Goal: Task Accomplishment & Management: Contribute content

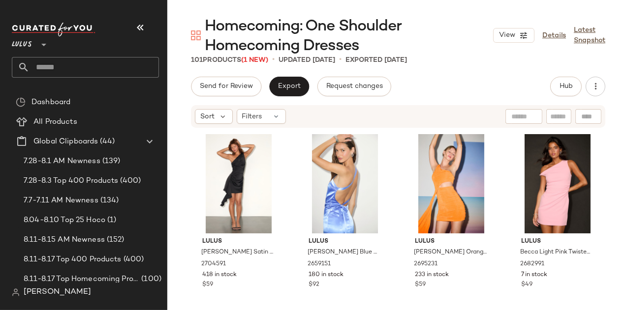
click at [140, 25] on icon "button" at bounding box center [140, 28] width 12 height 12
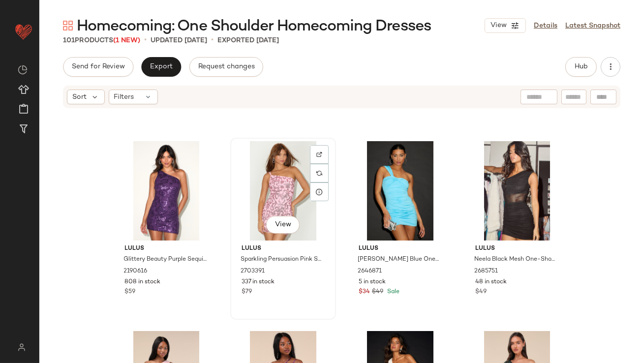
scroll to position [541, 0]
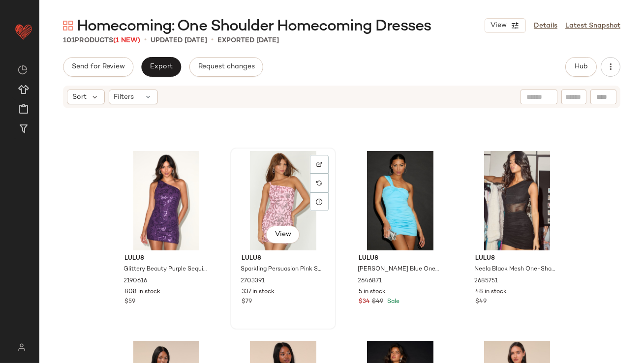
click at [261, 203] on div "View" at bounding box center [283, 200] width 99 height 99
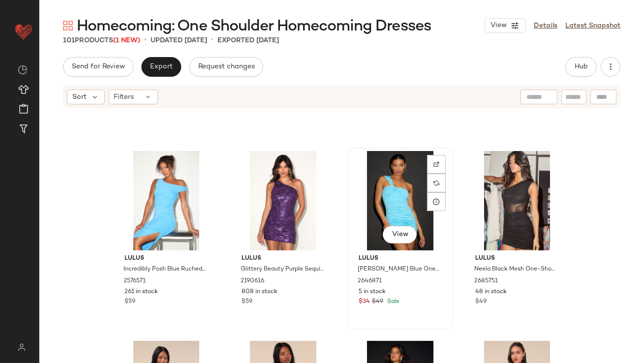
click at [372, 179] on div "View" at bounding box center [400, 200] width 99 height 99
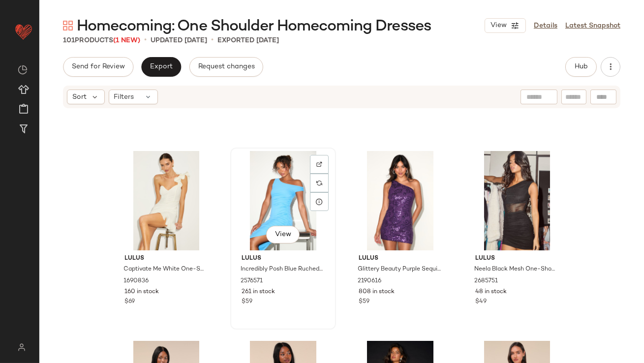
click at [260, 206] on div "View" at bounding box center [283, 200] width 99 height 99
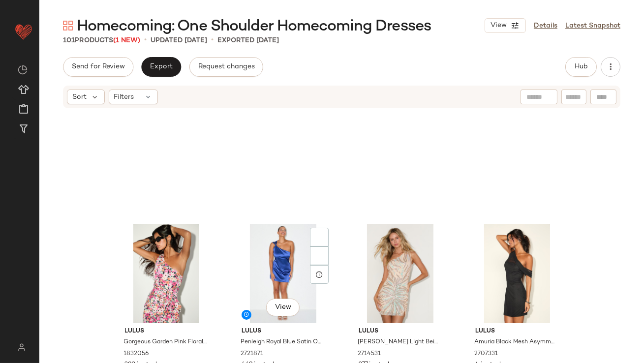
scroll to position [208, 0]
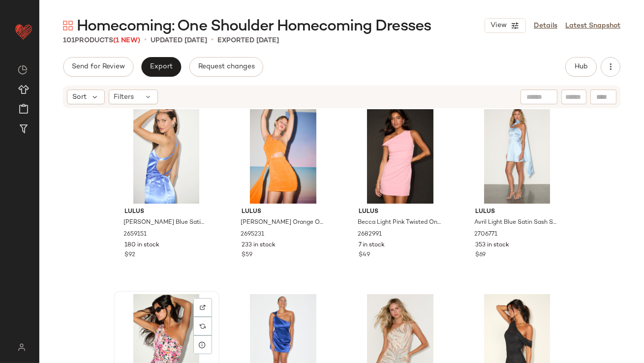
click at [170, 310] on div "View" at bounding box center [166, 343] width 99 height 99
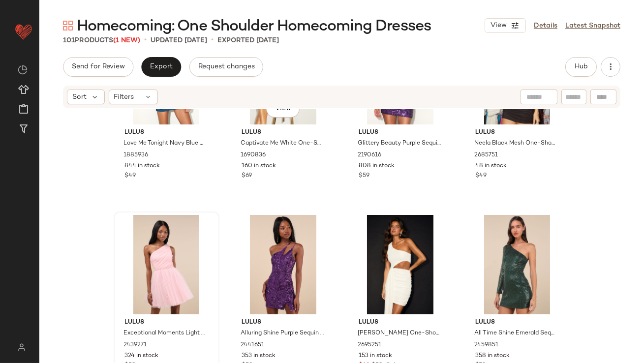
scroll to position [685, 0]
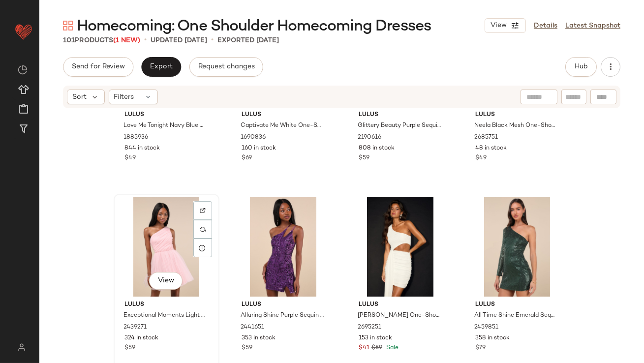
click at [146, 240] on div "View" at bounding box center [166, 246] width 99 height 99
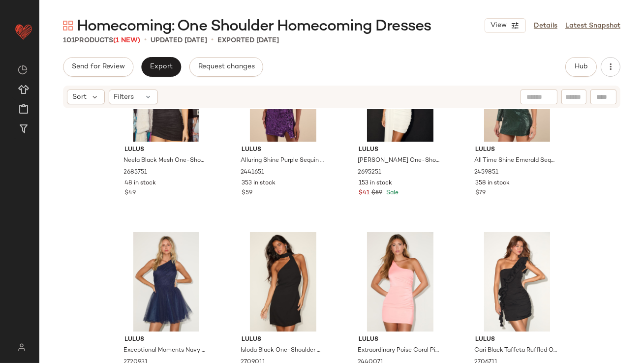
scroll to position [922, 0]
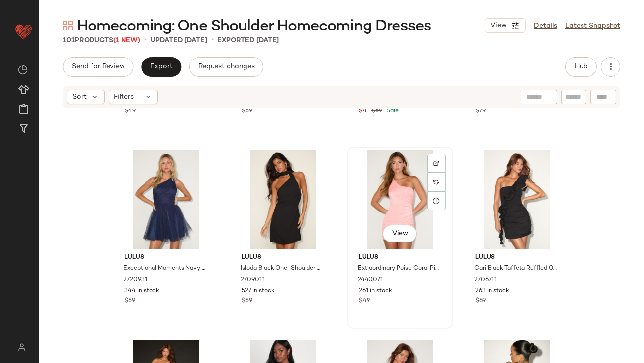
click at [402, 194] on div "View" at bounding box center [400, 199] width 99 height 99
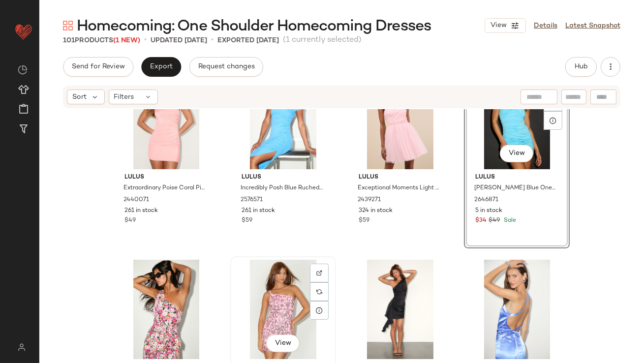
scroll to position [99, 0]
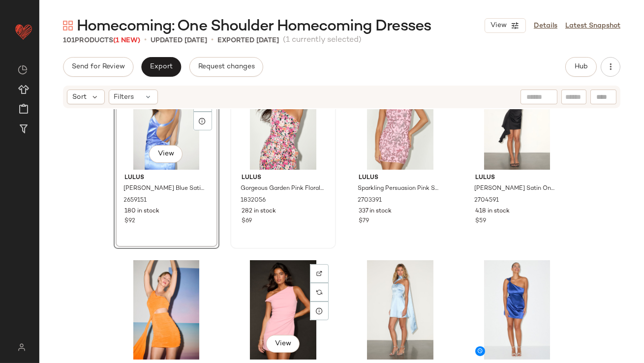
scroll to position [274, 0]
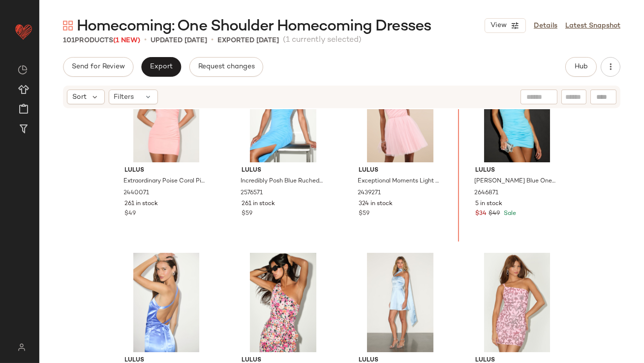
scroll to position [41, 0]
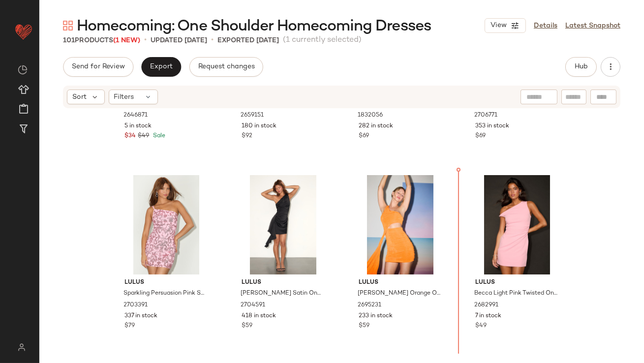
scroll to position [340, 0]
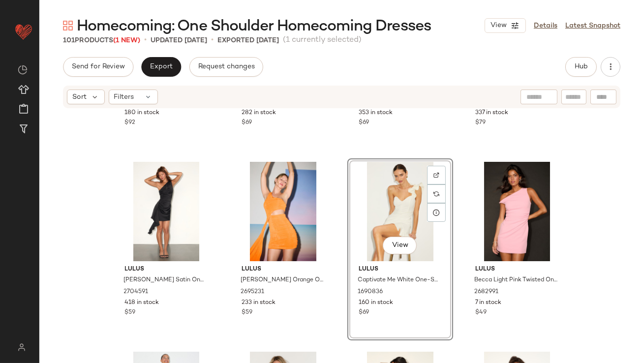
click at [379, 194] on div "View" at bounding box center [400, 211] width 99 height 99
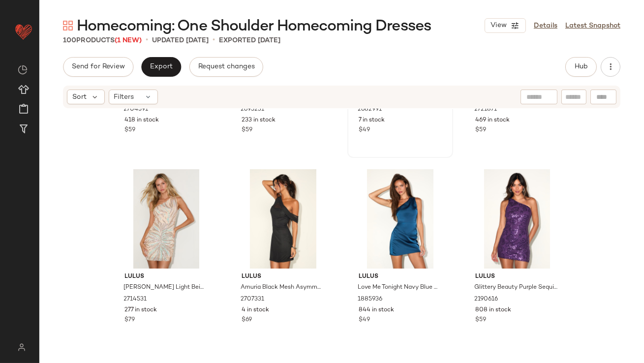
scroll to position [530, 0]
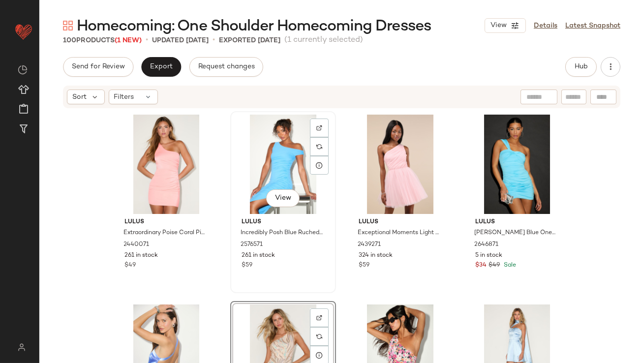
scroll to position [103, 0]
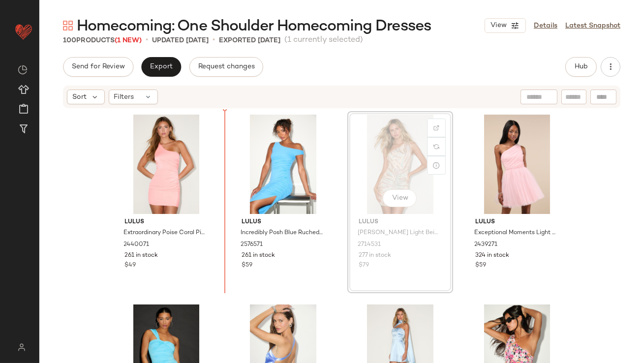
drag, startPoint x: 378, startPoint y: 166, endPoint x: 373, endPoint y: 166, distance: 5.4
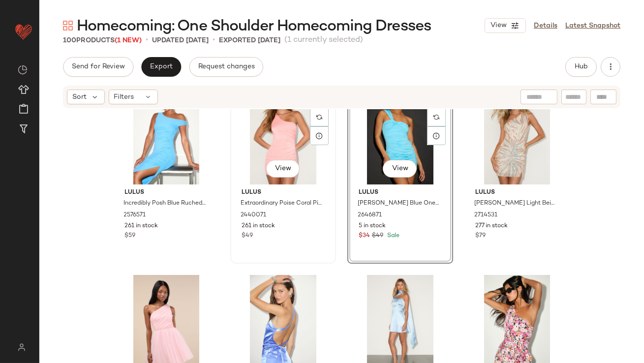
scroll to position [31, 0]
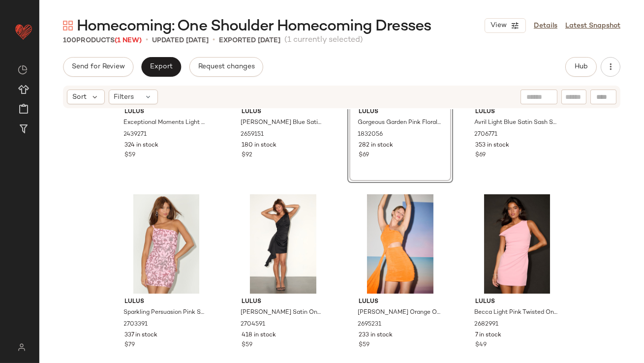
scroll to position [444, 0]
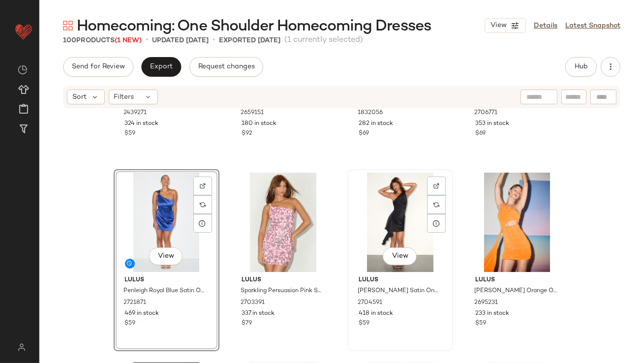
scroll to position [400, 0]
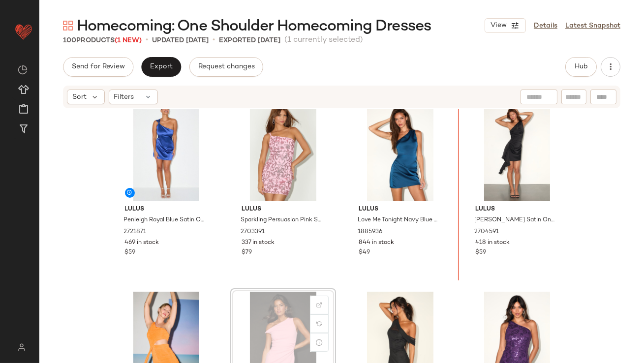
scroll to position [401, 0]
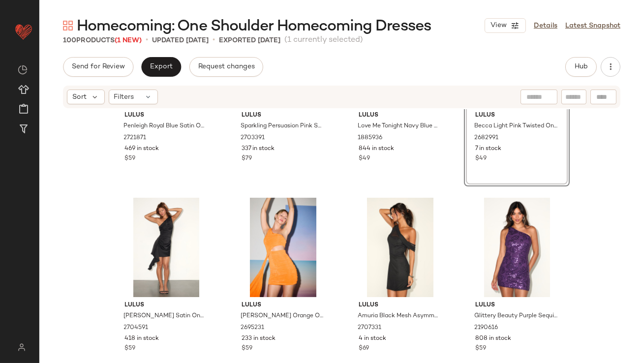
scroll to position [542, 0]
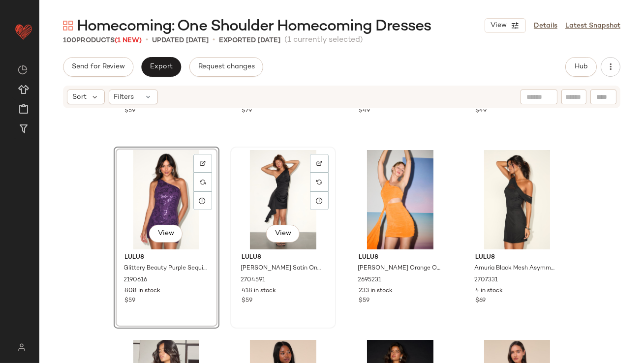
scroll to position [698, 0]
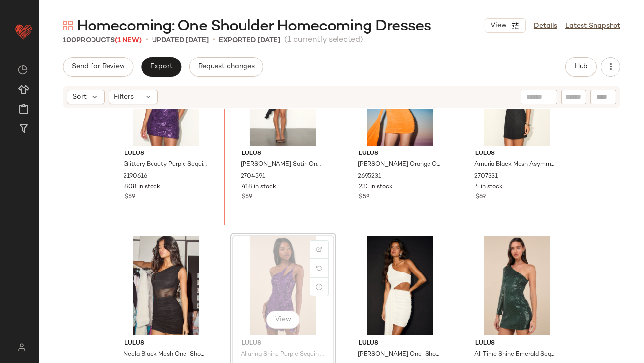
drag, startPoint x: 248, startPoint y: 231, endPoint x: 282, endPoint y: 239, distance: 35.3
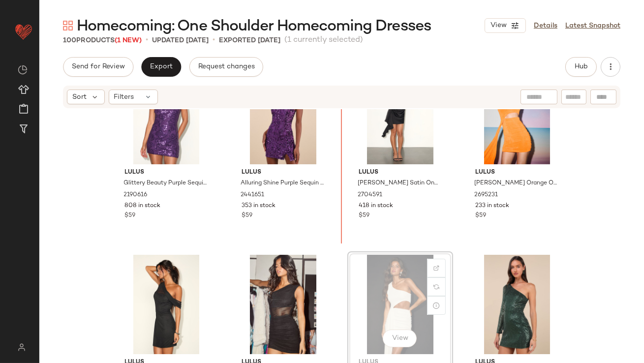
drag, startPoint x: 385, startPoint y: 293, endPoint x: 379, endPoint y: 286, distance: 8.7
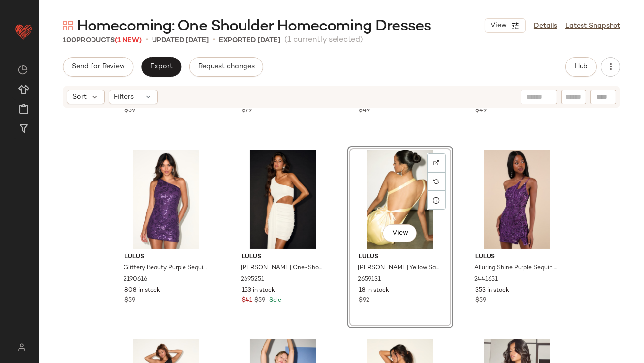
scroll to position [572, 0]
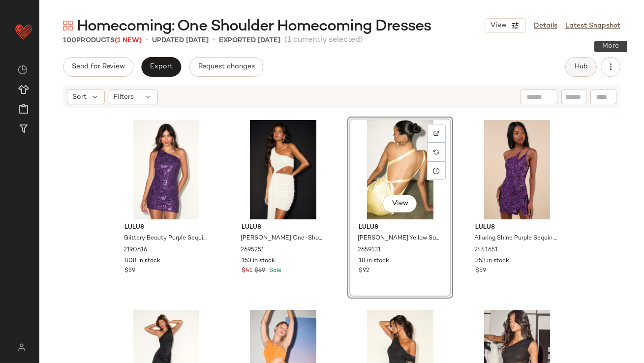
click at [584, 71] on button "Hub" at bounding box center [580, 67] width 31 height 20
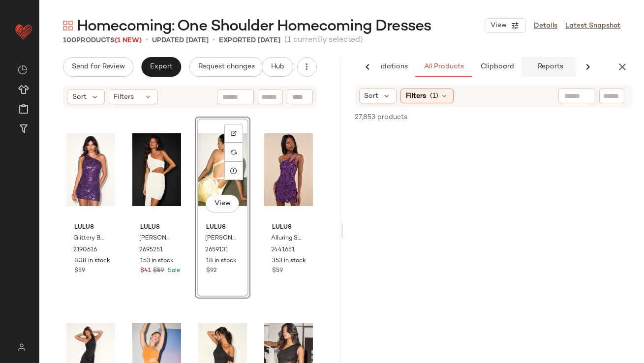
scroll to position [0, 55]
click at [506, 66] on span "Clipboard" at bounding box center [494, 67] width 34 height 8
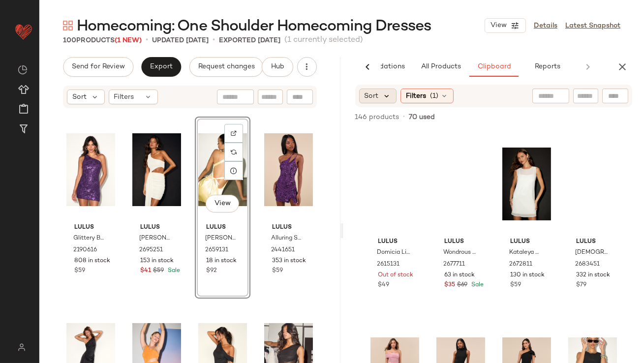
click at [383, 96] on icon at bounding box center [387, 95] width 9 height 9
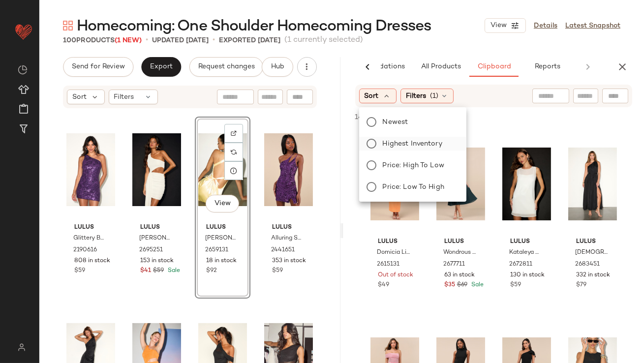
click at [382, 149] on label "Highest Inventory" at bounding box center [419, 144] width 80 height 14
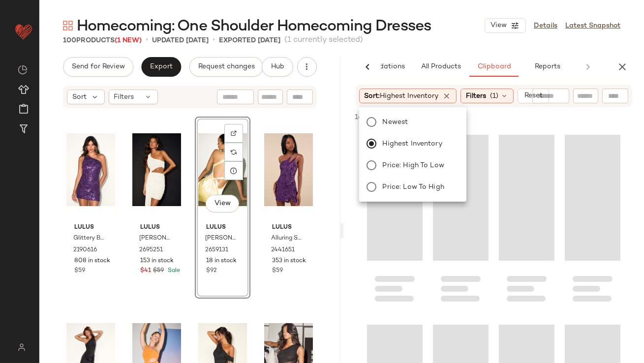
click at [456, 25] on div "Homecoming: One Shoulder Homecoming Dresses View Details Latest Snapshot" at bounding box center [341, 26] width 604 height 20
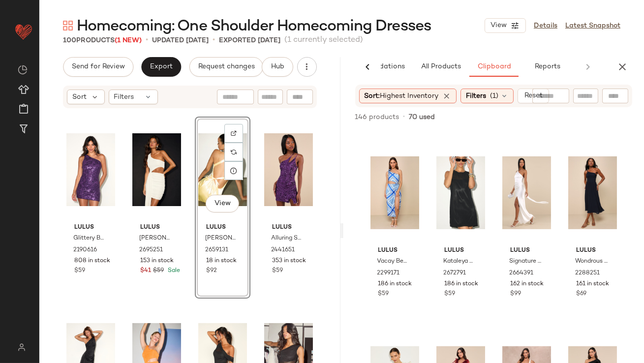
scroll to position [999, 0]
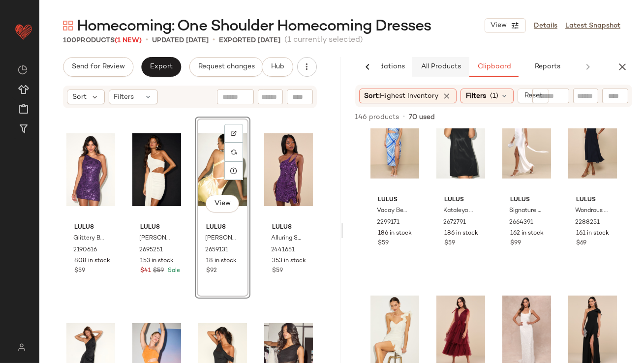
click at [441, 66] on span "All Products" at bounding box center [440, 67] width 40 height 8
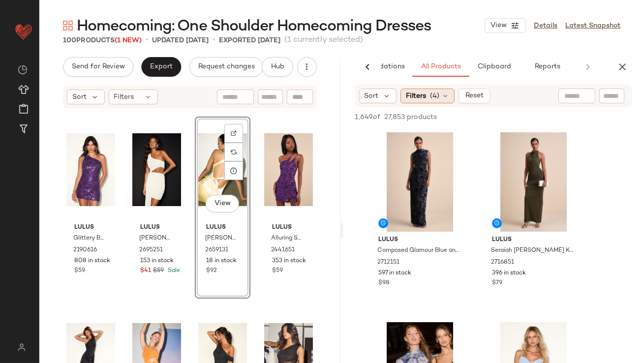
click at [434, 101] on span "(4)" at bounding box center [434, 96] width 9 height 10
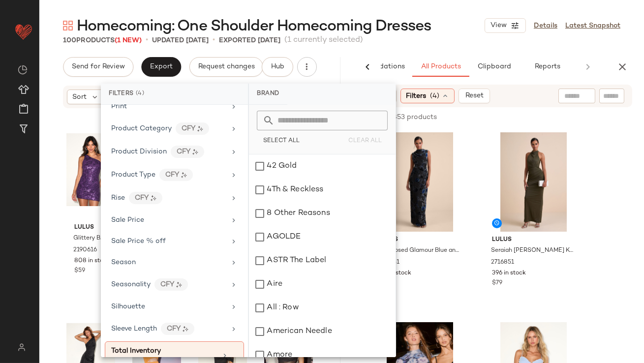
scroll to position [677, 0]
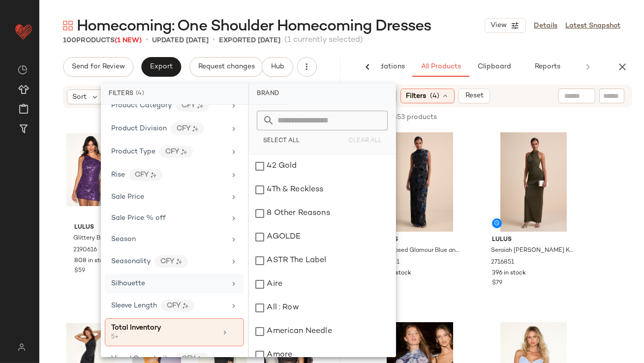
click at [184, 280] on div "Silhouette" at bounding box center [168, 283] width 115 height 10
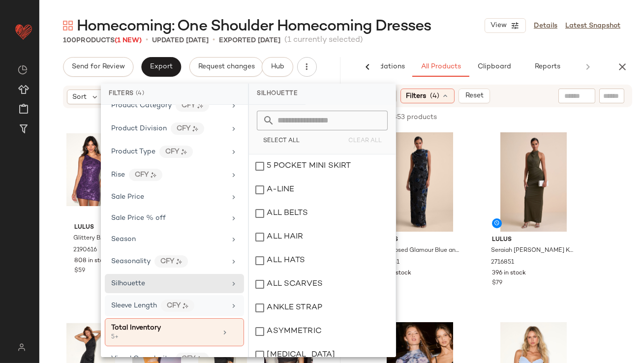
click at [150, 302] on span "Sleeve Length" at bounding box center [134, 305] width 46 height 7
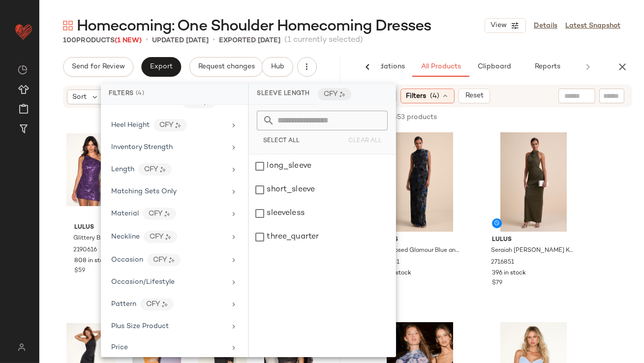
scroll to position [391, 0]
click at [131, 168] on span "Length" at bounding box center [122, 170] width 23 height 7
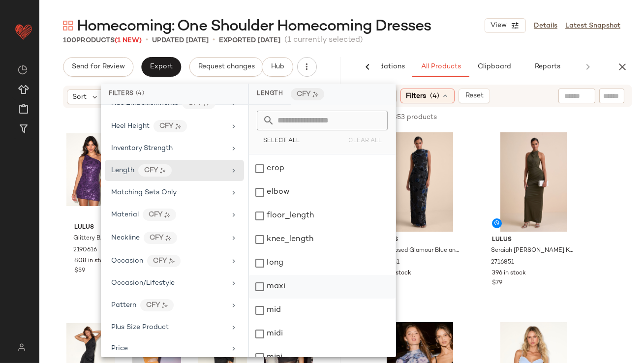
scroll to position [55, 0]
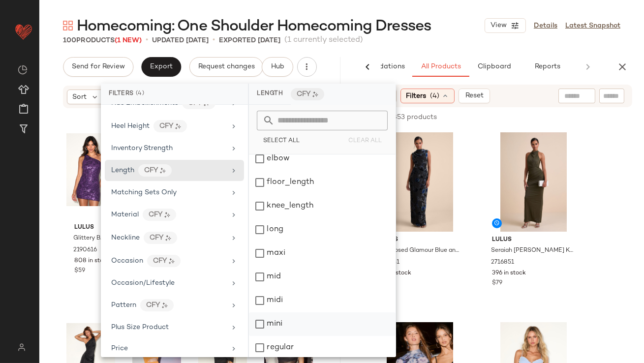
click at [261, 310] on div "mini" at bounding box center [322, 348] width 147 height 24
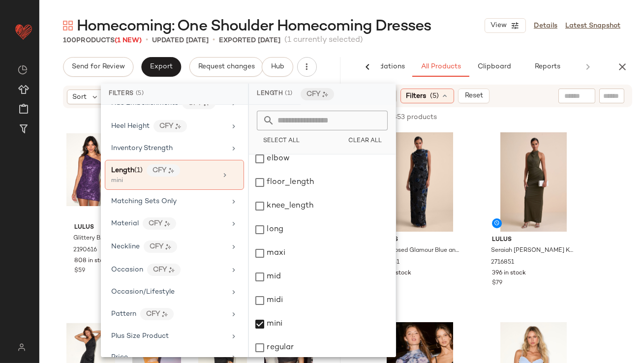
click at [441, 40] on div "100 Products (1 New) • updated Sep 3rd • Exported Aug 29th (1 currently selecte…" at bounding box center [341, 40] width 604 height 10
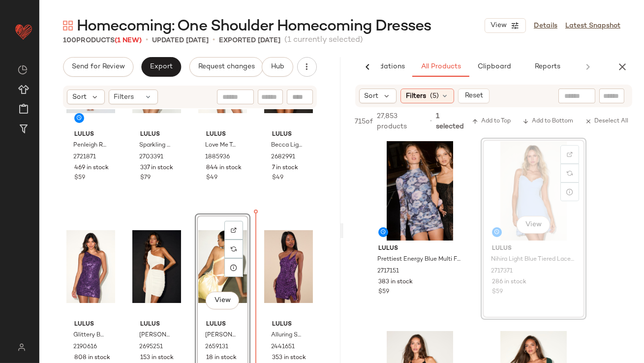
scroll to position [484, 0]
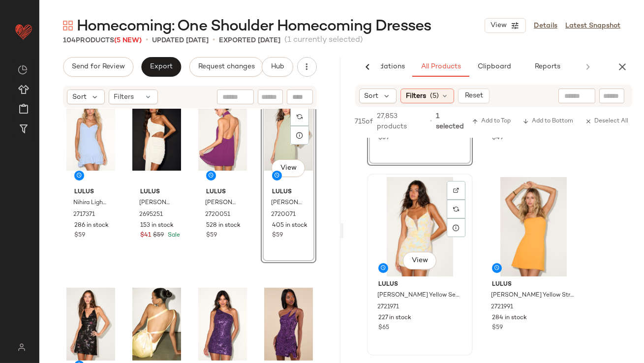
scroll to position [727, 0]
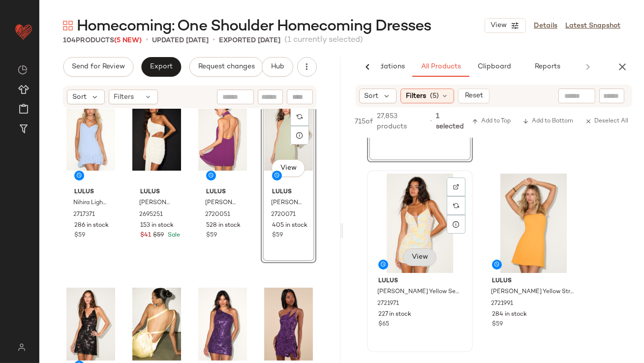
click at [413, 257] on div "View" at bounding box center [418, 258] width 33 height 20
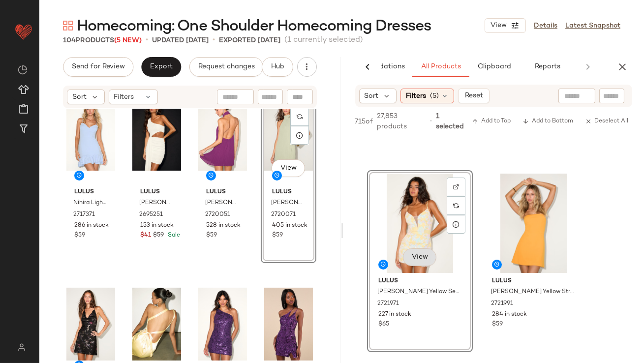
click at [424, 258] on span "View" at bounding box center [419, 257] width 17 height 8
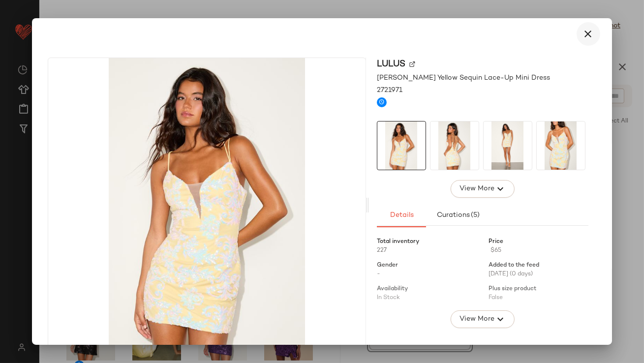
click at [591, 29] on button "button" at bounding box center [588, 34] width 24 height 24
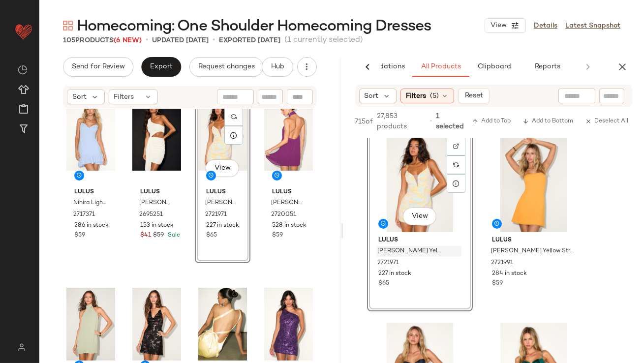
scroll to position [770, 0]
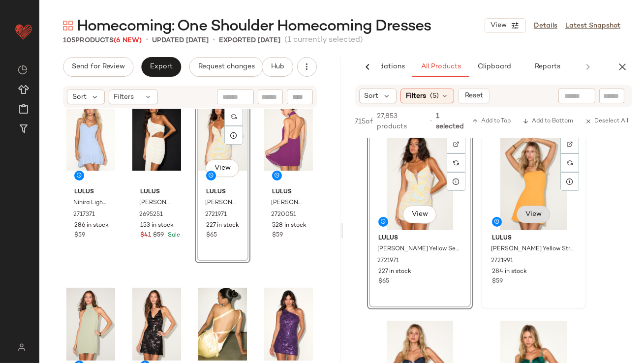
click at [521, 214] on div "View" at bounding box center [532, 216] width 33 height 20
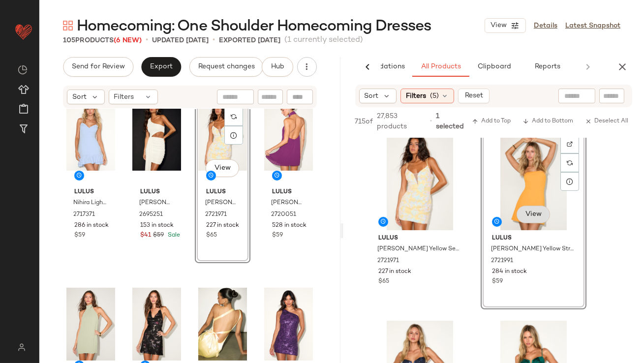
click at [535, 214] on span "View" at bounding box center [532, 215] width 17 height 8
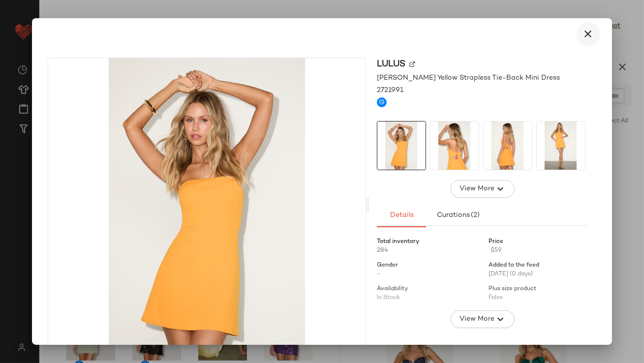
click at [582, 34] on icon "button" at bounding box center [588, 34] width 12 height 12
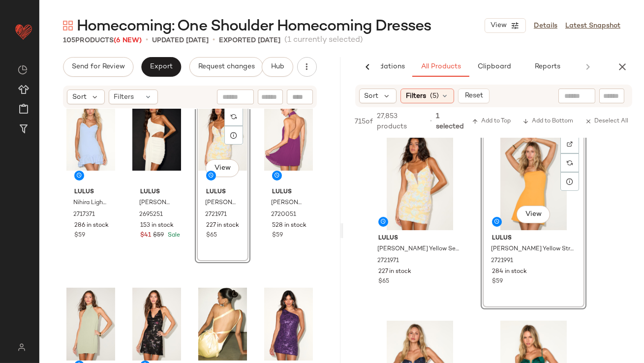
click at [207, 141] on div "View" at bounding box center [222, 134] width 49 height 99
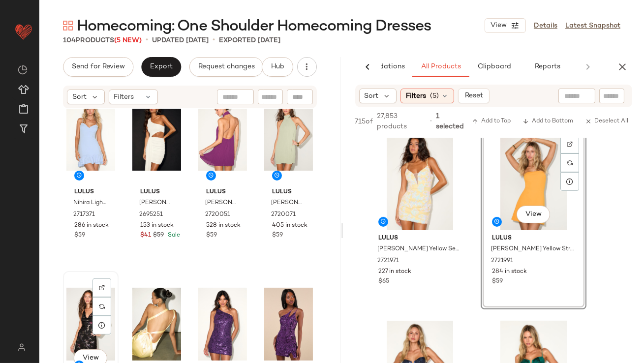
click at [86, 310] on div "View" at bounding box center [90, 323] width 49 height 99
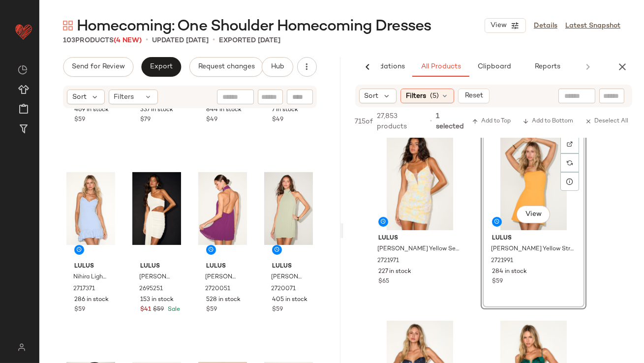
scroll to position [532, 0]
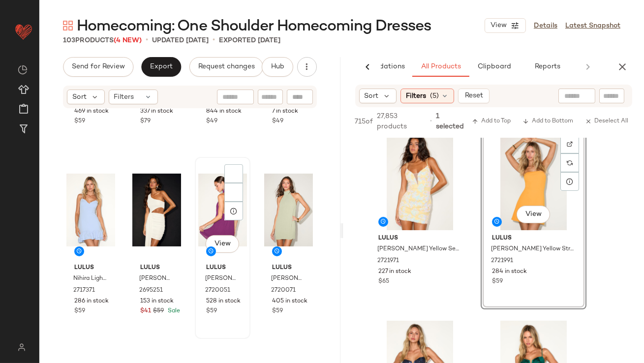
click at [212, 202] on div "View" at bounding box center [222, 209] width 49 height 99
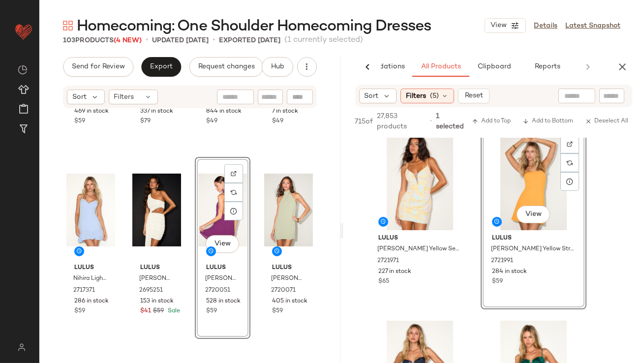
click at [213, 204] on div "View" at bounding box center [222, 209] width 49 height 99
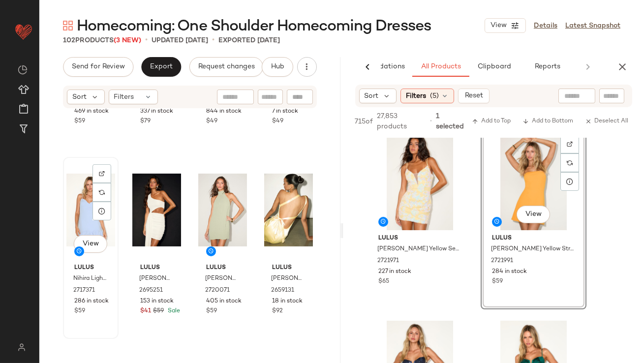
click at [79, 215] on div "View" at bounding box center [90, 209] width 49 height 99
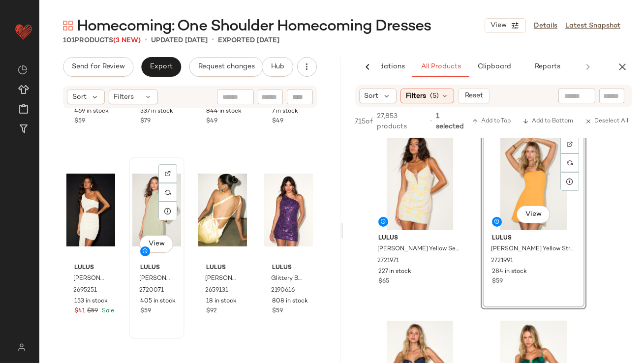
click at [150, 211] on div "View" at bounding box center [156, 209] width 49 height 99
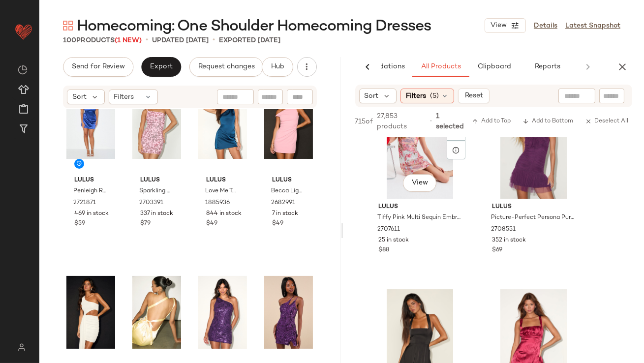
scroll to position [6716, 0]
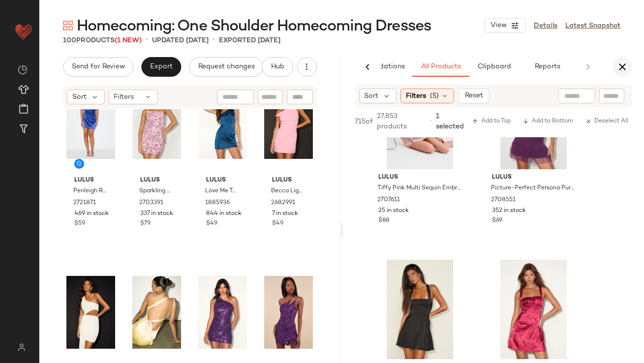
click at [627, 74] on button "button" at bounding box center [622, 67] width 20 height 20
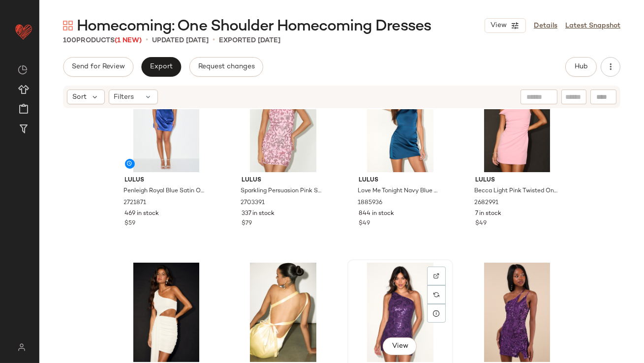
scroll to position [0, 0]
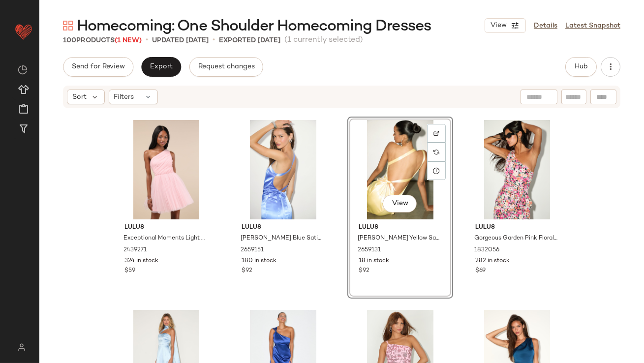
scroll to position [213, 0]
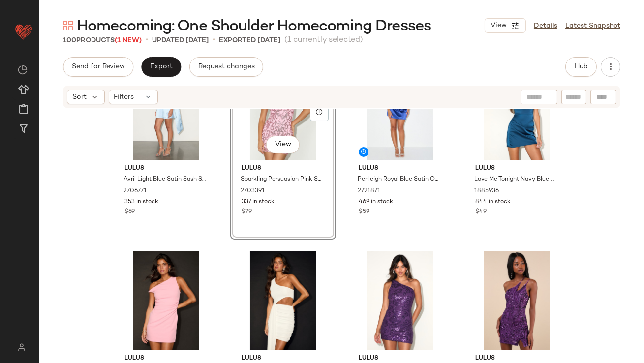
scroll to position [446, 0]
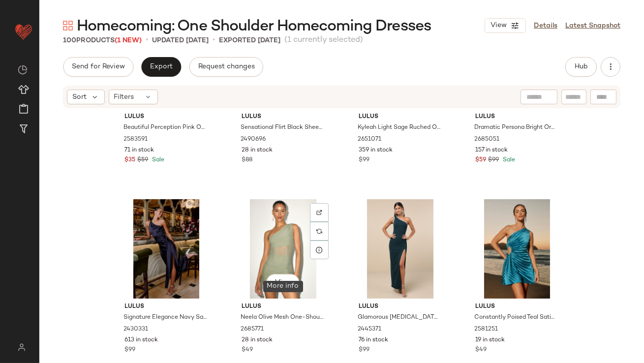
scroll to position [3379, 0]
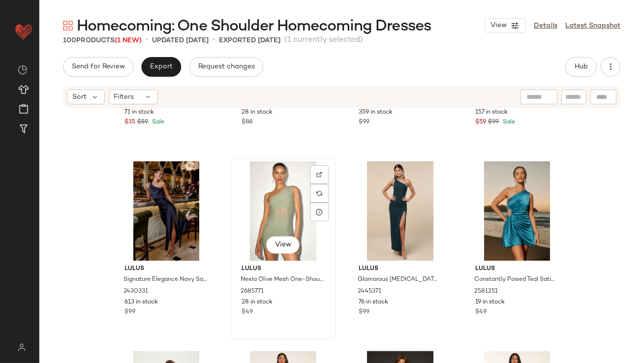
click at [262, 189] on div "View" at bounding box center [283, 210] width 99 height 99
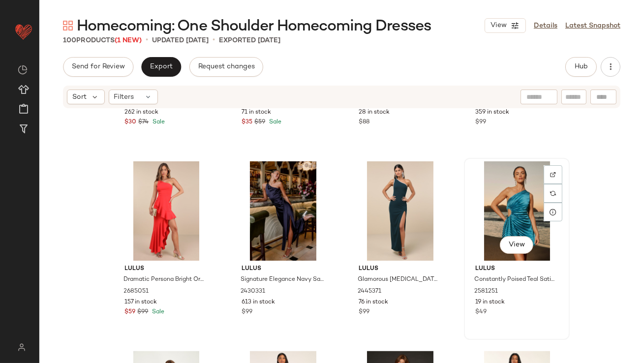
click at [485, 224] on div "View" at bounding box center [516, 210] width 99 height 99
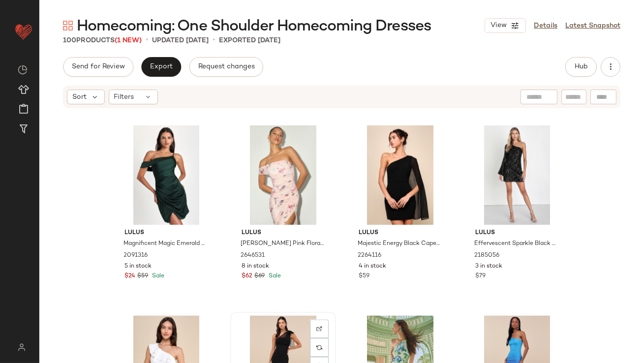
scroll to position [4173, 0]
click at [251, 208] on div "View" at bounding box center [283, 175] width 99 height 99
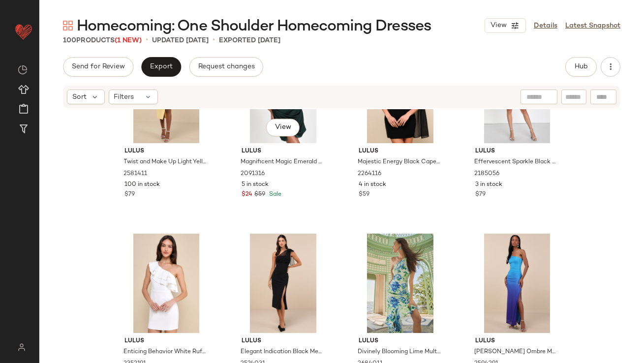
scroll to position [4257, 0]
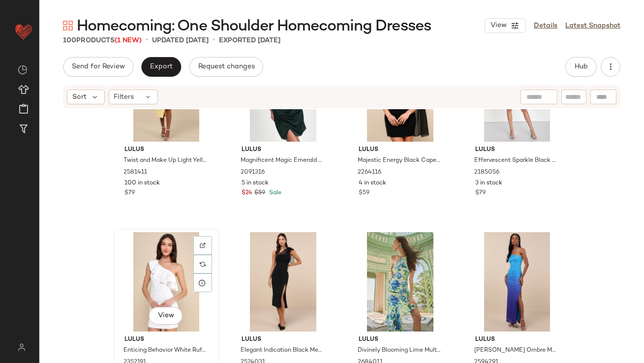
click at [145, 267] on div "View" at bounding box center [166, 281] width 99 height 99
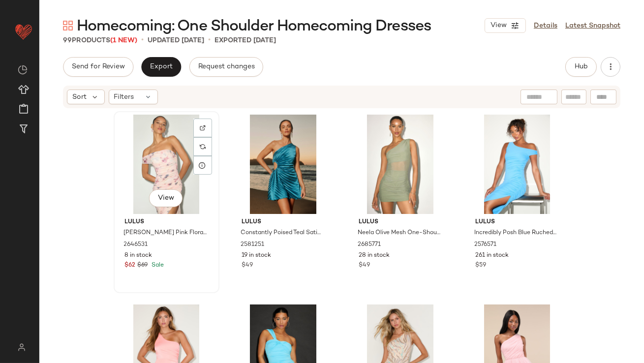
click at [160, 166] on div "View" at bounding box center [166, 164] width 99 height 99
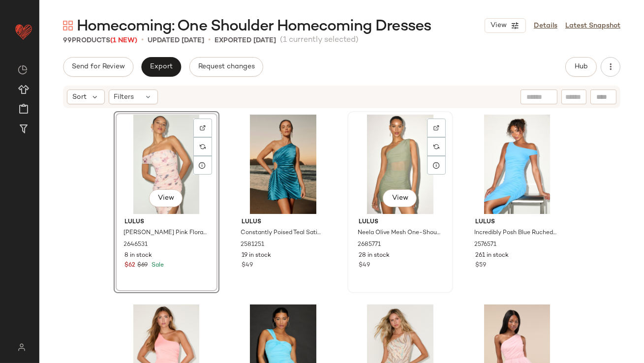
click at [401, 169] on div "View" at bounding box center [400, 164] width 99 height 99
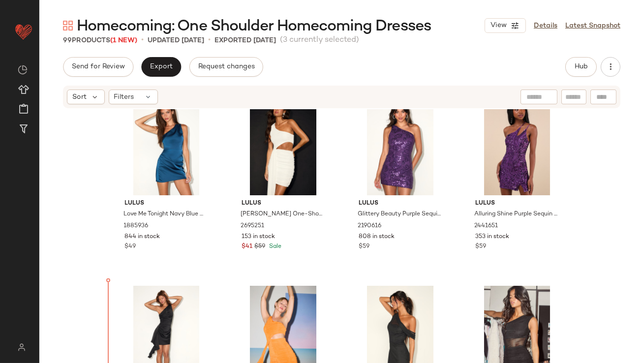
scroll to position [817, 0]
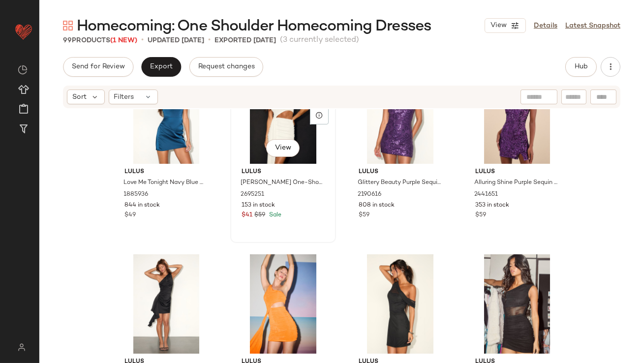
click at [234, 217] on div "Lulus Neila White One-Shoulder Cutout Sash Mini Dress 2695251 153 in stock $41 …" at bounding box center [283, 192] width 99 height 57
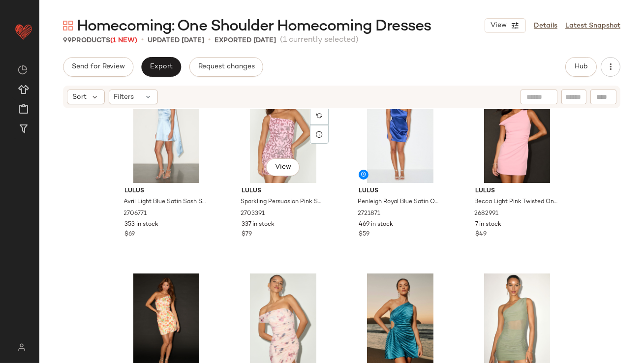
scroll to position [433, 0]
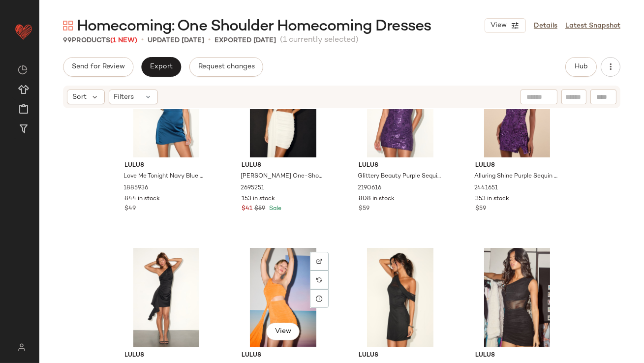
scroll to position [823, 0]
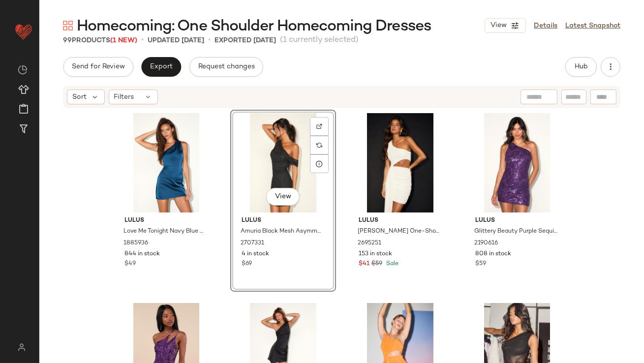
scroll to position [779, 0]
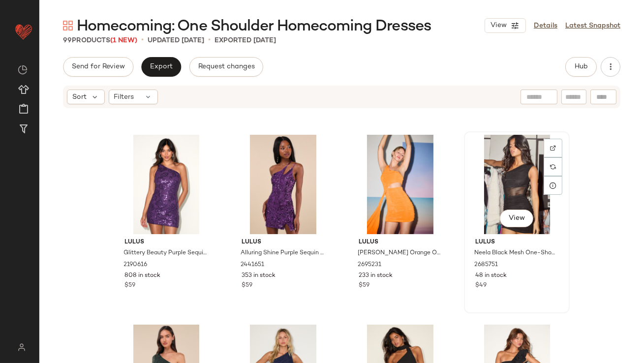
scroll to position [935, 0]
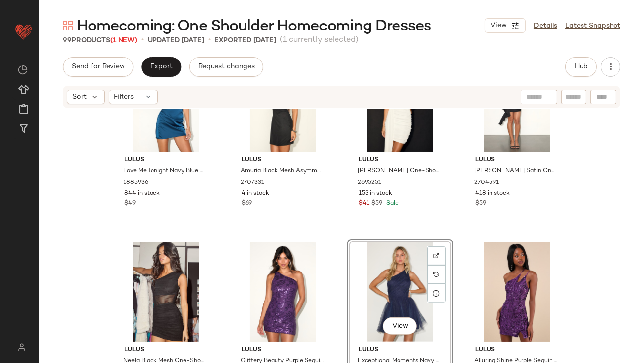
drag, startPoint x: 380, startPoint y: 288, endPoint x: 375, endPoint y: 288, distance: 5.4
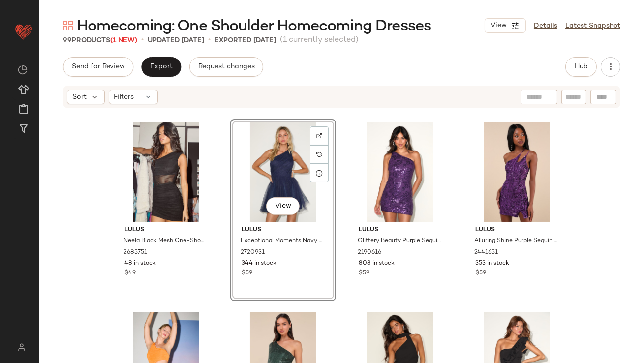
scroll to position [1030, 0]
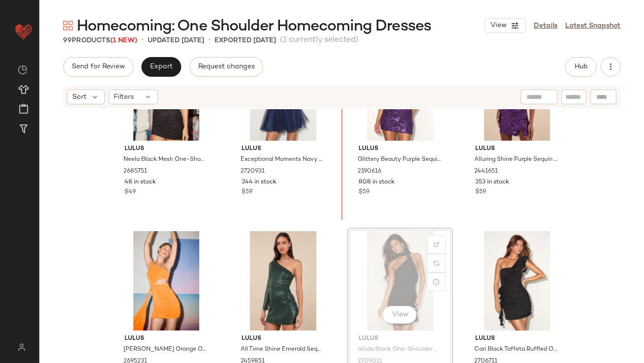
drag, startPoint x: 383, startPoint y: 272, endPoint x: 383, endPoint y: 266, distance: 5.4
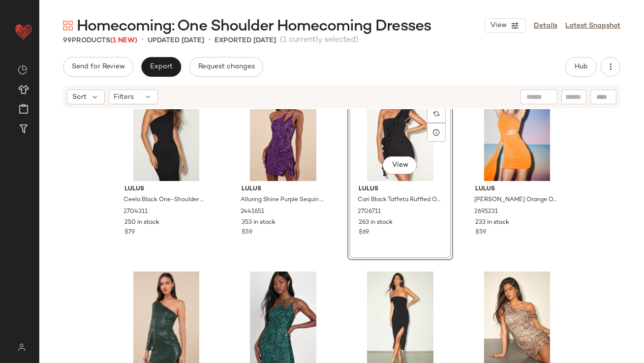
scroll to position [1179, 0]
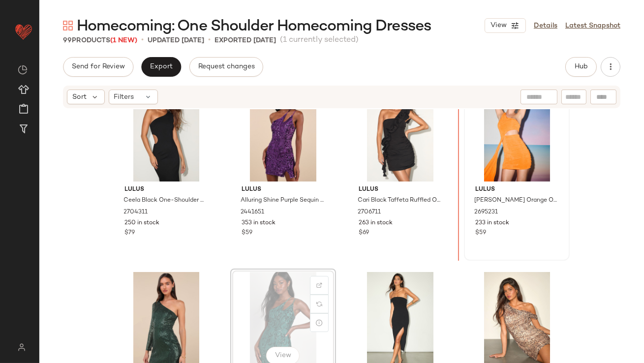
drag, startPoint x: 279, startPoint y: 296, endPoint x: 479, endPoint y: 193, distance: 224.2
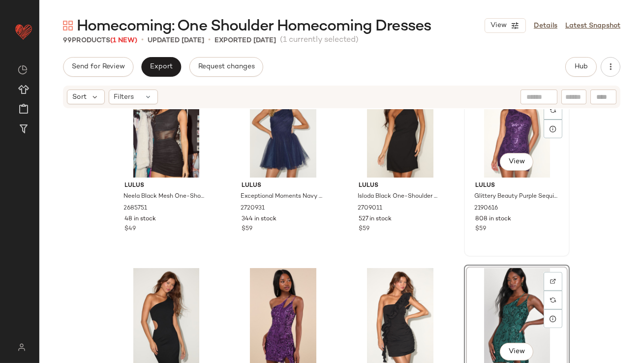
scroll to position [1023, 0]
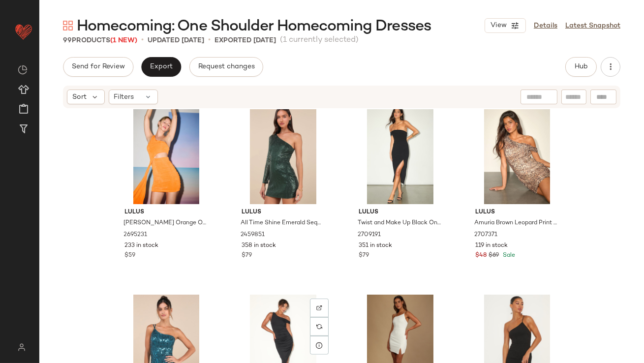
scroll to position [1344, 0]
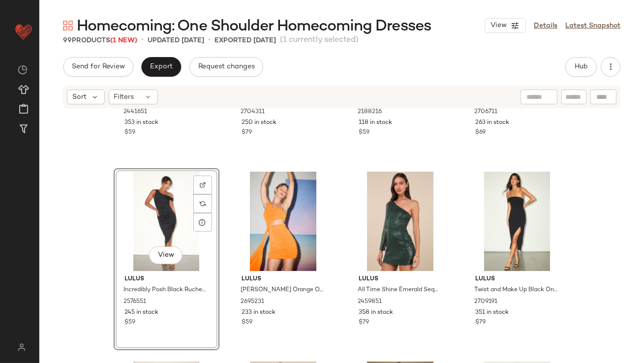
scroll to position [1281, 0]
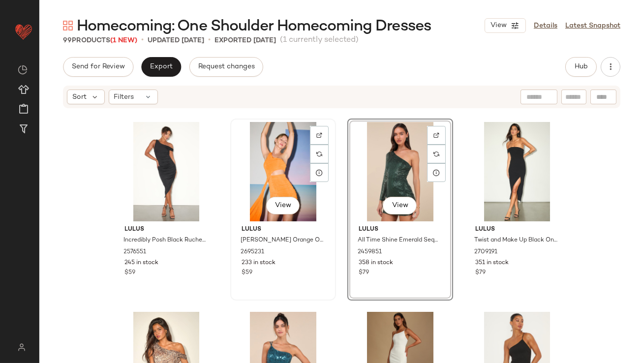
scroll to position [1430, 0]
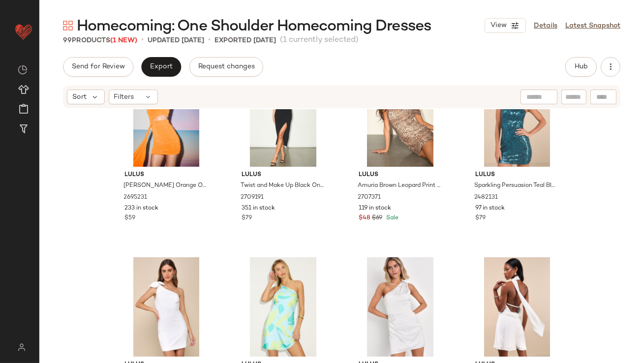
scroll to position [1562, 0]
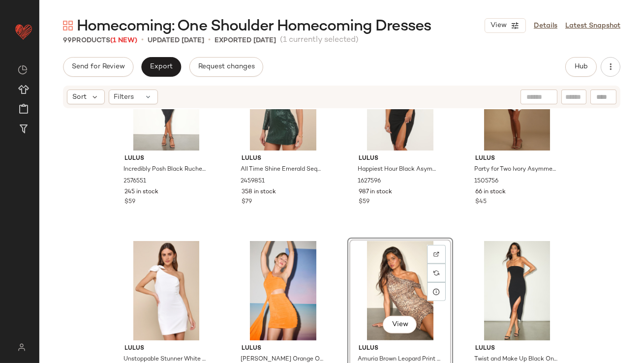
scroll to position [1401, 0]
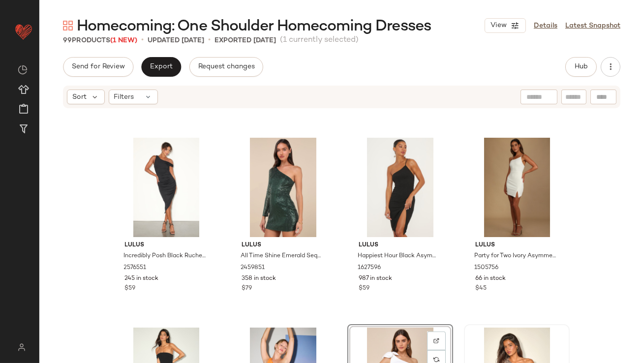
scroll to position [1616, 0]
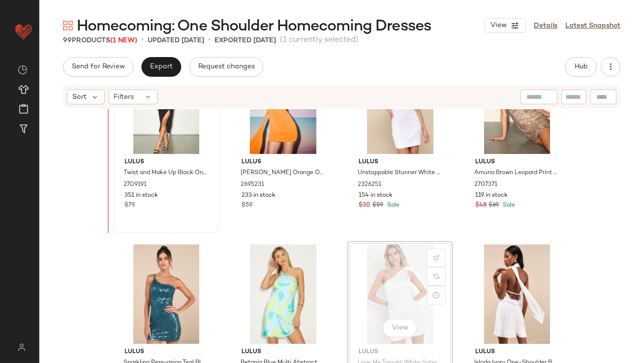
scroll to position [1587, 0]
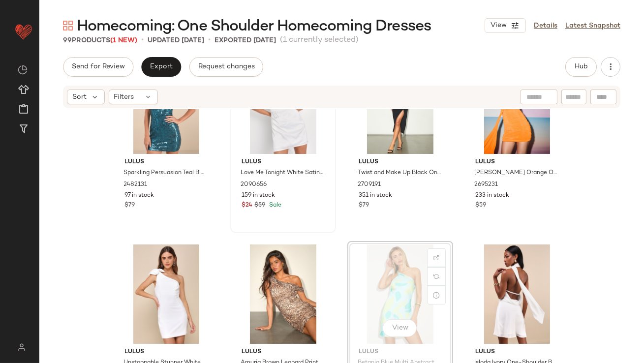
scroll to position [1580, 0]
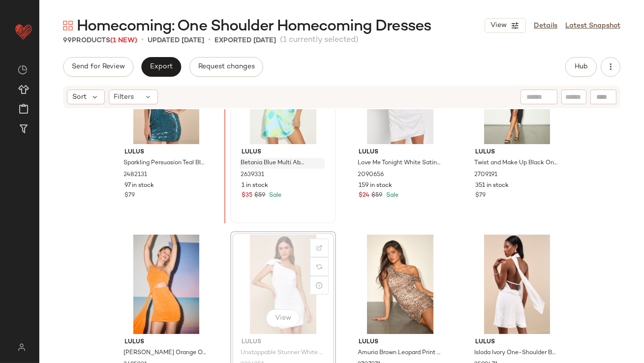
scroll to position [1593, 0]
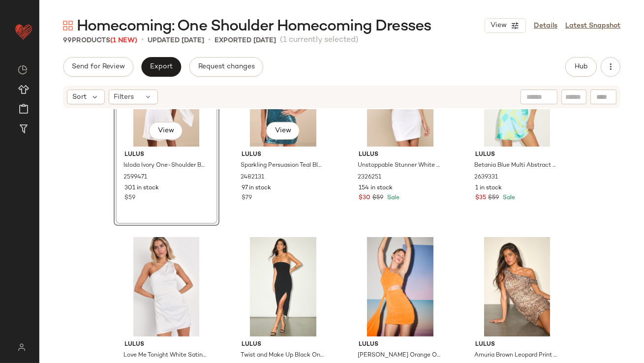
scroll to position [1631, 0]
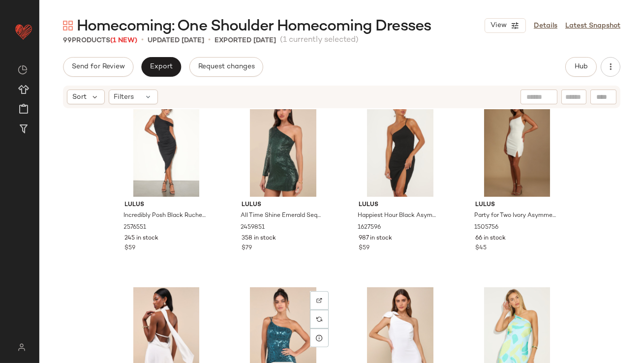
scroll to position [1298, 0]
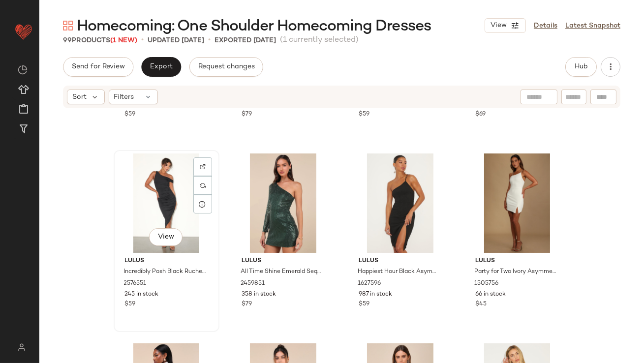
click at [156, 205] on div "View" at bounding box center [166, 202] width 99 height 99
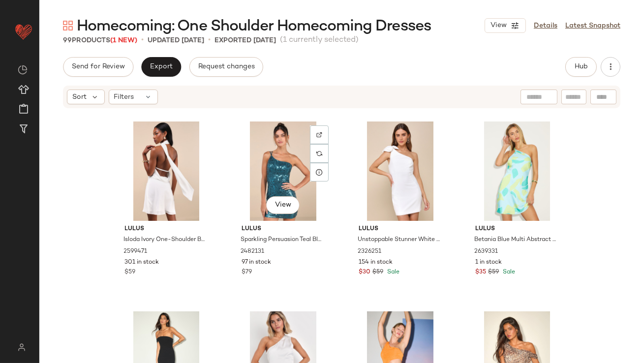
scroll to position [1561, 0]
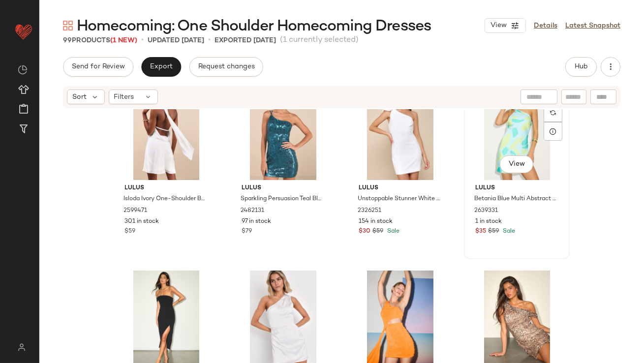
click at [518, 142] on div "View" at bounding box center [516, 130] width 99 height 99
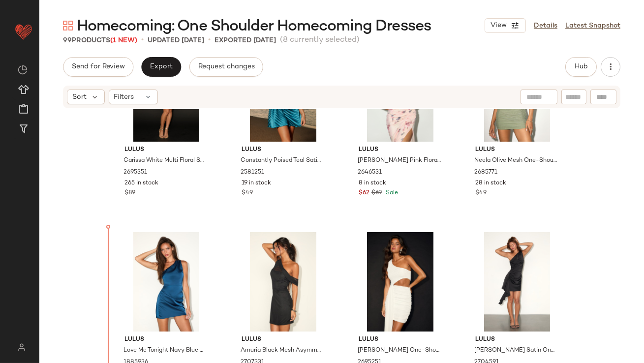
scroll to position [681, 0]
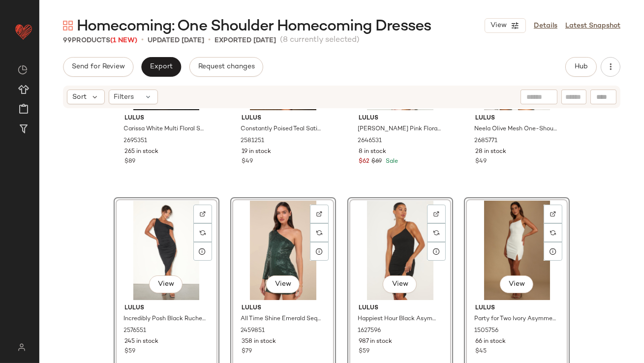
click at [95, 214] on div "Lulus Carissa White Multi Floral Sequin One-Shoulder Mini Dress 2695351 265 in …" at bounding box center [341, 250] width 604 height 283
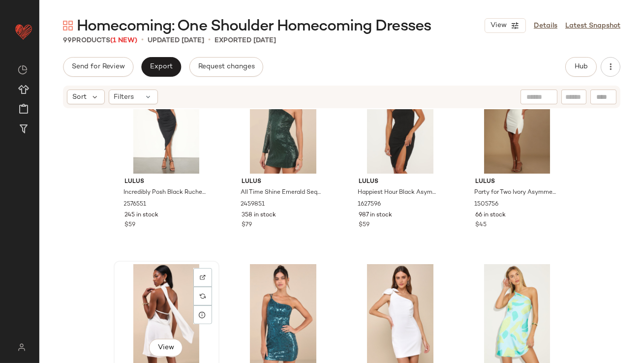
click at [165, 297] on div "View" at bounding box center [166, 313] width 99 height 99
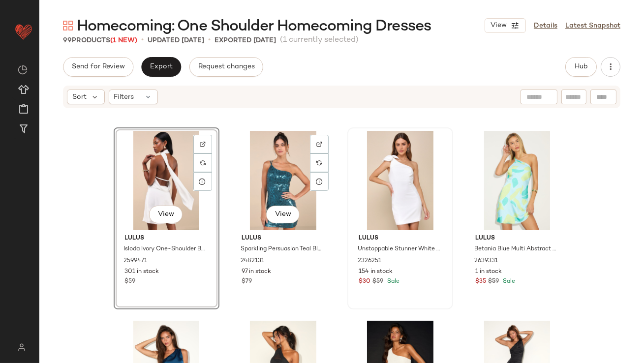
scroll to position [912, 0]
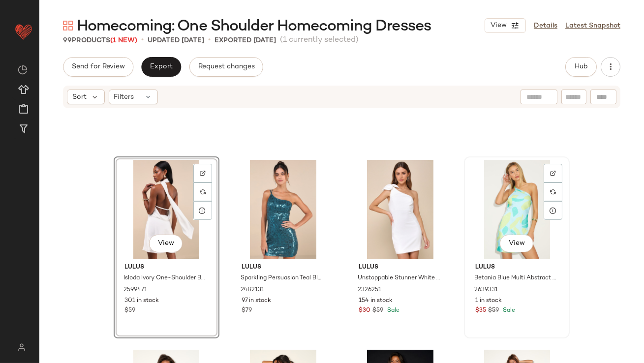
click at [483, 186] on div "View" at bounding box center [516, 209] width 99 height 99
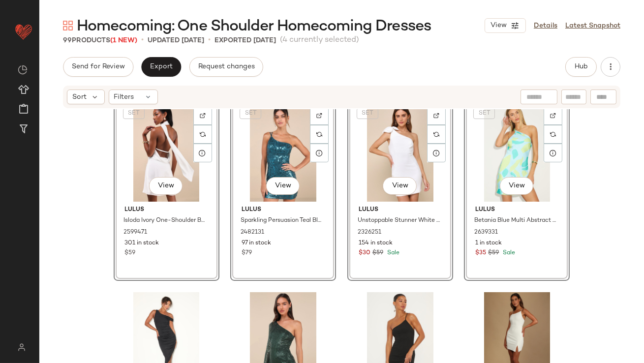
click at [146, 281] on div "Lulus Carissa White Multi Floral Sequin One-Shoulder Mini Dress 2695351 265 in …" at bounding box center [341, 250] width 604 height 283
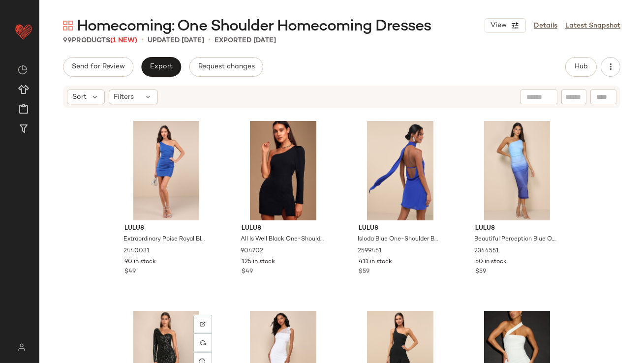
scroll to position [1888, 0]
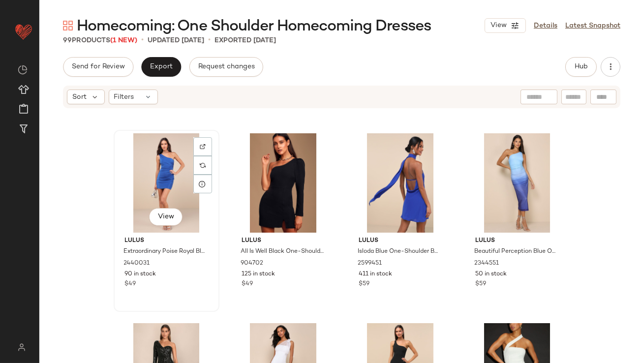
click at [142, 174] on div "View" at bounding box center [166, 182] width 99 height 99
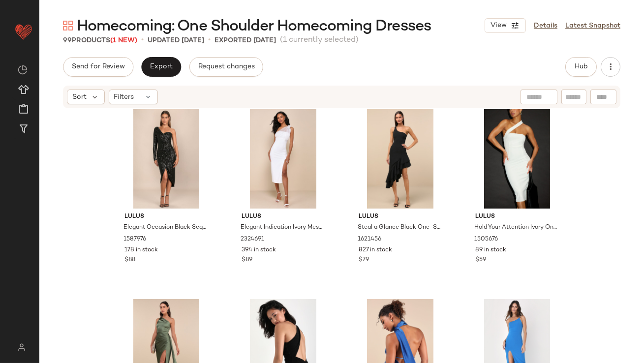
scroll to position [2306, 0]
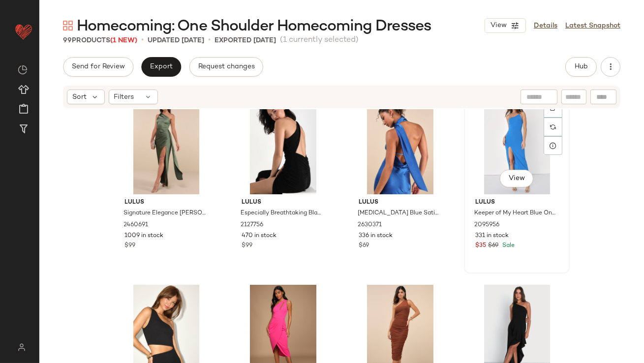
click at [486, 138] on div "View" at bounding box center [516, 144] width 99 height 99
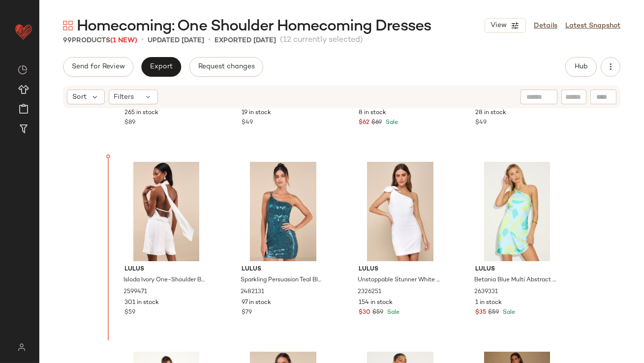
scroll to position [729, 0]
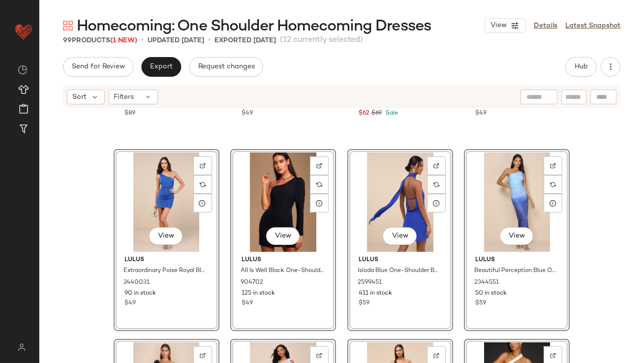
click at [101, 212] on div "Lulus Carissa White Multi Floral Sequin One-Shoulder Mini Dress 2695351 265 in …" at bounding box center [341, 250] width 604 height 283
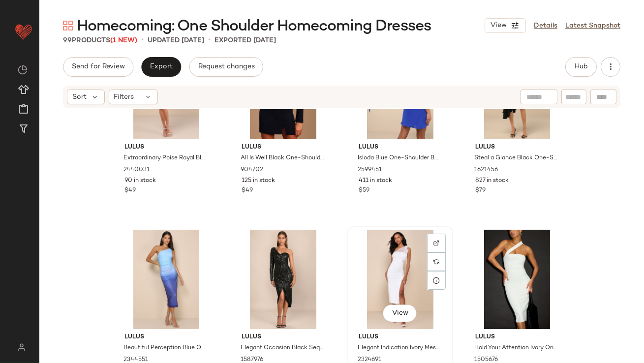
scroll to position [835, 0]
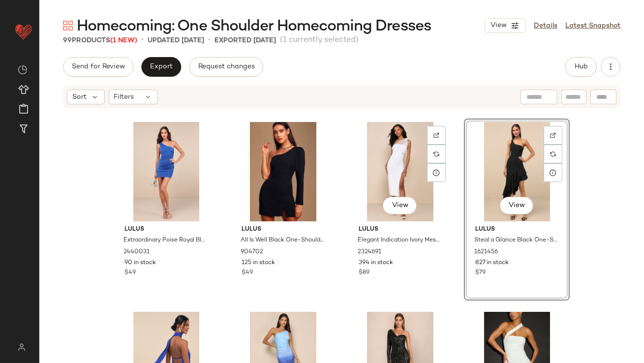
scroll to position [817, 0]
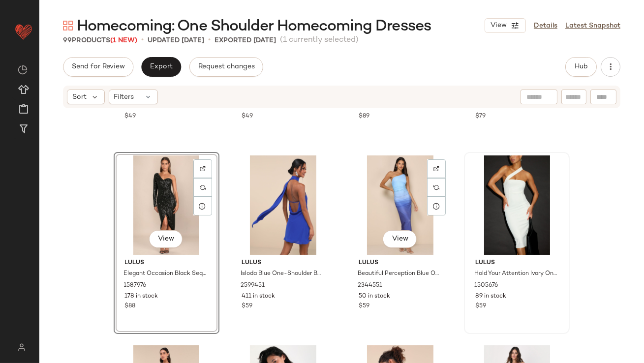
scroll to position [889, 0]
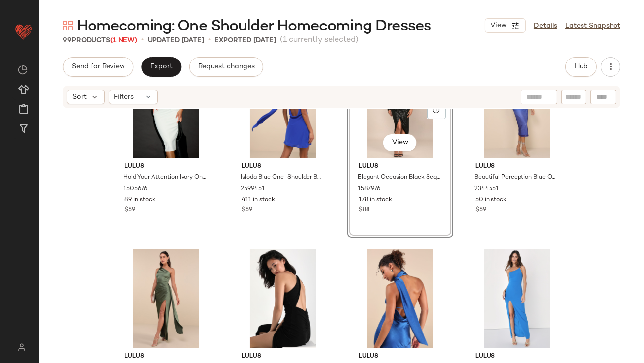
scroll to position [1016, 0]
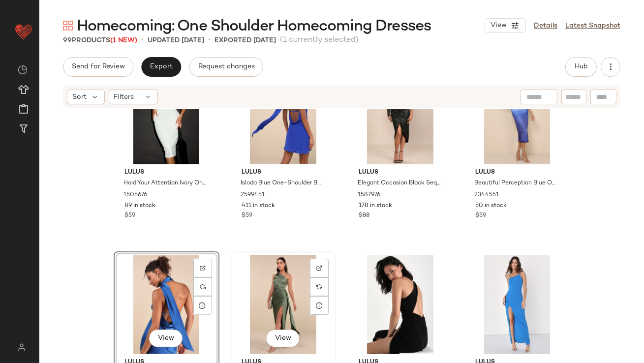
scroll to position [1008, 0]
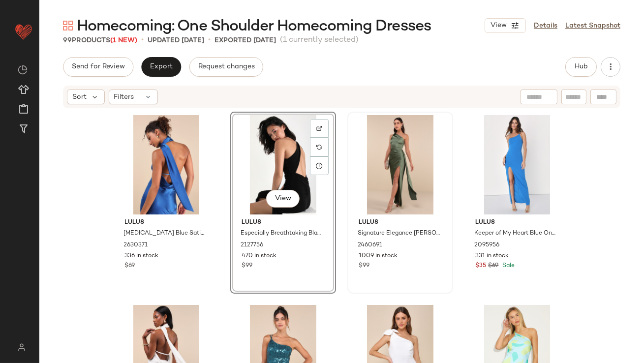
scroll to position [1124, 0]
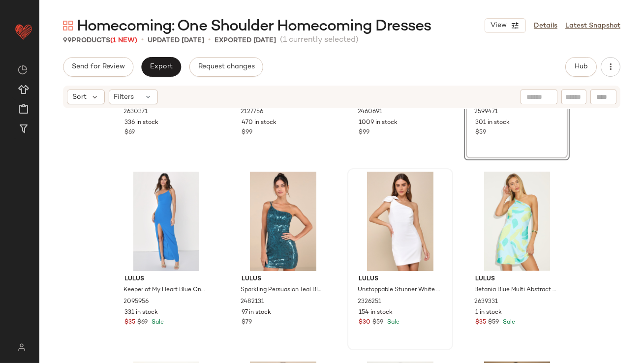
scroll to position [1292, 0]
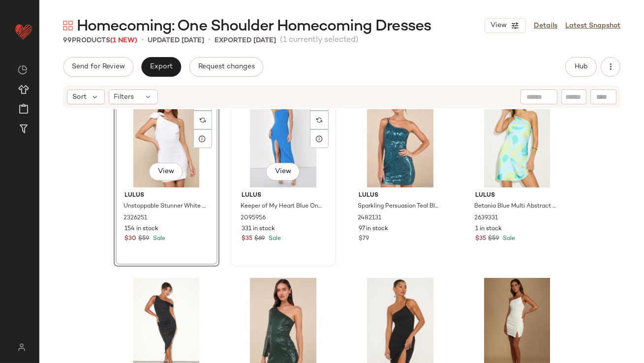
scroll to position [1363, 0]
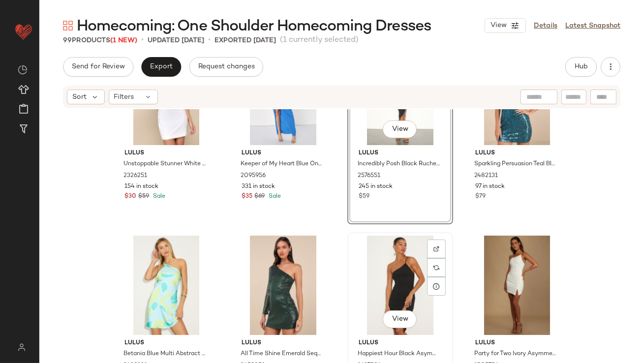
scroll to position [1393, 0]
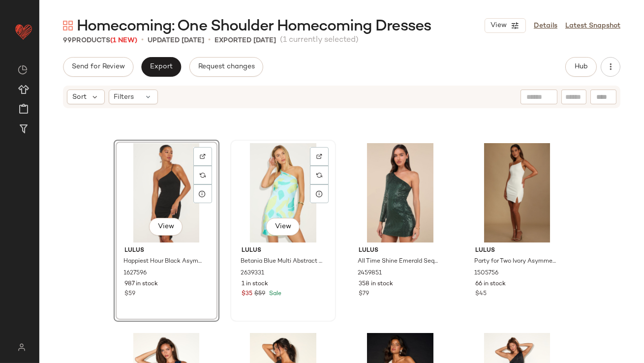
scroll to position [1525, 0]
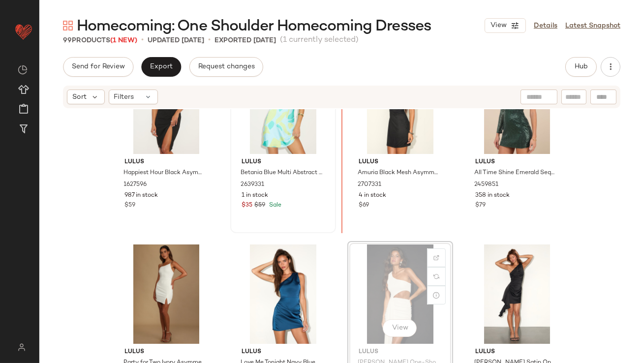
scroll to position [1576, 0]
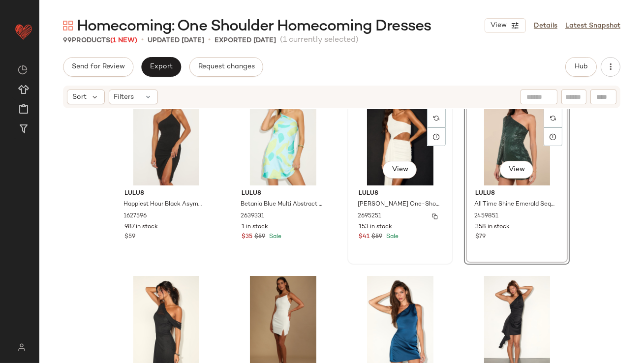
scroll to position [1554, 0]
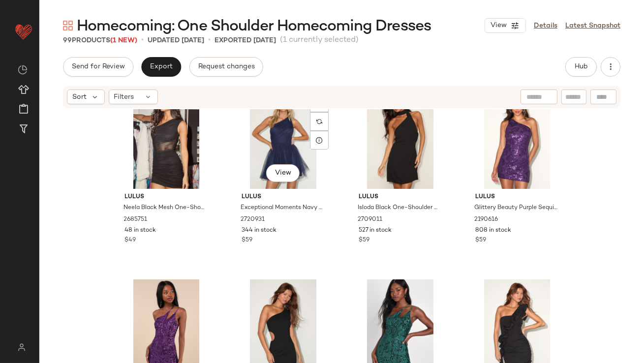
scroll to position [1972, 0]
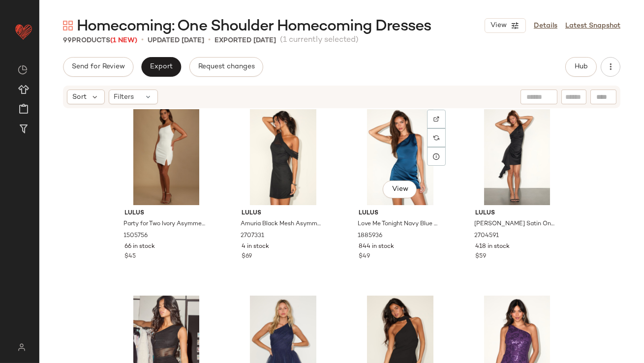
scroll to position [1983, 0]
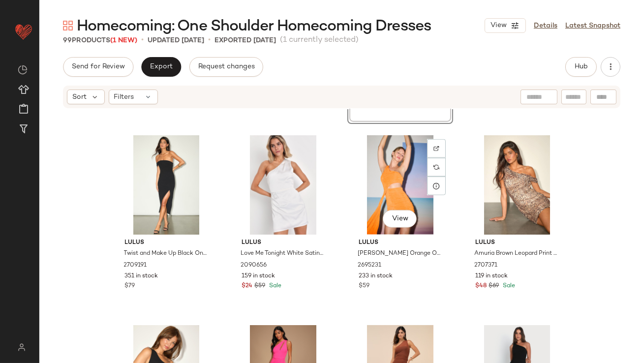
scroll to position [2270, 0]
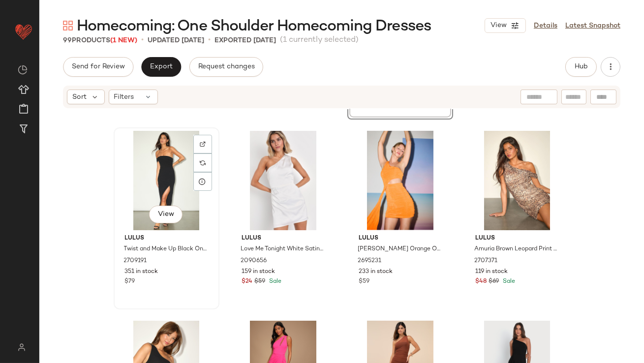
click at [176, 183] on div "View" at bounding box center [166, 180] width 99 height 99
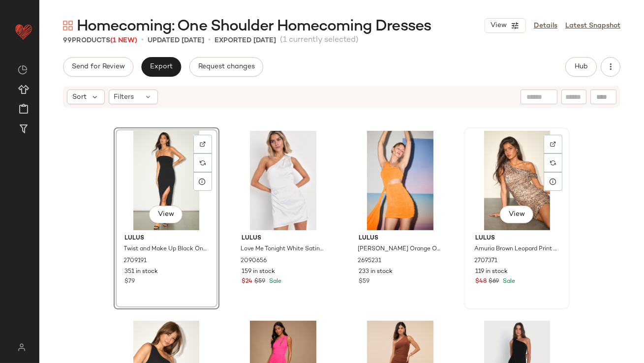
click at [507, 185] on div "View" at bounding box center [516, 180] width 99 height 99
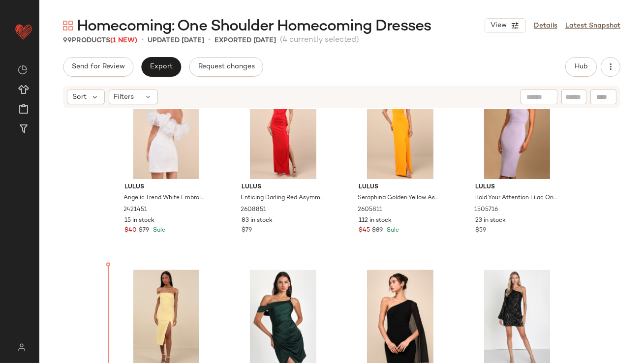
scroll to position [4079, 0]
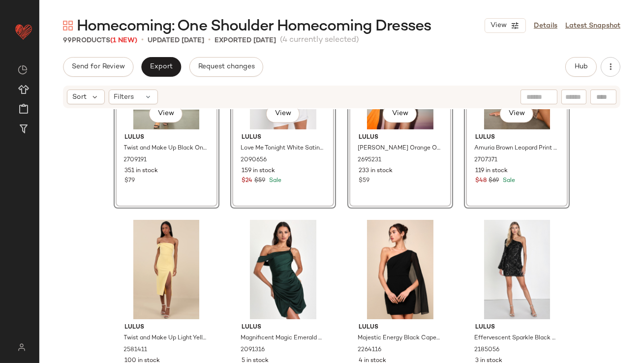
click at [109, 248] on div "SET View Lulus Twist and Make Up Black One-Shoulder Bodycon Midi Dress 2709191 …" at bounding box center [341, 250] width 604 height 283
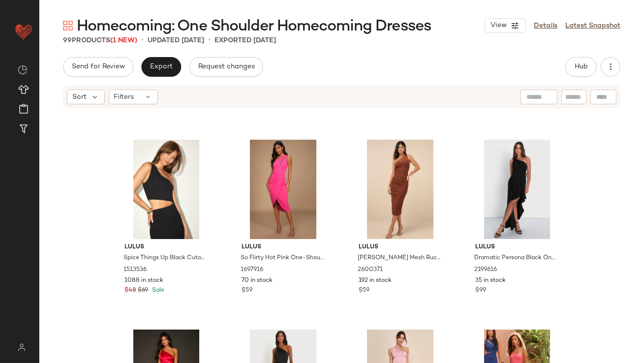
scroll to position [2369, 0]
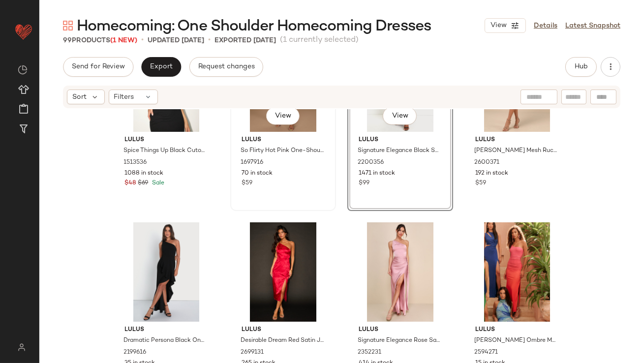
scroll to position [2381, 0]
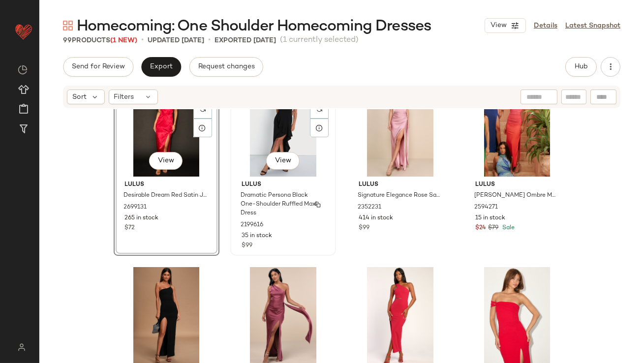
scroll to position [2513, 0]
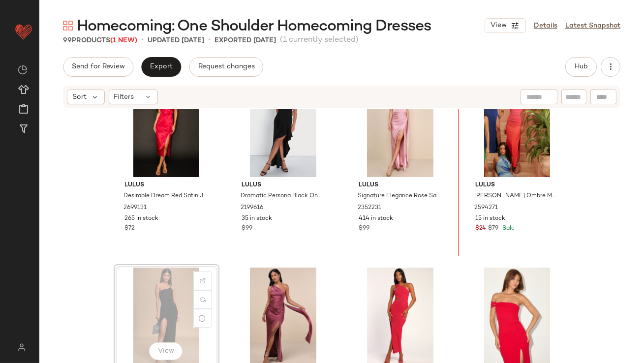
drag, startPoint x: 165, startPoint y: 289, endPoint x: 170, endPoint y: 288, distance: 5.0
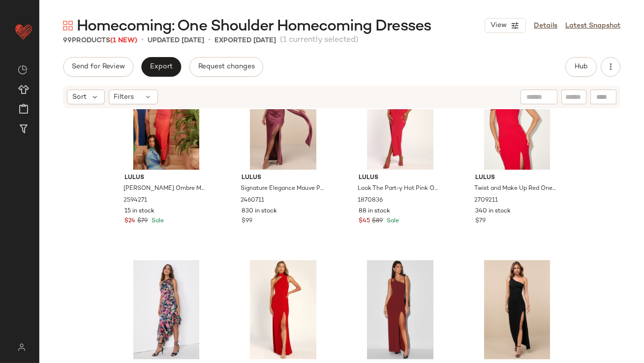
scroll to position [2708, 0]
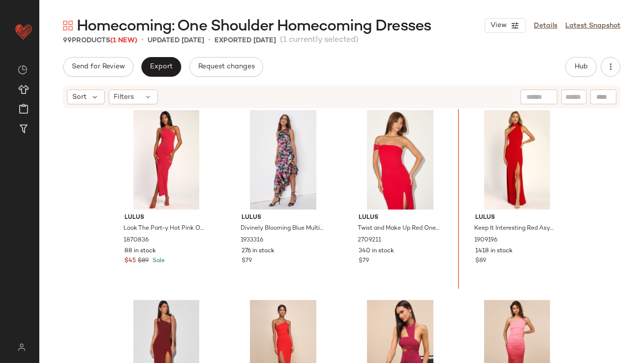
scroll to position [2860, 0]
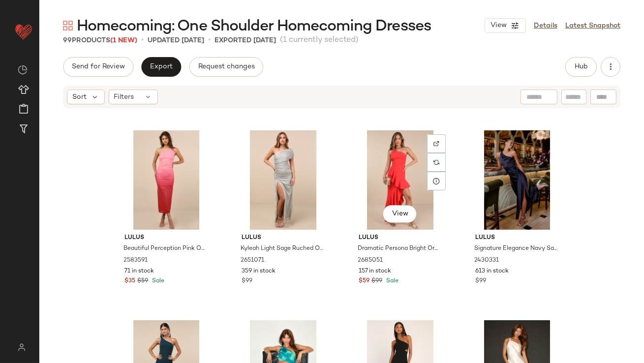
scroll to position [3219, 0]
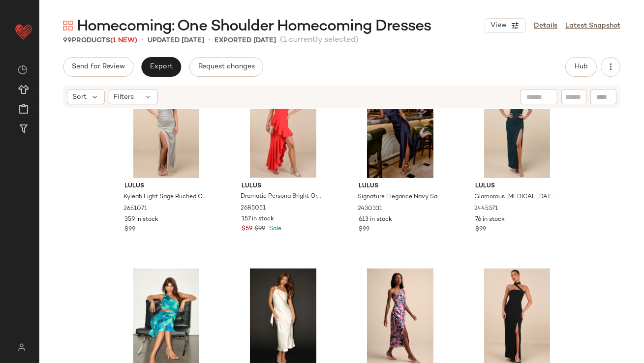
scroll to position [3462, 0]
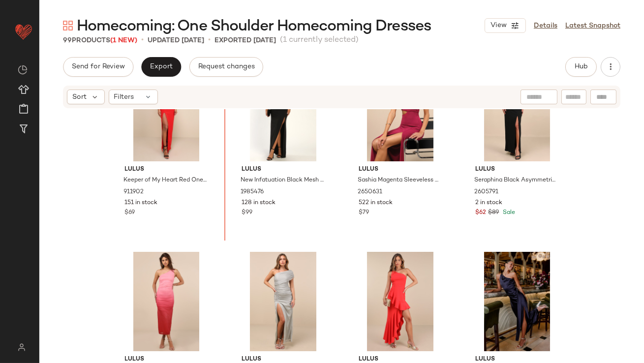
scroll to position [3288, 0]
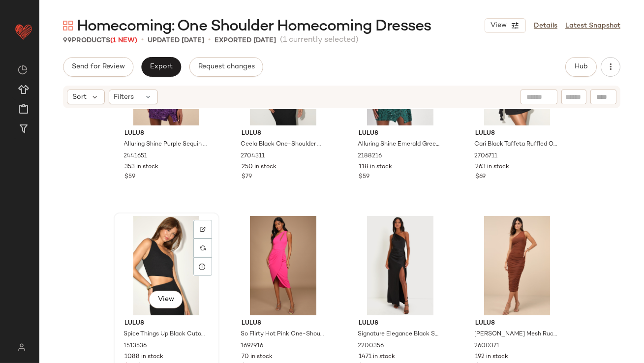
click at [161, 262] on div "View" at bounding box center [166, 265] width 99 height 99
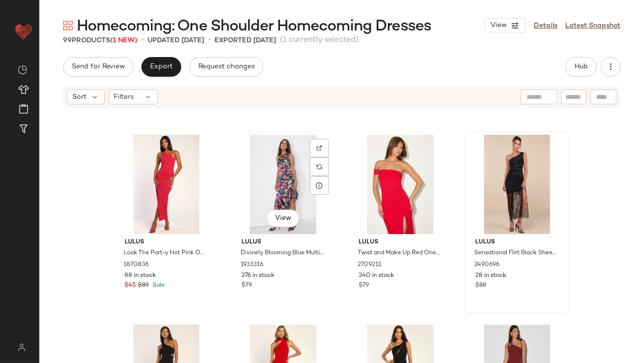
scroll to position [2838, 0]
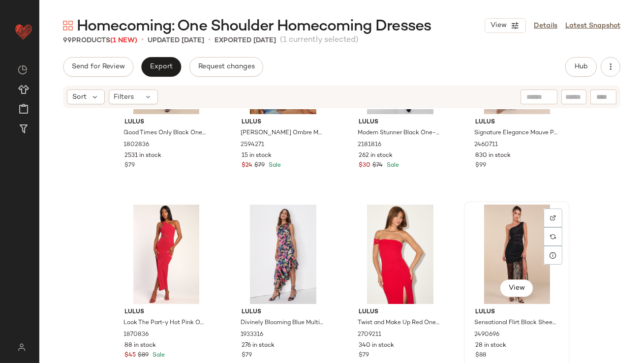
click at [502, 239] on div "View" at bounding box center [516, 254] width 99 height 99
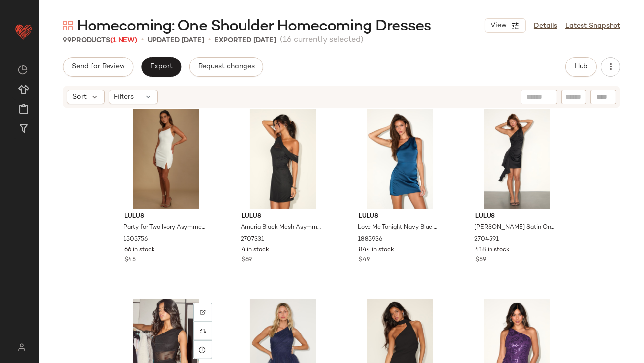
scroll to position [1724, 0]
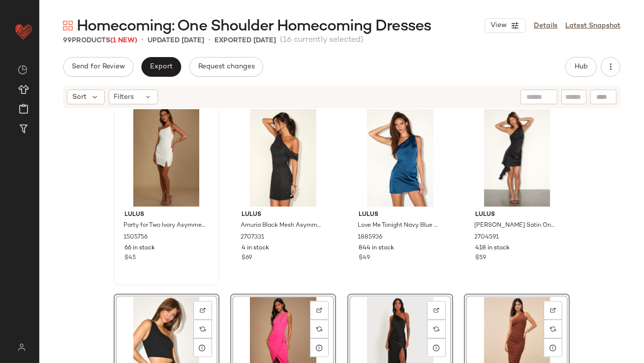
click at [117, 244] on div "Lulus Party for Two Ivory Asymmetrical Bodycon Mini Dress 1505756 66 in stock $…" at bounding box center [166, 235] width 99 height 57
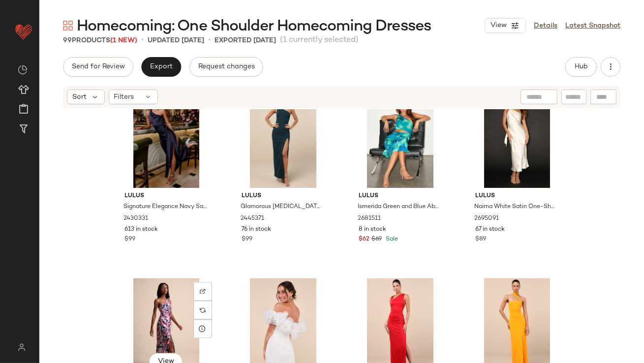
scroll to position [3615, 0]
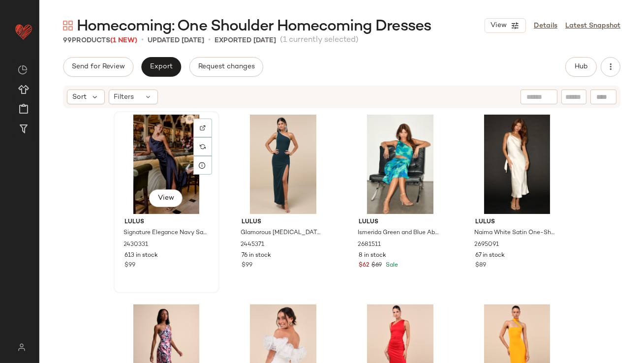
click at [148, 149] on div "View" at bounding box center [166, 164] width 99 height 99
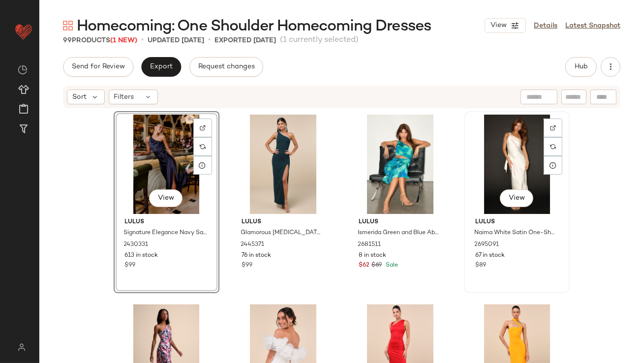
click at [489, 164] on div "View" at bounding box center [516, 164] width 99 height 99
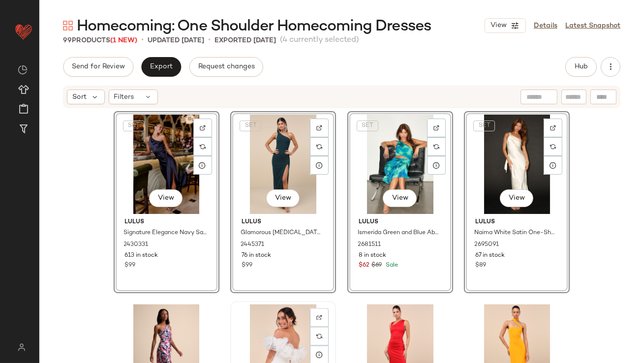
click at [264, 310] on div "View" at bounding box center [283, 353] width 99 height 99
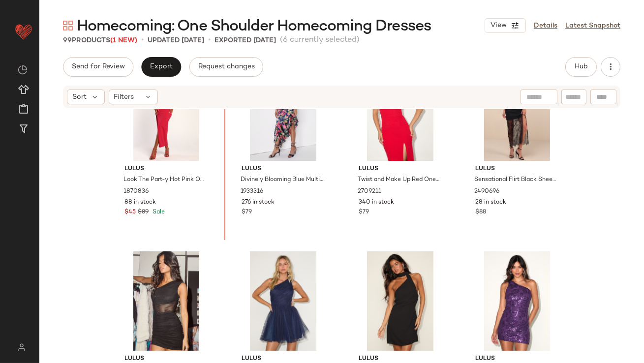
scroll to position [2482, 0]
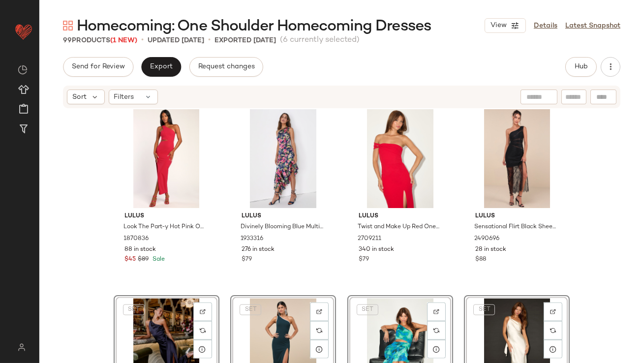
click at [107, 264] on div "Lulus Look The Part-y Hot Pink One-Shoulder Cutout Maxi Dress 1870836 88 in sto…" at bounding box center [341, 250] width 604 height 283
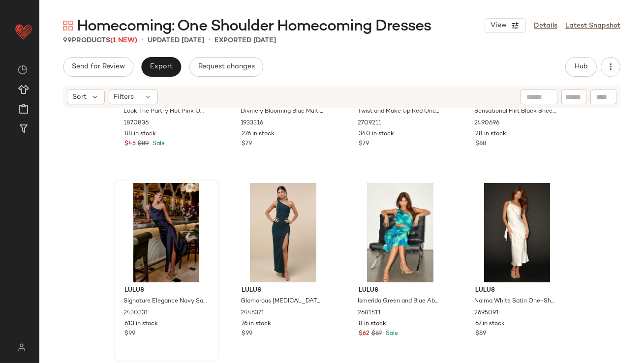
scroll to position [2599, 0]
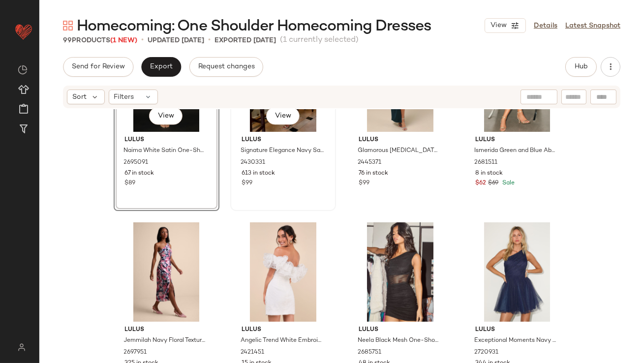
scroll to position [2739, 0]
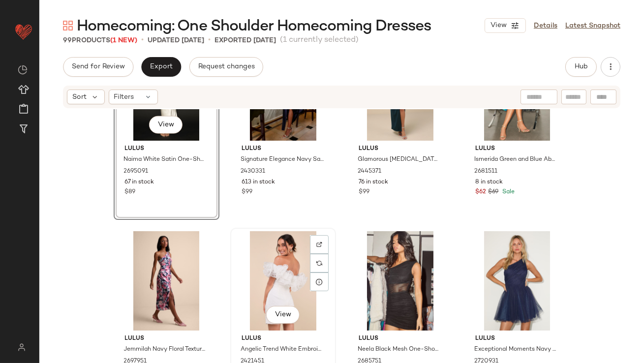
click at [266, 285] on div "View" at bounding box center [283, 280] width 99 height 99
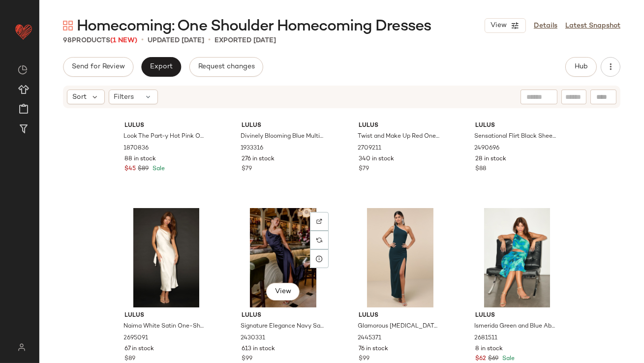
scroll to position [2570, 0]
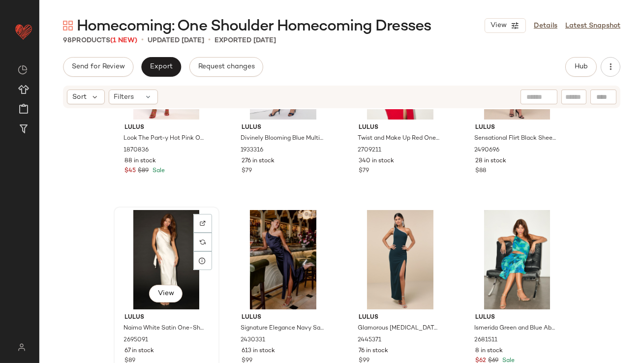
click at [171, 273] on div "View" at bounding box center [166, 259] width 99 height 99
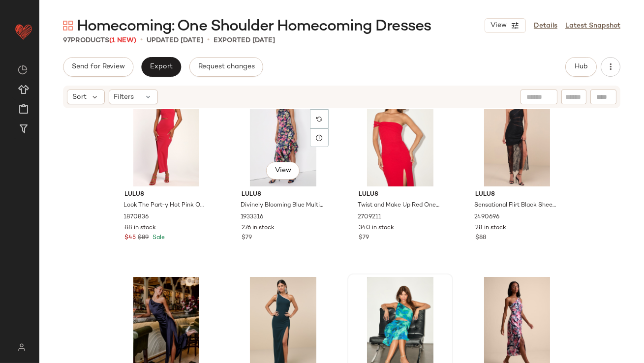
scroll to position [2516, 0]
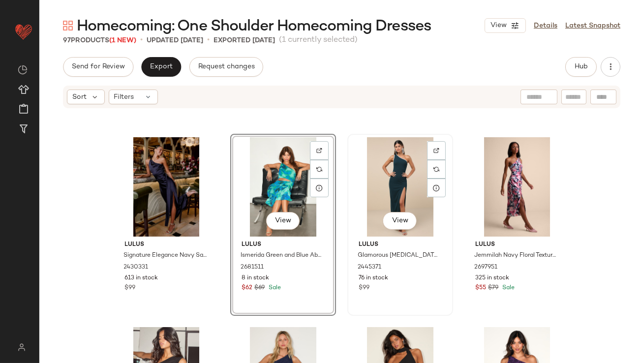
scroll to position [2720, 0]
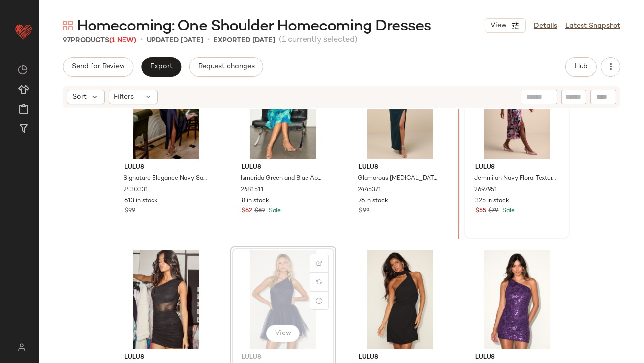
scroll to position [2716, 0]
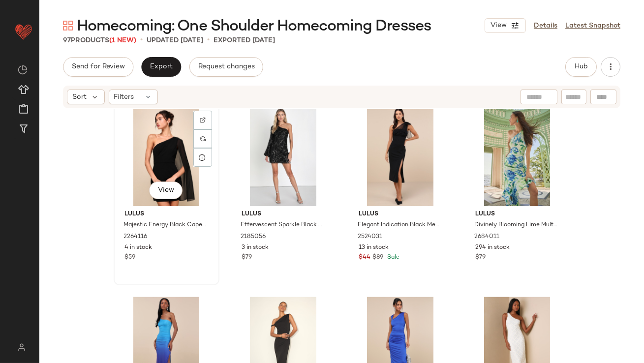
click at [168, 154] on div "View" at bounding box center [166, 156] width 99 height 99
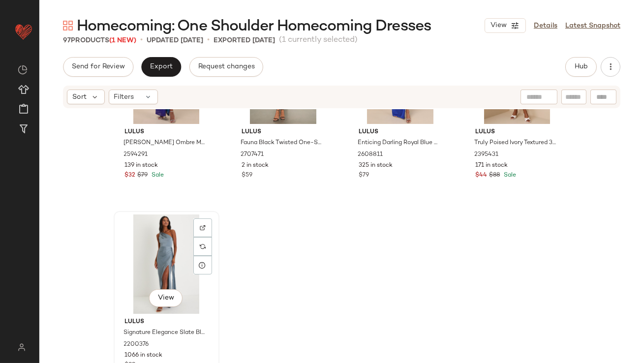
click at [170, 260] on div "View" at bounding box center [166, 263] width 99 height 99
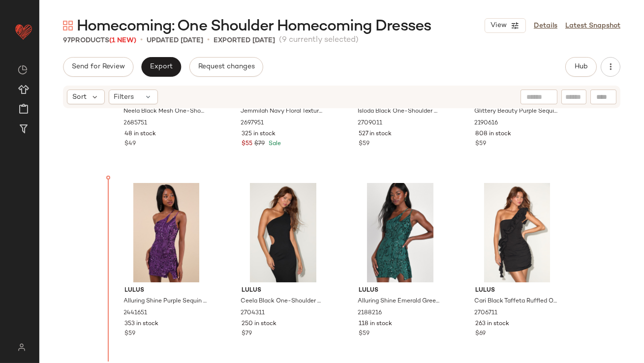
scroll to position [2979, 0]
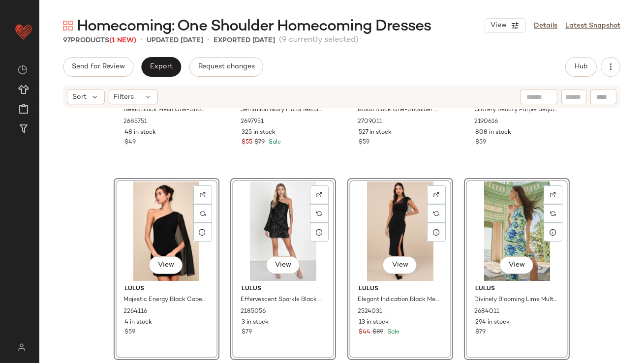
click at [104, 235] on div "Lulus Neela Black Mesh One-Shoulder Mini Dress 2685751 48 in stock $49 Lulus Je…" at bounding box center [341, 250] width 604 height 283
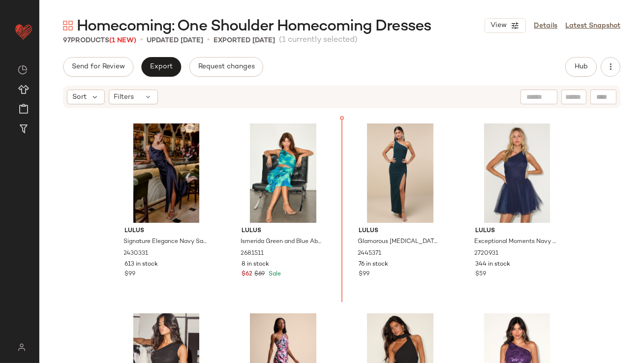
scroll to position [2607, 0]
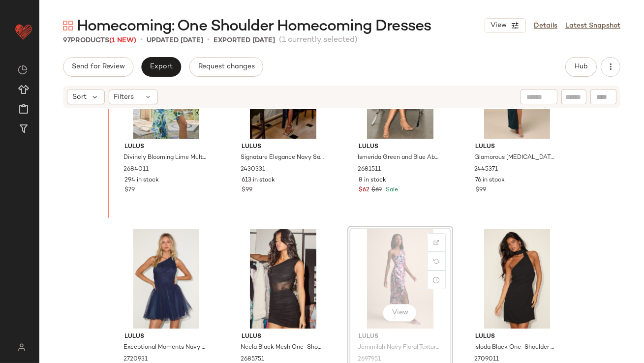
scroll to position [2739, 0]
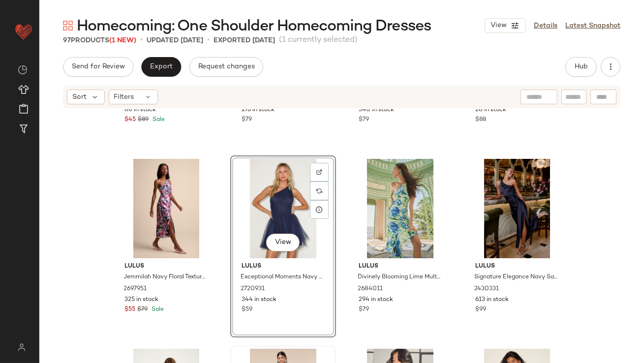
scroll to position [2608, 0]
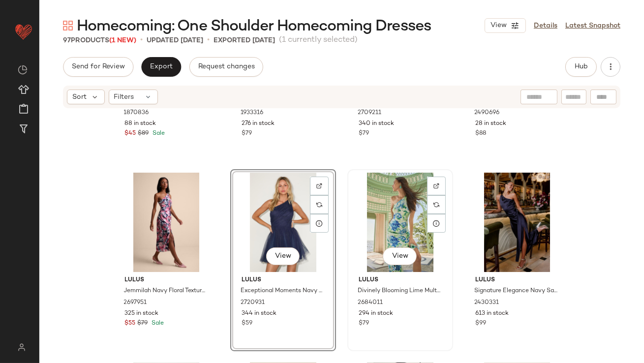
click at [394, 217] on div "View" at bounding box center [400, 222] width 99 height 99
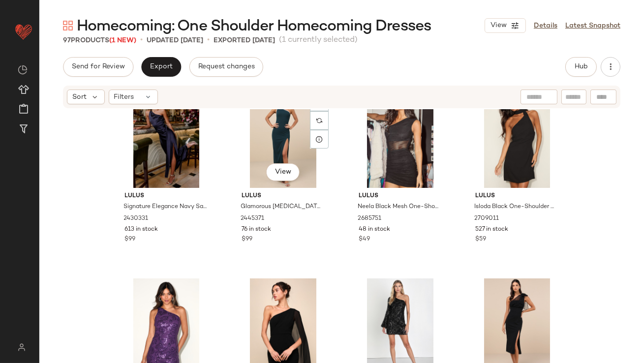
scroll to position [2881, 0]
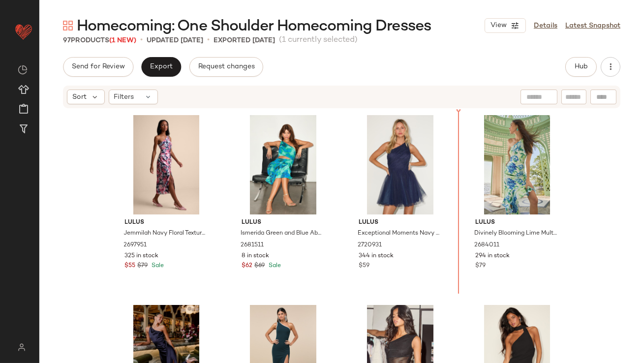
scroll to position [2626, 0]
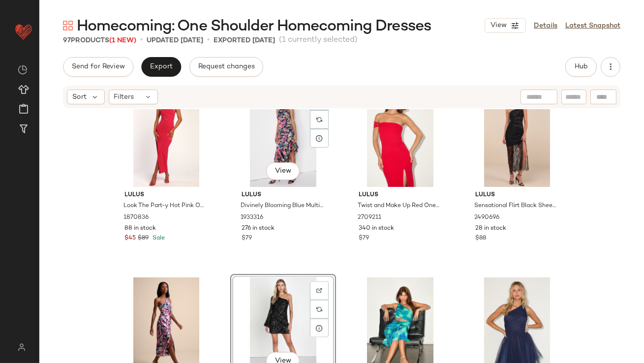
scroll to position [2529, 0]
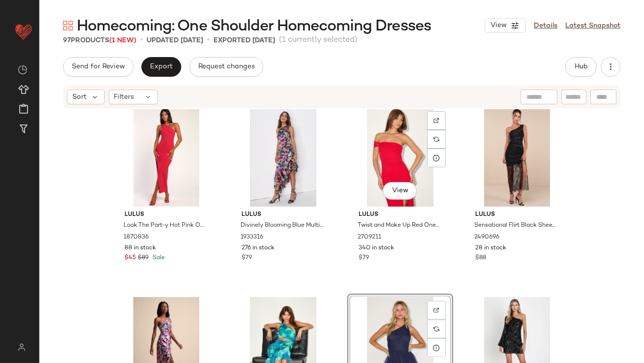
scroll to position [2530, 0]
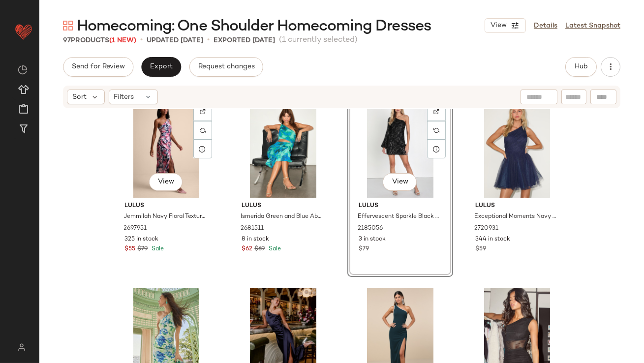
scroll to position [2711, 0]
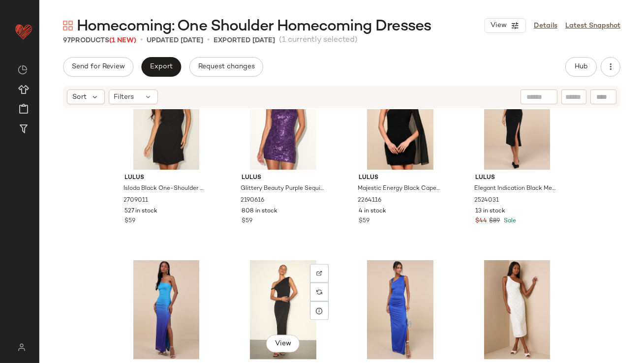
scroll to position [3122, 0]
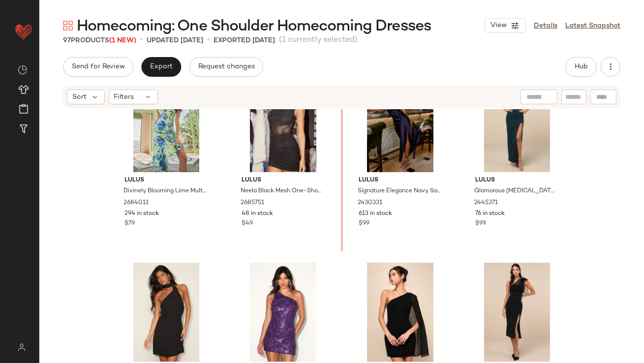
scroll to position [2876, 0]
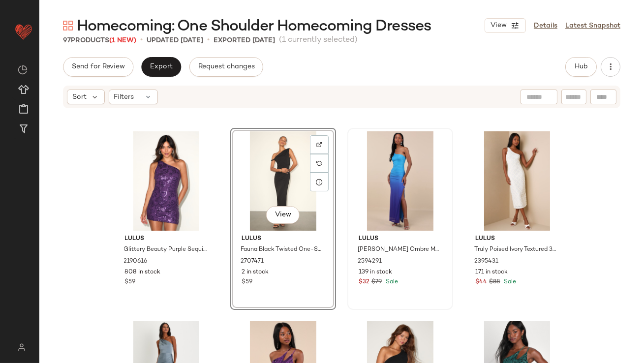
scroll to position [3304, 0]
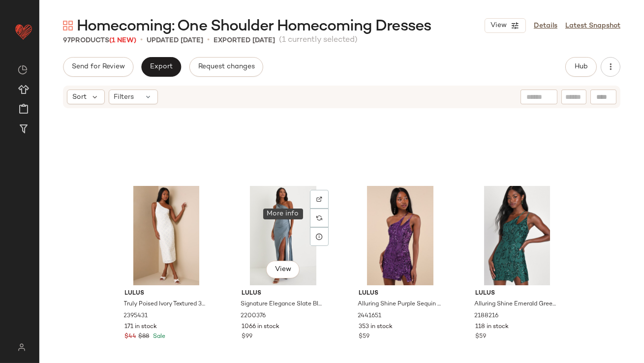
scroll to position [3485, 0]
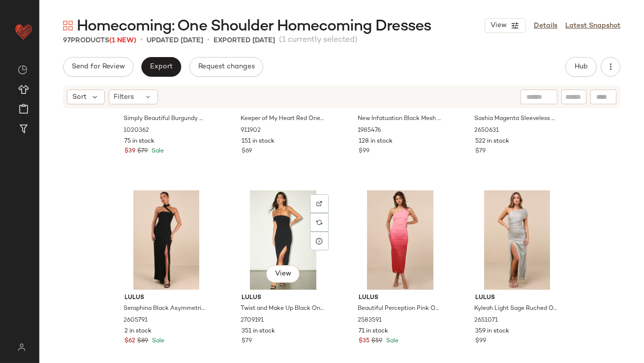
scroll to position [3883, 0]
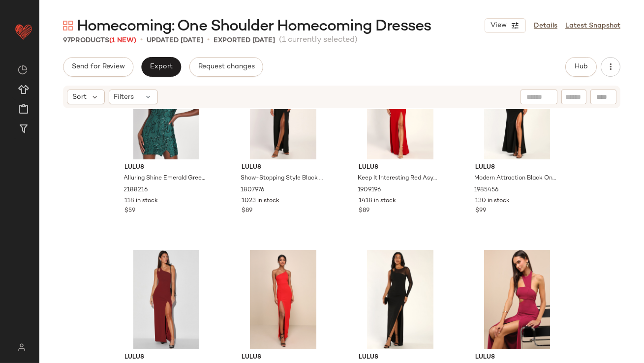
scroll to position [3645, 0]
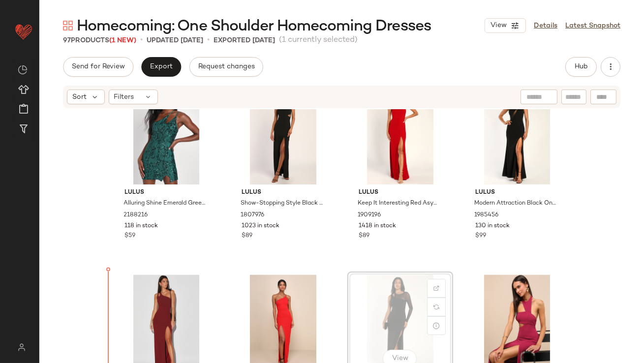
drag, startPoint x: 392, startPoint y: 296, endPoint x: 386, endPoint y: 296, distance: 5.9
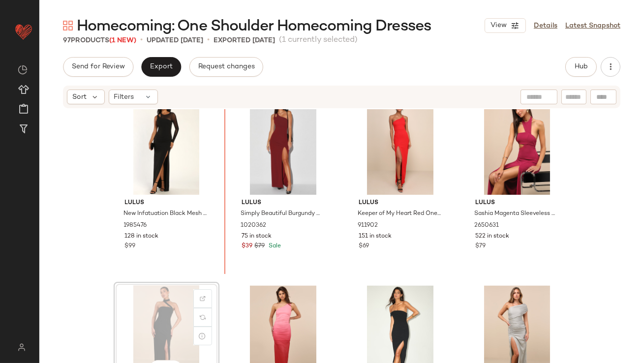
scroll to position [3822, 0]
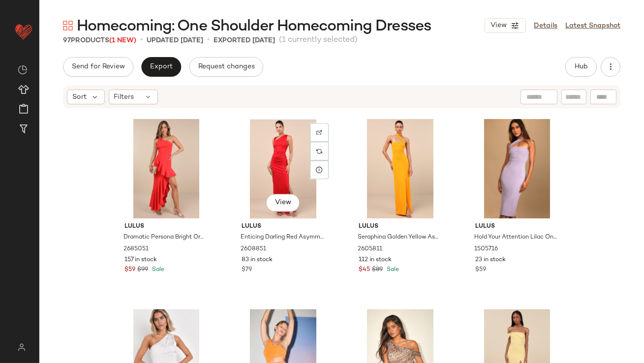
scroll to position [4219, 0]
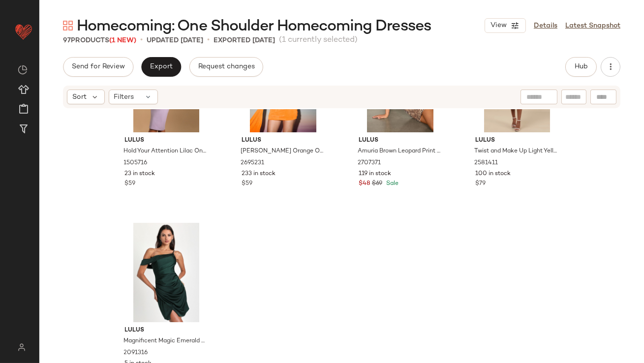
scroll to position [4460, 0]
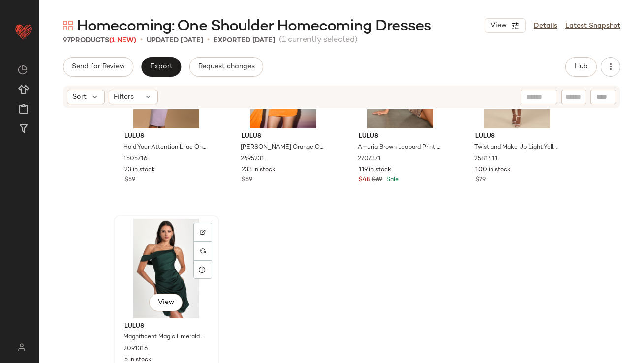
click at [164, 266] on div "View" at bounding box center [166, 268] width 99 height 99
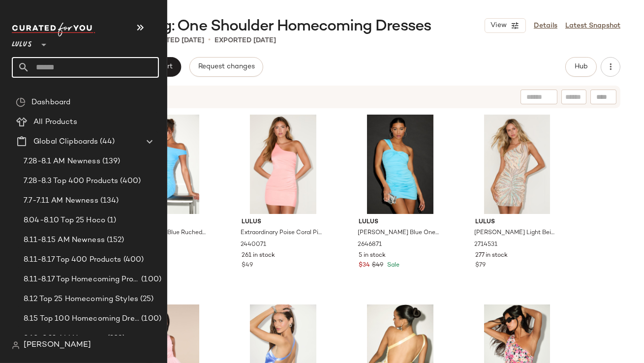
click at [27, 65] on icon at bounding box center [24, 67] width 12 height 12
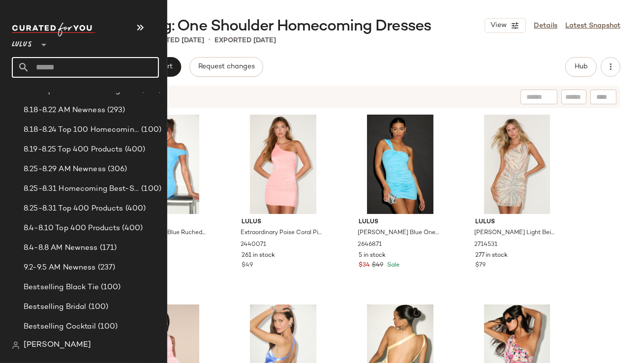
scroll to position [249, 0]
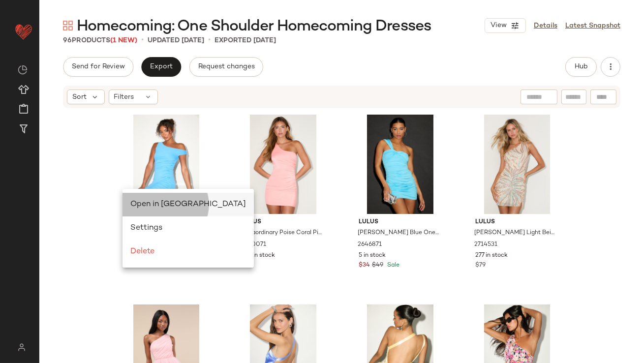
click at [138, 199] on div "Open in Split View" at bounding box center [188, 205] width 116 height 12
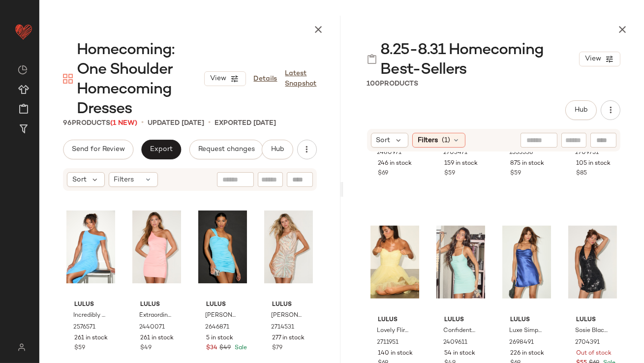
scroll to position [2044, 0]
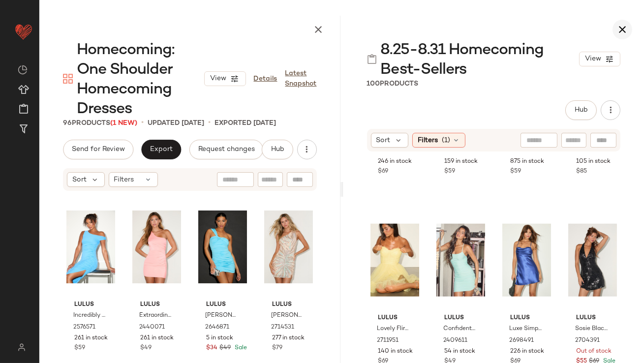
click at [622, 29] on icon "button" at bounding box center [622, 30] width 12 height 12
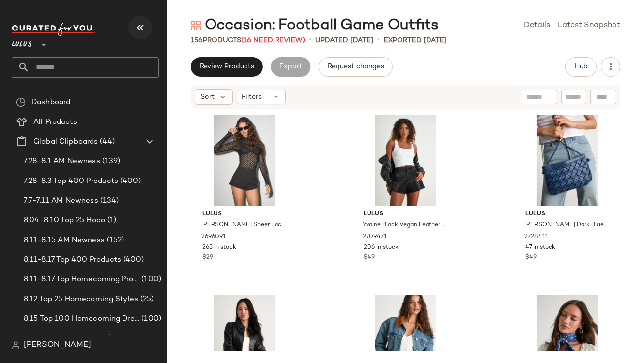
click at [145, 30] on icon "button" at bounding box center [140, 28] width 12 height 12
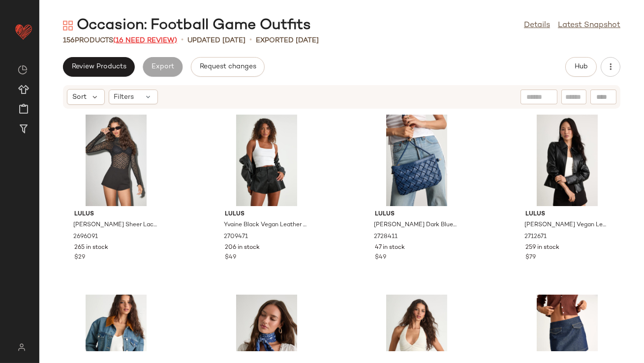
click at [143, 43] on span "(16 Need Review)" at bounding box center [145, 40] width 64 height 7
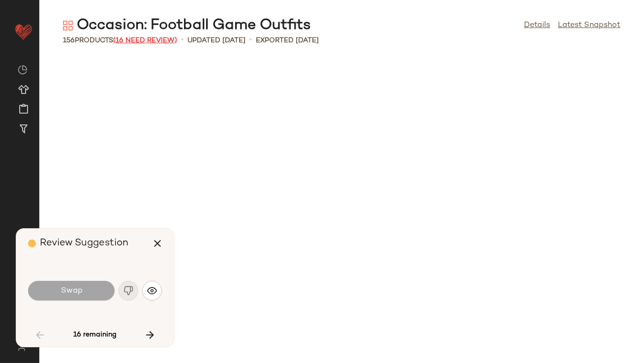
scroll to position [900, 0]
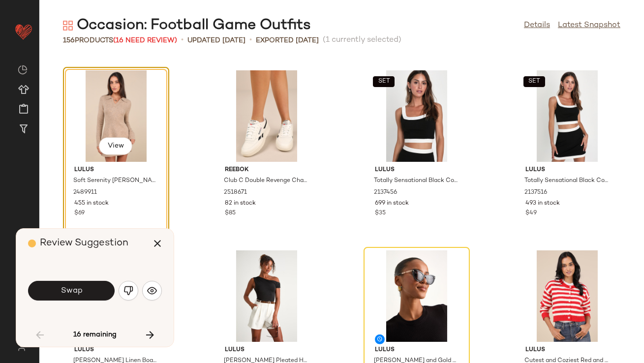
click at [150, 301] on div "Swap" at bounding box center [95, 291] width 134 height 24
click at [151, 295] on img "button" at bounding box center [152, 291] width 10 height 10
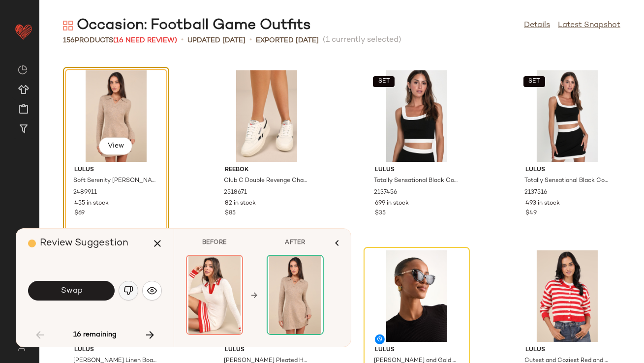
click at [135, 292] on button "button" at bounding box center [129, 291] width 20 height 20
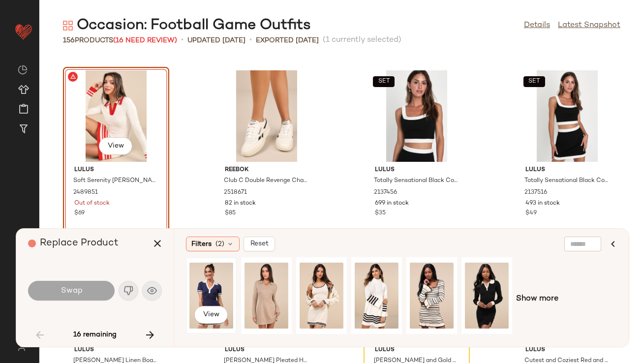
click at [209, 282] on div "View" at bounding box center [211, 296] width 44 height 70
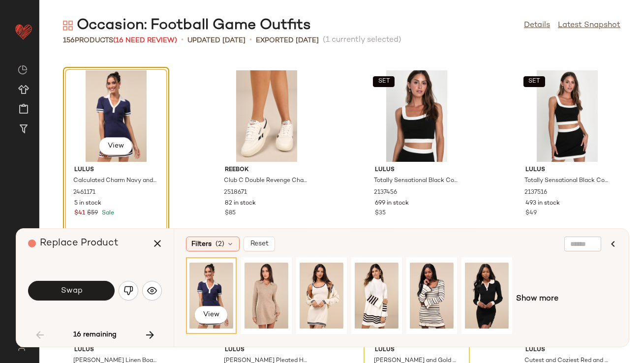
click at [94, 287] on button "Swap" at bounding box center [71, 291] width 87 height 20
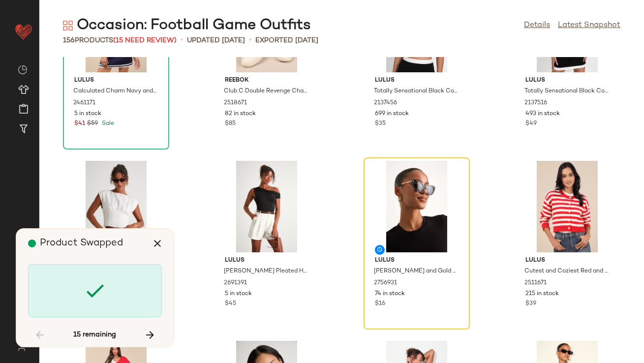
scroll to position [1082, 0]
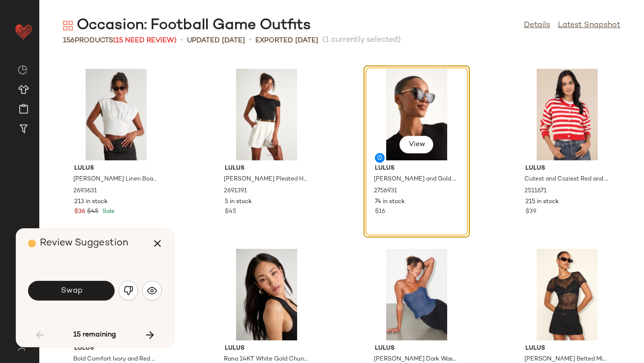
drag, startPoint x: 203, startPoint y: 202, endPoint x: 190, endPoint y: 195, distance: 14.5
click at [190, 195] on div "Lulus Mavis Ivory Linen Boat Neck Cap Sleeve Top 2693631 213 in stock $36 $45 S…" at bounding box center [341, 210] width 604 height 306
click at [143, 288] on button "button" at bounding box center [152, 291] width 20 height 20
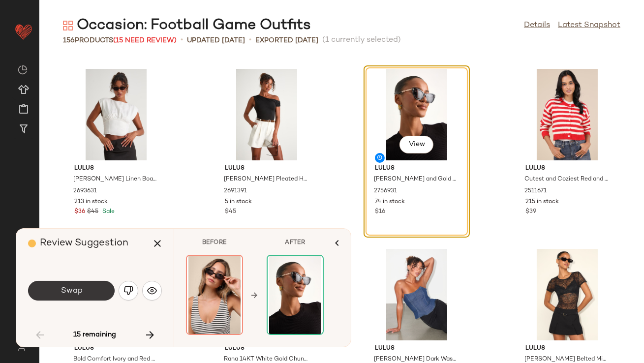
click at [94, 292] on button "Swap" at bounding box center [71, 291] width 87 height 20
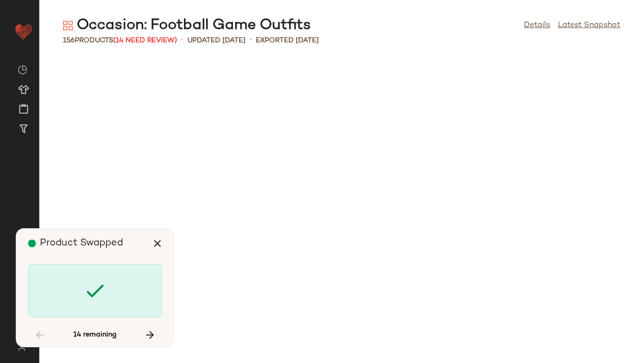
scroll to position [1980, 0]
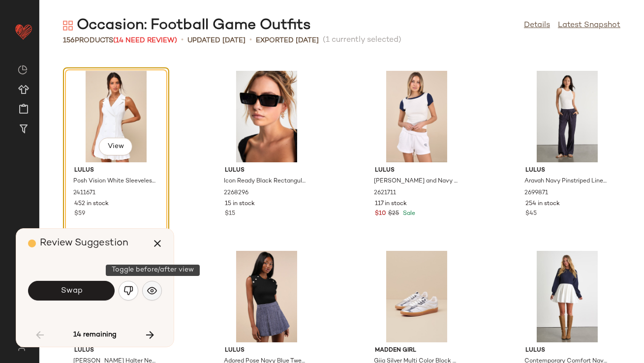
click at [153, 294] on img "button" at bounding box center [152, 291] width 10 height 10
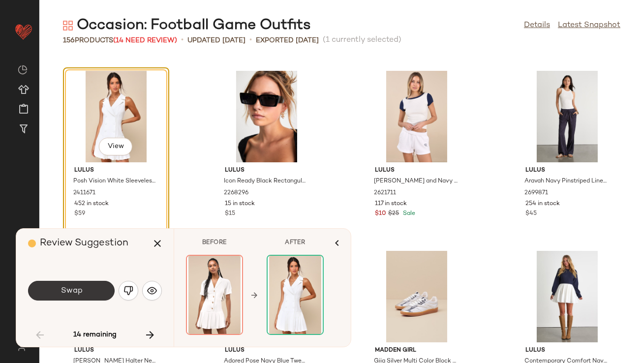
click at [97, 292] on button "Swap" at bounding box center [71, 291] width 87 height 20
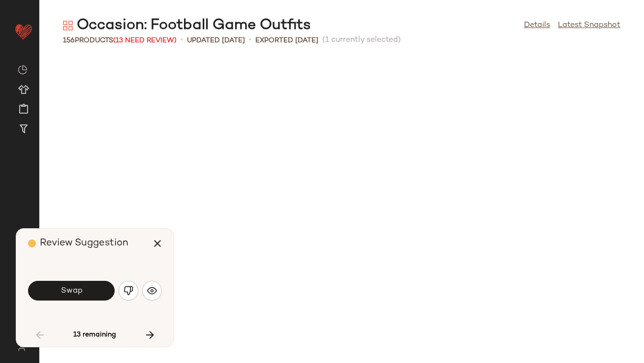
scroll to position [2520, 0]
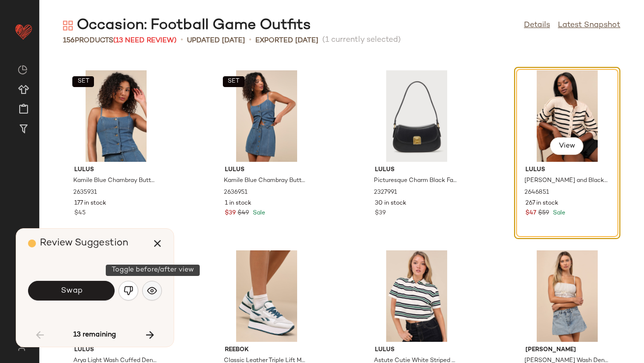
click at [159, 291] on button "button" at bounding box center [152, 291] width 20 height 20
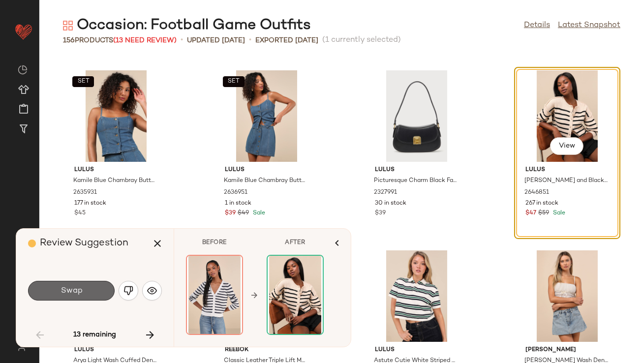
click at [92, 291] on button "Swap" at bounding box center [71, 291] width 87 height 20
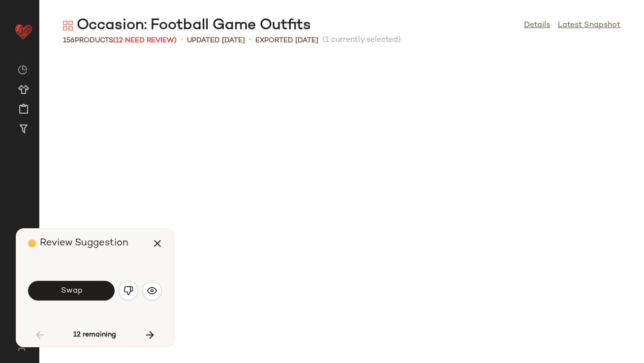
scroll to position [2880, 0]
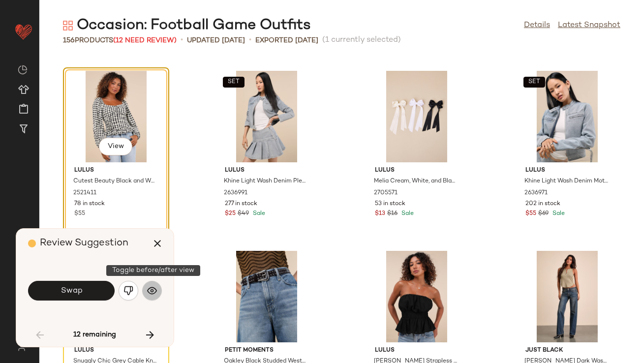
click at [150, 286] on img "button" at bounding box center [152, 291] width 10 height 10
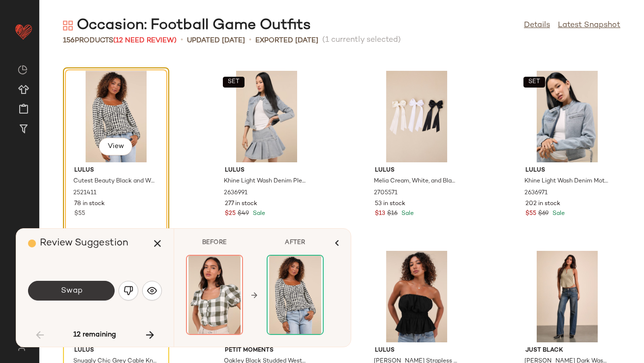
click at [87, 293] on button "Swap" at bounding box center [71, 291] width 87 height 20
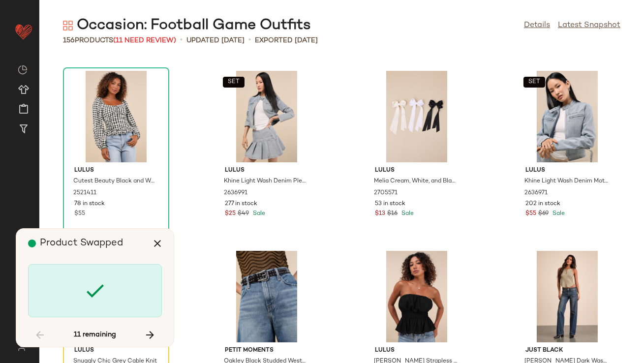
scroll to position [3060, 0]
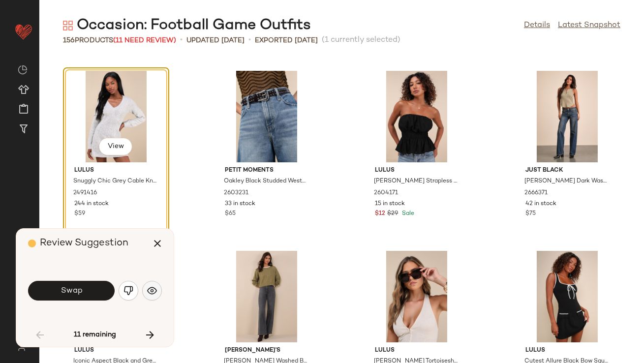
click at [152, 295] on img "button" at bounding box center [152, 291] width 10 height 10
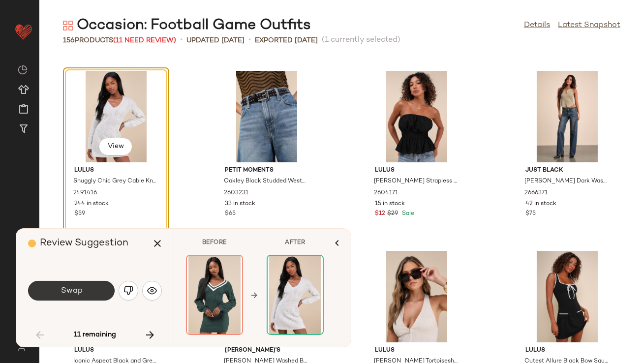
click at [96, 294] on button "Swap" at bounding box center [71, 291] width 87 height 20
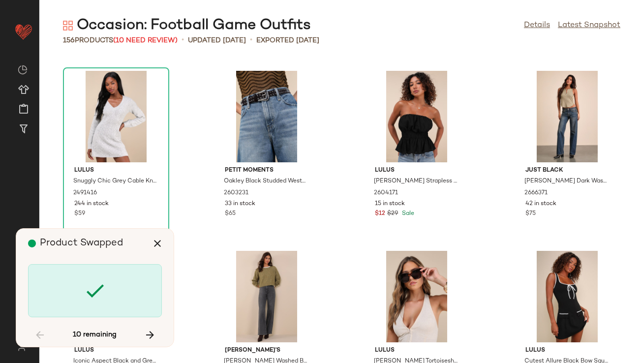
scroll to position [3420, 0]
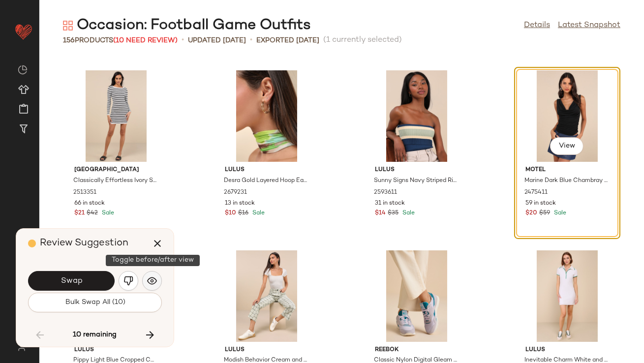
click at [149, 283] on img "button" at bounding box center [152, 281] width 10 height 10
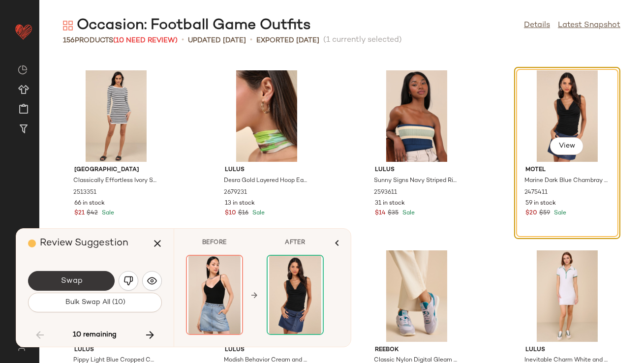
click at [97, 284] on button "Swap" at bounding box center [71, 281] width 87 height 20
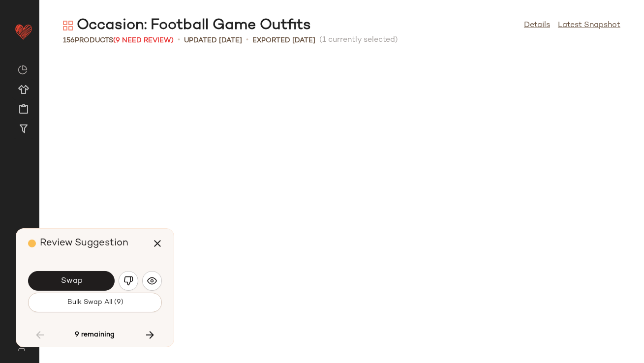
scroll to position [3780, 0]
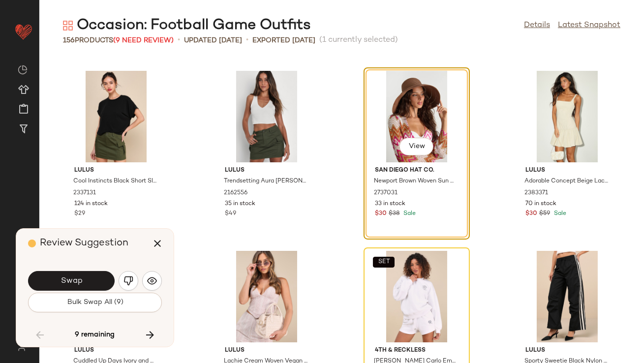
click at [165, 281] on div "Review Suggestion Swap Bulk Swap All (9) 9 remaining" at bounding box center [94, 288] width 157 height 118
click at [157, 281] on button "button" at bounding box center [152, 281] width 20 height 20
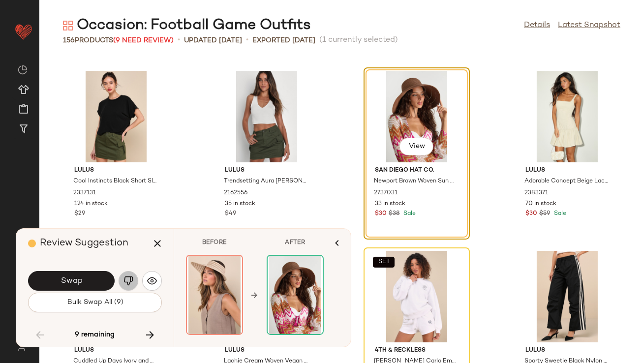
click at [133, 280] on button "button" at bounding box center [129, 281] width 20 height 20
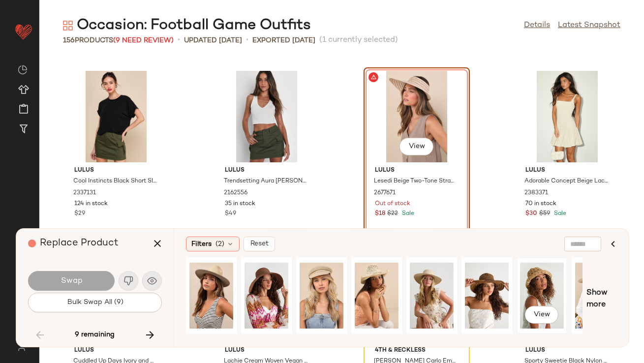
click at [528, 281] on div "View" at bounding box center [542, 296] width 44 height 70
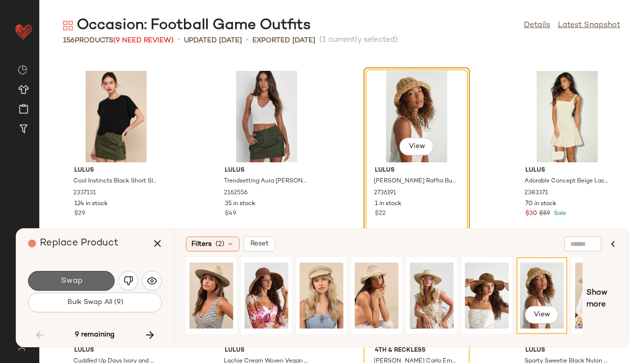
click at [111, 277] on button "Swap" at bounding box center [71, 281] width 87 height 20
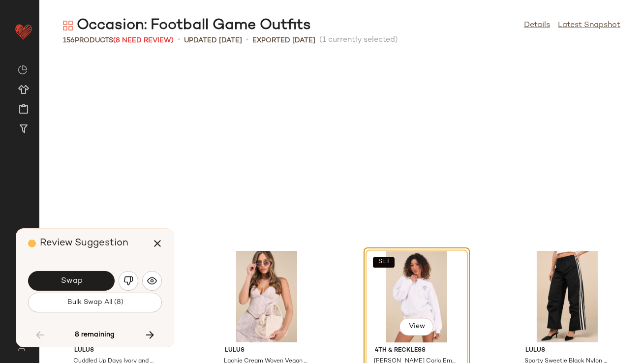
scroll to position [3960, 0]
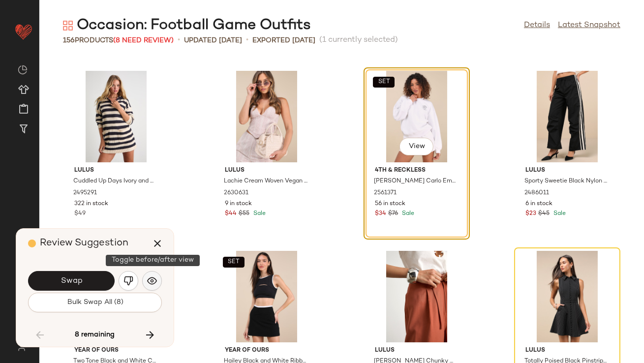
click at [151, 281] on img "button" at bounding box center [152, 281] width 10 height 10
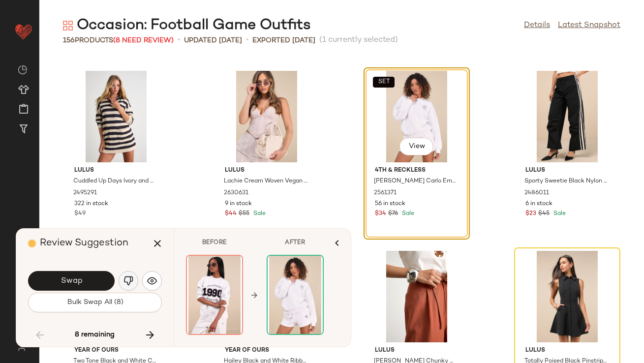
click at [132, 276] on img "button" at bounding box center [128, 281] width 10 height 10
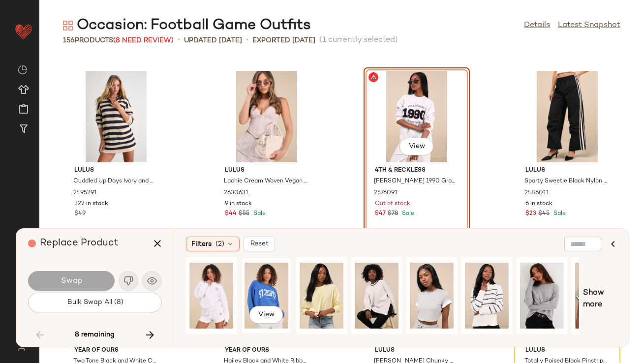
click at [258, 285] on div "View" at bounding box center [266, 296] width 44 height 70
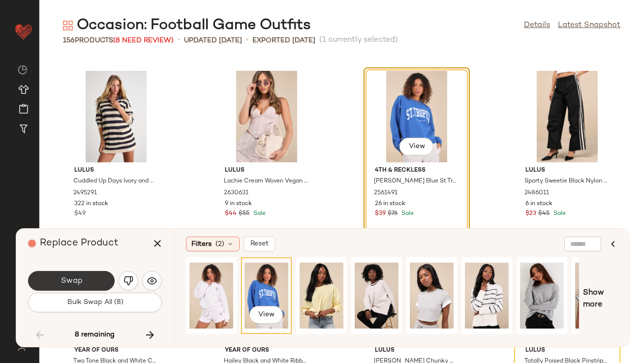
click at [98, 283] on button "Swap" at bounding box center [71, 281] width 87 height 20
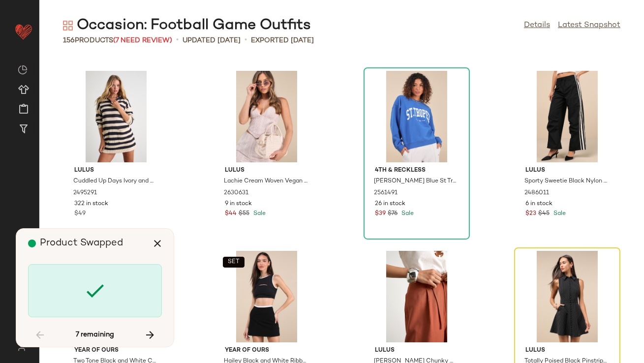
scroll to position [4140, 0]
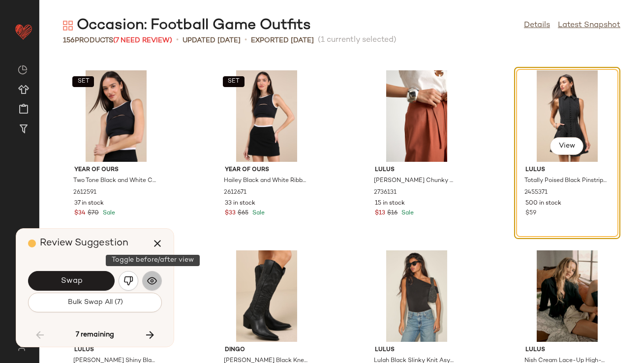
click at [151, 288] on button "button" at bounding box center [152, 281] width 20 height 20
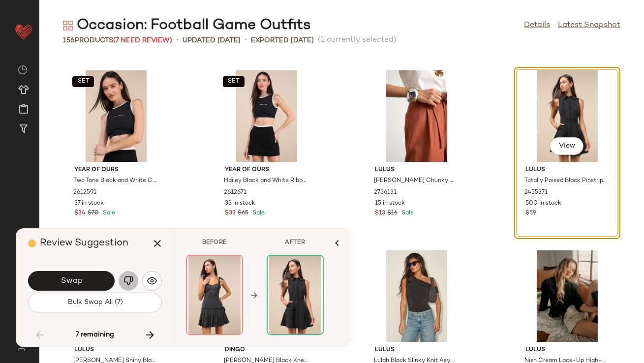
click at [127, 281] on img "button" at bounding box center [128, 281] width 10 height 10
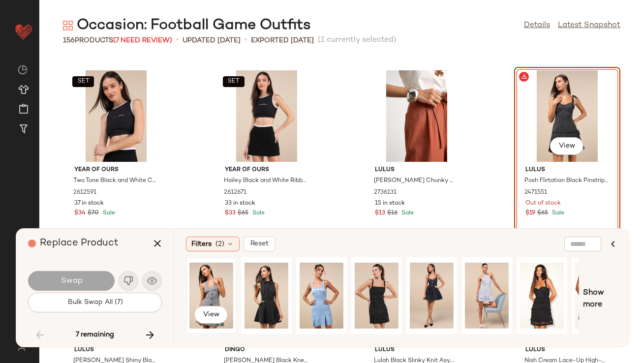
click at [203, 285] on div "View" at bounding box center [211, 296] width 44 height 70
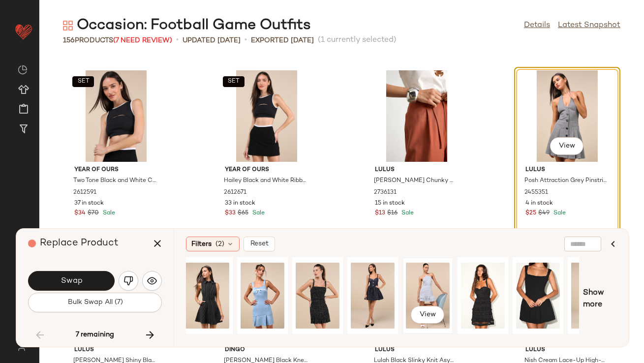
scroll to position [0, 0]
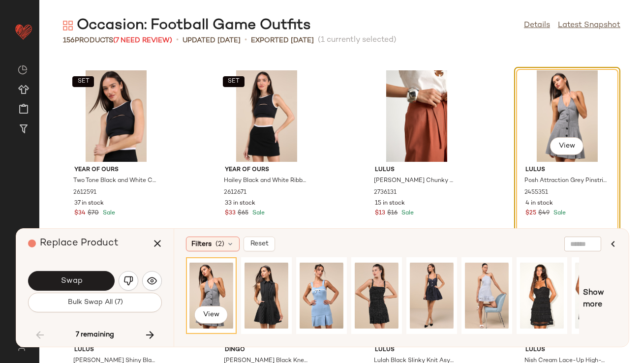
click at [82, 270] on div "Swap" at bounding box center [95, 281] width 134 height 24
click at [86, 275] on button "Swap" at bounding box center [71, 281] width 87 height 20
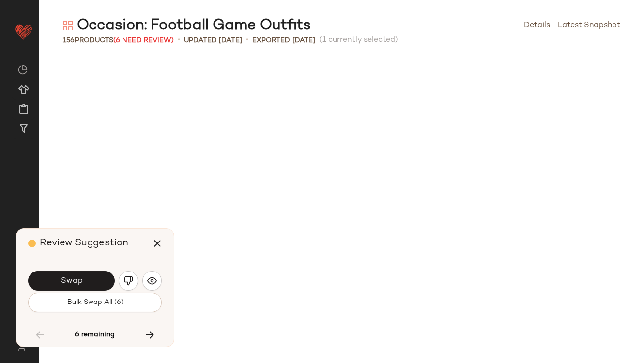
scroll to position [4501, 0]
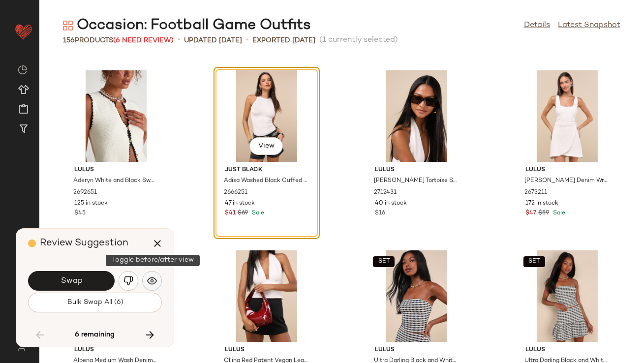
click at [147, 274] on button "button" at bounding box center [152, 281] width 20 height 20
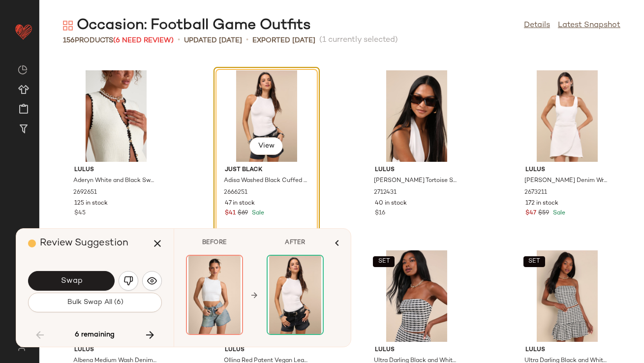
click at [109, 276] on button "Swap" at bounding box center [71, 281] width 87 height 20
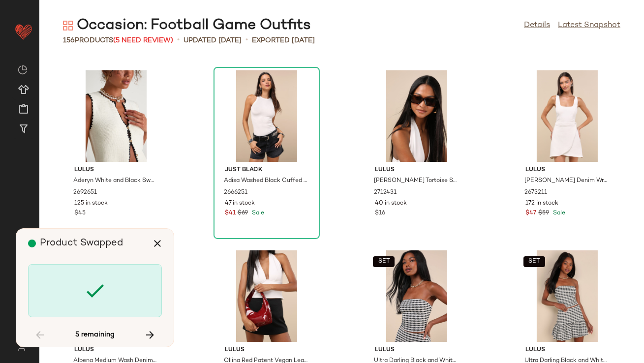
scroll to position [5041, 0]
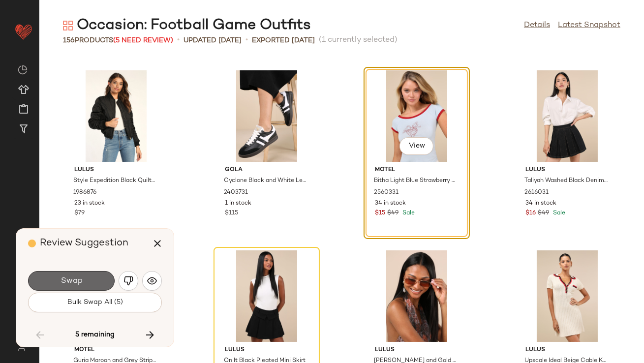
click at [111, 275] on button "Swap" at bounding box center [71, 281] width 87 height 20
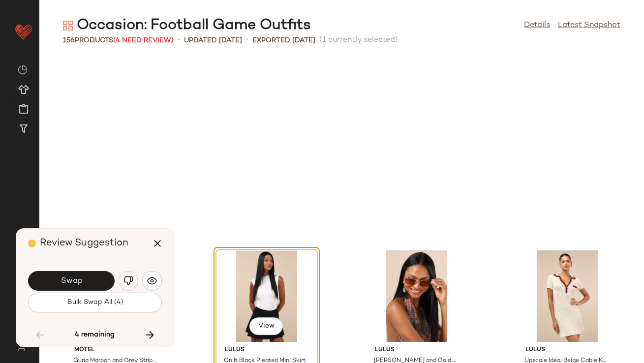
scroll to position [5221, 0]
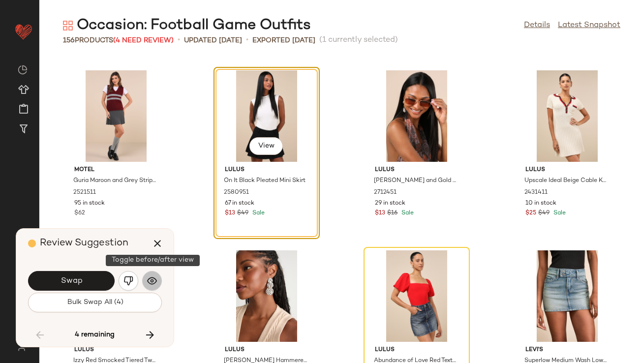
click at [146, 281] on button "button" at bounding box center [152, 281] width 20 height 20
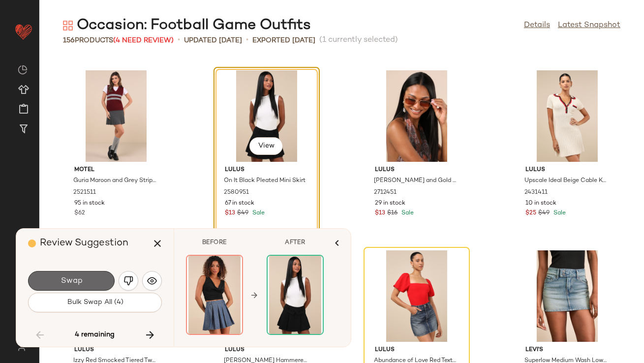
click at [107, 283] on button "Swap" at bounding box center [71, 281] width 87 height 20
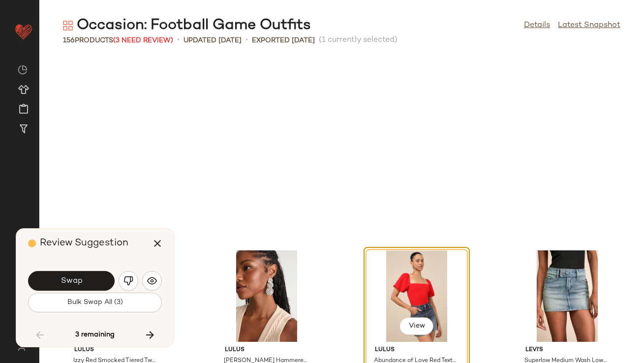
scroll to position [5401, 0]
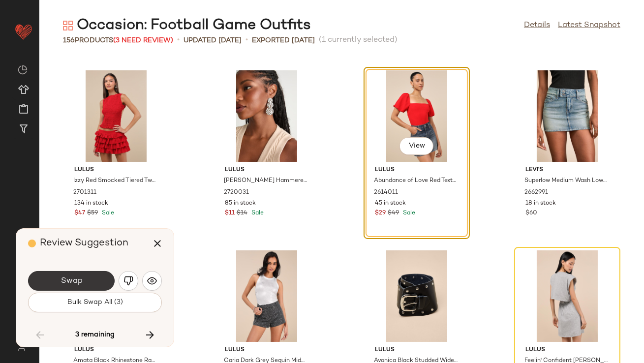
click at [106, 281] on button "Swap" at bounding box center [71, 281] width 87 height 20
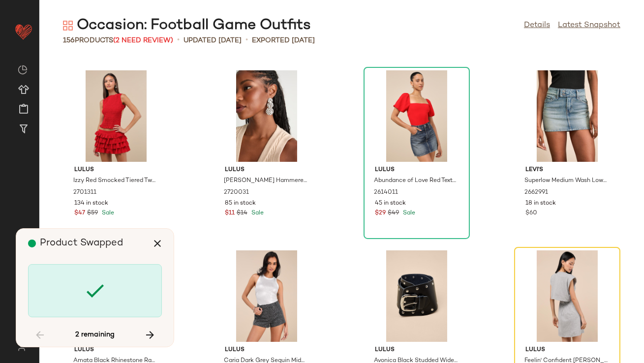
scroll to position [5580, 0]
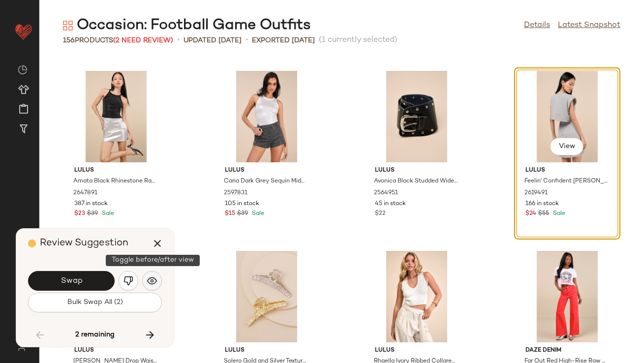
click at [154, 277] on img "button" at bounding box center [152, 281] width 10 height 10
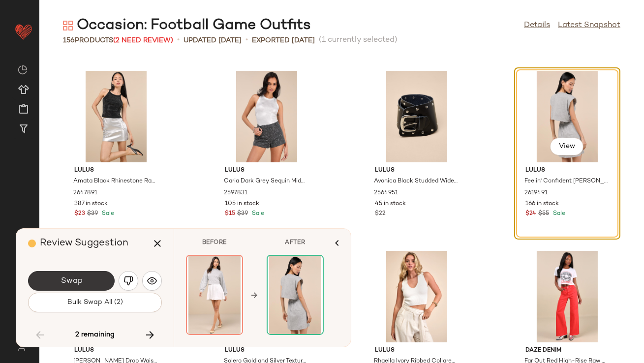
click at [100, 275] on button "Swap" at bounding box center [71, 281] width 87 height 20
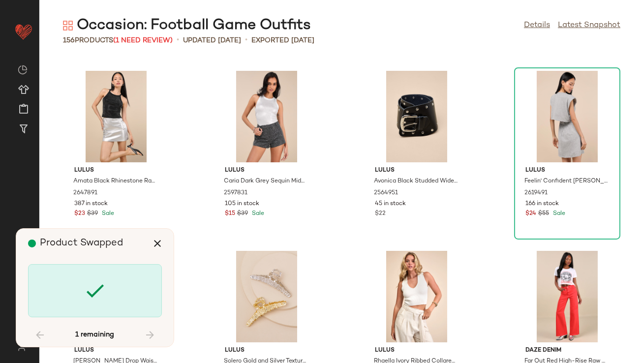
scroll to position [5941, 0]
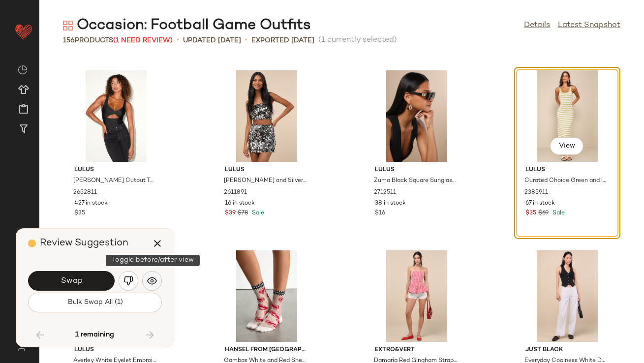
click at [152, 283] on img "button" at bounding box center [152, 281] width 10 height 10
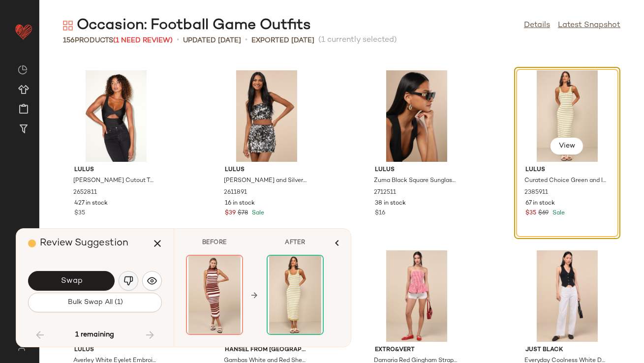
click at [134, 281] on button "button" at bounding box center [129, 281] width 20 height 20
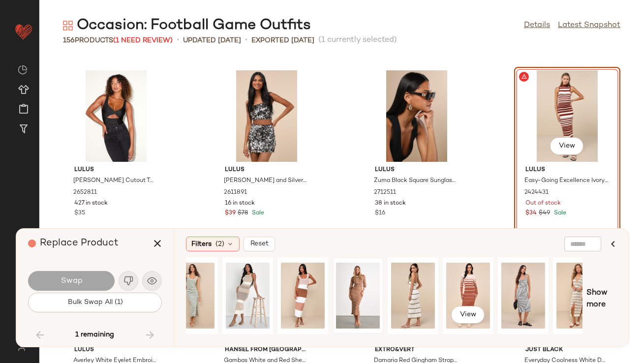
scroll to position [0, 149]
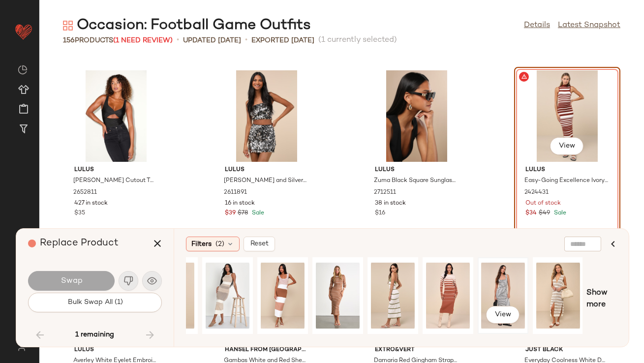
click at [485, 285] on div "View" at bounding box center [503, 296] width 44 height 70
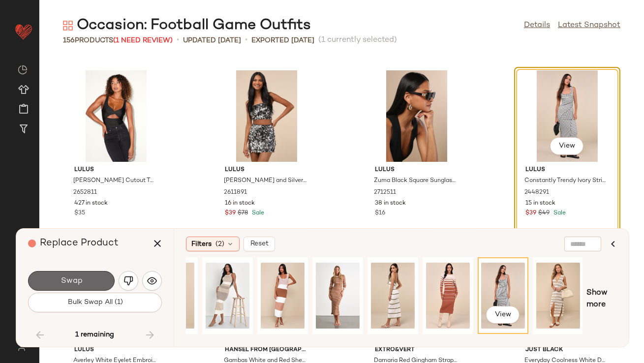
click at [100, 285] on button "Swap" at bounding box center [71, 281] width 87 height 20
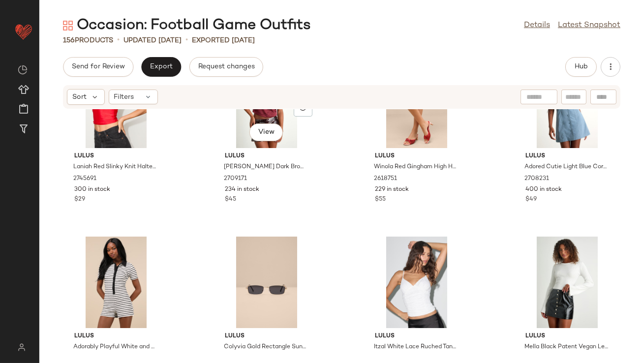
scroll to position [283, 0]
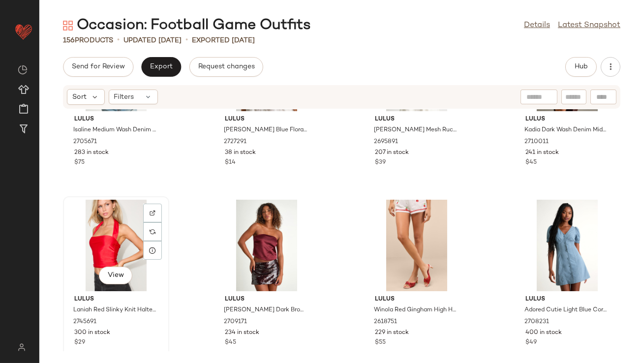
click at [102, 233] on div "View" at bounding box center [115, 245] width 99 height 91
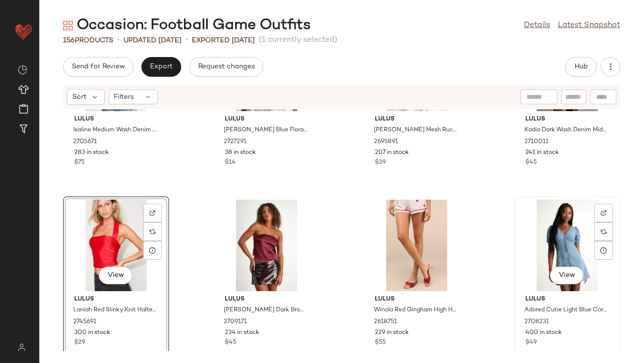
click at [520, 230] on div "View" at bounding box center [566, 245] width 99 height 91
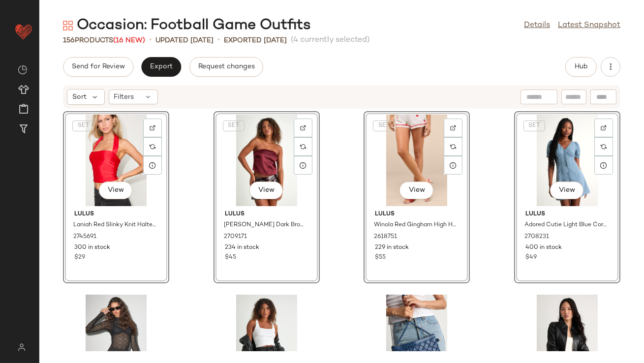
click at [192, 233] on div "SET View Lulus Laniah Red Slinky Knit Halter Crop Top 2745691 300 in stock $29 …" at bounding box center [341, 230] width 604 height 242
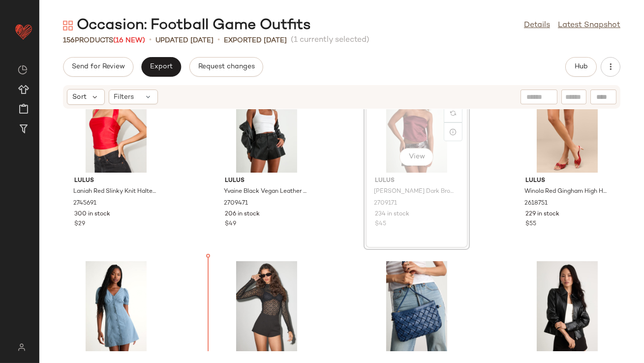
drag, startPoint x: 388, startPoint y: 174, endPoint x: 384, endPoint y: 181, distance: 7.9
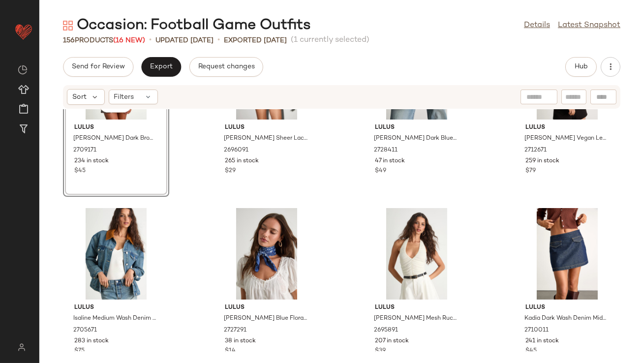
scroll to position [280, 0]
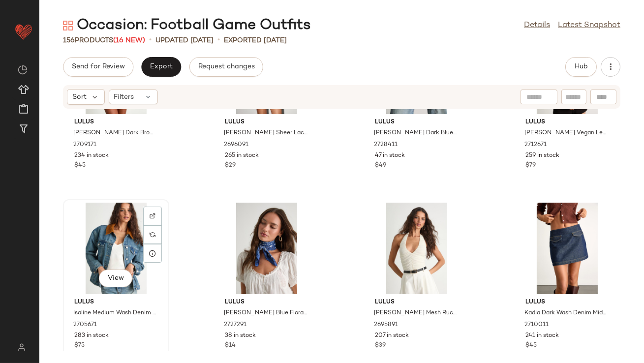
click at [112, 251] on div "View" at bounding box center [115, 248] width 99 height 91
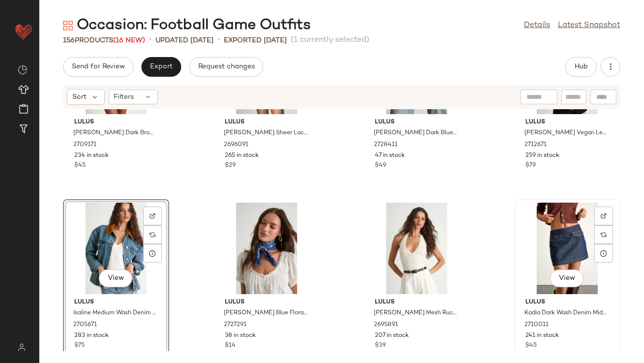
click at [524, 245] on div "View" at bounding box center [566, 248] width 99 height 91
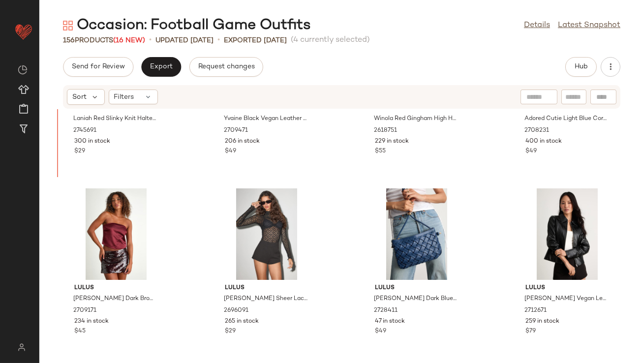
scroll to position [92, 0]
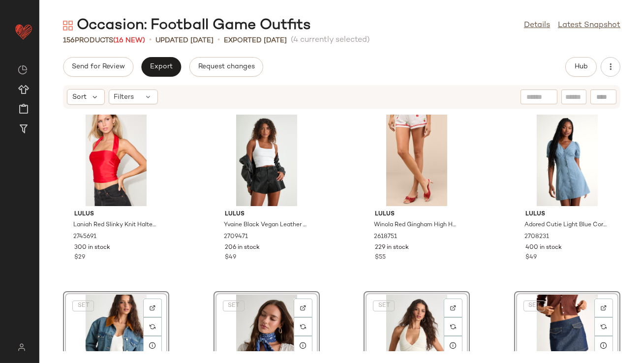
click at [193, 235] on div "Lulus Laniah Red Slinky Knit Halter Crop Top 2745691 300 in stock $29 Lulus Yva…" at bounding box center [341, 230] width 604 height 242
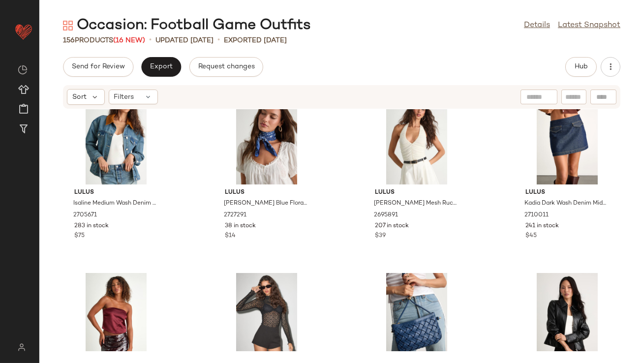
scroll to position [205, 0]
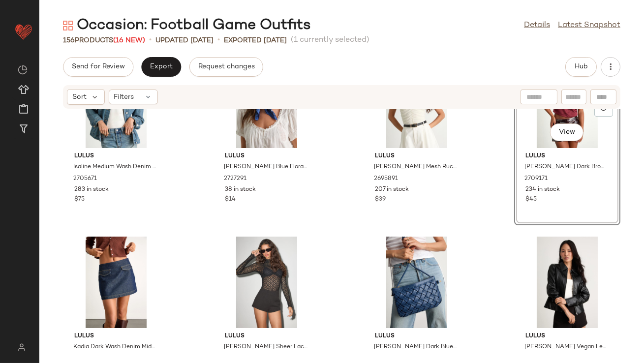
scroll to position [239, 0]
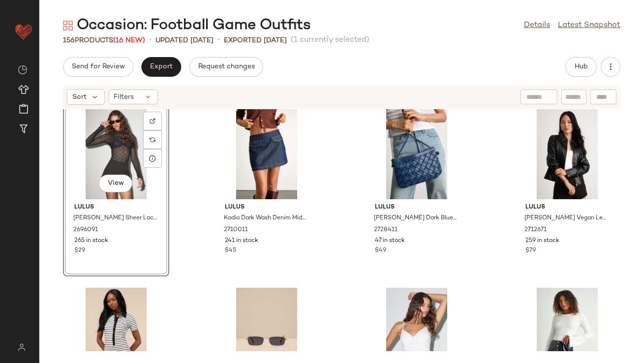
scroll to position [424, 0]
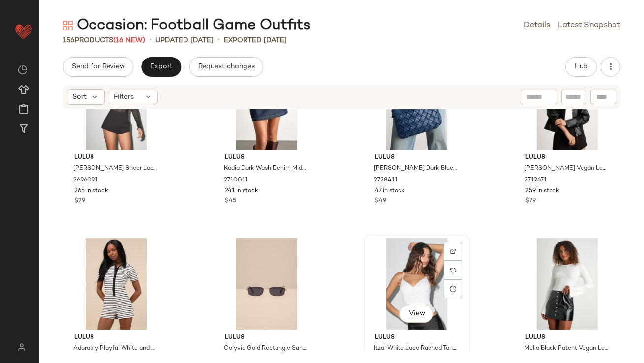
click at [407, 269] on div "View" at bounding box center [416, 283] width 99 height 91
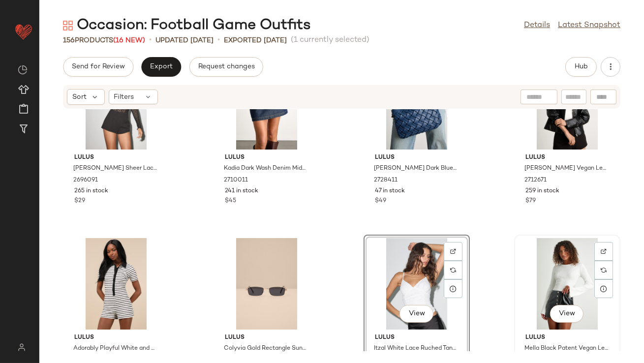
click at [564, 255] on div "View" at bounding box center [566, 283] width 99 height 91
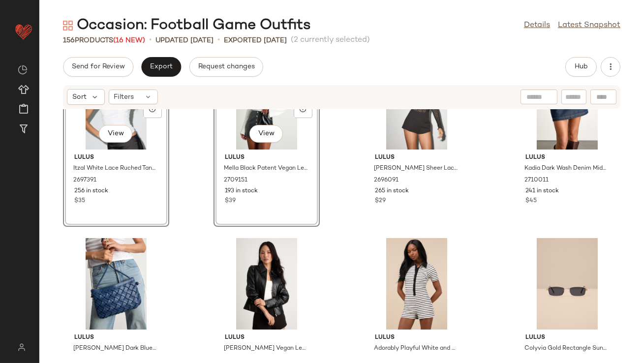
click at [304, 230] on div "Lulus Isaline Medium Wash Denim Barn Jacket 2705671 283 in stock $75 Lulus Land…" at bounding box center [341, 230] width 604 height 242
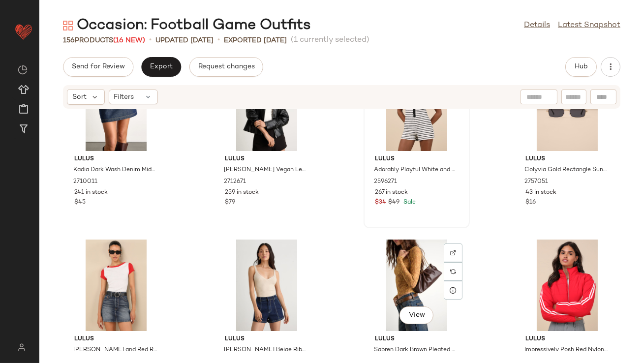
scroll to position [595, 0]
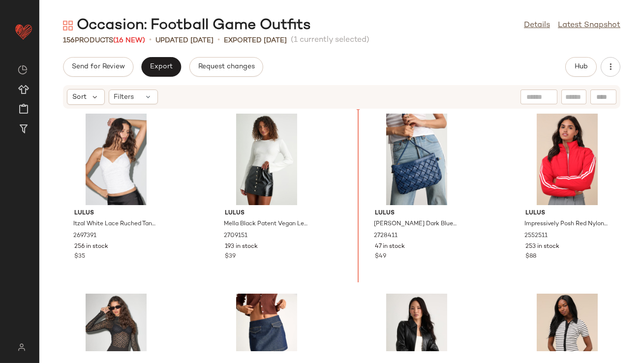
scroll to position [368, 0]
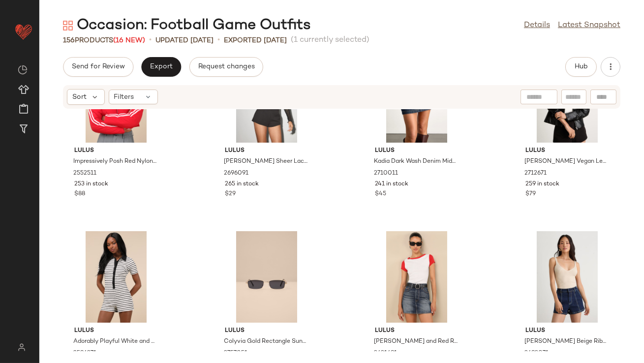
scroll to position [616, 0]
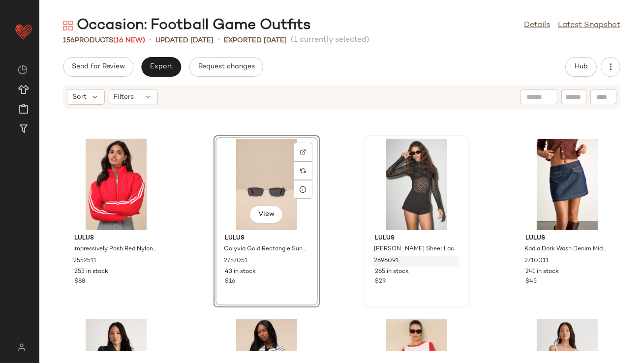
scroll to position [524, 0]
click at [445, 171] on div at bounding box center [453, 170] width 19 height 19
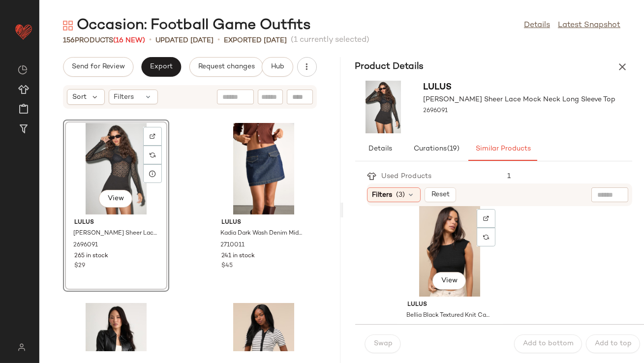
scroll to position [915, 0]
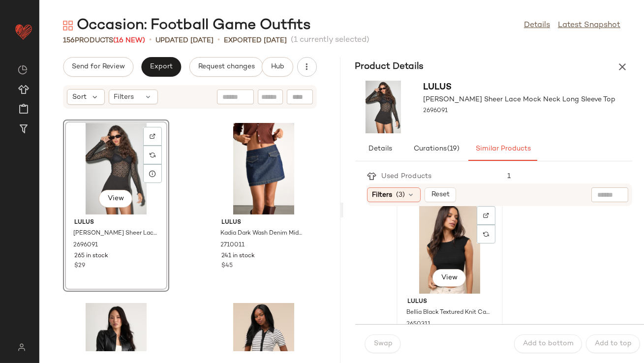
click at [453, 228] on div "View" at bounding box center [449, 247] width 99 height 91
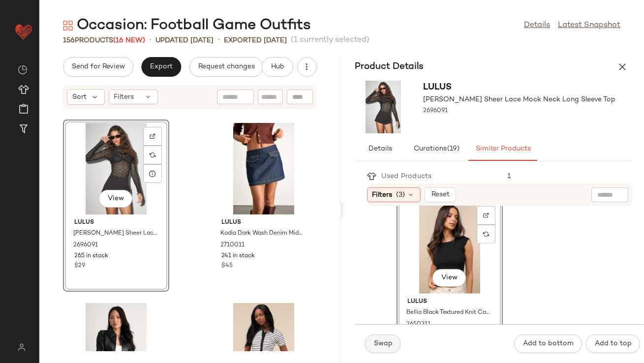
click at [391, 338] on button "Swap" at bounding box center [383, 343] width 36 height 19
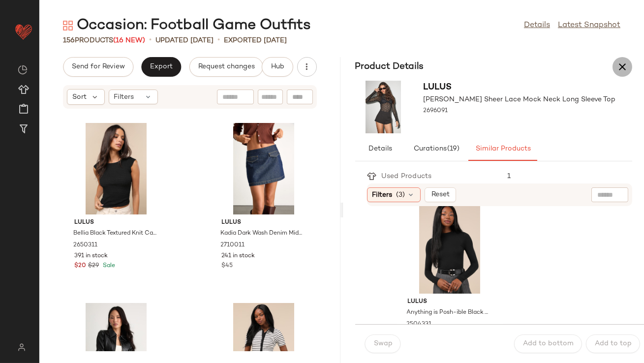
click at [624, 72] on icon "button" at bounding box center [622, 67] width 12 height 12
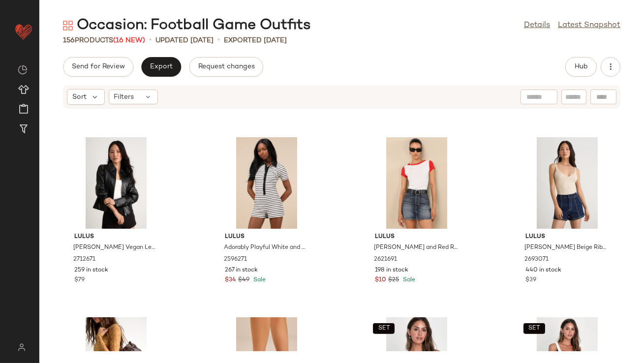
scroll to position [863, 0]
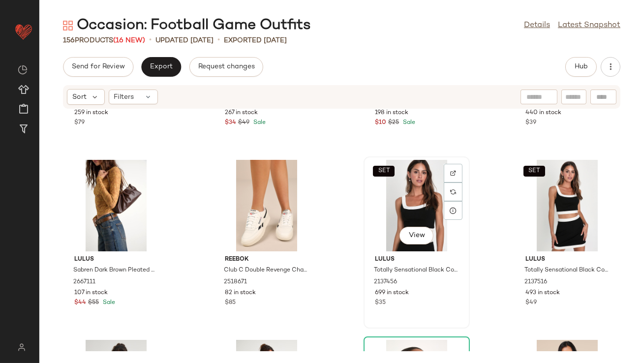
click at [401, 209] on div "SET View" at bounding box center [416, 205] width 99 height 91
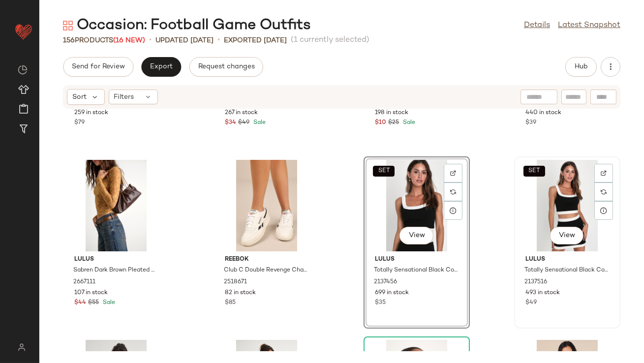
click at [548, 199] on div "SET View" at bounding box center [566, 205] width 99 height 91
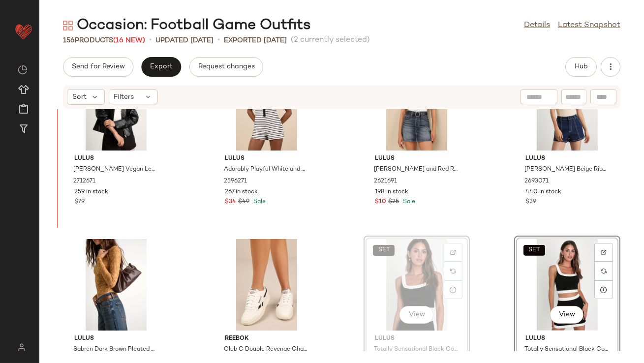
scroll to position [784, 0]
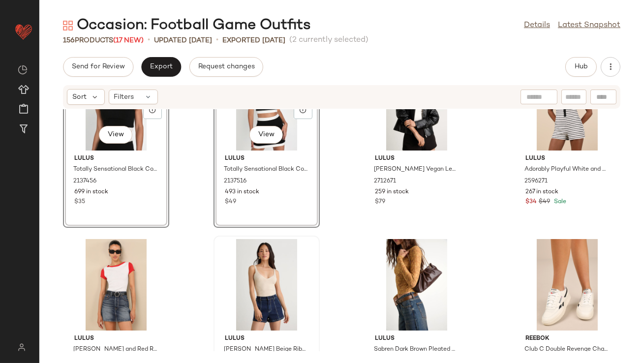
click at [216, 236] on div "Lulus Emberlin Beige Ribbed Low-Back Sleeveless Bodysuit 2693071 440 in stock $…" at bounding box center [266, 322] width 106 height 172
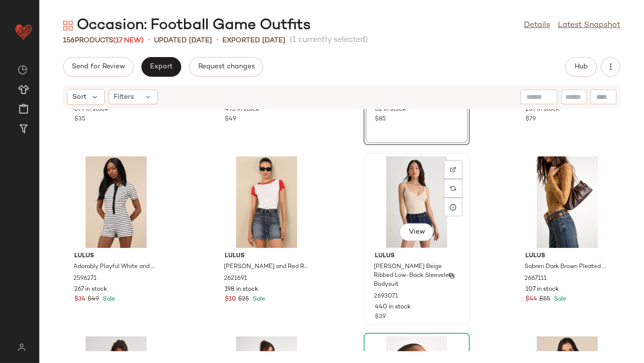
scroll to position [866, 0]
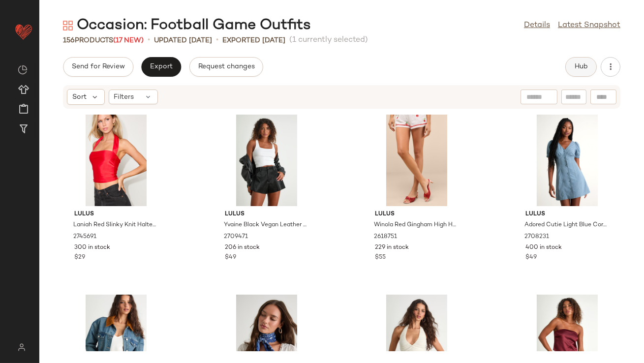
click at [580, 60] on button "Hub" at bounding box center [580, 67] width 31 height 20
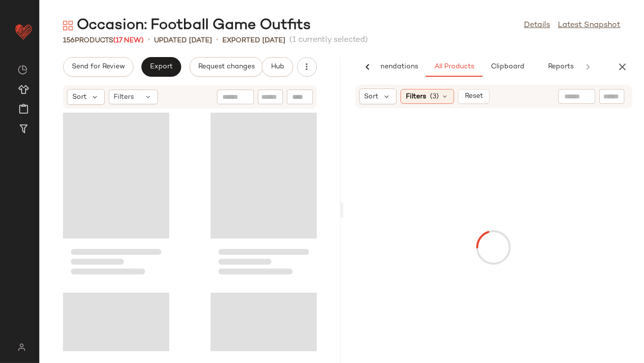
scroll to position [0, 55]
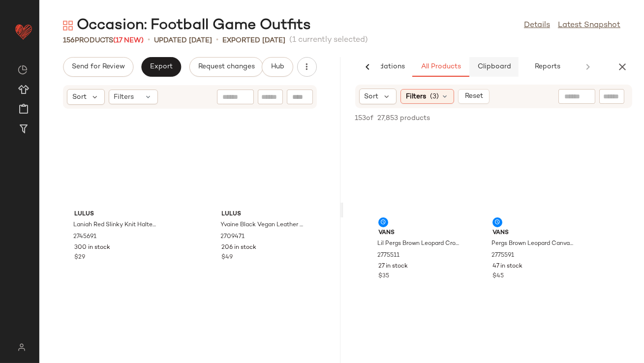
click at [514, 63] on button "Clipboard" at bounding box center [493, 67] width 49 height 20
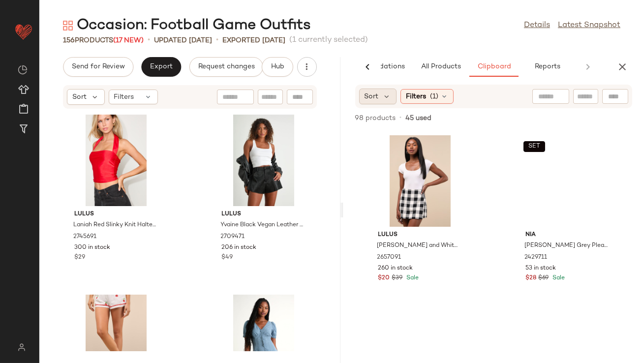
click at [375, 104] on div "Sort Filters (1)" at bounding box center [493, 97] width 277 height 24
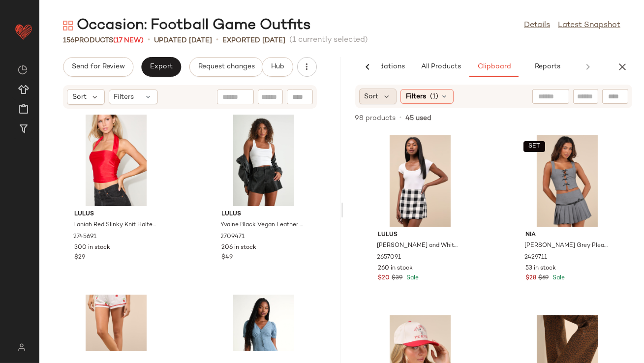
click at [378, 99] on div "Sort" at bounding box center [378, 97] width 38 height 16
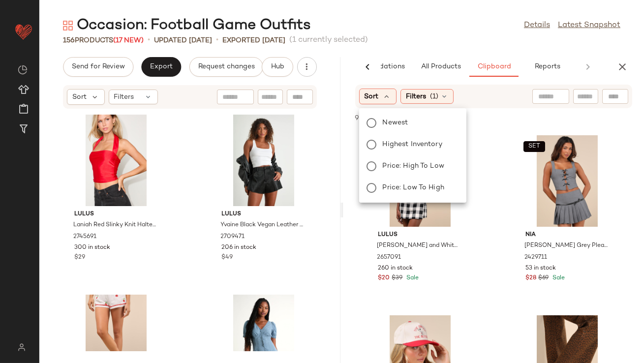
click at [386, 136] on div "Newest Highest Inventory Price: High to Low Price: Low to High" at bounding box center [411, 155] width 109 height 87
click at [385, 139] on label "Highest Inventory" at bounding box center [419, 145] width 80 height 14
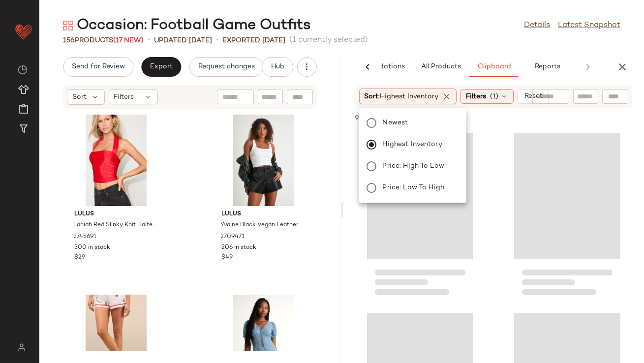
click at [409, 49] on div "Occasion: Football Game Outfits Details Latest Snapshot 156 Products (17 New) •…" at bounding box center [341, 189] width 604 height 347
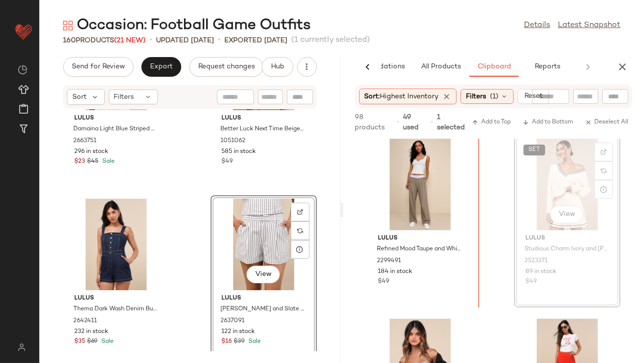
scroll to position [192, 0]
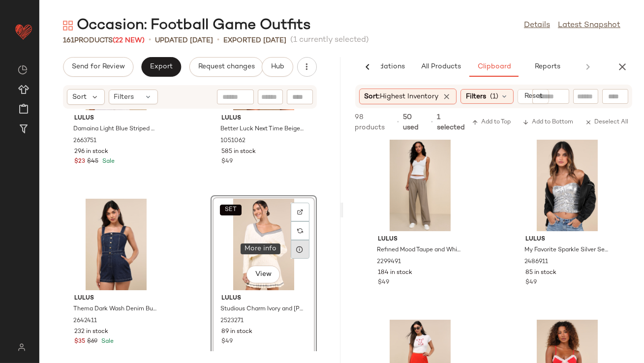
click at [296, 246] on icon at bounding box center [300, 249] width 8 height 8
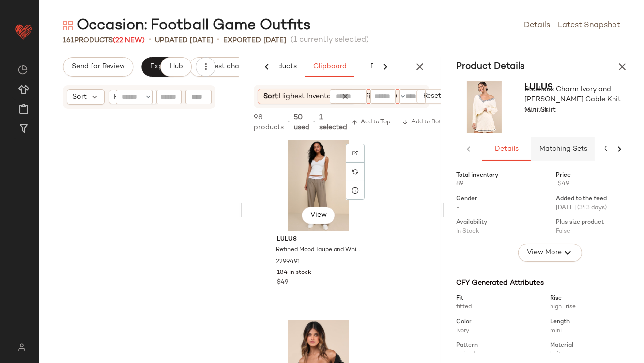
scroll to position [3420, 0]
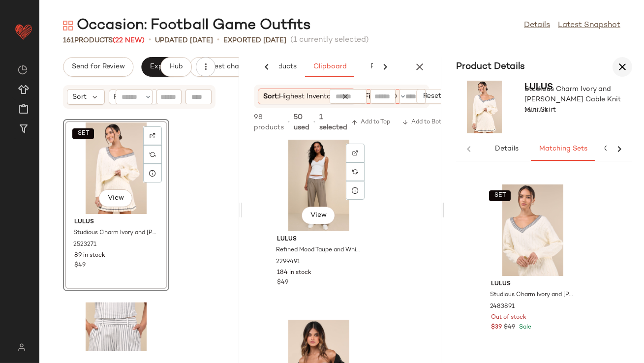
click at [621, 69] on icon "button" at bounding box center [622, 67] width 12 height 12
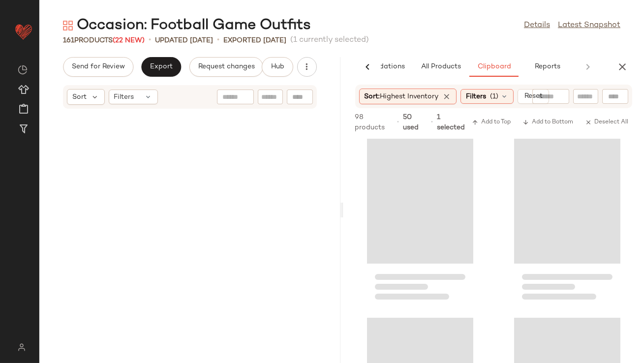
scroll to position [1620, 0]
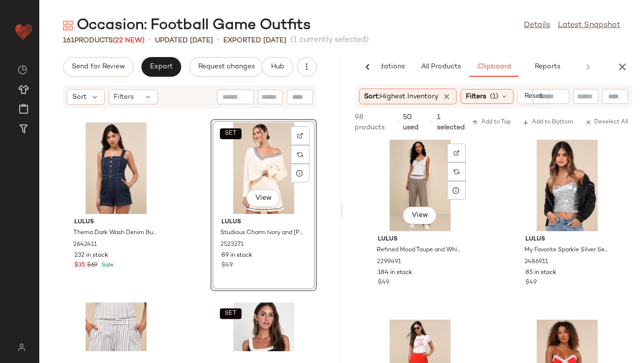
click at [231, 164] on div "SET View" at bounding box center [263, 167] width 99 height 91
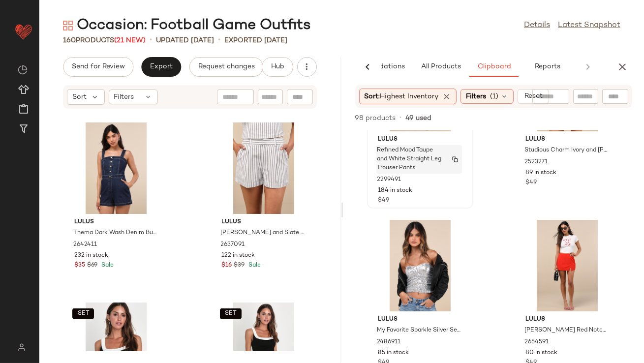
scroll to position [308, 0]
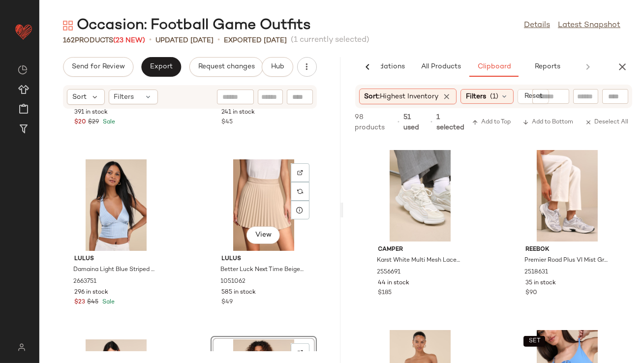
scroll to position [1496, 0]
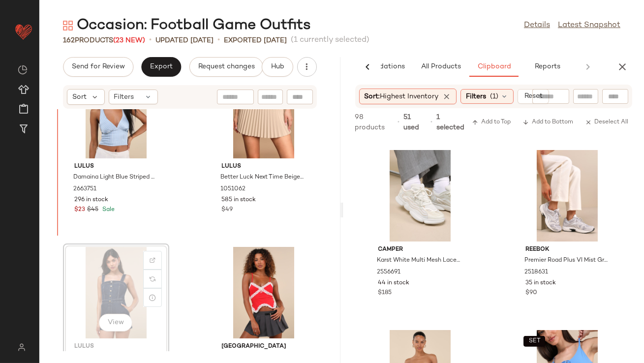
scroll to position [1490, 0]
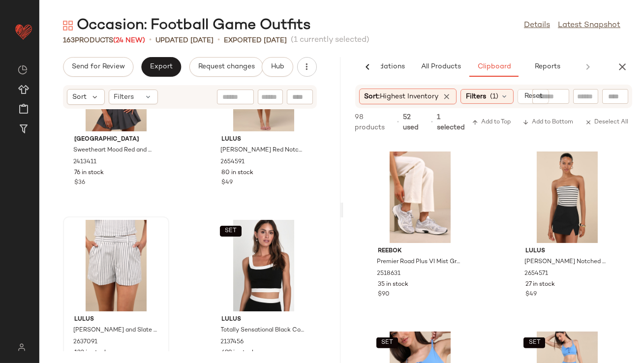
scroll to position [1878, 0]
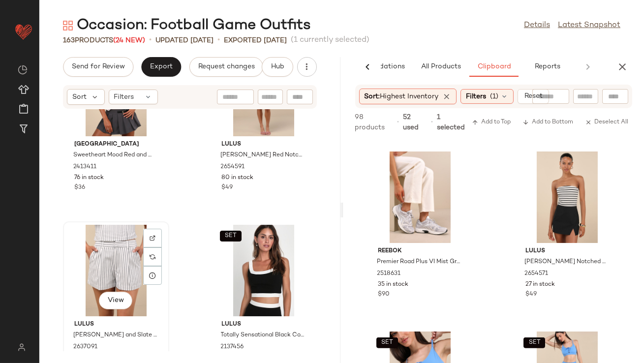
click at [111, 268] on div "View" at bounding box center [115, 270] width 99 height 91
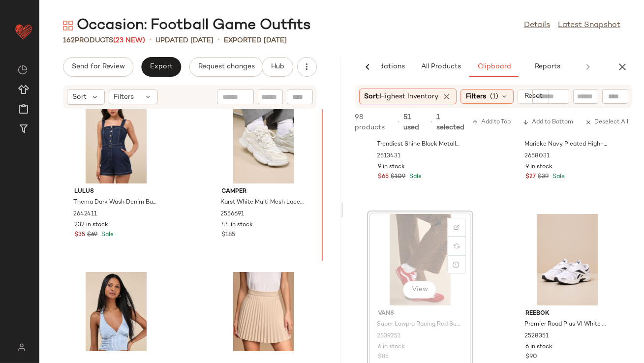
scroll to position [1459, 0]
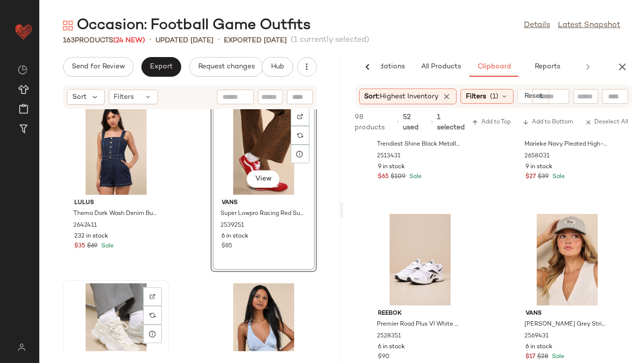
click at [107, 314] on div "View" at bounding box center [115, 328] width 99 height 91
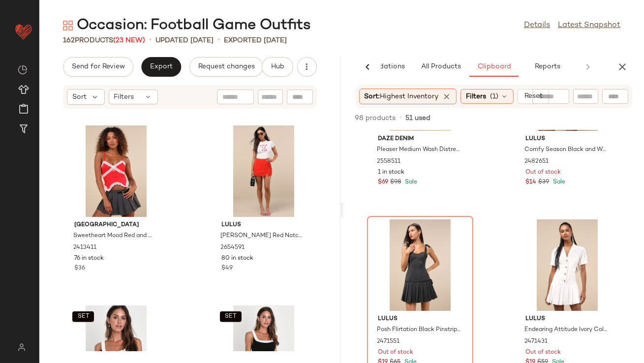
scroll to position [2660, 0]
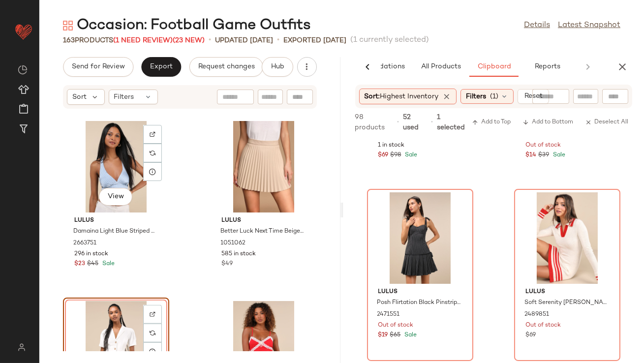
scroll to position [1612, 0]
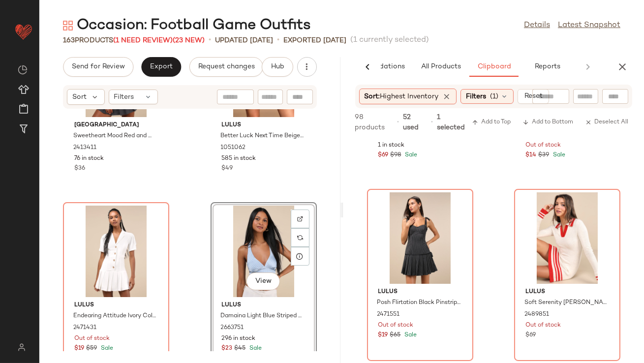
scroll to position [1768, 0]
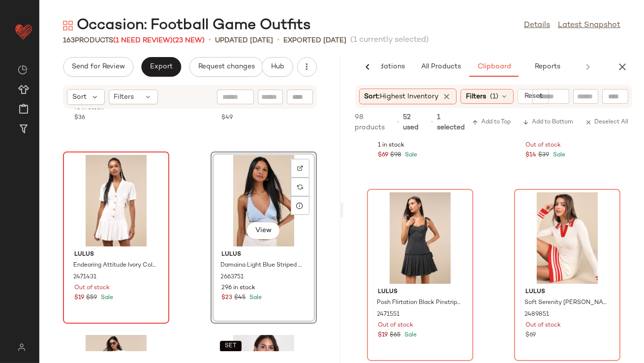
click at [131, 205] on div at bounding box center [115, 200] width 99 height 91
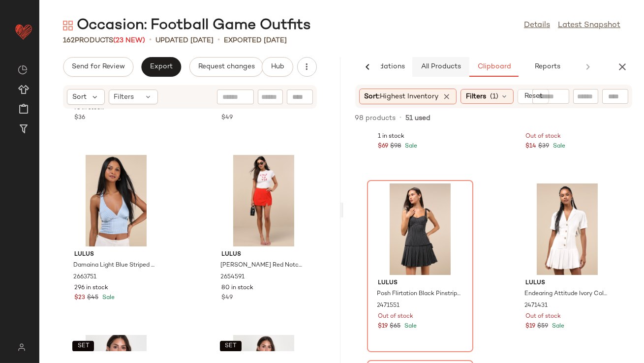
click at [453, 63] on span "All Products" at bounding box center [440, 67] width 40 height 8
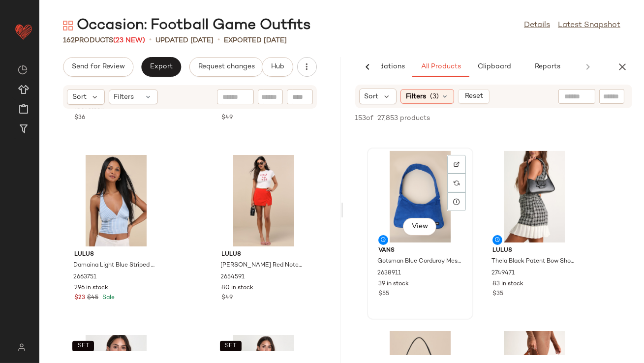
scroll to position [703, 0]
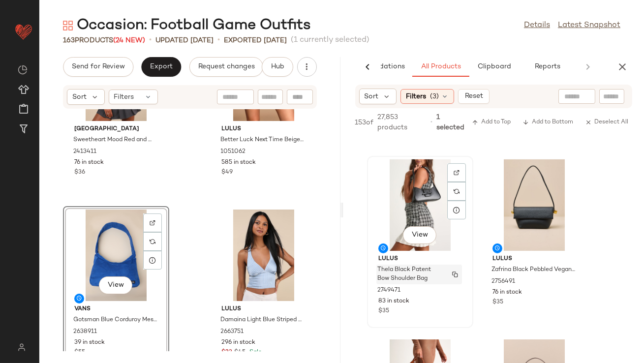
scroll to position [973, 0]
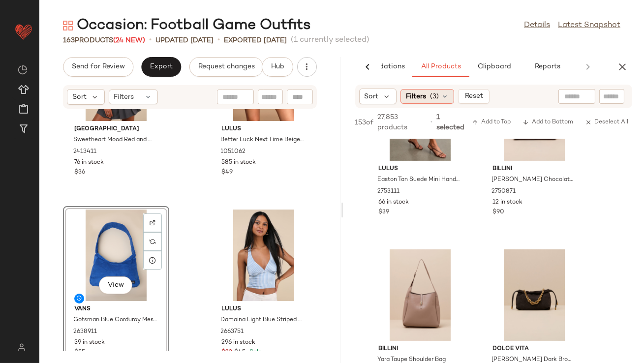
click at [429, 92] on div "Filters (3)" at bounding box center [427, 96] width 54 height 15
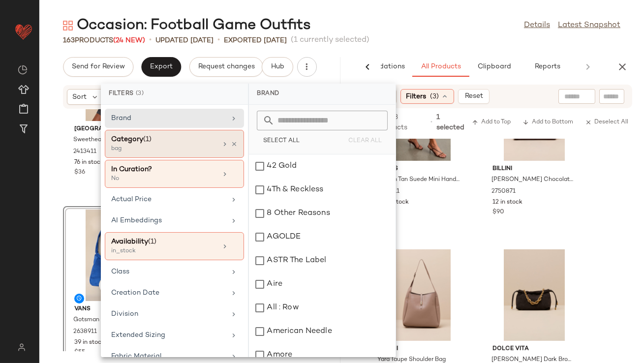
click at [208, 143] on div "Category (1)" at bounding box center [164, 139] width 106 height 10
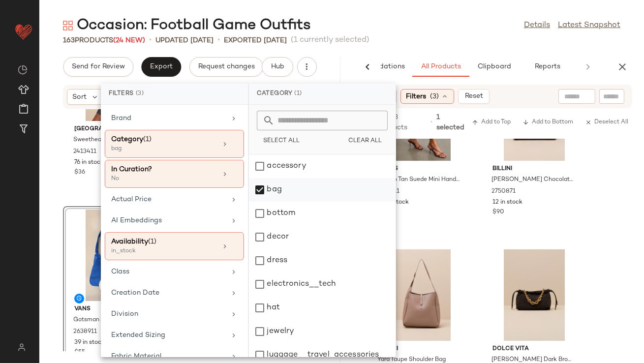
click at [277, 202] on div "bag" at bounding box center [322, 214] width 147 height 24
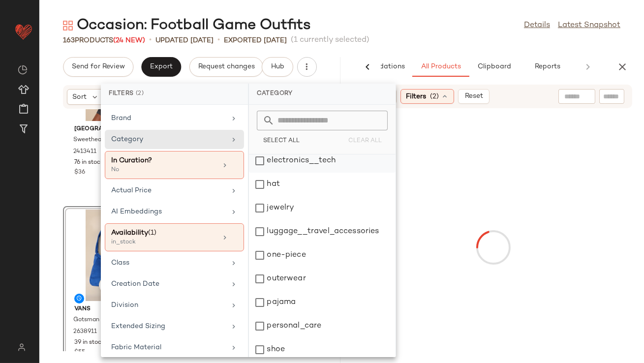
scroll to position [198, 0]
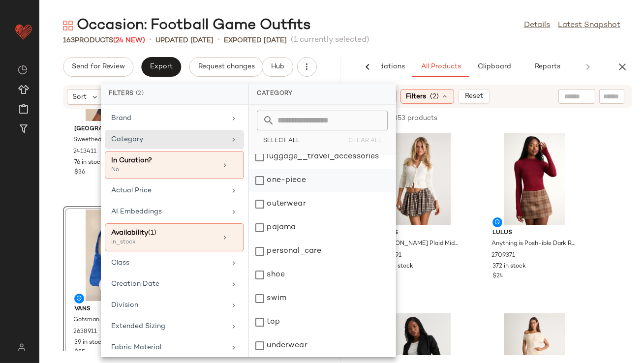
click at [294, 192] on div "one-piece" at bounding box center [322, 204] width 147 height 24
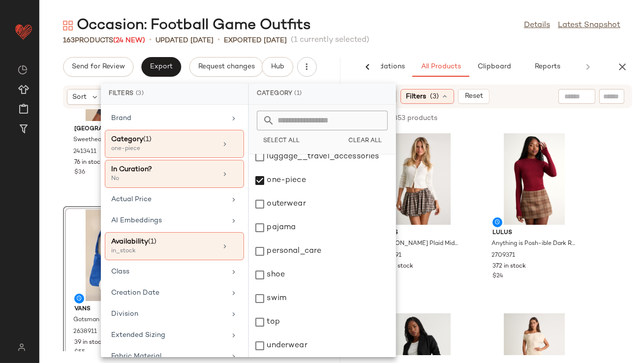
click at [426, 22] on div "Occasion: Football Game Outfits Details Latest Snapshot" at bounding box center [341, 26] width 604 height 20
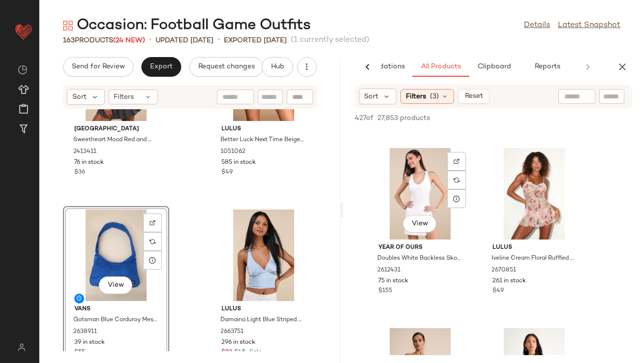
scroll to position [348, 0]
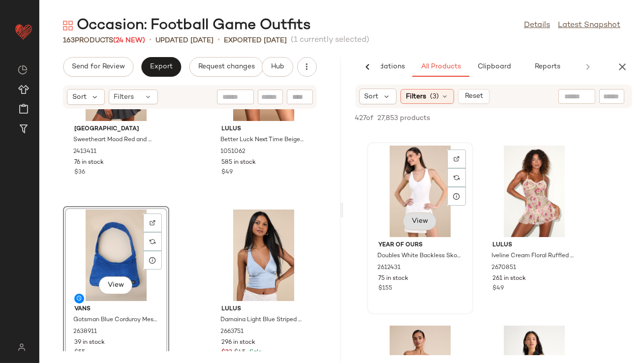
click at [424, 225] on button "View" at bounding box center [419, 221] width 33 height 18
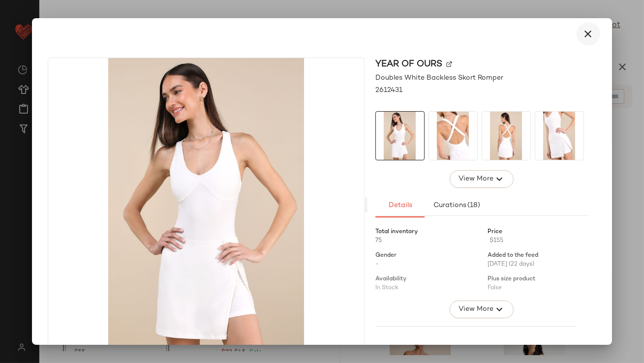
click at [583, 37] on icon "button" at bounding box center [588, 34] width 12 height 12
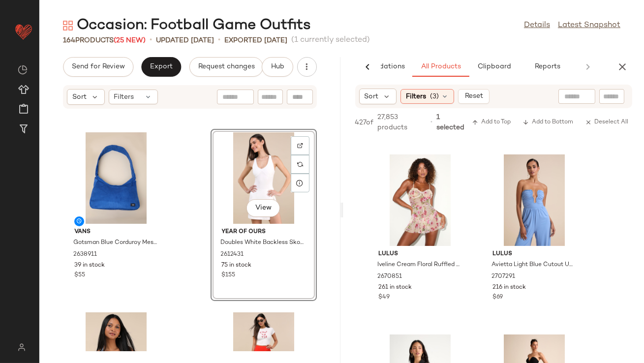
click at [619, 63] on icon "button" at bounding box center [622, 67] width 12 height 12
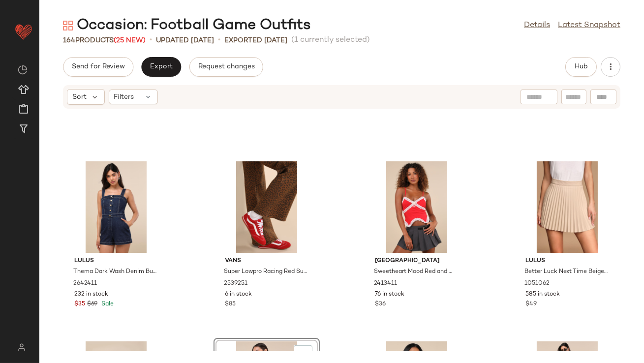
scroll to position [586, 0]
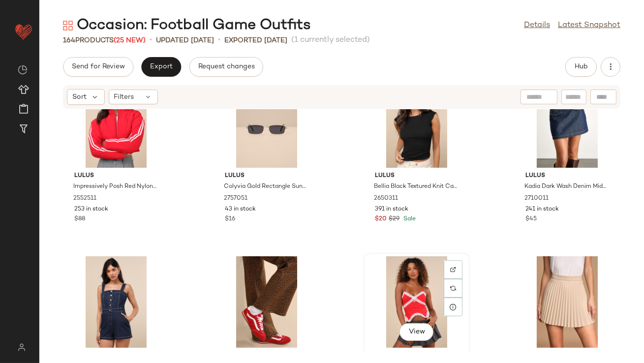
click at [386, 292] on div "View" at bounding box center [416, 301] width 99 height 91
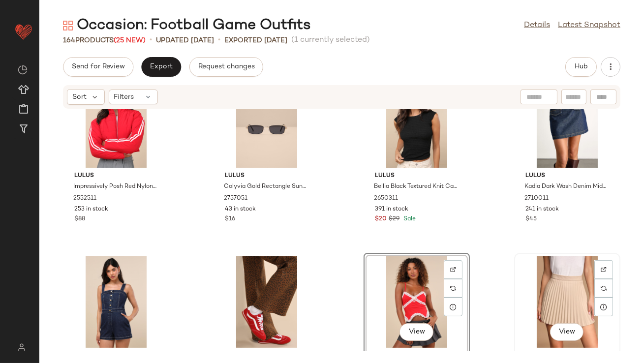
click at [552, 267] on div "View" at bounding box center [566, 301] width 99 height 91
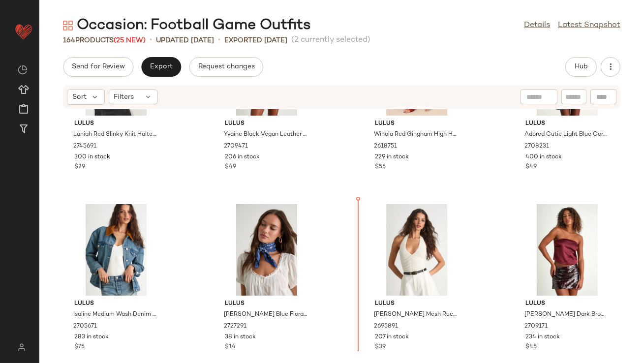
scroll to position [160, 0]
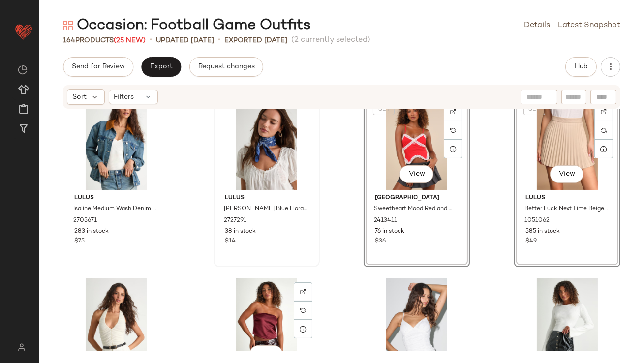
scroll to position [242, 0]
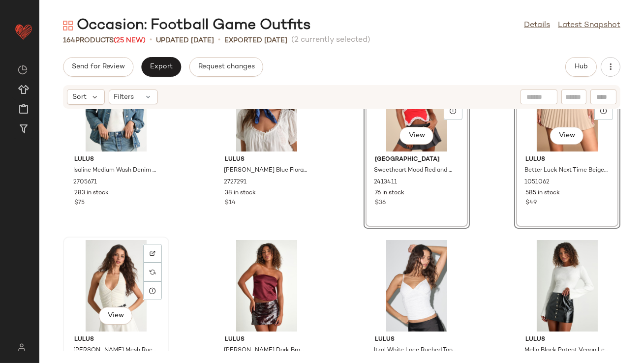
click at [98, 288] on div "View" at bounding box center [115, 285] width 99 height 91
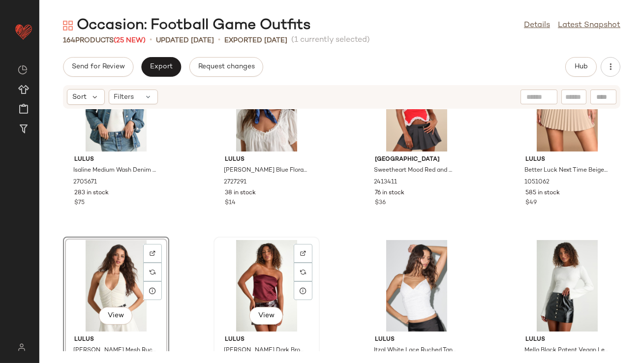
click at [243, 263] on div "View" at bounding box center [266, 285] width 99 height 91
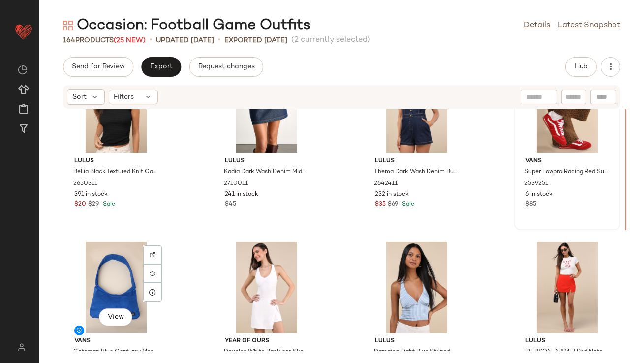
scroll to position [781, 0]
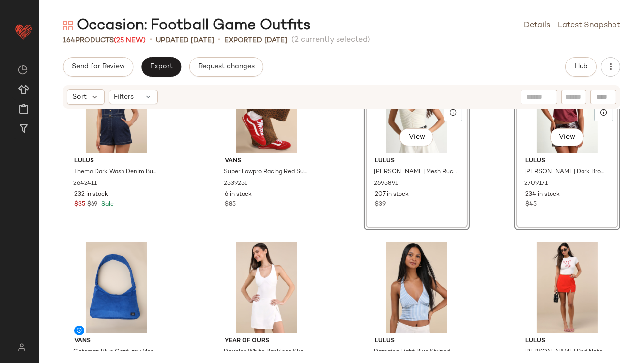
click at [493, 178] on div "Lulus Thema Dark Wash Denim Button-Front Romper 2642411 232 in stock $35 $69 Sa…" at bounding box center [341, 230] width 604 height 242
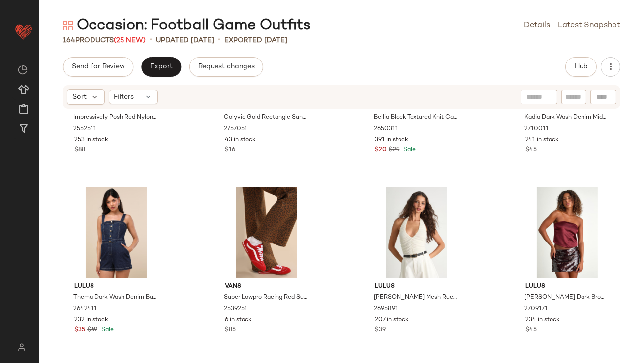
scroll to position [653, 0]
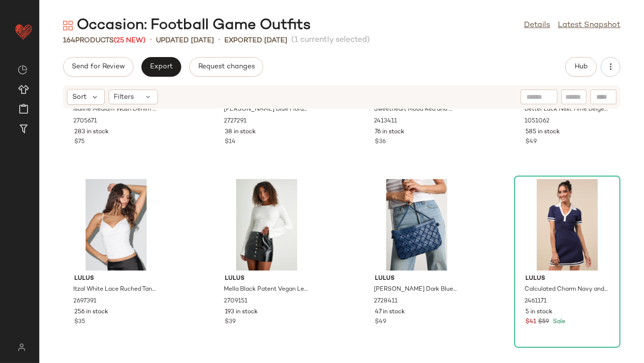
scroll to position [303, 0]
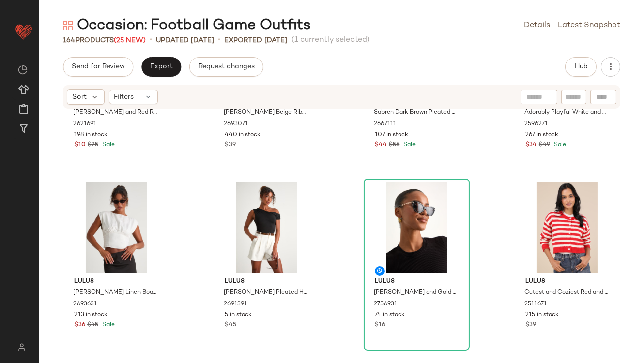
scroll to position [1564, 0]
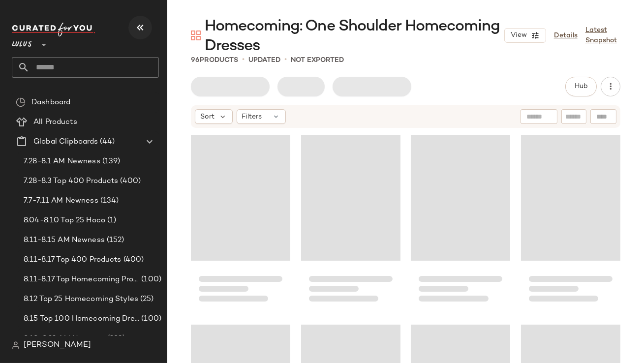
click at [139, 30] on icon "button" at bounding box center [140, 28] width 12 height 12
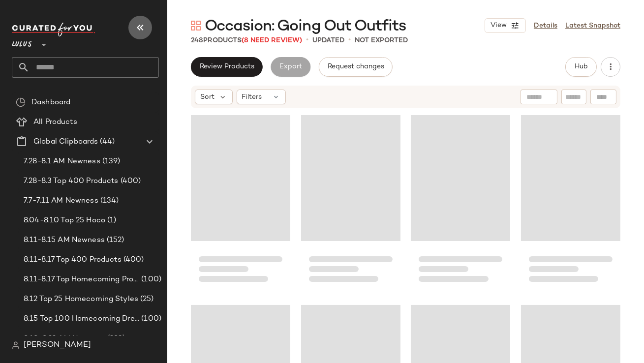
click at [145, 33] on button "button" at bounding box center [140, 28] width 24 height 24
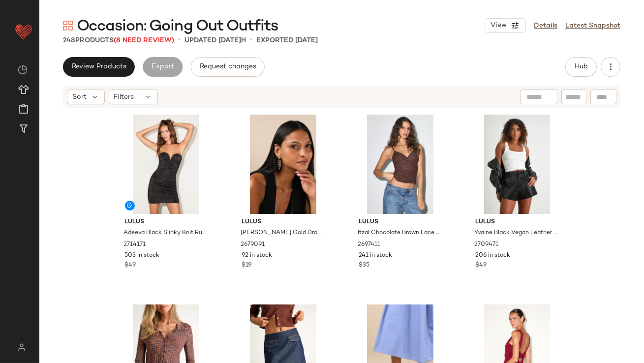
click at [144, 38] on span "(8 Need Review)" at bounding box center [144, 40] width 60 height 7
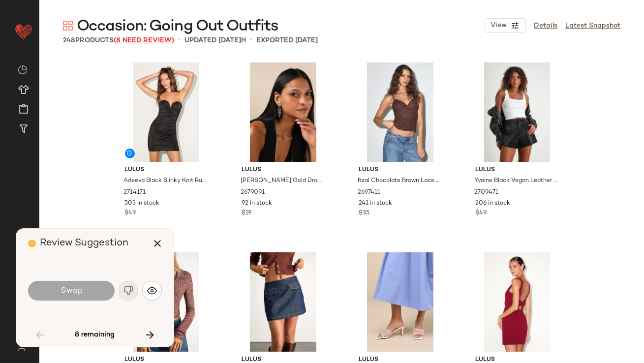
scroll to position [949, 0]
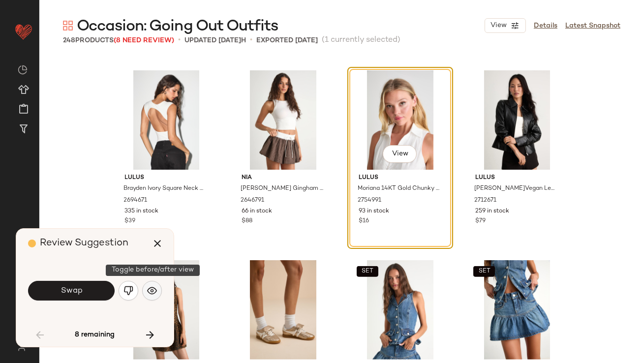
click at [151, 284] on button "button" at bounding box center [152, 291] width 20 height 20
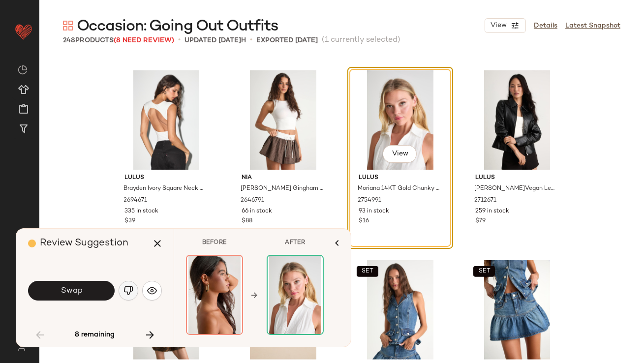
click at [119, 290] on button "button" at bounding box center [129, 291] width 20 height 20
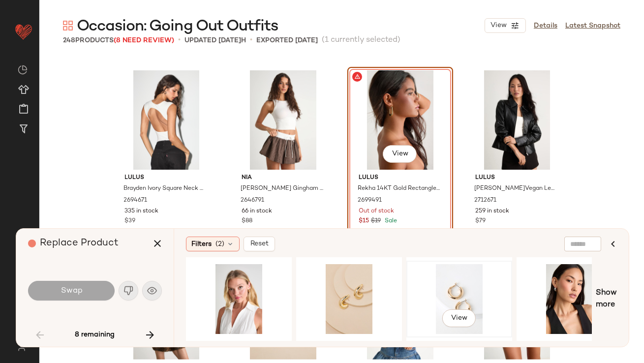
click at [436, 275] on div "View" at bounding box center [459, 299] width 99 height 70
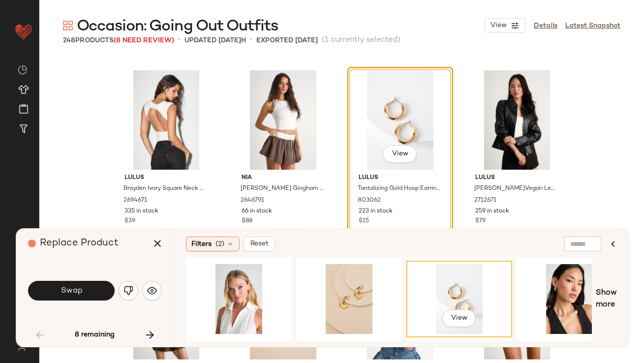
click at [106, 292] on button "Swap" at bounding box center [71, 291] width 87 height 20
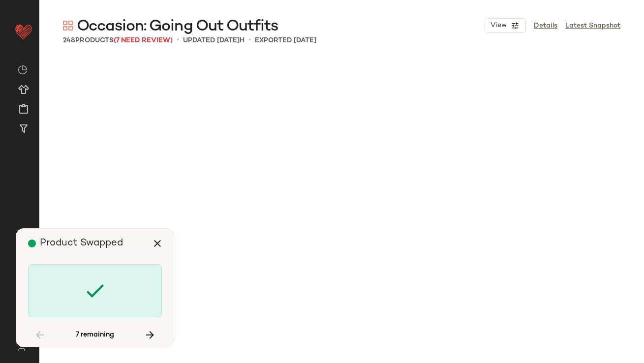
scroll to position [4367, 0]
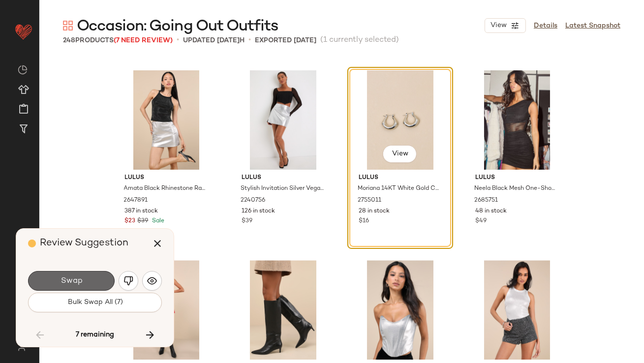
click at [67, 278] on span "Swap" at bounding box center [71, 280] width 22 height 9
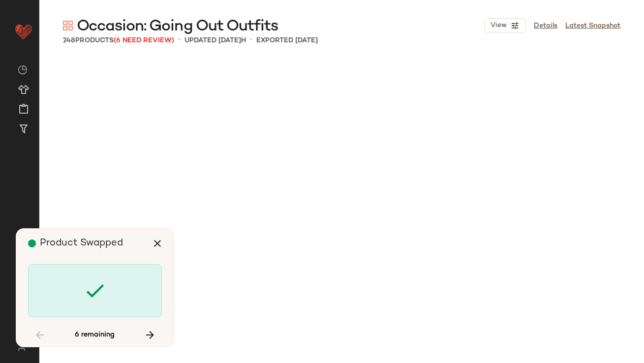
scroll to position [6455, 0]
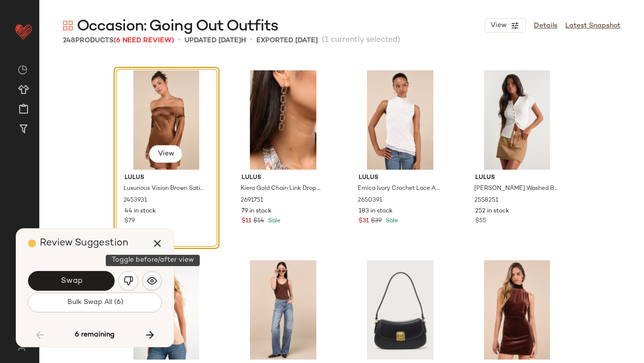
click at [151, 280] on img "button" at bounding box center [152, 281] width 10 height 10
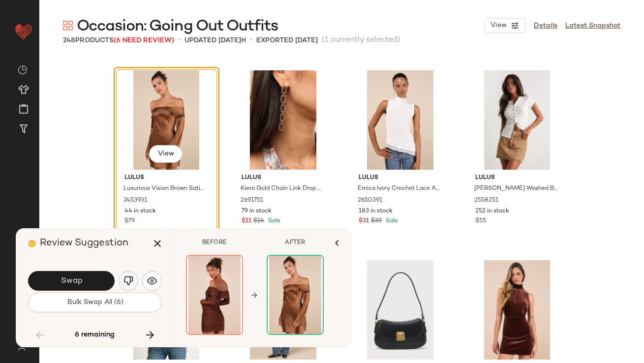
click at [133, 281] on button "button" at bounding box center [129, 281] width 20 height 20
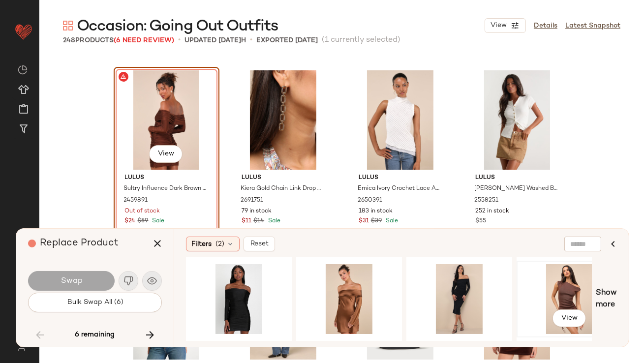
click at [565, 291] on div "View" at bounding box center [569, 299] width 99 height 70
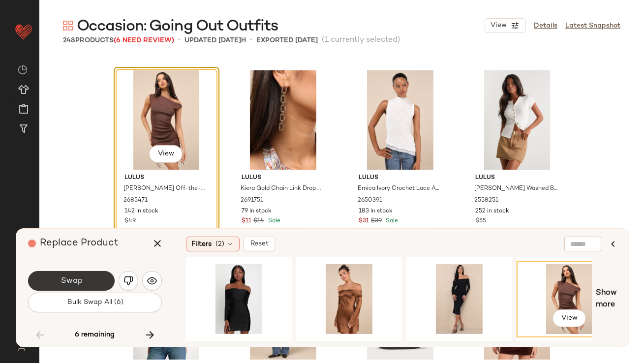
click at [72, 283] on span "Swap" at bounding box center [71, 280] width 22 height 9
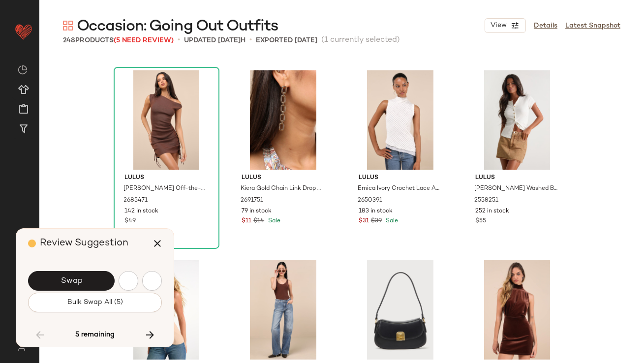
scroll to position [7024, 0]
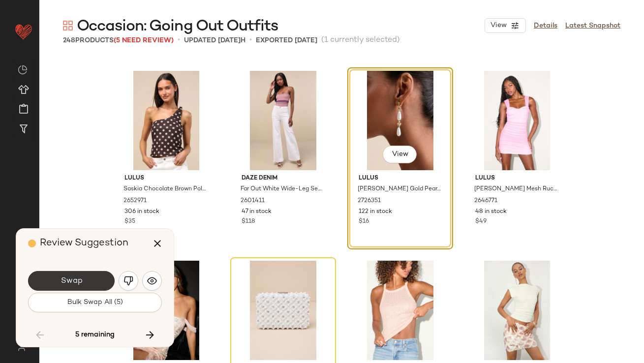
click at [86, 279] on button "Swap" at bounding box center [71, 281] width 87 height 20
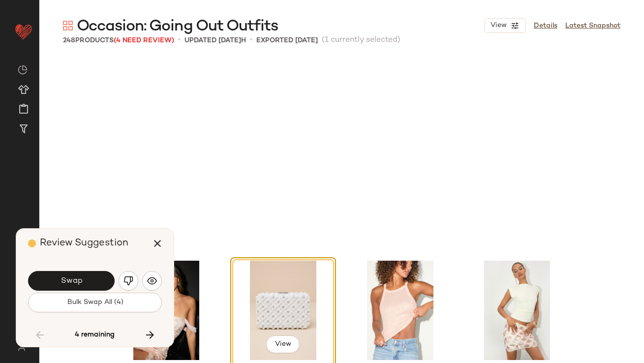
scroll to position [7215, 0]
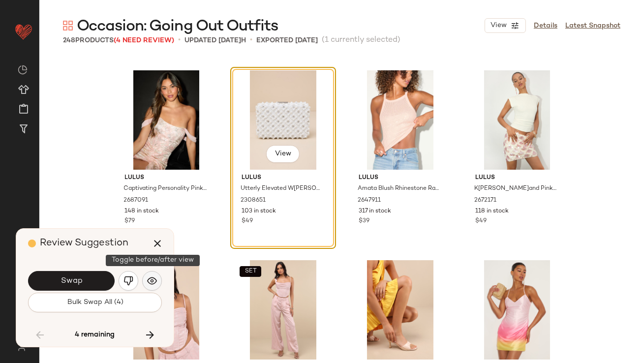
click at [155, 280] on img "button" at bounding box center [152, 281] width 10 height 10
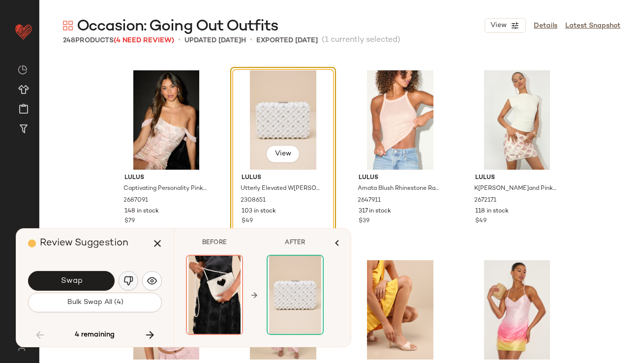
click at [123, 278] on img "button" at bounding box center [128, 281] width 10 height 10
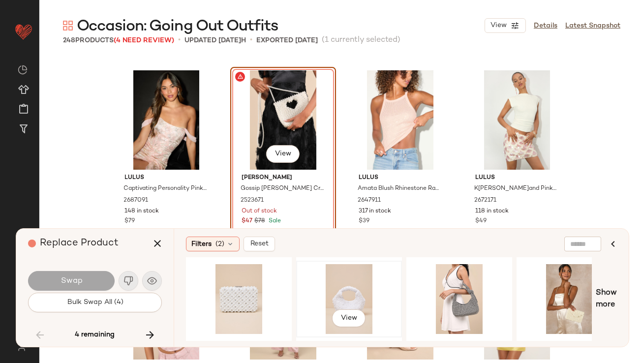
click at [337, 278] on div "View" at bounding box center [349, 299] width 99 height 70
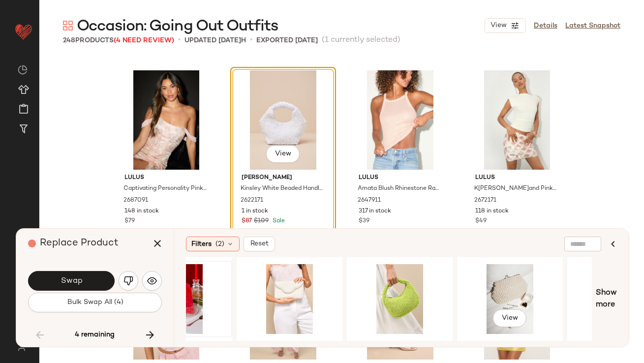
scroll to position [0, 560]
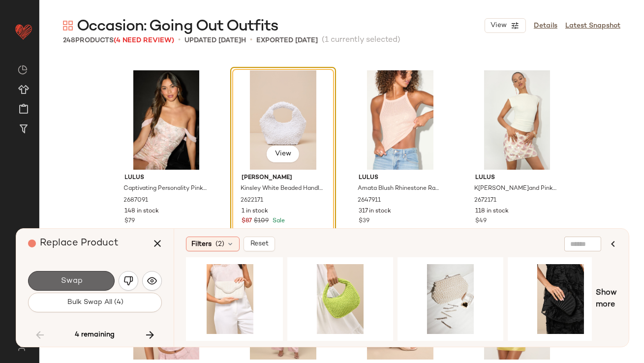
click at [90, 284] on button "Swap" at bounding box center [71, 281] width 87 height 20
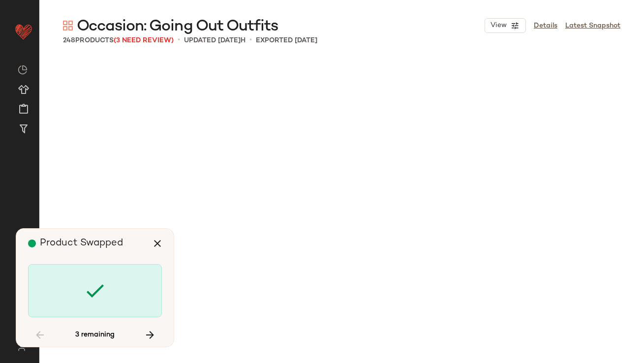
scroll to position [9303, 0]
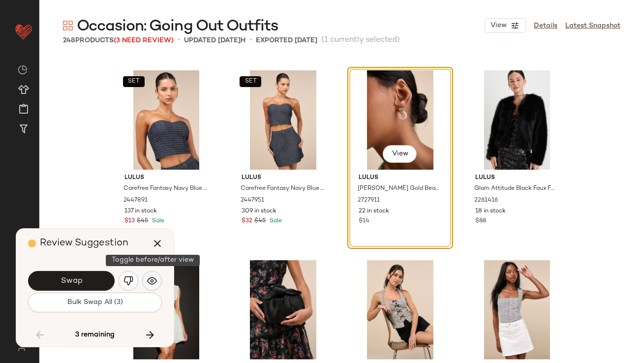
click at [152, 280] on img "button" at bounding box center [152, 281] width 10 height 10
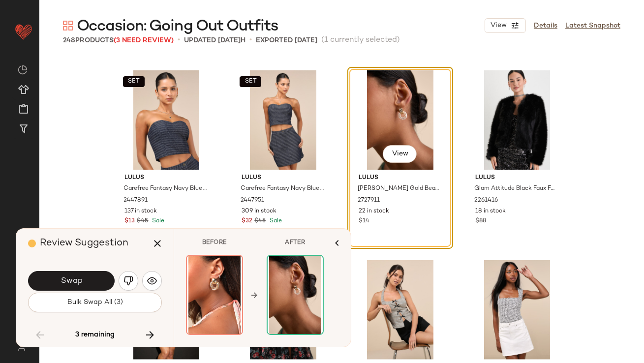
click at [83, 282] on button "Swap" at bounding box center [71, 281] width 87 height 20
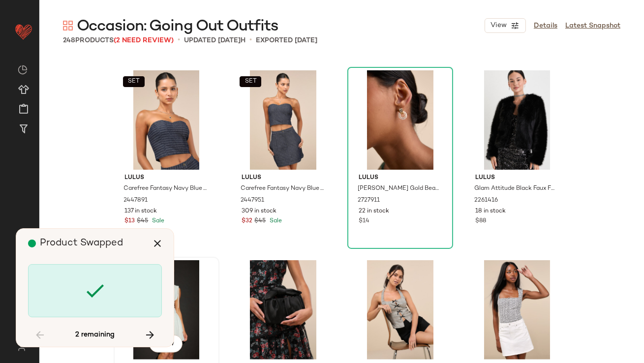
scroll to position [10252, 0]
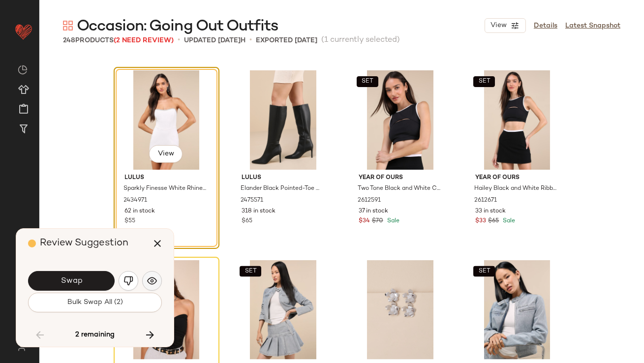
click at [146, 285] on button "button" at bounding box center [152, 281] width 20 height 20
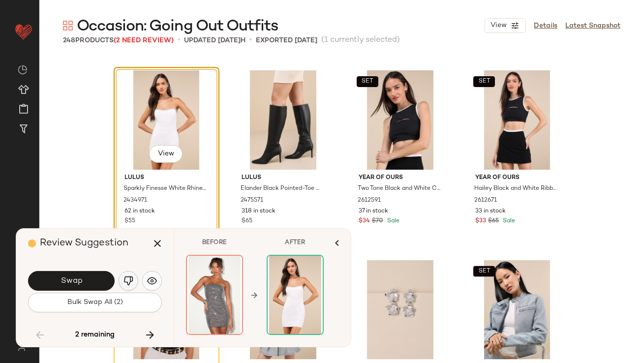
click at [129, 282] on img "button" at bounding box center [128, 281] width 10 height 10
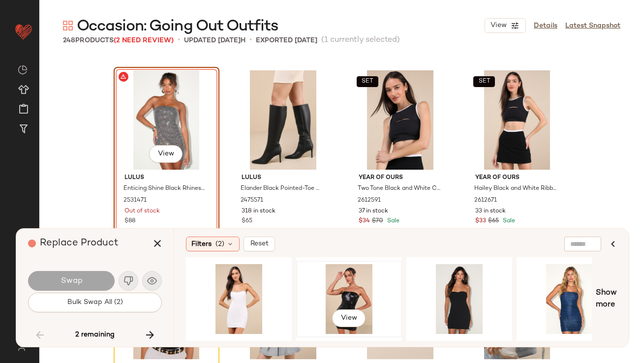
click at [356, 285] on div "View" at bounding box center [349, 299] width 99 height 70
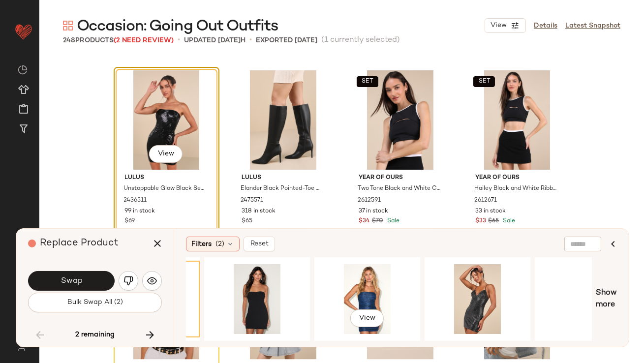
scroll to position [0, 232]
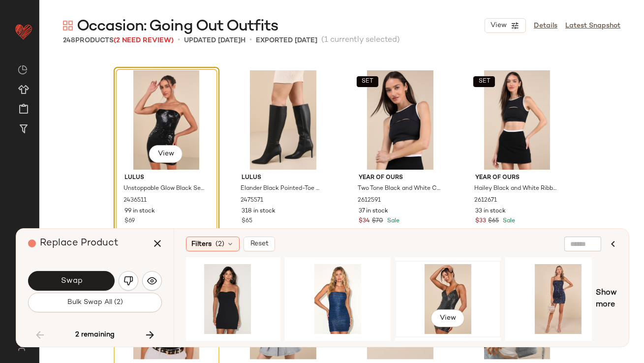
click at [429, 282] on div "View" at bounding box center [447, 299] width 99 height 70
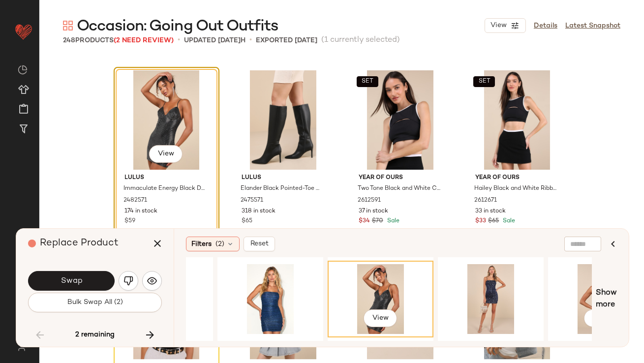
scroll to position [0, 462]
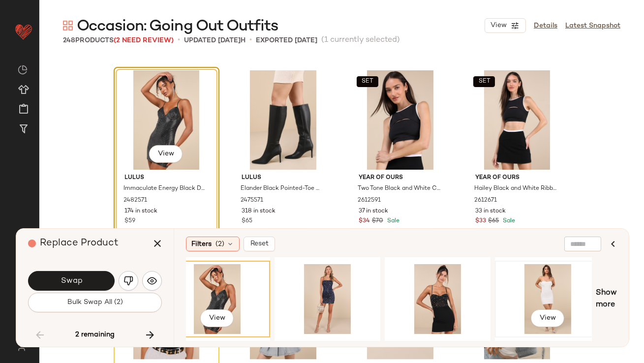
click at [537, 280] on div "View" at bounding box center [547, 299] width 99 height 70
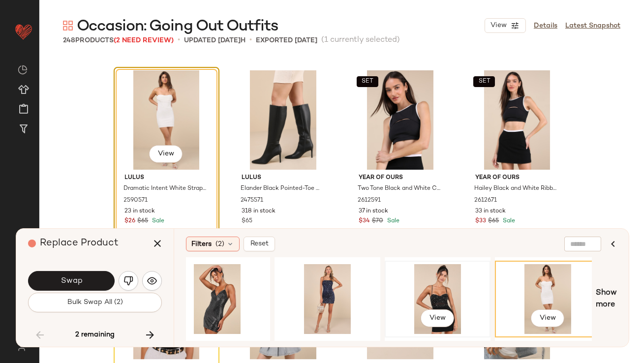
click at [443, 284] on div "View" at bounding box center [437, 299] width 99 height 70
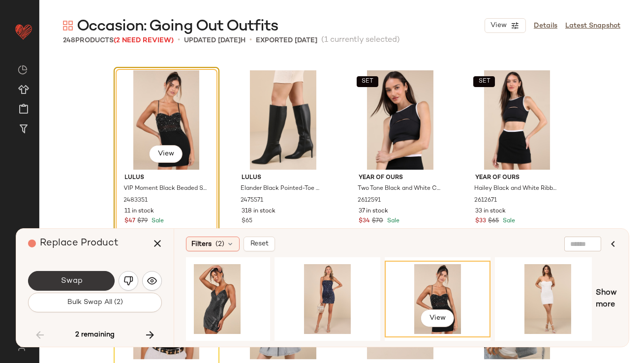
click at [111, 284] on button "Swap" at bounding box center [71, 281] width 87 height 20
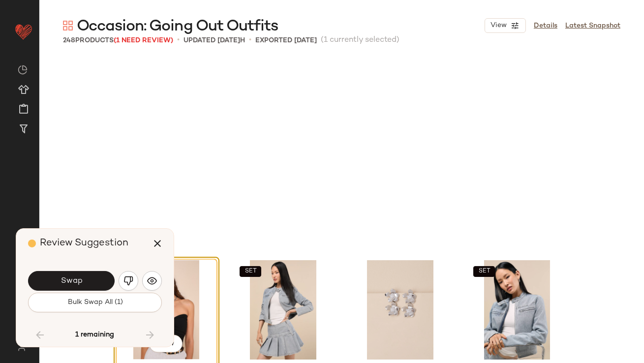
scroll to position [10442, 0]
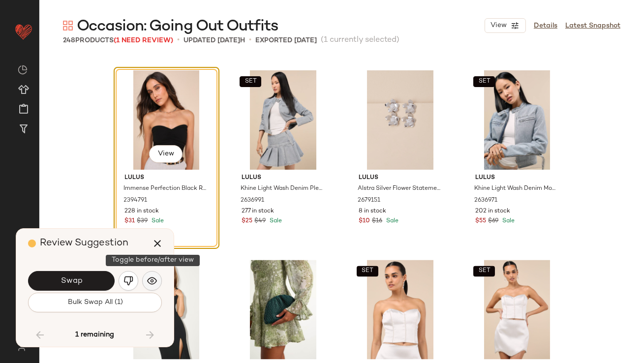
click at [145, 280] on button "button" at bounding box center [152, 281] width 20 height 20
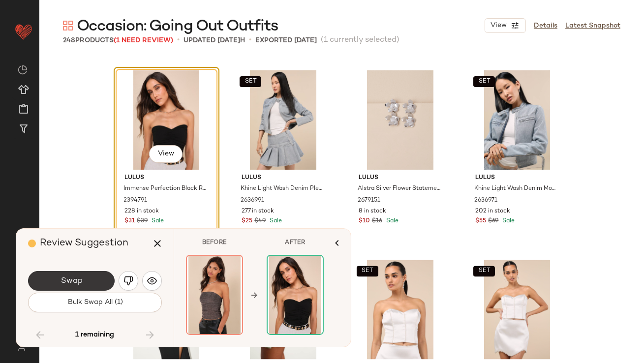
click at [81, 286] on button "Swap" at bounding box center [71, 281] width 87 height 20
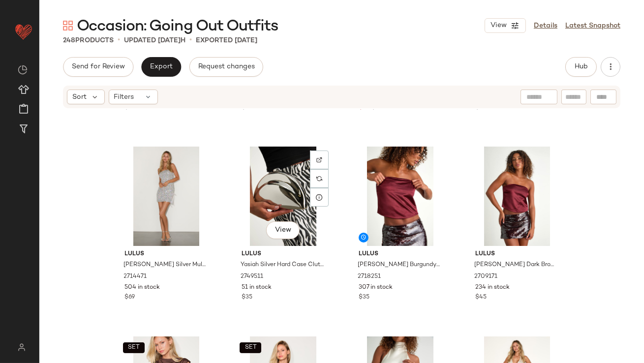
scroll to position [363, 0]
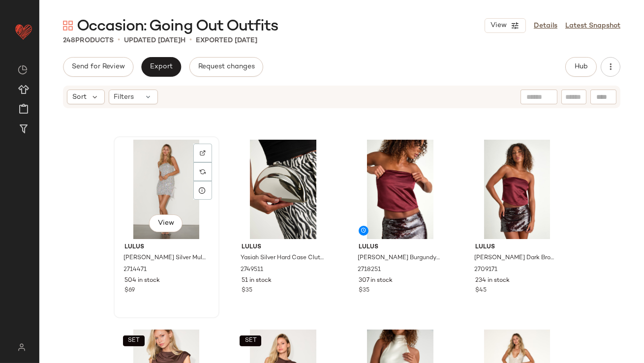
click at [151, 200] on div "View" at bounding box center [166, 189] width 99 height 99
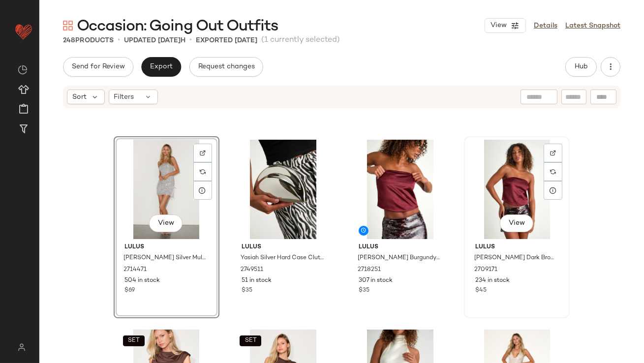
click at [523, 192] on div "View" at bounding box center [516, 189] width 99 height 99
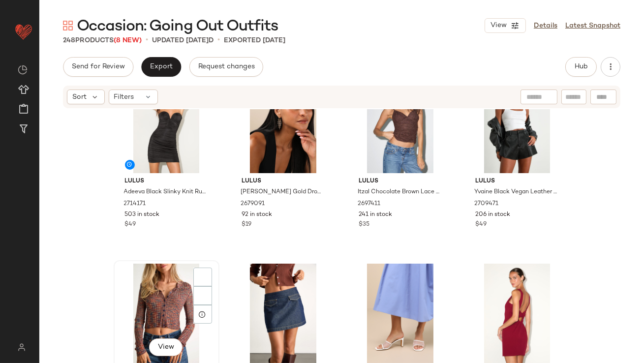
scroll to position [470, 0]
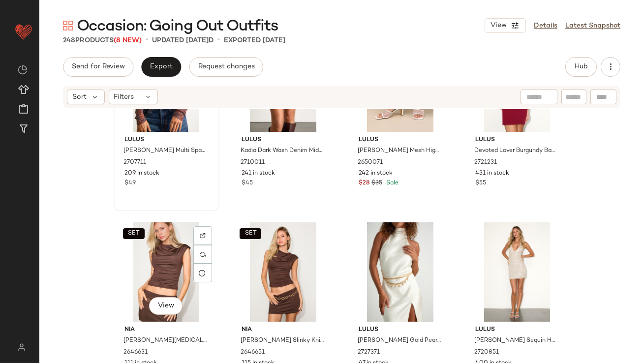
click at [156, 263] on div "SET View" at bounding box center [166, 271] width 99 height 99
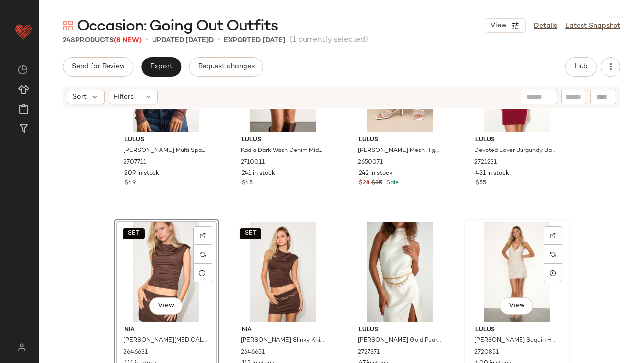
click at [498, 243] on div "View" at bounding box center [516, 271] width 99 height 99
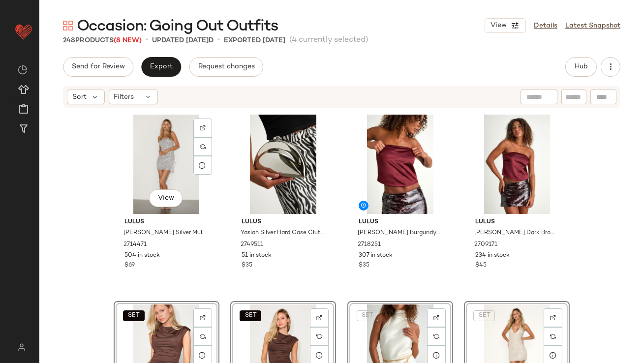
click at [105, 278] on div "View Lulus Hattie Silver Multi Sequin Bodycon Mini Dress 2714471 504 in stock $…" at bounding box center [341, 250] width 604 height 283
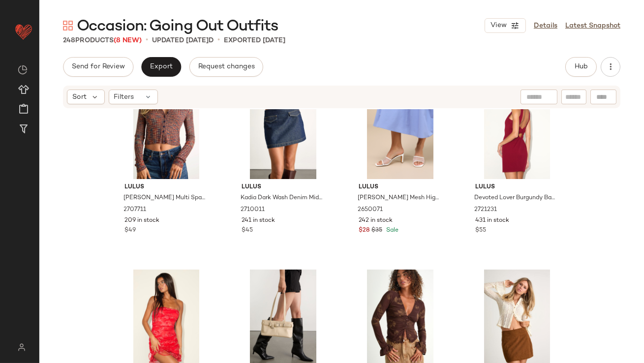
scroll to position [664, 0]
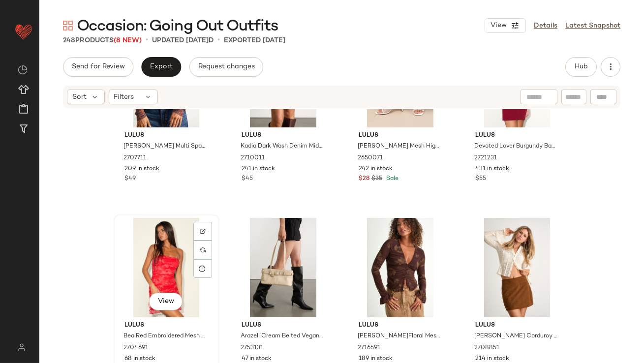
click at [129, 277] on div "View" at bounding box center [166, 267] width 99 height 99
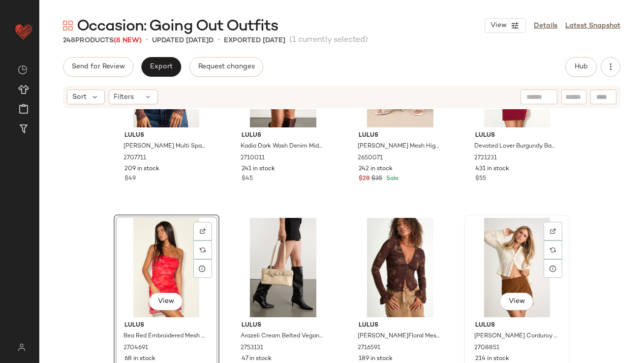
click at [484, 237] on div "View" at bounding box center [516, 267] width 99 height 99
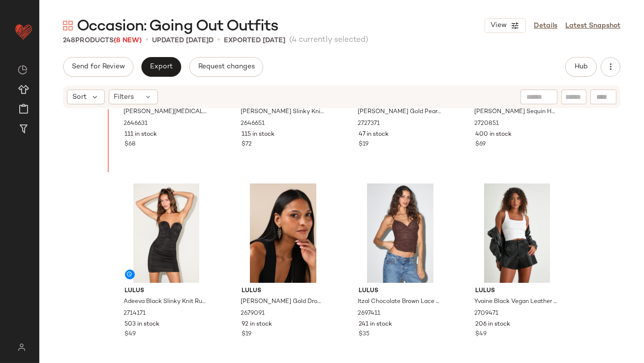
scroll to position [244, 0]
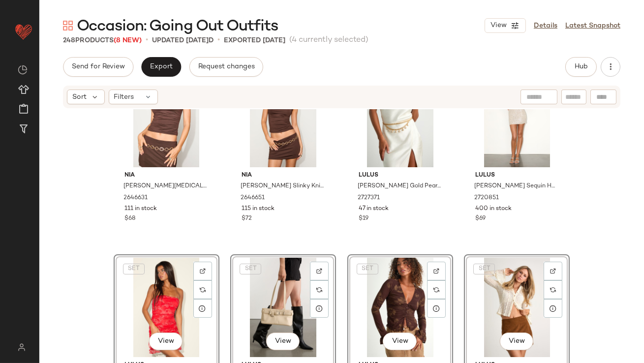
click at [93, 263] on div "SET Nia Marge Brown Asymmetrical Cowl Sleeveless Top 2646631 111 in stock $68 S…" at bounding box center [341, 250] width 604 height 283
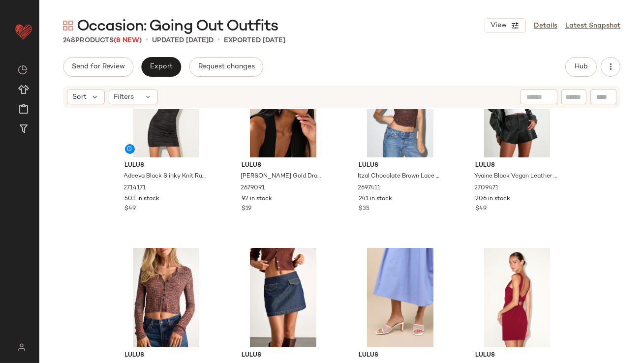
scroll to position [666, 0]
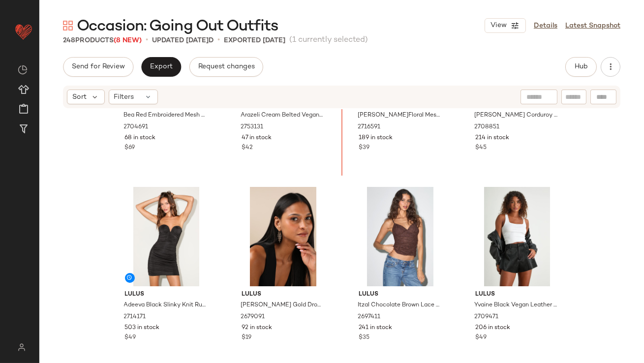
scroll to position [430, 0]
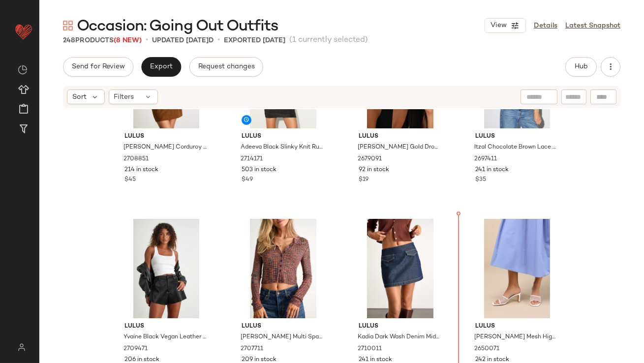
scroll to position [686, 0]
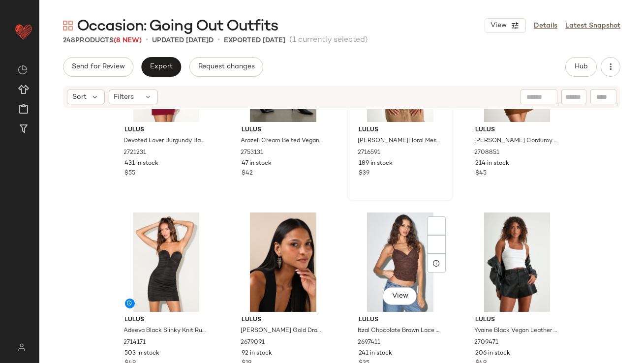
scroll to position [507, 0]
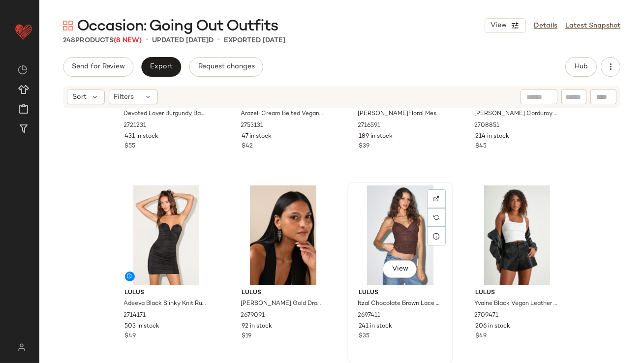
click at [399, 235] on div "View" at bounding box center [400, 234] width 99 height 99
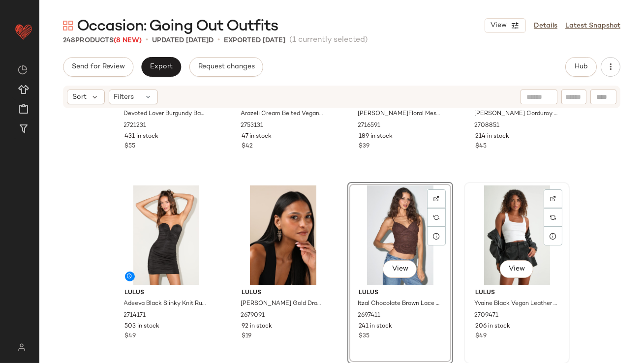
click at [483, 235] on div "View" at bounding box center [516, 234] width 99 height 99
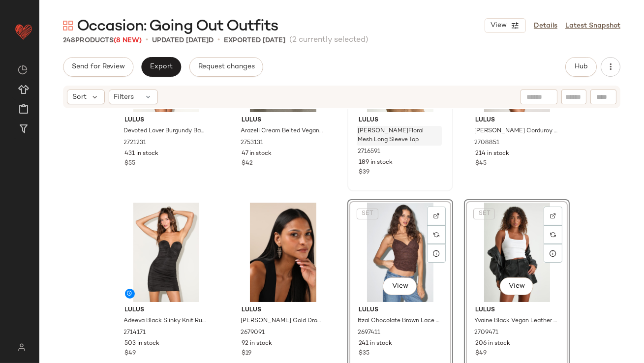
scroll to position [470, 0]
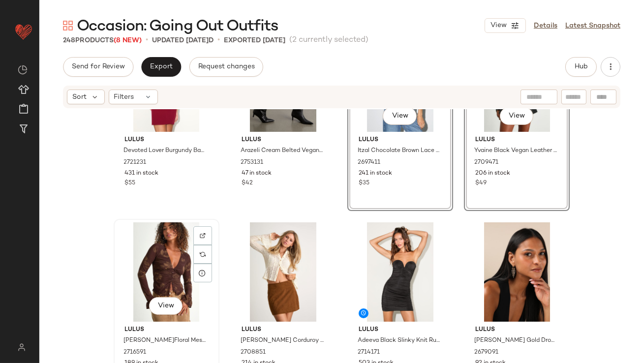
click at [170, 258] on div "View" at bounding box center [166, 271] width 99 height 99
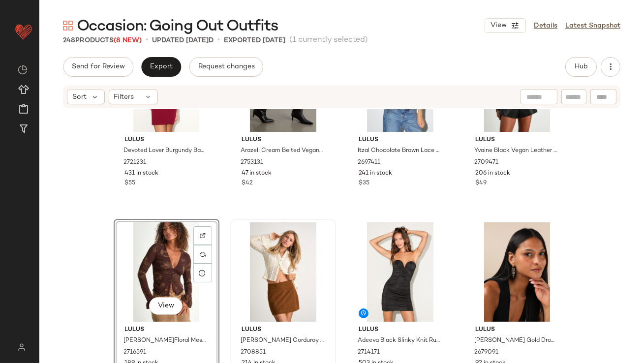
click at [278, 258] on div at bounding box center [283, 271] width 99 height 99
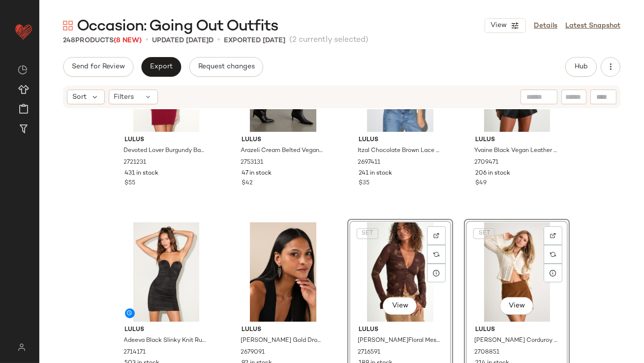
click at [455, 211] on div "Lulus Devoted Lover Burgundy Backless Knotted Bodycon Mini Dress 2721231 431 in…" at bounding box center [341, 250] width 604 height 283
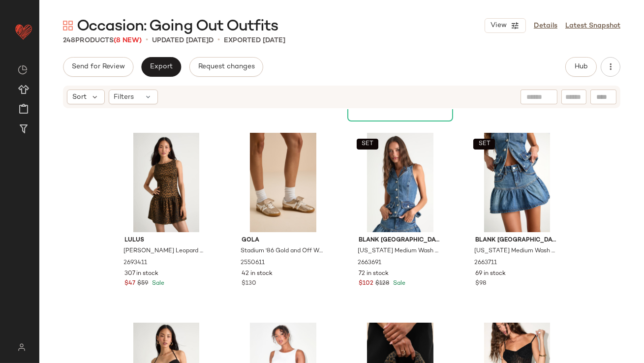
scroll to position [1129, 0]
click at [137, 178] on div "View" at bounding box center [166, 182] width 99 height 99
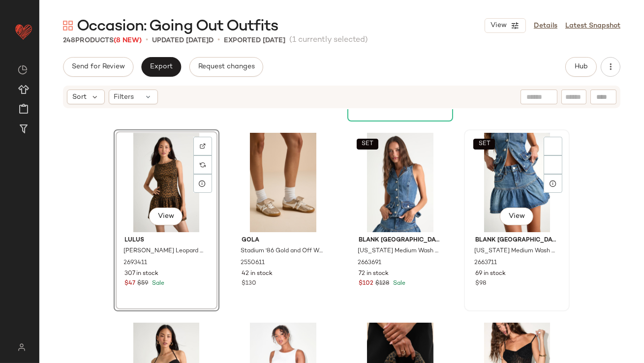
click at [488, 175] on div "SET View" at bounding box center [516, 182] width 99 height 99
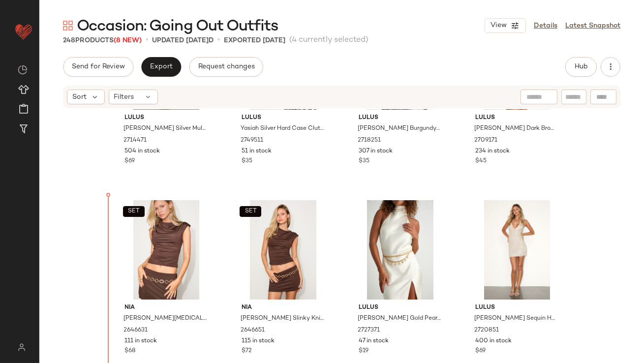
scroll to position [137, 0]
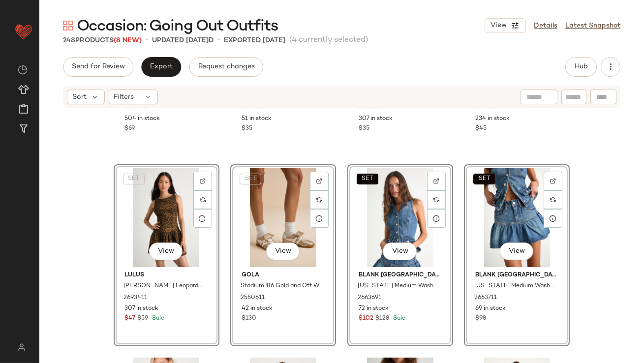
click at [93, 240] on div "Lulus Hattie Silver Multi Sequin Bodycon Mini Dress 2714471 504 in stock $69 Lu…" at bounding box center [341, 250] width 604 height 283
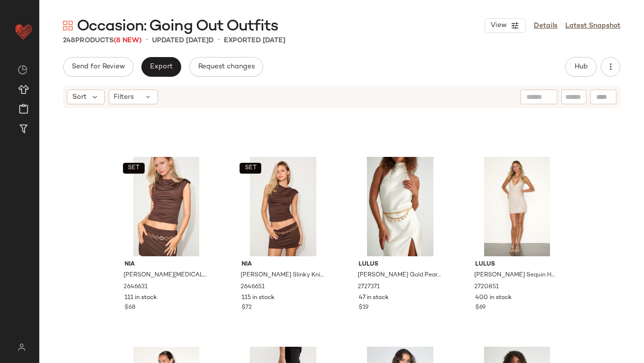
scroll to position [483, 0]
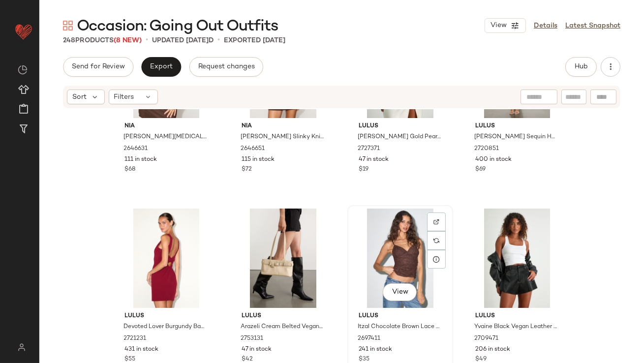
click at [367, 243] on div "View" at bounding box center [400, 258] width 99 height 99
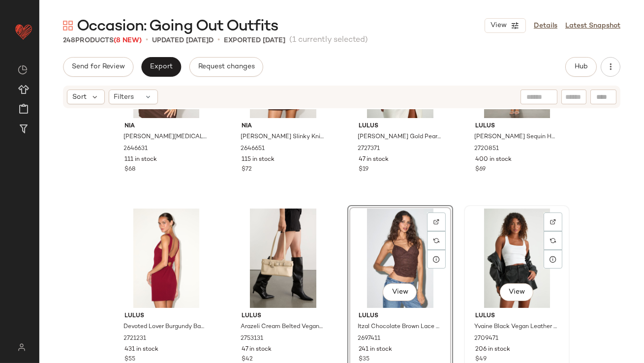
click at [518, 240] on div "View" at bounding box center [516, 258] width 99 height 99
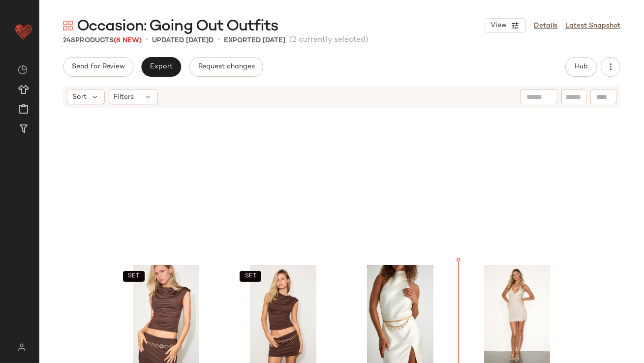
scroll to position [216, 0]
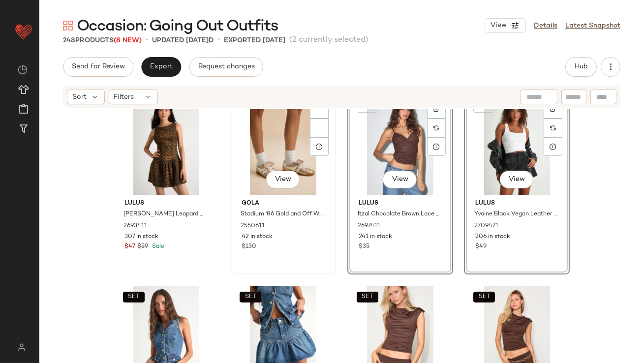
click at [332, 252] on div "View Gola Stadium '86 Gold and Off White Quilted Leather Sneakers 2550611 42 in…" at bounding box center [283, 183] width 104 height 180
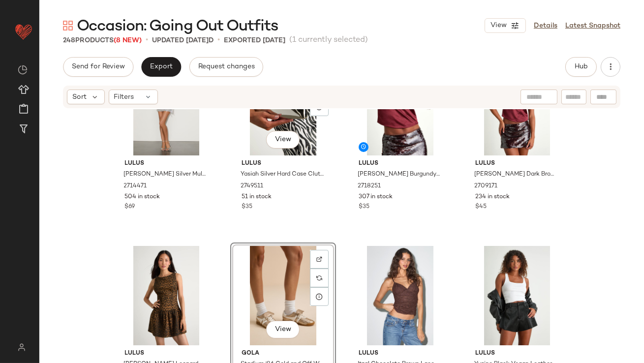
scroll to position [65, 0]
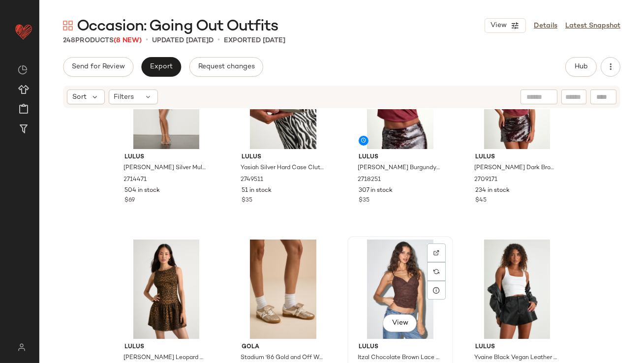
click at [372, 271] on div "View" at bounding box center [400, 289] width 99 height 99
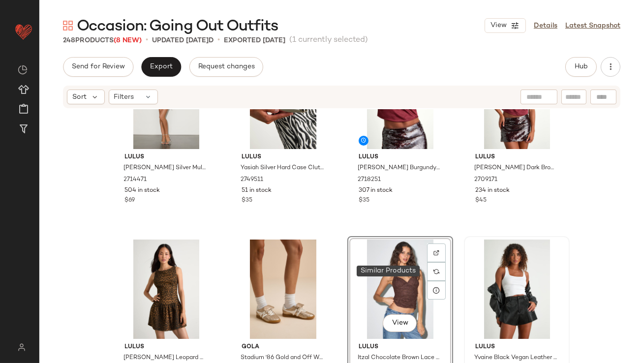
click at [477, 269] on div at bounding box center [516, 289] width 99 height 99
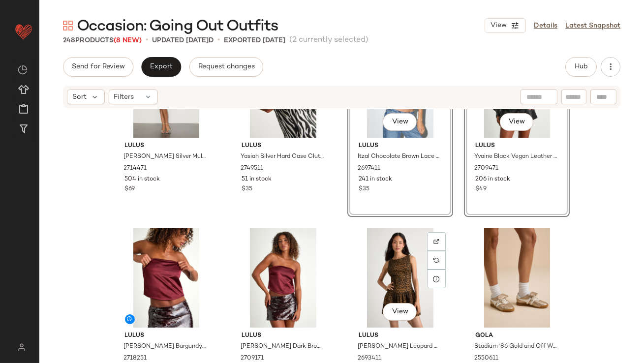
scroll to position [93, 0]
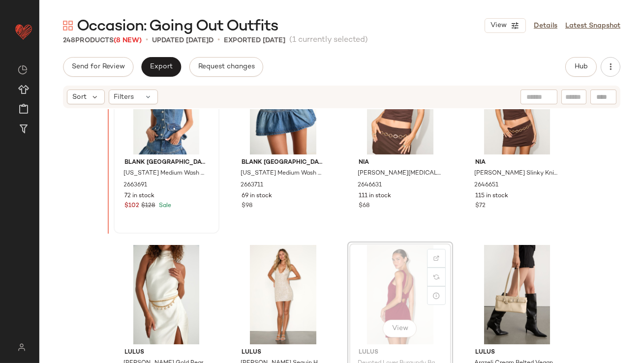
scroll to position [420, 0]
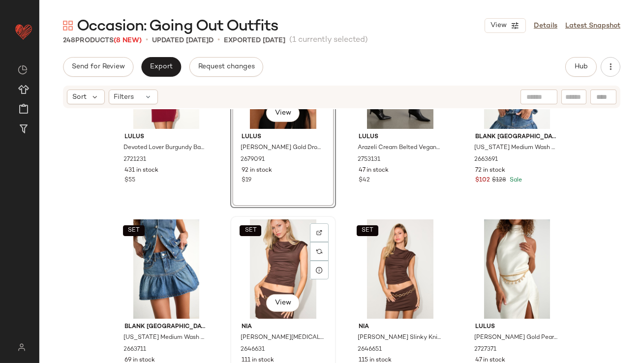
scroll to position [436, 0]
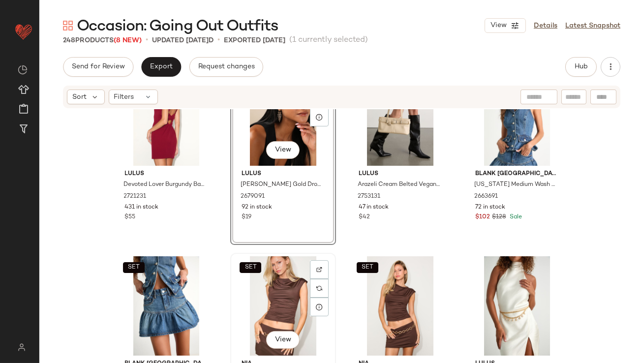
click at [283, 302] on div "SET View" at bounding box center [283, 305] width 99 height 99
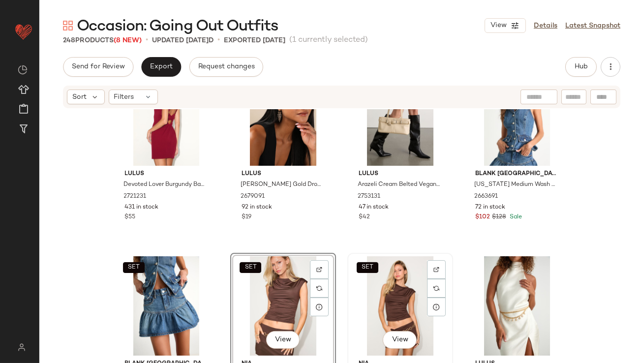
click at [379, 302] on div "SET View" at bounding box center [400, 305] width 99 height 99
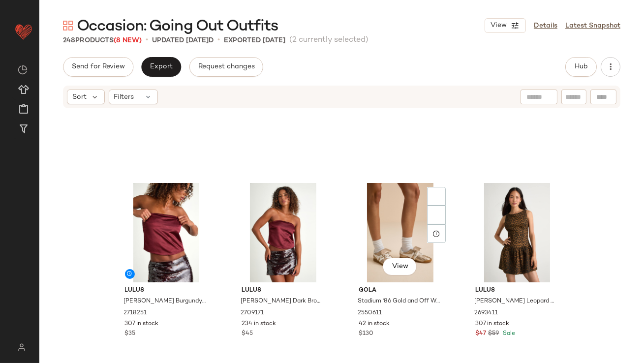
scroll to position [230, 0]
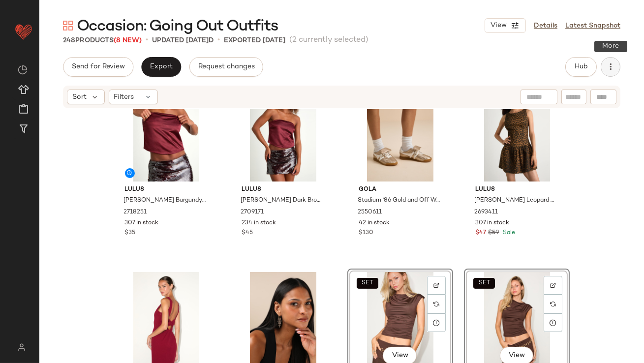
click at [609, 66] on icon "button" at bounding box center [610, 67] width 10 height 10
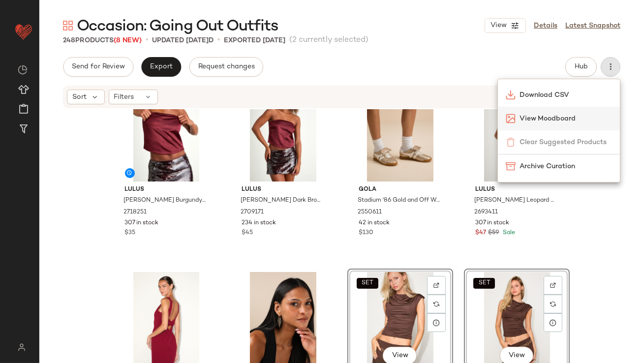
click at [537, 113] on div "View Moodboard" at bounding box center [559, 118] width 106 height 10
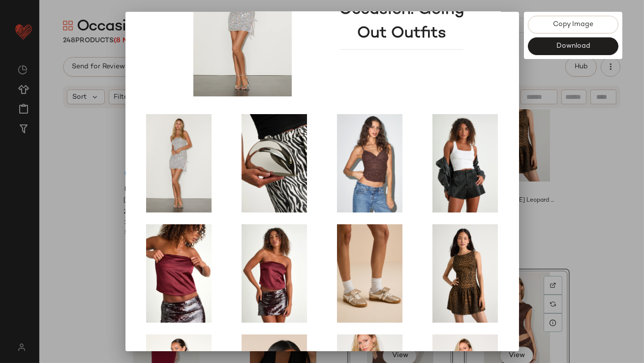
scroll to position [168, 0]
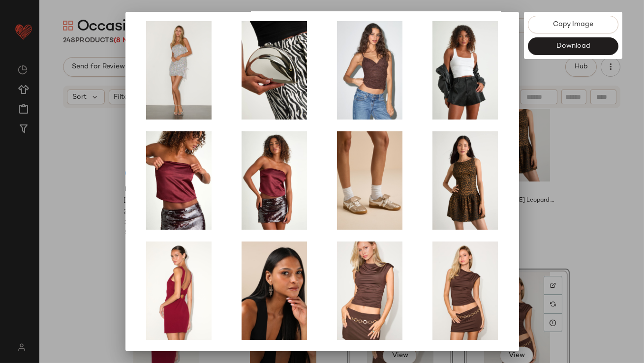
click at [537, 212] on div at bounding box center [322, 181] width 644 height 363
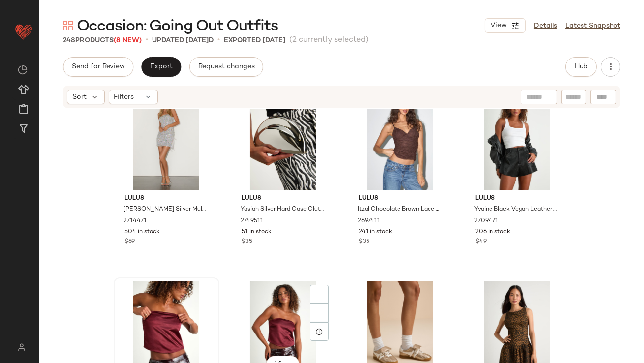
scroll to position [2, 0]
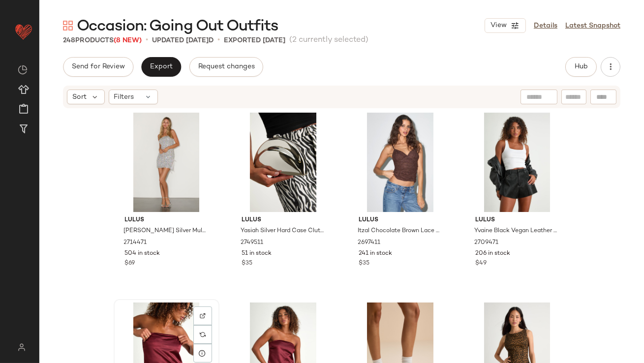
click at [134, 317] on div "View" at bounding box center [166, 351] width 99 height 99
click at [282, 317] on div "View" at bounding box center [283, 351] width 99 height 99
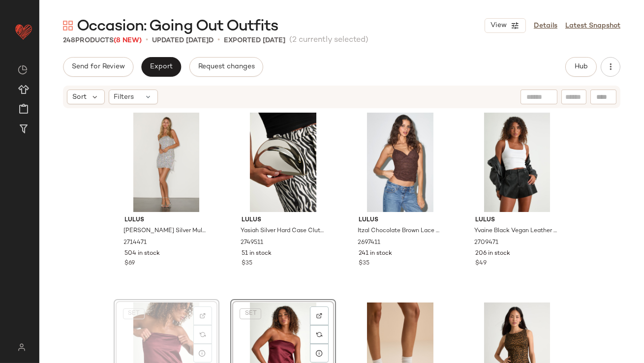
scroll to position [2, 0]
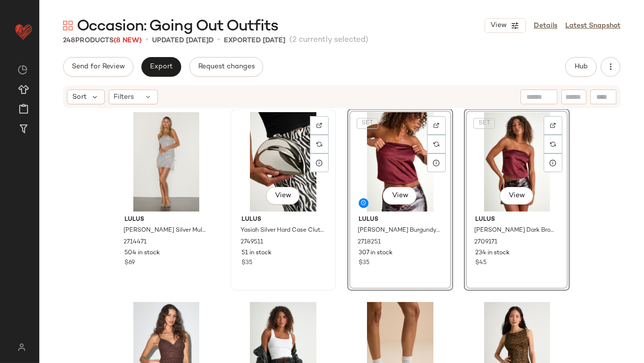
click at [302, 250] on div "51 in stock" at bounding box center [283, 253] width 83 height 9
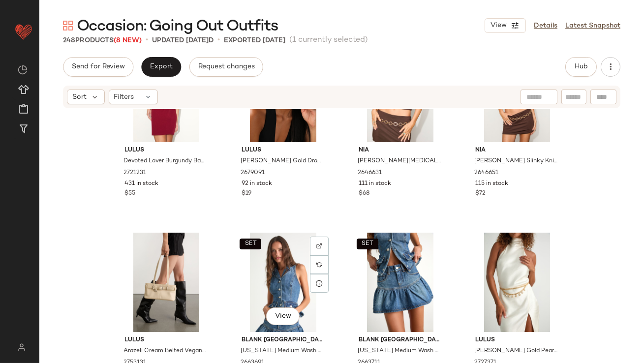
scroll to position [463, 0]
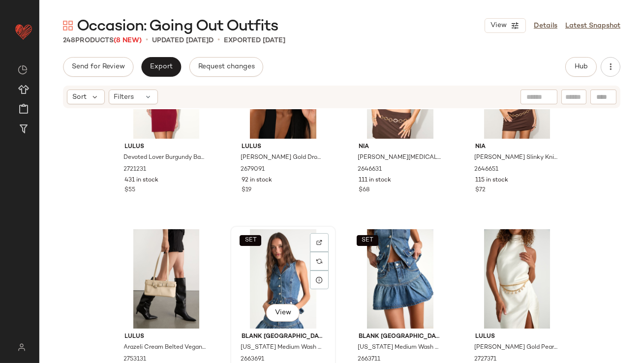
click at [273, 271] on div "SET View" at bounding box center [283, 278] width 99 height 99
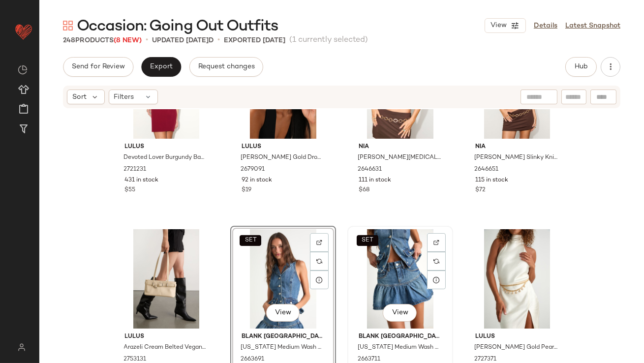
click at [364, 262] on div "SET View" at bounding box center [400, 278] width 99 height 99
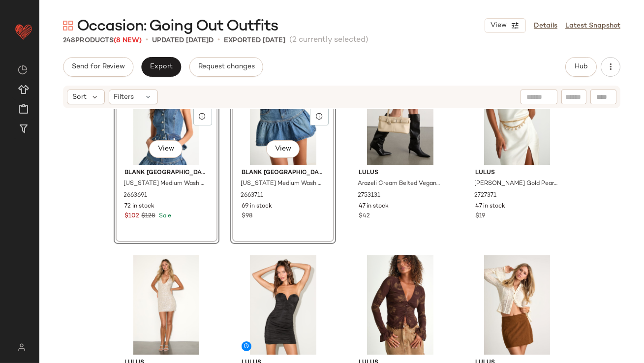
scroll to position [628, 0]
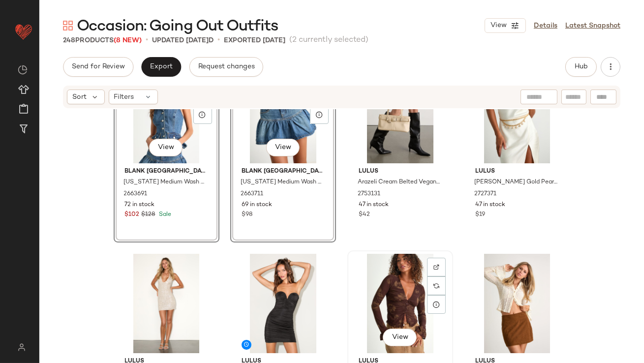
click at [387, 292] on div "View" at bounding box center [400, 303] width 99 height 99
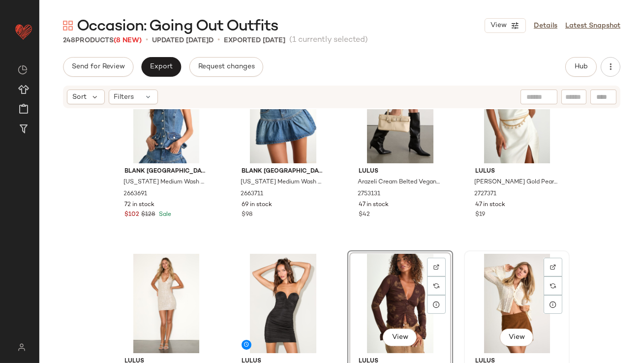
click at [467, 287] on div "View" at bounding box center [516, 303] width 99 height 99
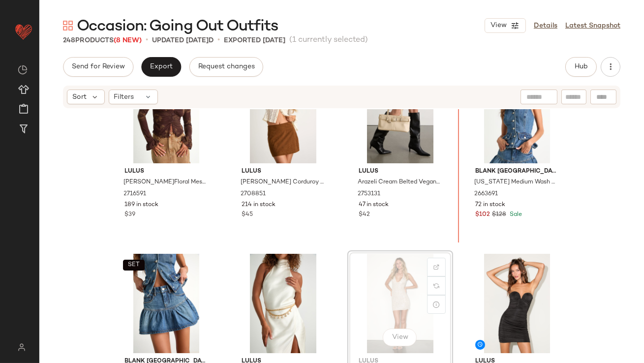
scroll to position [620, 0]
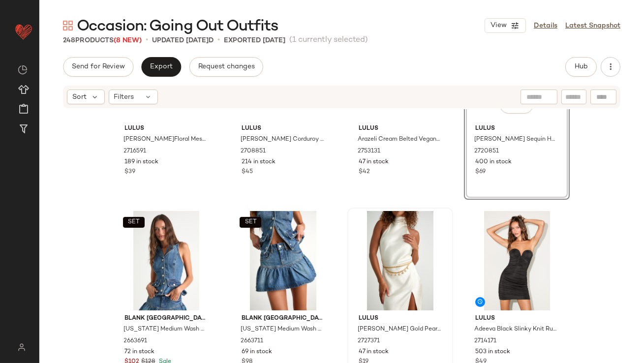
scroll to position [667, 0]
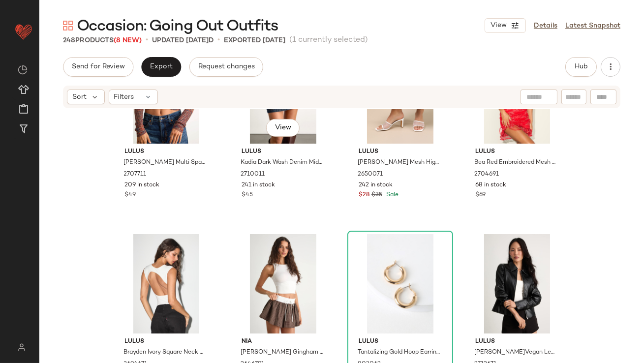
scroll to position [1064, 0]
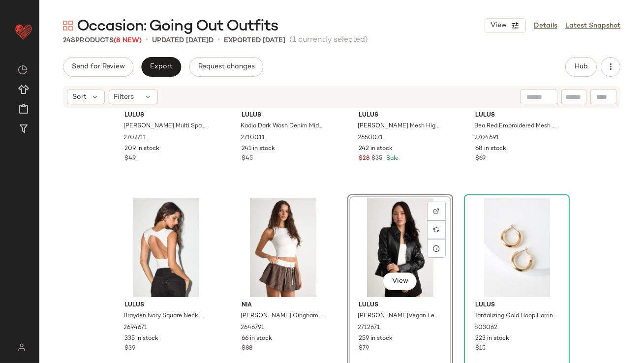
click at [391, 231] on div "View" at bounding box center [400, 247] width 99 height 99
click at [470, 232] on div "View" at bounding box center [516, 247] width 99 height 99
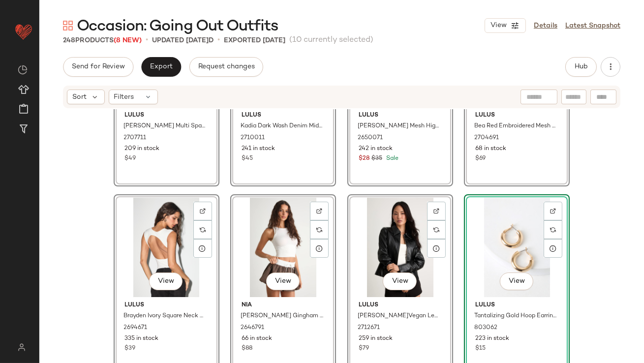
click at [336, 222] on div "View Lulus Avra Rust Multi Space Dye Collared Cardigan Sweater Top 2707711 209 …" at bounding box center [341, 250] width 604 height 283
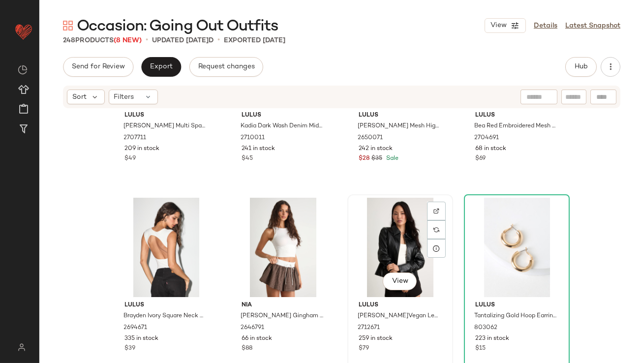
click at [376, 225] on div "View" at bounding box center [400, 247] width 99 height 99
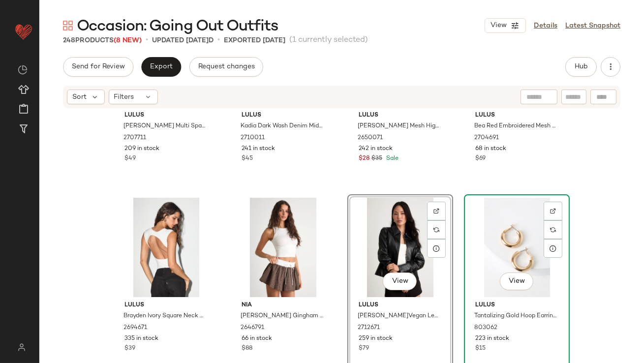
click at [485, 235] on div "View" at bounding box center [516, 247] width 99 height 99
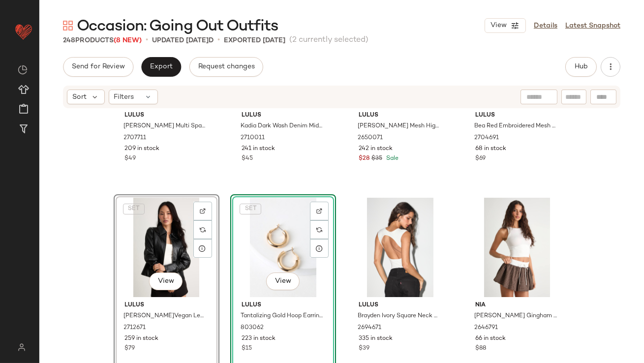
click at [335, 195] on div "Lulus Avra Rust Multi Space Dye Collared Cardigan Sweater Top 2707711 209 in st…" at bounding box center [341, 250] width 604 height 283
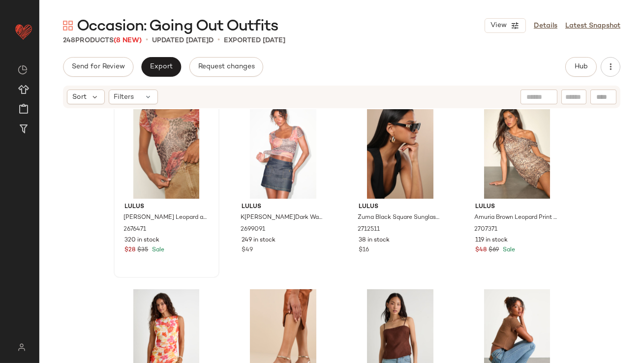
scroll to position [2075, 0]
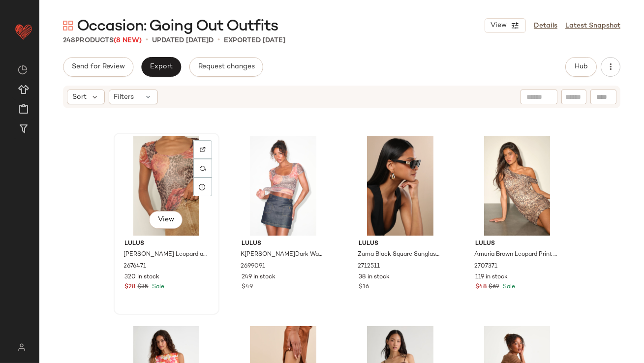
click at [154, 181] on div "View" at bounding box center [166, 185] width 99 height 99
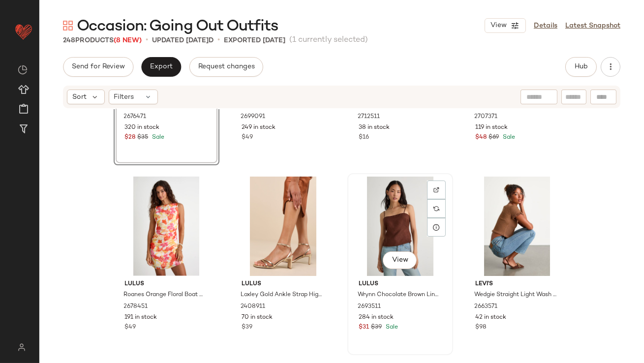
click at [347, 284] on div "View Lulus Wrynn Chocolate Brown Linen Tie-Back Tank Top 2693511 284 in stock $…" at bounding box center [400, 264] width 106 height 182
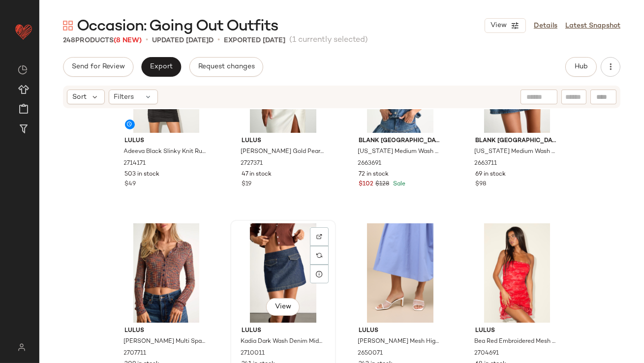
scroll to position [931, 0]
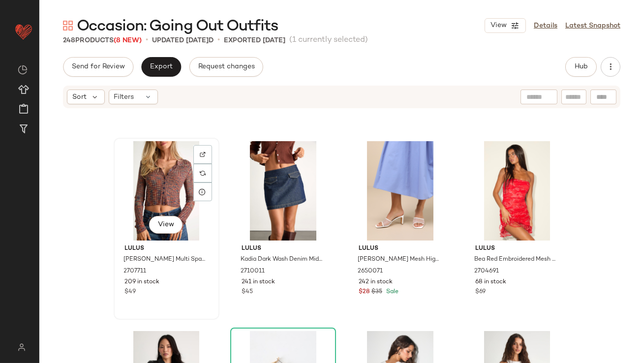
click at [144, 187] on div "View" at bounding box center [166, 190] width 99 height 99
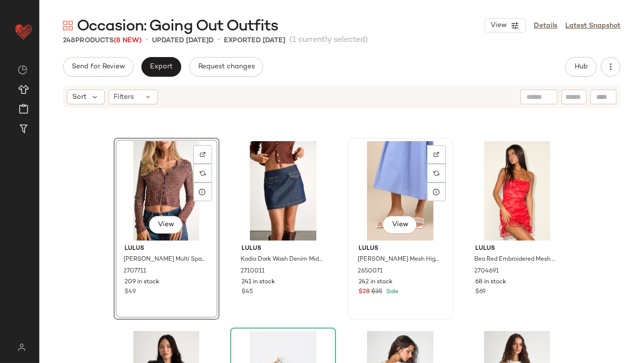
click at [380, 171] on div "View" at bounding box center [400, 190] width 99 height 99
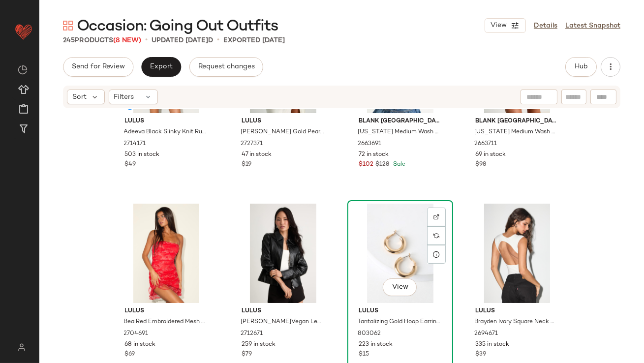
scroll to position [868, 0]
click at [583, 71] on button "Hub" at bounding box center [580, 67] width 31 height 20
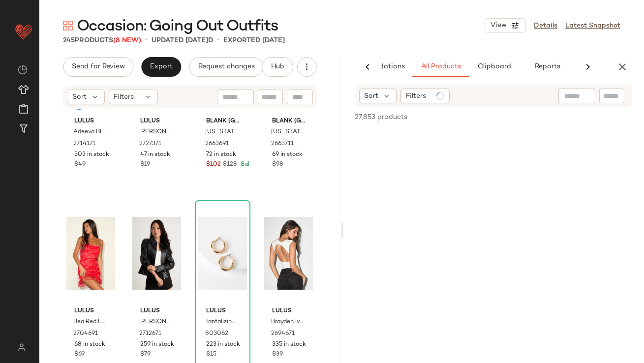
scroll to position [0, 55]
click at [506, 70] on span "Clipboard" at bounding box center [494, 67] width 34 height 8
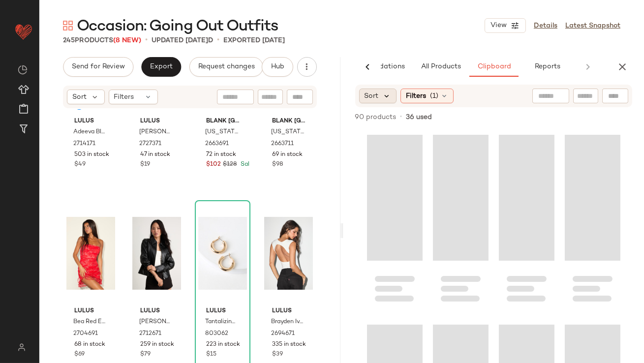
click at [389, 97] on icon at bounding box center [387, 95] width 9 height 9
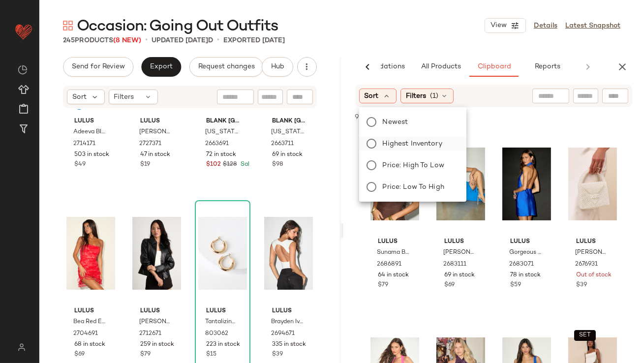
click at [387, 137] on label "Highest Inventory" at bounding box center [419, 144] width 80 height 14
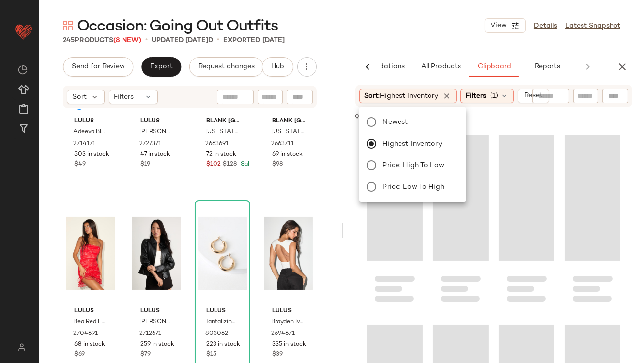
click at [417, 39] on div "245 Products (8 New) • updated Sep 3rd • Exported Aug 27th" at bounding box center [341, 40] width 604 height 10
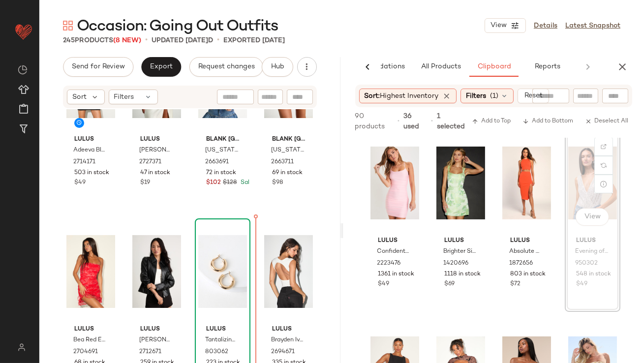
scroll to position [8, 0]
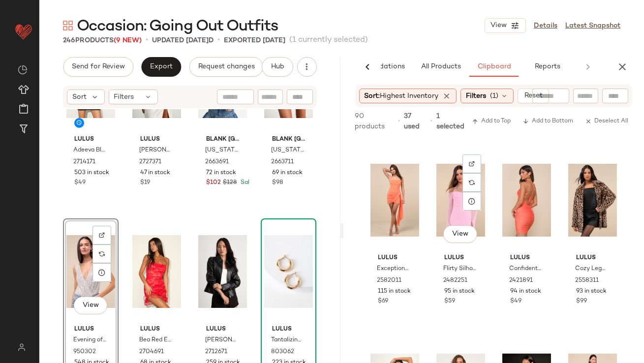
scroll to position [947, 0]
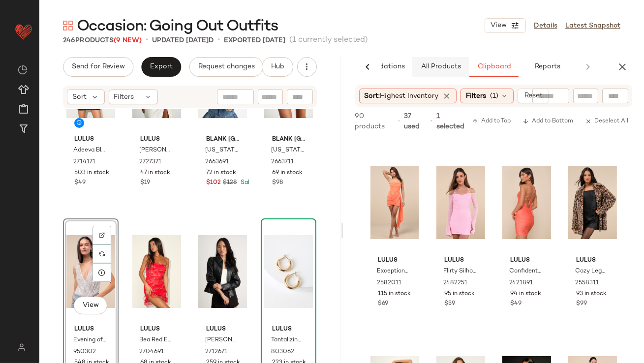
click at [425, 61] on button "All Products" at bounding box center [440, 67] width 57 height 20
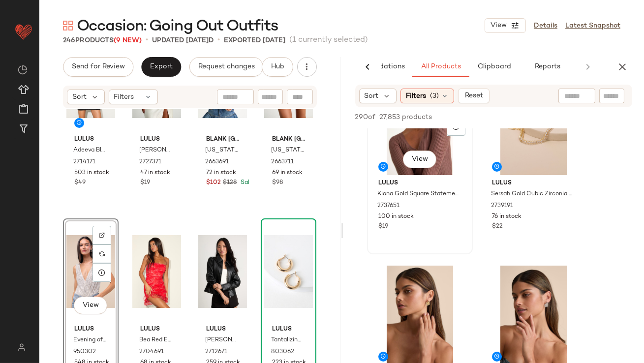
scroll to position [2, 0]
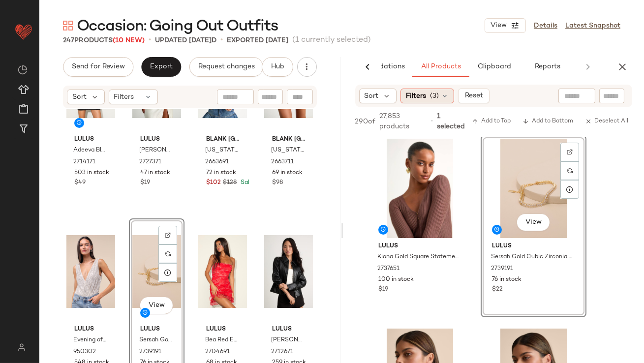
click at [442, 93] on icon at bounding box center [445, 96] width 8 height 8
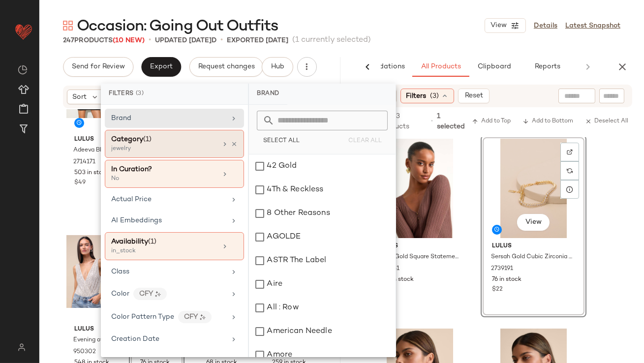
click at [187, 151] on div "jewelry" at bounding box center [160, 149] width 98 height 9
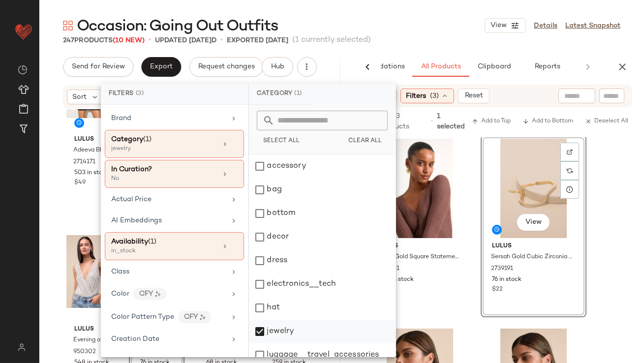
click at [257, 343] on div "jewelry" at bounding box center [322, 355] width 147 height 24
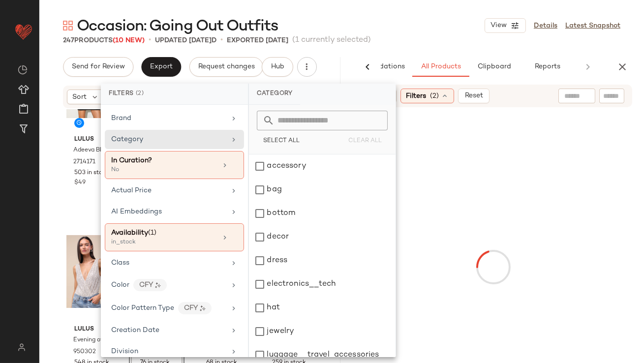
click at [266, 225] on div "bottom" at bounding box center [322, 237] width 147 height 24
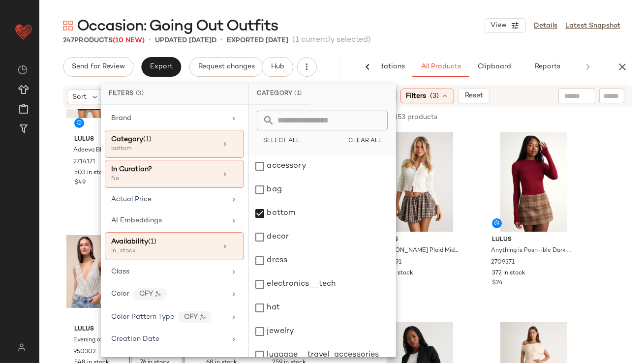
click at [436, 24] on div "Occasion: Going Out Outfits View Details Latest Snapshot" at bounding box center [341, 26] width 604 height 20
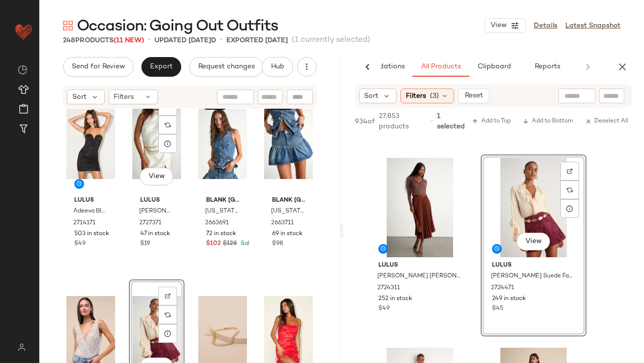
scroll to position [790, 0]
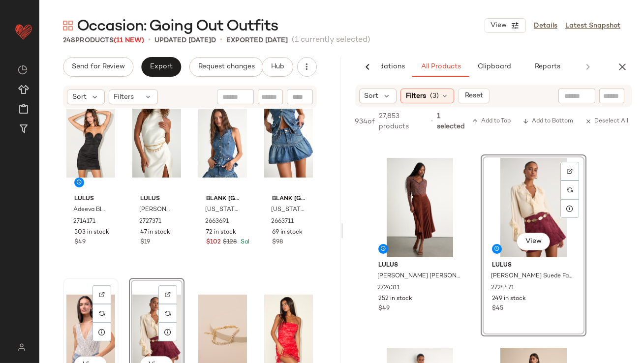
click at [83, 324] on div "View" at bounding box center [90, 330] width 49 height 99
click at [140, 323] on div "View" at bounding box center [156, 330] width 49 height 99
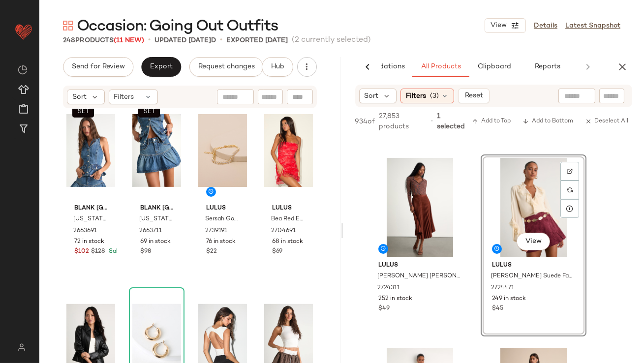
scroll to position [983, 0]
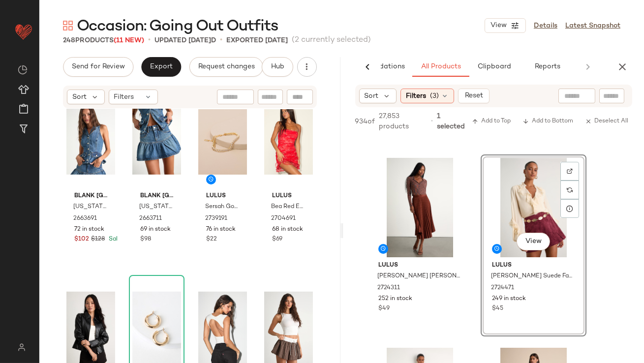
click at [186, 244] on div "Lulus Adeeva Black Slinky Knit Ruched Bodycon Mini Dress 2714171 503 in stock $…" at bounding box center [189, 250] width 301 height 283
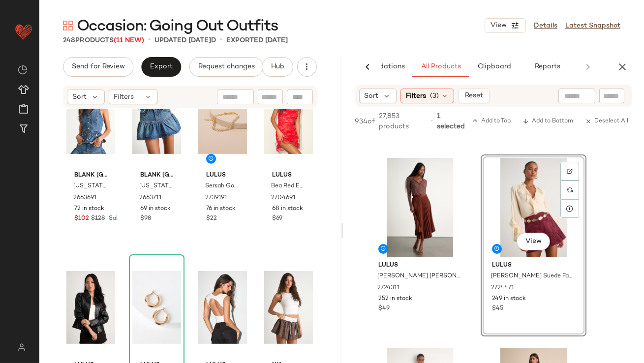
scroll to position [1005, 0]
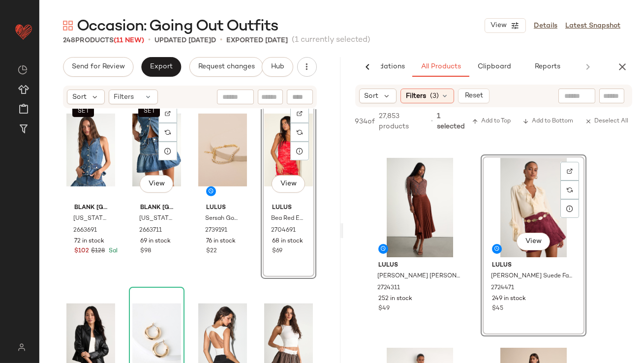
scroll to position [972, 0]
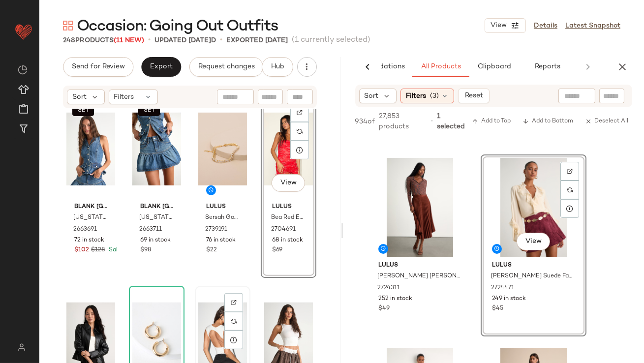
click at [198, 310] on div "View" at bounding box center [222, 338] width 49 height 99
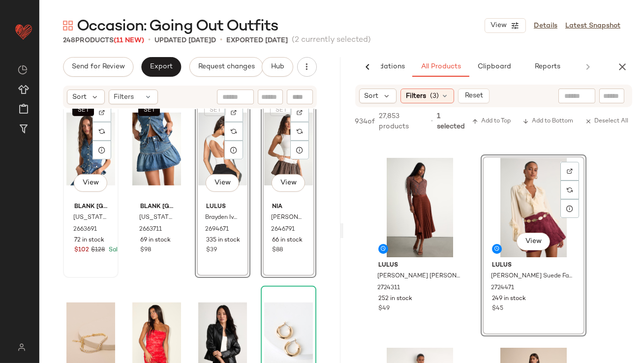
click at [88, 157] on div "SET View" at bounding box center [90, 148] width 49 height 99
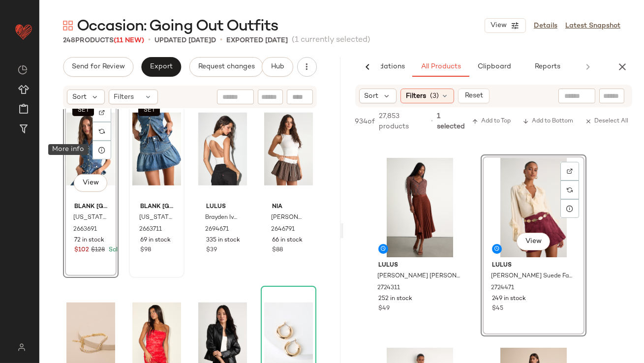
click at [135, 156] on div "SET" at bounding box center [156, 148] width 49 height 99
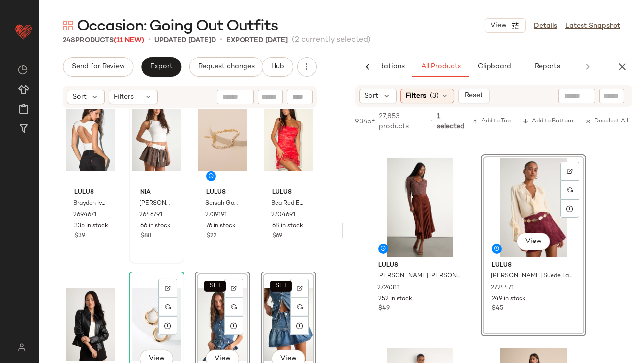
scroll to position [989, 0]
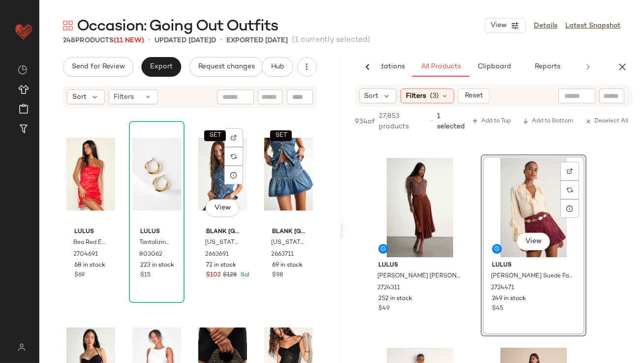
scroll to position [1231, 0]
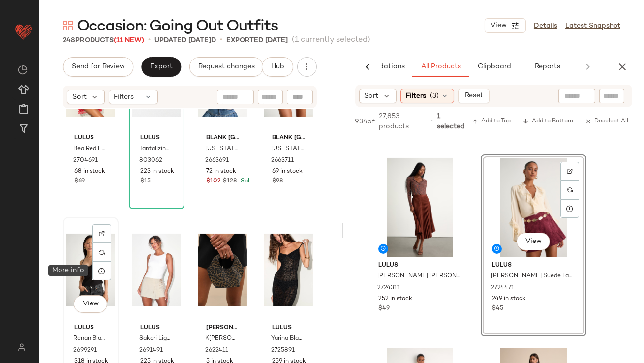
click at [87, 273] on div "View" at bounding box center [90, 269] width 49 height 99
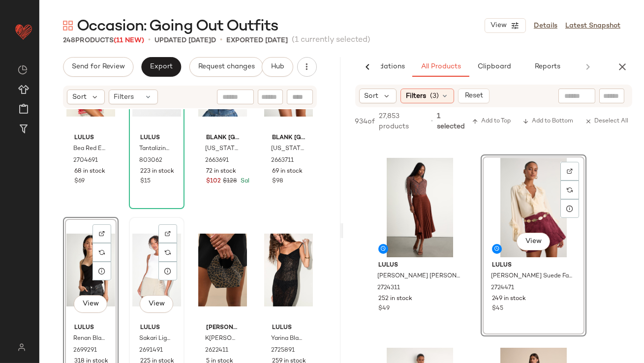
click at [138, 273] on div "View" at bounding box center [156, 269] width 49 height 99
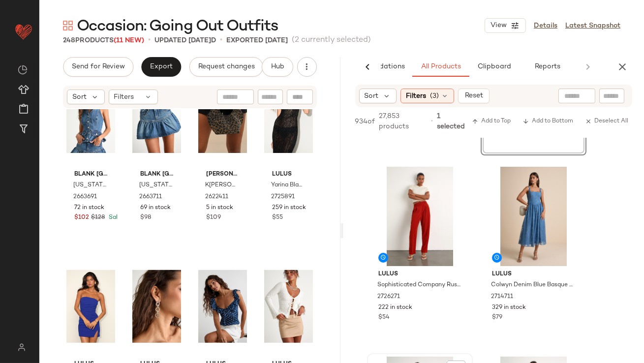
scroll to position [580, 0]
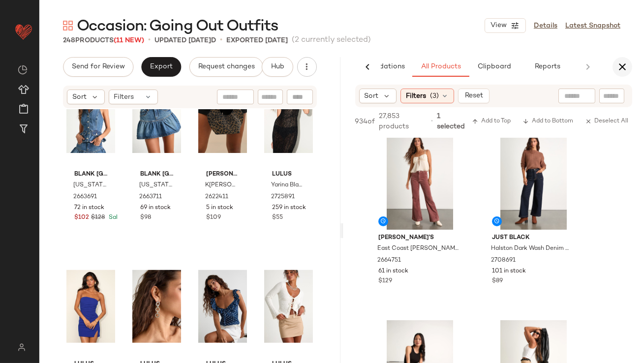
click at [624, 74] on button "button" at bounding box center [622, 67] width 20 height 20
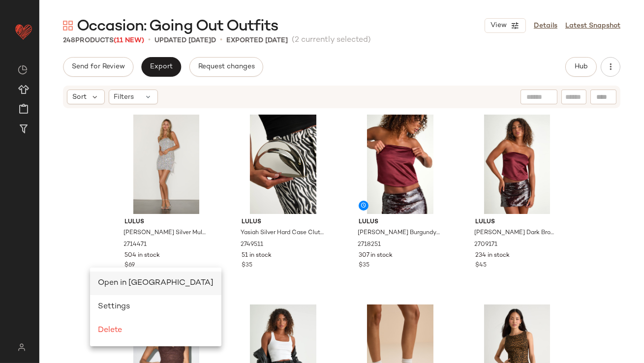
scroll to position [0, 0]
click at [103, 280] on span "Open in Split View" at bounding box center [156, 283] width 116 height 8
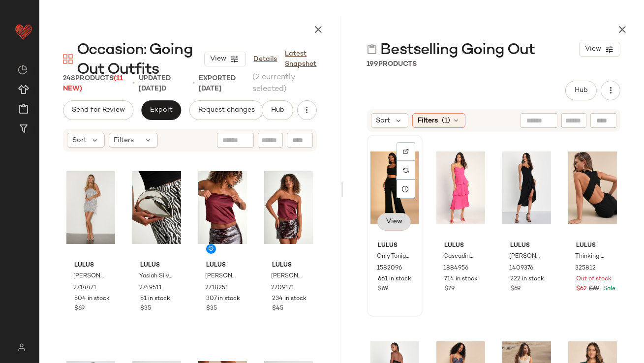
click at [396, 219] on span "View" at bounding box center [394, 222] width 17 height 8
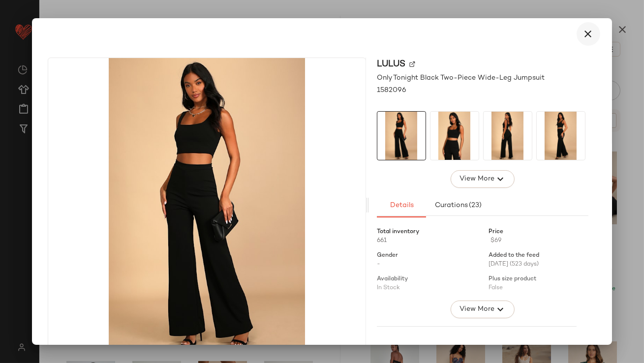
click at [584, 26] on button "button" at bounding box center [588, 34] width 24 height 24
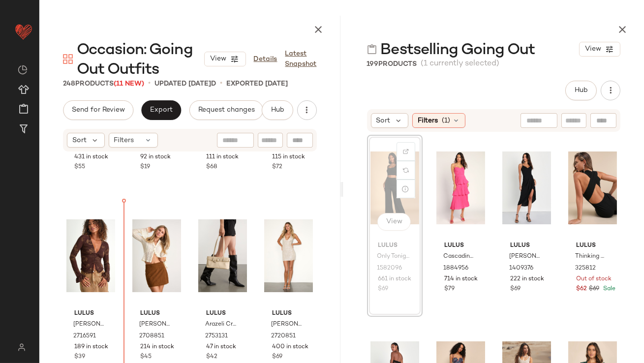
scroll to position [528, 0]
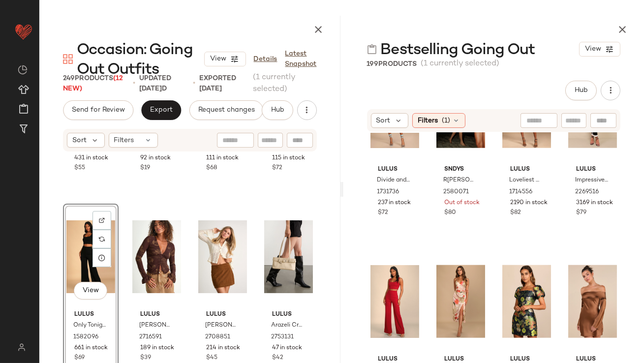
scroll to position [2201, 0]
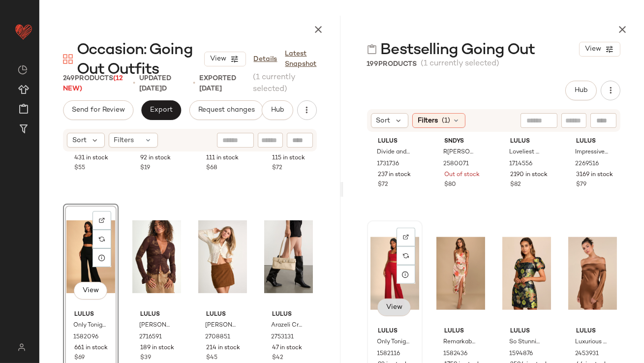
click at [386, 302] on button "View" at bounding box center [393, 308] width 33 height 18
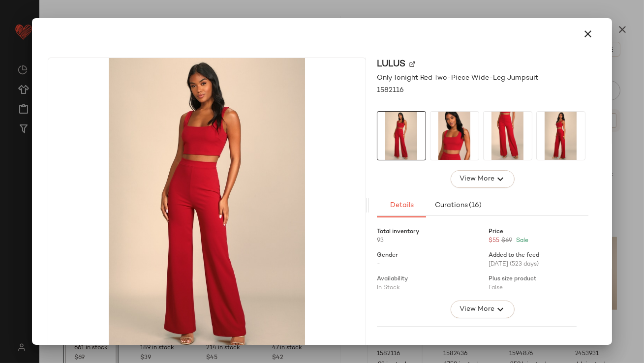
click at [506, 133] on img at bounding box center [507, 136] width 48 height 48
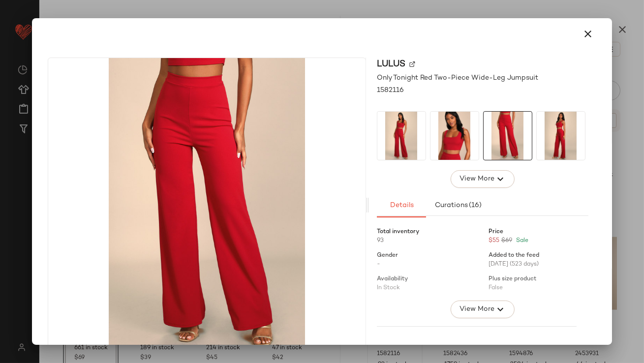
click at [543, 134] on img at bounding box center [561, 136] width 48 height 48
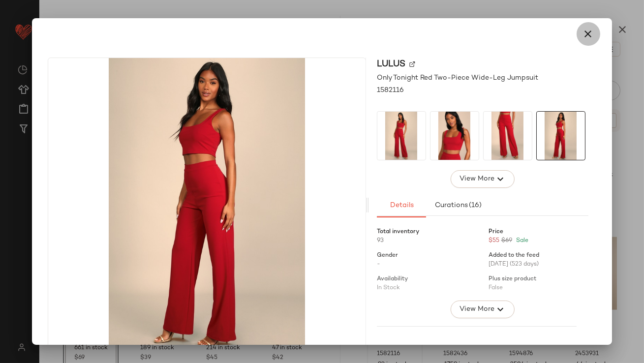
click at [582, 37] on icon "button" at bounding box center [588, 34] width 12 height 12
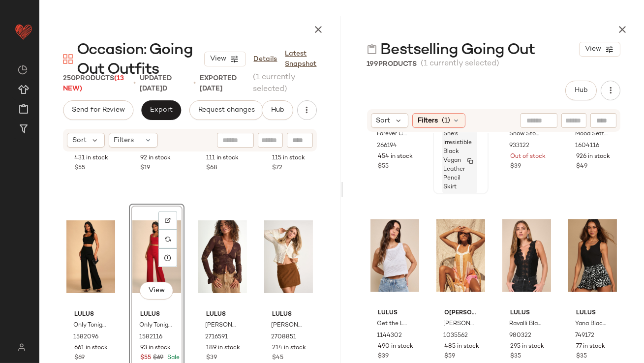
scroll to position [4719, 0]
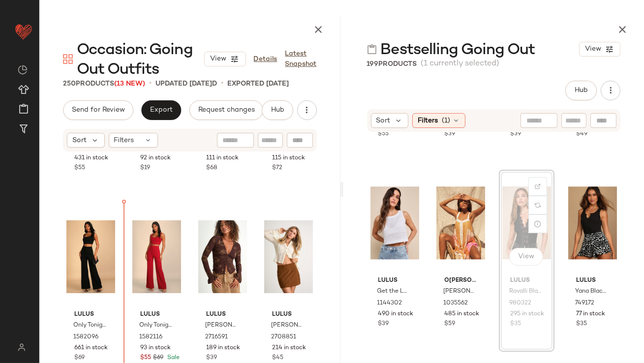
drag, startPoint x: 518, startPoint y: 220, endPoint x: 513, endPoint y: 220, distance: 5.4
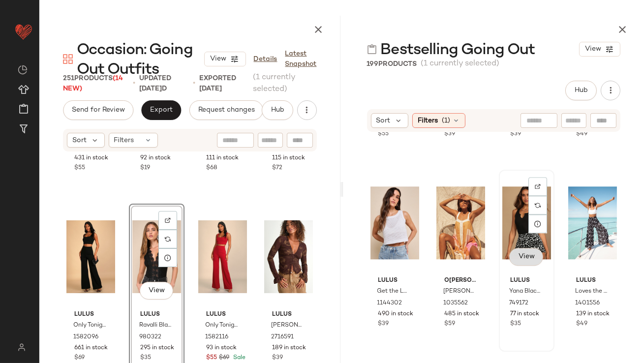
click at [522, 249] on button "View" at bounding box center [525, 257] width 33 height 18
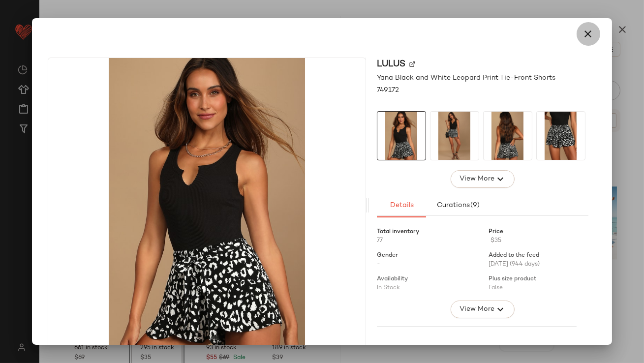
click at [586, 33] on icon "button" at bounding box center [588, 34] width 12 height 12
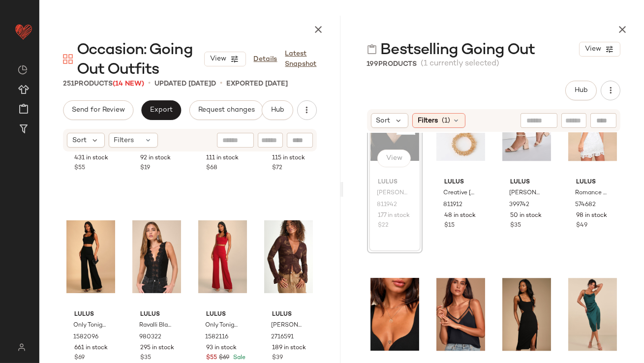
scroll to position [526, 0]
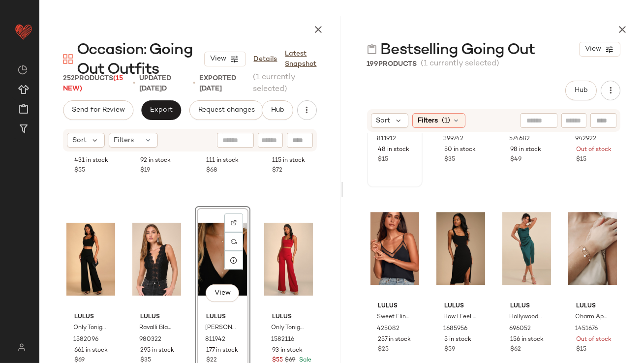
scroll to position [5076, 0]
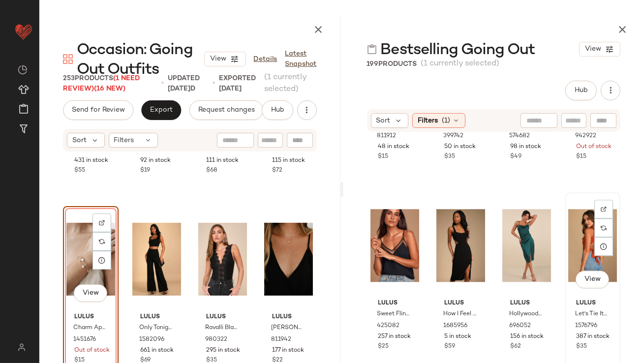
click at [585, 267] on div "View" at bounding box center [592, 245] width 49 height 99
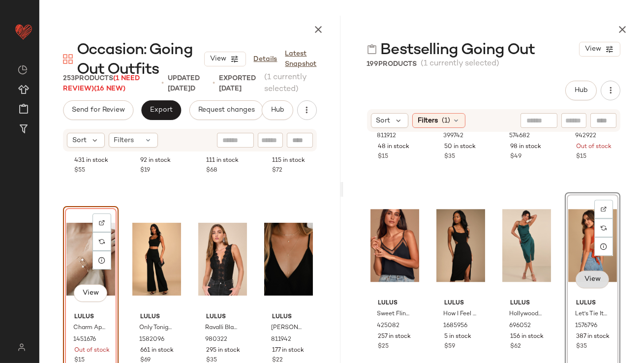
click at [583, 275] on span "View" at bounding box center [591, 279] width 17 height 8
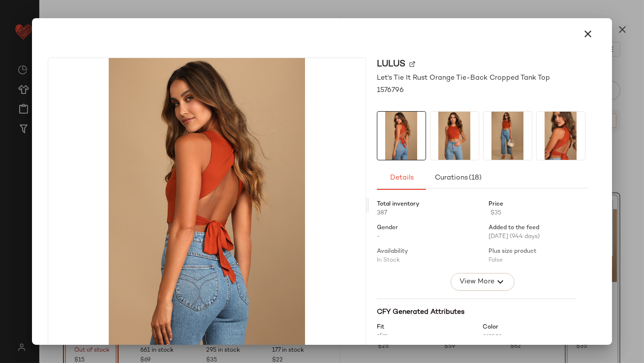
click at [466, 142] on img at bounding box center [454, 136] width 48 height 48
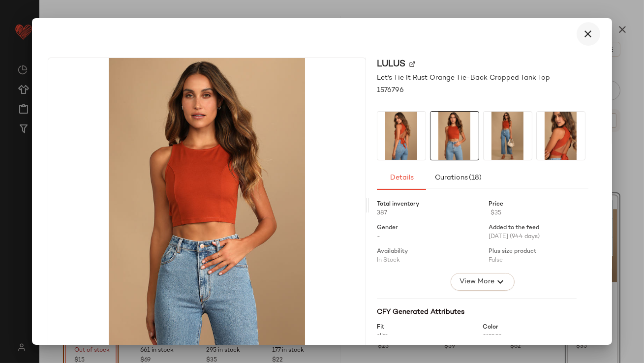
click at [589, 36] on button "button" at bounding box center [588, 34] width 24 height 24
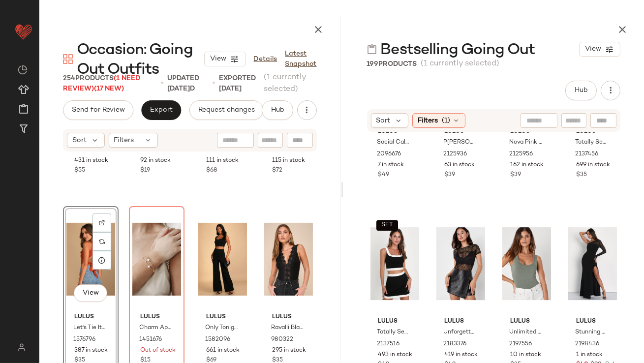
scroll to position [6013, 0]
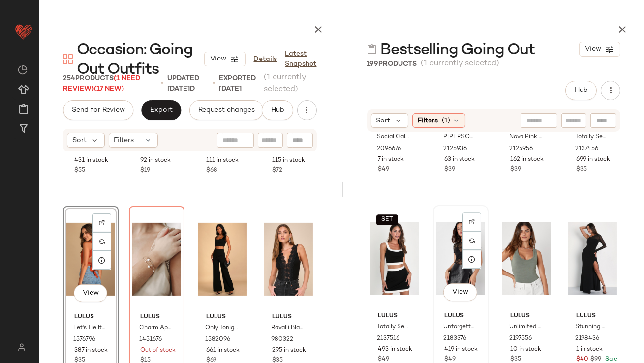
click at [461, 277] on div "View" at bounding box center [460, 258] width 49 height 99
click at [456, 288] on span "View" at bounding box center [460, 292] width 17 height 8
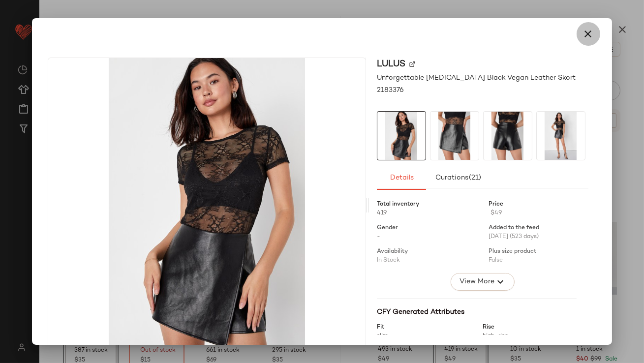
click at [583, 31] on icon "button" at bounding box center [588, 34] width 12 height 12
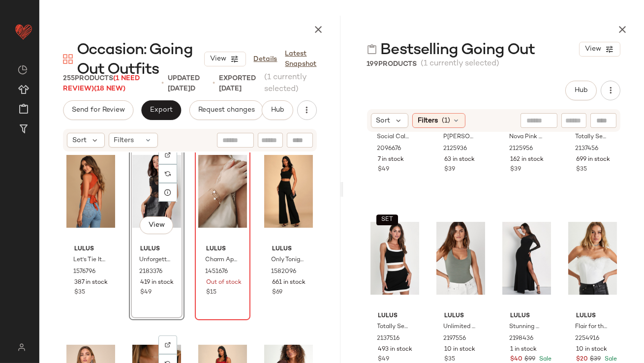
scroll to position [588, 0]
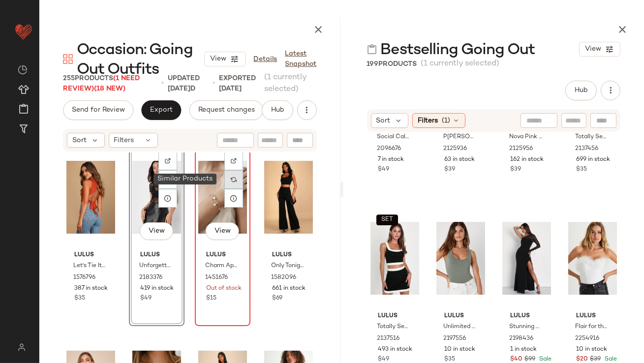
click at [231, 180] on img at bounding box center [234, 180] width 6 height 6
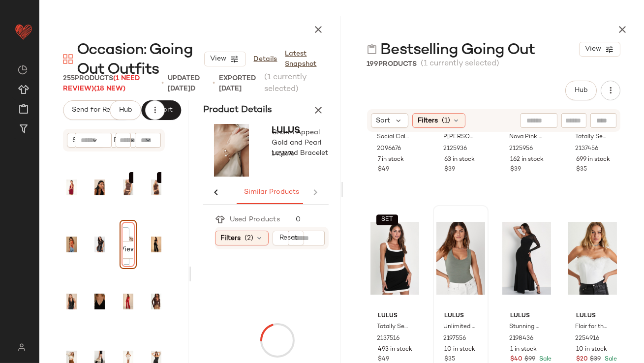
scroll to position [0, 108]
click at [318, 33] on icon "button" at bounding box center [319, 30] width 12 height 12
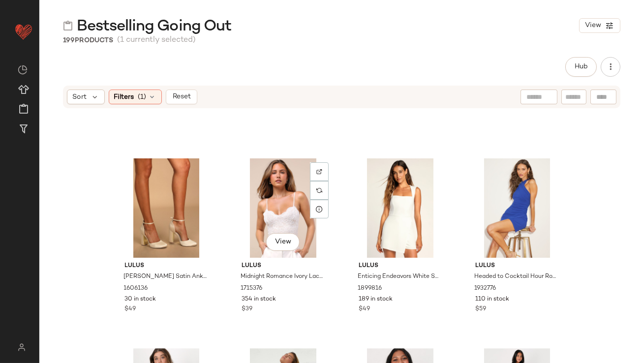
scroll to position [5846, 0]
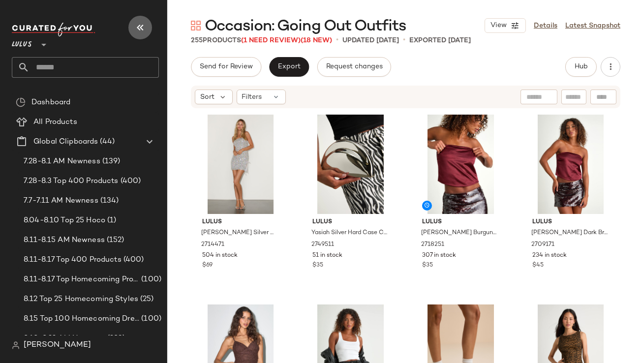
click at [141, 28] on icon "button" at bounding box center [140, 28] width 12 height 12
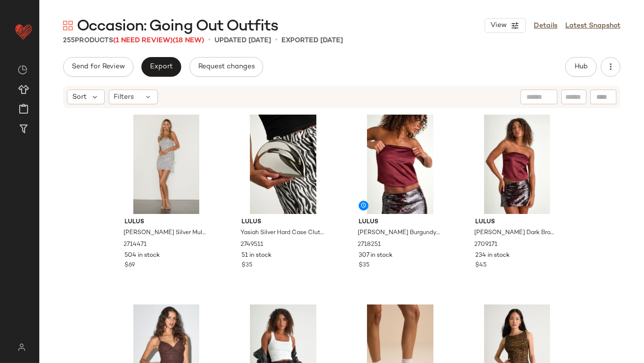
click at [149, 45] on div "Occasion: Going Out Outfits View Details Latest Snapshot 255 Products (1 Need R…" at bounding box center [341, 189] width 604 height 347
click at [149, 43] on span "(1 Need Review)" at bounding box center [143, 40] width 60 height 7
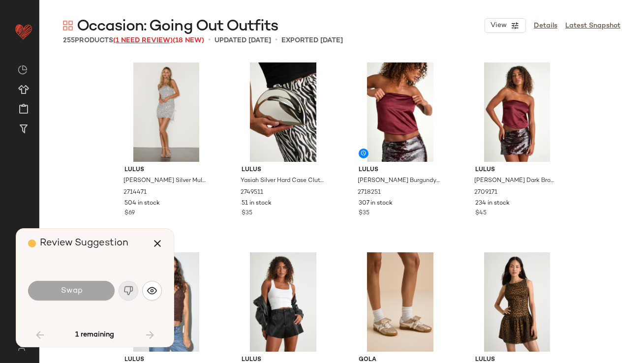
scroll to position [577, 0]
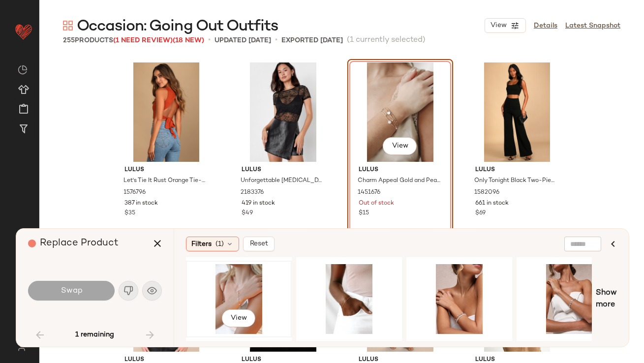
click at [231, 284] on div "View" at bounding box center [238, 299] width 99 height 70
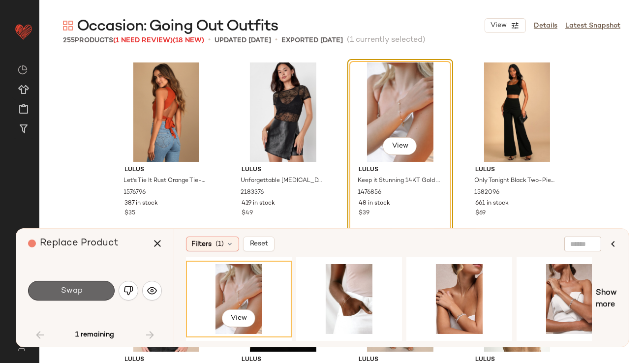
click at [102, 294] on button "Swap" at bounding box center [71, 291] width 87 height 20
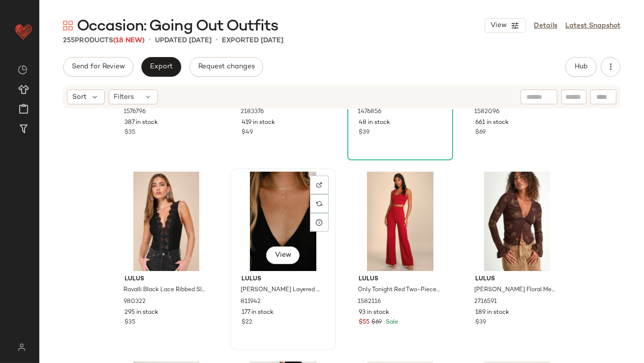
scroll to position [712, 0]
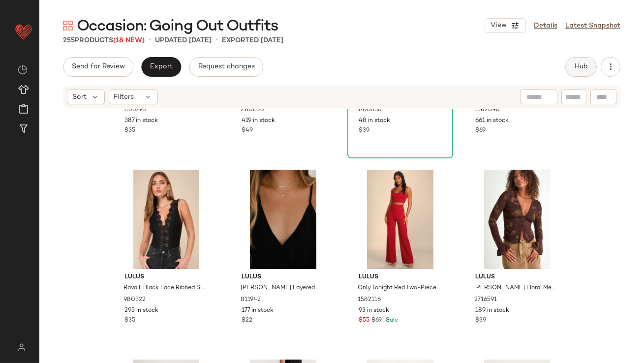
click at [582, 74] on button "Hub" at bounding box center [580, 67] width 31 height 20
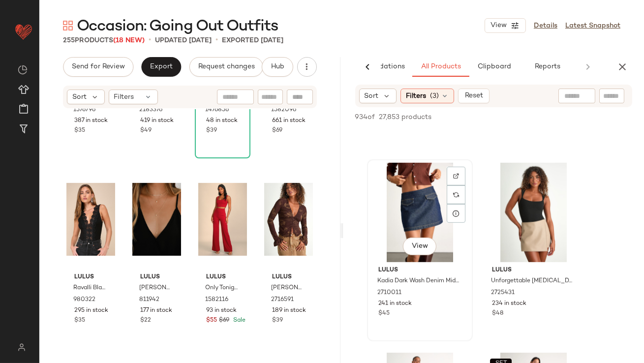
scroll to position [1300, 0]
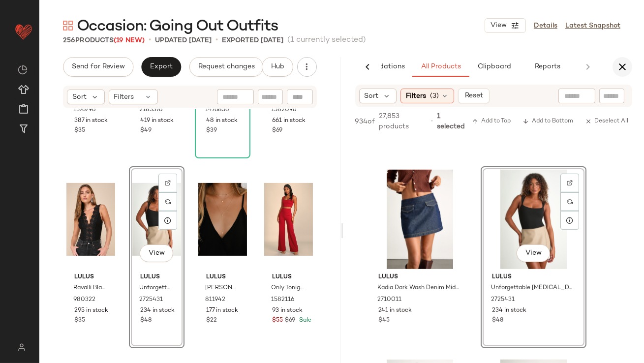
click at [616, 67] on button "button" at bounding box center [622, 67] width 20 height 20
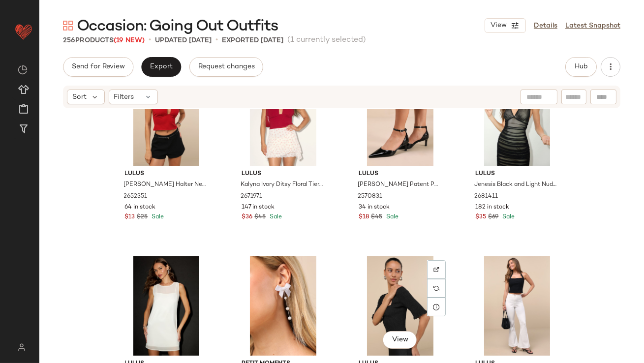
scroll to position [5503, 0]
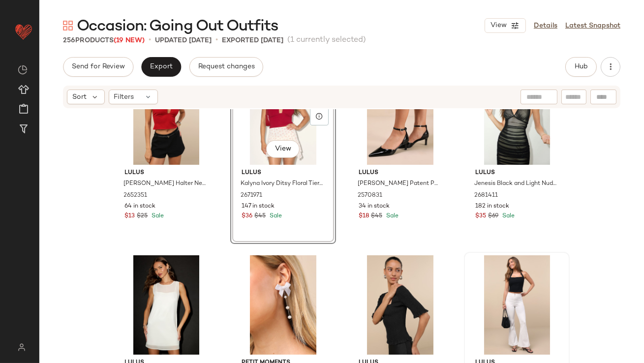
scroll to position [5568, 0]
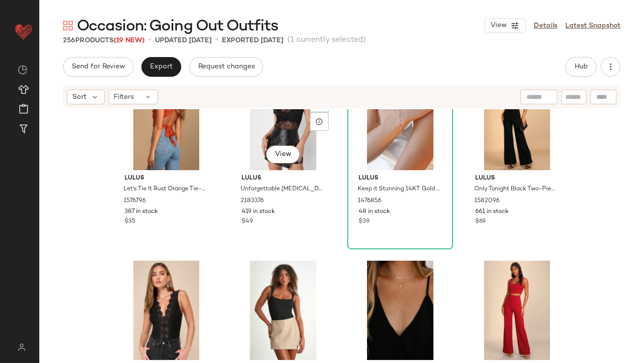
scroll to position [635, 0]
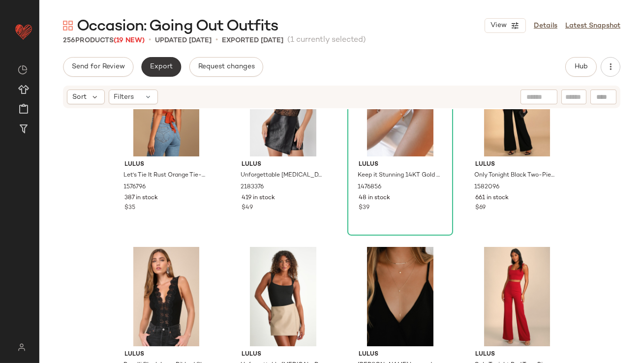
click at [166, 68] on span "Export" at bounding box center [161, 67] width 23 height 8
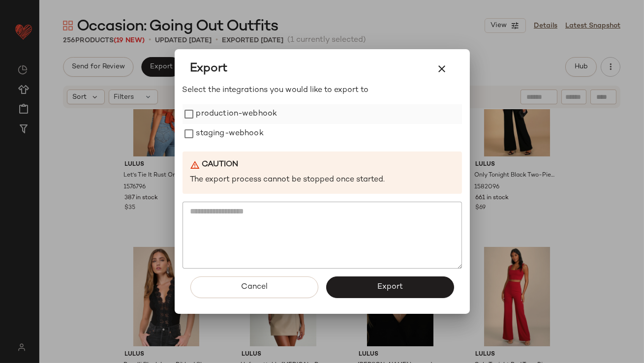
click at [209, 119] on label "production-webhook" at bounding box center [236, 114] width 81 height 20
drag, startPoint x: 210, startPoint y: 129, endPoint x: 226, endPoint y: 136, distance: 17.6
click at [210, 129] on label "staging-webhook" at bounding box center [229, 134] width 67 height 20
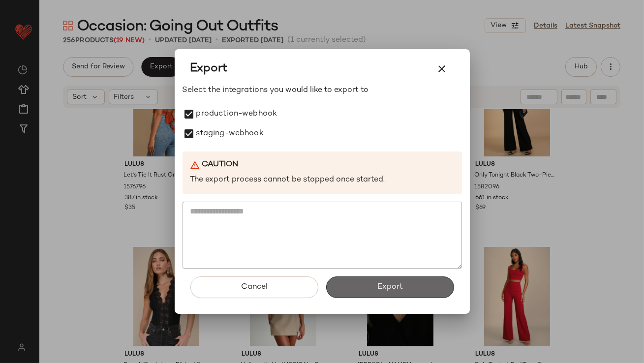
click at [364, 285] on button "Export" at bounding box center [390, 287] width 128 height 22
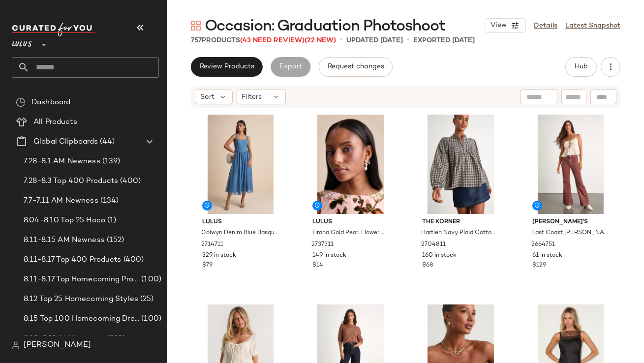
click at [274, 42] on span "(43 Need Review)" at bounding box center [272, 40] width 64 height 7
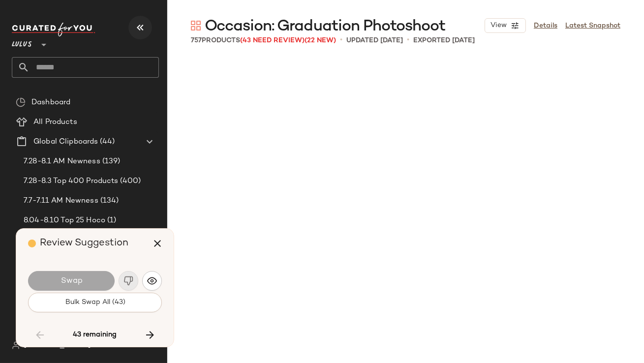
scroll to position [3417, 0]
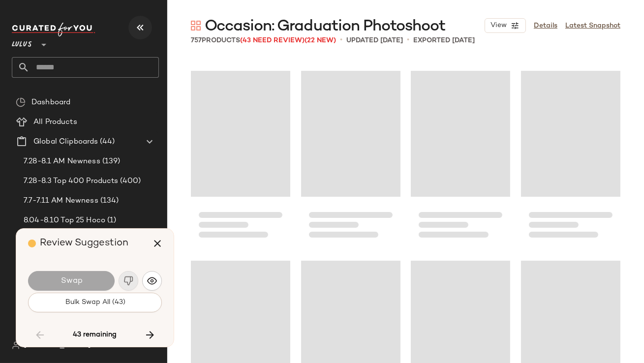
click at [140, 27] on icon "button" at bounding box center [140, 28] width 12 height 12
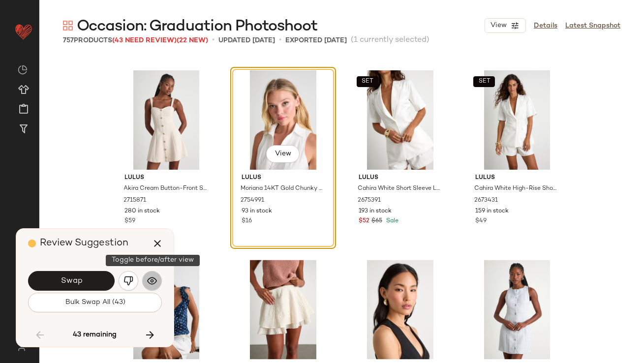
click at [144, 281] on button "button" at bounding box center [152, 281] width 20 height 20
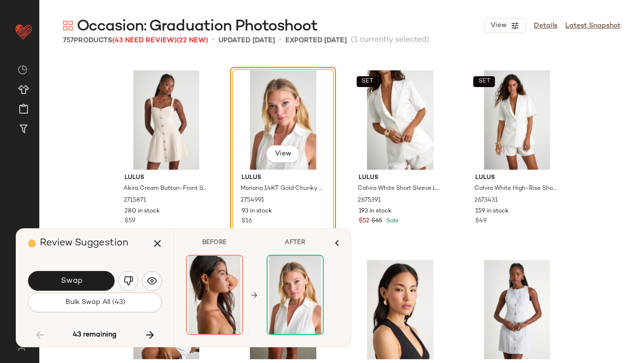
click at [133, 282] on button "button" at bounding box center [129, 281] width 20 height 20
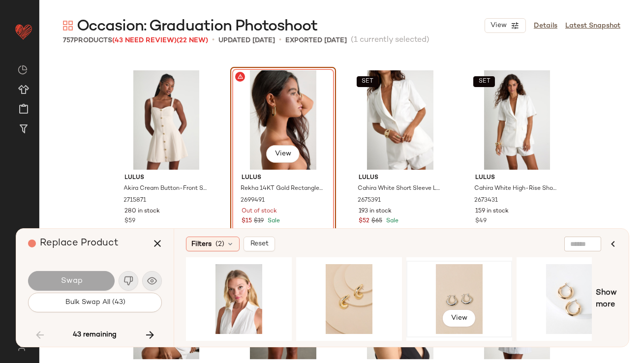
click at [425, 298] on div "View" at bounding box center [459, 299] width 99 height 70
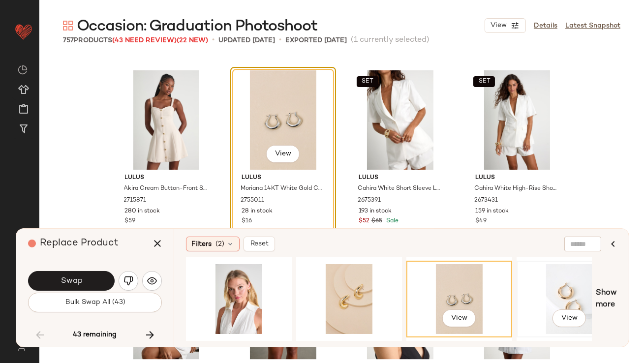
click at [555, 290] on div "View" at bounding box center [569, 299] width 99 height 70
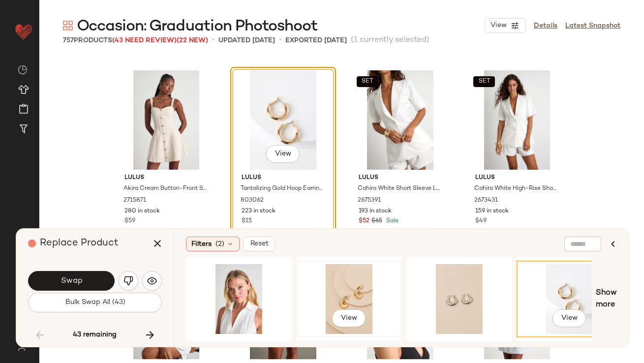
click at [346, 284] on div "View" at bounding box center [349, 299] width 99 height 70
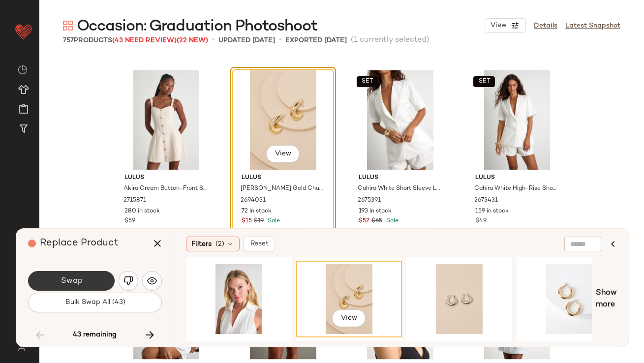
click at [97, 280] on button "Swap" at bounding box center [71, 281] width 87 height 20
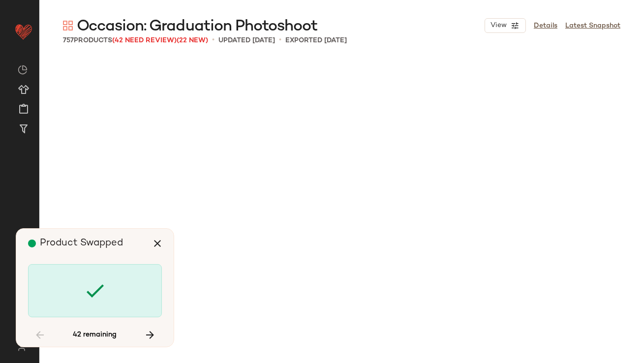
scroll to position [6834, 0]
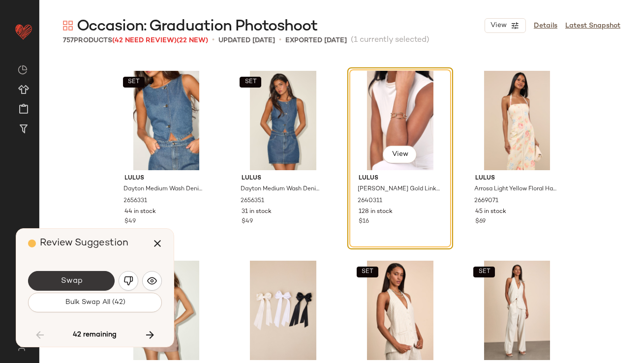
click at [96, 283] on button "Swap" at bounding box center [71, 281] width 87 height 20
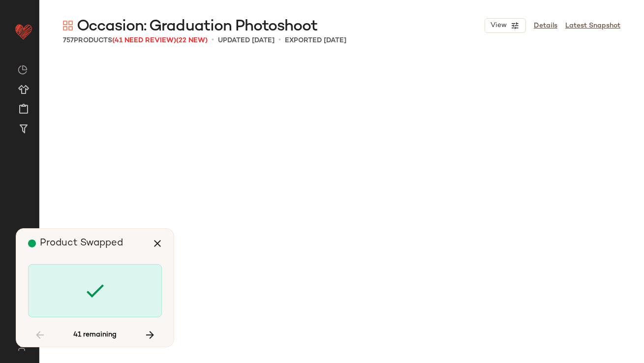
scroll to position [10632, 0]
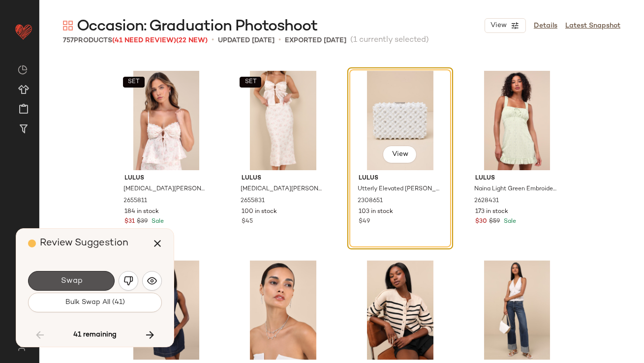
click at [96, 283] on button "Swap" at bounding box center [71, 281] width 87 height 20
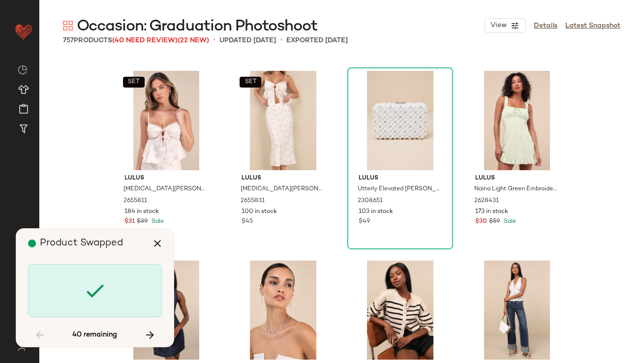
scroll to position [11581, 0]
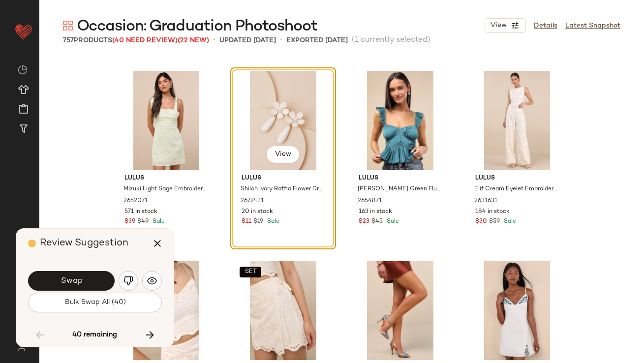
click at [96, 283] on button "Swap" at bounding box center [71, 281] width 87 height 20
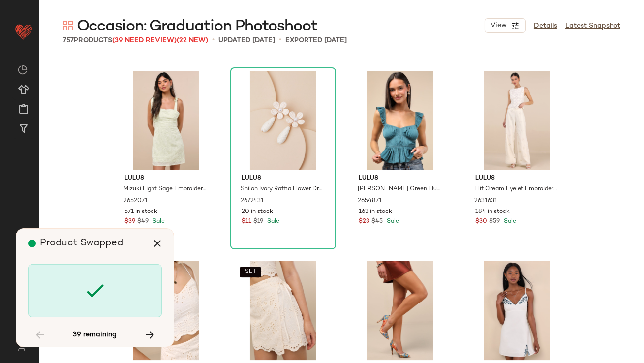
scroll to position [12341, 0]
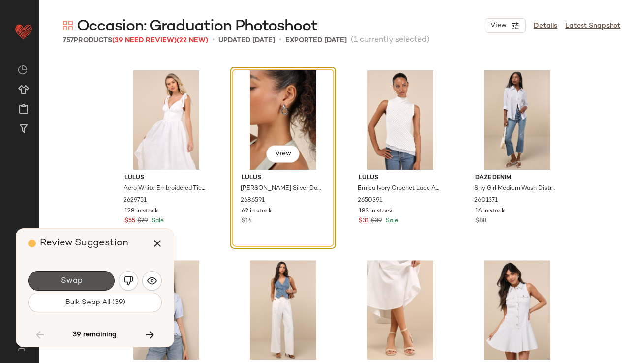
click at [96, 283] on button "Swap" at bounding box center [71, 281] width 87 height 20
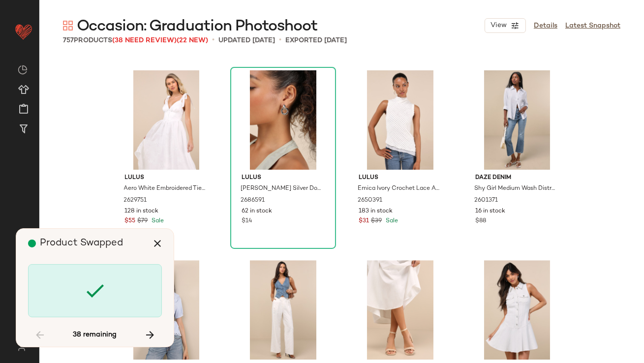
scroll to position [13860, 0]
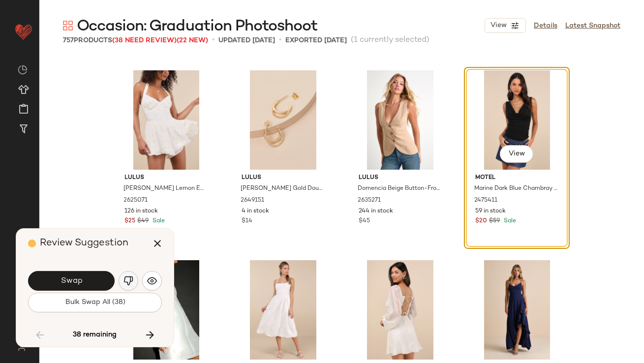
click at [131, 283] on img "button" at bounding box center [128, 281] width 10 height 10
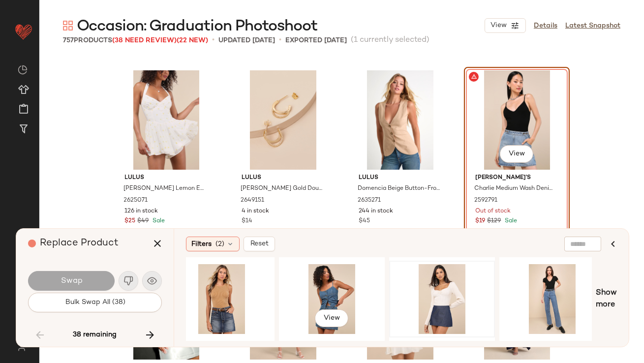
scroll to position [0, 464]
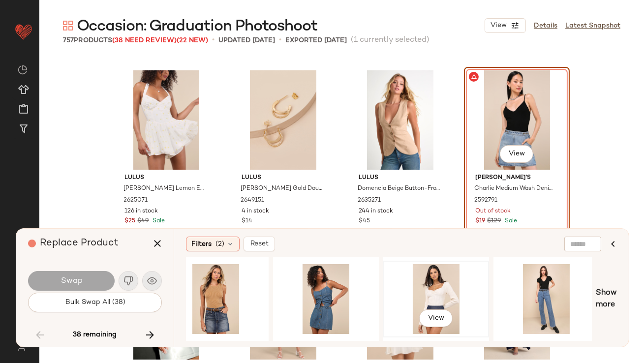
click at [429, 296] on div "View" at bounding box center [436, 299] width 99 height 70
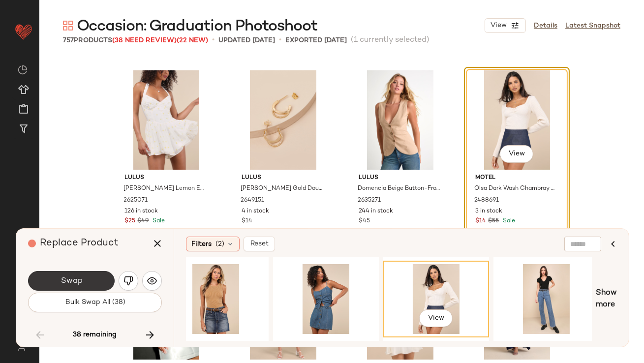
click at [103, 283] on button "Swap" at bounding box center [71, 281] width 87 height 20
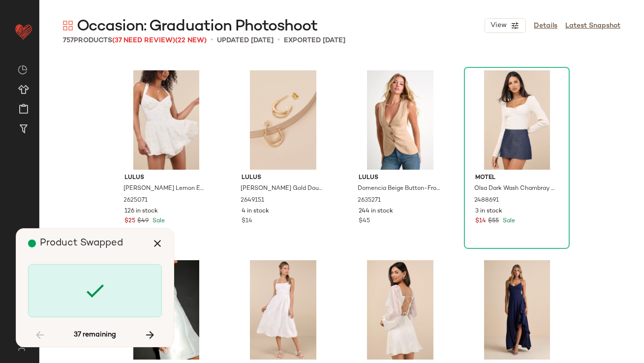
scroll to position [14619, 0]
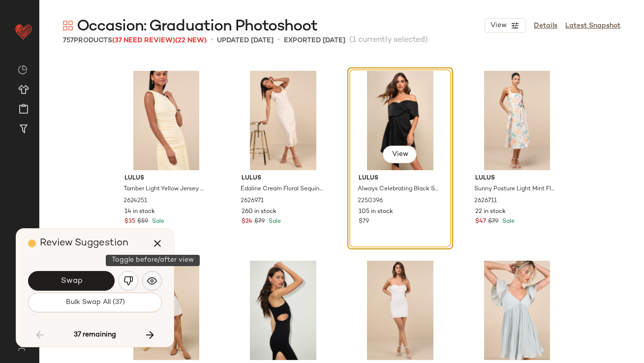
click at [146, 278] on button "button" at bounding box center [152, 281] width 20 height 20
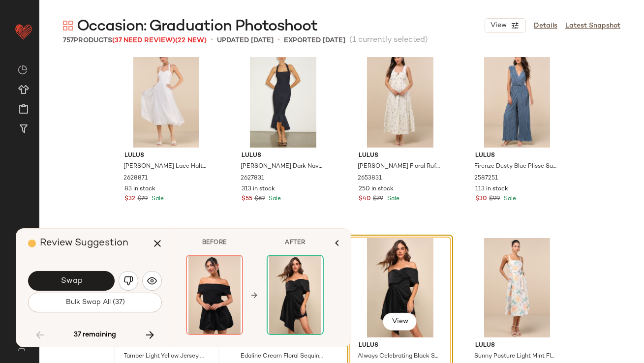
scroll to position [14630, 0]
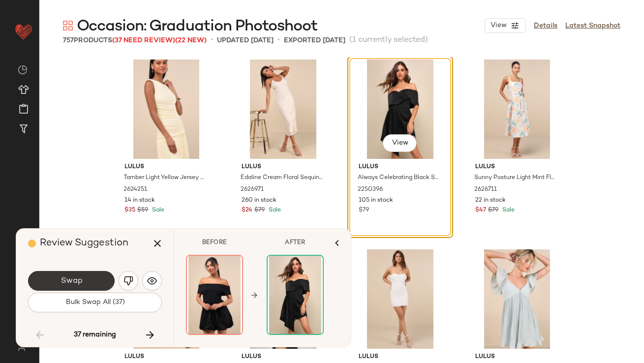
click at [104, 278] on button "Swap" at bounding box center [71, 281] width 87 height 20
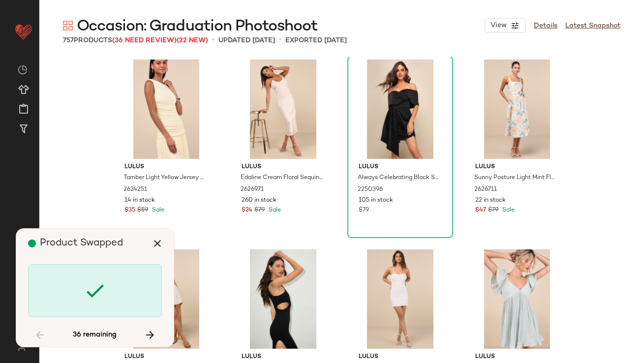
scroll to position [15189, 0]
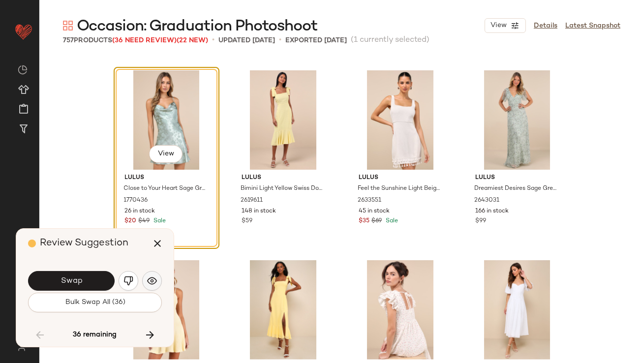
click at [157, 276] on button "button" at bounding box center [152, 281] width 20 height 20
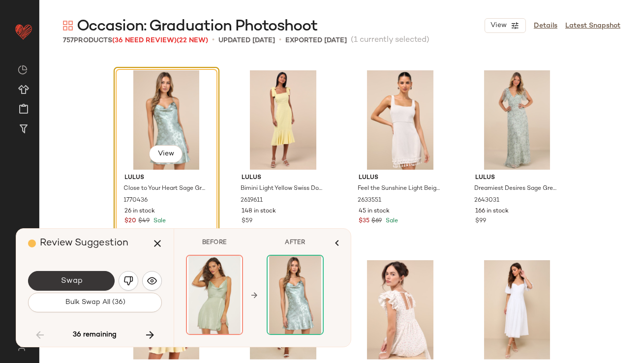
click at [86, 283] on button "Swap" at bounding box center [71, 281] width 87 height 20
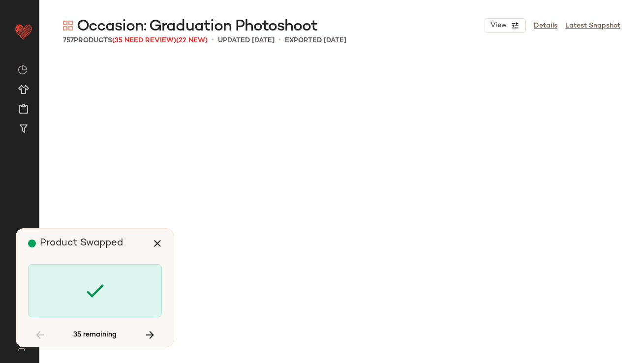
scroll to position [16517, 0]
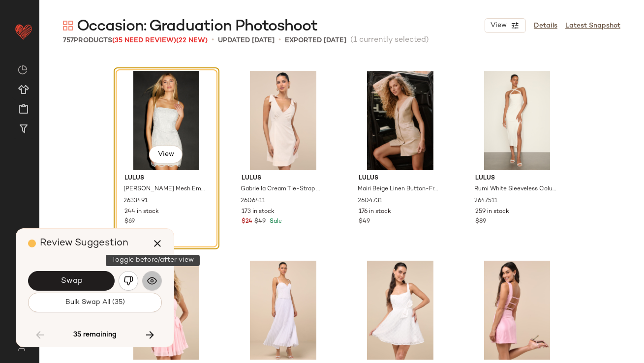
click at [144, 279] on button "button" at bounding box center [152, 281] width 20 height 20
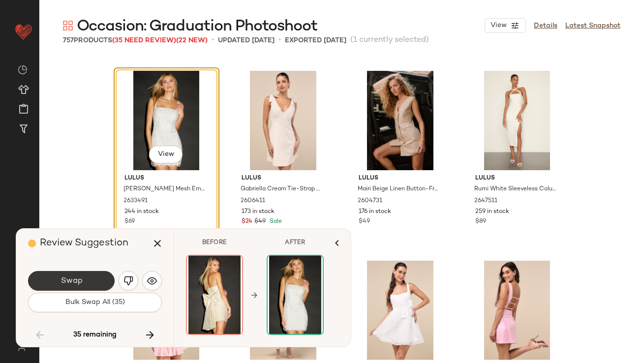
click at [94, 283] on button "Swap" at bounding box center [71, 281] width 87 height 20
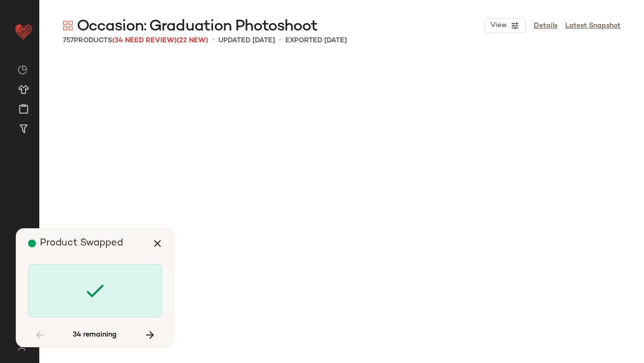
scroll to position [19175, 0]
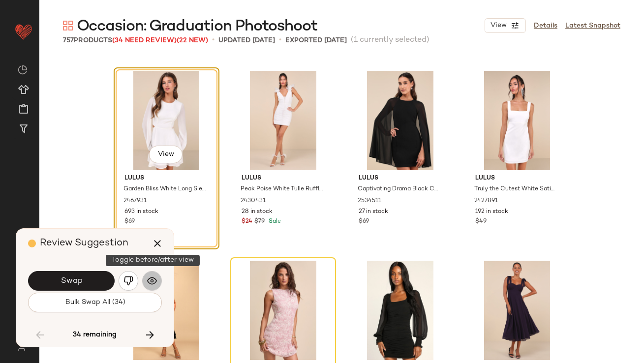
click at [149, 281] on img "button" at bounding box center [152, 281] width 10 height 10
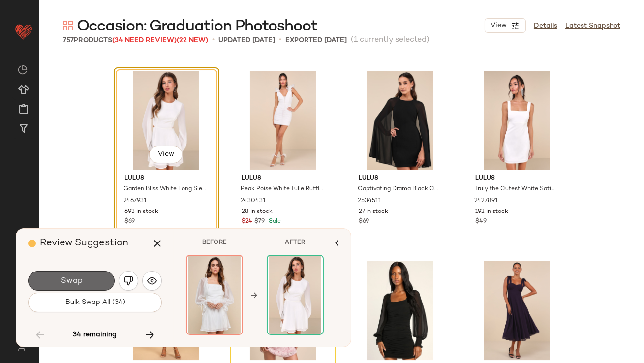
click at [107, 281] on button "Swap" at bounding box center [71, 281] width 87 height 20
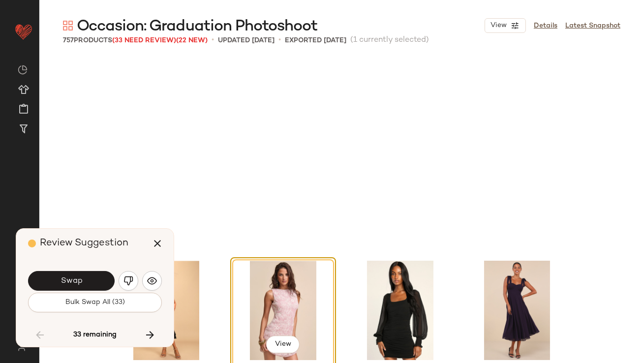
scroll to position [19365, 0]
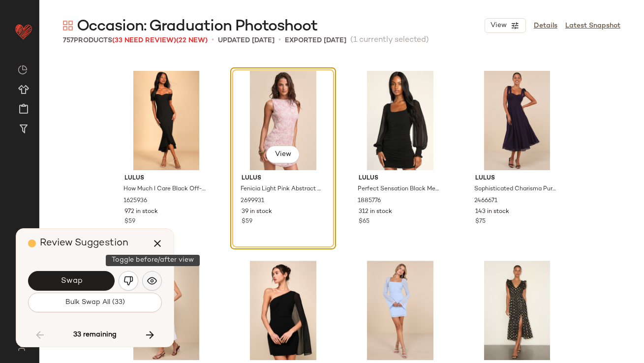
click at [158, 279] on button "button" at bounding box center [152, 281] width 20 height 20
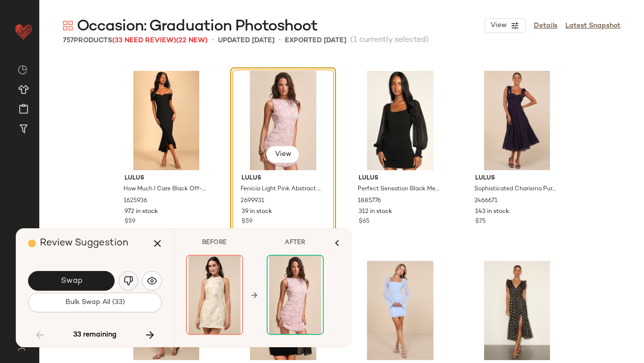
click at [125, 285] on img "button" at bounding box center [128, 281] width 10 height 10
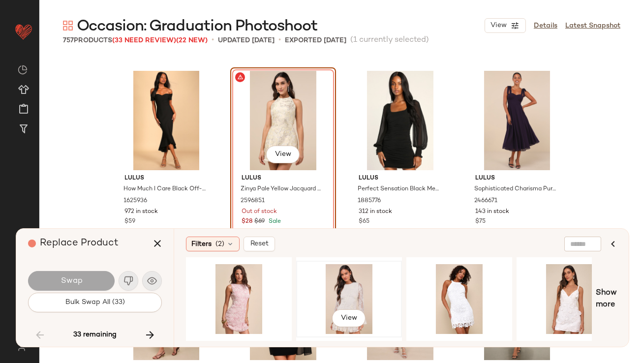
click at [364, 281] on div "View" at bounding box center [349, 299] width 99 height 70
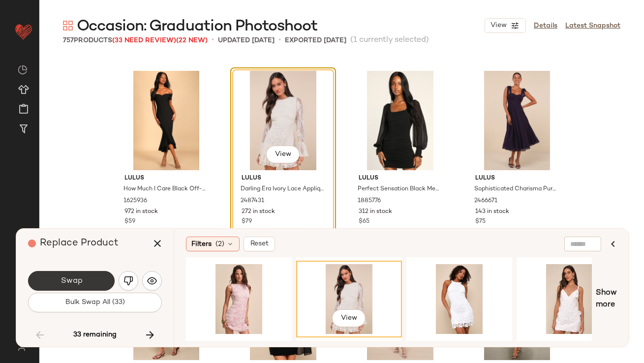
click at [102, 282] on button "Swap" at bounding box center [71, 281] width 87 height 20
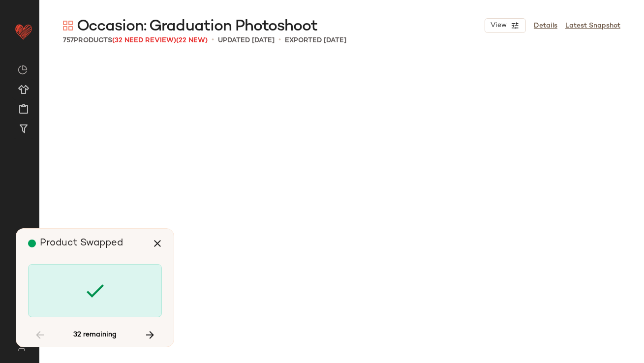
scroll to position [22593, 0]
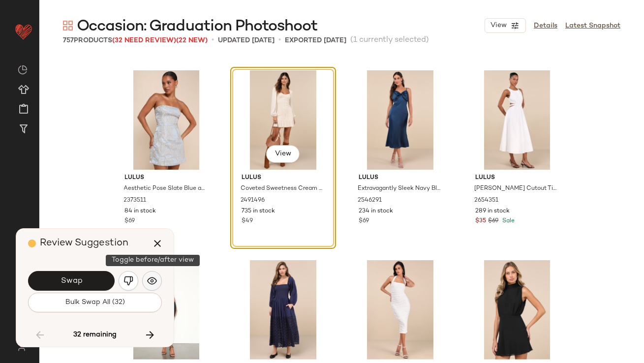
click at [151, 287] on button "button" at bounding box center [152, 281] width 20 height 20
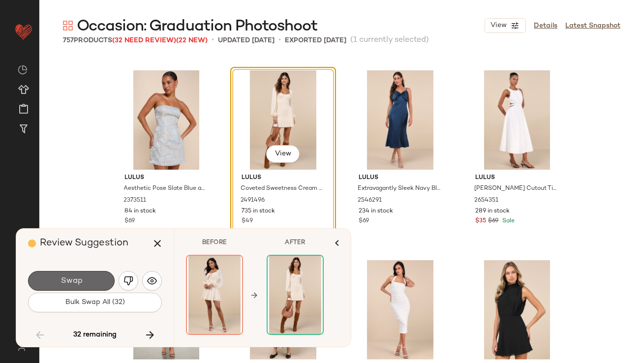
click at [99, 280] on button "Swap" at bounding box center [71, 281] width 87 height 20
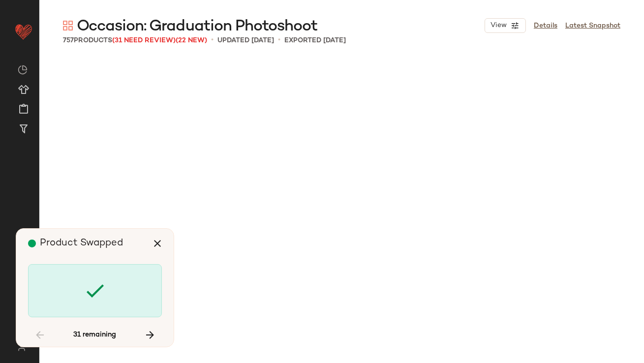
scroll to position [23732, 0]
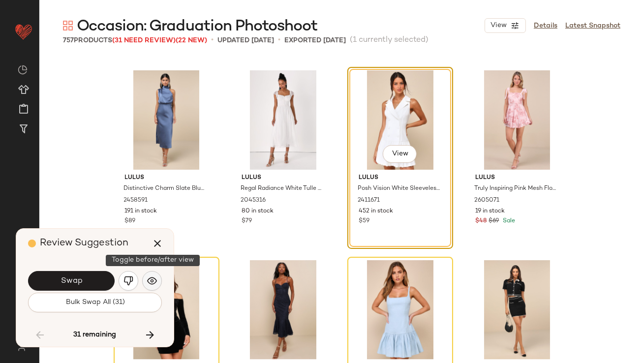
click at [156, 277] on img "button" at bounding box center [152, 281] width 10 height 10
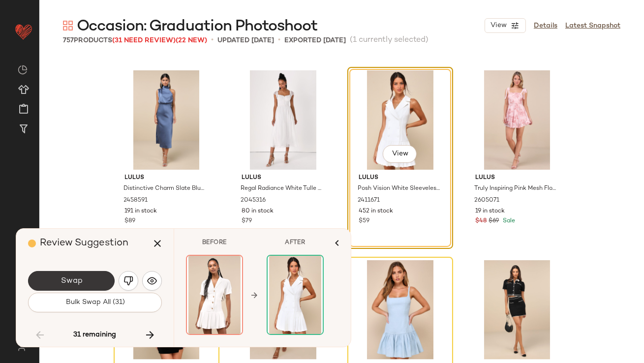
click at [84, 280] on button "Swap" at bounding box center [71, 281] width 87 height 20
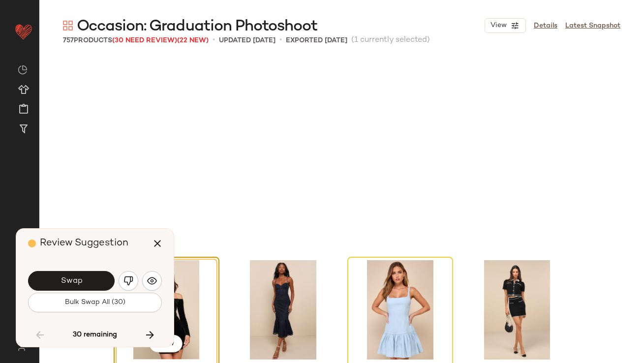
scroll to position [23922, 0]
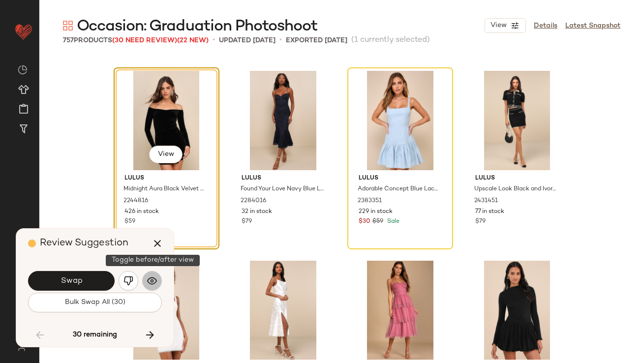
click at [151, 285] on img "button" at bounding box center [152, 281] width 10 height 10
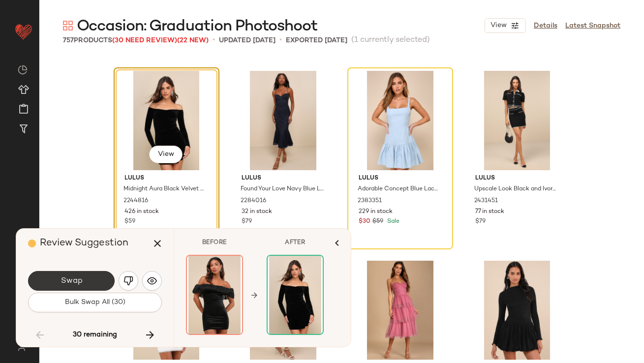
click at [98, 280] on button "Swap" at bounding box center [71, 281] width 87 height 20
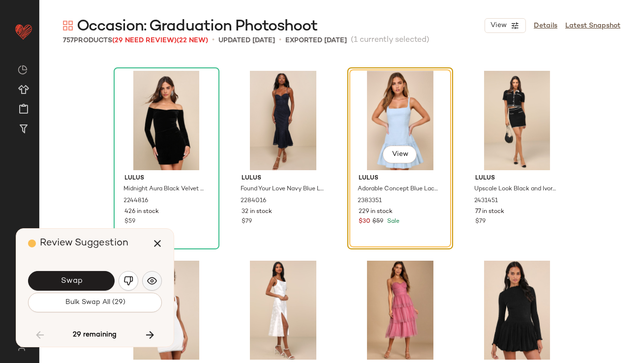
click at [146, 279] on button "button" at bounding box center [152, 281] width 20 height 20
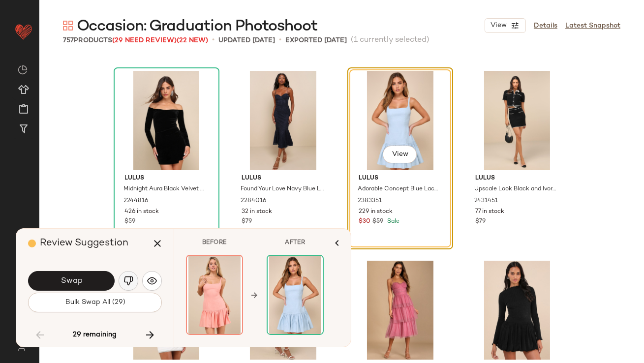
click at [131, 283] on img "button" at bounding box center [128, 281] width 10 height 10
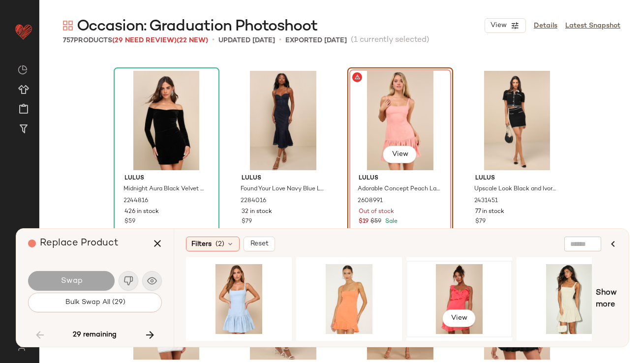
click at [442, 283] on div "View" at bounding box center [459, 299] width 99 height 70
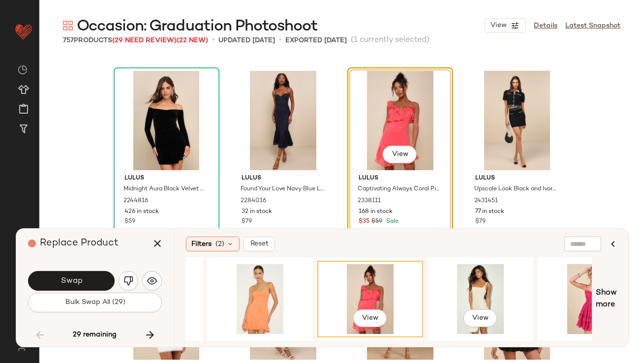
scroll to position [0, 172]
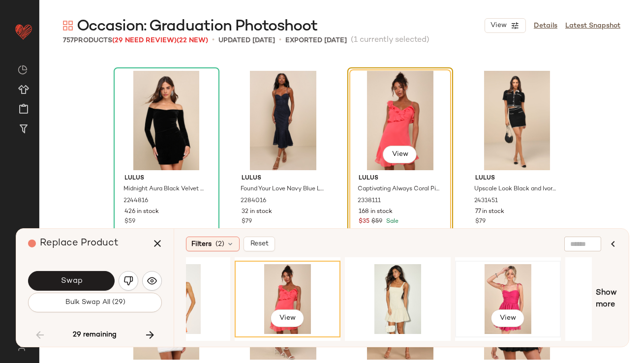
click at [506, 286] on div "View" at bounding box center [507, 299] width 99 height 70
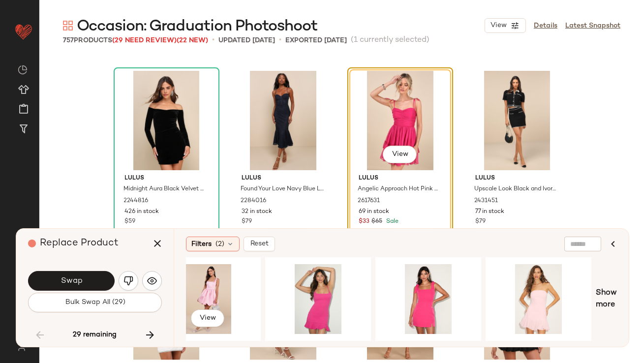
scroll to position [0, 600]
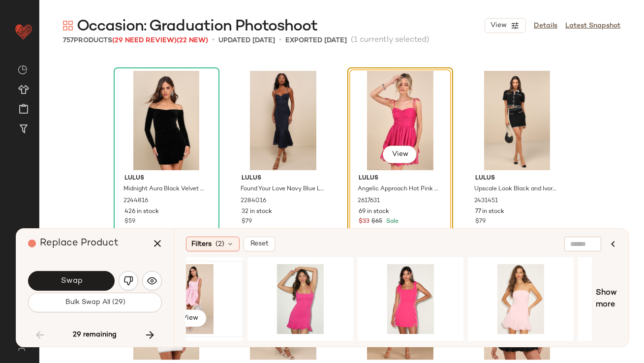
click at [190, 279] on div "View" at bounding box center [190, 299] width 99 height 70
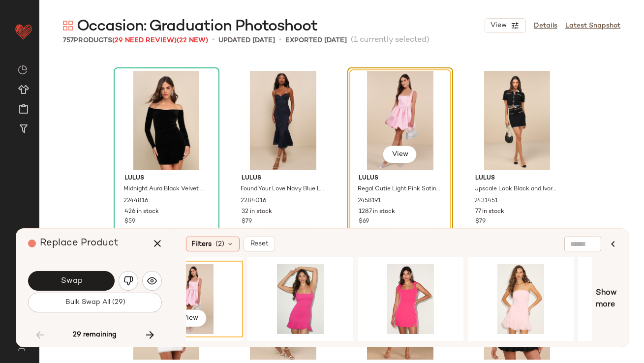
click at [99, 283] on button "Swap" at bounding box center [71, 281] width 87 height 20
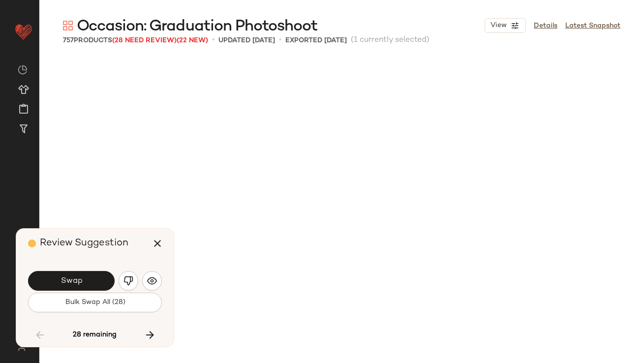
scroll to position [24302, 0]
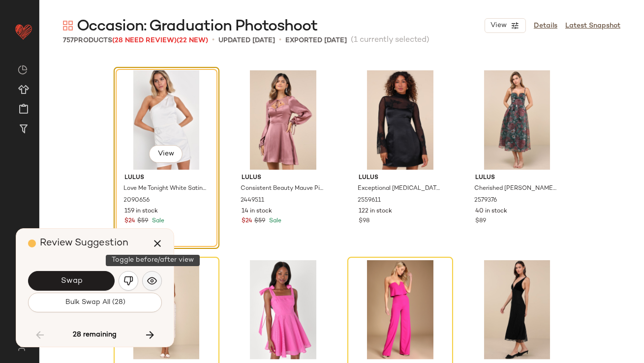
click at [156, 278] on button "button" at bounding box center [152, 281] width 20 height 20
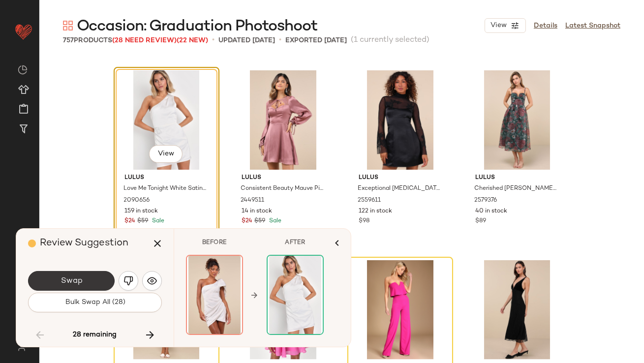
click at [103, 281] on button "Swap" at bounding box center [71, 281] width 87 height 20
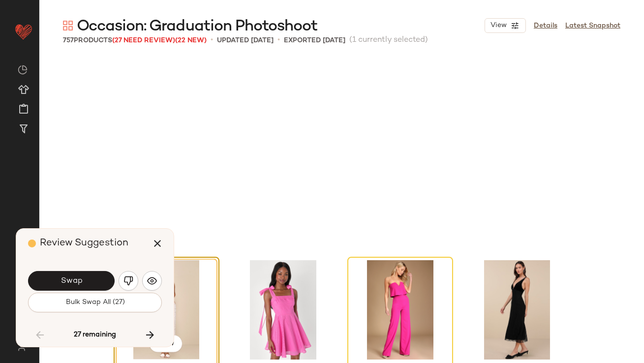
scroll to position [24492, 0]
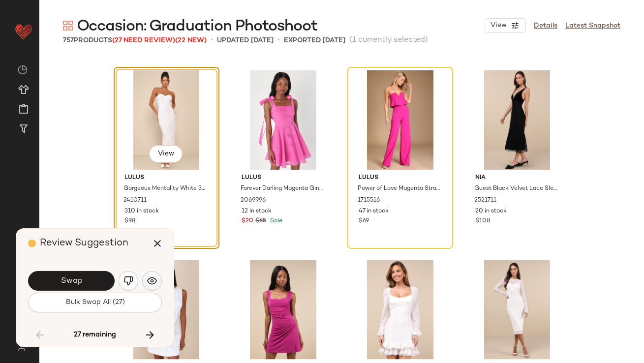
click at [155, 278] on img "button" at bounding box center [152, 281] width 10 height 10
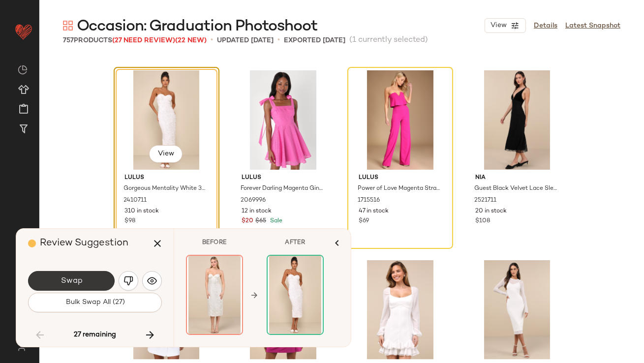
click at [105, 280] on button "Swap" at bounding box center [71, 281] width 87 height 20
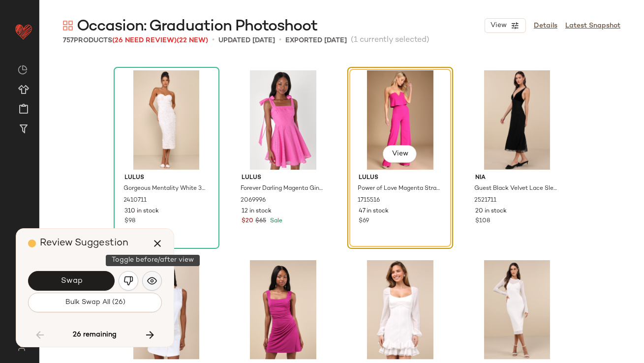
click at [147, 281] on button "button" at bounding box center [152, 281] width 20 height 20
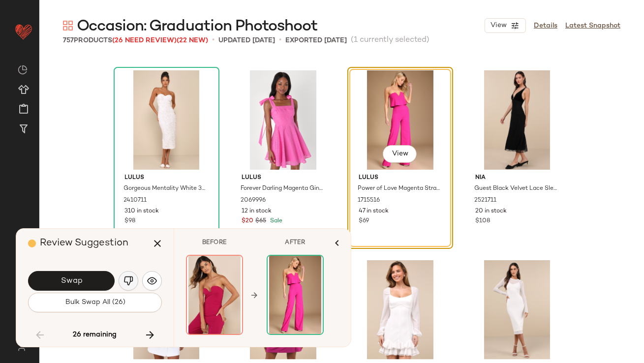
click at [129, 282] on img "button" at bounding box center [128, 281] width 10 height 10
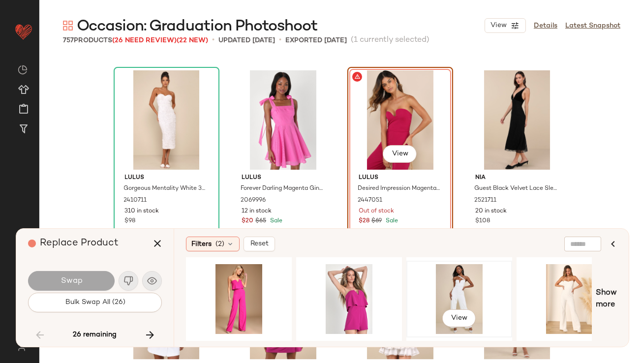
click at [439, 303] on div "View" at bounding box center [459, 299] width 99 height 70
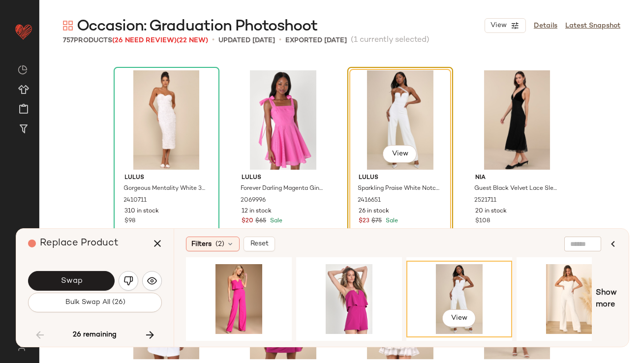
click at [83, 273] on button "Swap" at bounding box center [71, 281] width 87 height 20
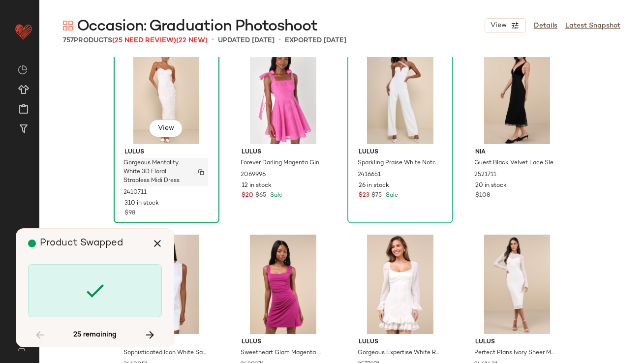
scroll to position [24520, 0]
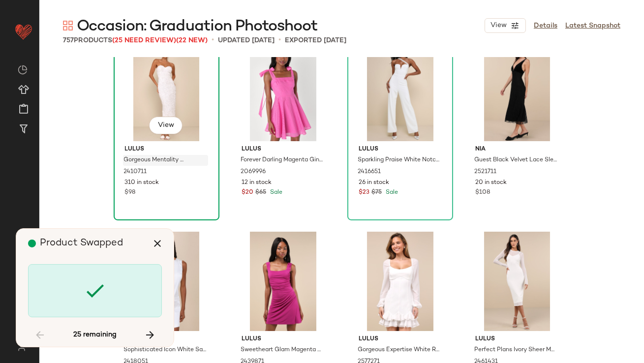
scroll to position [25251, 0]
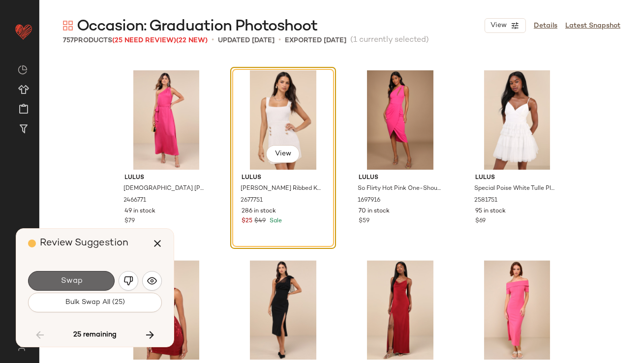
click at [87, 283] on button "Swap" at bounding box center [71, 281] width 87 height 20
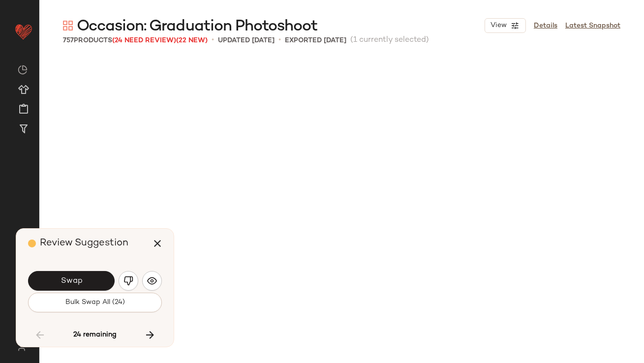
scroll to position [25820, 0]
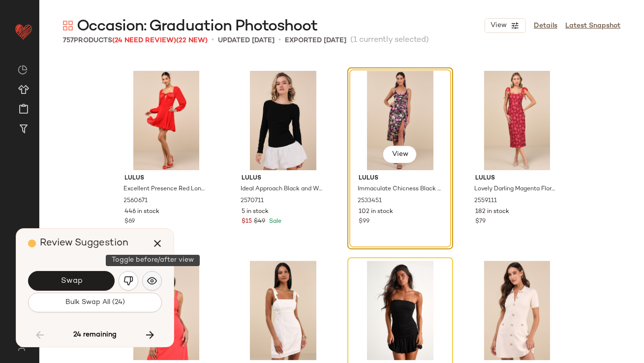
click at [146, 279] on button "button" at bounding box center [152, 281] width 20 height 20
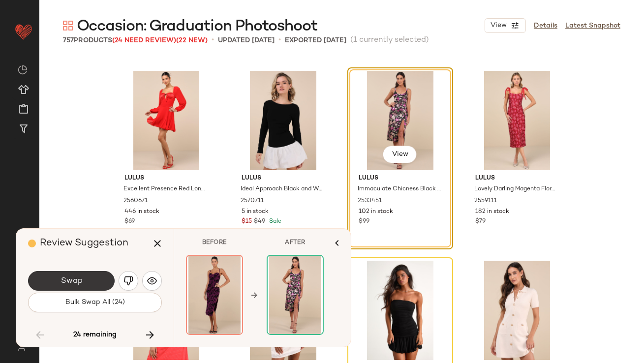
click at [100, 280] on button "Swap" at bounding box center [71, 281] width 87 height 20
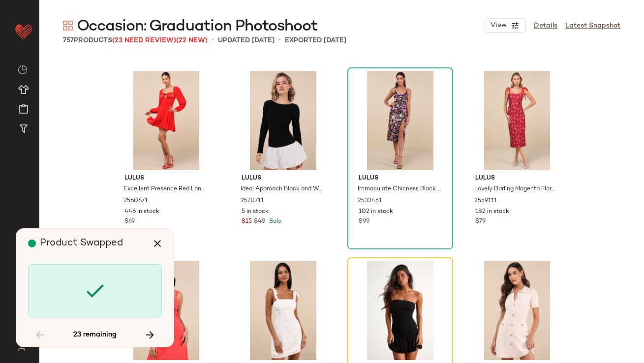
scroll to position [26010, 0]
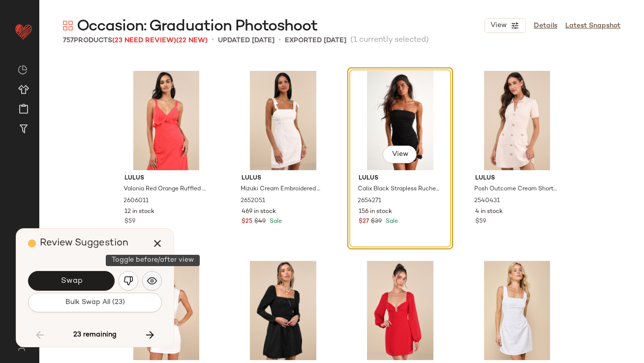
click at [153, 282] on img "button" at bounding box center [152, 281] width 10 height 10
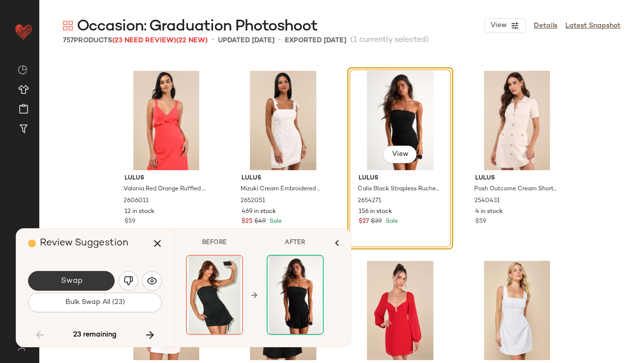
click at [95, 282] on button "Swap" at bounding box center [71, 281] width 87 height 20
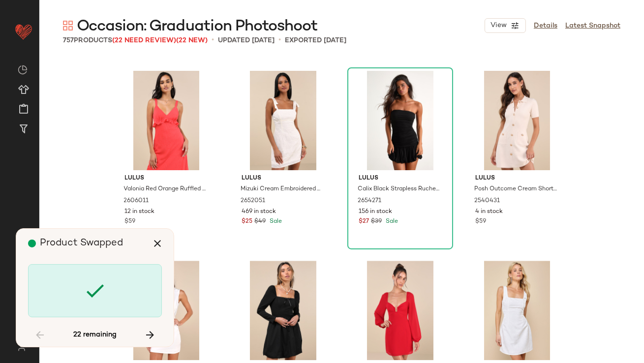
scroll to position [26390, 0]
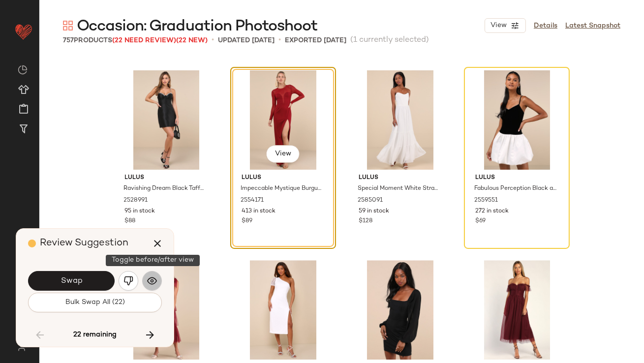
click at [158, 281] on button "button" at bounding box center [152, 281] width 20 height 20
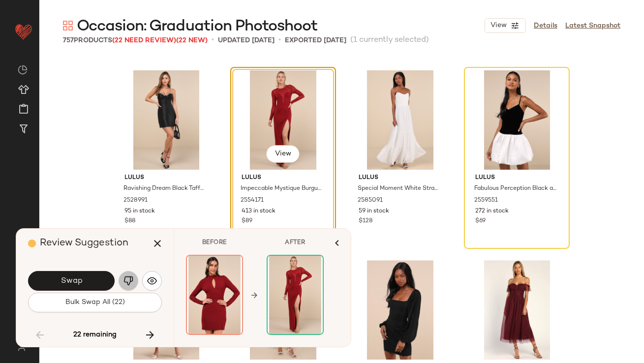
click at [137, 284] on button "button" at bounding box center [129, 281] width 20 height 20
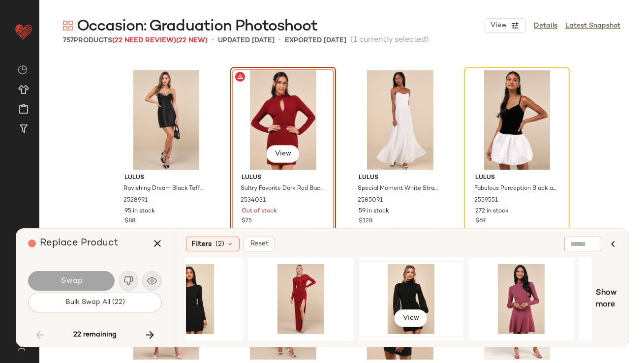
scroll to position [0, 71]
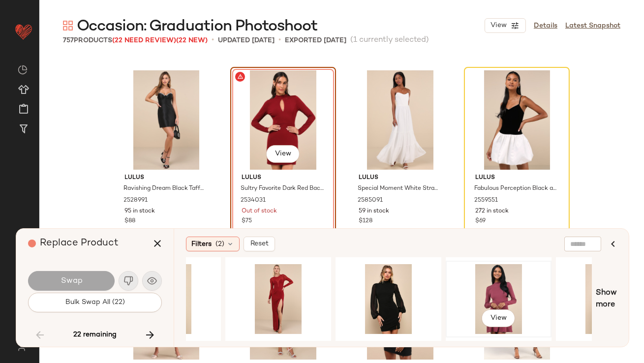
click at [476, 291] on div "View" at bounding box center [498, 299] width 99 height 70
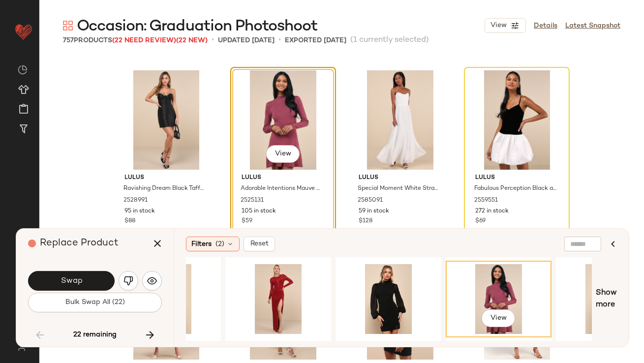
click at [91, 281] on button "Swap" at bounding box center [71, 281] width 87 height 20
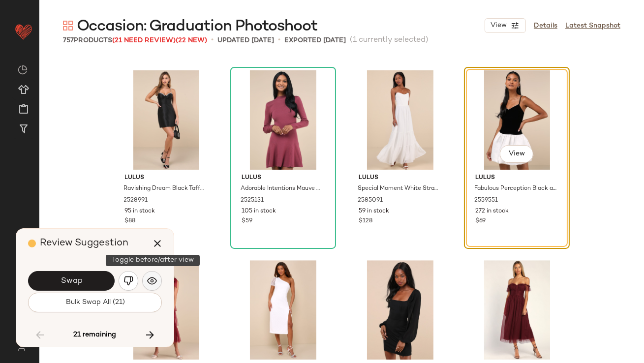
click at [148, 281] on img "button" at bounding box center [152, 281] width 10 height 10
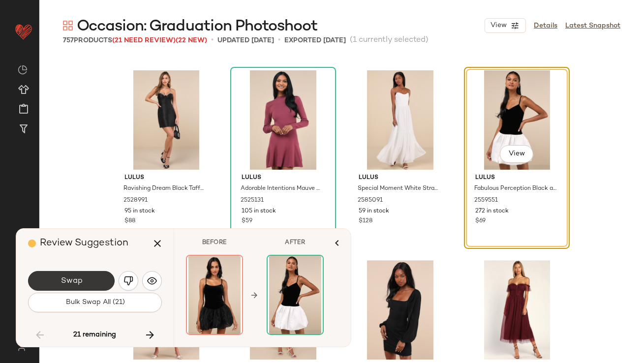
click at [111, 280] on button "Swap" at bounding box center [71, 281] width 87 height 20
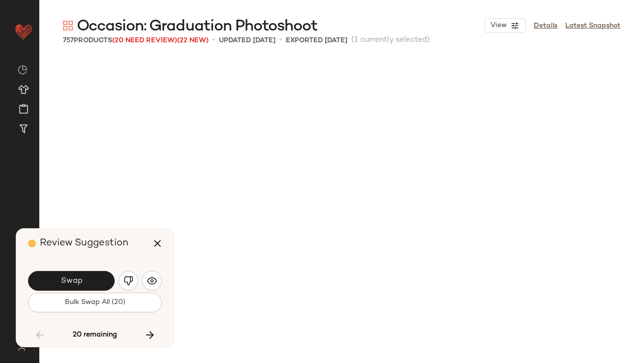
scroll to position [26769, 0]
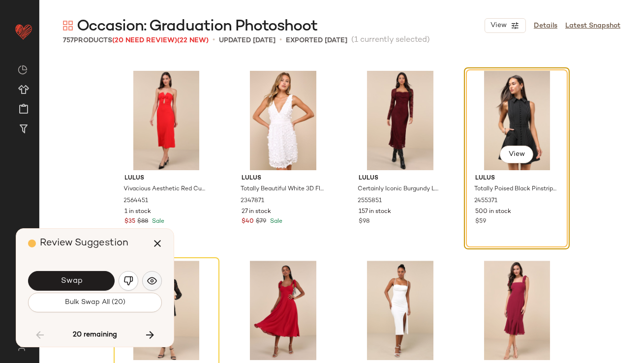
click at [156, 274] on button "button" at bounding box center [152, 281] width 20 height 20
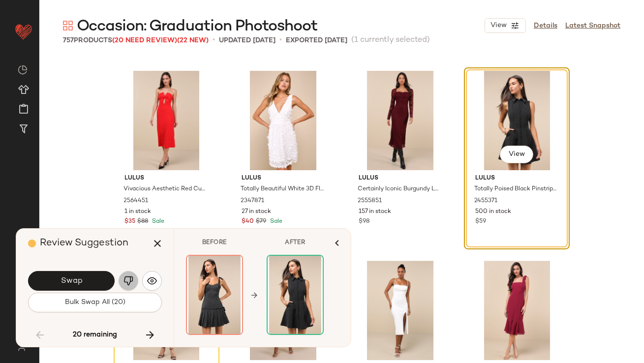
click at [133, 278] on button "button" at bounding box center [129, 281] width 20 height 20
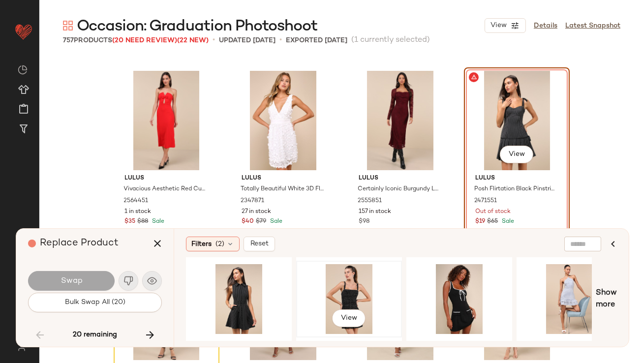
click at [323, 293] on div "View" at bounding box center [349, 299] width 99 height 70
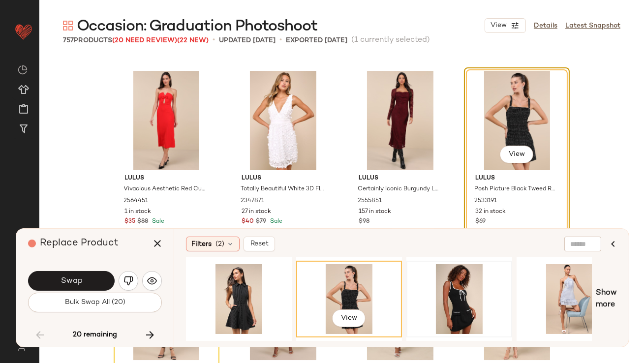
click at [423, 298] on div at bounding box center [459, 299] width 99 height 70
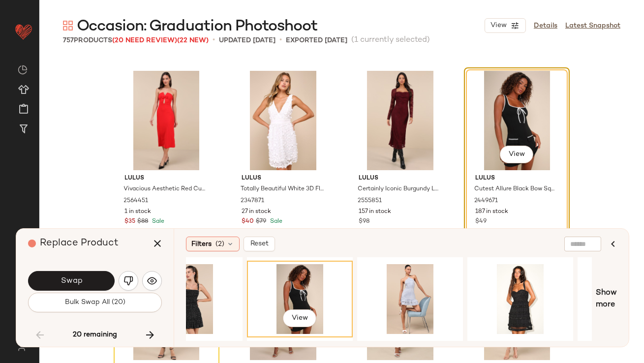
scroll to position [0, 234]
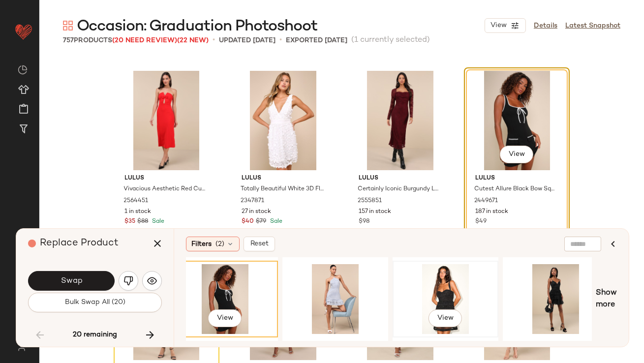
click at [411, 297] on div "View" at bounding box center [445, 299] width 99 height 70
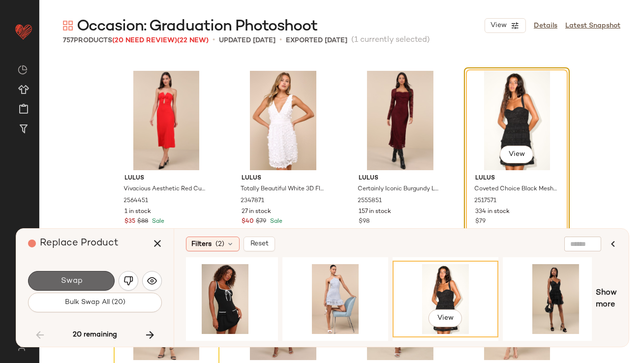
click at [103, 280] on button "Swap" at bounding box center [71, 281] width 87 height 20
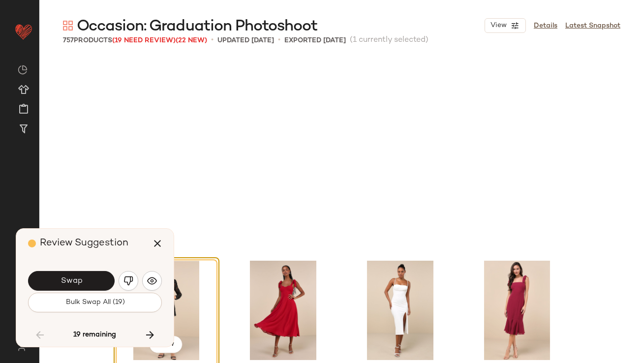
scroll to position [26959, 0]
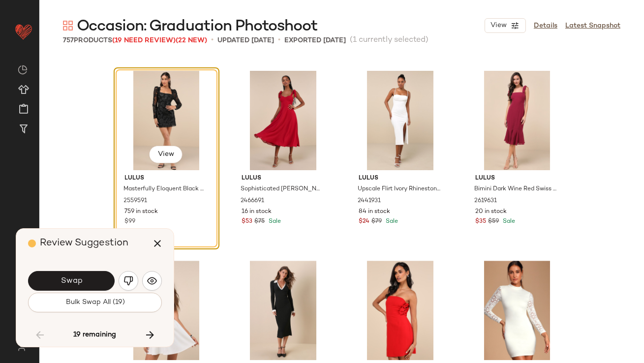
click at [141, 282] on div "Swap" at bounding box center [95, 281] width 134 height 24
click at [151, 281] on img "button" at bounding box center [152, 281] width 10 height 10
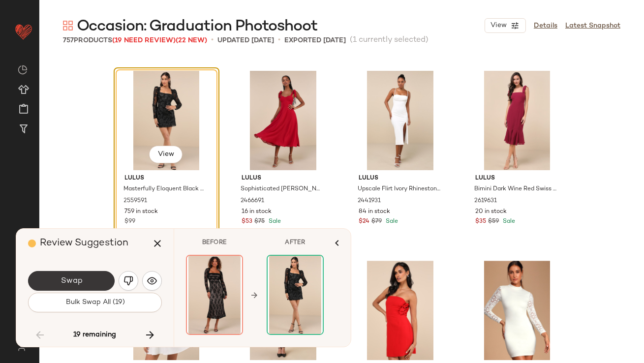
click at [99, 281] on button "Swap" at bounding box center [71, 281] width 87 height 20
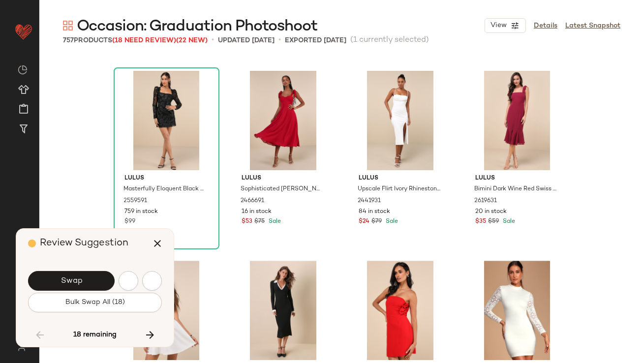
scroll to position [27529, 0]
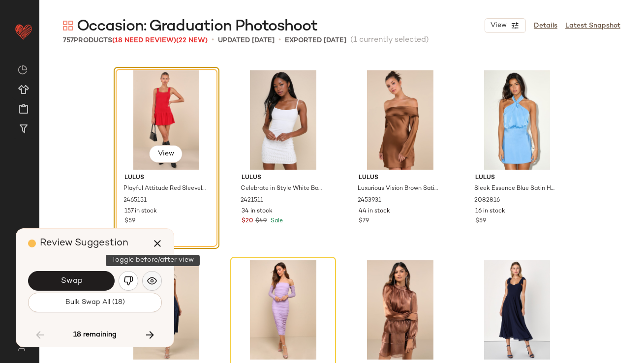
click at [146, 275] on button "button" at bounding box center [152, 281] width 20 height 20
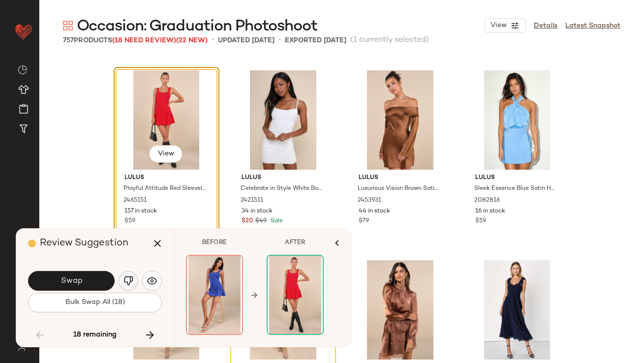
click at [134, 278] on button "button" at bounding box center [129, 281] width 20 height 20
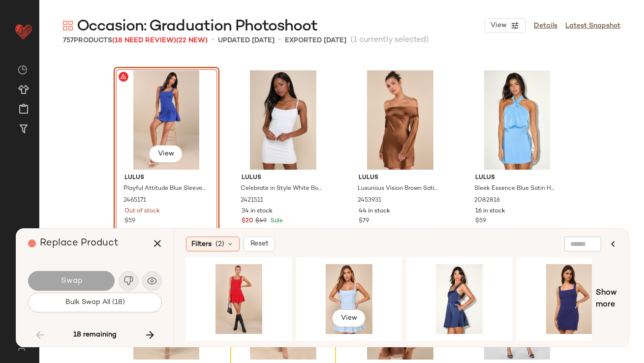
click at [332, 282] on div "View" at bounding box center [349, 299] width 99 height 70
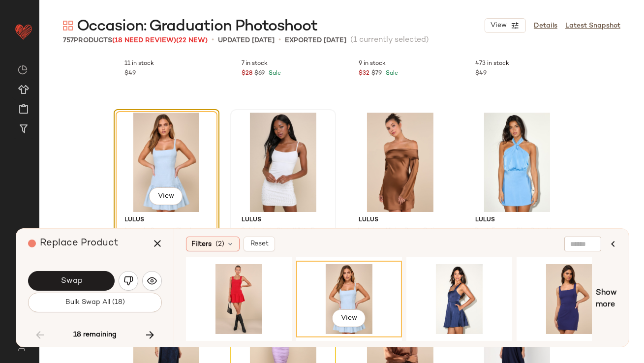
scroll to position [27501, 0]
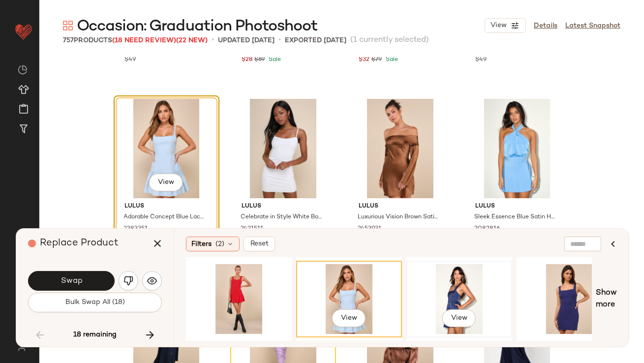
click at [444, 285] on div "View" at bounding box center [459, 299] width 99 height 70
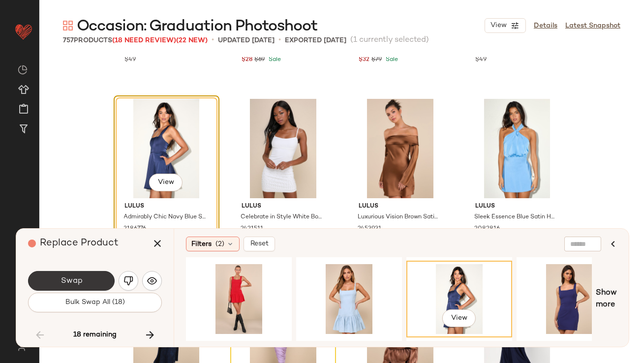
click at [94, 273] on button "Swap" at bounding box center [71, 281] width 87 height 20
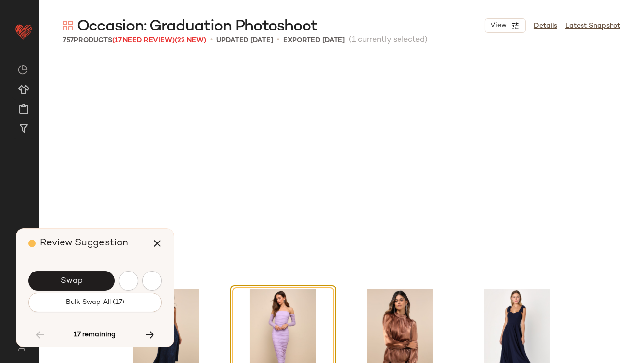
scroll to position [27719, 0]
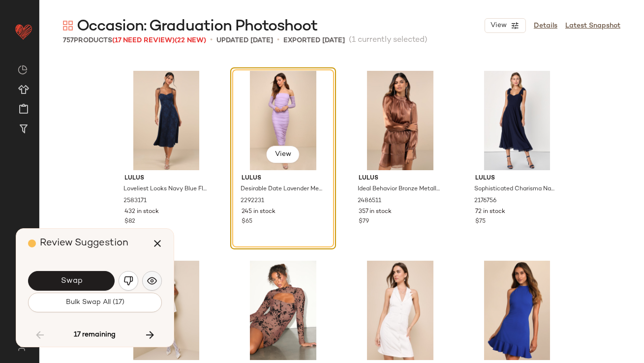
click at [148, 287] on button "button" at bounding box center [152, 281] width 20 height 20
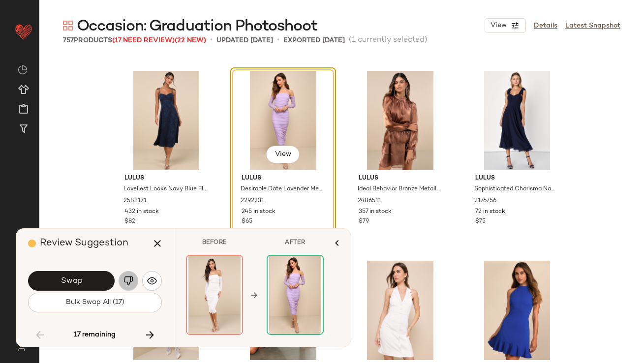
click at [127, 284] on img "button" at bounding box center [128, 281] width 10 height 10
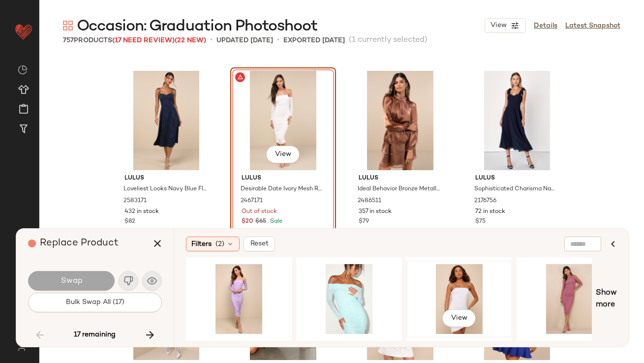
click at [451, 280] on div "View" at bounding box center [459, 299] width 99 height 70
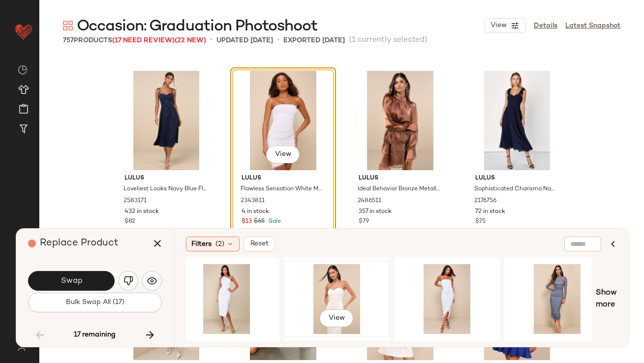
scroll to position [0, 690]
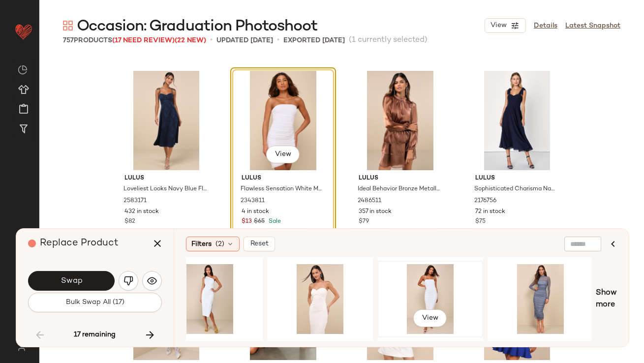
click at [417, 295] on div "View" at bounding box center [430, 299] width 99 height 70
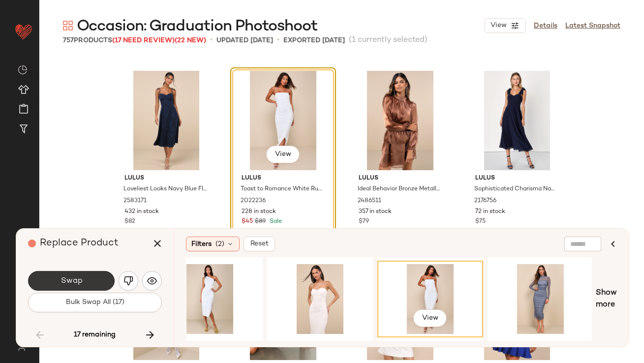
click at [106, 278] on button "Swap" at bounding box center [71, 281] width 87 height 20
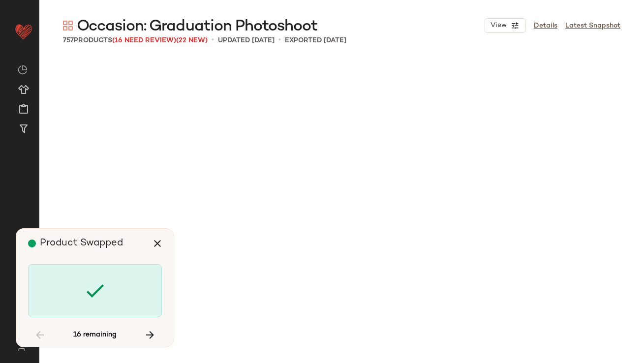
scroll to position [28479, 0]
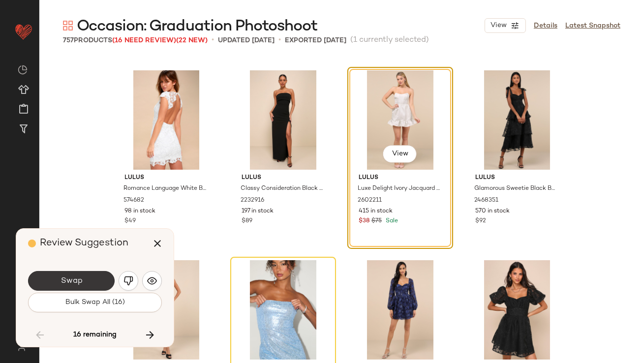
click at [75, 279] on span "Swap" at bounding box center [71, 280] width 22 height 9
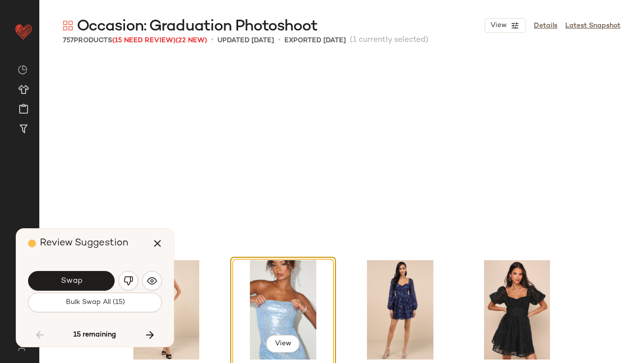
scroll to position [28668, 0]
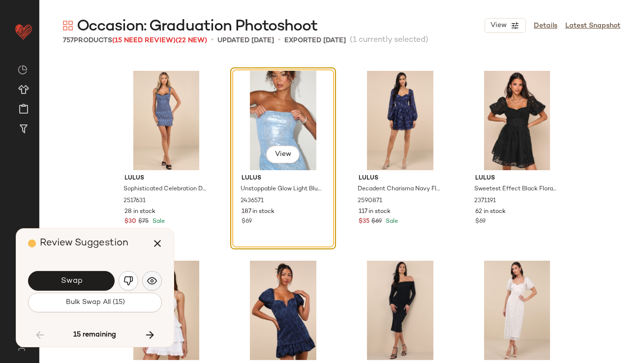
click at [150, 275] on button "button" at bounding box center [152, 281] width 20 height 20
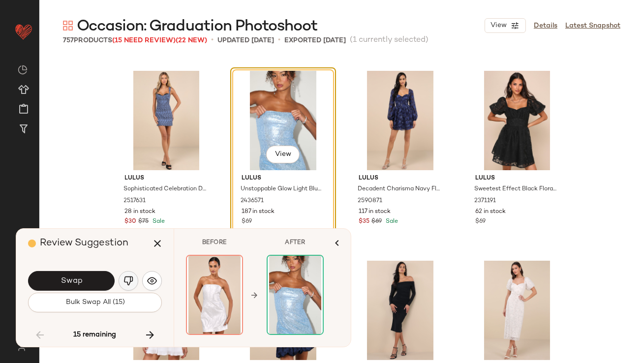
click at [137, 276] on button "button" at bounding box center [129, 281] width 20 height 20
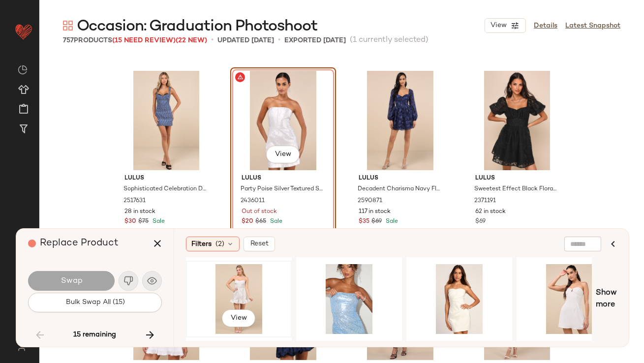
click at [258, 302] on div "View" at bounding box center [238, 299] width 99 height 70
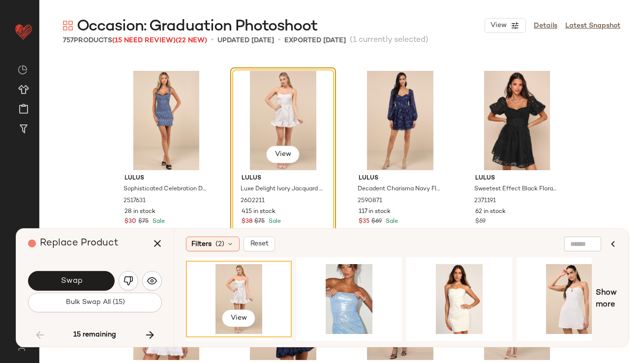
click at [111, 285] on button "Swap" at bounding box center [71, 281] width 87 height 20
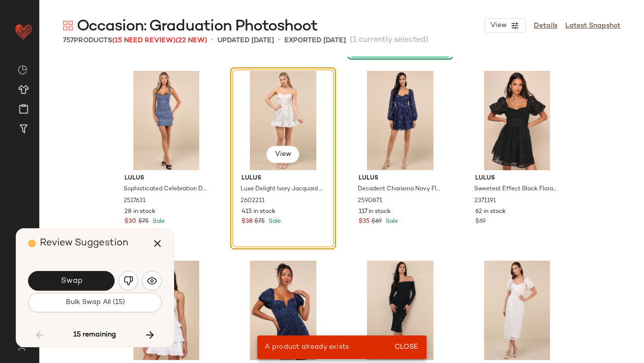
scroll to position [28479, 0]
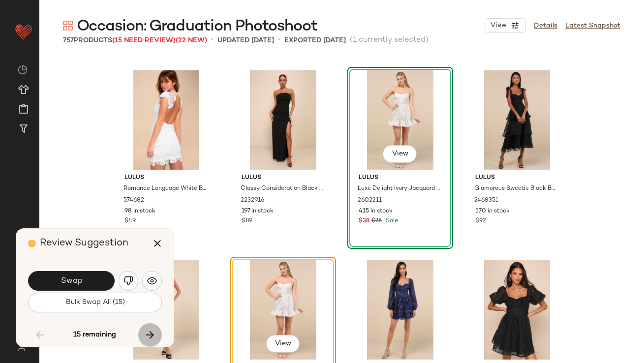
click at [151, 327] on button "button" at bounding box center [150, 335] width 24 height 24
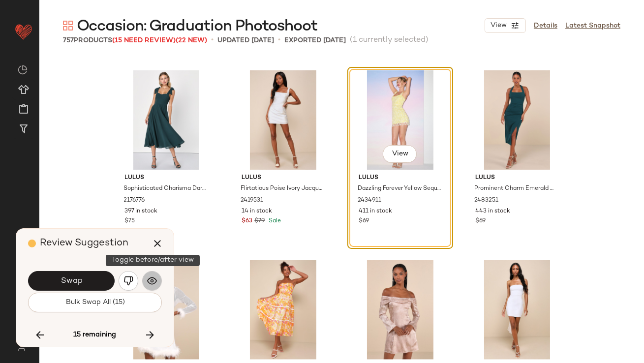
click at [146, 288] on button "button" at bounding box center [152, 281] width 20 height 20
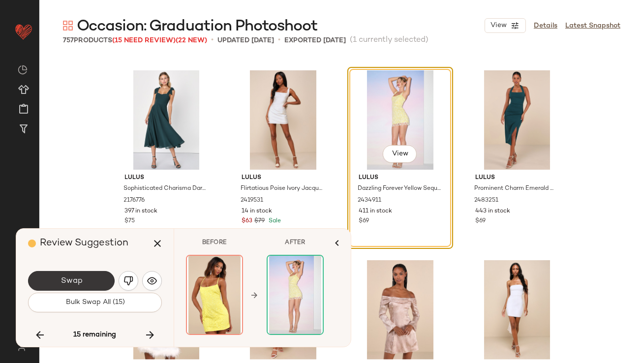
click at [92, 279] on button "Swap" at bounding box center [71, 281] width 87 height 20
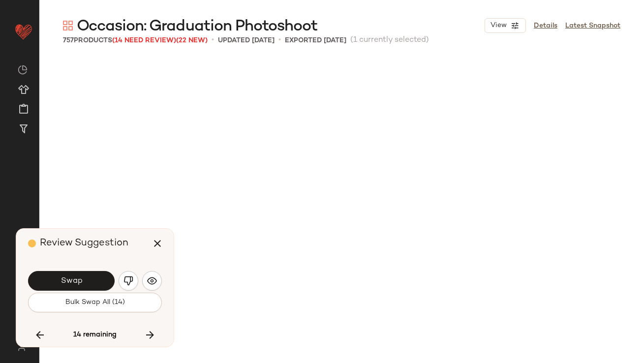
scroll to position [30947, 0]
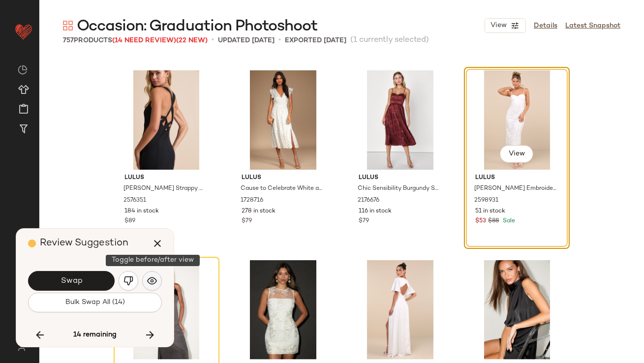
click at [149, 278] on img "button" at bounding box center [152, 281] width 10 height 10
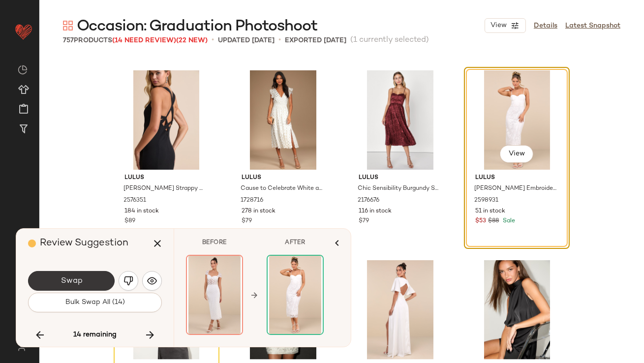
click at [76, 279] on span "Swap" at bounding box center [71, 280] width 22 height 9
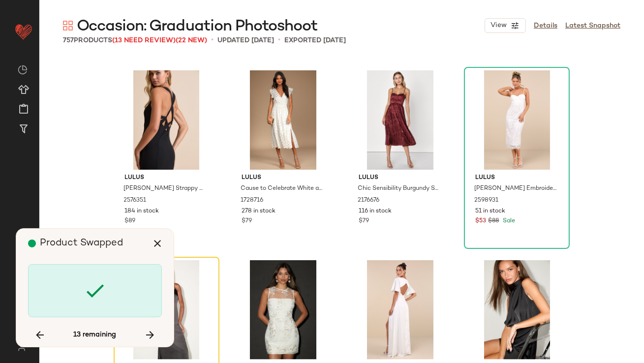
scroll to position [31137, 0]
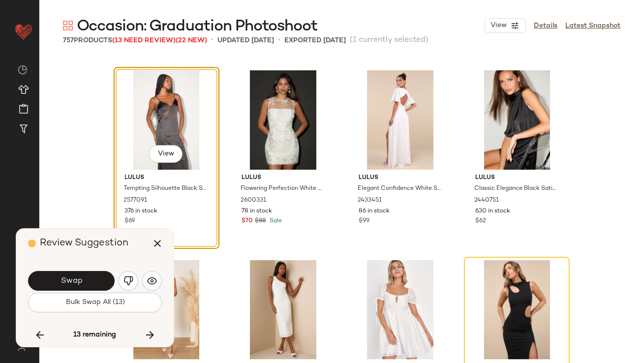
click at [140, 279] on div "Swap" at bounding box center [95, 281] width 134 height 24
click at [147, 279] on button "button" at bounding box center [152, 281] width 20 height 20
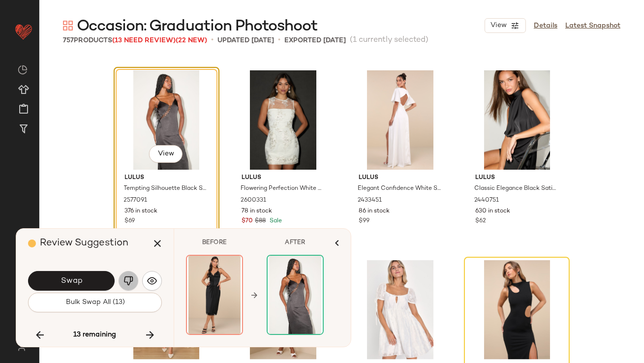
click at [122, 282] on button "button" at bounding box center [129, 281] width 20 height 20
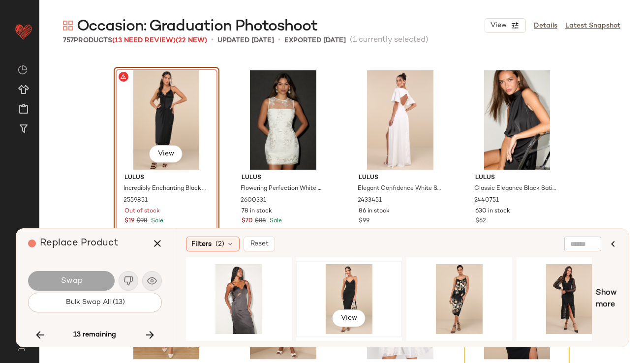
click at [357, 292] on div "View" at bounding box center [349, 299] width 99 height 70
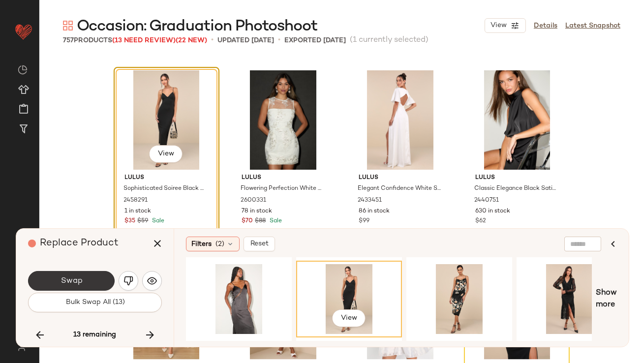
click at [98, 273] on button "Swap" at bounding box center [71, 281] width 87 height 20
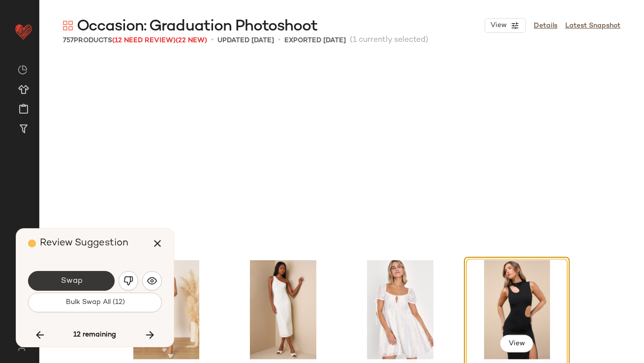
scroll to position [31327, 0]
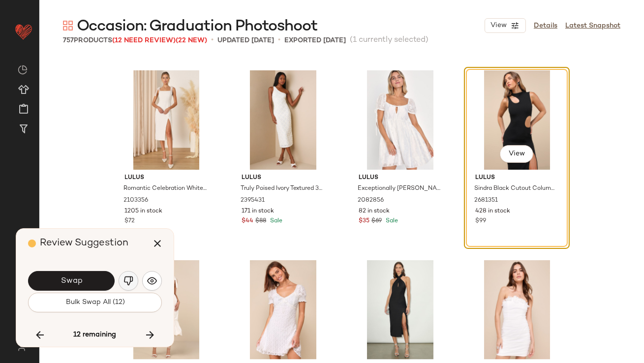
click at [133, 286] on button "button" at bounding box center [129, 281] width 20 height 20
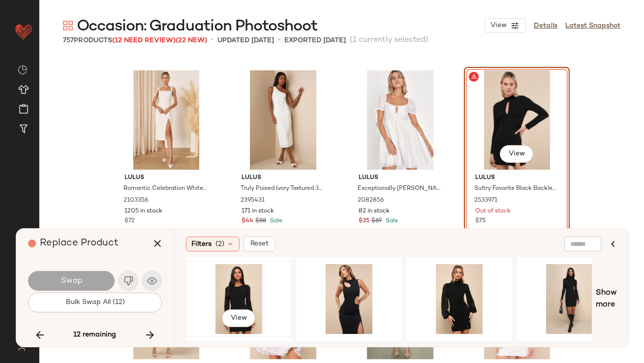
click at [238, 289] on div "View" at bounding box center [238, 299] width 99 height 70
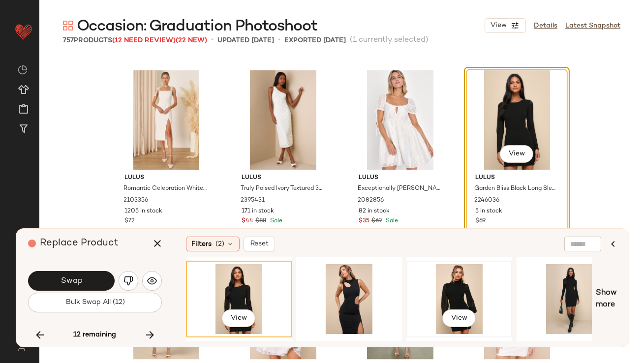
click at [451, 293] on div "View" at bounding box center [459, 299] width 99 height 70
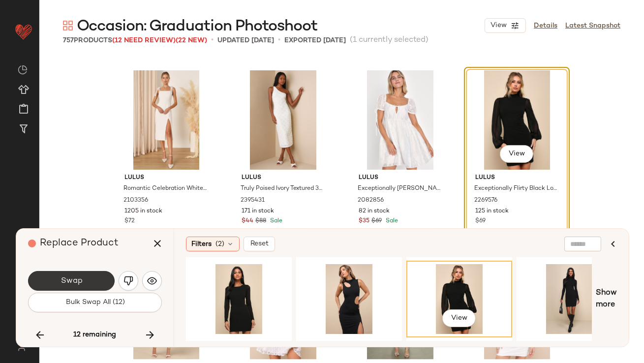
click at [84, 276] on button "Swap" at bounding box center [71, 281] width 87 height 20
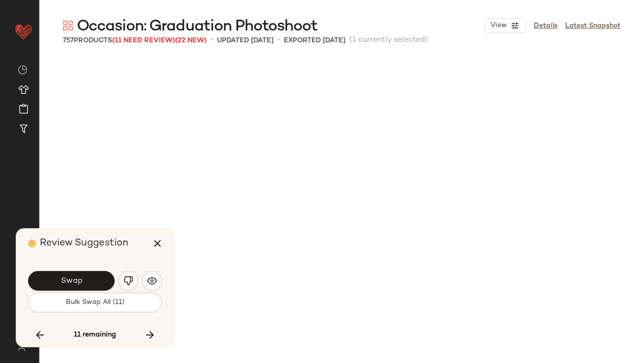
scroll to position [31706, 0]
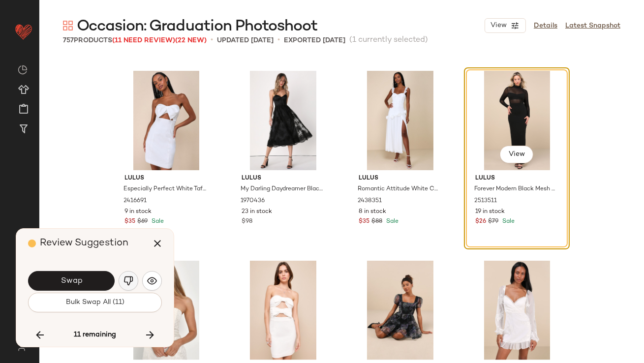
click at [124, 286] on button "button" at bounding box center [129, 281] width 20 height 20
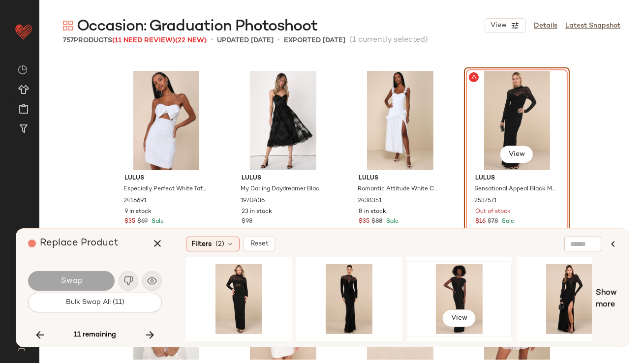
click at [478, 275] on div "View" at bounding box center [459, 299] width 99 height 70
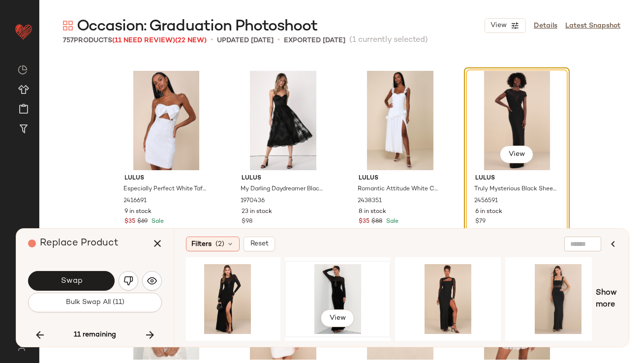
scroll to position [0, 463]
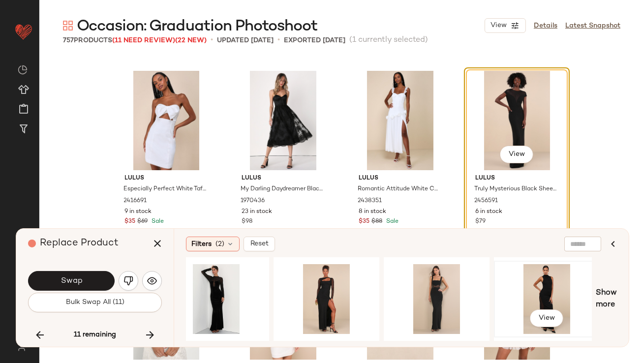
click at [553, 282] on div "View" at bounding box center [546, 299] width 99 height 70
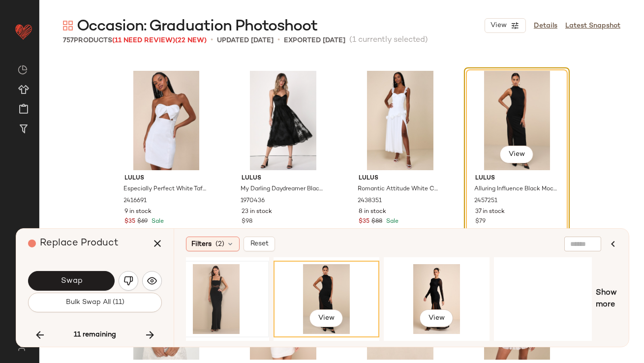
scroll to position [0, 690]
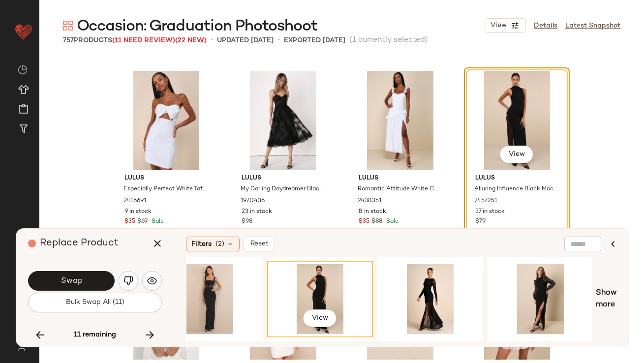
click at [87, 278] on button "Swap" at bounding box center [71, 281] width 87 height 20
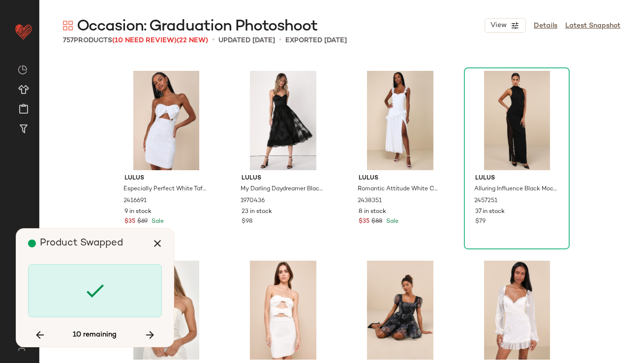
scroll to position [32276, 0]
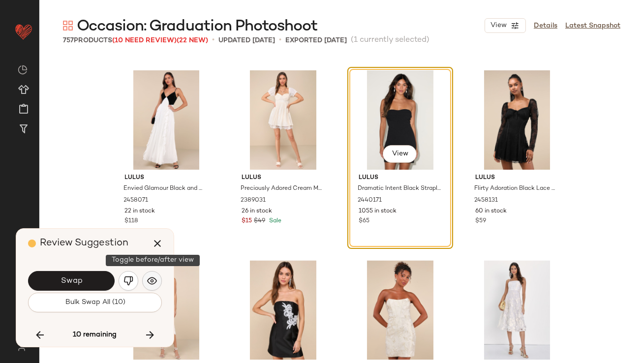
click at [149, 281] on img "button" at bounding box center [152, 281] width 10 height 10
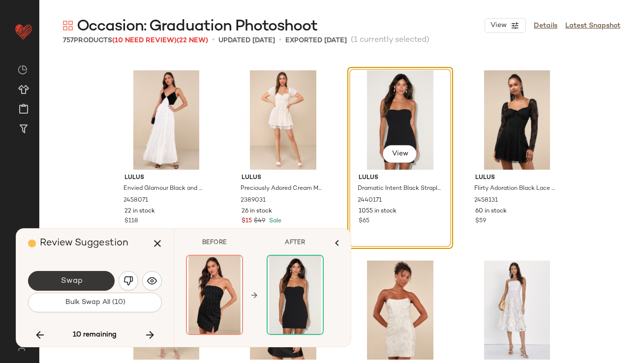
click at [97, 278] on button "Swap" at bounding box center [71, 281] width 87 height 20
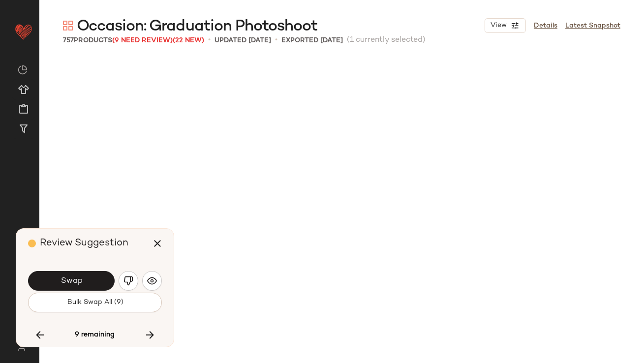
scroll to position [32655, 0]
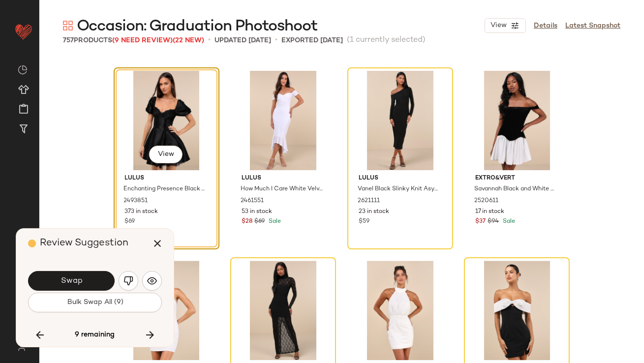
click at [97, 278] on button "Swap" at bounding box center [71, 281] width 87 height 20
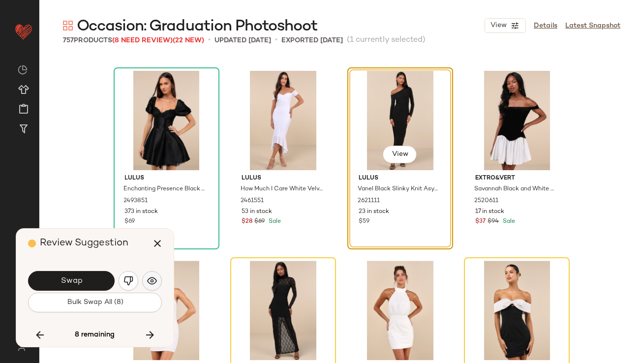
click at [145, 282] on button "button" at bounding box center [152, 281] width 20 height 20
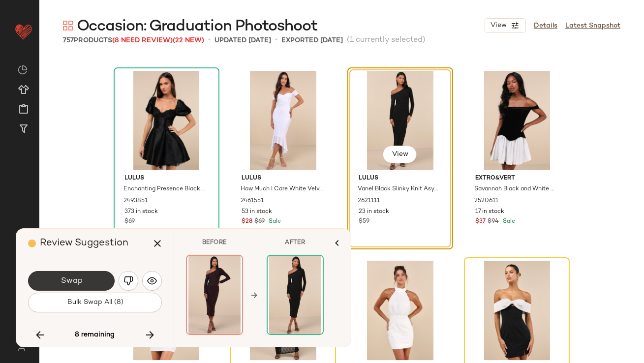
click at [89, 282] on button "Swap" at bounding box center [71, 281] width 87 height 20
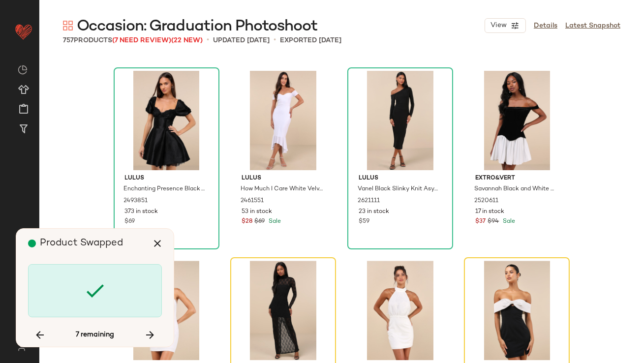
scroll to position [32845, 0]
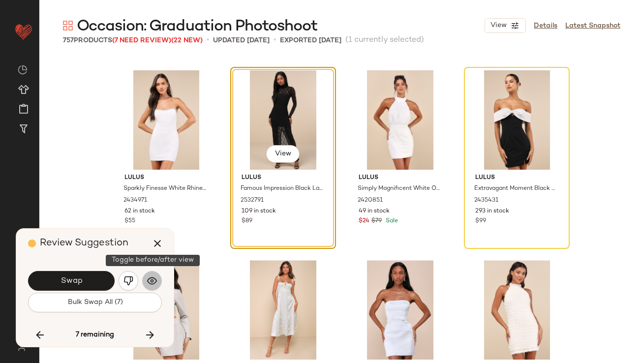
click at [155, 285] on img "button" at bounding box center [152, 281] width 10 height 10
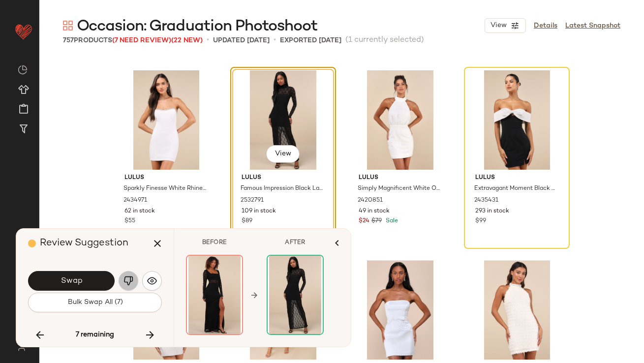
click at [121, 282] on button "button" at bounding box center [129, 281] width 20 height 20
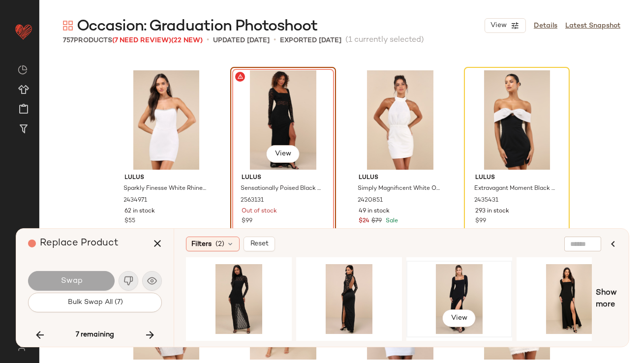
click at [431, 297] on div "View" at bounding box center [459, 299] width 99 height 70
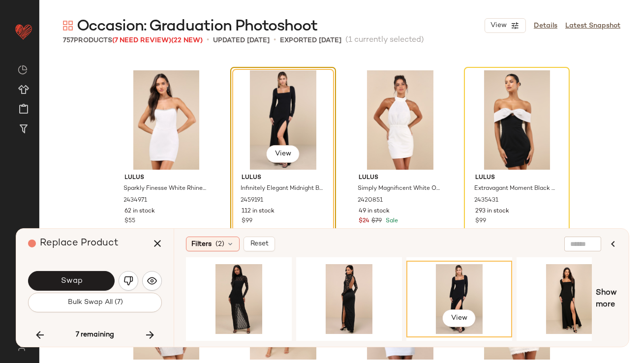
click at [92, 279] on button "Swap" at bounding box center [71, 281] width 87 height 20
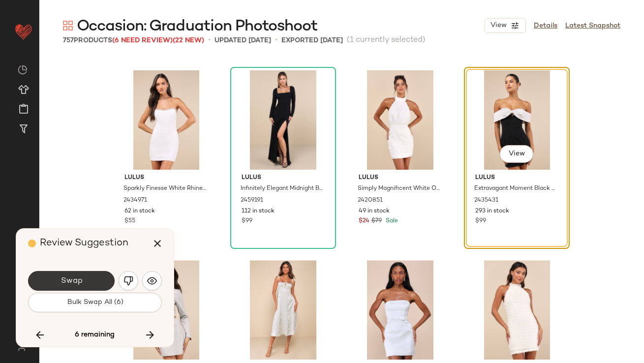
click at [90, 284] on button "Swap" at bounding box center [71, 281] width 87 height 20
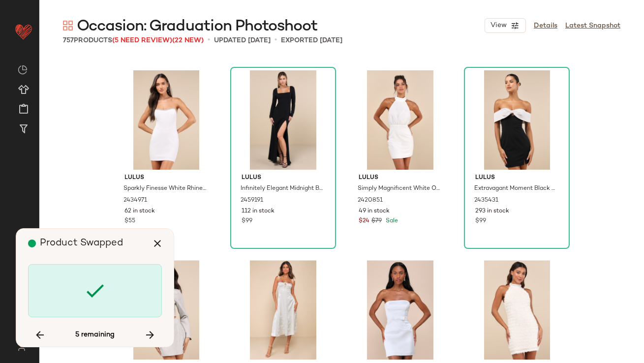
scroll to position [33604, 0]
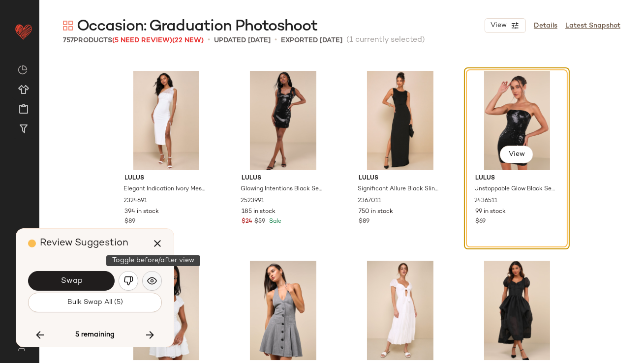
click at [154, 273] on button "button" at bounding box center [152, 281] width 20 height 20
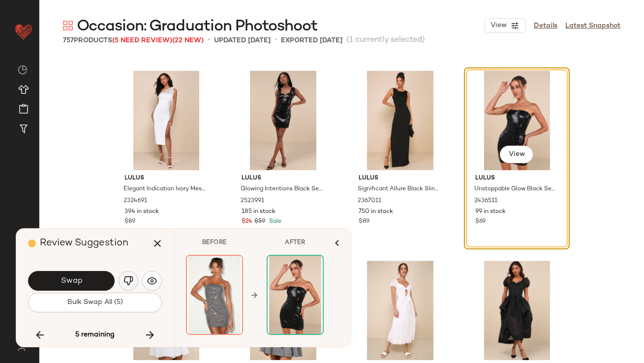
click at [131, 277] on img "button" at bounding box center [128, 281] width 10 height 10
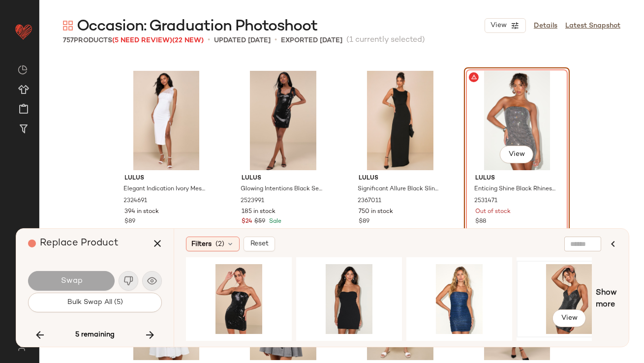
click at [524, 286] on div "View" at bounding box center [569, 299] width 99 height 70
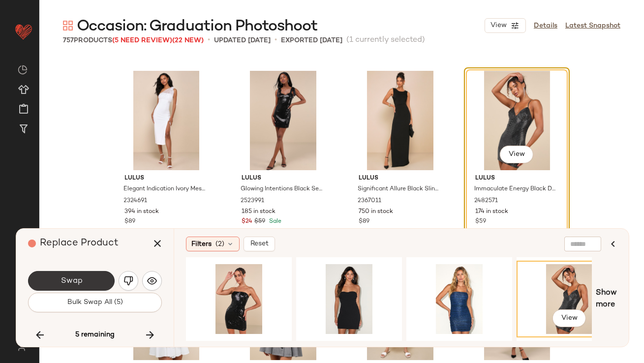
click at [69, 275] on button "Swap" at bounding box center [71, 281] width 87 height 20
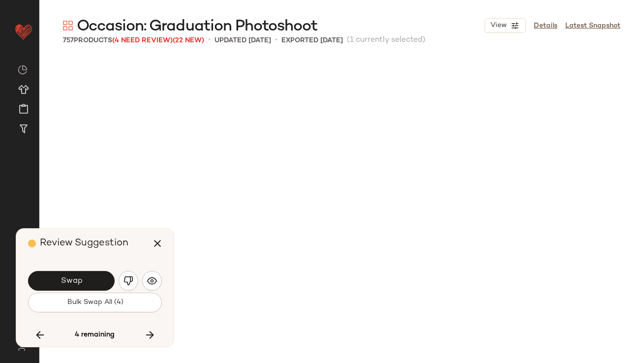
scroll to position [33985, 0]
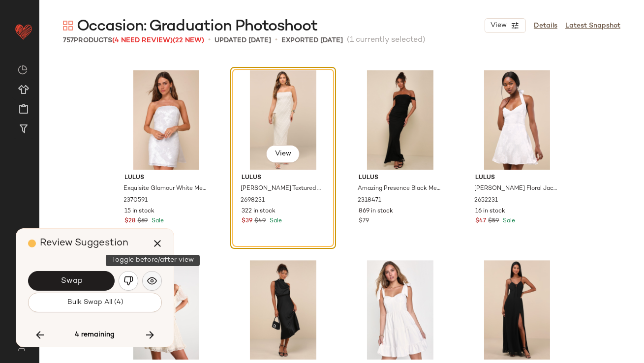
click at [156, 284] on img "button" at bounding box center [152, 281] width 10 height 10
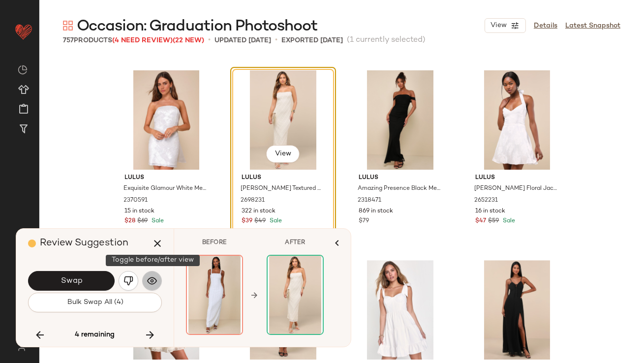
click at [152, 282] on img "button" at bounding box center [152, 281] width 10 height 10
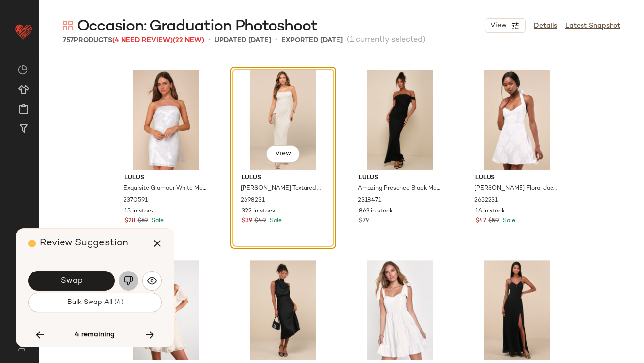
click at [122, 280] on button "button" at bounding box center [129, 281] width 20 height 20
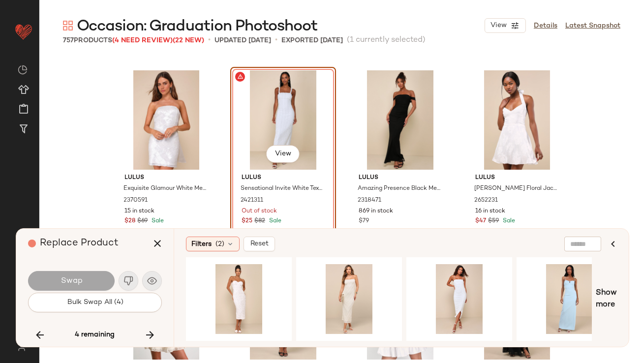
click at [152, 281] on div "Swap" at bounding box center [95, 281] width 134 height 24
click at [542, 289] on div "View" at bounding box center [569, 299] width 99 height 70
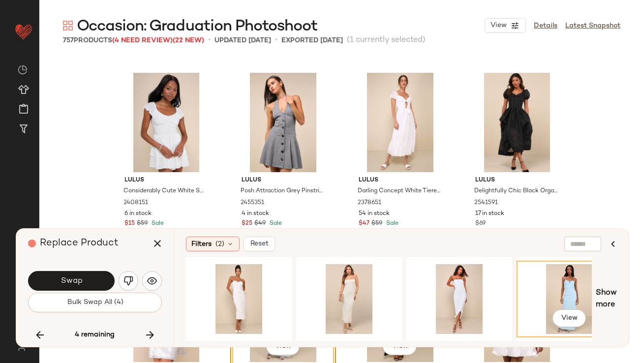
scroll to position [33751, 0]
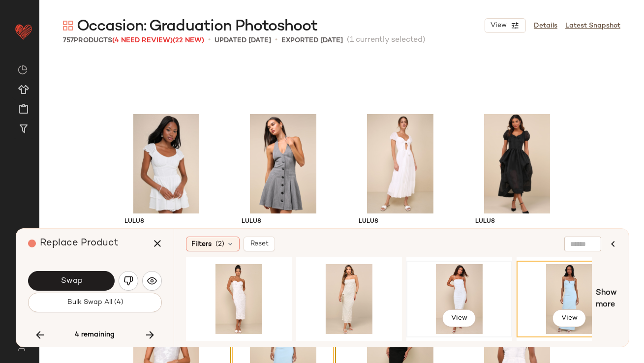
click at [455, 301] on div "View" at bounding box center [459, 299] width 99 height 70
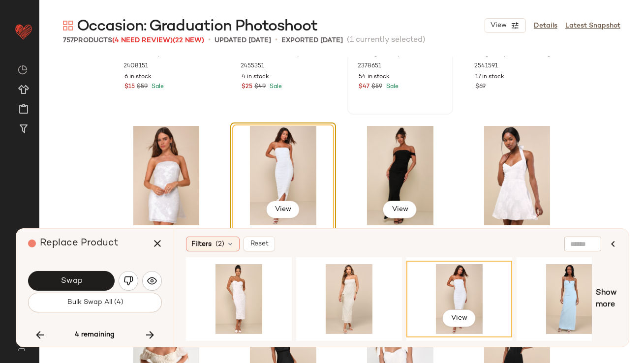
scroll to position [33931, 0]
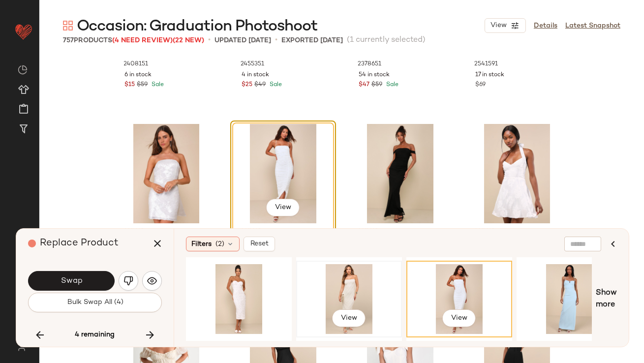
click at [339, 274] on div "View" at bounding box center [349, 299] width 99 height 70
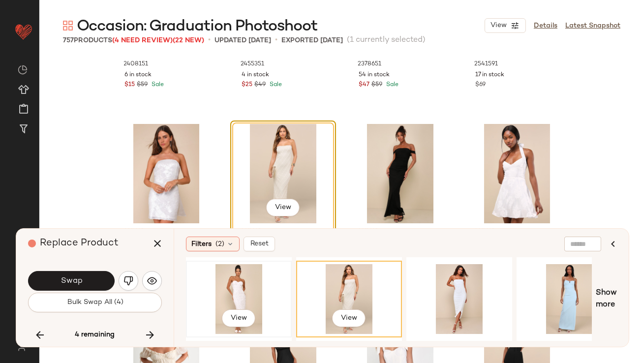
click at [240, 277] on div "View" at bounding box center [238, 299] width 99 height 70
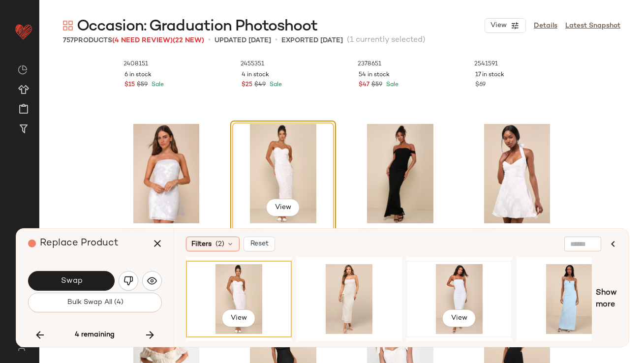
click at [421, 282] on div "View" at bounding box center [459, 299] width 99 height 70
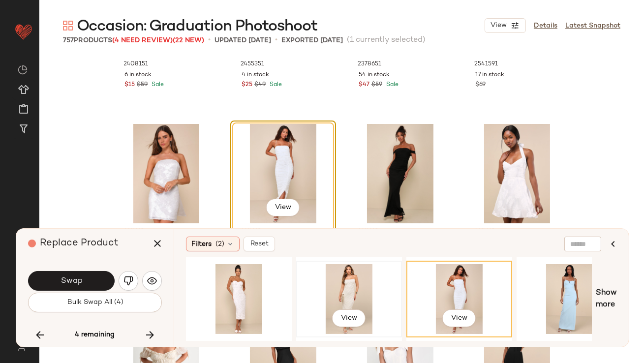
click at [351, 279] on div "View" at bounding box center [349, 299] width 99 height 70
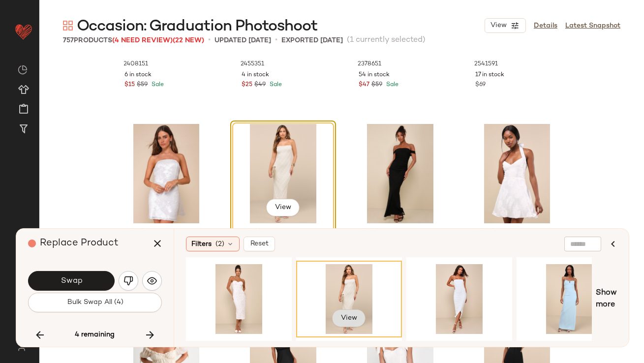
click at [340, 314] on span "View" at bounding box center [348, 318] width 17 height 8
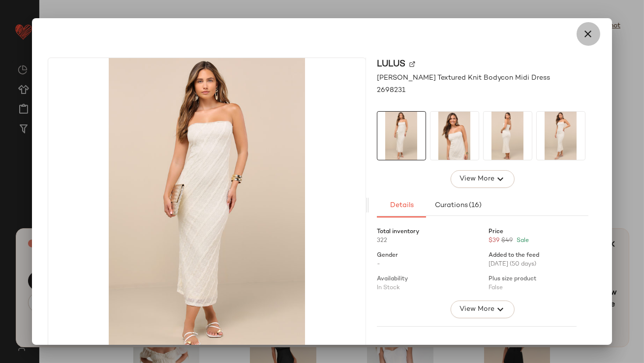
click at [582, 35] on icon "button" at bounding box center [588, 34] width 12 height 12
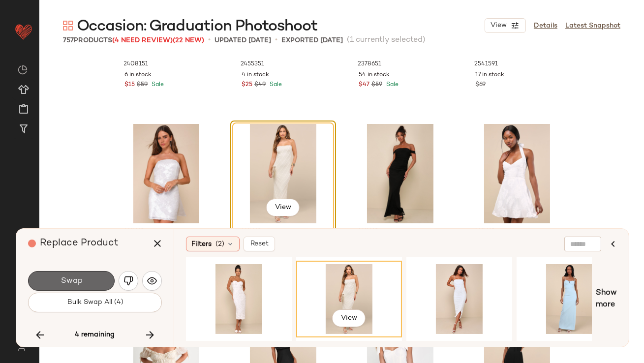
click at [88, 276] on button "Swap" at bounding box center [71, 281] width 87 height 20
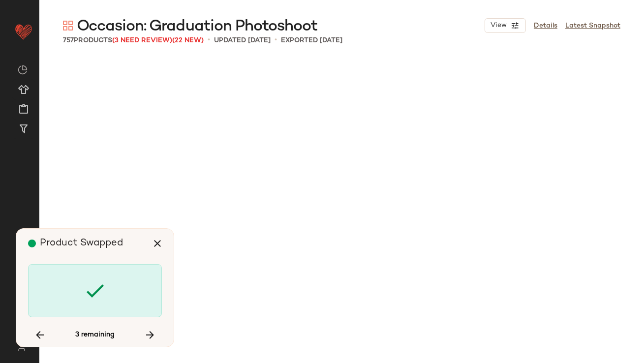
scroll to position [35313, 0]
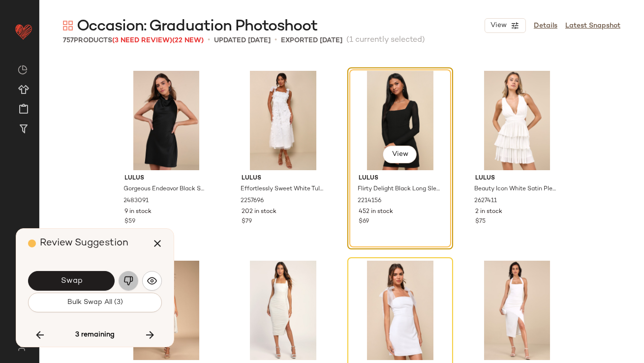
click at [133, 284] on button "button" at bounding box center [129, 281] width 20 height 20
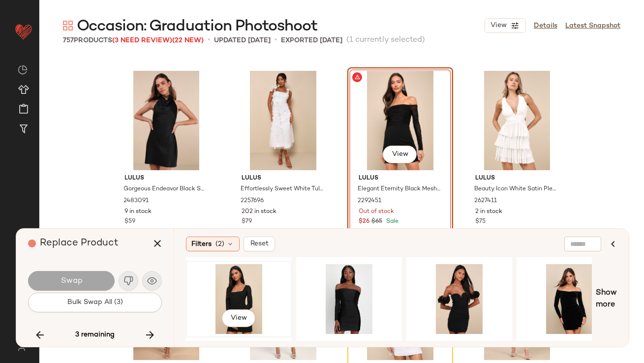
click at [236, 291] on div "View" at bounding box center [238, 299] width 99 height 70
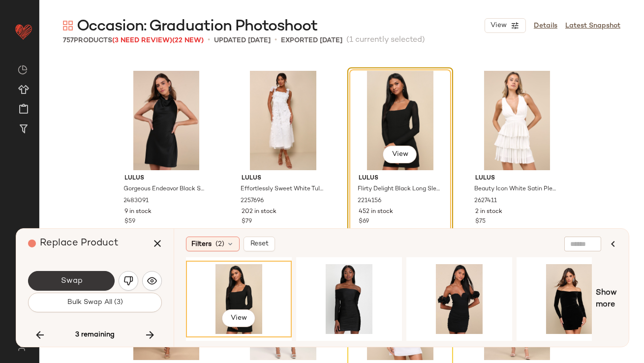
click at [81, 273] on button "Swap" at bounding box center [71, 281] width 87 height 20
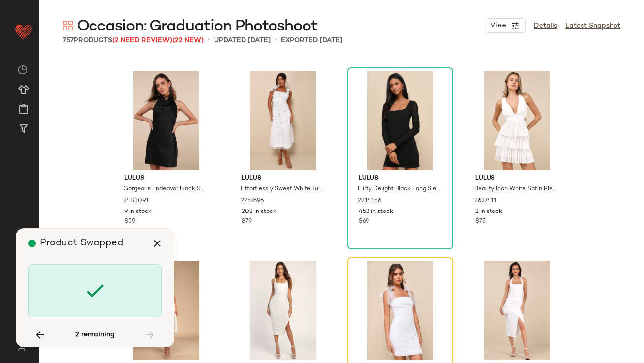
scroll to position [28479, 0]
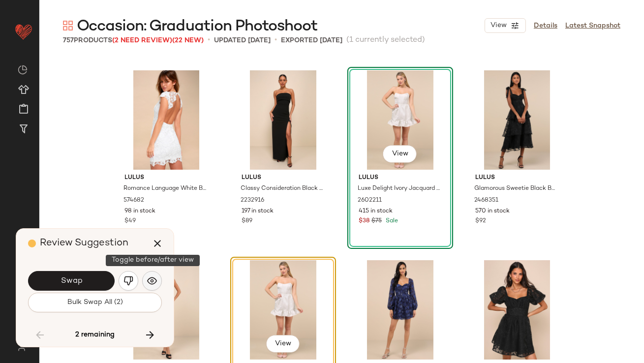
click at [150, 280] on img "button" at bounding box center [152, 281] width 10 height 10
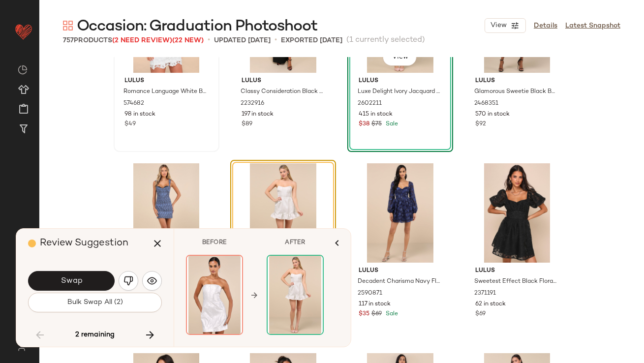
scroll to position [28672, 0]
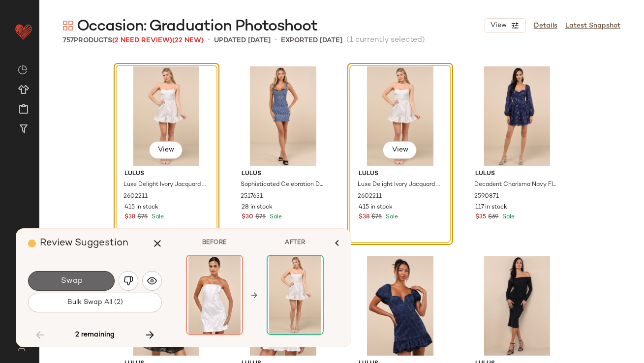
click at [103, 276] on button "Swap" at bounding box center [71, 281] width 87 height 20
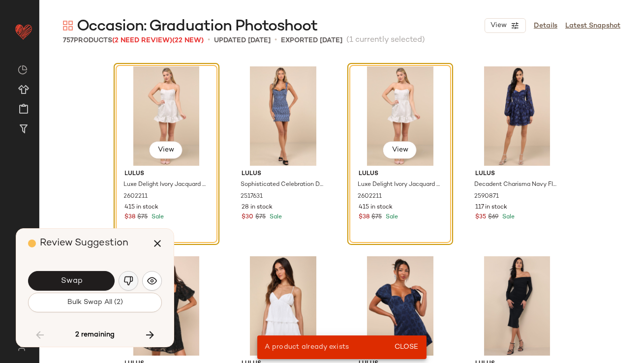
click at [130, 286] on button "button" at bounding box center [129, 281] width 20 height 20
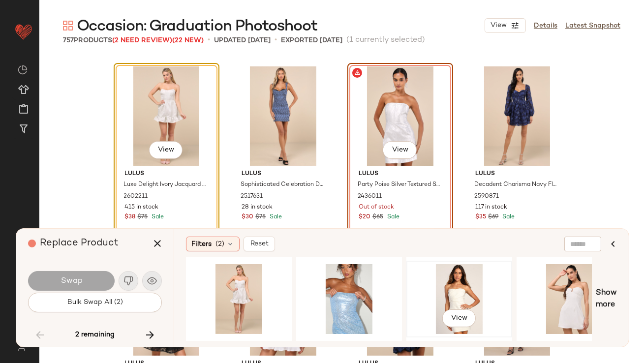
click at [457, 302] on div "View" at bounding box center [459, 299] width 99 height 70
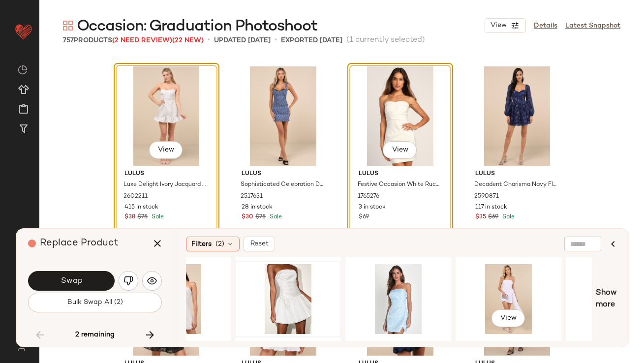
scroll to position [0, 383]
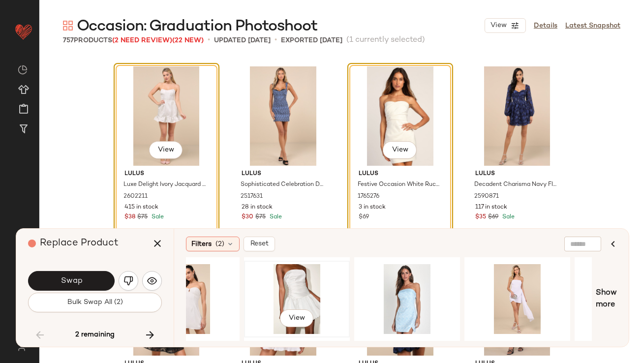
click at [298, 276] on div "View" at bounding box center [296, 299] width 99 height 70
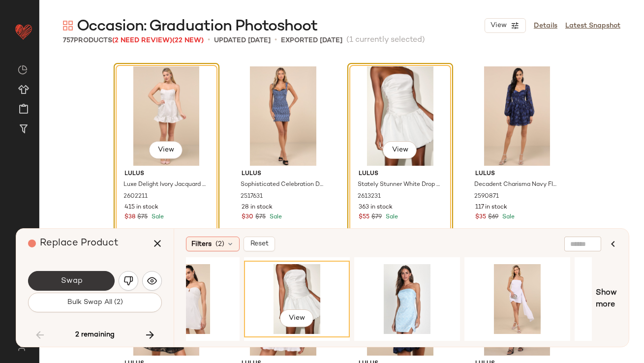
click at [109, 283] on button "Swap" at bounding box center [71, 281] width 87 height 20
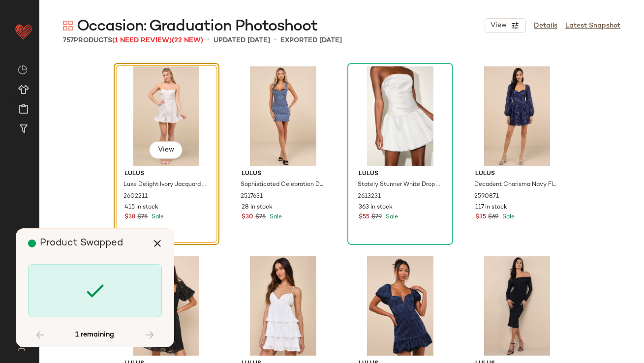
scroll to position [35503, 0]
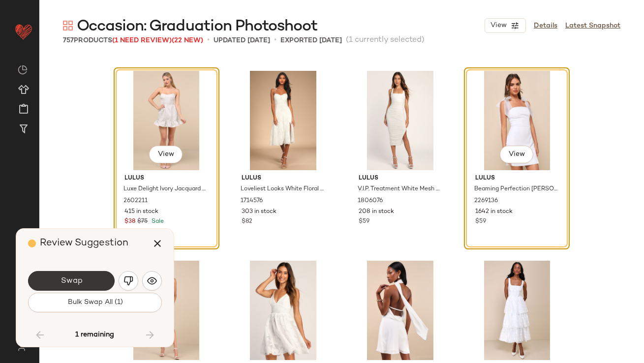
click at [99, 277] on button "Swap" at bounding box center [71, 281] width 87 height 20
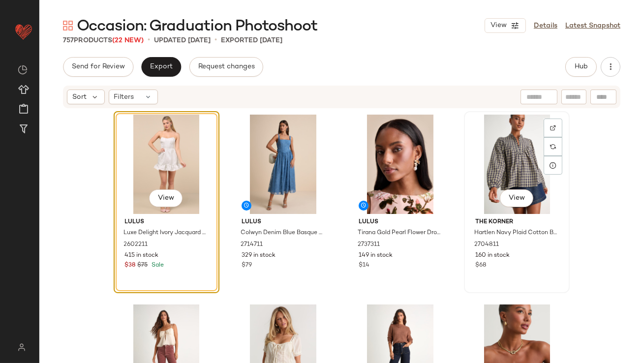
click at [512, 147] on div "View" at bounding box center [516, 164] width 99 height 99
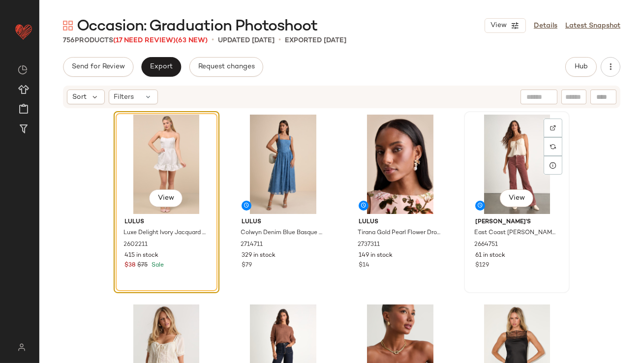
click at [503, 160] on div "View" at bounding box center [516, 164] width 99 height 99
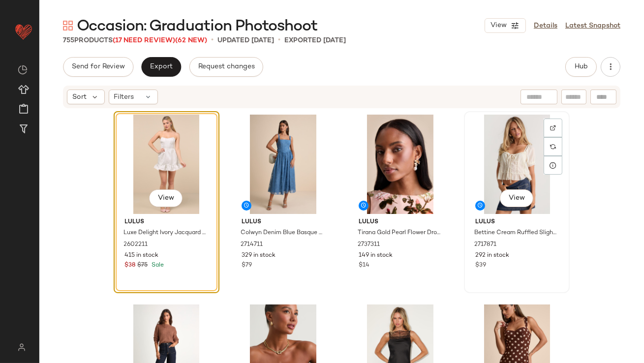
click at [497, 173] on div "View" at bounding box center [516, 164] width 99 height 99
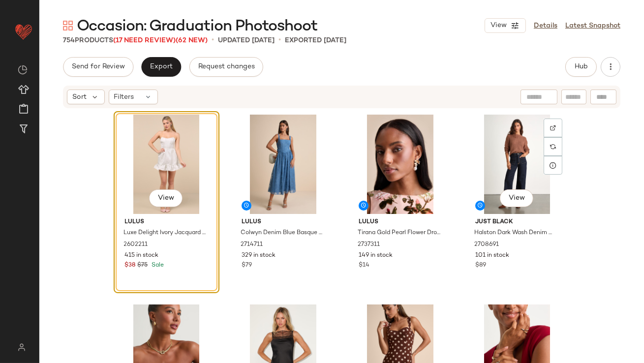
click at [497, 173] on div "View" at bounding box center [516, 164] width 99 height 99
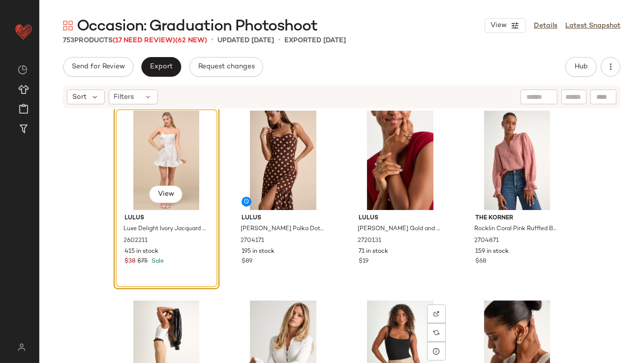
scroll to position [181, 0]
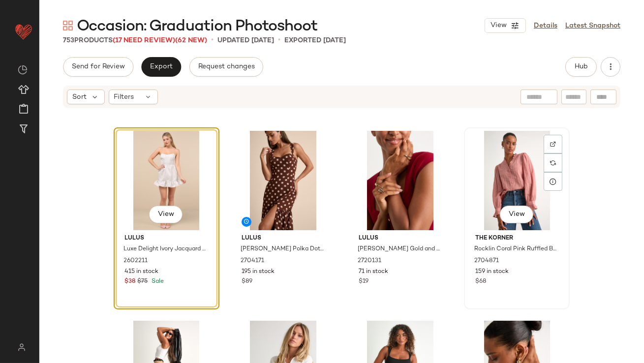
click at [494, 189] on div "View" at bounding box center [516, 180] width 99 height 99
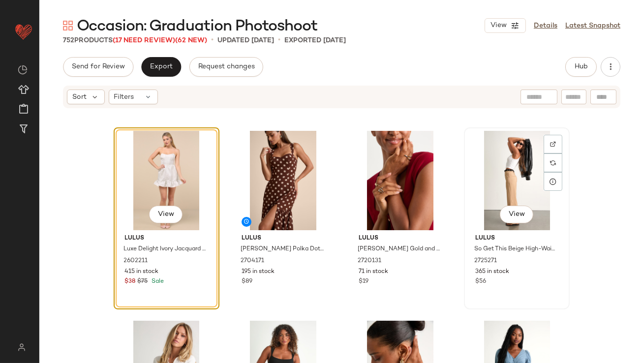
click at [495, 182] on div "View" at bounding box center [516, 180] width 99 height 99
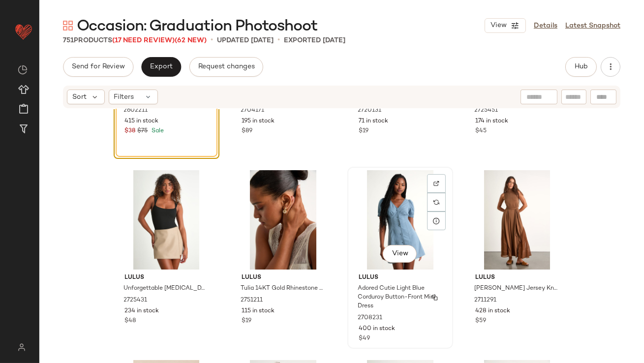
scroll to position [317, 0]
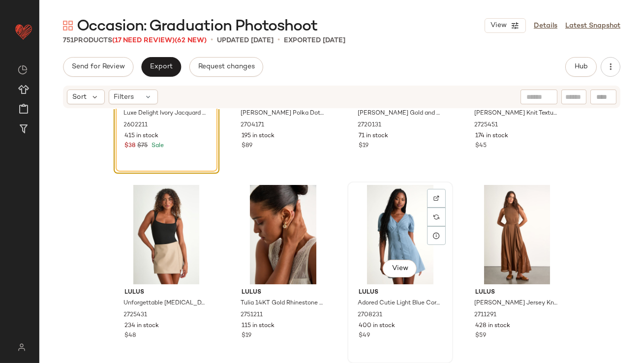
click at [383, 235] on div "View" at bounding box center [400, 234] width 99 height 99
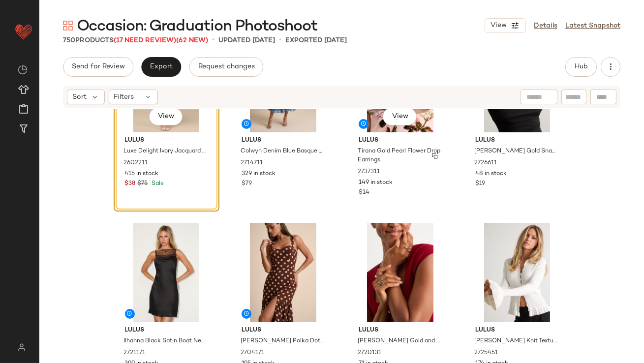
scroll to position [82, 0]
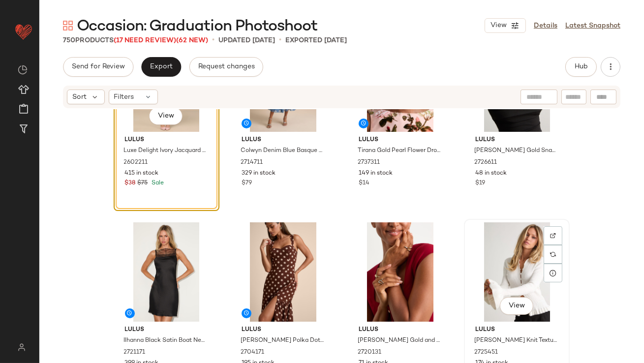
click at [506, 264] on div "View" at bounding box center [516, 271] width 99 height 99
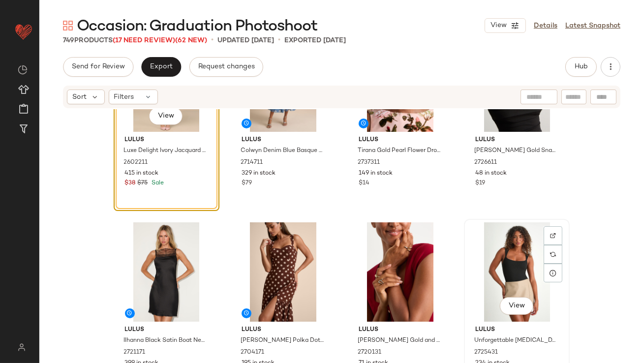
click at [500, 272] on div "View" at bounding box center [516, 271] width 99 height 99
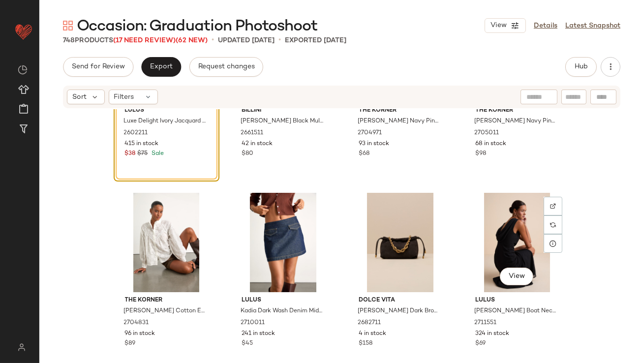
scroll to position [514, 0]
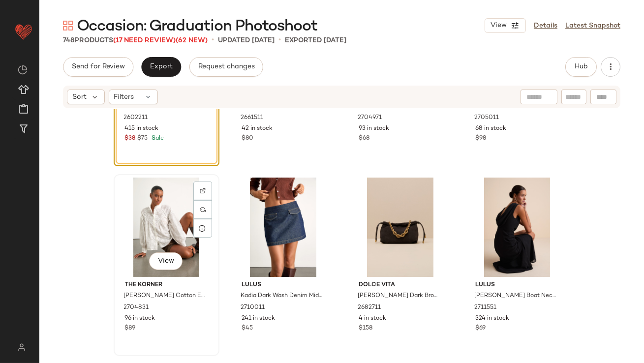
click at [158, 217] on div "View" at bounding box center [166, 227] width 99 height 99
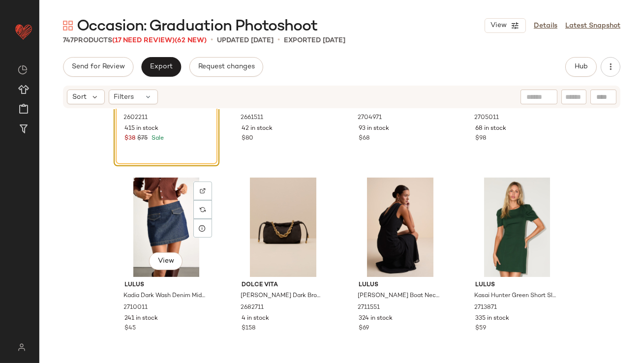
click at [158, 217] on div "View" at bounding box center [166, 227] width 99 height 99
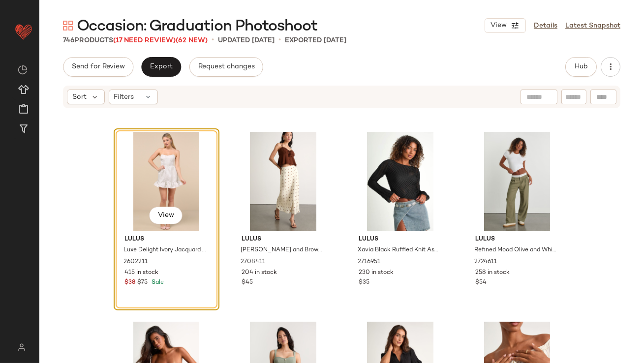
scroll to position [724, 0]
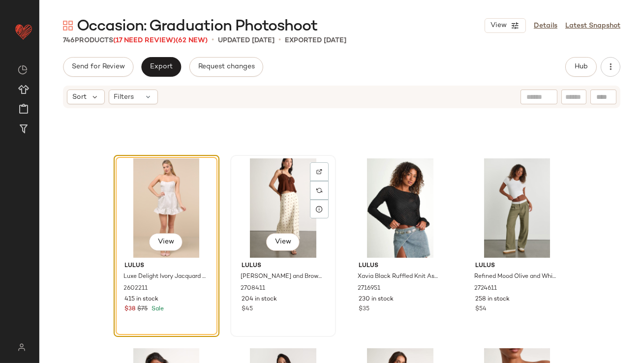
click at [284, 189] on div "View" at bounding box center [283, 207] width 99 height 99
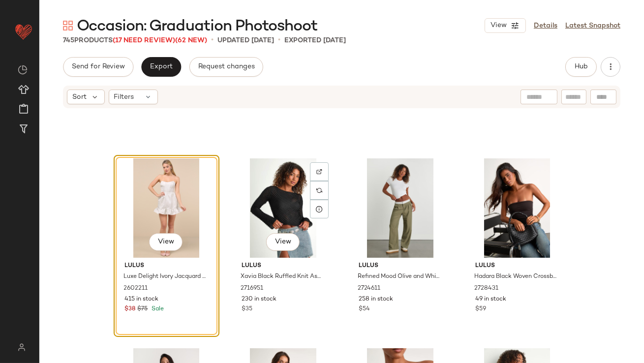
click at [284, 189] on div "View" at bounding box center [283, 207] width 99 height 99
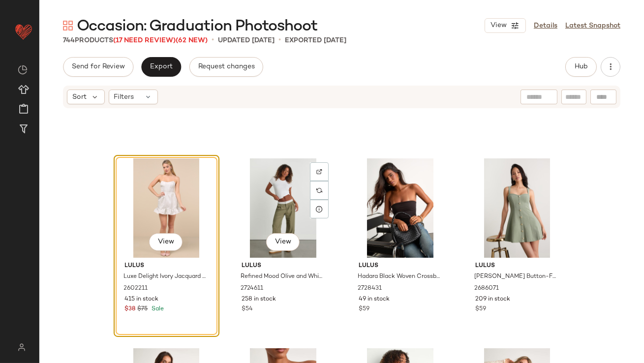
click at [284, 189] on div "View" at bounding box center [283, 207] width 99 height 99
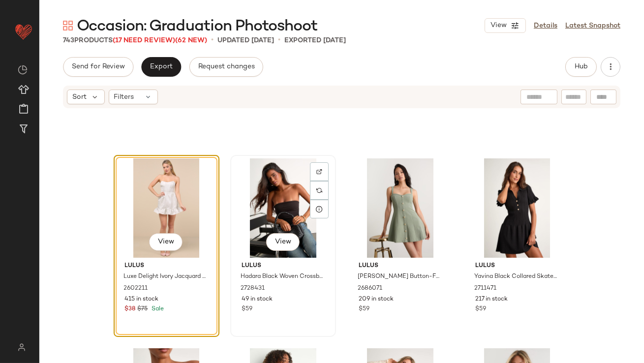
click at [284, 189] on div "View" at bounding box center [283, 207] width 99 height 99
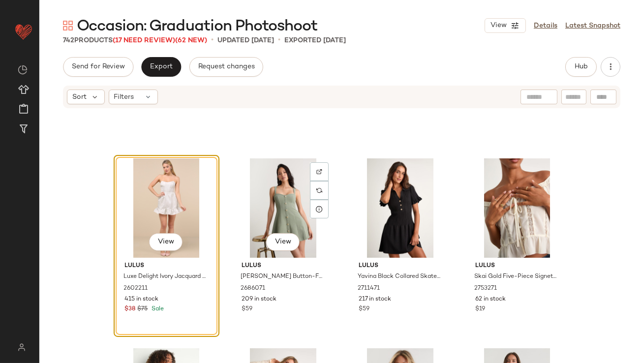
click at [284, 190] on div "View" at bounding box center [283, 207] width 99 height 99
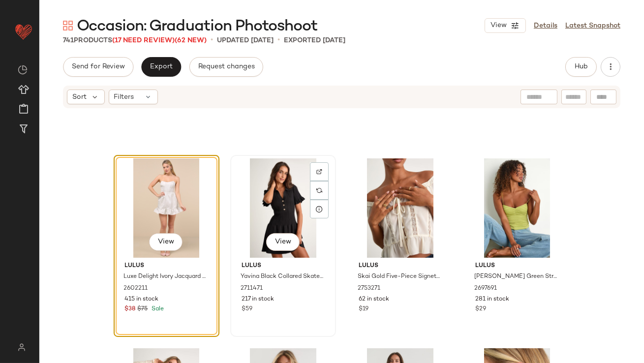
click at [295, 191] on div "View" at bounding box center [283, 207] width 99 height 99
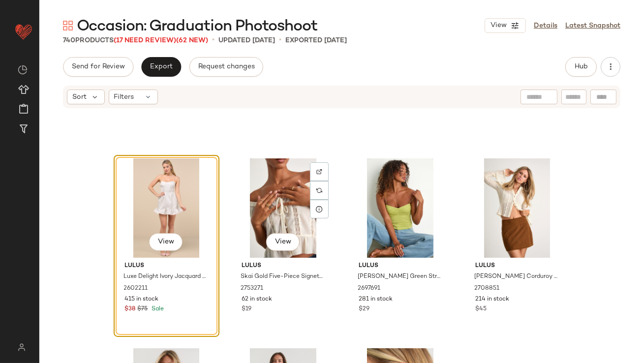
click at [295, 191] on div "View" at bounding box center [283, 207] width 99 height 99
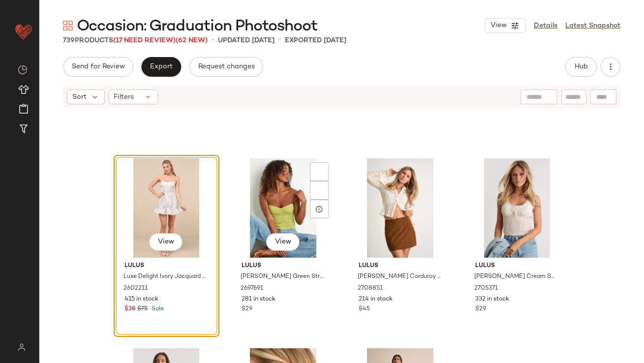
click at [295, 191] on div "View" at bounding box center [283, 207] width 99 height 99
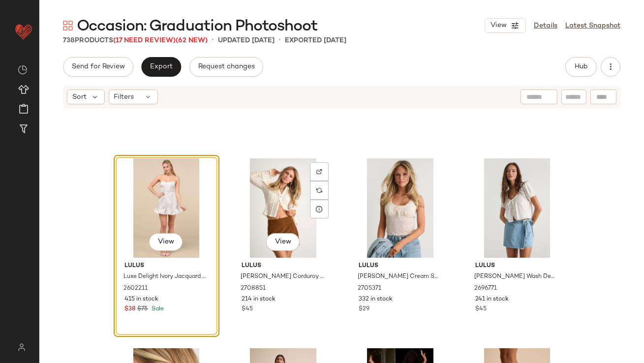
click at [284, 196] on div "View" at bounding box center [283, 207] width 99 height 99
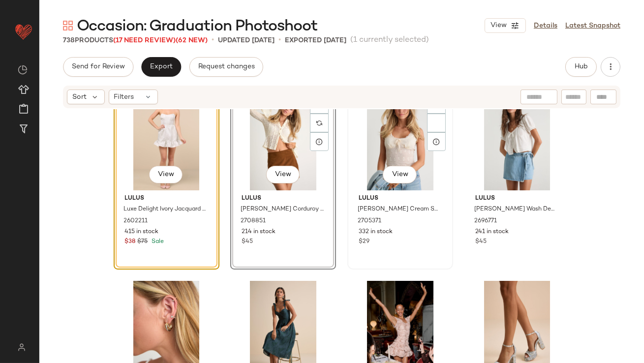
scroll to position [778, 0]
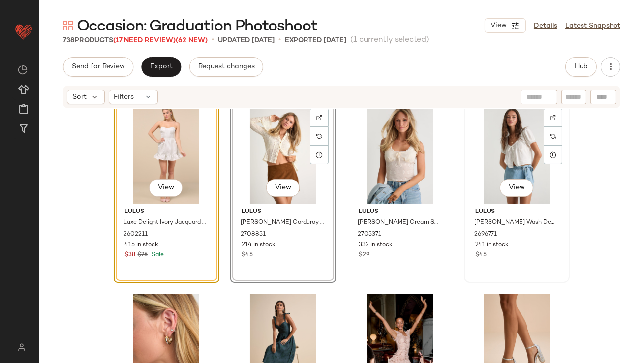
click at [502, 153] on div "View" at bounding box center [516, 153] width 99 height 99
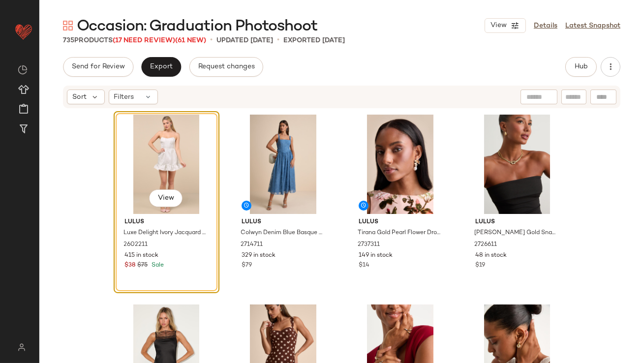
click at [156, 155] on div "View" at bounding box center [166, 164] width 99 height 99
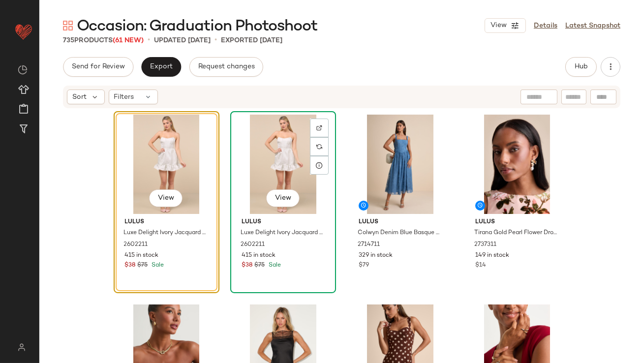
click at [258, 166] on div "View" at bounding box center [283, 164] width 99 height 99
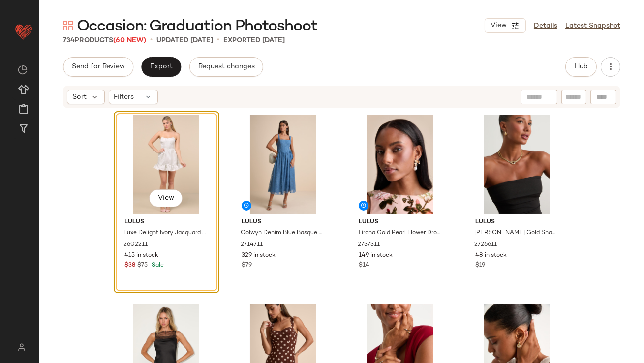
click at [224, 192] on div "View Lulus Luxe Delight Ivory Jacquard Strapless Bustier Mini Dress 2602211 415…" at bounding box center [342, 251] width 456 height 281
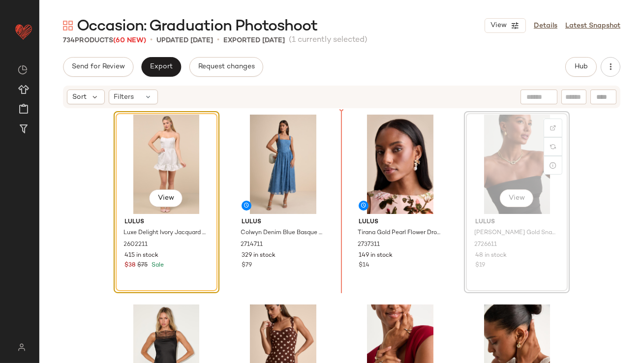
drag, startPoint x: 495, startPoint y: 170, endPoint x: 488, endPoint y: 170, distance: 6.9
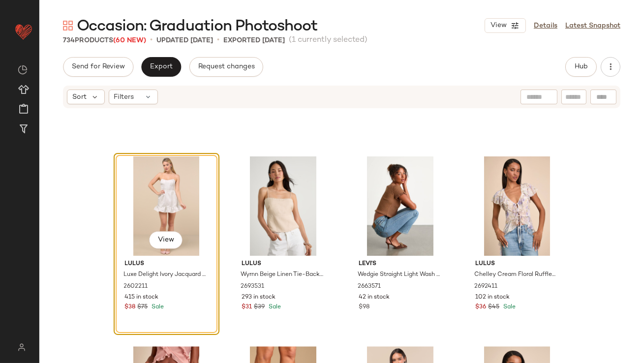
scroll to position [4795, 0]
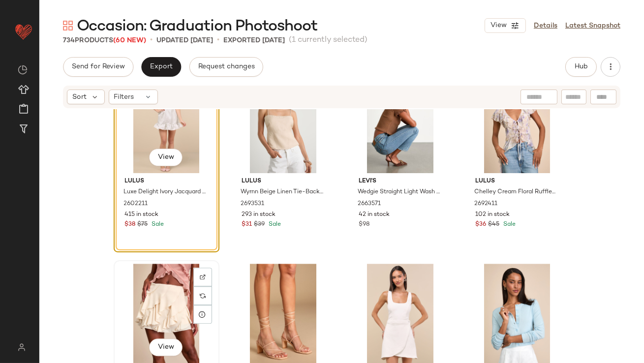
click at [155, 274] on div "View" at bounding box center [166, 313] width 99 height 99
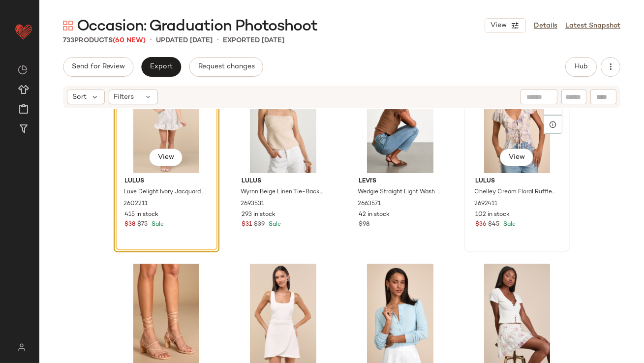
click at [493, 144] on div "View" at bounding box center [516, 123] width 99 height 99
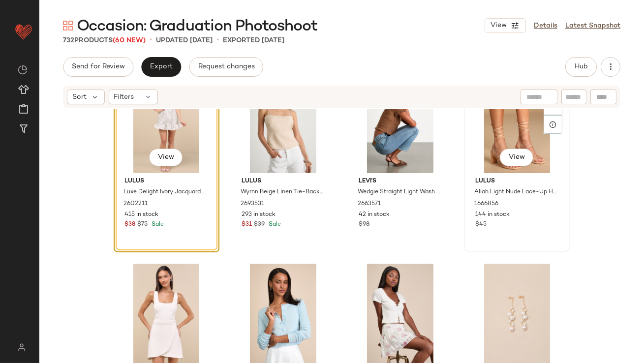
click at [493, 142] on div "View" at bounding box center [516, 123] width 99 height 99
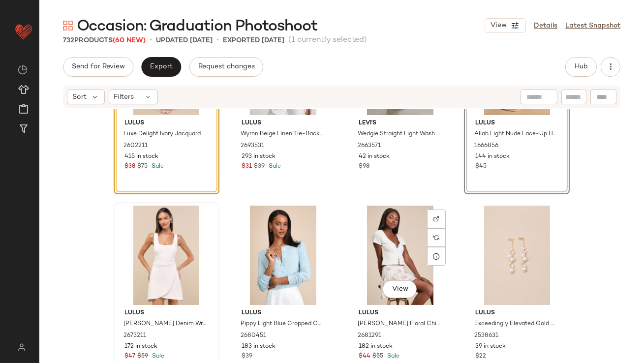
scroll to position [4862, 0]
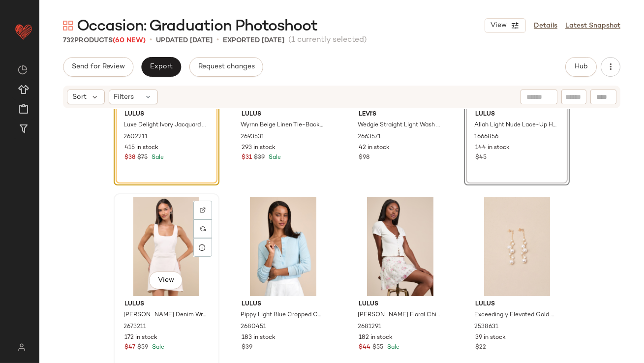
click at [153, 253] on div "View" at bounding box center [166, 246] width 99 height 99
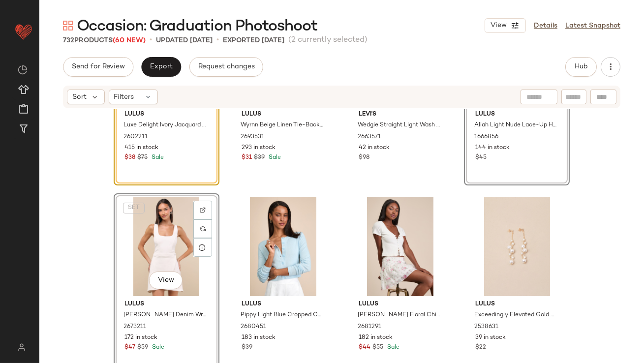
click at [103, 281] on div "View Lulus Luxe Delight Ivory Jacquard Strapless Bustier Mini Dress 2602211 415…" at bounding box center [341, 250] width 604 height 283
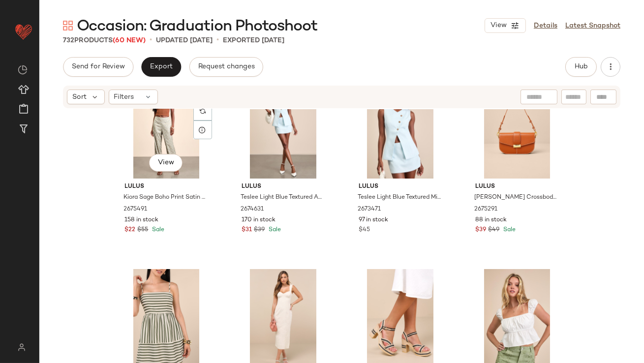
scroll to position [7189, 0]
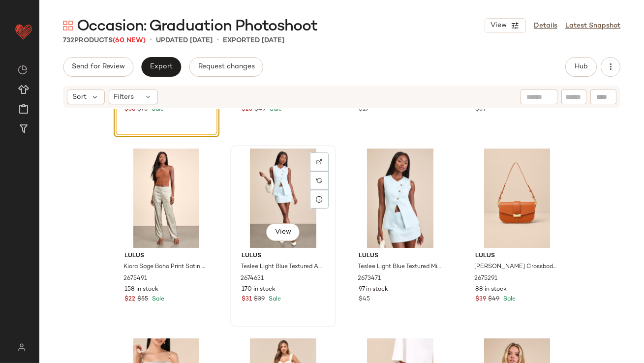
click at [246, 180] on div "View" at bounding box center [283, 198] width 99 height 99
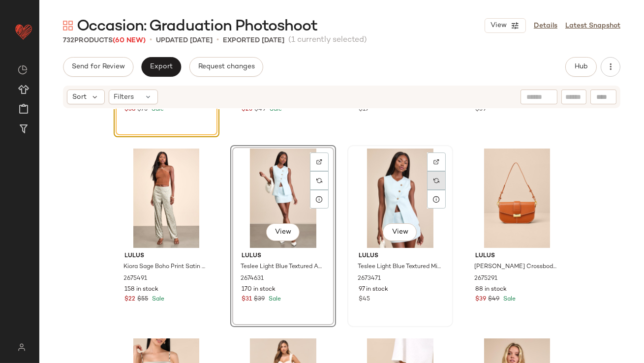
click at [427, 183] on div at bounding box center [436, 180] width 19 height 19
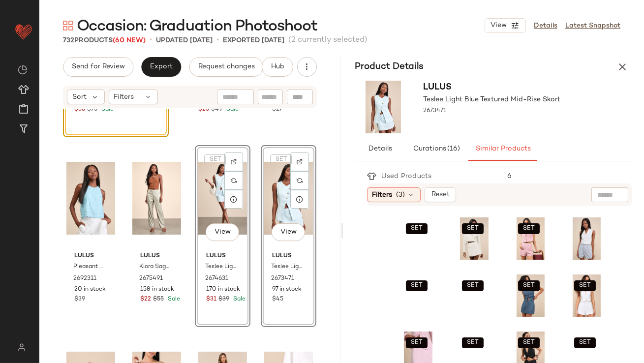
click at [621, 61] on icon "button" at bounding box center [622, 67] width 12 height 12
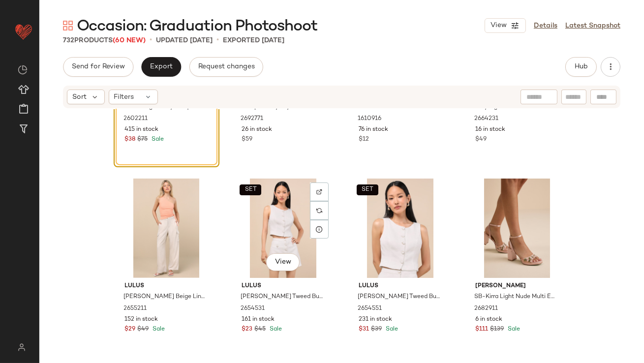
scroll to position [7917, 0]
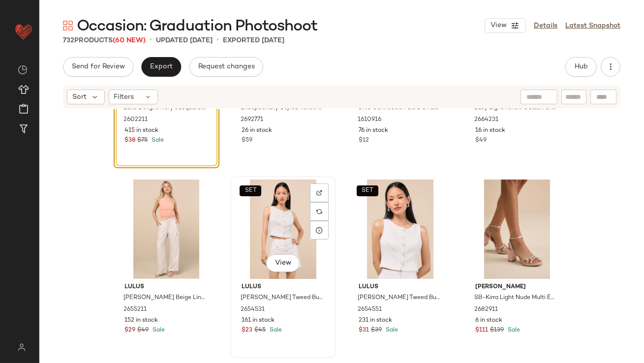
click at [276, 222] on div "SET View" at bounding box center [283, 229] width 99 height 99
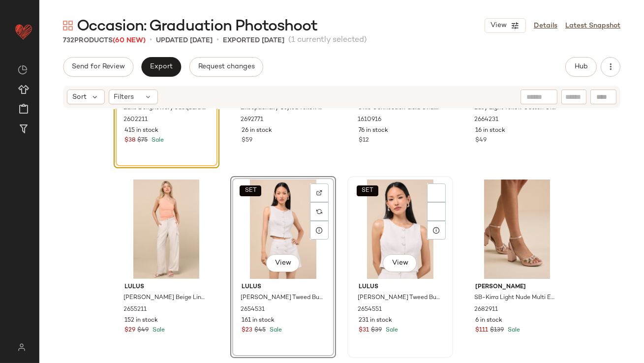
click at [382, 215] on div "SET View" at bounding box center [400, 229] width 99 height 99
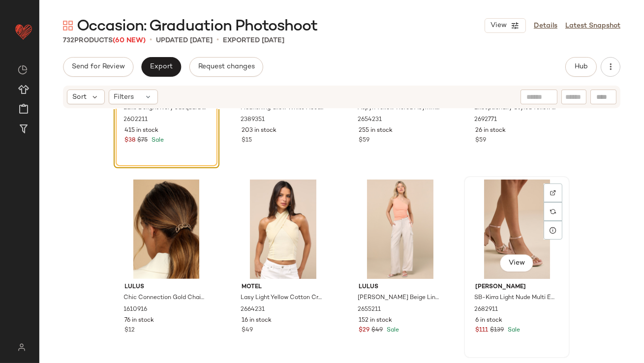
click at [477, 210] on div "View" at bounding box center [516, 229] width 99 height 99
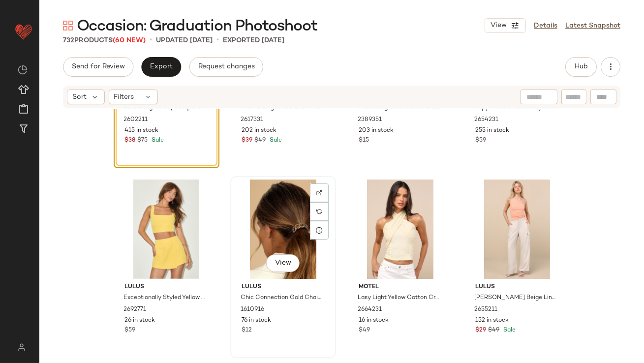
click at [277, 221] on div "View" at bounding box center [283, 229] width 99 height 99
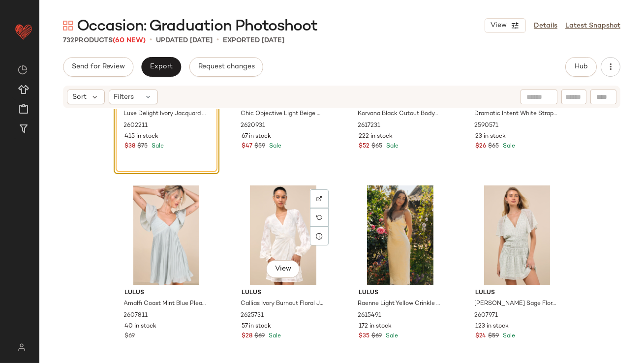
scroll to position [13827, 0]
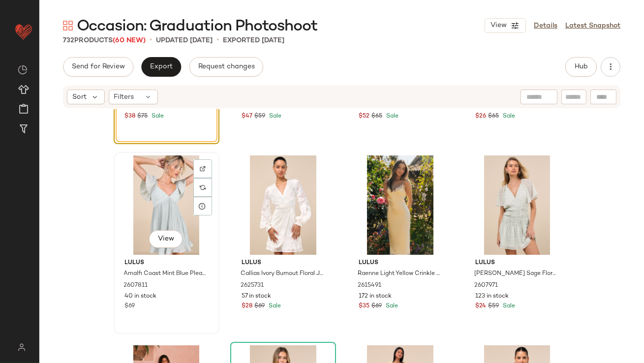
click at [169, 200] on div "View" at bounding box center [166, 204] width 99 height 99
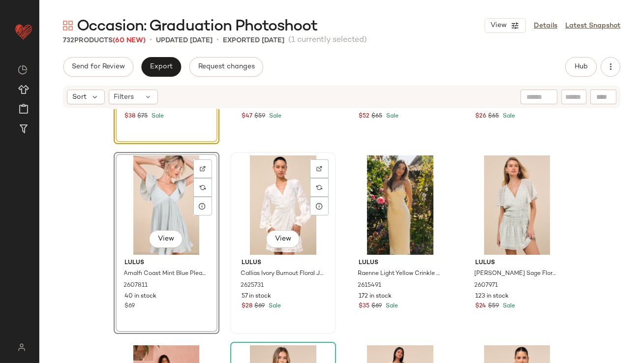
click at [300, 197] on div "View" at bounding box center [283, 204] width 99 height 99
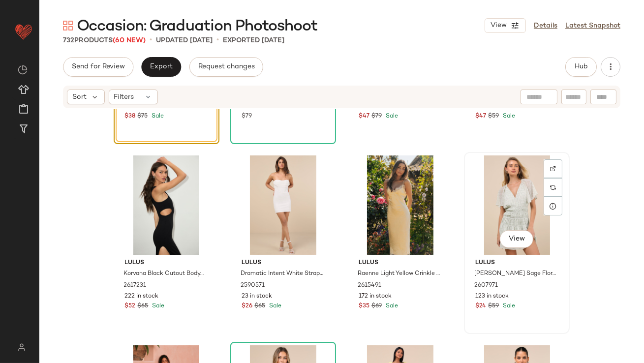
click at [513, 189] on div "View" at bounding box center [516, 204] width 99 height 99
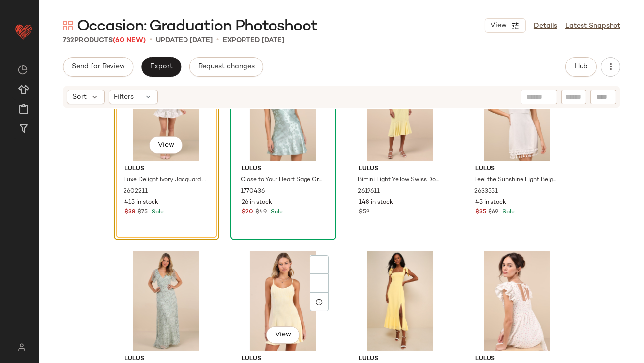
scroll to position [14343, 0]
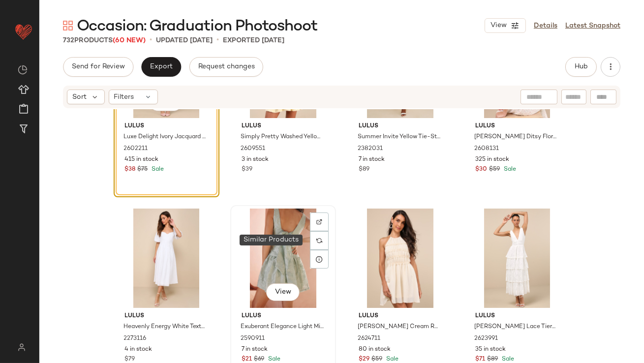
click at [284, 248] on div "View" at bounding box center [283, 258] width 99 height 99
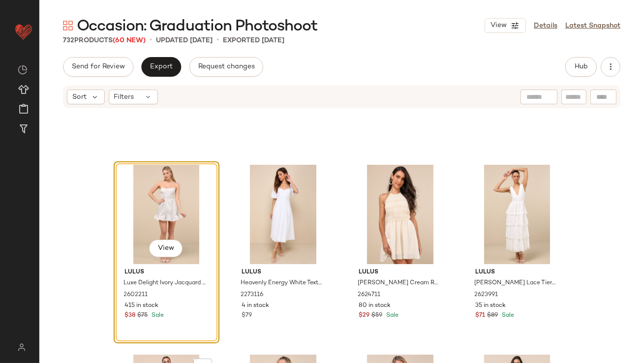
scroll to position [14545, 0]
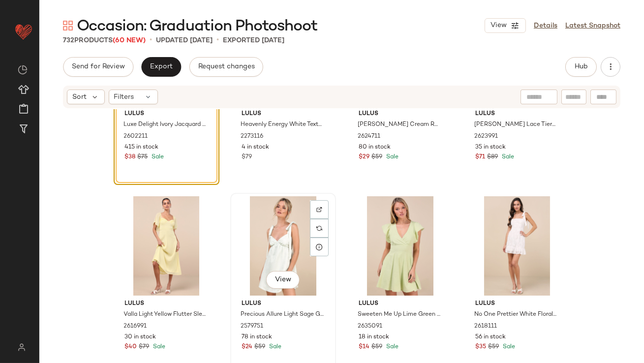
click at [272, 232] on div "View" at bounding box center [283, 245] width 99 height 99
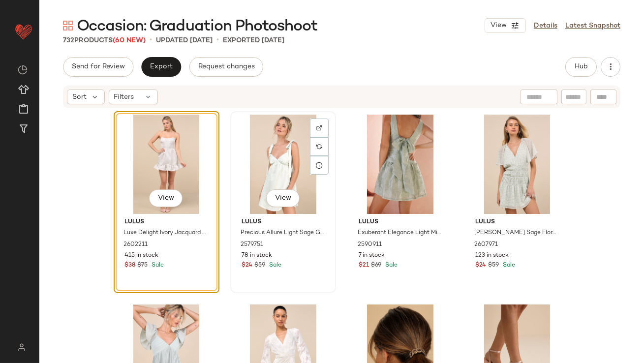
click at [271, 267] on span "Sale" at bounding box center [274, 265] width 14 height 6
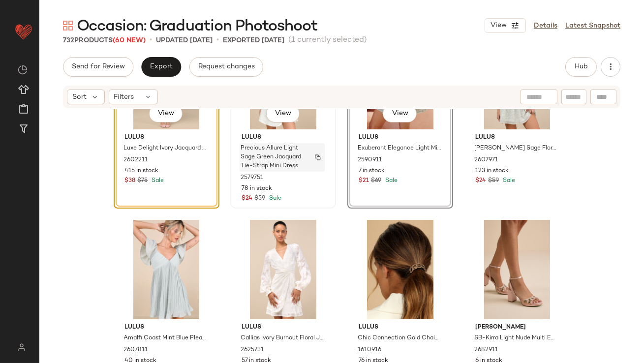
scroll to position [85, 0]
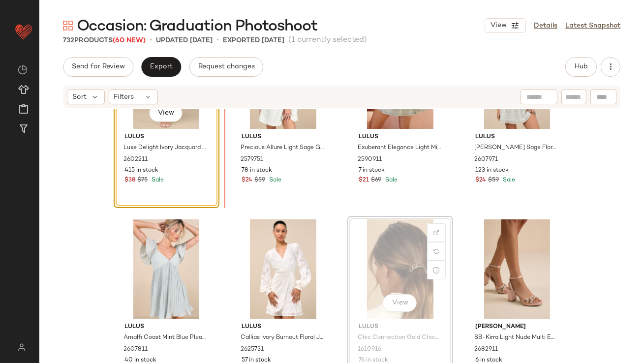
scroll to position [78, 0]
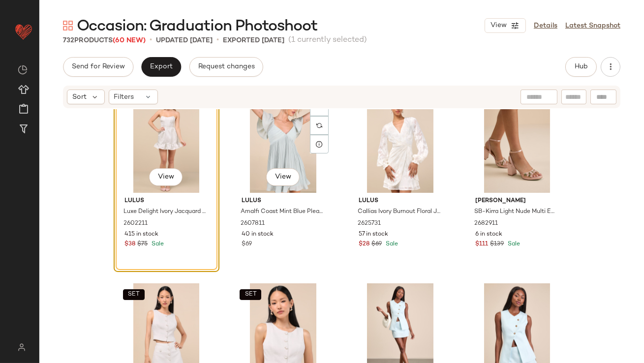
scroll to position [388, 0]
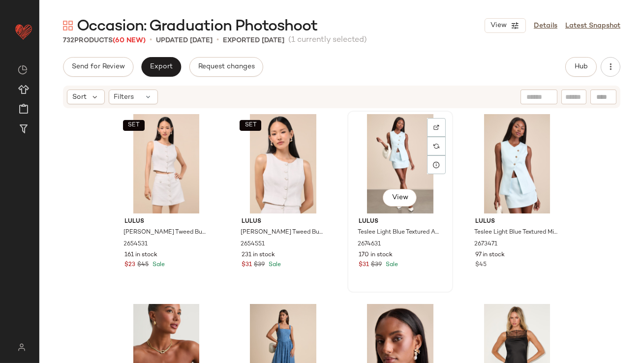
click at [377, 147] on div "View" at bounding box center [400, 163] width 99 height 99
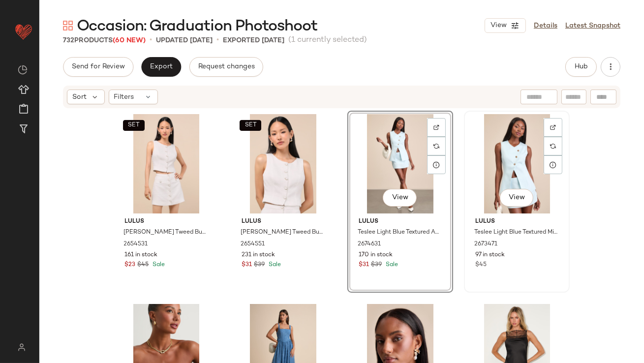
click at [507, 153] on div "View" at bounding box center [516, 163] width 99 height 99
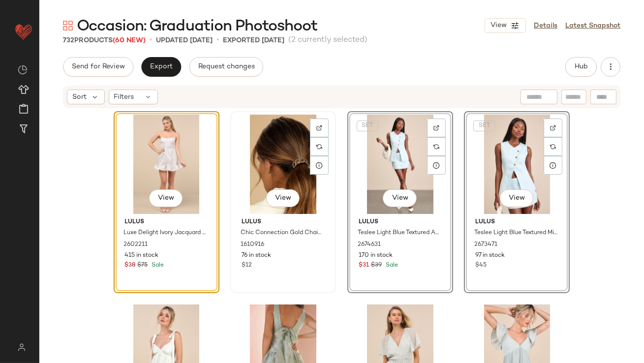
click at [329, 242] on div "Lulus Chic Connection Gold Chain Link Ponytail Holder 1610916 76 in stock $12" at bounding box center [283, 242] width 99 height 57
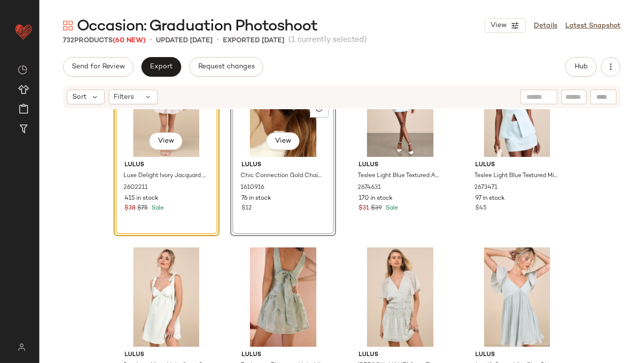
scroll to position [66, 0]
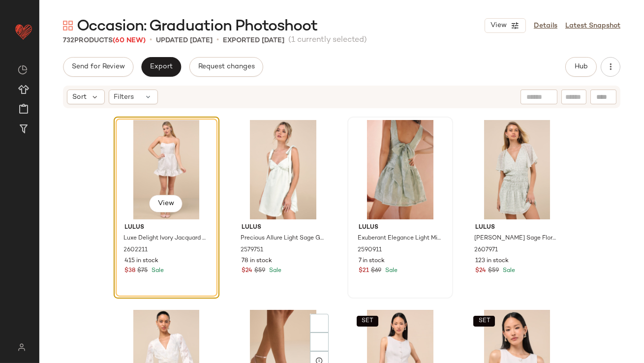
scroll to position [225, 0]
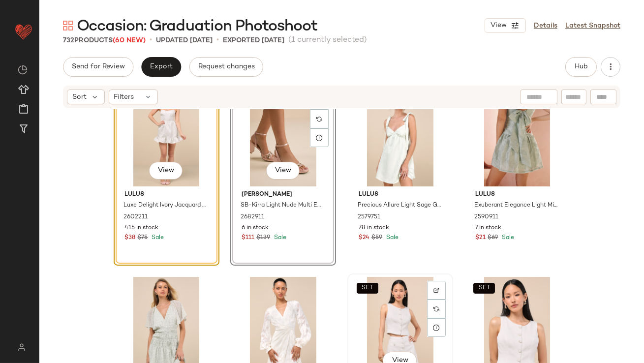
click at [393, 313] on div "SET View" at bounding box center [400, 326] width 99 height 99
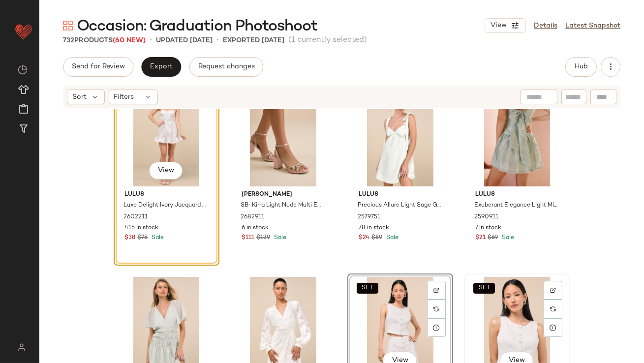
click at [499, 313] on div "SET View" at bounding box center [516, 326] width 99 height 99
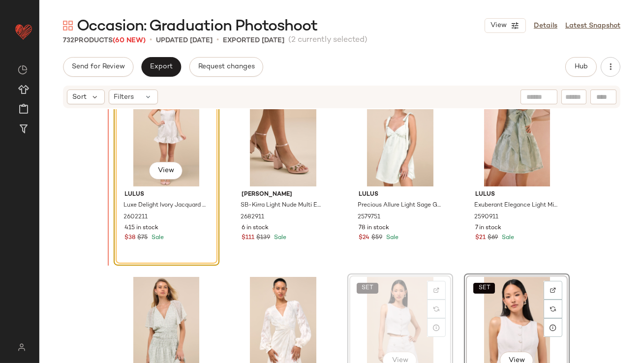
drag, startPoint x: 382, startPoint y: 301, endPoint x: 377, endPoint y: 301, distance: 5.4
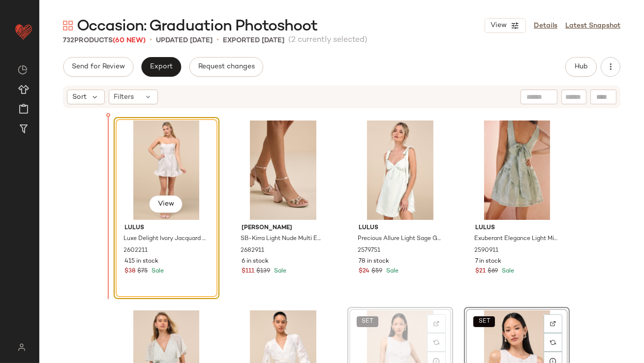
scroll to position [160, 0]
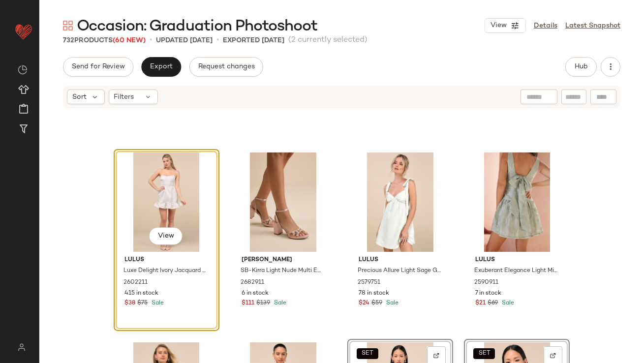
click at [222, 233] on div "View Lulus Luxe Delight Ivory Jacquard Strapless Bustier Mini Dress 2602211 415…" at bounding box center [341, 250] width 604 height 283
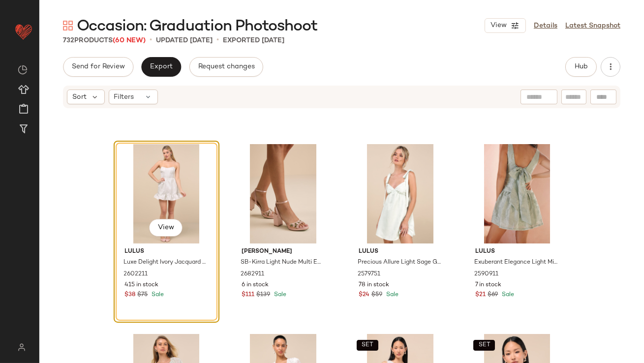
scroll to position [217, 0]
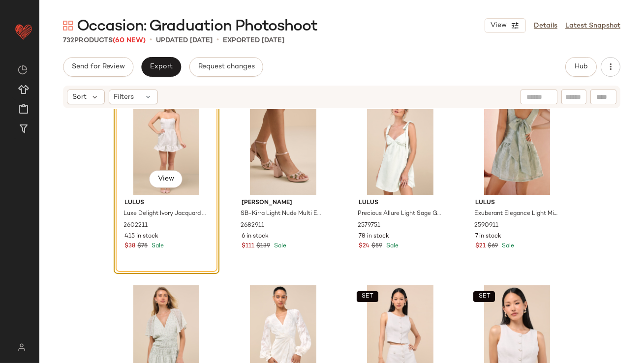
click at [222, 233] on div "View Lulus Luxe Delight Ivory Jacquard Strapless Bustier Mini Dress 2602211 415…" at bounding box center [341, 250] width 604 height 283
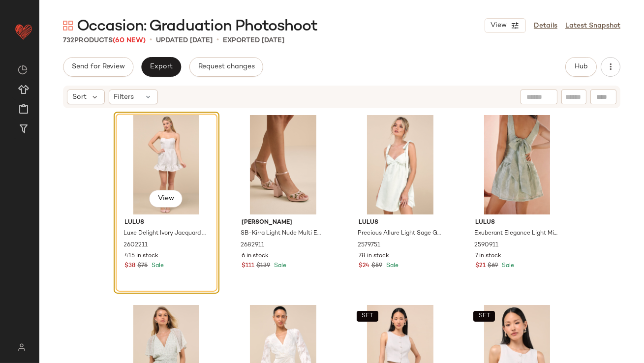
scroll to position [225, 0]
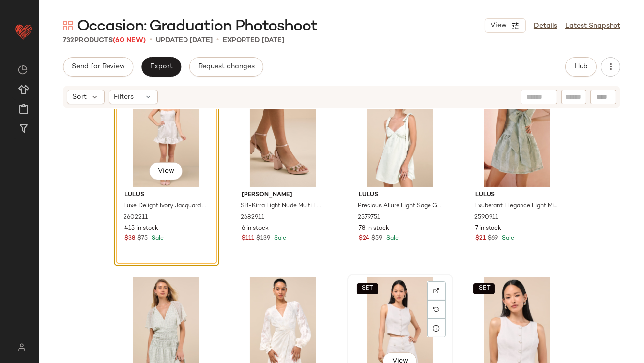
click at [381, 302] on div "SET View" at bounding box center [400, 326] width 99 height 99
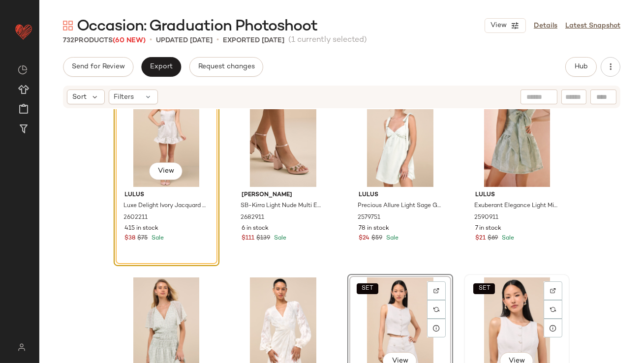
click at [487, 303] on div "SET View" at bounding box center [516, 326] width 99 height 99
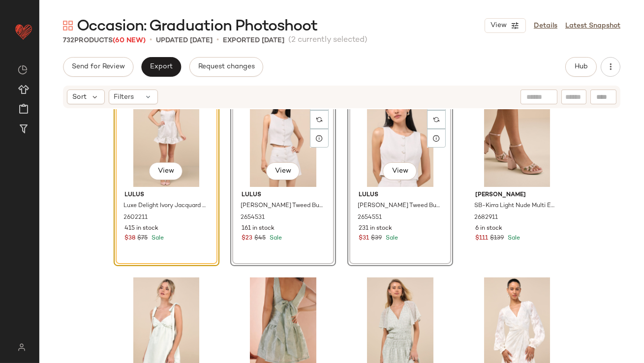
click at [335, 236] on div "View Lulus Luxe Delight Ivory Jacquard Strapless Bustier Mini Dress 2602211 415…" at bounding box center [341, 250] width 604 height 283
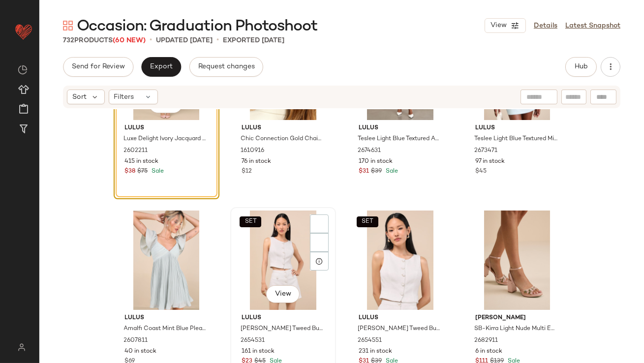
scroll to position [102, 0]
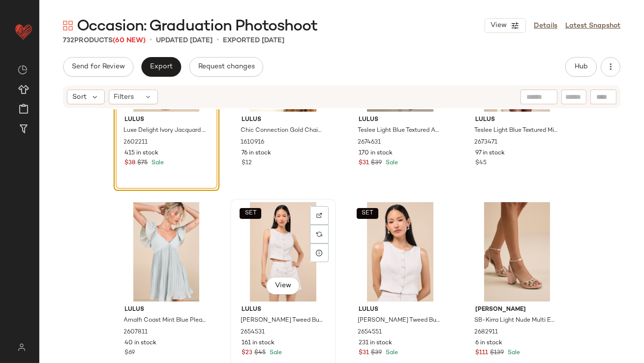
click at [263, 253] on div "SET View" at bounding box center [283, 251] width 99 height 99
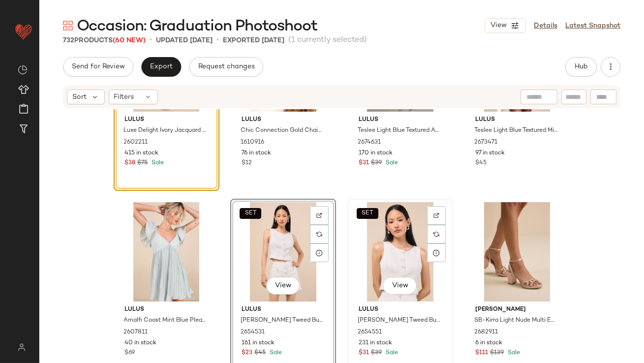
click at [384, 253] on div "SET View" at bounding box center [400, 251] width 99 height 99
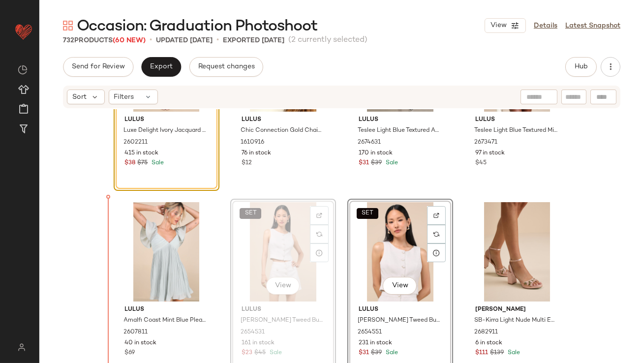
drag, startPoint x: 275, startPoint y: 253, endPoint x: 267, endPoint y: 253, distance: 7.9
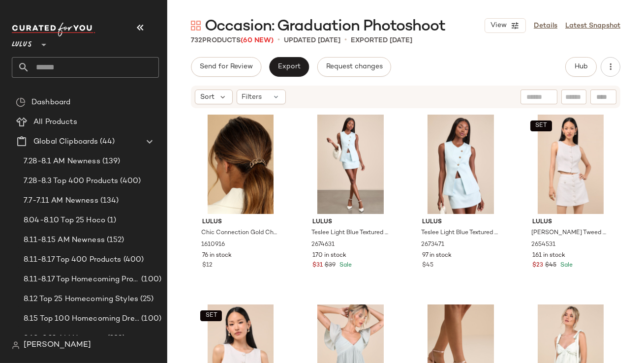
click at [145, 30] on icon "button" at bounding box center [140, 28] width 12 height 12
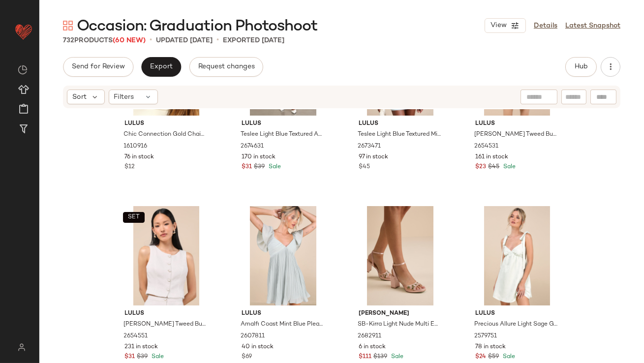
scroll to position [98, 0]
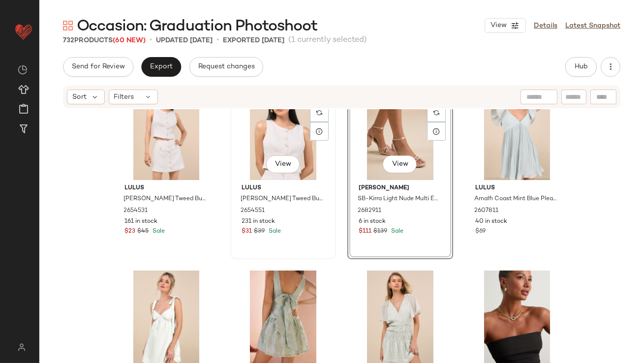
scroll to position [292, 0]
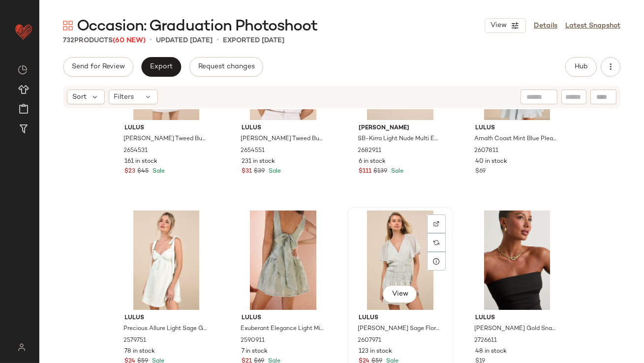
click at [351, 276] on div "View" at bounding box center [400, 260] width 99 height 99
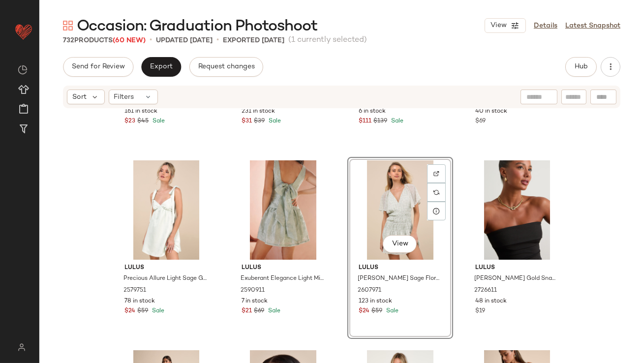
scroll to position [344, 0]
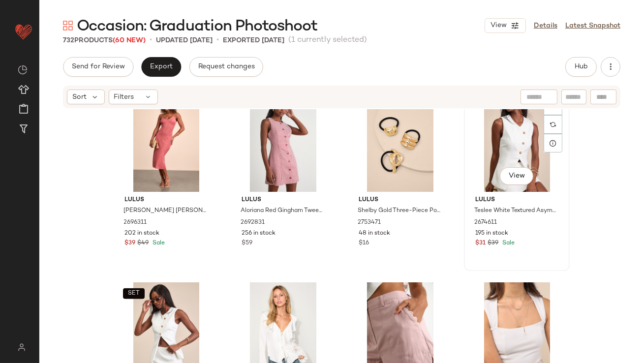
scroll to position [1735, 0]
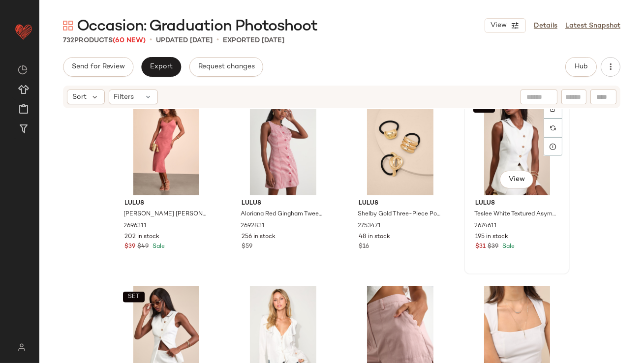
click at [492, 145] on div "SET View" at bounding box center [516, 145] width 99 height 99
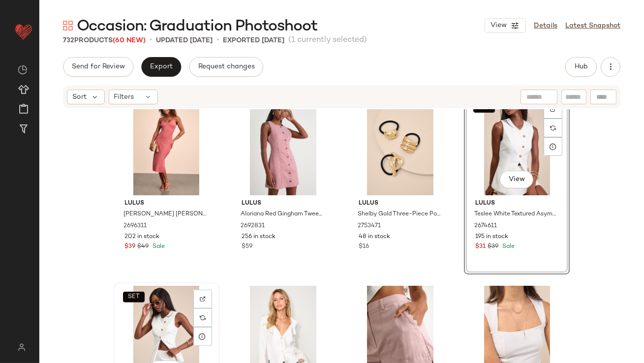
click at [161, 305] on div "SET View" at bounding box center [166, 335] width 99 height 99
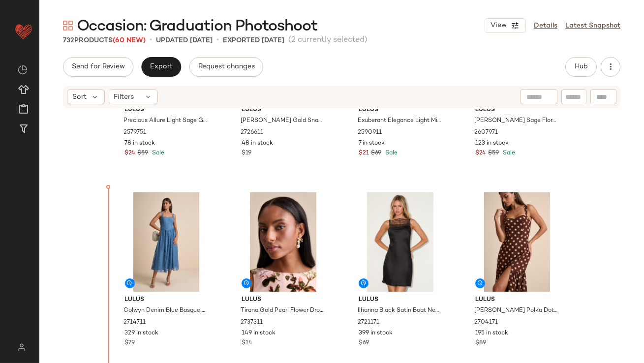
scroll to position [500, 0]
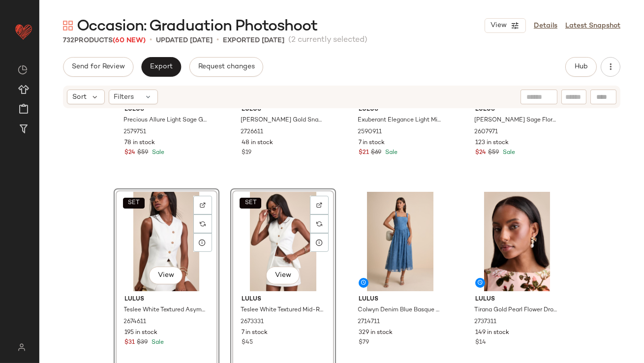
click at [338, 268] on div "Lulus Precious Allure Light Sage Green Jacquard Tie-Strap Mini Dress 2579751 78…" at bounding box center [341, 250] width 604 height 283
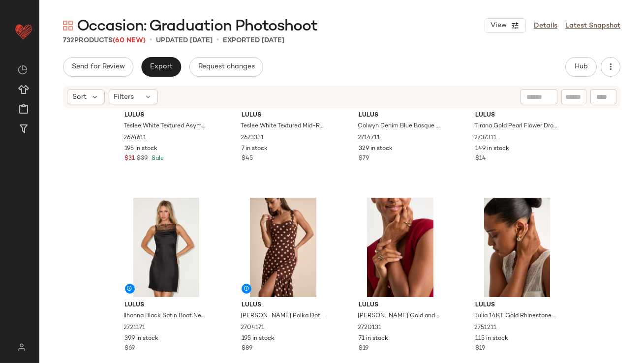
scroll to position [699, 0]
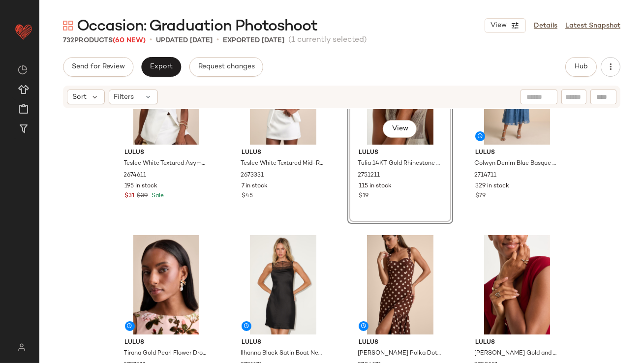
scroll to position [748, 0]
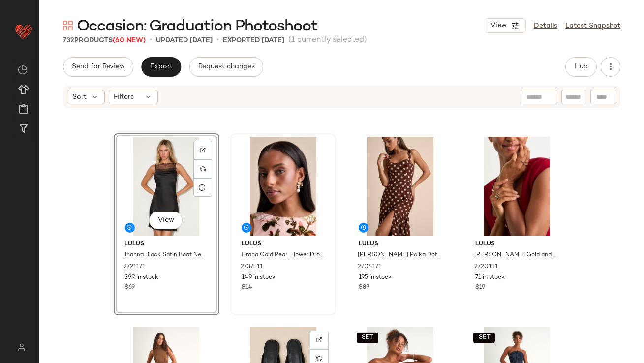
scroll to position [668, 0]
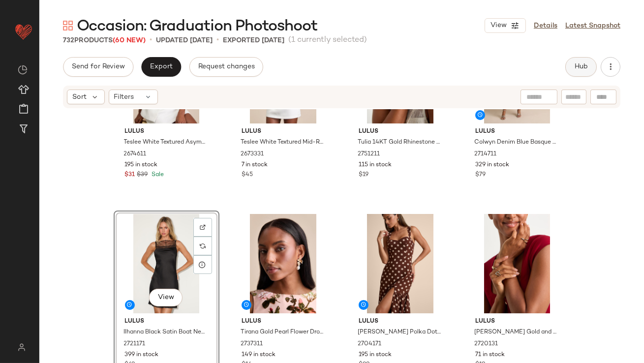
click at [588, 65] on button "Hub" at bounding box center [580, 67] width 31 height 20
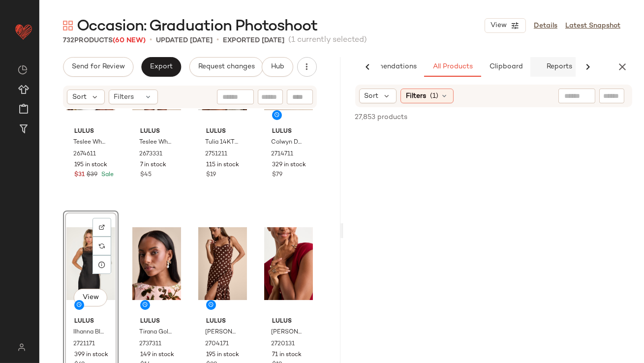
scroll to position [0, 55]
click at [518, 65] on button "Reports" at bounding box center [546, 67] width 57 height 20
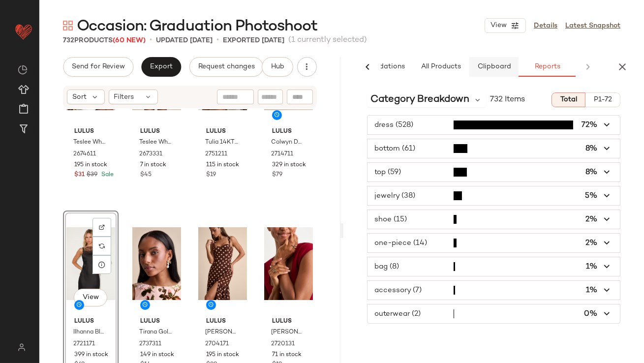
click at [488, 64] on span "Clipboard" at bounding box center [494, 67] width 34 height 8
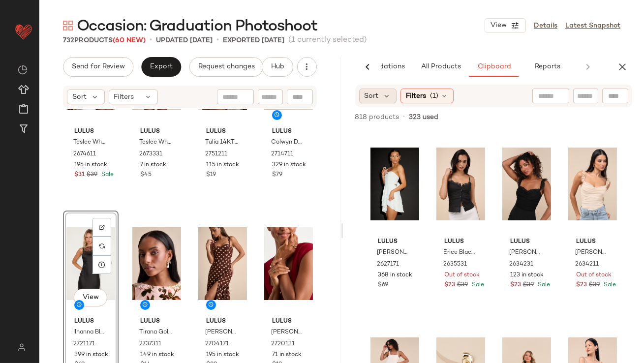
click at [372, 93] on span "Sort" at bounding box center [371, 96] width 14 height 10
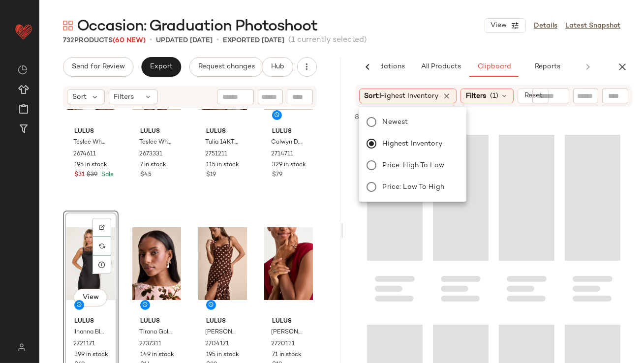
click at [421, 40] on div "732 Products (60 New) • updated [DATE] • Exported [DATE] (1 currently selected)" at bounding box center [341, 40] width 604 height 10
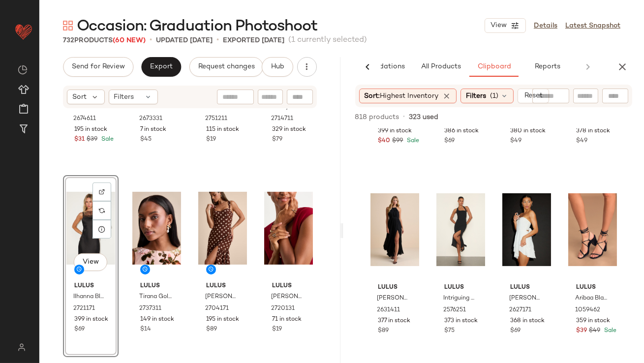
scroll to position [735, 0]
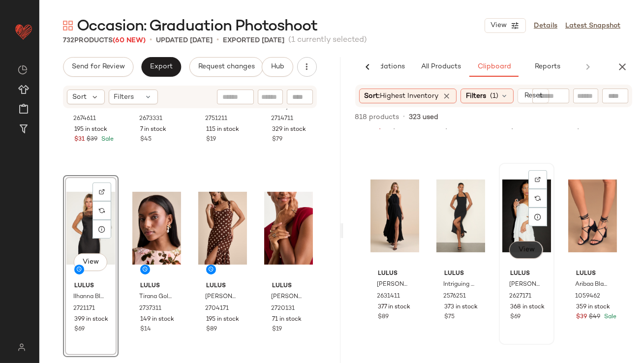
click at [517, 249] on span "View" at bounding box center [525, 250] width 17 height 8
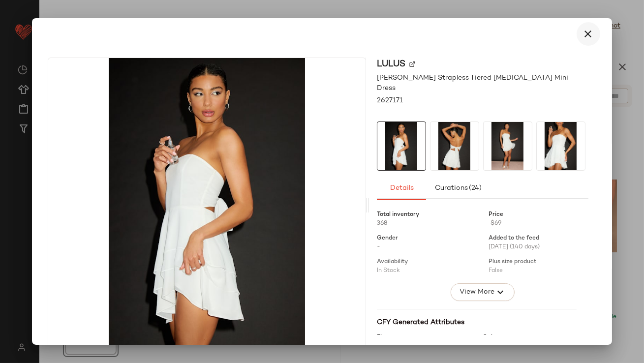
click at [592, 32] on button "button" at bounding box center [588, 34] width 24 height 24
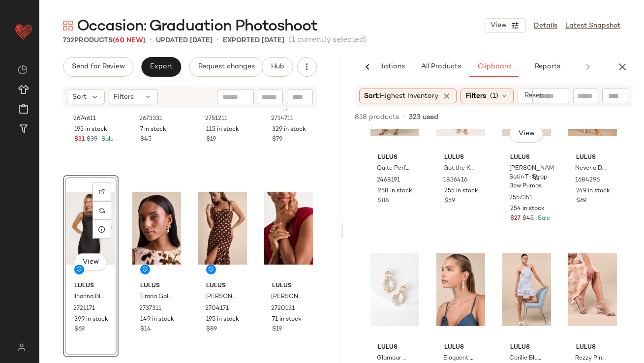
scroll to position [1458, 0]
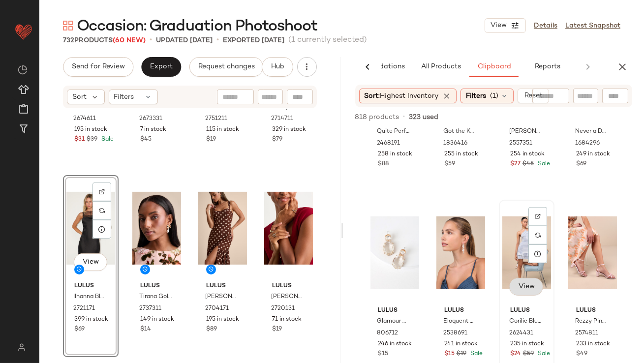
click at [521, 288] on span "View" at bounding box center [525, 287] width 17 height 8
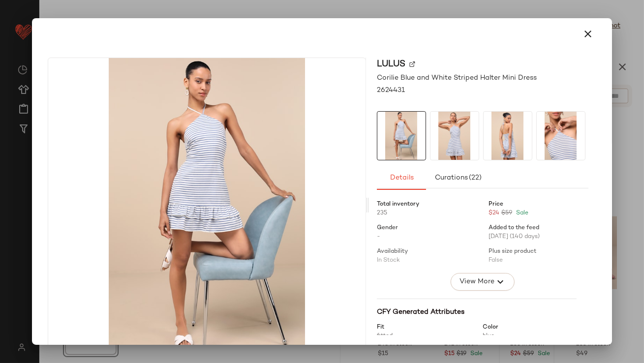
click at [588, 56] on div "Lulus Corilie Blue and White Striped Halter Mini Dress 2624431 Details Curation…" at bounding box center [322, 207] width 572 height 315
click at [584, 30] on icon "button" at bounding box center [588, 34] width 12 height 12
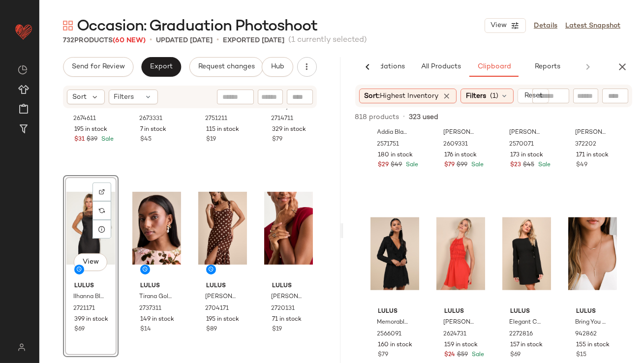
scroll to position [2462, 0]
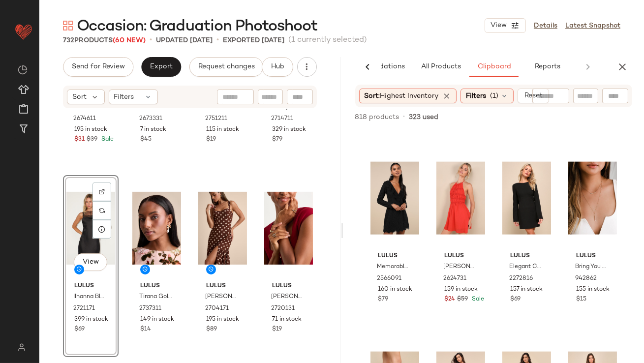
click at [620, 77] on div "AI Recommendations All Products Clipboard Reports Sort Filters (3) Reset 5,074 …" at bounding box center [493, 230] width 301 height 347
click at [624, 74] on button "button" at bounding box center [622, 67] width 20 height 20
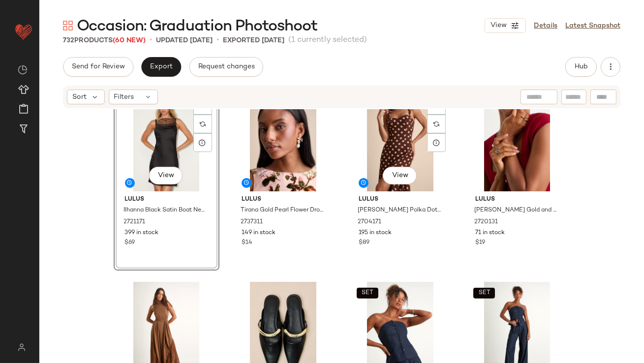
scroll to position [794, 0]
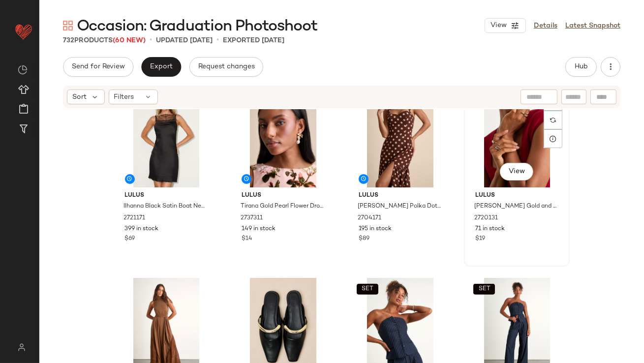
click at [509, 145] on div "View" at bounding box center [516, 137] width 99 height 99
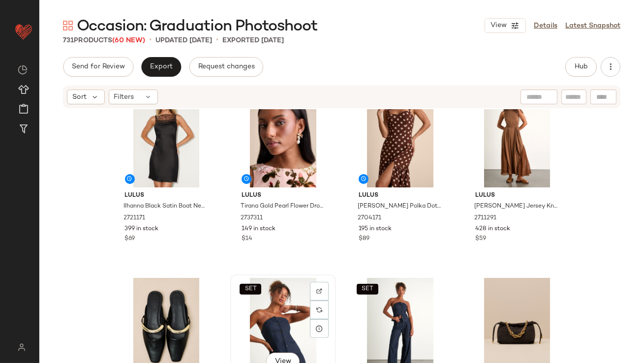
click at [284, 308] on div "SET View" at bounding box center [283, 327] width 99 height 99
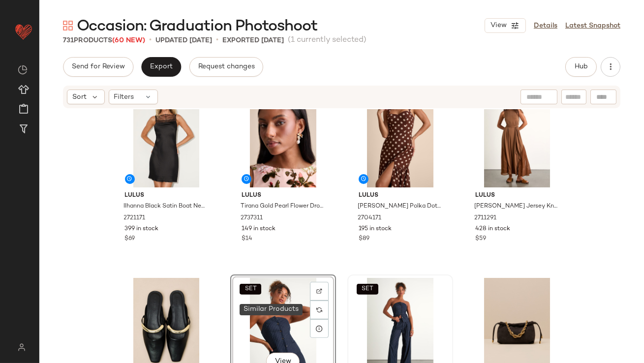
click at [362, 308] on div "SET" at bounding box center [400, 327] width 99 height 99
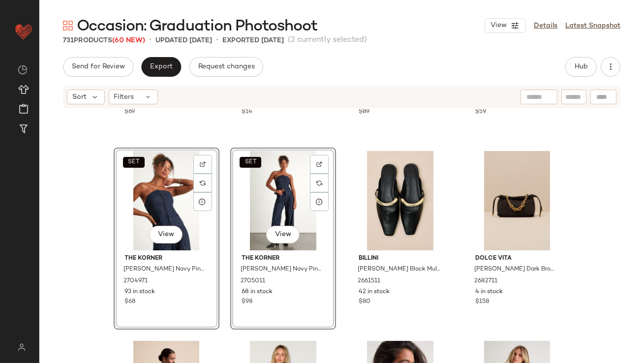
scroll to position [957, 0]
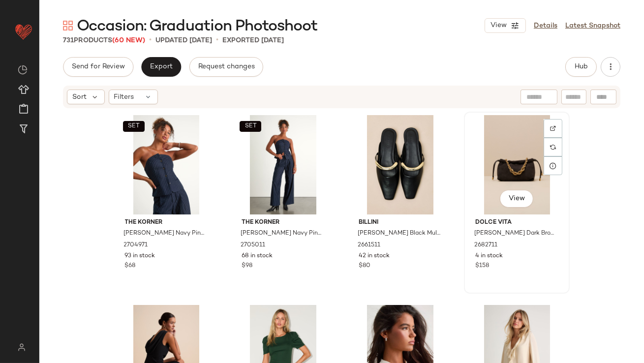
click at [473, 167] on div "View" at bounding box center [516, 164] width 99 height 99
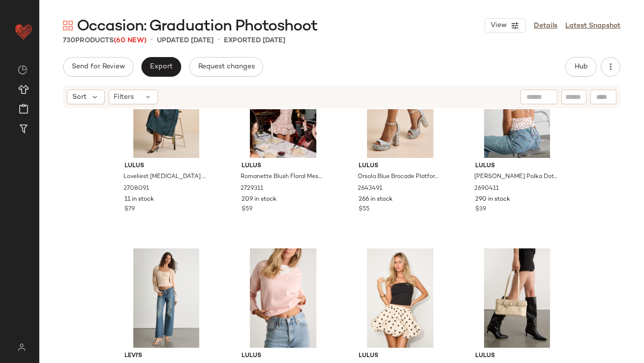
scroll to position [1293, 0]
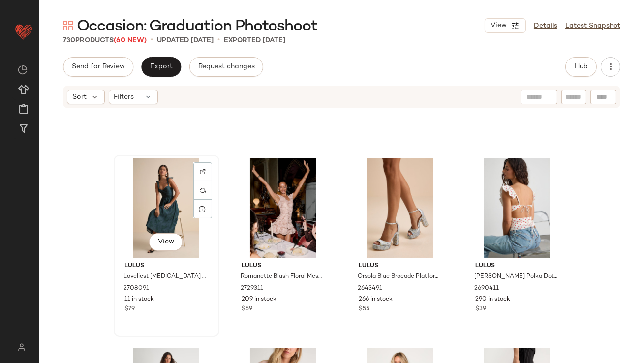
click at [157, 212] on div "View" at bounding box center [166, 207] width 99 height 99
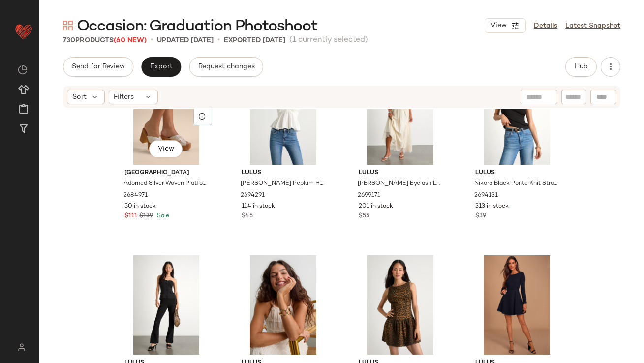
scroll to position [3111, 0]
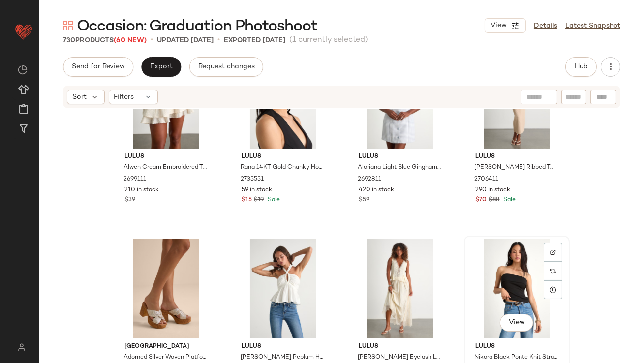
click at [484, 265] on div "View" at bounding box center [516, 288] width 99 height 99
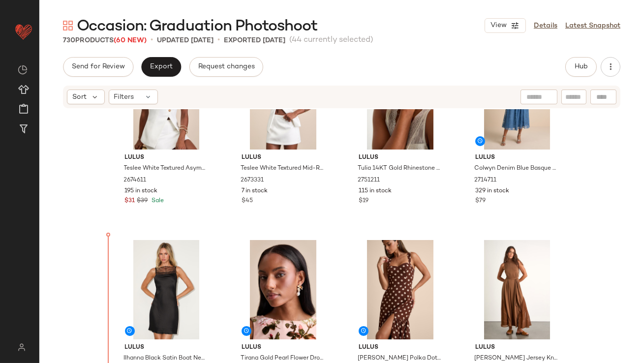
scroll to position [680, 0]
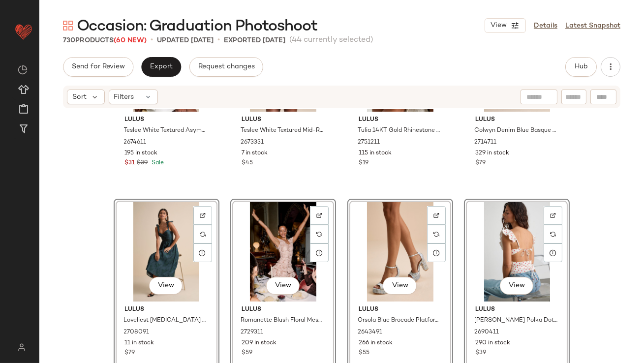
click at [96, 241] on div "SET Lulus Teslee White Textured Asymmetrical Vest Top 2674611 195 in stock $31 …" at bounding box center [341, 250] width 604 height 283
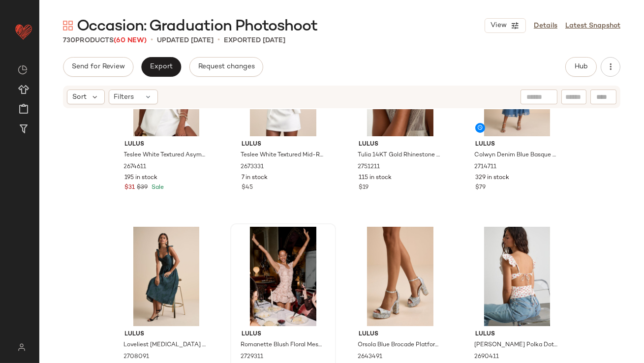
scroll to position [685, 0]
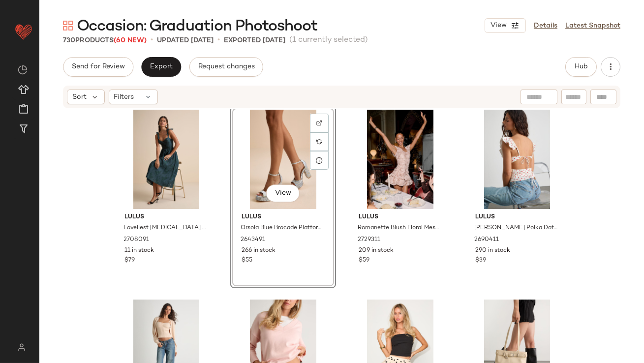
scroll to position [776, 0]
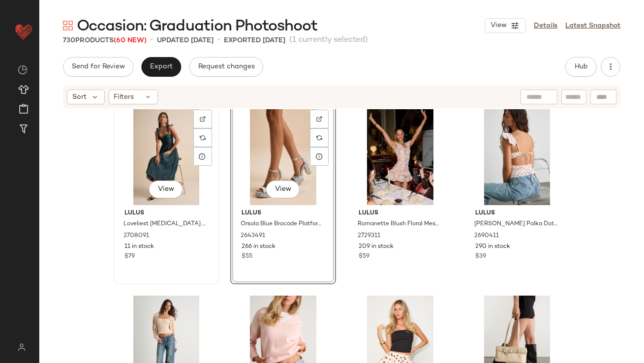
click at [159, 161] on div "View" at bounding box center [166, 155] width 99 height 99
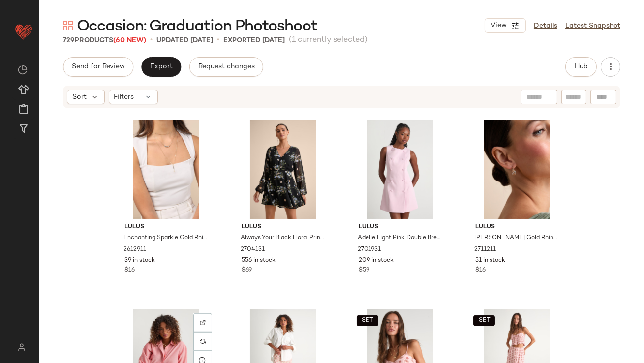
scroll to position [1280, 0]
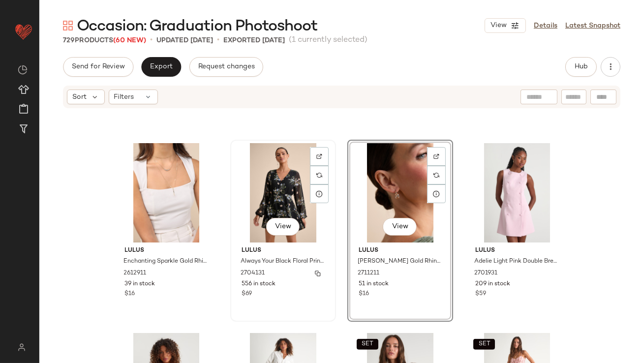
scroll to position [1299, 0]
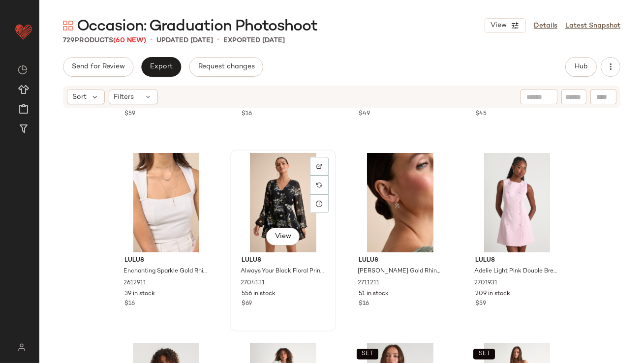
click at [251, 208] on div "View" at bounding box center [283, 202] width 99 height 99
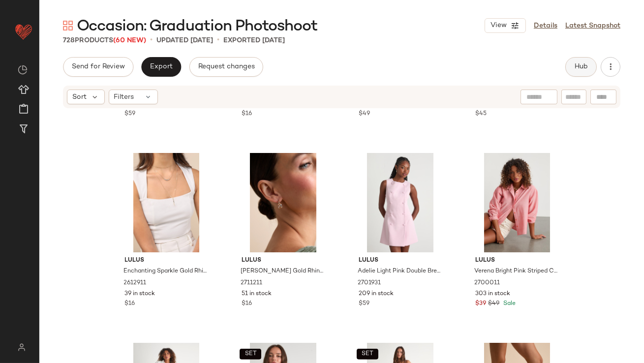
click at [583, 61] on button "Hub" at bounding box center [580, 67] width 31 height 20
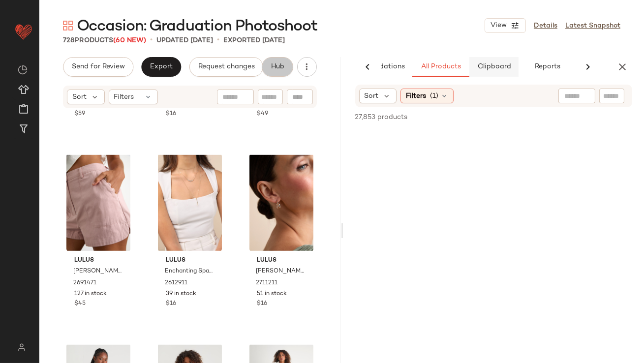
scroll to position [0, 55]
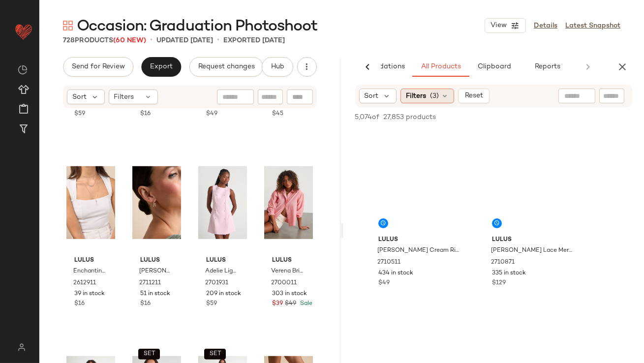
click at [411, 98] on span "Filters" at bounding box center [416, 96] width 20 height 10
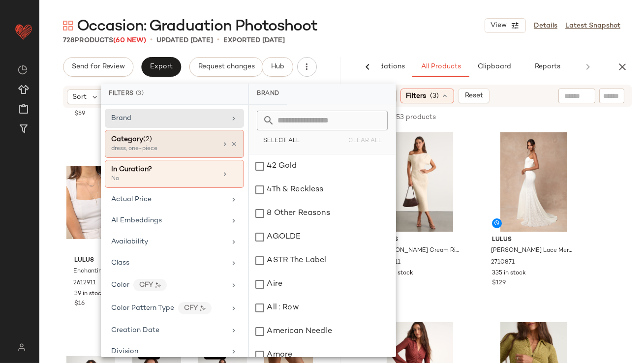
click at [226, 142] on div at bounding box center [229, 144] width 17 height 8
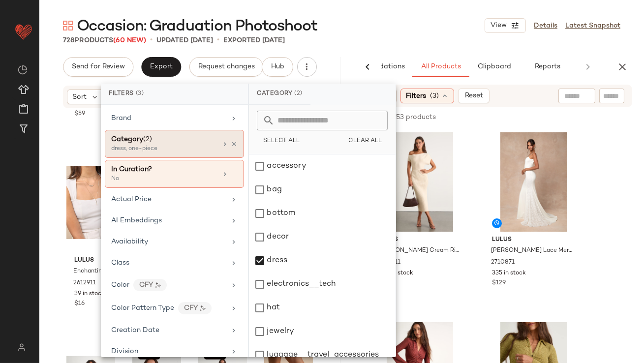
click at [201, 143] on div "Category (2)" at bounding box center [164, 139] width 106 height 10
click at [231, 142] on icon at bounding box center [234, 144] width 7 height 7
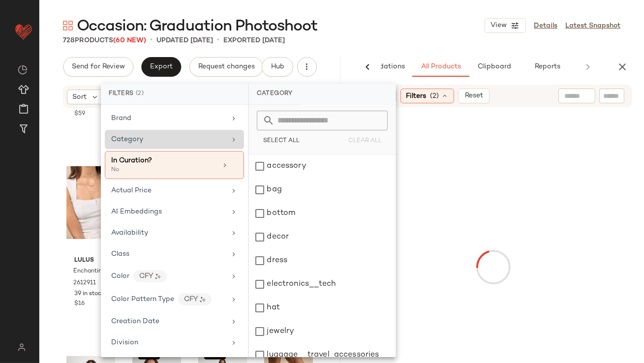
click at [225, 142] on div "Category" at bounding box center [174, 139] width 139 height 19
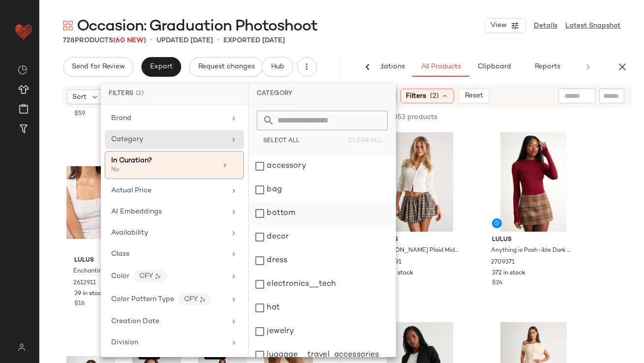
click at [259, 225] on div "bottom" at bounding box center [322, 237] width 147 height 24
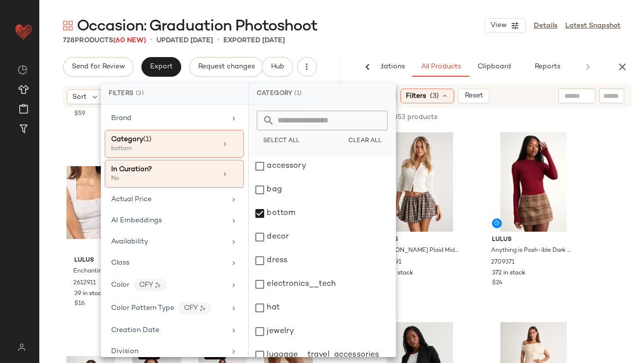
click at [398, 43] on div "728 Products (60 New) • updated Sep 3rd • Exported Aug 27th" at bounding box center [341, 40] width 604 height 10
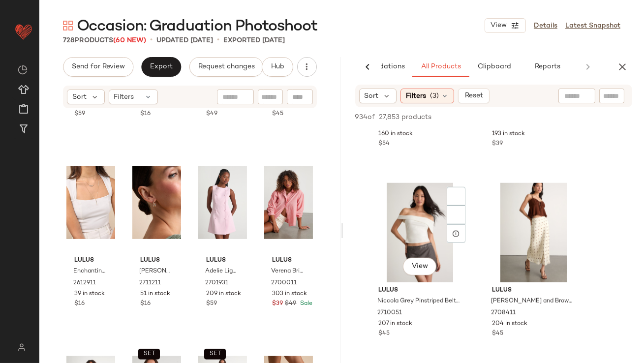
scroll to position [1895, 0]
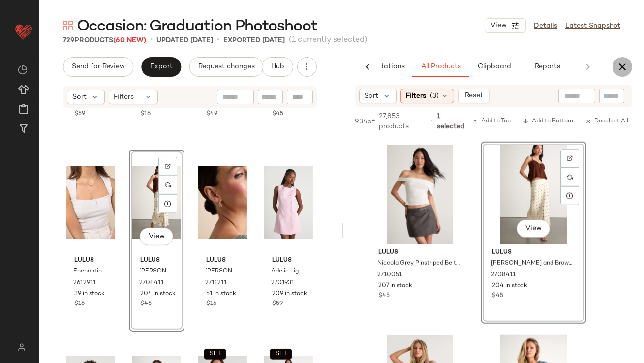
click at [615, 66] on button "button" at bounding box center [622, 67] width 20 height 20
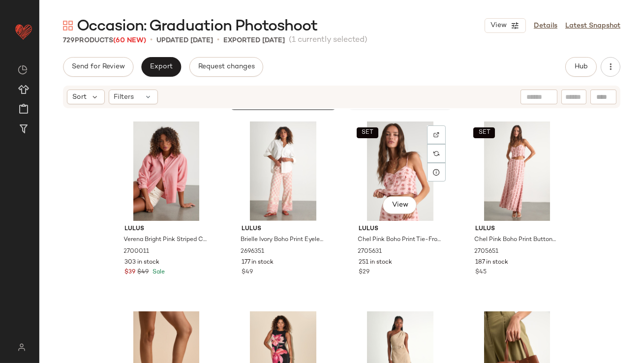
scroll to position [1567, 0]
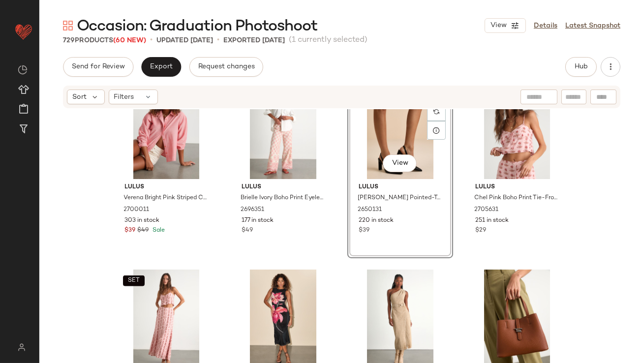
scroll to position [1546, 0]
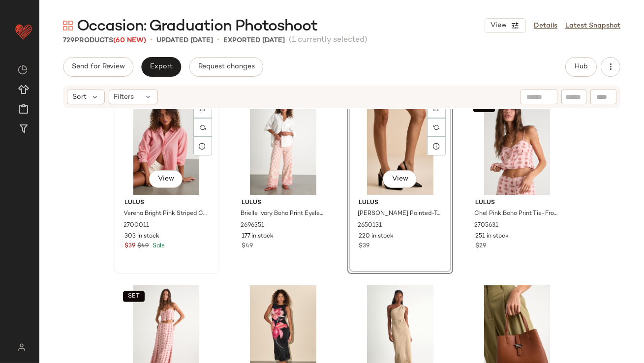
click at [159, 150] on div "View" at bounding box center [166, 144] width 99 height 99
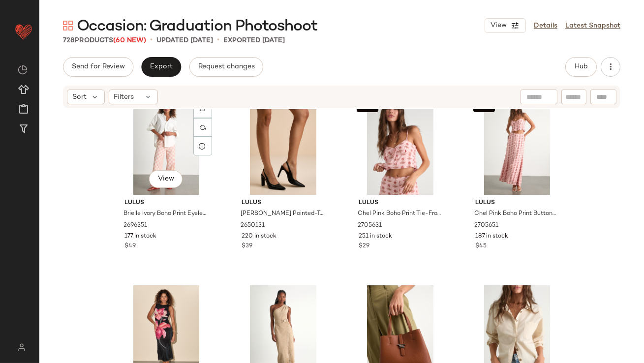
click at [158, 150] on div "View" at bounding box center [166, 144] width 99 height 99
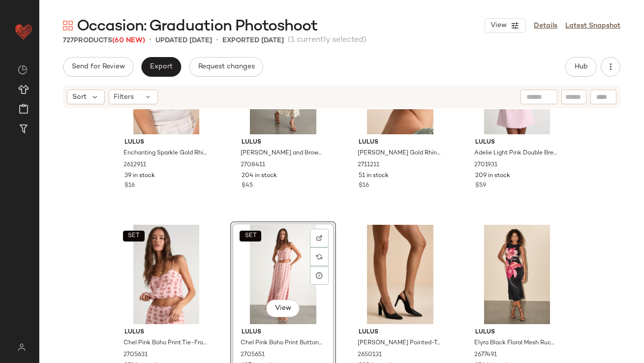
scroll to position [1431, 0]
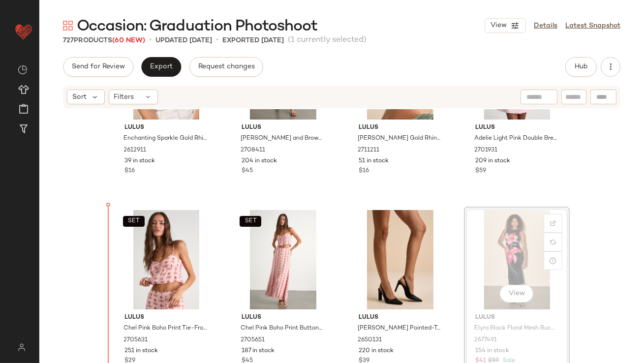
drag, startPoint x: 509, startPoint y: 236, endPoint x: 504, endPoint y: 236, distance: 4.9
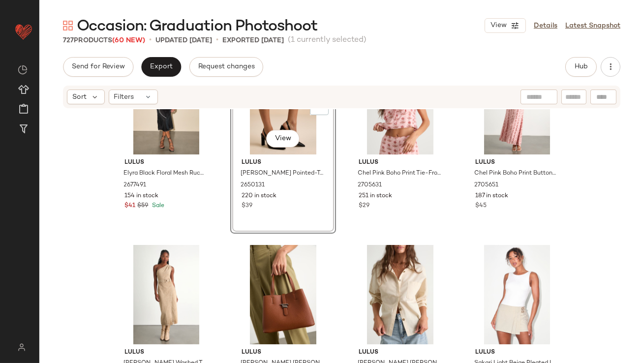
scroll to position [1611, 0]
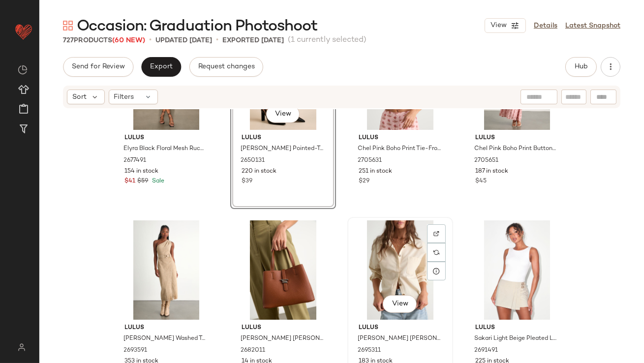
click at [376, 269] on div "View" at bounding box center [400, 269] width 99 height 99
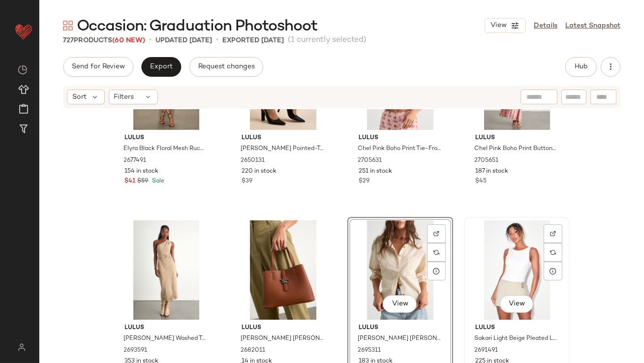
click at [511, 256] on div "View" at bounding box center [516, 269] width 99 height 99
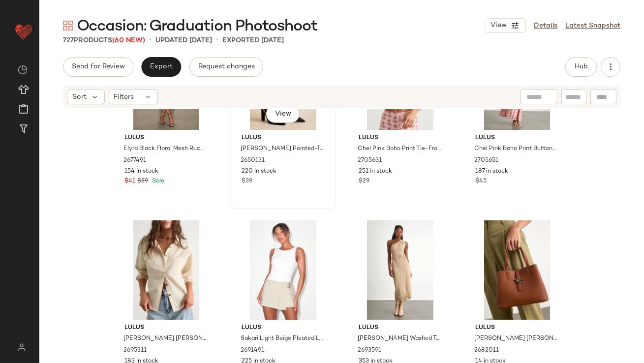
click at [258, 199] on div "View Lulus Honorata Black Pointed-Toe Slingback Pumps 2650131 220 in stock $39" at bounding box center [283, 118] width 104 height 180
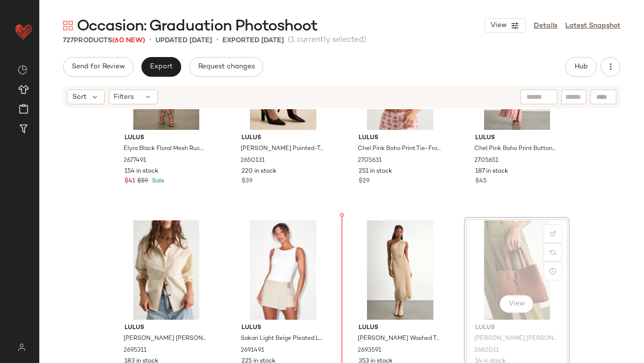
drag, startPoint x: 499, startPoint y: 260, endPoint x: 493, endPoint y: 260, distance: 5.9
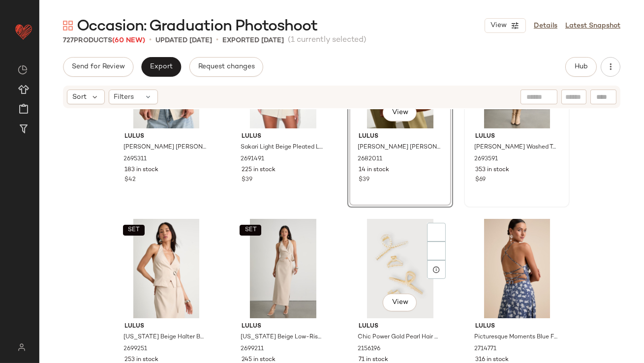
scroll to position [1803, 0]
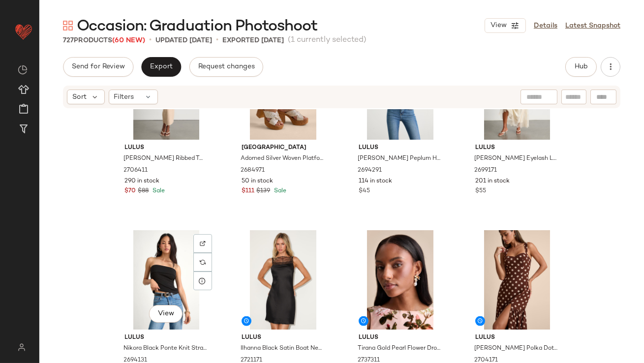
scroll to position [2552, 0]
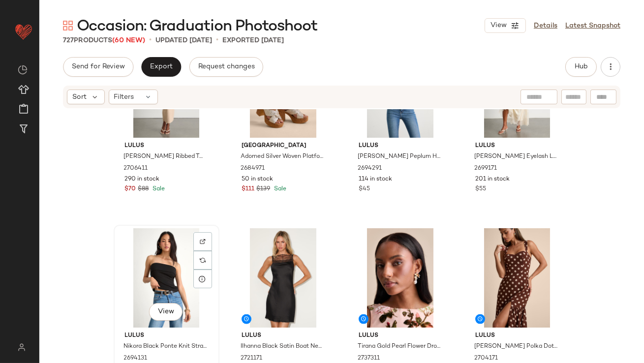
click at [149, 282] on div "View" at bounding box center [166, 277] width 99 height 99
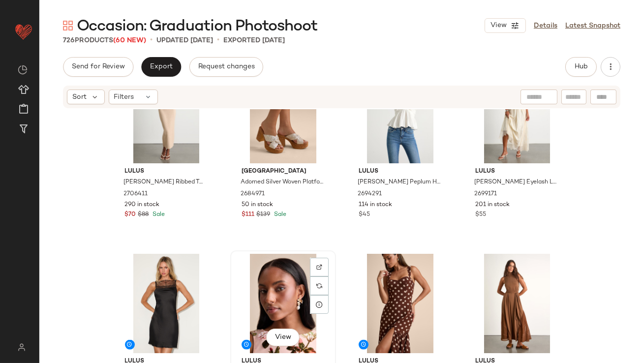
scroll to position [2537, 0]
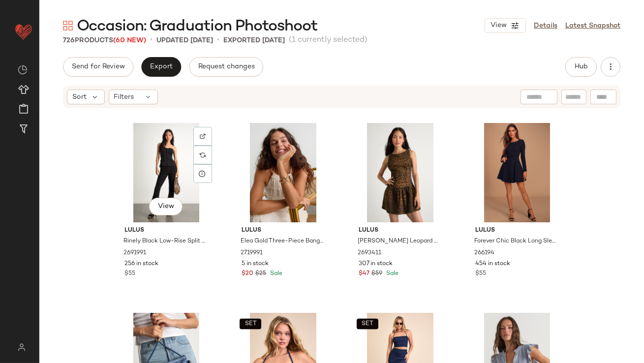
scroll to position [3228, 0]
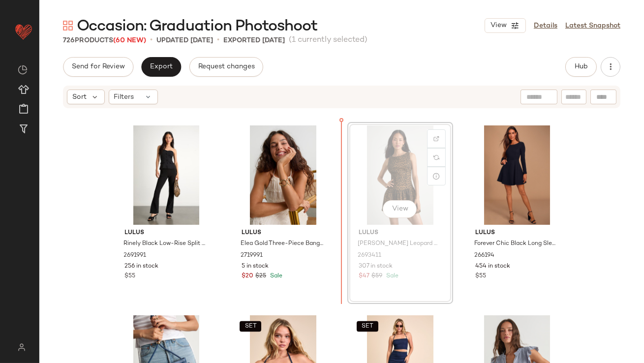
scroll to position [3222, 0]
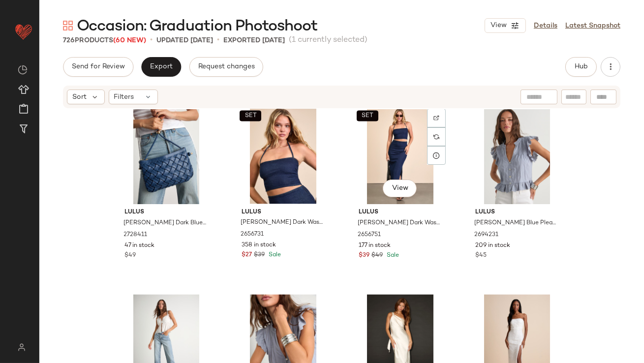
scroll to position [3410, 0]
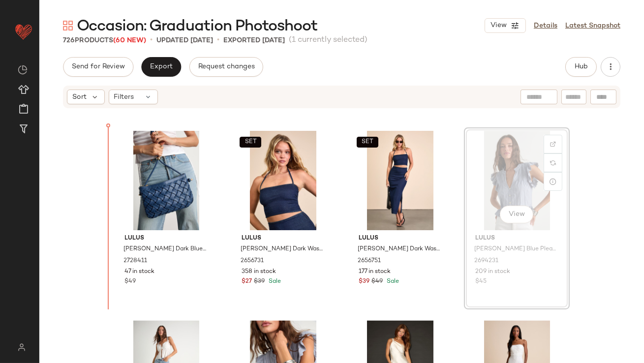
drag, startPoint x: 495, startPoint y: 175, endPoint x: 487, endPoint y: 175, distance: 7.9
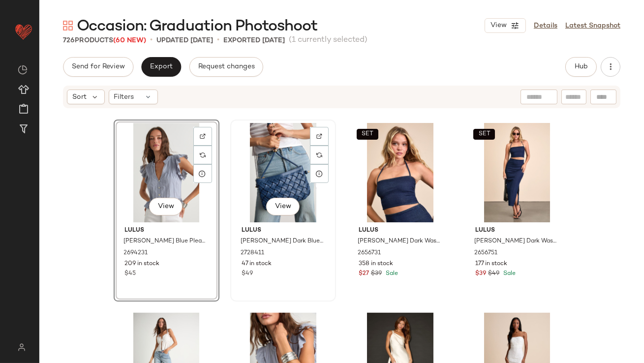
scroll to position [3414, 0]
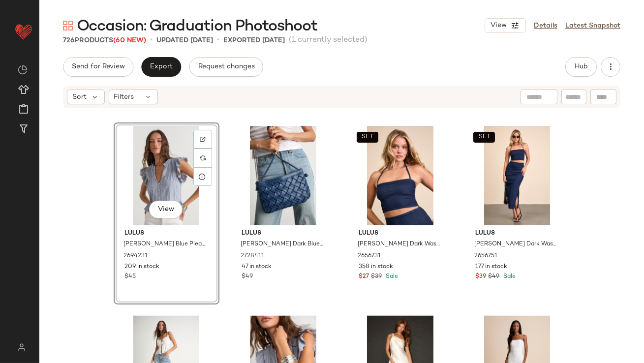
click at [96, 232] on div "View Lulus Annabelle Slate Blue Pleated Cotton Button-Up Top 2694231 209 in sto…" at bounding box center [341, 250] width 604 height 283
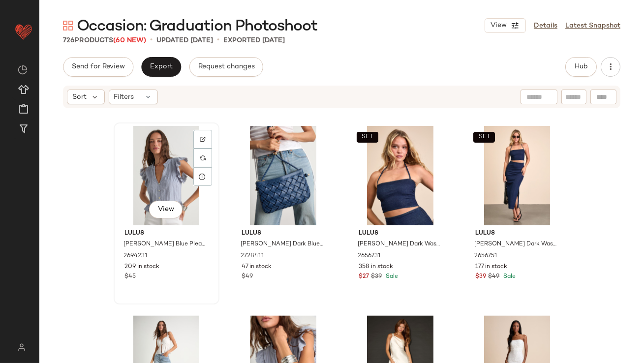
click at [157, 171] on div "View" at bounding box center [166, 175] width 99 height 99
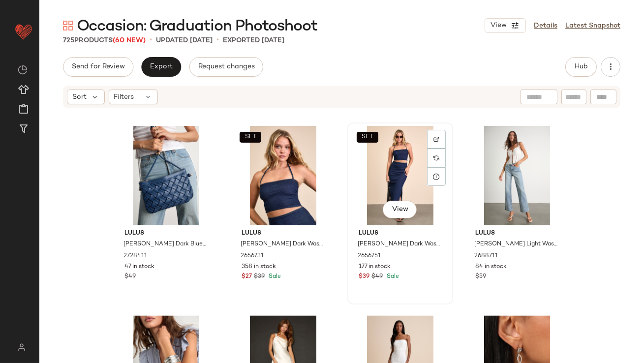
scroll to position [3512, 0]
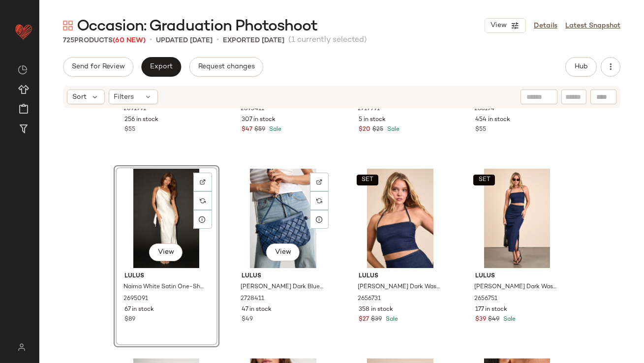
scroll to position [3369, 0]
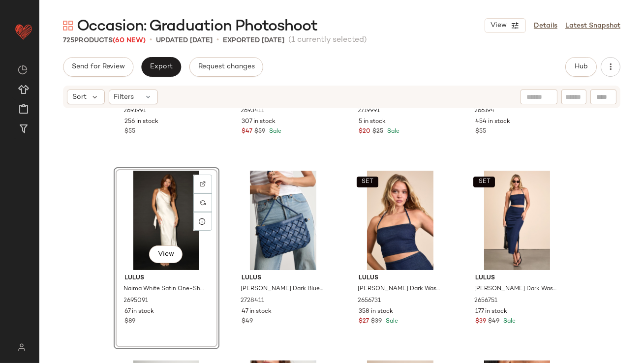
click at [167, 207] on div "View" at bounding box center [166, 220] width 99 height 99
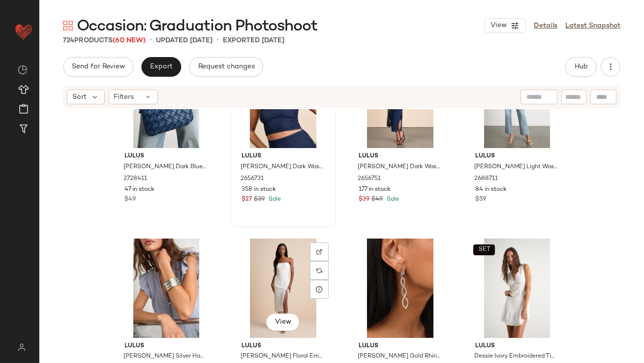
scroll to position [3521, 0]
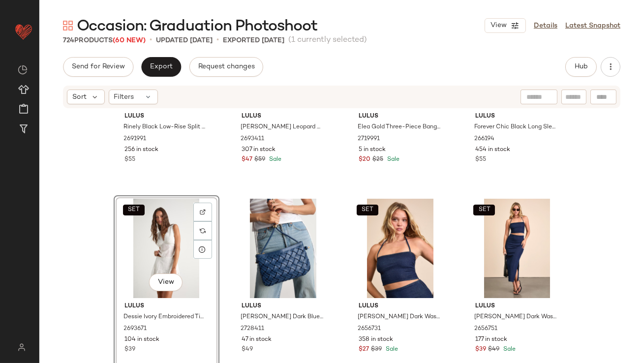
scroll to position [3339, 0]
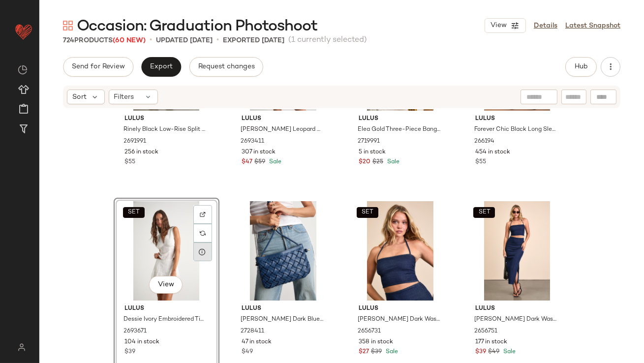
click at [199, 260] on div at bounding box center [202, 251] width 19 height 19
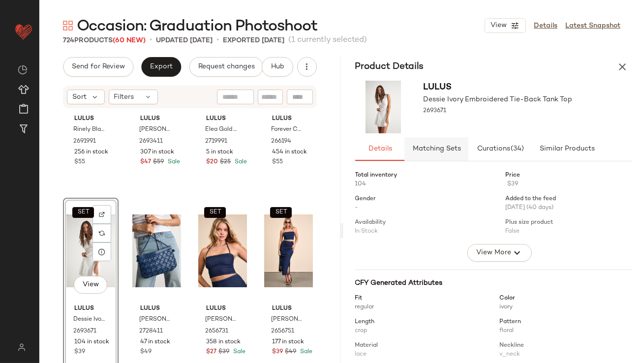
click at [439, 137] on div "Product Details Lulus Dessie Ivory Embroidered Tie-Back Tank Top 2693671 Detail…" at bounding box center [493, 230] width 301 height 347
click at [433, 150] on span "Matching Sets" at bounding box center [436, 149] width 49 height 8
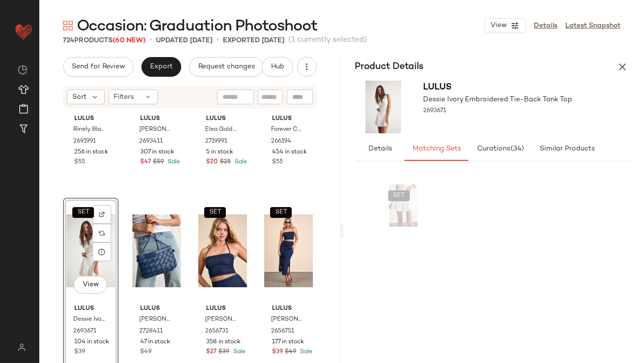
click at [620, 74] on button "button" at bounding box center [622, 67] width 20 height 20
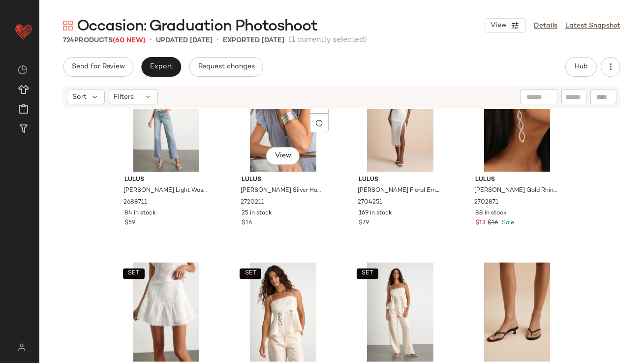
scroll to position [3671, 0]
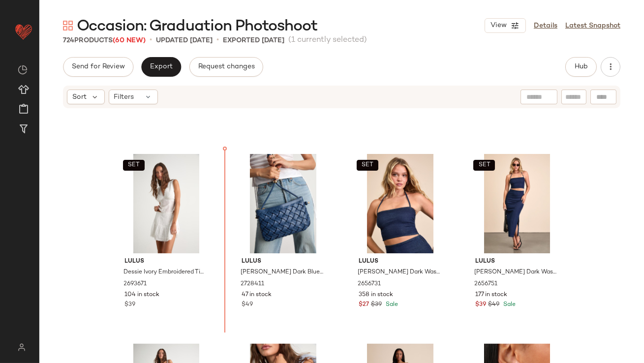
scroll to position [3367, 0]
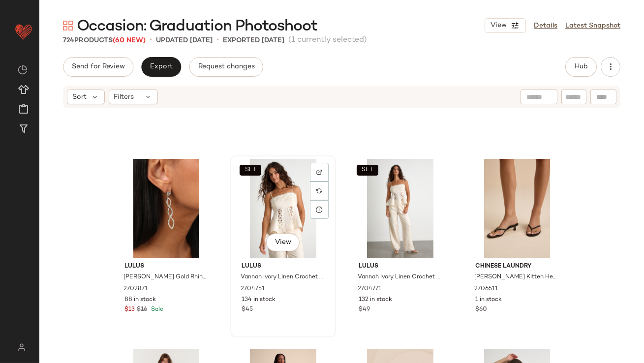
scroll to position [3899, 0]
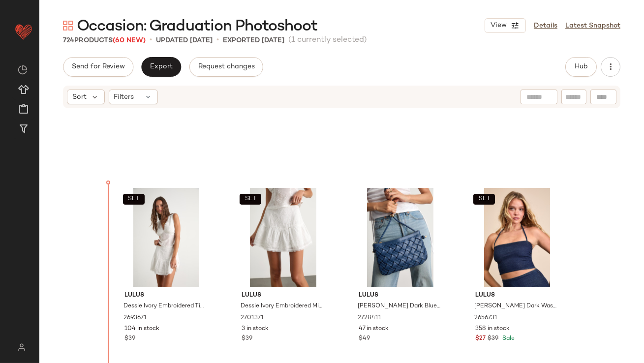
scroll to position [3352, 0]
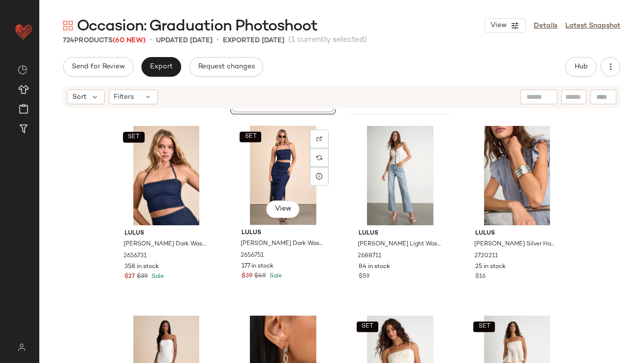
scroll to position [3609, 0]
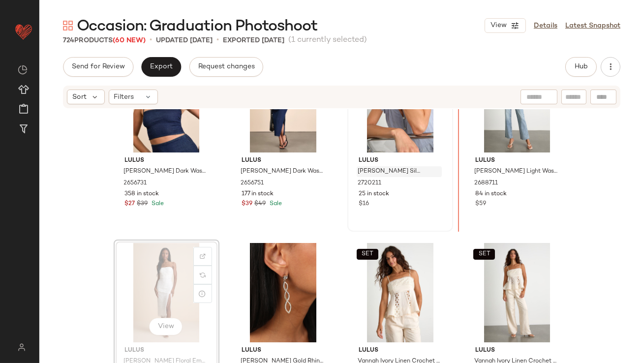
scroll to position [3674, 0]
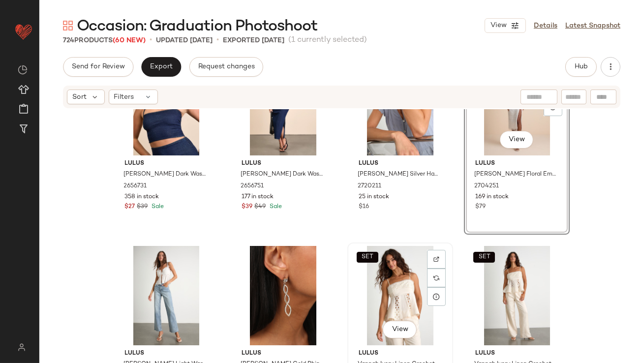
click at [396, 283] on div "SET View" at bounding box center [400, 295] width 99 height 99
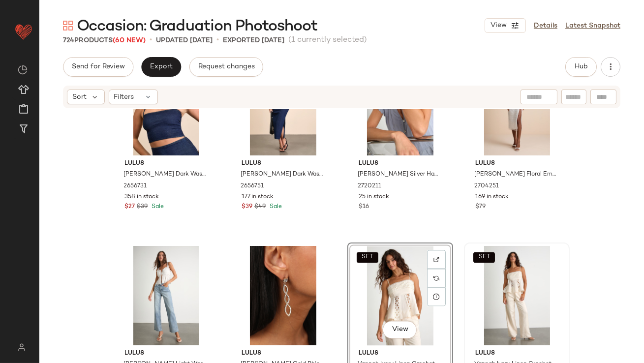
click at [506, 277] on div "SET" at bounding box center [516, 295] width 99 height 99
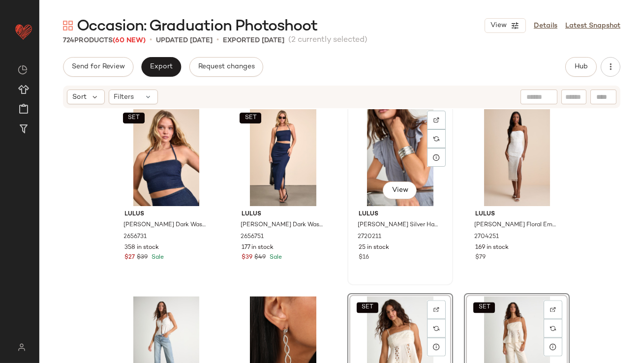
click at [358, 275] on div "View Lulus Effie Silver Hammered Cuff Bracelet 2720211 25 in stock $16" at bounding box center [400, 194] width 104 height 180
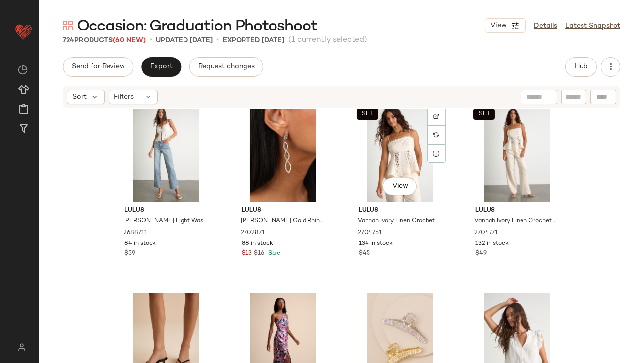
scroll to position [3830, 0]
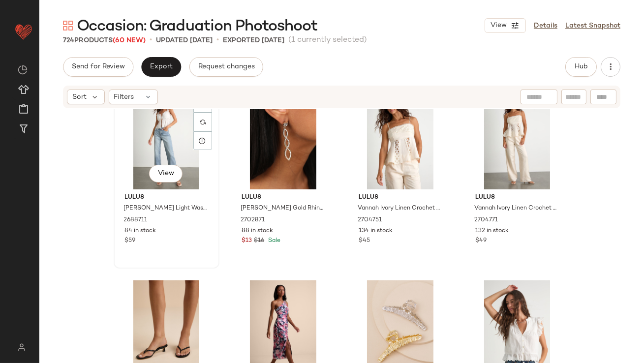
click at [162, 149] on div "View" at bounding box center [166, 139] width 99 height 99
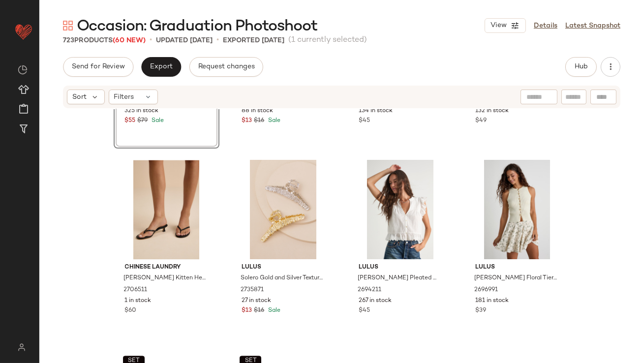
scroll to position [4000, 0]
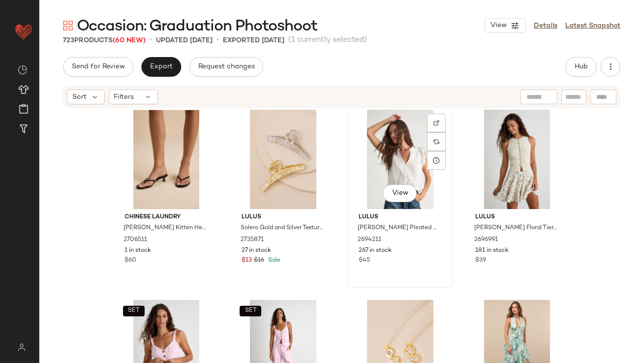
click at [397, 158] on div "View" at bounding box center [400, 159] width 99 height 99
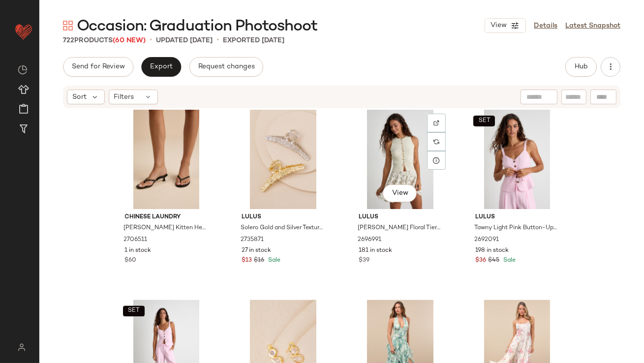
click at [397, 158] on div "View" at bounding box center [400, 159] width 99 height 99
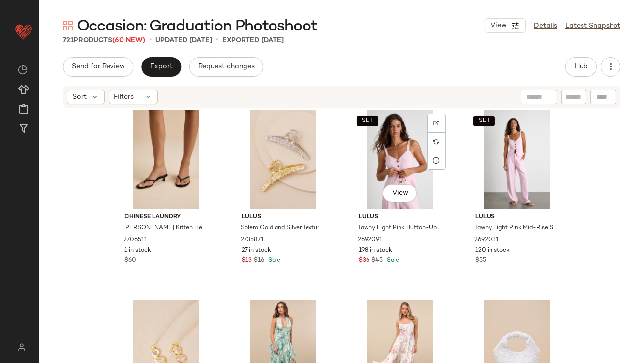
click at [397, 158] on div "SET View" at bounding box center [400, 159] width 99 height 99
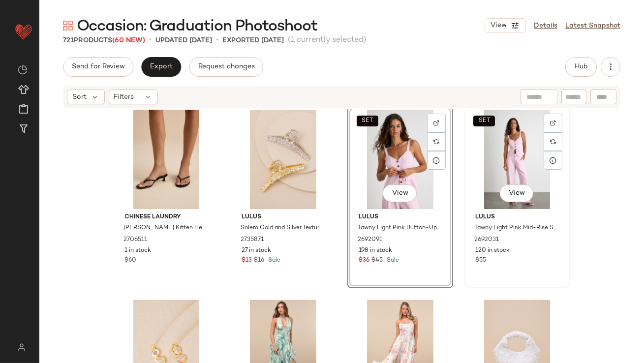
click at [493, 158] on div "SET View" at bounding box center [516, 159] width 99 height 99
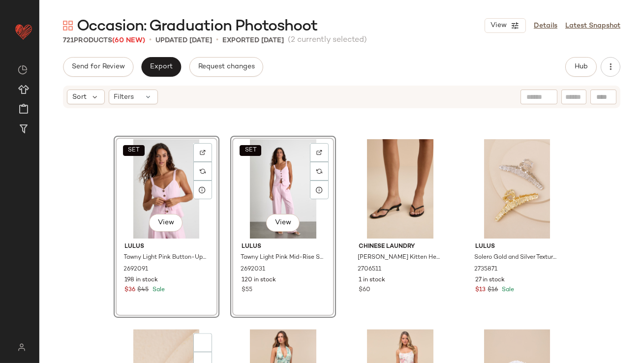
scroll to position [4114, 0]
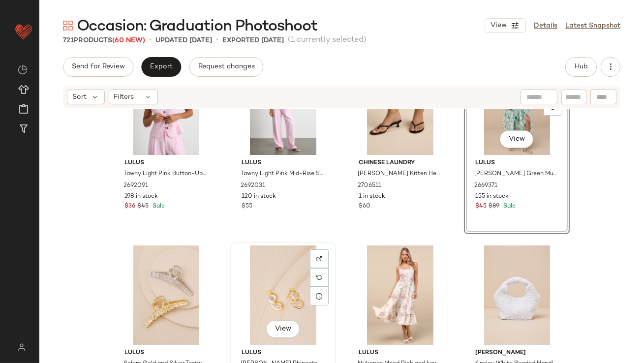
scroll to position [4066, 0]
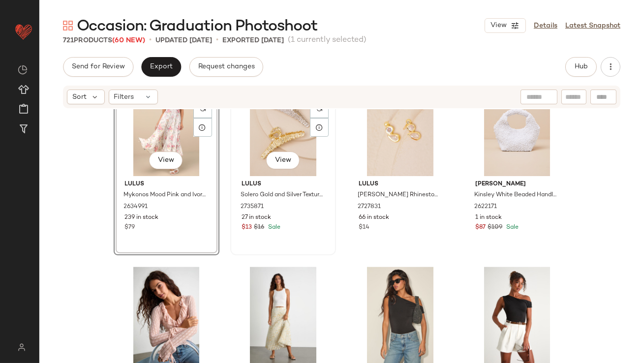
scroll to position [4224, 0]
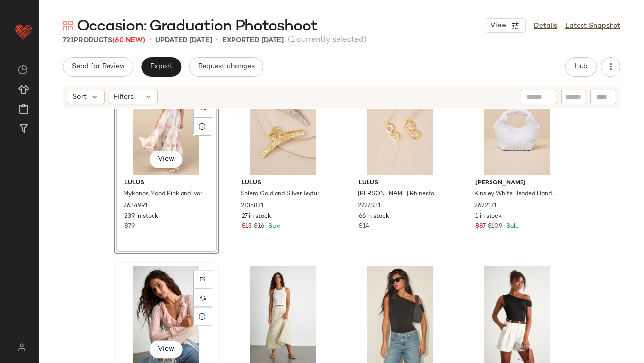
click at [172, 307] on div "View" at bounding box center [166, 315] width 99 height 99
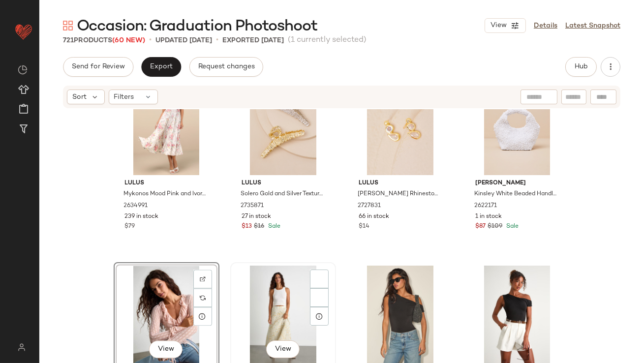
click at [242, 304] on div "View" at bounding box center [283, 315] width 99 height 99
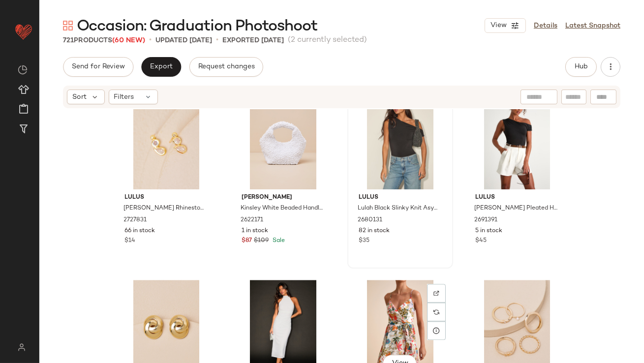
scroll to position [4400, 0]
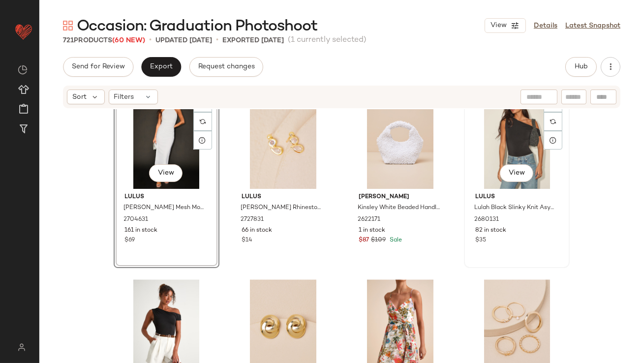
click at [510, 132] on div "View" at bounding box center [516, 139] width 99 height 99
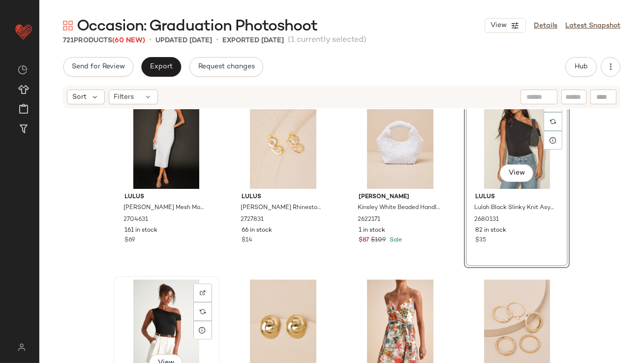
click at [179, 299] on div "View" at bounding box center [166, 328] width 99 height 99
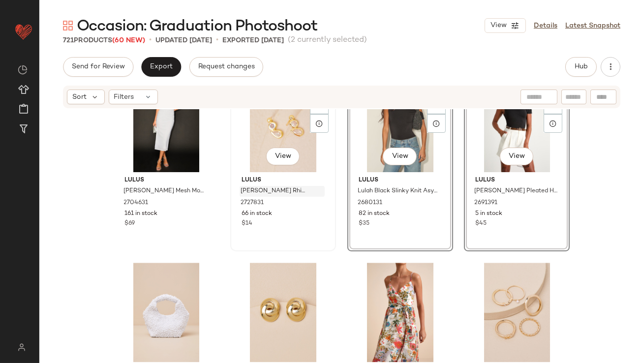
scroll to position [4468, 0]
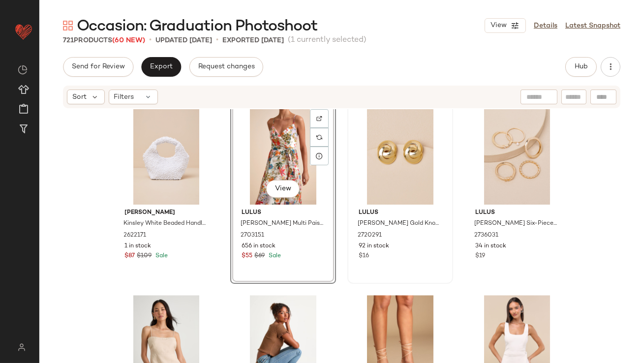
scroll to position [4573, 0]
click at [376, 144] on div "View" at bounding box center [400, 155] width 99 height 99
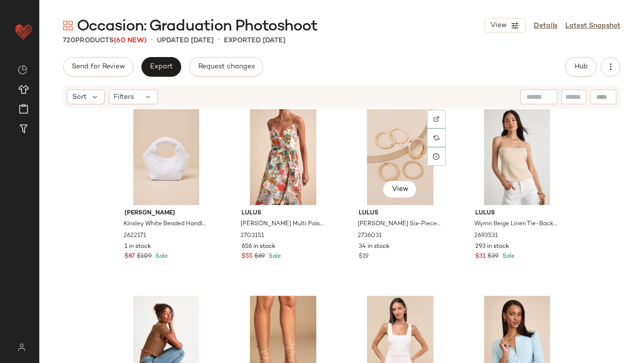
click at [376, 144] on div "View" at bounding box center [400, 155] width 99 height 99
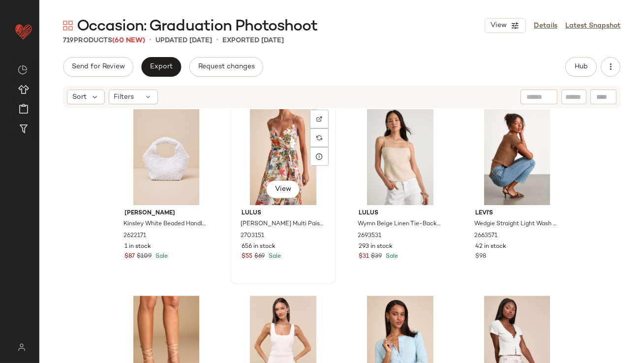
click at [279, 144] on div "View" at bounding box center [283, 155] width 99 height 99
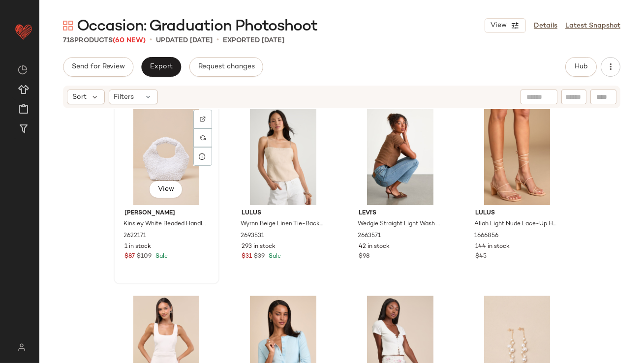
click at [140, 157] on div "View" at bounding box center [166, 155] width 99 height 99
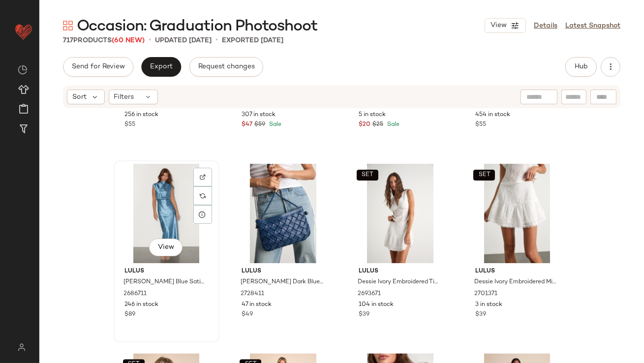
click at [155, 223] on div "View" at bounding box center [166, 213] width 99 height 99
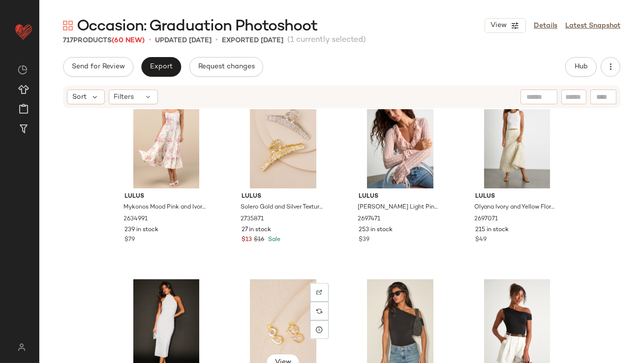
scroll to position [4159, 0]
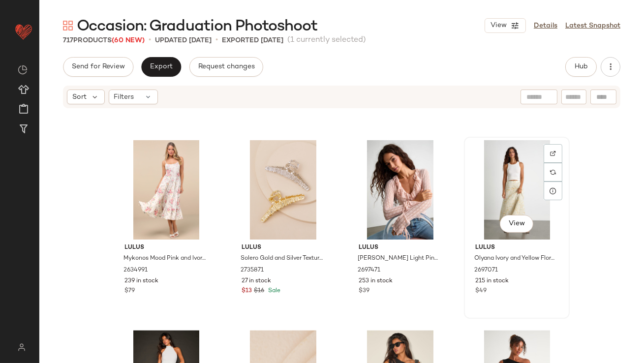
click at [492, 194] on div "View" at bounding box center [516, 189] width 99 height 99
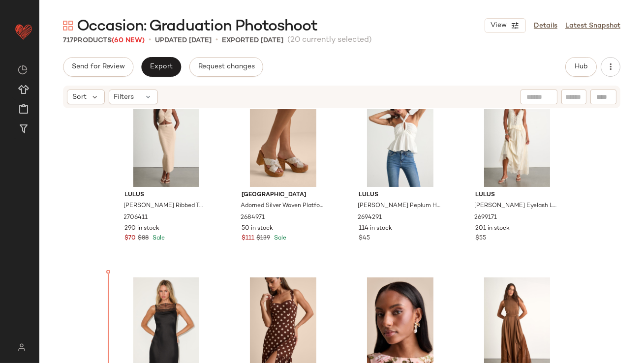
scroll to position [2508, 0]
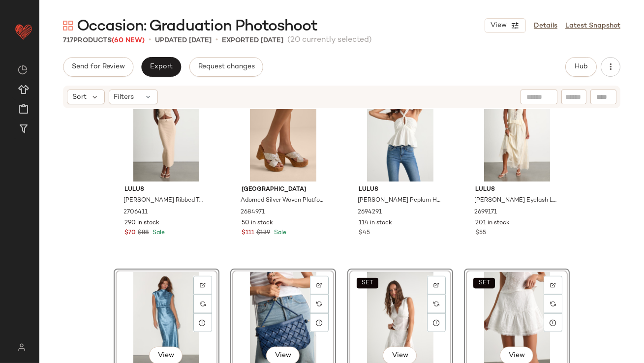
click at [102, 254] on div "Lulus Vivi Navy Blue Polka Dot Satin Ruffled Tie-Back Top 2690551 90 in stock $…" at bounding box center [341, 250] width 604 height 283
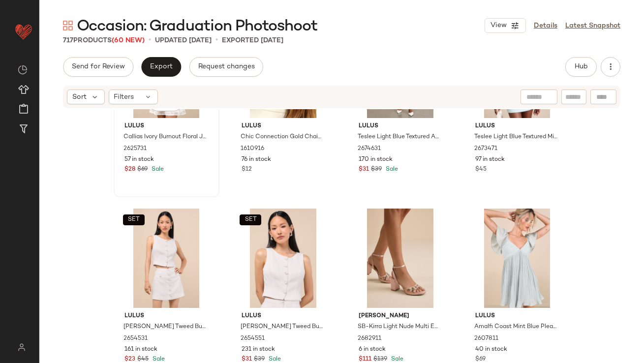
scroll to position [173, 0]
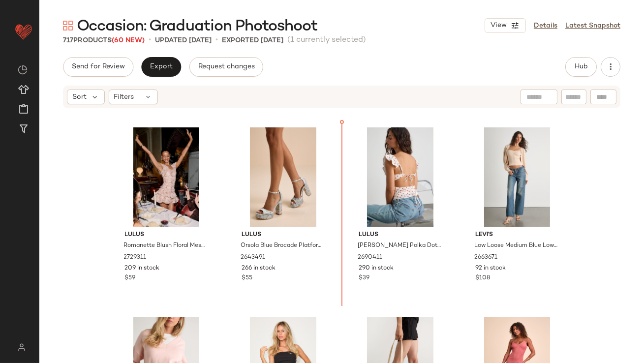
scroll to position [754, 0]
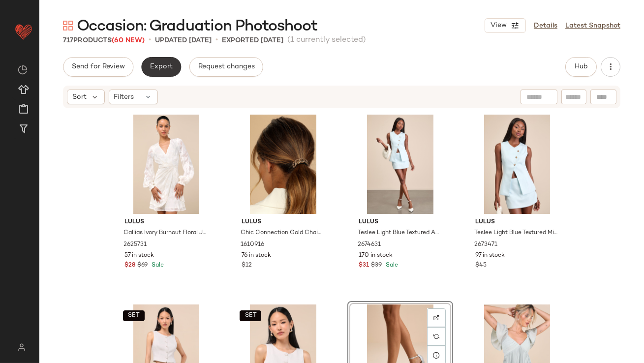
click at [155, 65] on span "Export" at bounding box center [161, 67] width 23 height 8
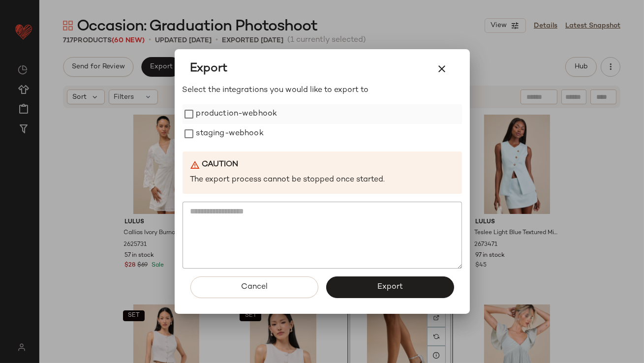
click at [213, 118] on label "production-webhook" at bounding box center [236, 114] width 81 height 20
click at [213, 144] on label "staging-webhook" at bounding box center [229, 134] width 67 height 20
click at [443, 69] on icon "button" at bounding box center [442, 69] width 12 height 12
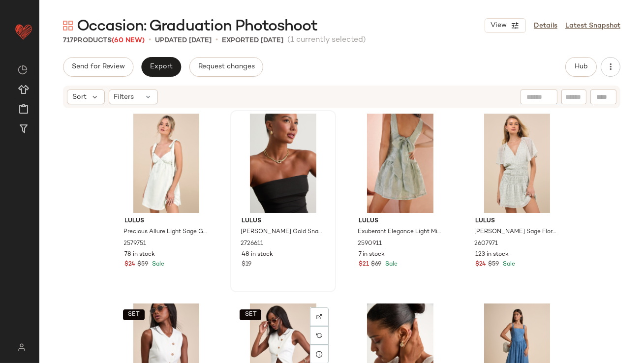
scroll to position [354, 0]
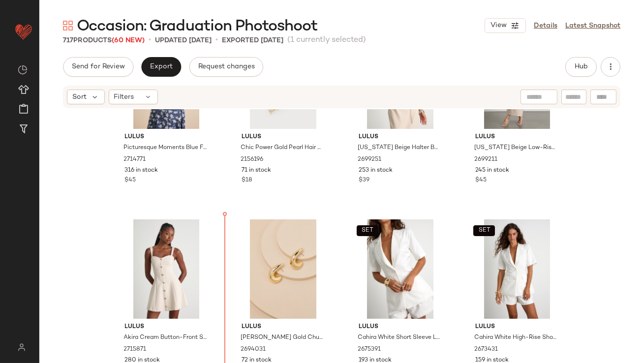
scroll to position [2000, 0]
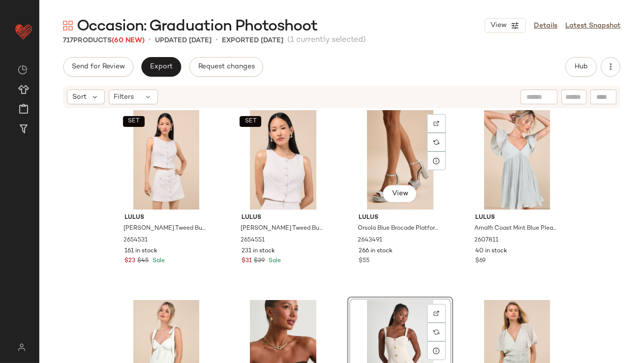
scroll to position [307, 0]
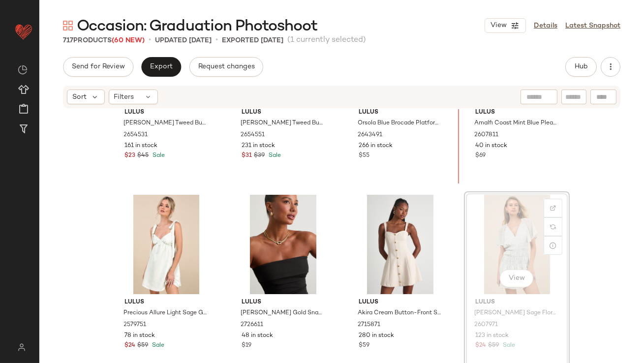
scroll to position [287, 0]
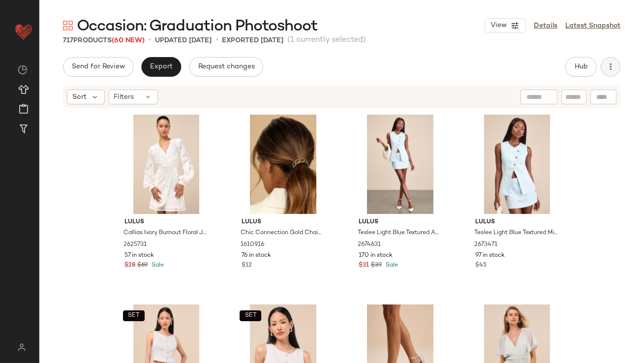
click at [609, 66] on icon "button" at bounding box center [610, 67] width 10 height 10
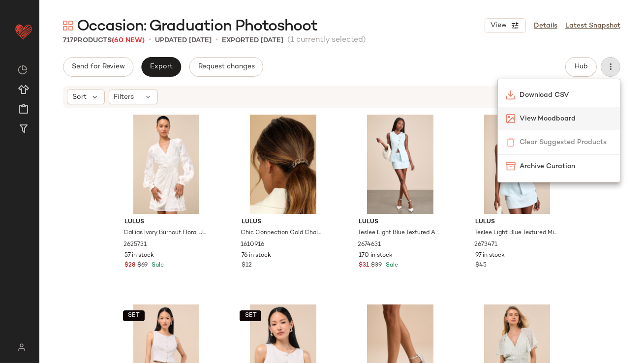
click at [540, 118] on span "View Moodboard" at bounding box center [565, 119] width 92 height 10
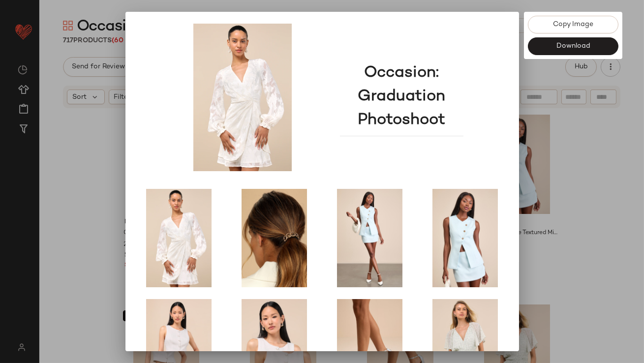
scroll to position [168, 0]
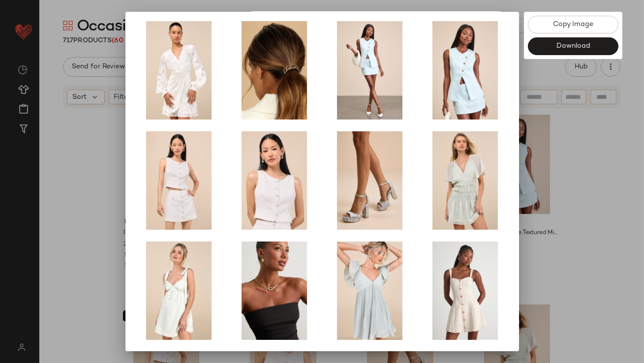
click at [548, 173] on div at bounding box center [322, 181] width 644 height 363
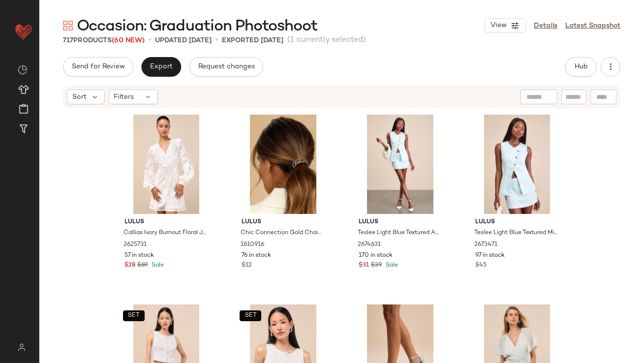
click at [174, 77] on div "Send for Review Export Request changes Hub Sort Filters Lulus Callias Ivory Bur…" at bounding box center [341, 230] width 604 height 347
click at [170, 71] on button "Export" at bounding box center [161, 67] width 40 height 20
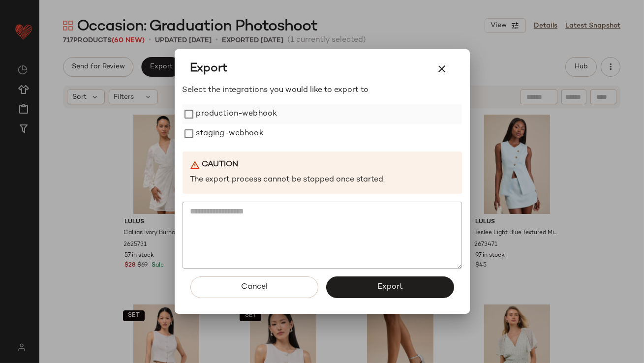
click at [222, 120] on label "production-webhook" at bounding box center [236, 114] width 81 height 20
click at [222, 139] on label "staging-webhook" at bounding box center [229, 134] width 67 height 20
click at [344, 282] on button "Export" at bounding box center [390, 287] width 128 height 22
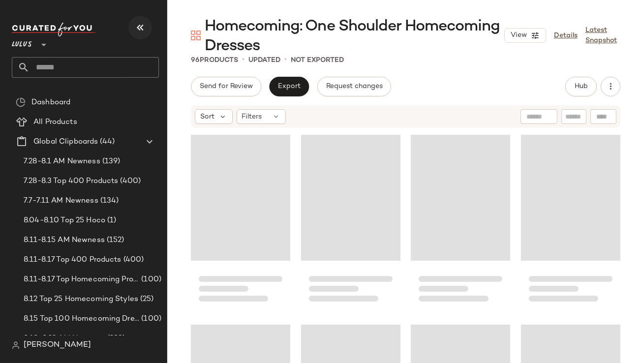
click at [137, 33] on icon "button" at bounding box center [140, 28] width 12 height 12
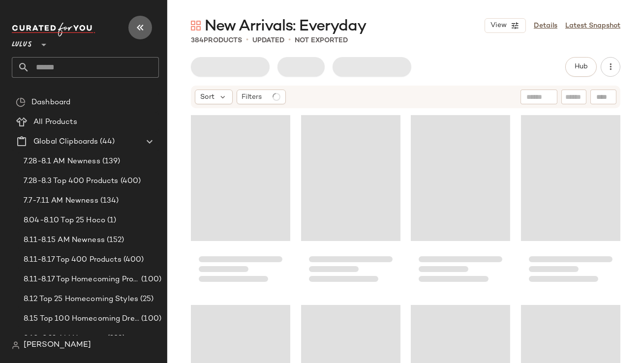
click at [143, 27] on icon "button" at bounding box center [140, 28] width 12 height 12
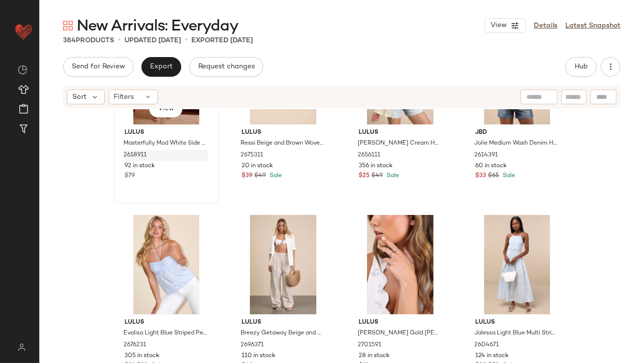
scroll to position [6180, 0]
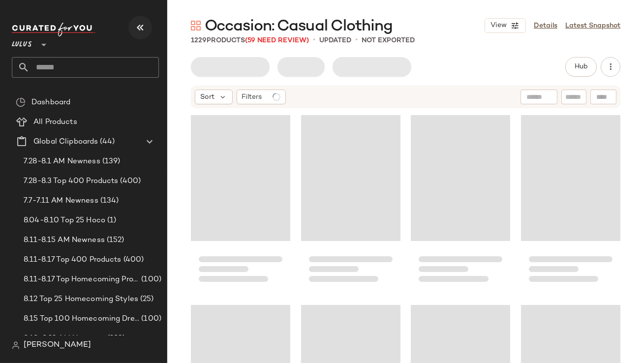
click at [143, 26] on icon "button" at bounding box center [140, 28] width 12 height 12
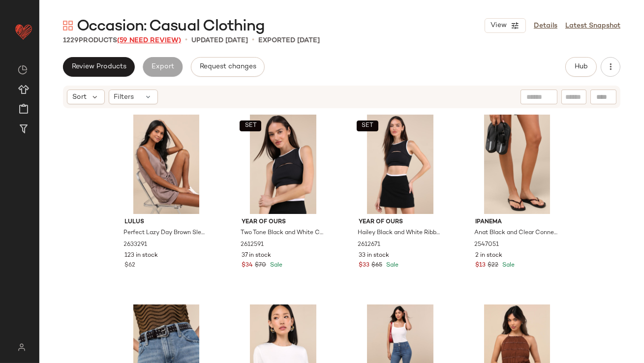
click at [146, 39] on span "(59 Need Review)" at bounding box center [149, 40] width 64 height 7
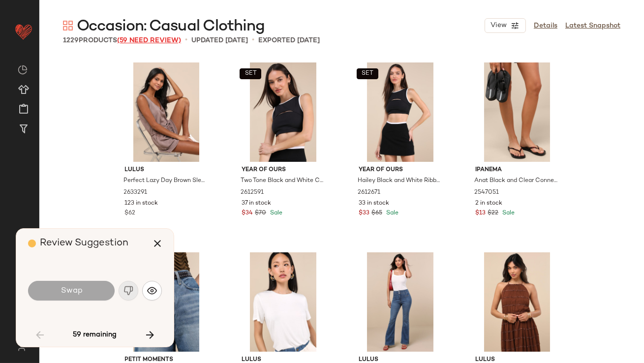
scroll to position [3227, 0]
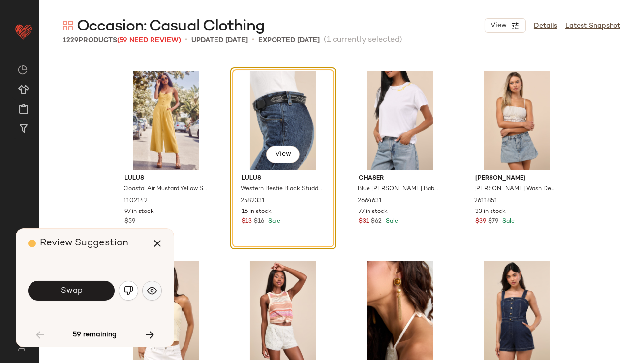
click at [149, 285] on button "button" at bounding box center [152, 291] width 20 height 20
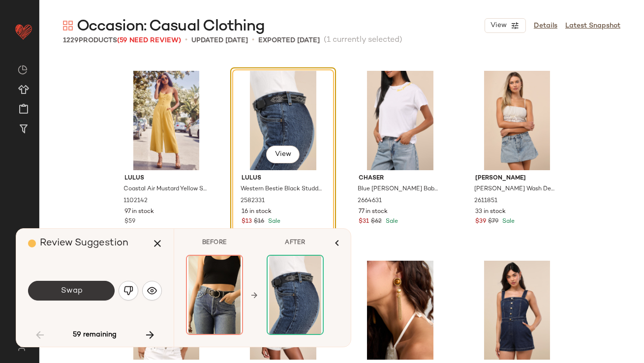
click at [101, 289] on button "Swap" at bounding box center [71, 291] width 87 height 20
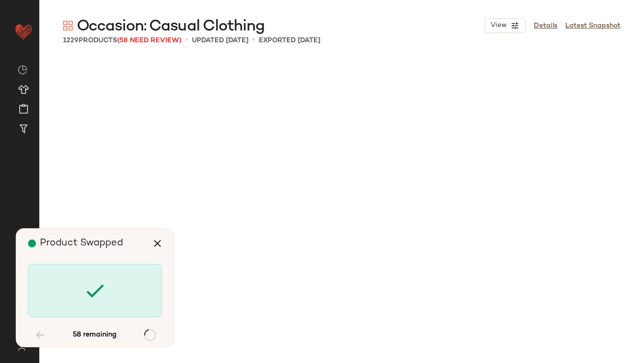
scroll to position [4176, 0]
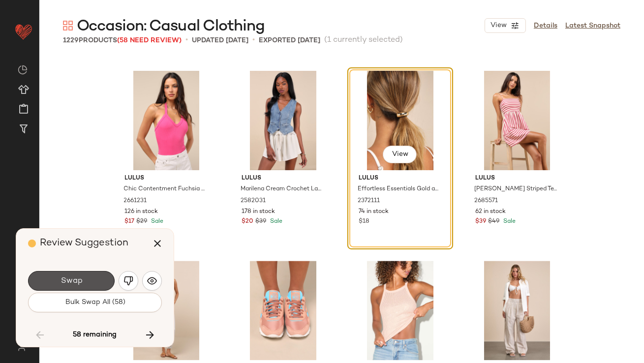
click at [101, 289] on button "Swap" at bounding box center [71, 281] width 87 height 20
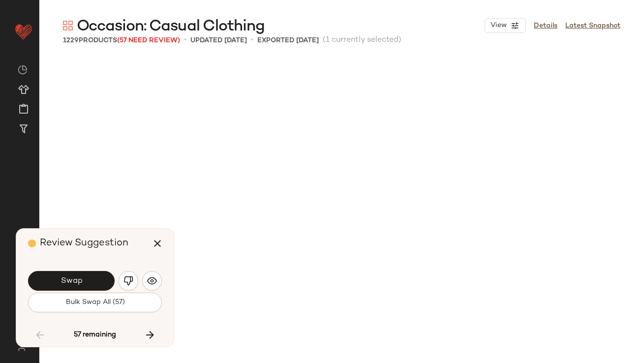
scroll to position [4746, 0]
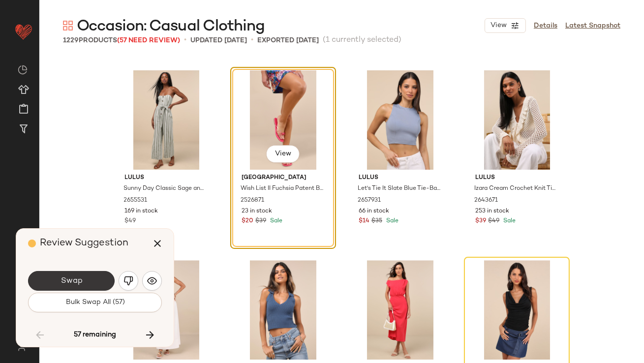
click at [101, 287] on button "Swap" at bounding box center [71, 281] width 87 height 20
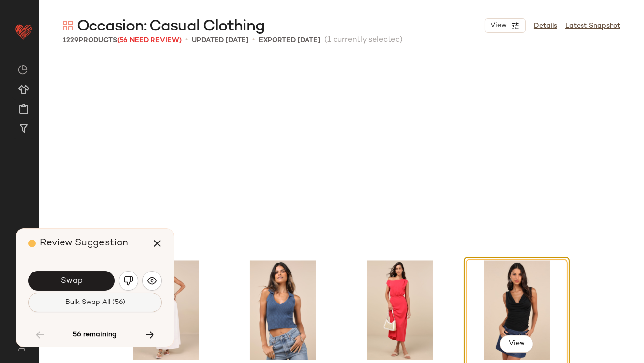
scroll to position [4936, 0]
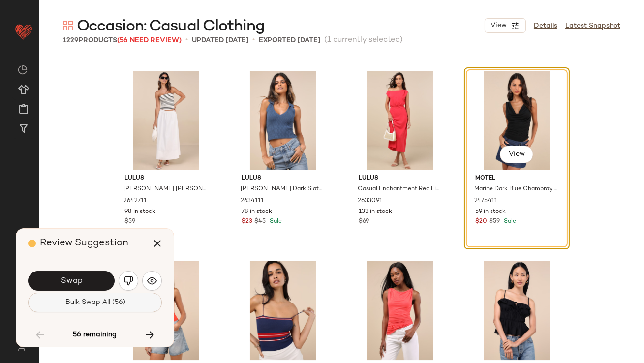
click at [100, 306] on span "Bulk Swap All (56)" at bounding box center [94, 303] width 60 height 8
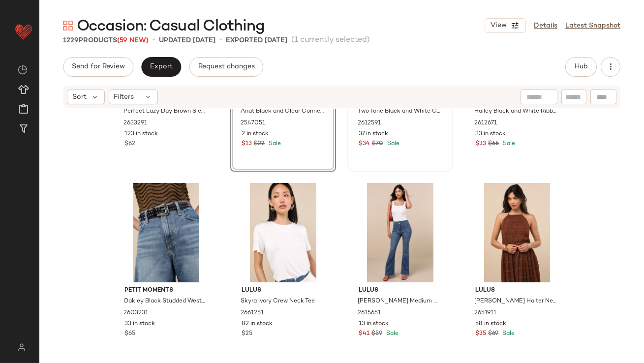
scroll to position [126, 0]
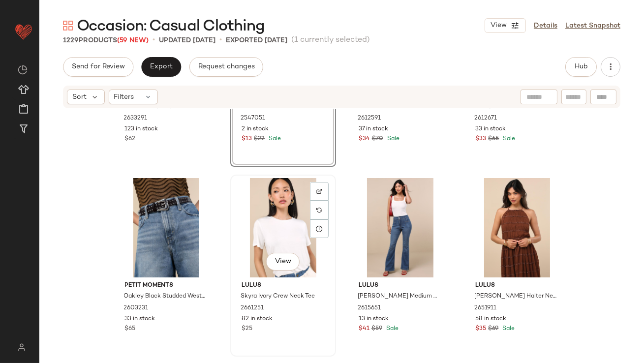
click at [261, 208] on div "View" at bounding box center [283, 227] width 99 height 99
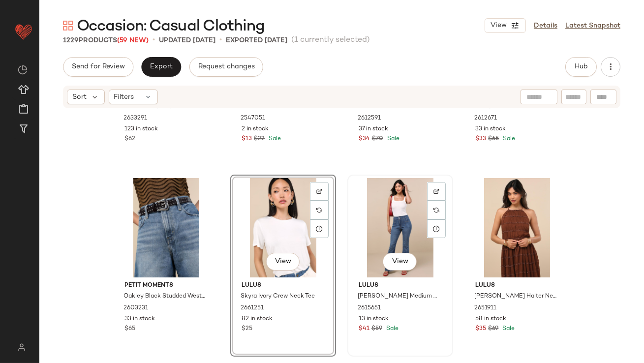
click at [368, 206] on div "View" at bounding box center [400, 227] width 99 height 99
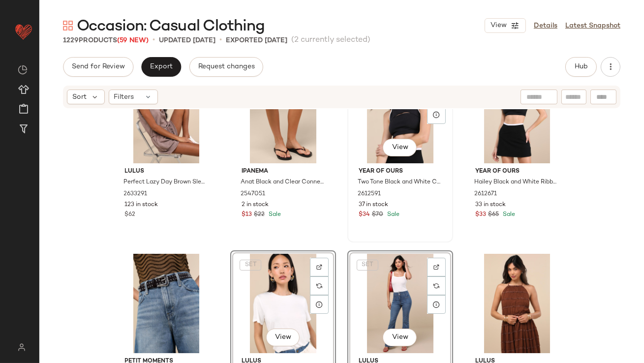
scroll to position [43, 0]
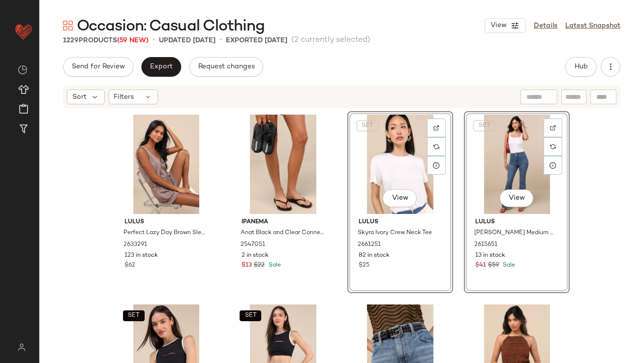
click at [337, 226] on div "Lulus Perfect Lazy Day Brown Sleeveless Drawstring Lounge Romper 2633291 123 in…" at bounding box center [342, 251] width 456 height 281
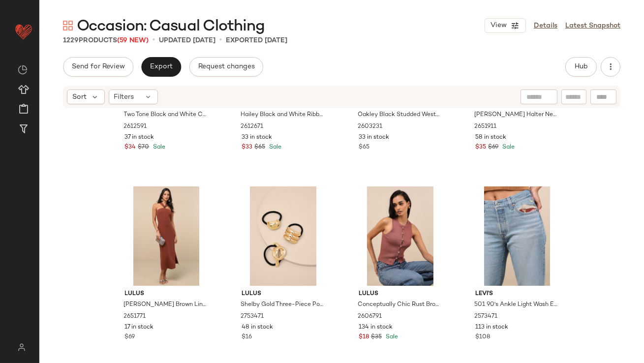
scroll to position [369, 0]
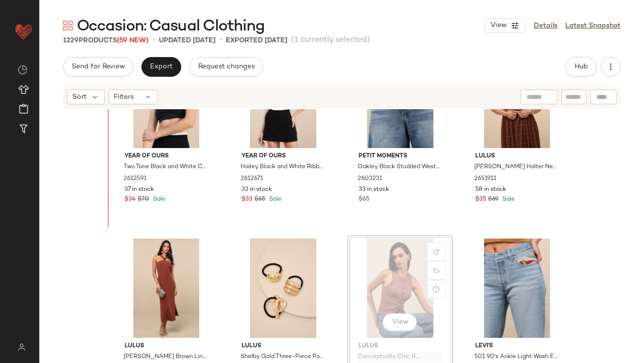
scroll to position [261, 0]
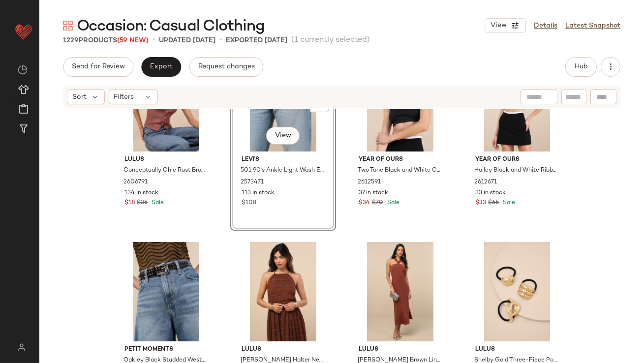
scroll to position [311, 0]
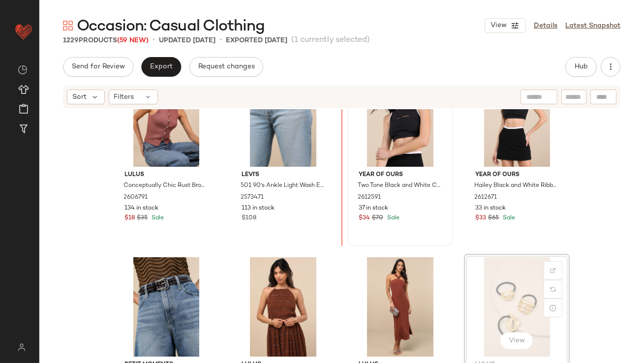
scroll to position [240, 0]
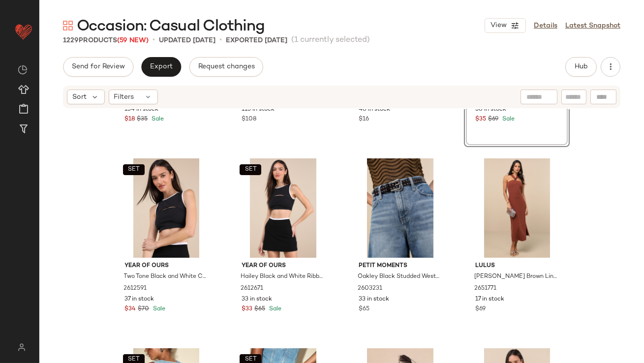
scroll to position [344, 0]
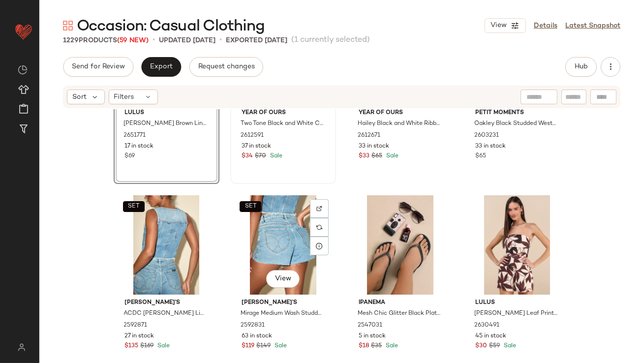
scroll to position [496, 0]
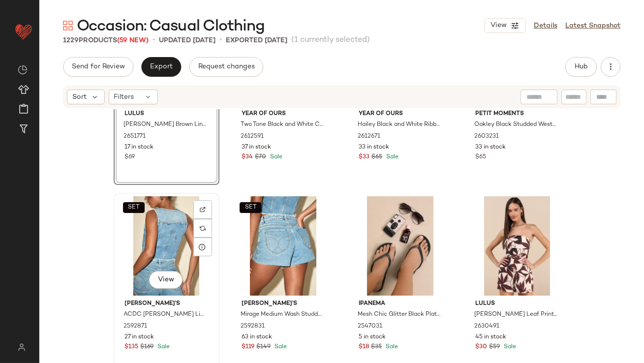
click at [147, 250] on div "SET View" at bounding box center [166, 245] width 99 height 99
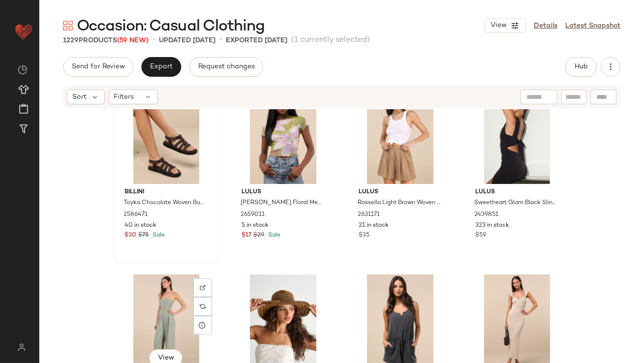
scroll to position [1036, 0]
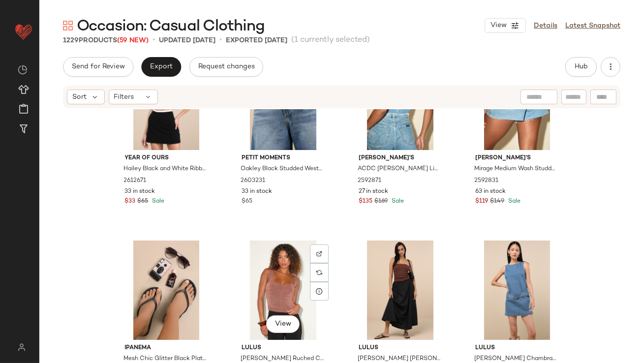
scroll to position [653, 0]
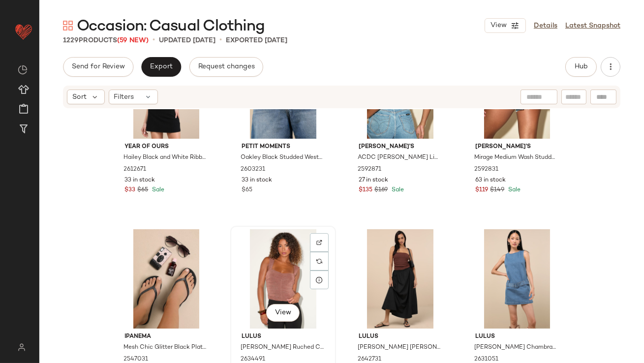
click at [275, 278] on div "View" at bounding box center [283, 278] width 99 height 99
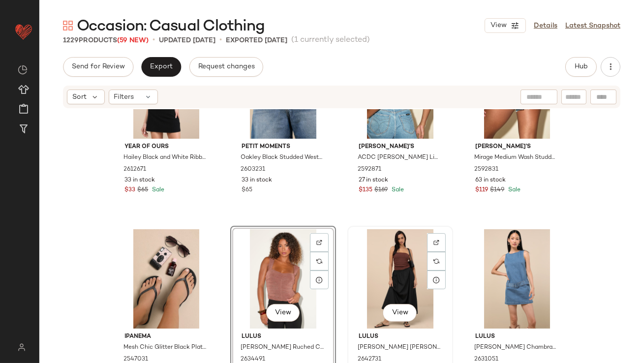
click at [359, 275] on div "View" at bounding box center [400, 278] width 99 height 99
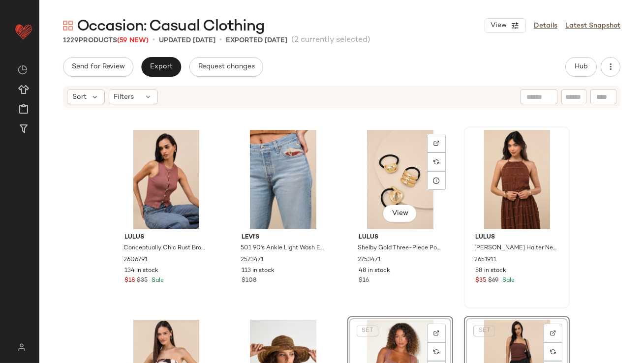
scroll to position [197, 0]
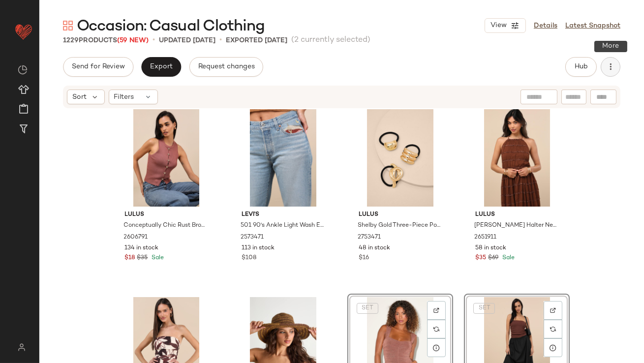
click at [607, 62] on icon "button" at bounding box center [610, 67] width 10 height 10
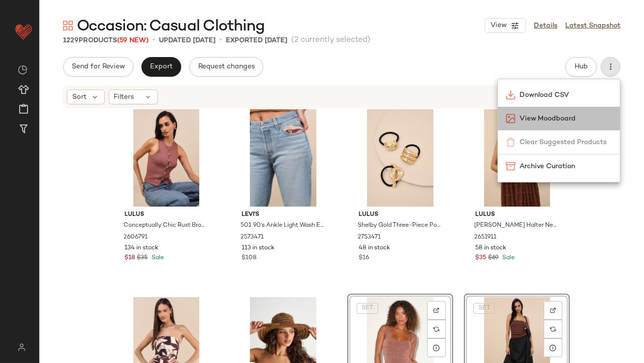
click at [534, 110] on div "View Moodboard" at bounding box center [559, 119] width 122 height 24
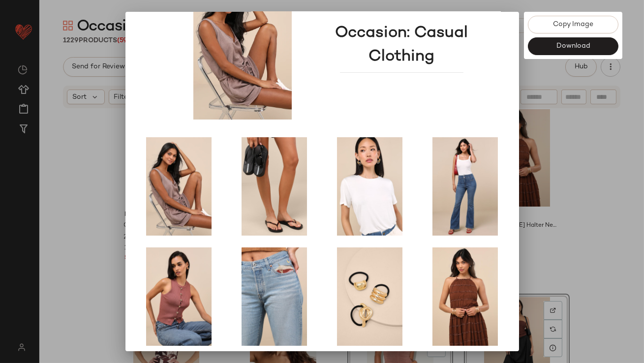
scroll to position [168, 0]
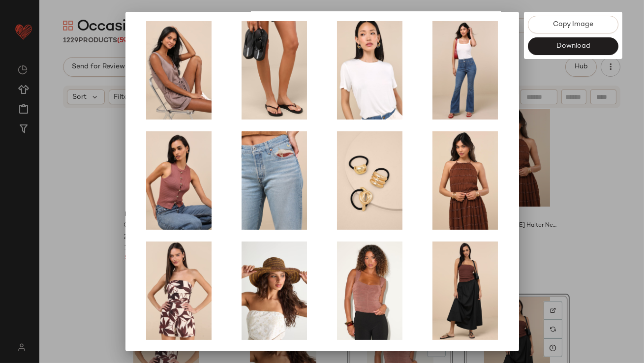
click at [583, 205] on div at bounding box center [322, 181] width 644 height 363
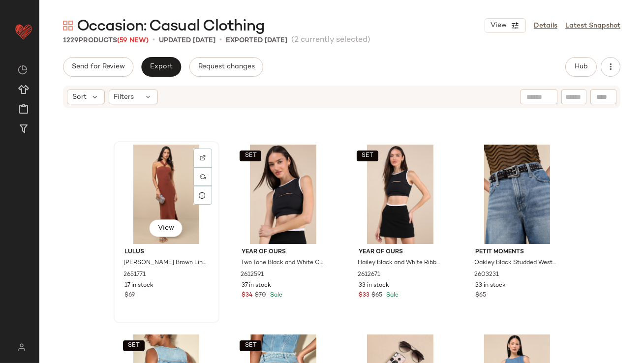
scroll to position [616, 0]
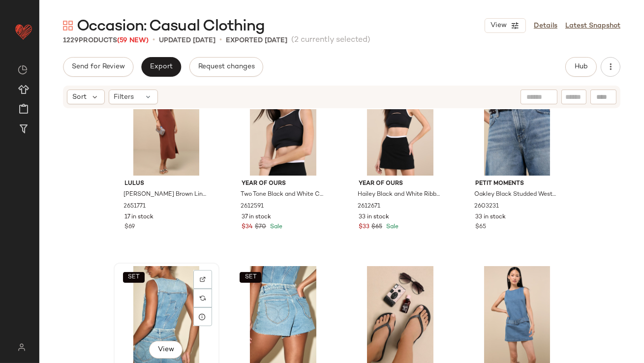
click at [153, 291] on div "SET View" at bounding box center [166, 315] width 99 height 99
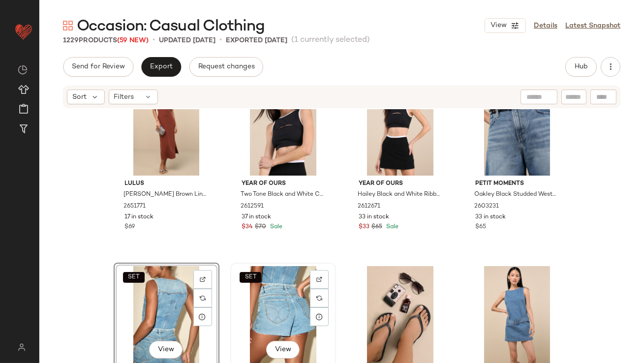
click at [234, 291] on div "SET View" at bounding box center [283, 315] width 99 height 99
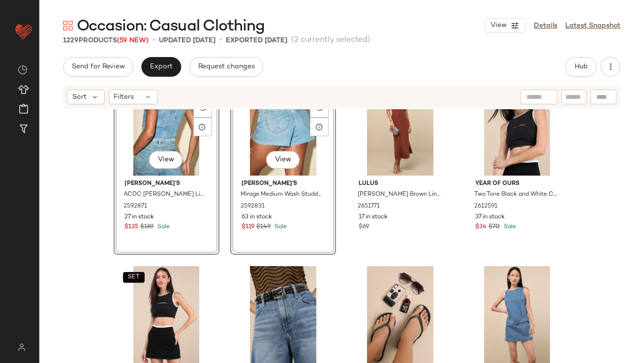
click at [230, 225] on div "SET View [PERSON_NAME]'s Mirage Medium Wash Studded Cutoff Denim Shorts 2592831…" at bounding box center [283, 164] width 106 height 182
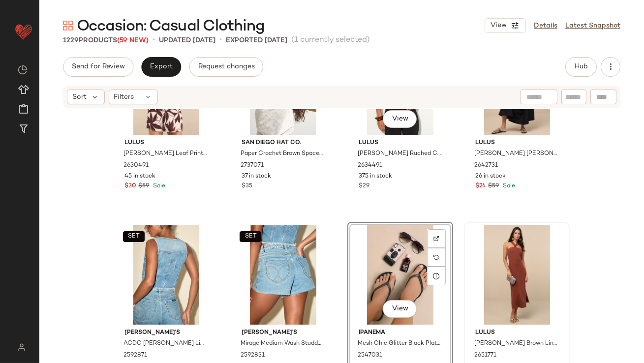
scroll to position [502, 0]
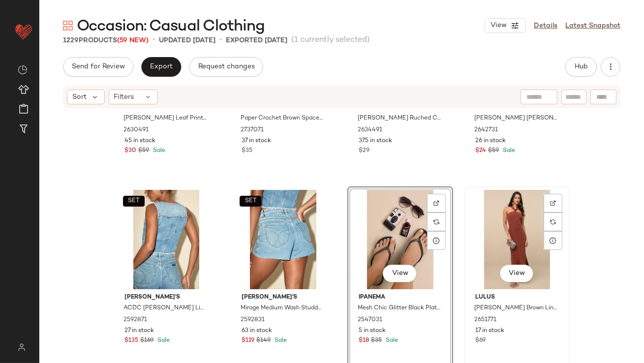
click at [493, 225] on div "View" at bounding box center [516, 239] width 99 height 99
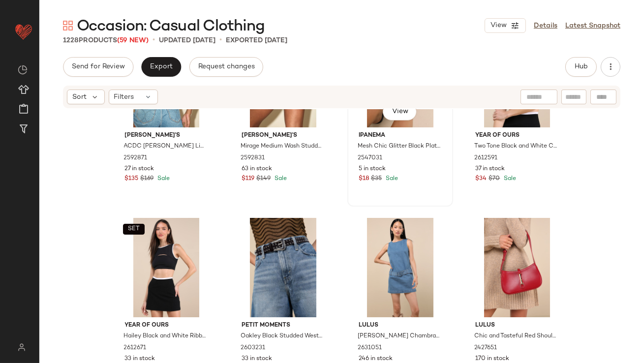
scroll to position [679, 0]
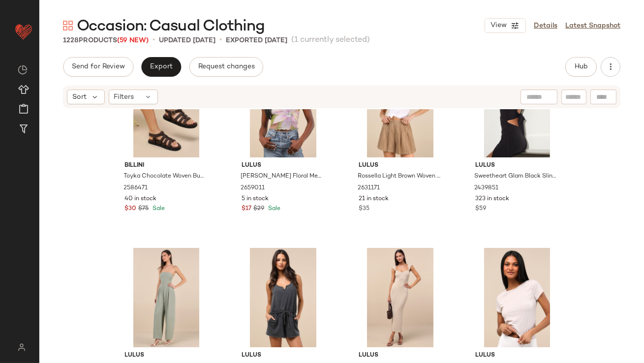
scroll to position [1069, 0]
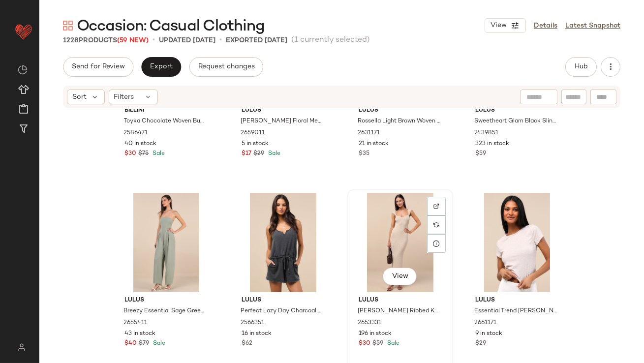
click at [380, 237] on div "View" at bounding box center [400, 242] width 99 height 99
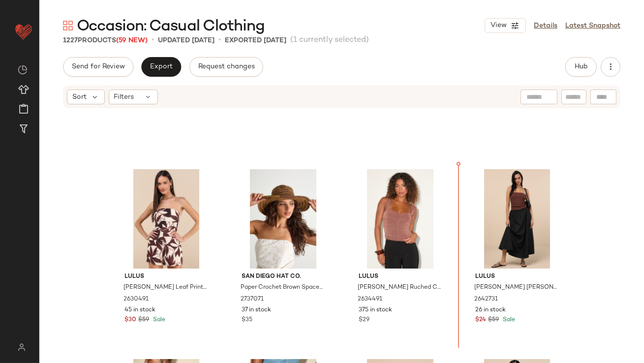
scroll to position [331, 0]
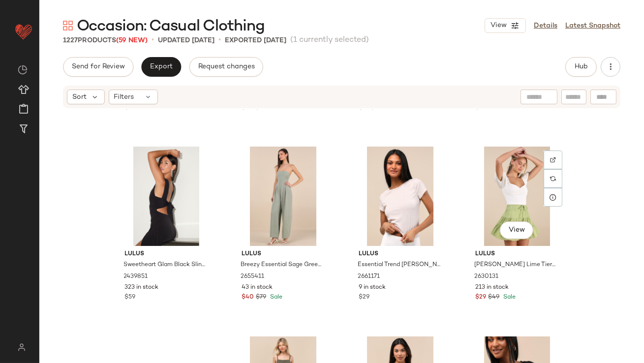
scroll to position [1115, 0]
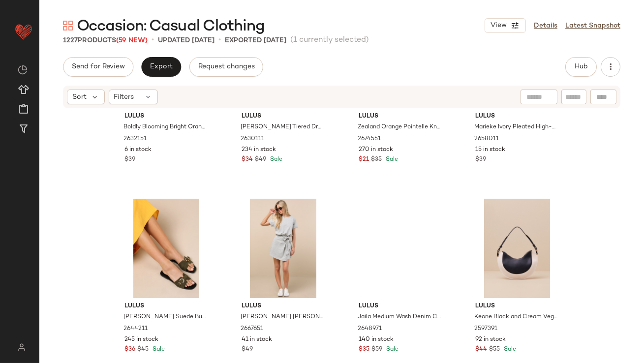
scroll to position [2270, 0]
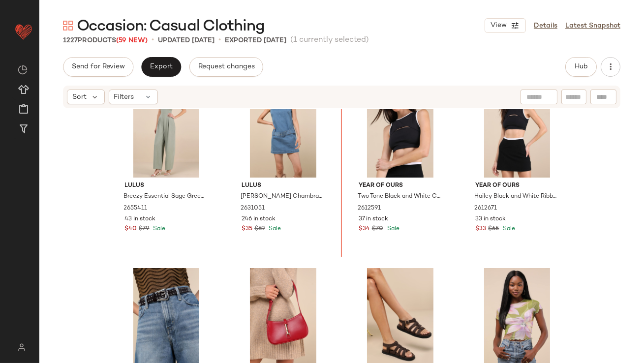
scroll to position [783, 0]
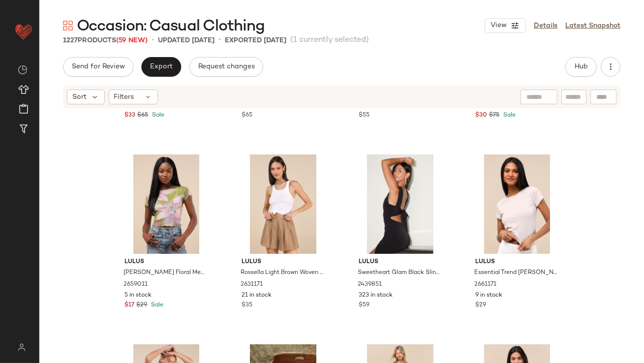
scroll to position [1178, 0]
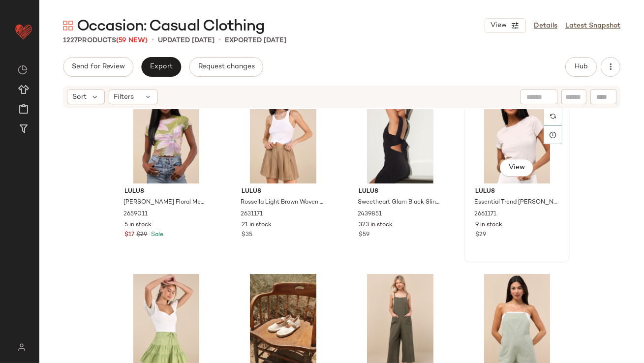
click at [490, 134] on div "View" at bounding box center [516, 133] width 99 height 99
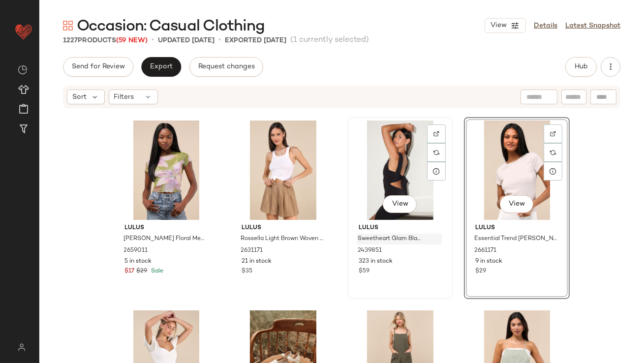
scroll to position [1141, 0]
click at [153, 151] on div "View" at bounding box center [166, 170] width 99 height 99
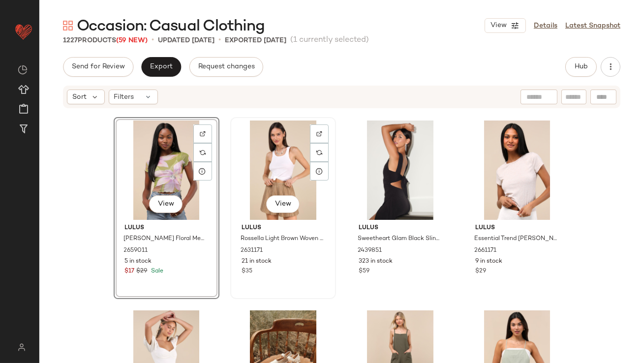
click at [271, 154] on div "View" at bounding box center [283, 170] width 99 height 99
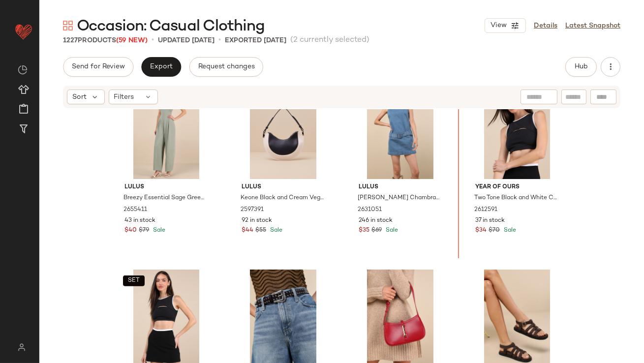
scroll to position [718, 0]
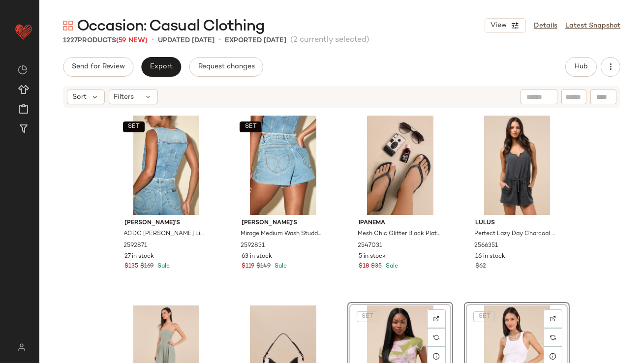
click at [342, 249] on div "SET Rolla's ACDC [PERSON_NAME] Light Wash Lightning Studded Denim Vest 2592871 …" at bounding box center [341, 250] width 604 height 283
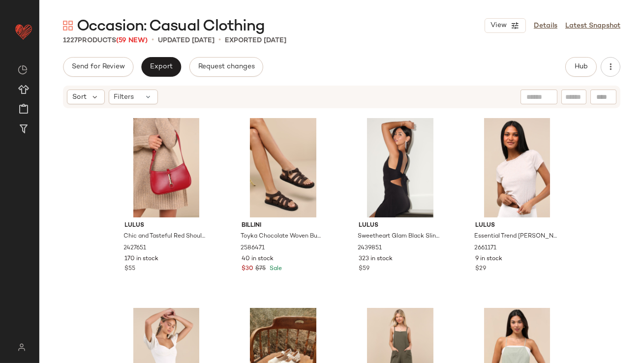
scroll to position [1228, 0]
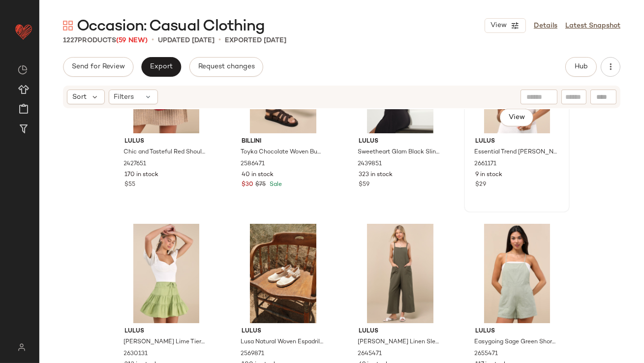
click at [488, 126] on div "View" at bounding box center [516, 83] width 99 height 99
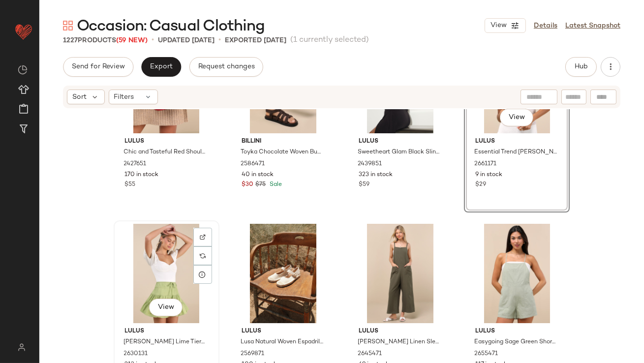
click at [165, 273] on div "View" at bounding box center [166, 273] width 99 height 99
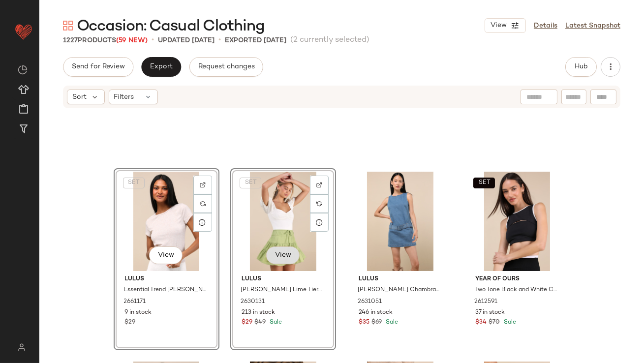
scroll to position [1021, 0]
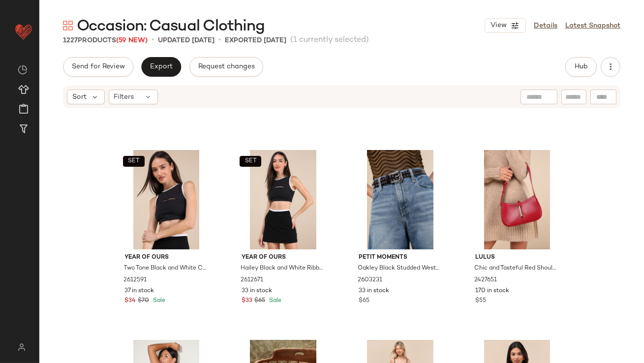
scroll to position [1212, 0]
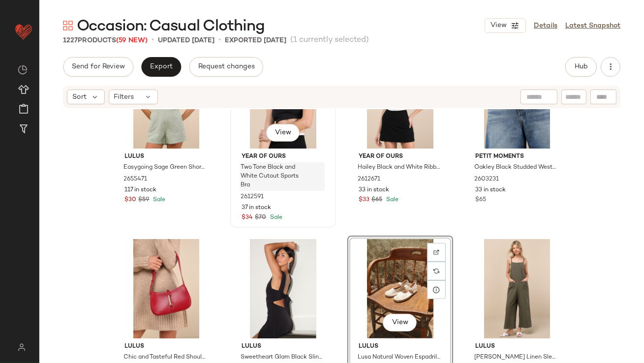
scroll to position [1208, 0]
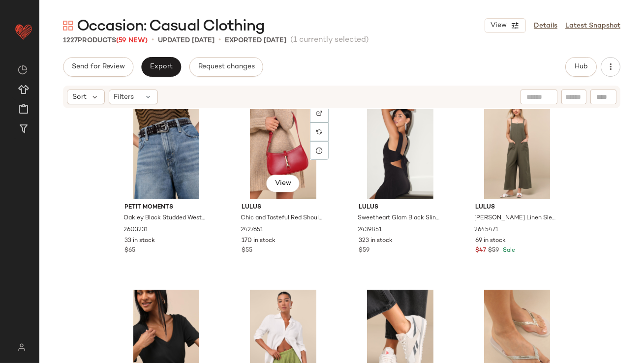
scroll to position [1429, 0]
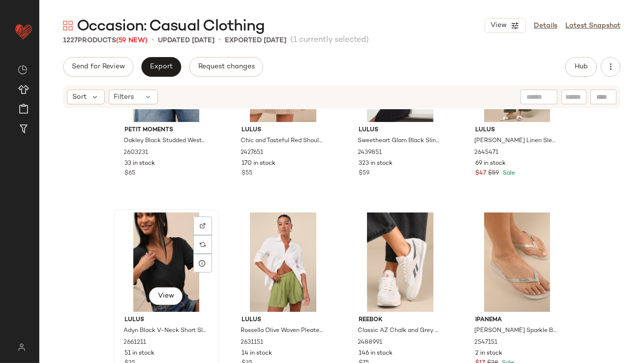
click at [162, 257] on div "View" at bounding box center [166, 261] width 99 height 99
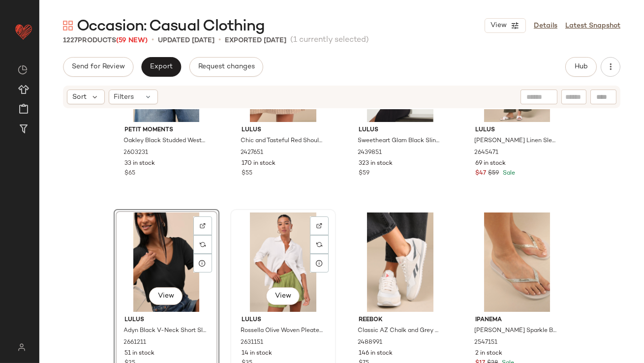
click at [254, 257] on div "View" at bounding box center [283, 261] width 99 height 99
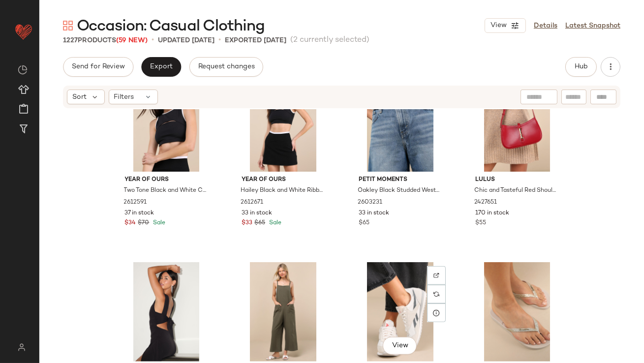
scroll to position [1371, 0]
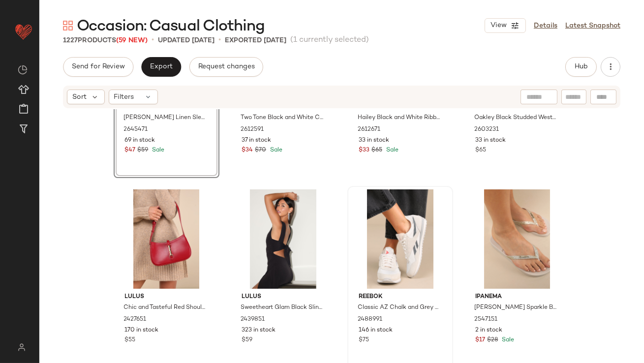
scroll to position [1635, 0]
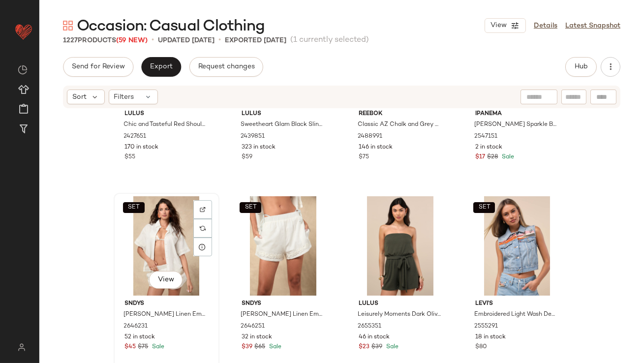
click at [135, 241] on div "SET View" at bounding box center [166, 245] width 99 height 99
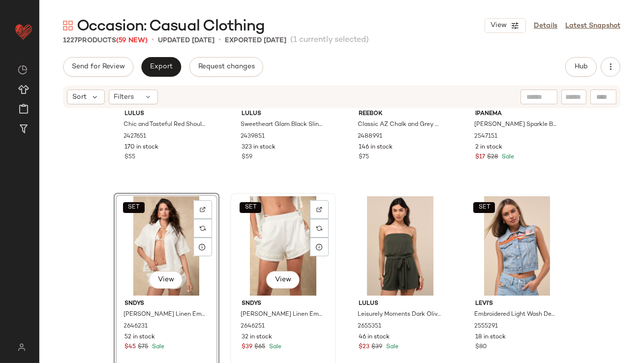
click at [271, 242] on div "SET View" at bounding box center [283, 245] width 99 height 99
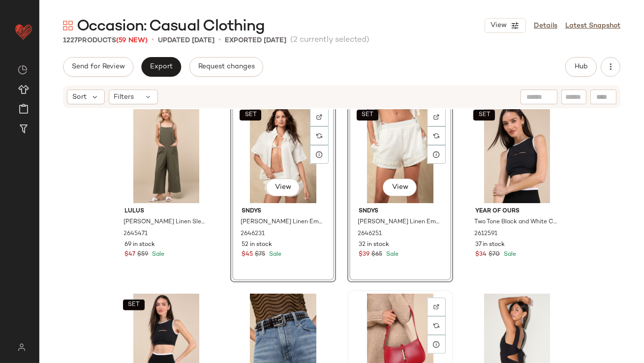
scroll to position [1515, 0]
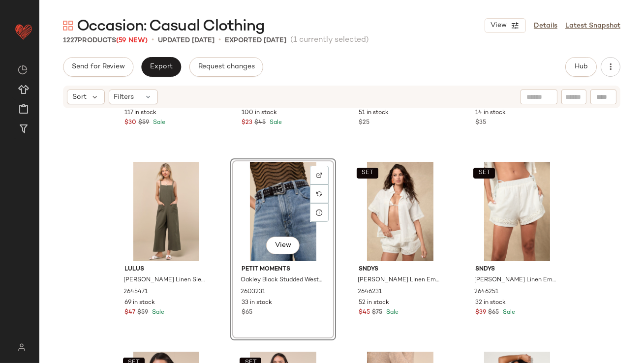
scroll to position [1287, 0]
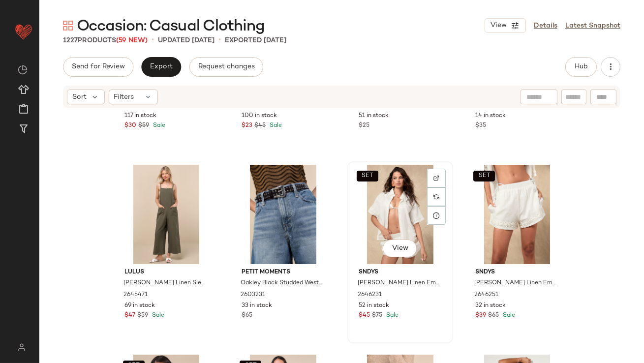
click at [379, 187] on div "SET View" at bounding box center [400, 214] width 99 height 99
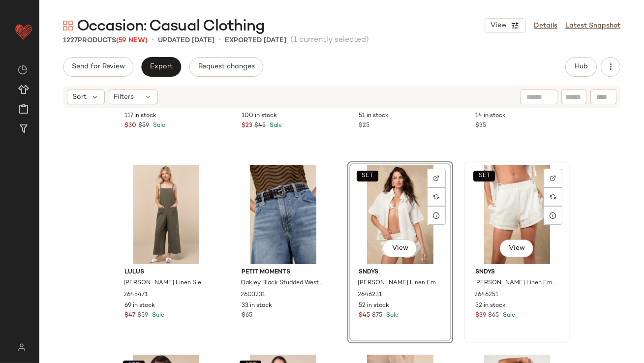
click at [487, 193] on div "SET View" at bounding box center [516, 214] width 99 height 99
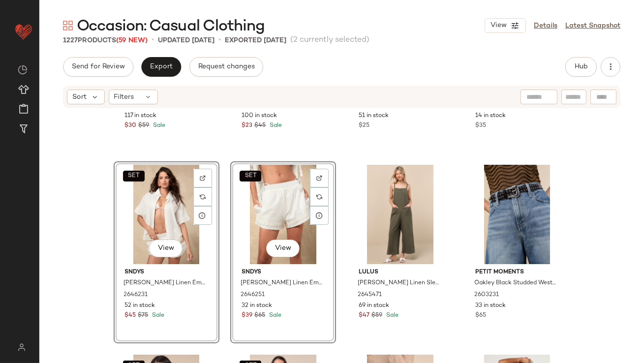
click at [337, 283] on div "Lulus Easygoing Sage Green Short Overall Romper 2655471 117 in stock $30 $59 Sa…" at bounding box center [341, 250] width 604 height 283
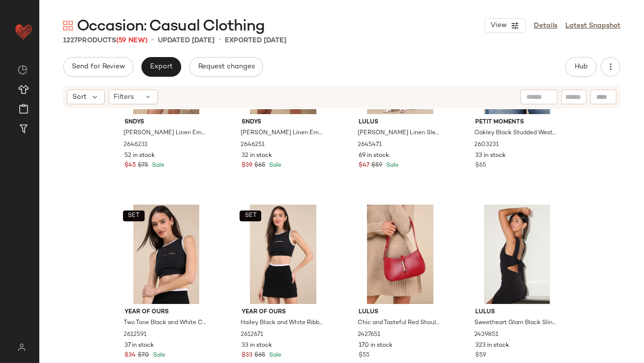
scroll to position [1673, 0]
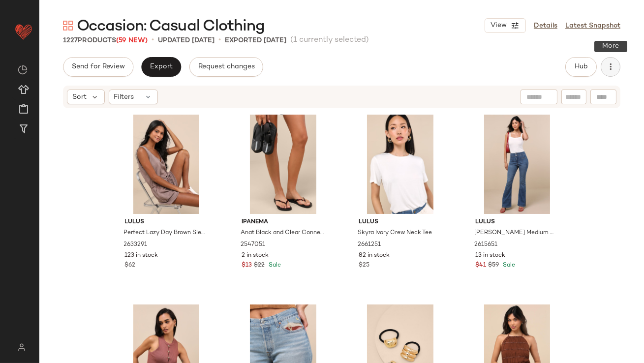
click at [615, 65] on button "button" at bounding box center [611, 67] width 20 height 20
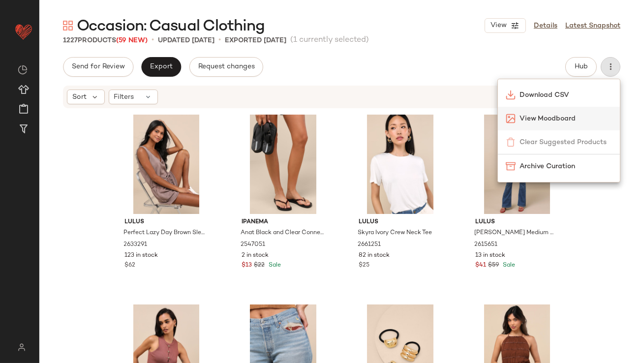
click at [556, 120] on span "View Moodboard" at bounding box center [565, 119] width 92 height 10
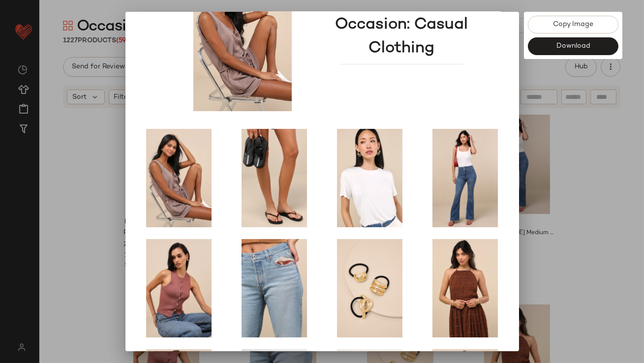
scroll to position [168, 0]
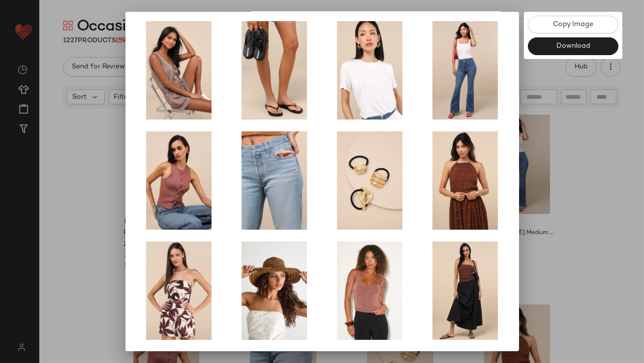
click at [566, 209] on div at bounding box center [322, 181] width 644 height 363
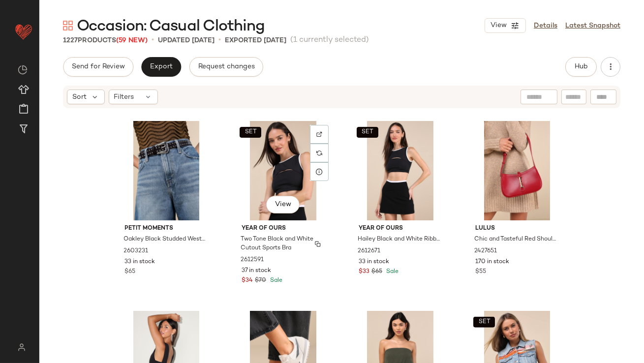
scroll to position [1654, 0]
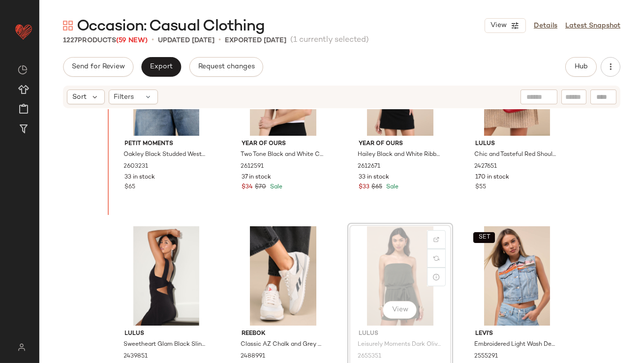
scroll to position [1556, 0]
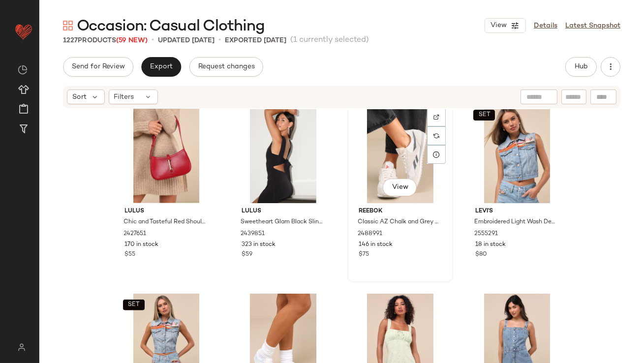
scroll to position [1803, 0]
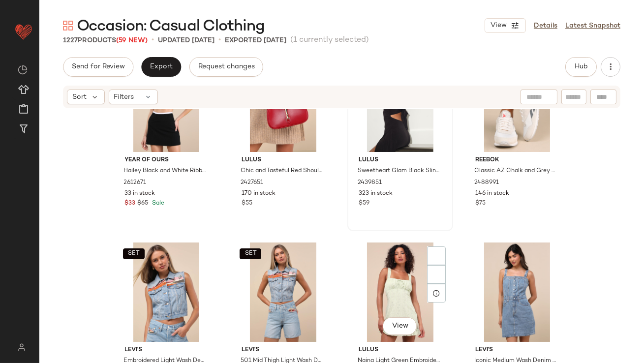
scroll to position [1800, 0]
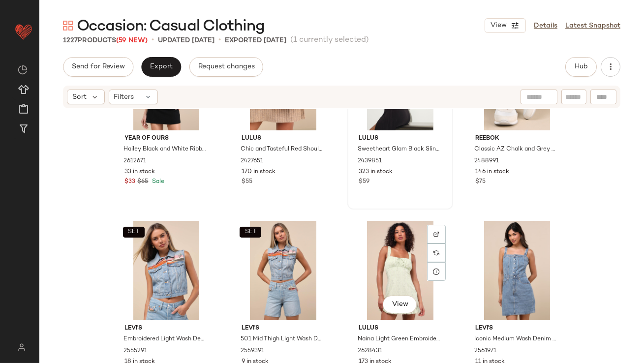
click at [375, 266] on div "View" at bounding box center [400, 270] width 99 height 99
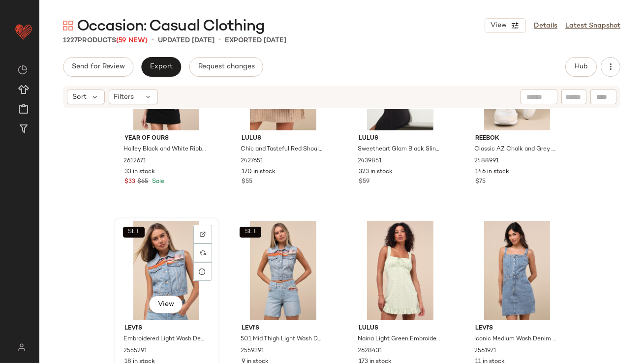
click at [162, 257] on div "SET View" at bounding box center [166, 270] width 99 height 99
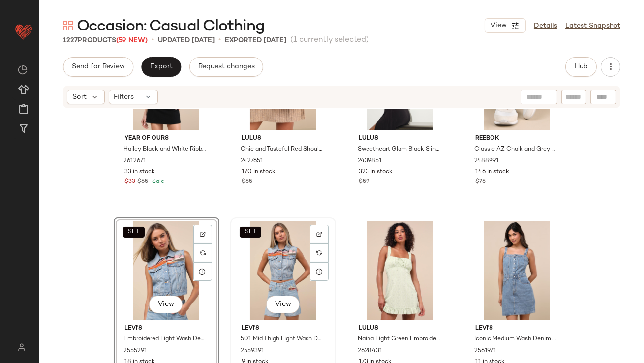
click at [255, 257] on div "SET View" at bounding box center [283, 270] width 99 height 99
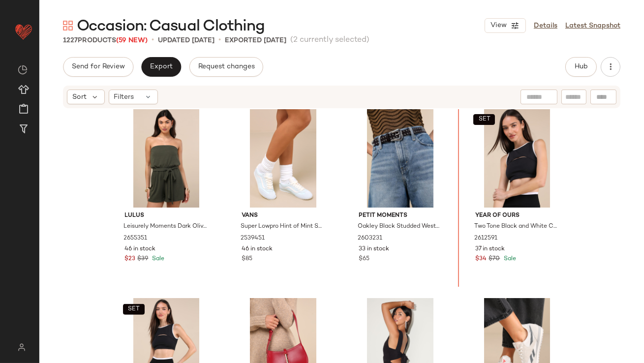
scroll to position [1471, 0]
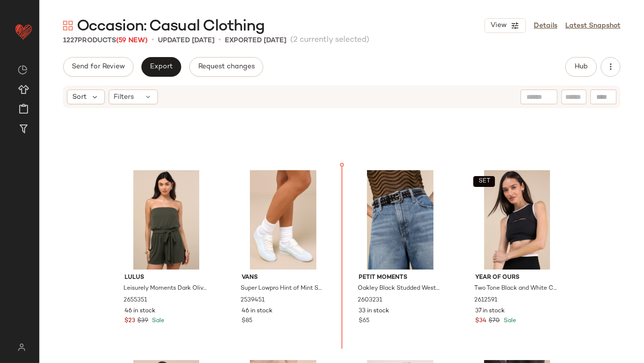
drag, startPoint x: 161, startPoint y: 267, endPoint x: 176, endPoint y: 266, distance: 14.3
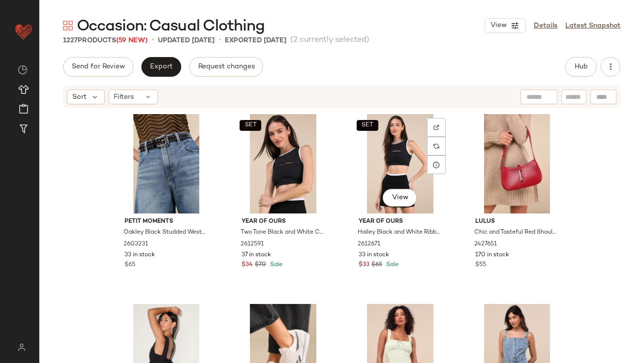
scroll to position [1847, 0]
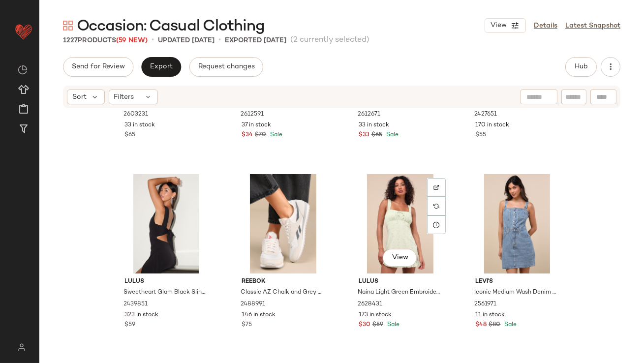
click at [389, 230] on div "View" at bounding box center [400, 223] width 99 height 99
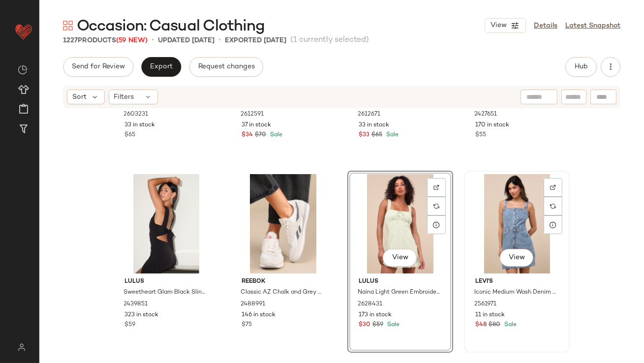
click at [490, 228] on div "View" at bounding box center [516, 223] width 99 height 99
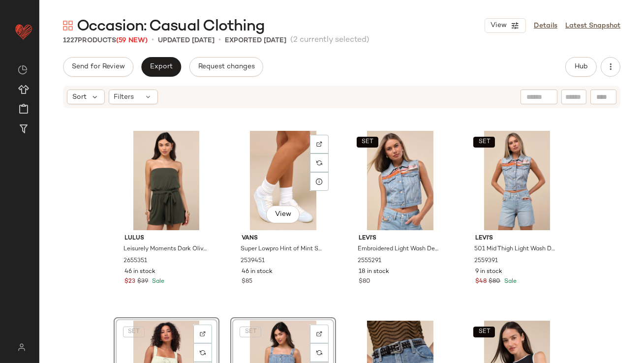
scroll to position [1512, 0]
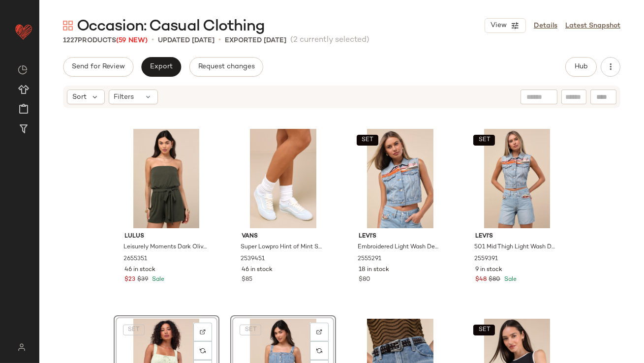
click at [343, 254] on div "Lulus Leisurely Moments Dark Olive Ribbed Knit Strapless Lounge Romper 2655351 …" at bounding box center [341, 250] width 604 height 283
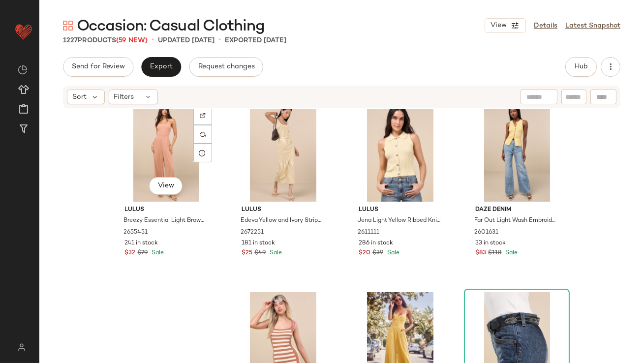
scroll to position [2876, 0]
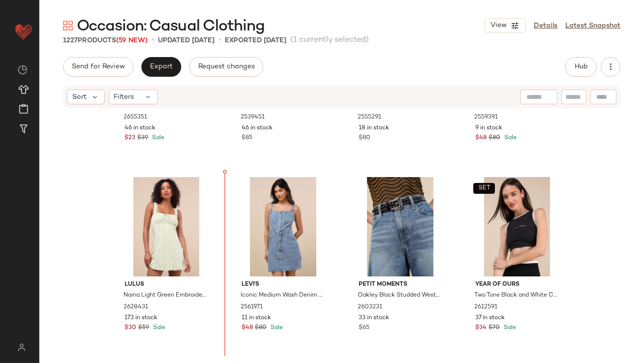
scroll to position [1632, 0]
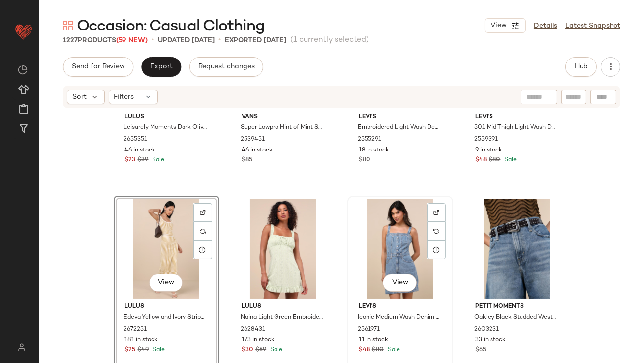
scroll to position [1845, 0]
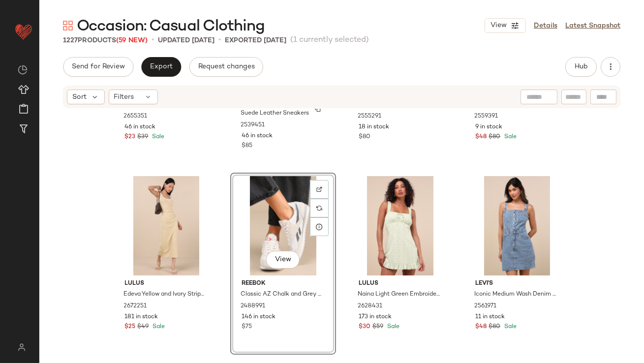
scroll to position [1790, 0]
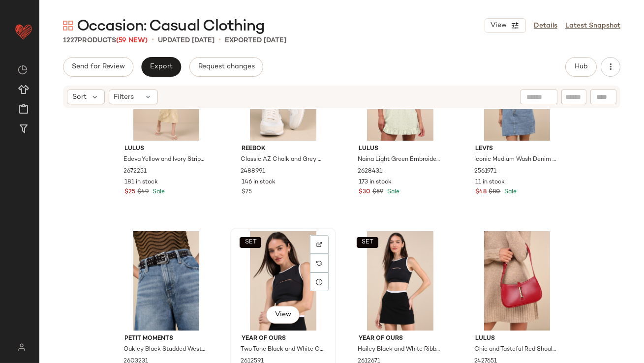
click at [267, 279] on div "SET View" at bounding box center [283, 280] width 99 height 99
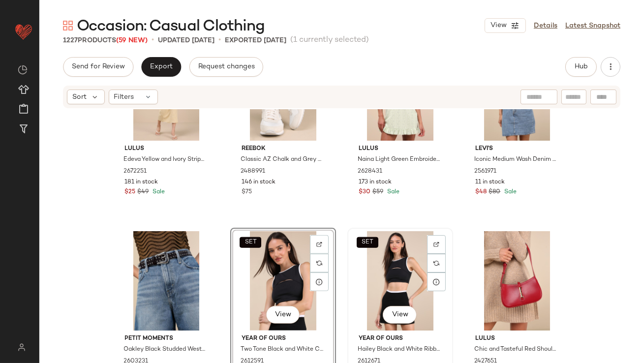
click at [379, 269] on div "SET View" at bounding box center [400, 280] width 99 height 99
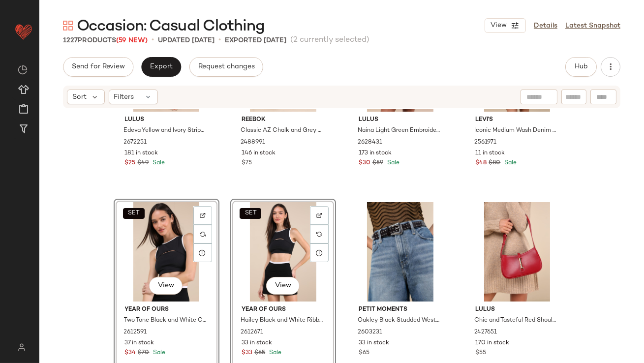
scroll to position [1861, 0]
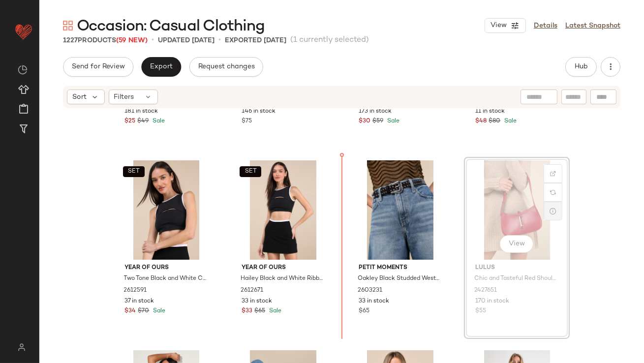
drag, startPoint x: 539, startPoint y: 211, endPoint x: 542, endPoint y: 207, distance: 5.1
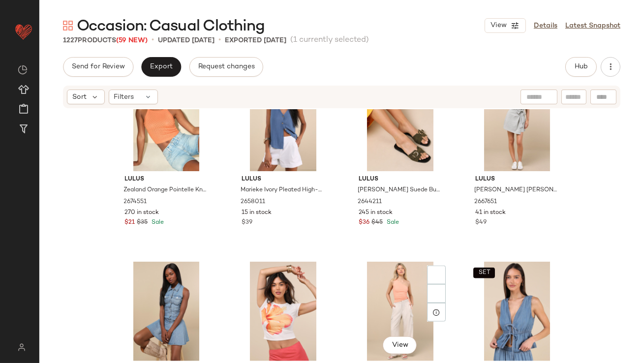
scroll to position [2365, 0]
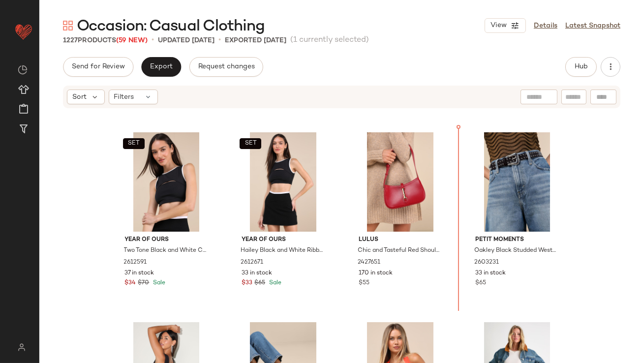
scroll to position [1873, 0]
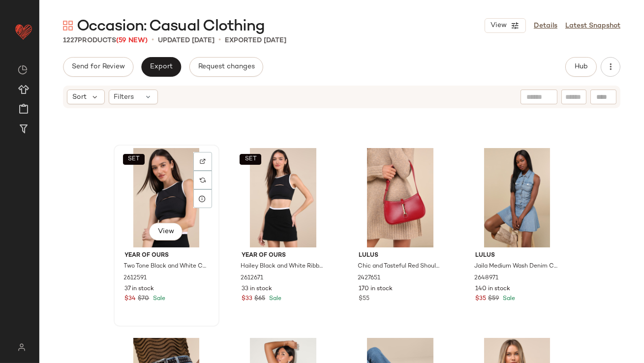
click at [155, 197] on div "SET View" at bounding box center [166, 197] width 99 height 99
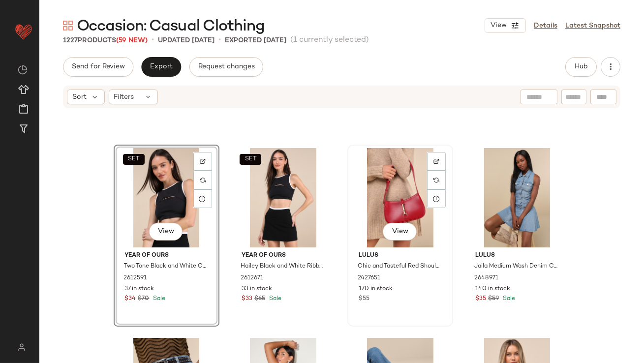
click at [383, 198] on div "View" at bounding box center [400, 197] width 99 height 99
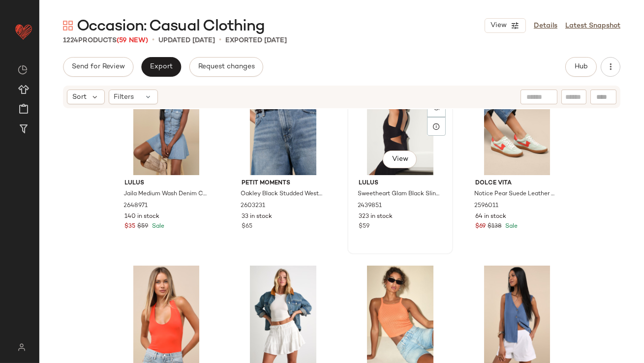
scroll to position [1946, 0]
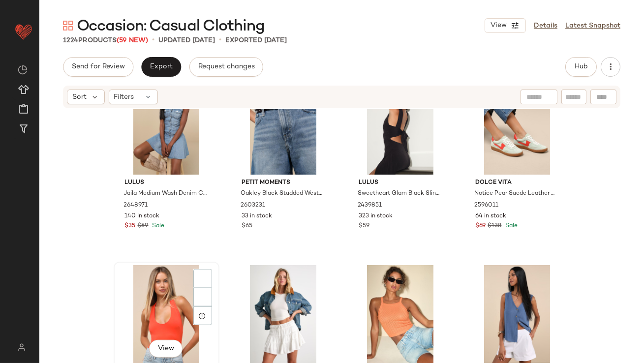
click at [172, 304] on div "View" at bounding box center [166, 314] width 99 height 99
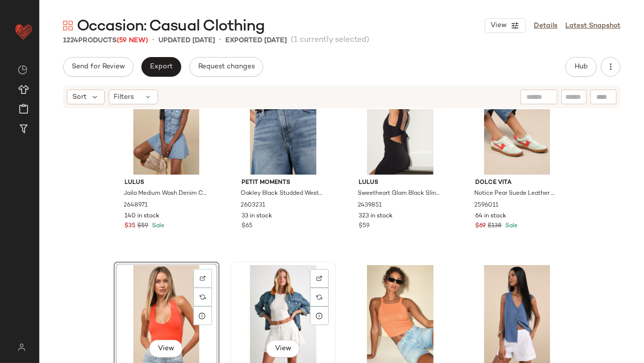
click at [249, 304] on div "View" at bounding box center [283, 314] width 99 height 99
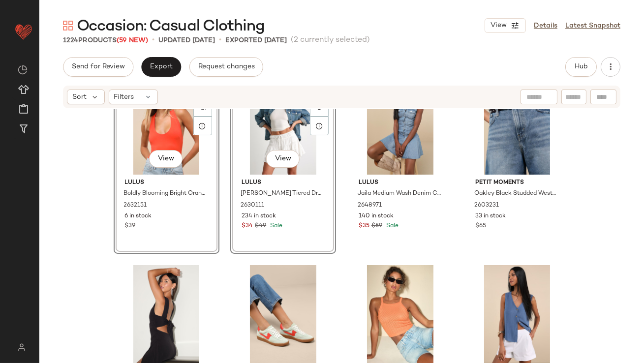
scroll to position [1918, 0]
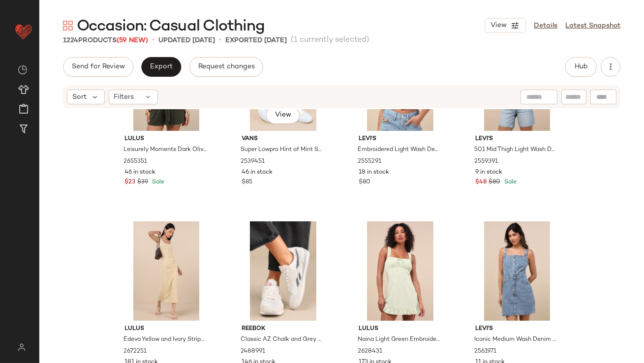
scroll to position [1611, 0]
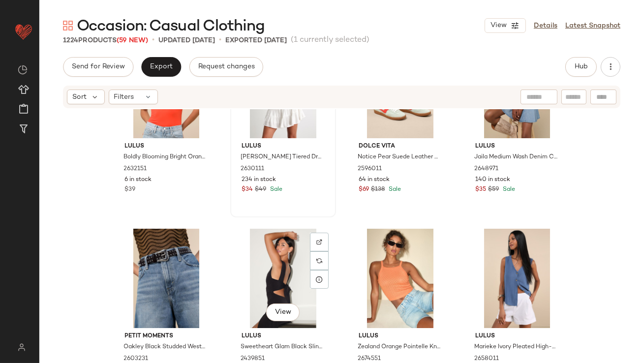
scroll to position [1986, 0]
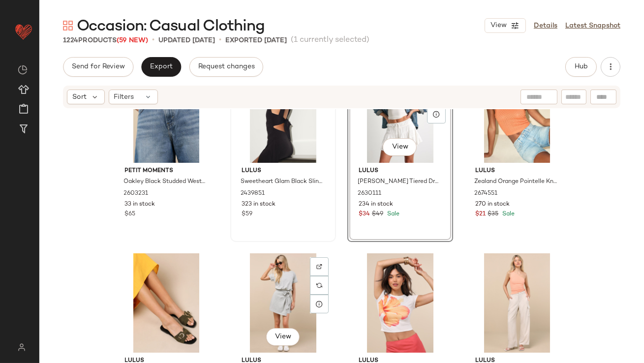
scroll to position [2146, 0]
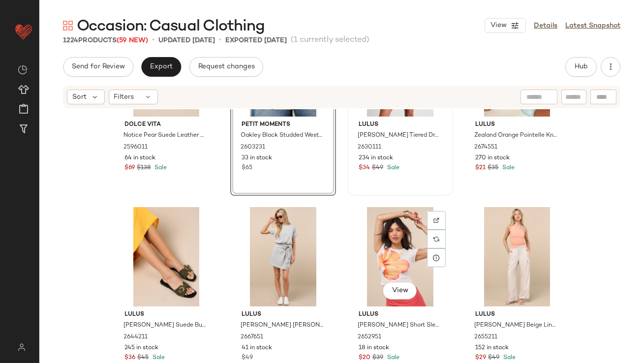
scroll to position [2199, 0]
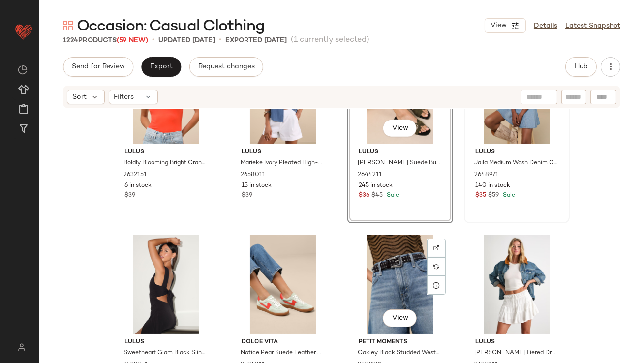
scroll to position [2080, 0]
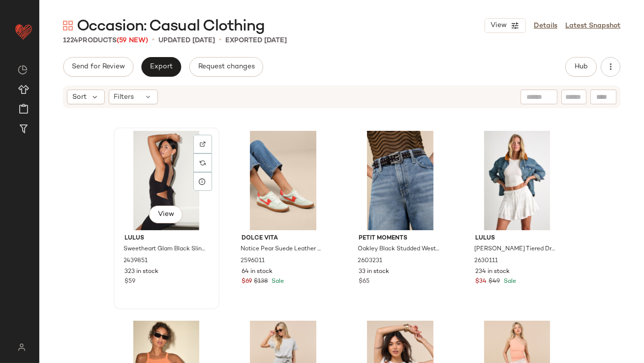
click at [144, 158] on div "View" at bounding box center [166, 180] width 99 height 99
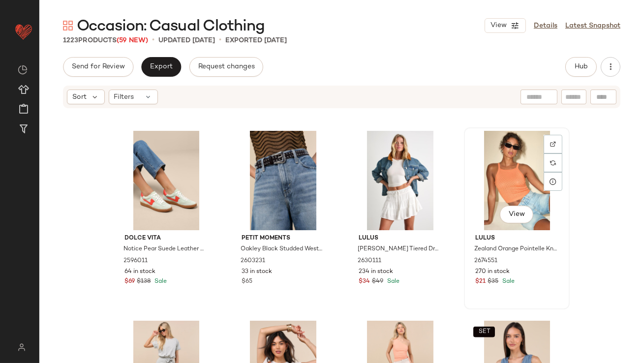
click at [508, 160] on div "View" at bounding box center [516, 180] width 99 height 99
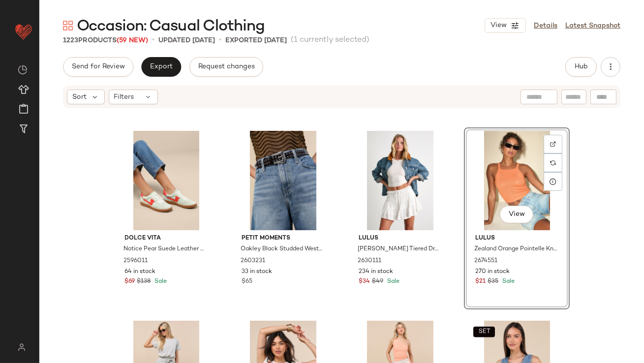
scroll to position [2167, 0]
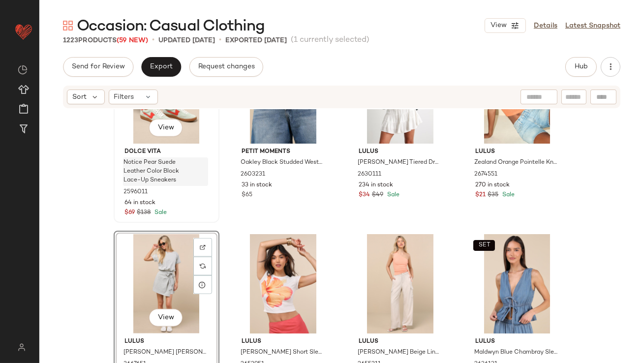
scroll to position [2161, 0]
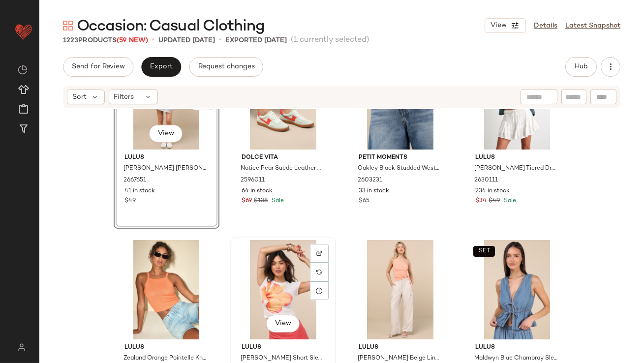
click at [283, 294] on div "View" at bounding box center [283, 289] width 99 height 99
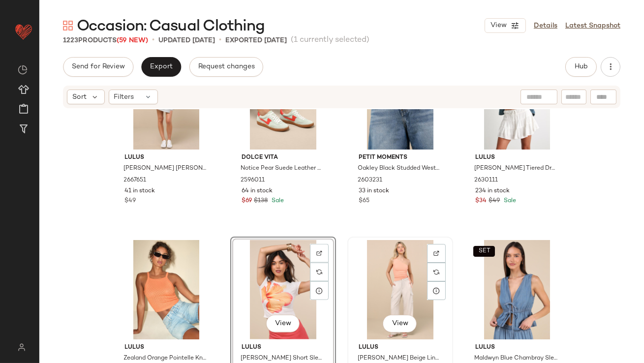
click at [368, 283] on div "View" at bounding box center [400, 289] width 99 height 99
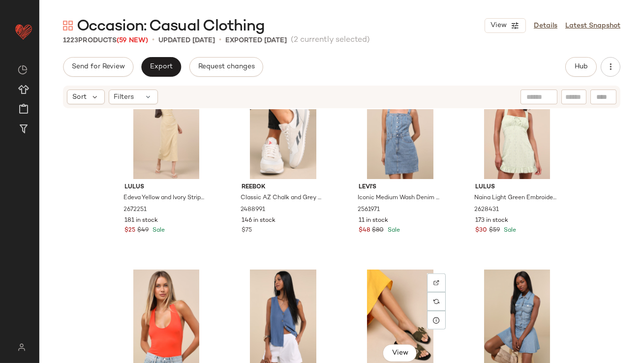
scroll to position [2019, 0]
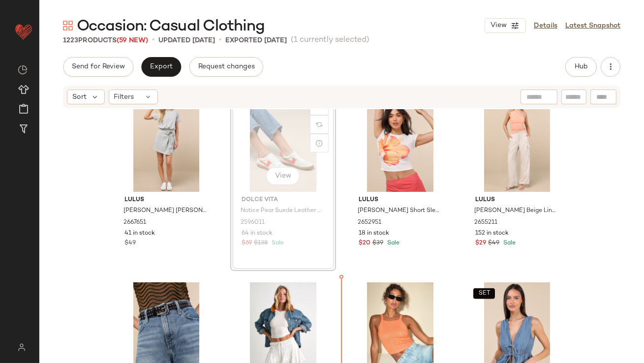
scroll to position [2143, 0]
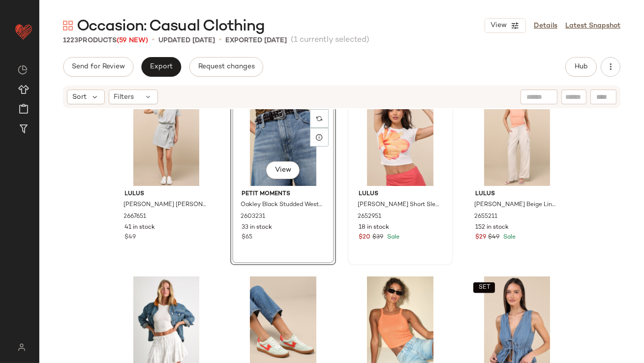
scroll to position [2145, 0]
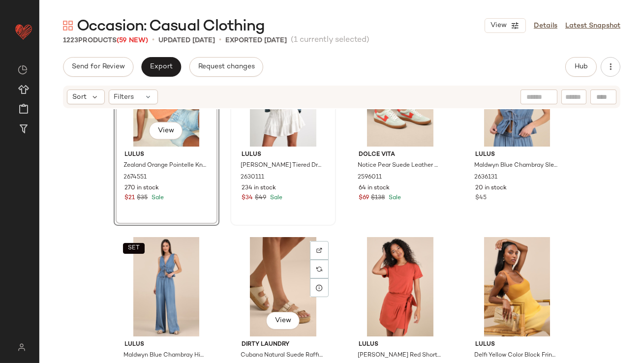
scroll to position [2360, 0]
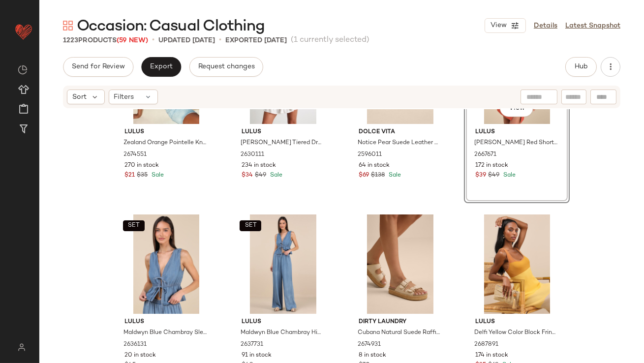
scroll to position [2379, 0]
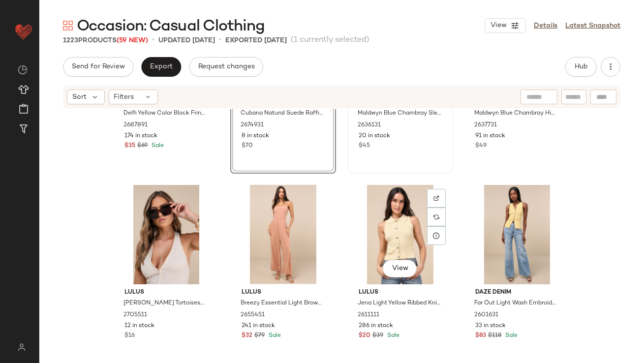
scroll to position [2598, 0]
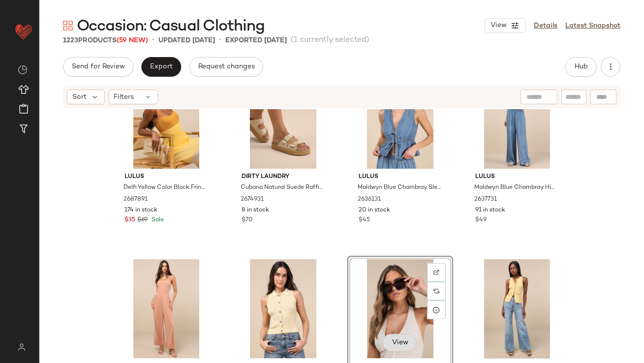
scroll to position [2522, 0]
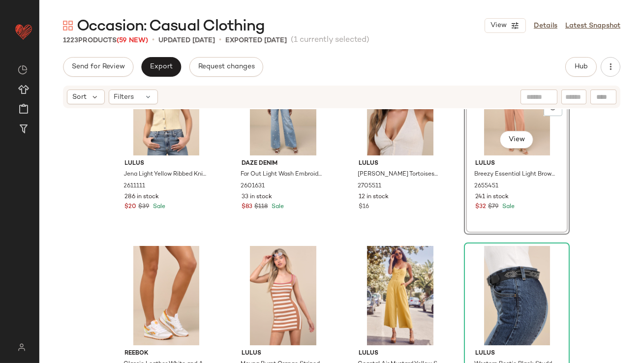
scroll to position [2728, 0]
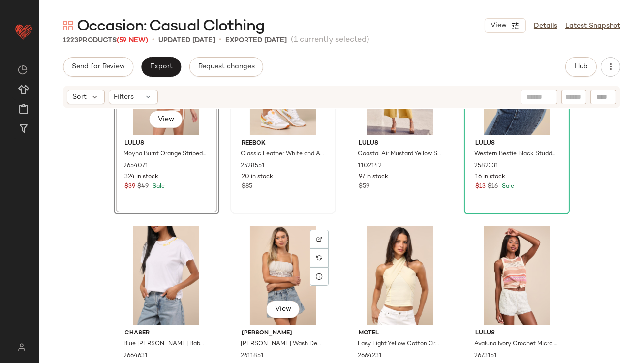
scroll to position [2935, 0]
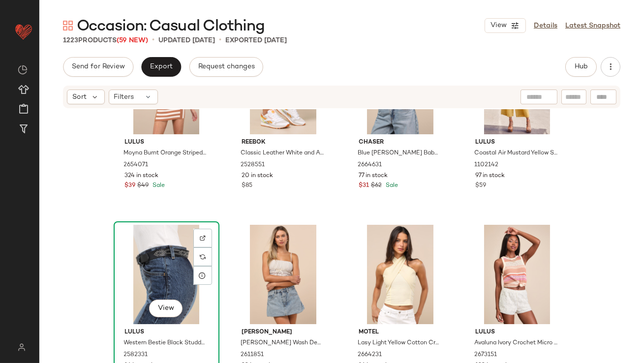
click at [161, 262] on div "View" at bounding box center [166, 274] width 99 height 99
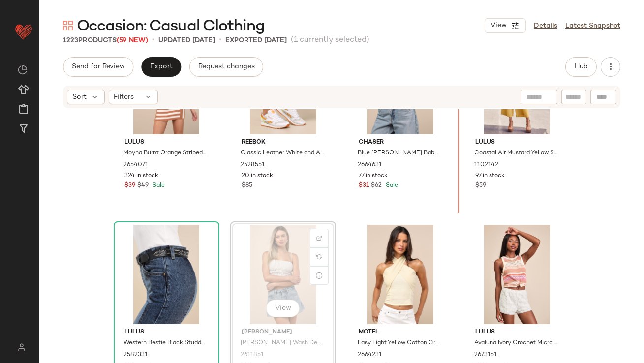
drag, startPoint x: 280, startPoint y: 262, endPoint x: 451, endPoint y: 169, distance: 193.9
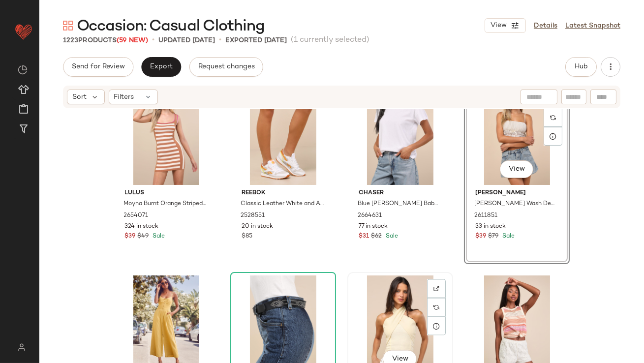
scroll to position [2925, 0]
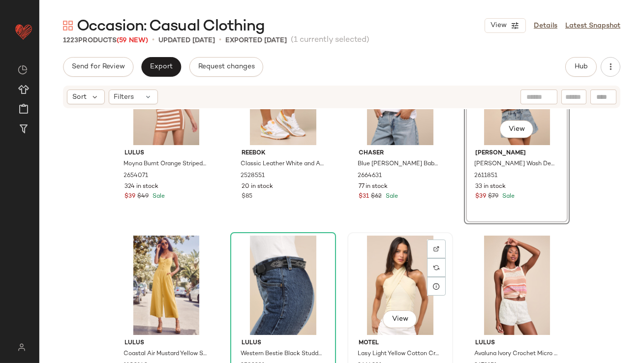
click at [378, 255] on div "View" at bounding box center [400, 285] width 99 height 99
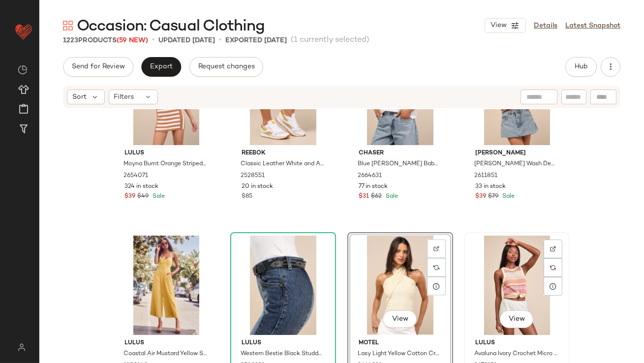
click at [505, 270] on div "View" at bounding box center [516, 285] width 99 height 99
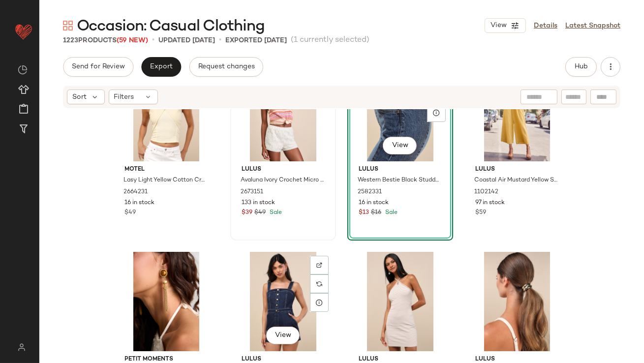
scroll to position [3101, 0]
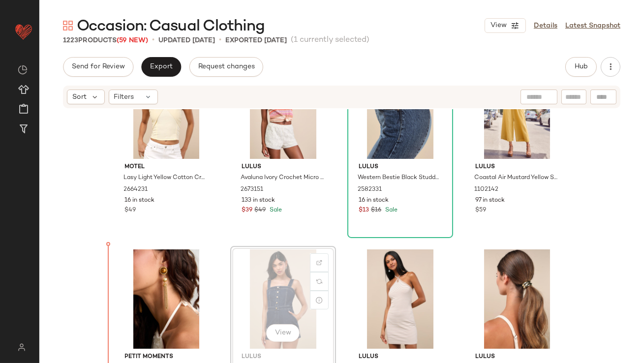
drag, startPoint x: 275, startPoint y: 288, endPoint x: 269, endPoint y: 288, distance: 6.4
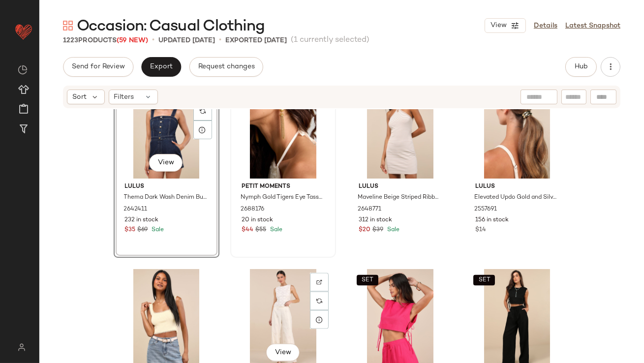
scroll to position [3270, 0]
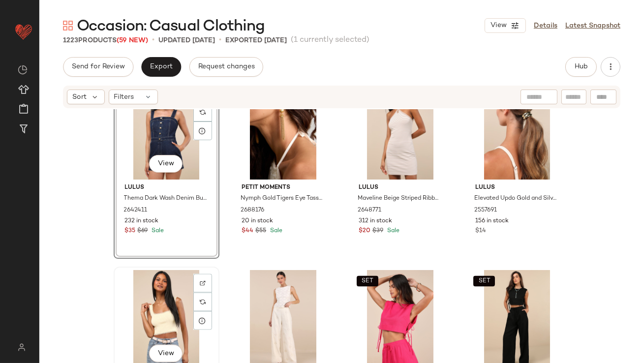
click at [172, 313] on div "View" at bounding box center [166, 319] width 99 height 99
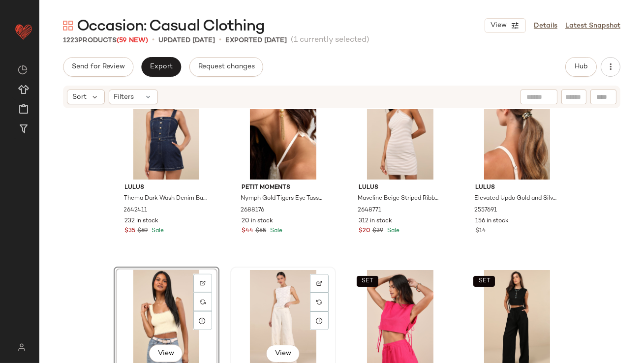
click at [256, 313] on div "View" at bounding box center [283, 319] width 99 height 99
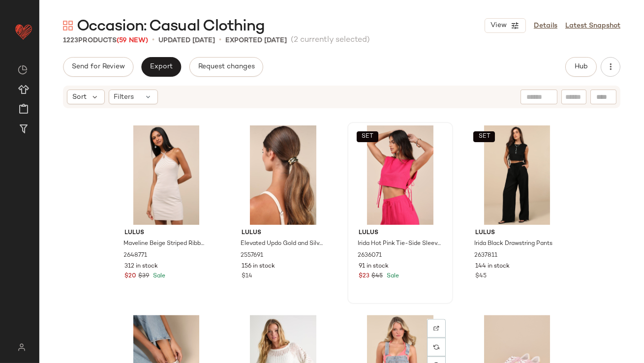
scroll to position [3355, 0]
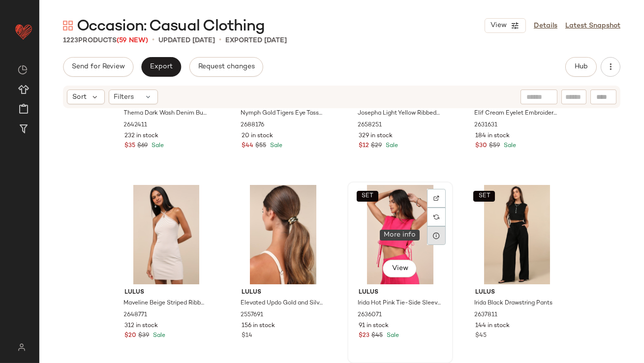
click at [434, 241] on div at bounding box center [436, 235] width 19 height 19
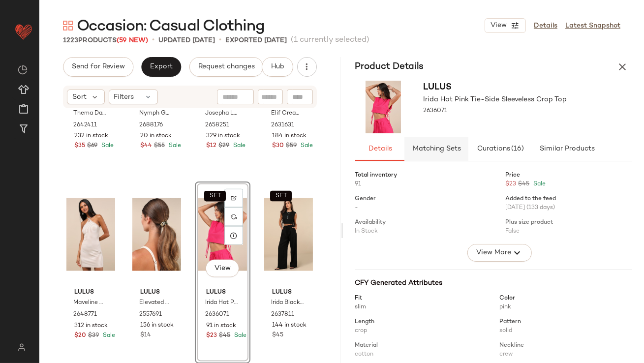
click at [532, 154] on button "Matching Sets" at bounding box center [566, 149] width 69 height 24
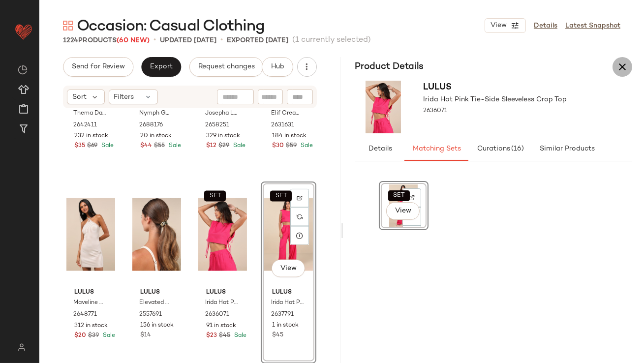
click at [626, 67] on icon "button" at bounding box center [622, 67] width 12 height 12
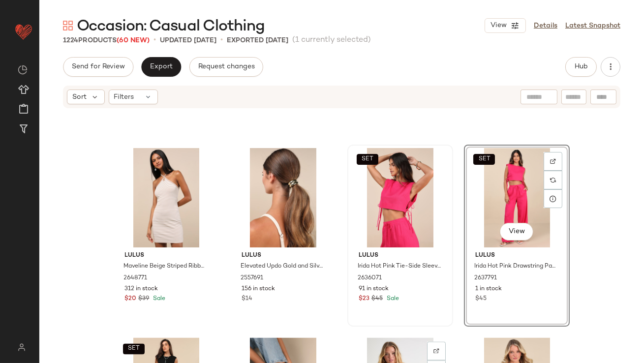
scroll to position [3381, 0]
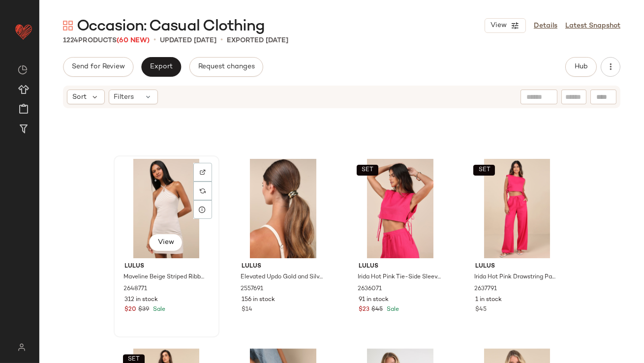
click at [157, 212] on div "View" at bounding box center [166, 208] width 99 height 99
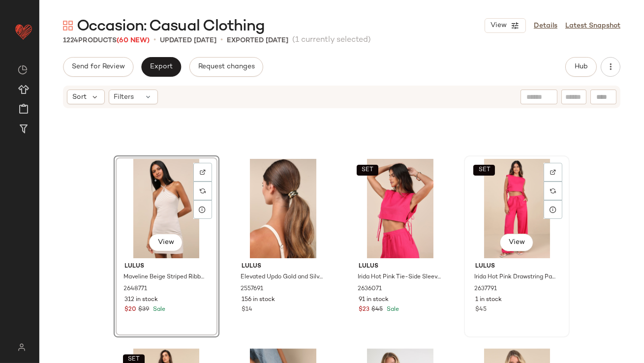
click at [502, 194] on div "SET View" at bounding box center [516, 208] width 99 height 99
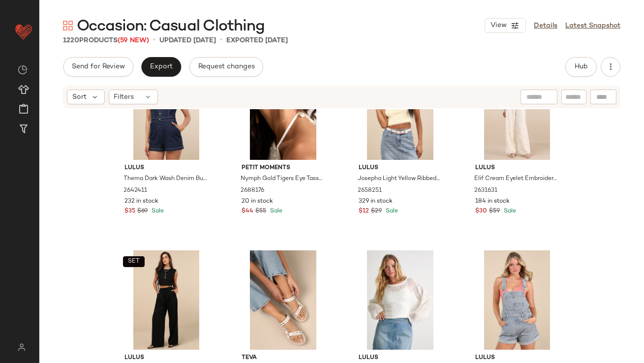
scroll to position [3327, 0]
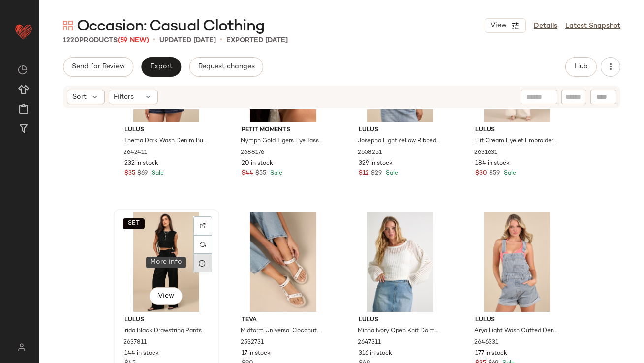
click at [195, 260] on div at bounding box center [202, 263] width 19 height 19
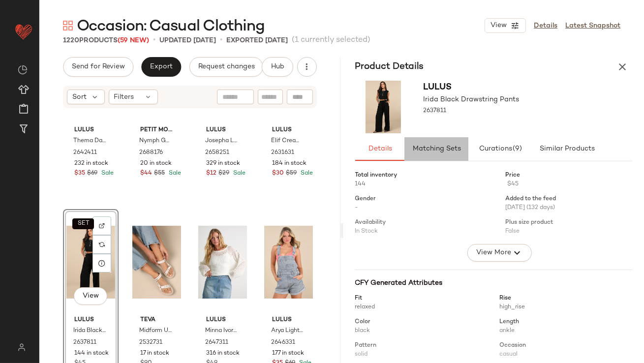
click at [438, 149] on span "Matching Sets" at bounding box center [436, 149] width 49 height 8
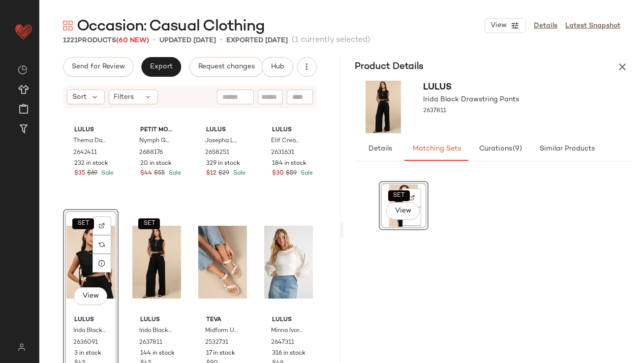
click at [636, 65] on div "Product Details" at bounding box center [493, 67] width 301 height 20
click at [626, 66] on icon "button" at bounding box center [622, 67] width 12 height 12
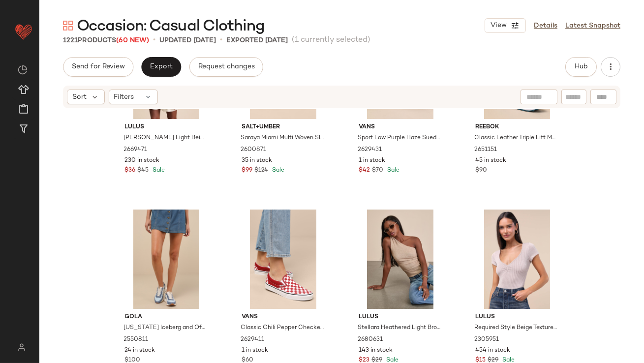
scroll to position [8491, 0]
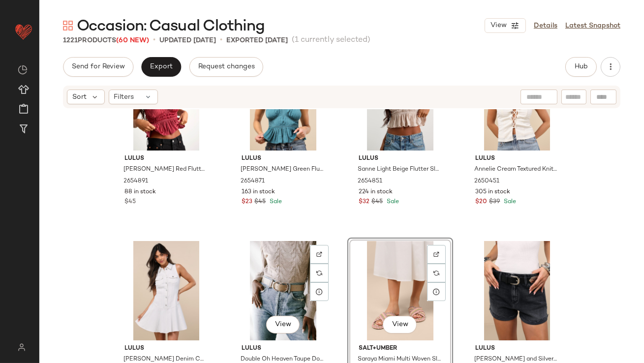
scroll to position [6410, 0]
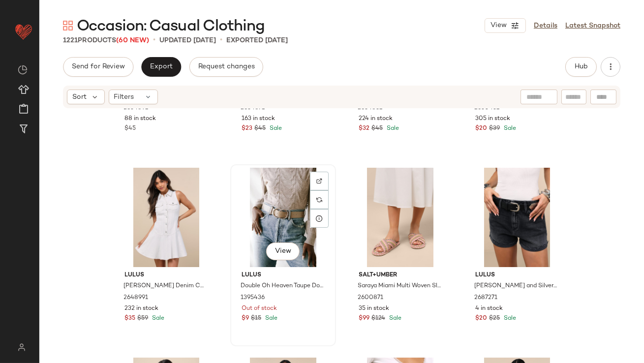
click at [272, 226] on div "View" at bounding box center [283, 217] width 99 height 99
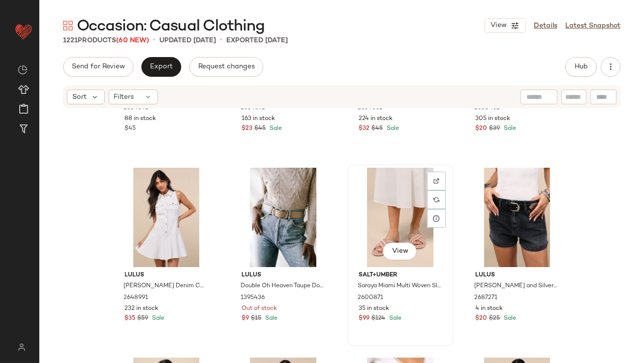
click at [355, 226] on div "View" at bounding box center [400, 217] width 99 height 99
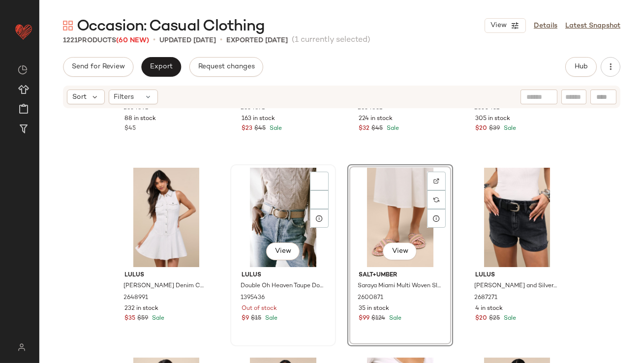
click at [270, 235] on div "View" at bounding box center [283, 217] width 99 height 99
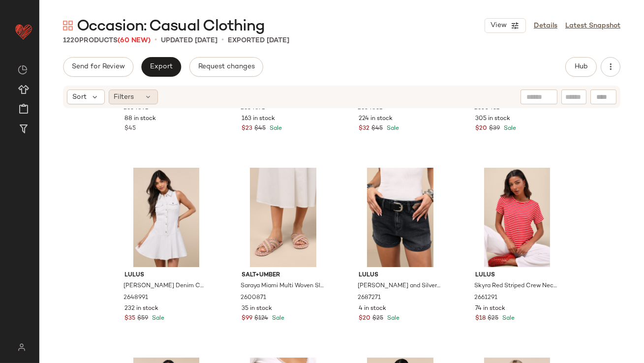
click at [130, 98] on span "Filters" at bounding box center [124, 97] width 20 height 10
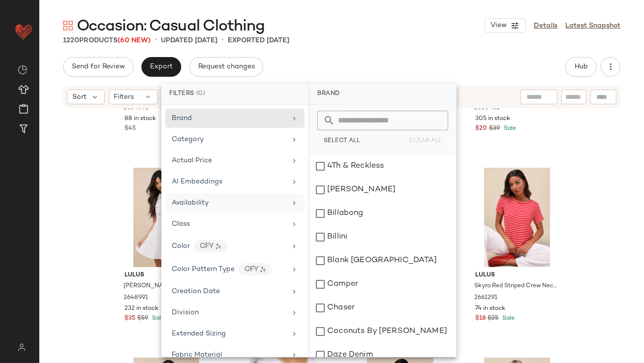
click at [178, 199] on span "Availability" at bounding box center [190, 202] width 37 height 7
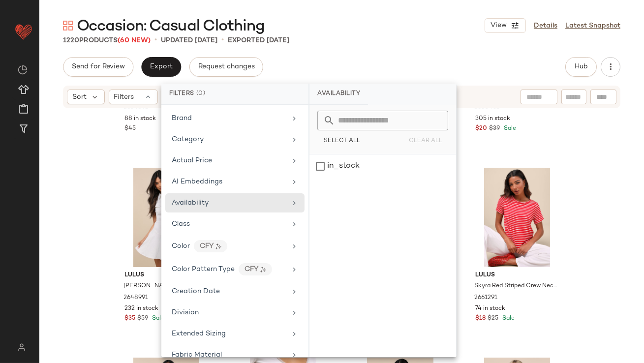
click at [365, 42] on div "1220 Products (60 New) • updated Sep 3rd • Exported Aug 27th" at bounding box center [341, 40] width 604 height 10
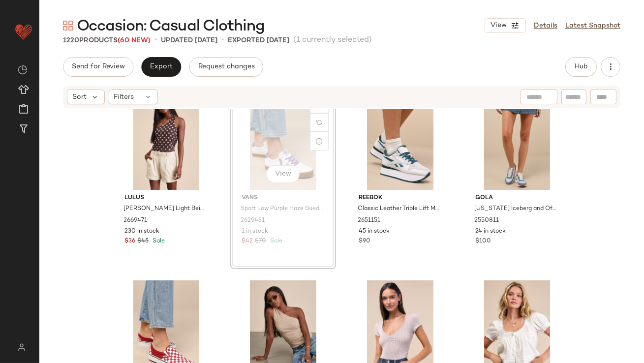
scroll to position [8575, 0]
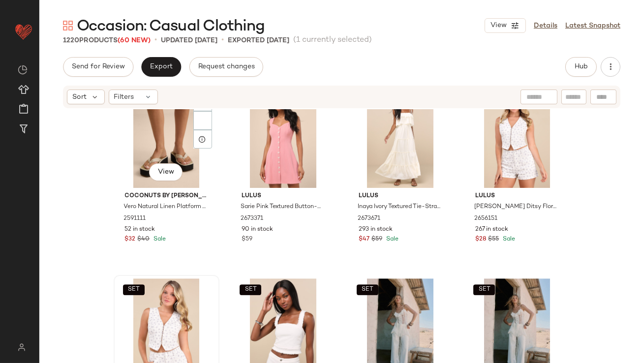
scroll to position [11976, 0]
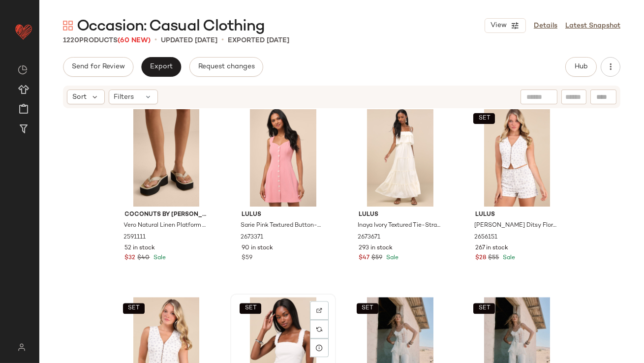
click at [272, 313] on div "SET View" at bounding box center [283, 346] width 99 height 99
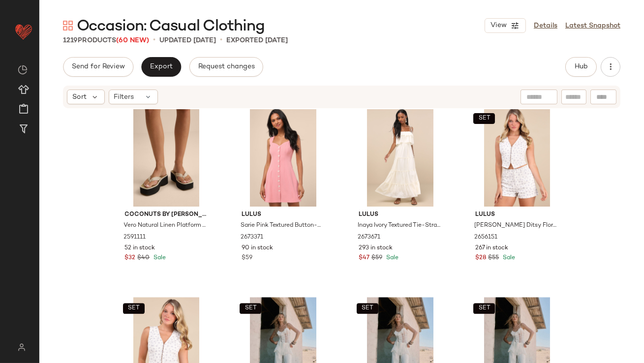
scroll to position [11980, 0]
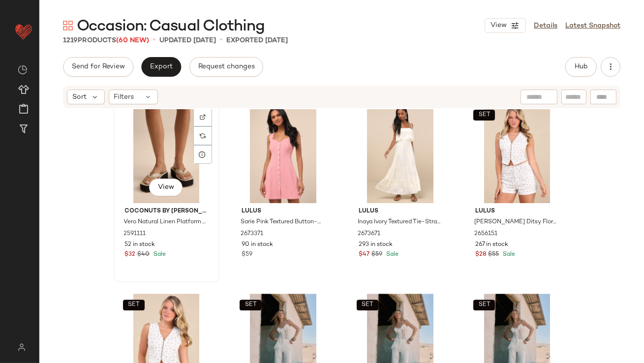
click at [162, 158] on div "View" at bounding box center [166, 153] width 99 height 99
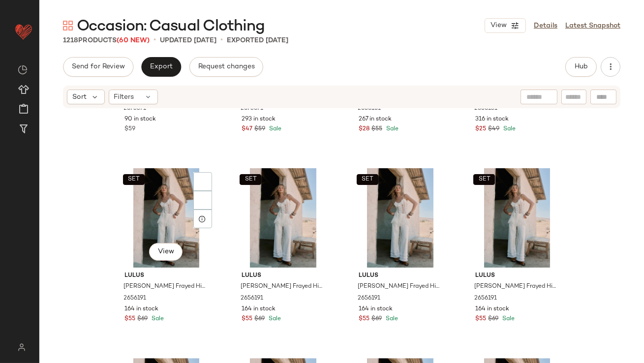
scroll to position [12156, 0]
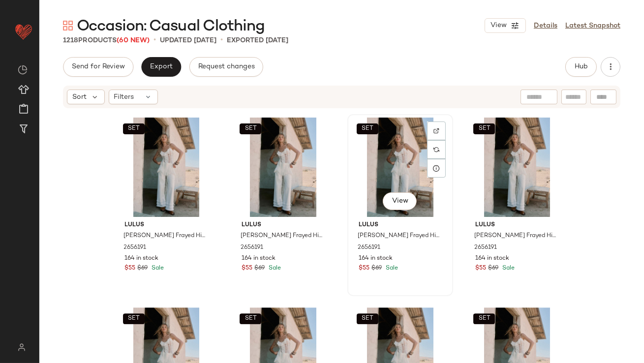
click at [383, 178] on div "SET View" at bounding box center [400, 167] width 99 height 99
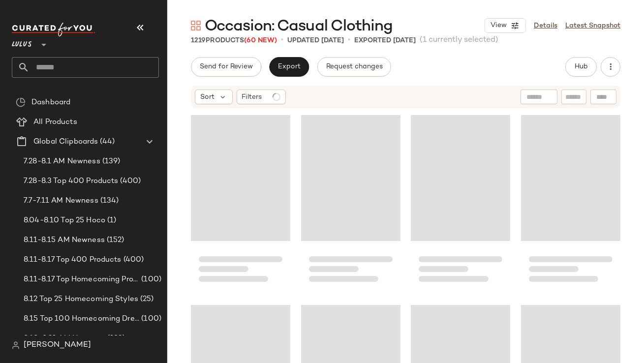
scroll to position [12151, 0]
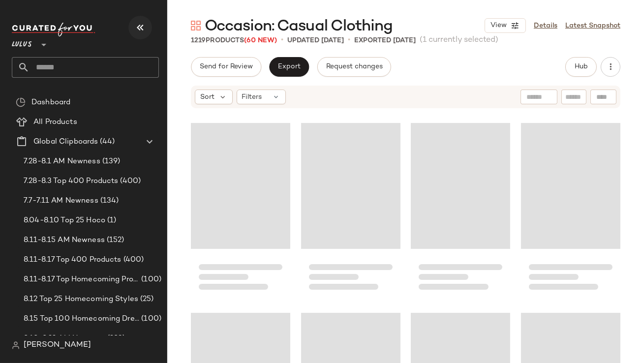
click at [146, 22] on button "button" at bounding box center [140, 28] width 24 height 24
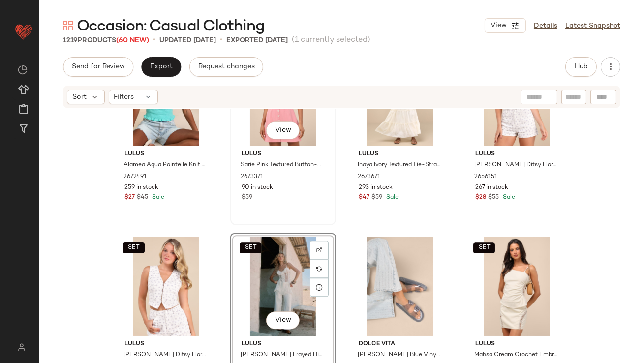
scroll to position [12098, 0]
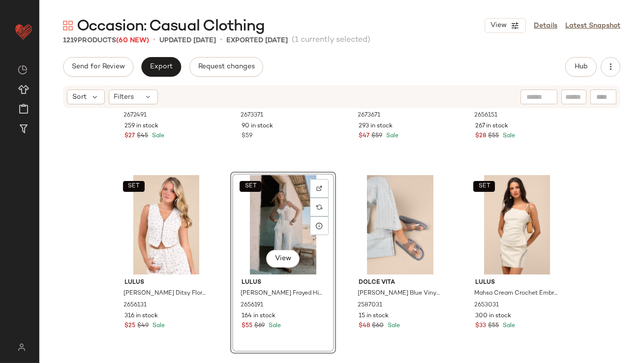
click at [274, 239] on div "SET View" at bounding box center [283, 224] width 99 height 99
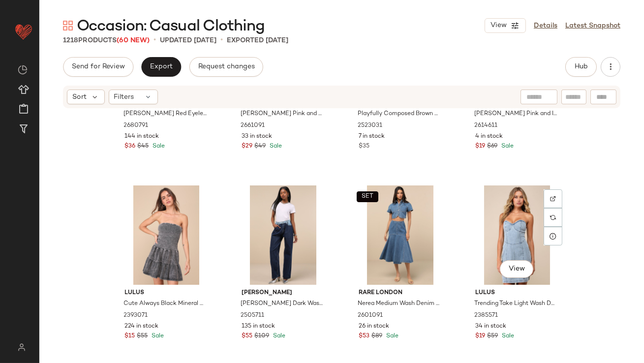
scroll to position [40617, 0]
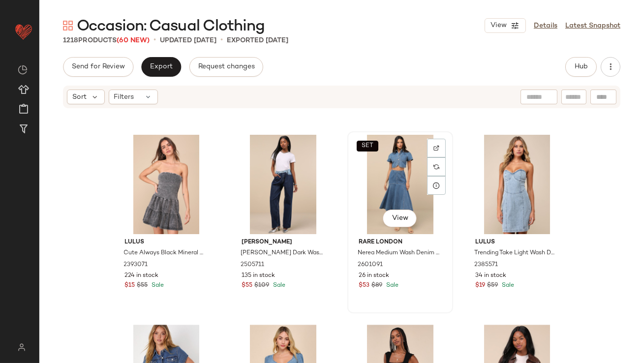
click at [399, 182] on div "SET View" at bounding box center [400, 184] width 99 height 99
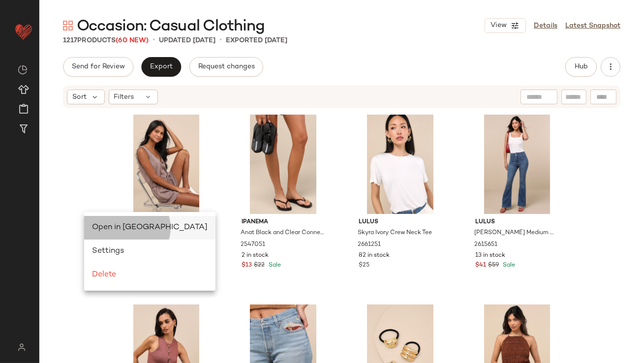
click at [109, 226] on span "Open in [GEOGRAPHIC_DATA]" at bounding box center [150, 227] width 116 height 8
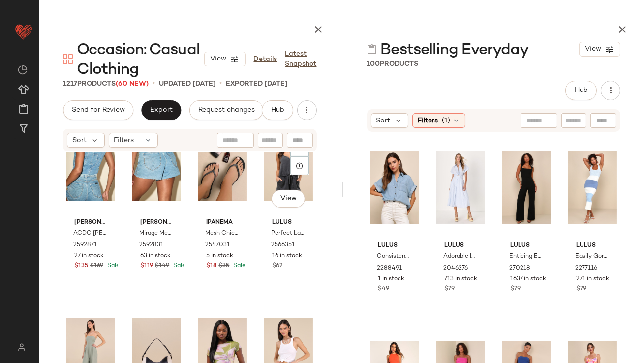
scroll to position [636, 0]
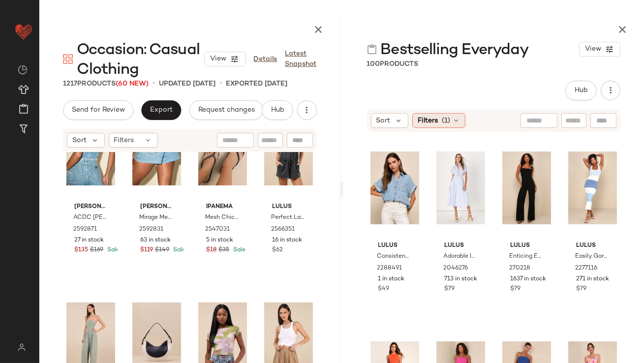
click at [446, 123] on span "(1)" at bounding box center [446, 121] width 8 height 10
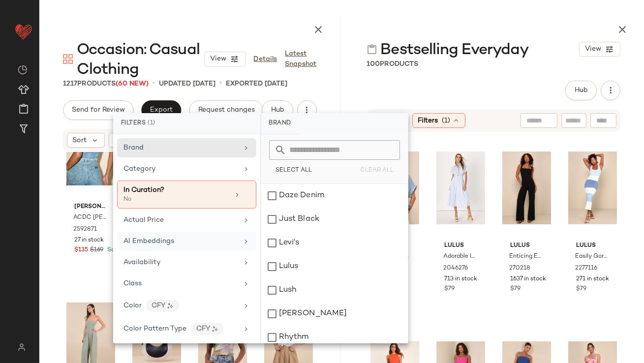
scroll to position [729, 0]
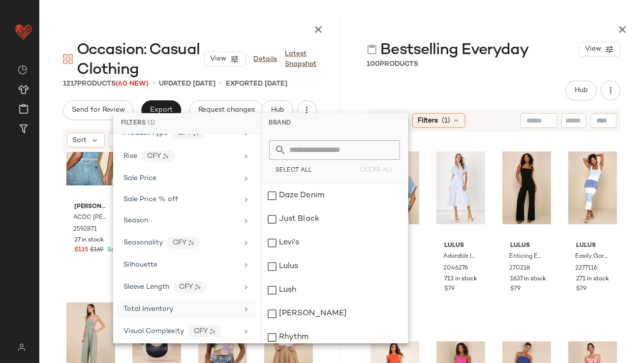
click at [138, 309] on div "Total Inventory" at bounding box center [148, 309] width 50 height 10
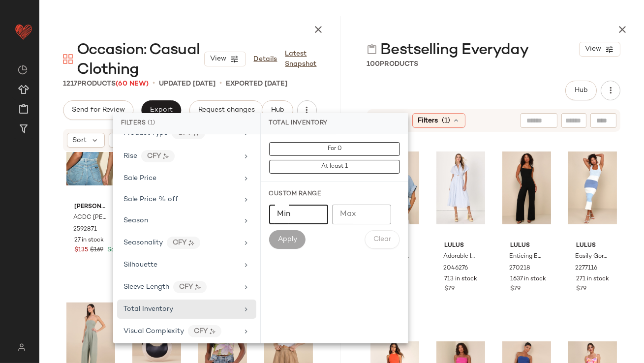
click at [286, 211] on input "Min" at bounding box center [298, 215] width 59 height 20
type input "**"
click at [287, 243] on span "Apply" at bounding box center [287, 240] width 20 height 8
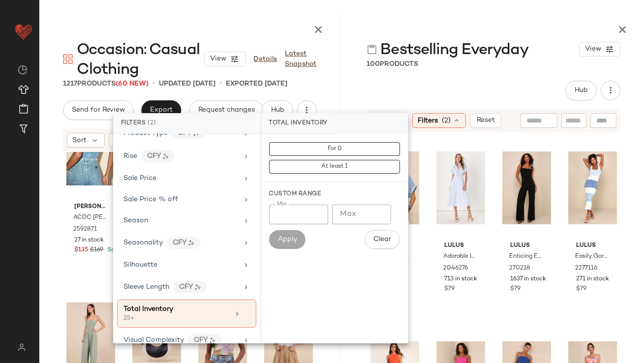
click at [436, 88] on div "Hub" at bounding box center [494, 91] width 254 height 20
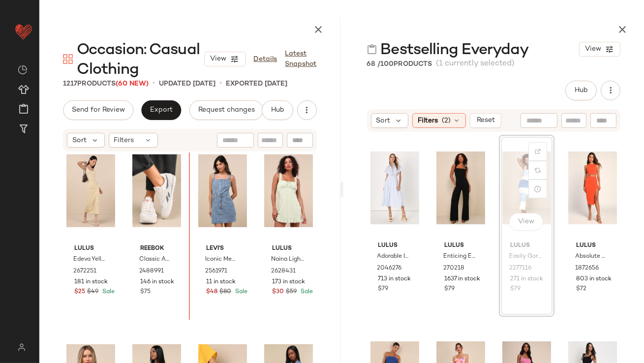
scroll to position [1732, 0]
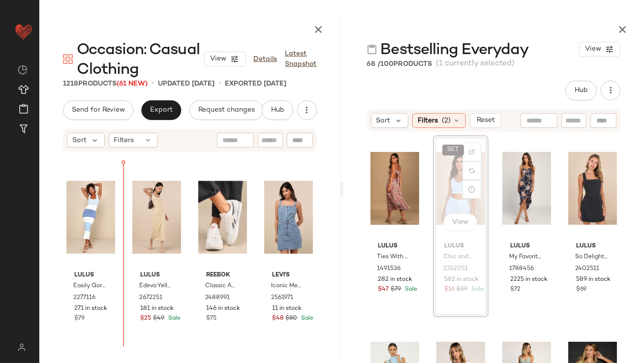
scroll to position [1698, 0]
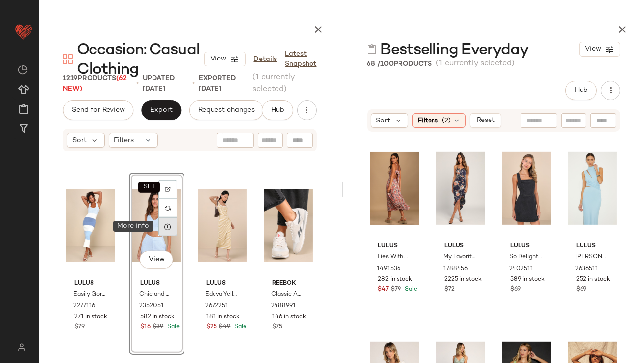
click at [168, 224] on icon at bounding box center [168, 227] width 8 height 8
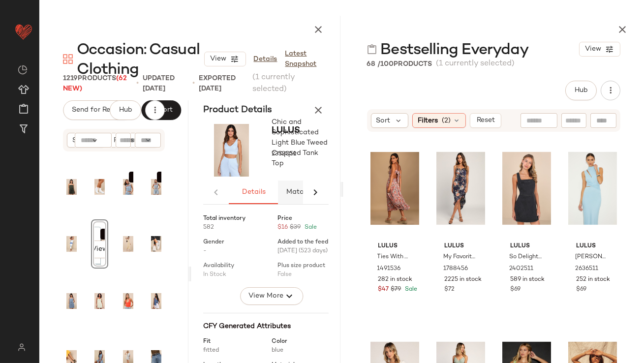
click at [291, 191] on span "Matching Sets" at bounding box center [309, 192] width 49 height 8
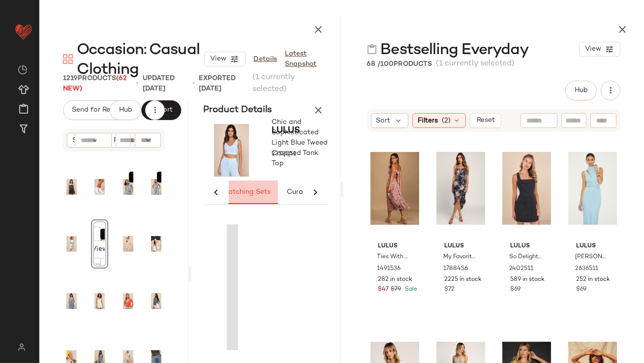
scroll to position [0, 64]
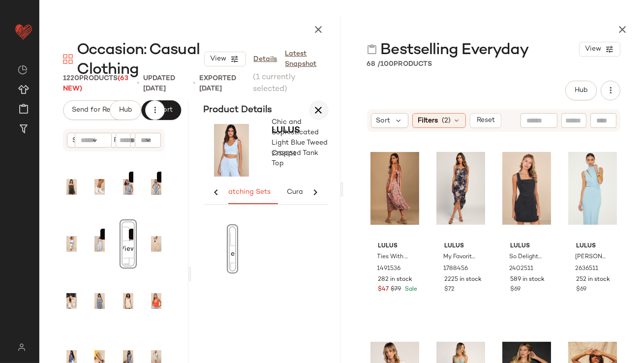
click at [319, 109] on icon "button" at bounding box center [319, 110] width 12 height 12
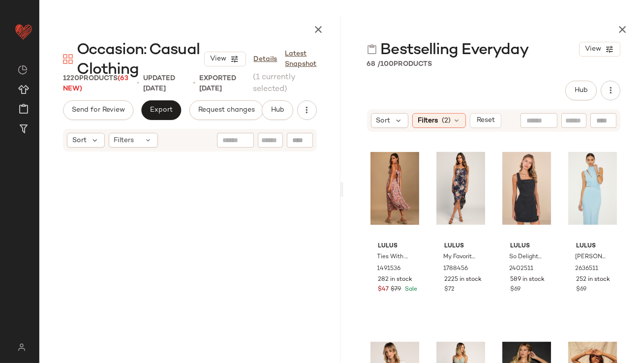
scroll to position [1709, 0]
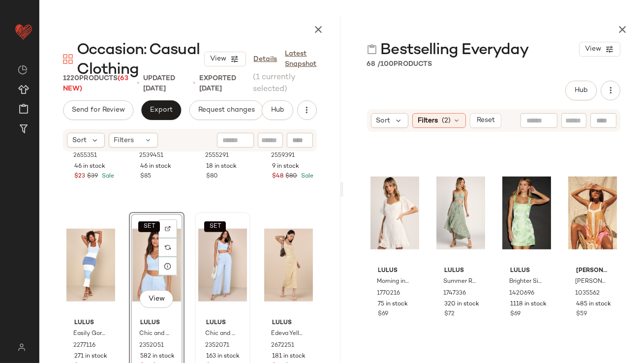
scroll to position [1666, 0]
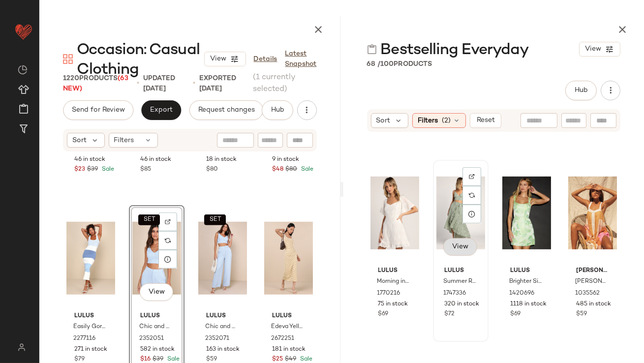
click at [454, 251] on button "View" at bounding box center [459, 247] width 33 height 18
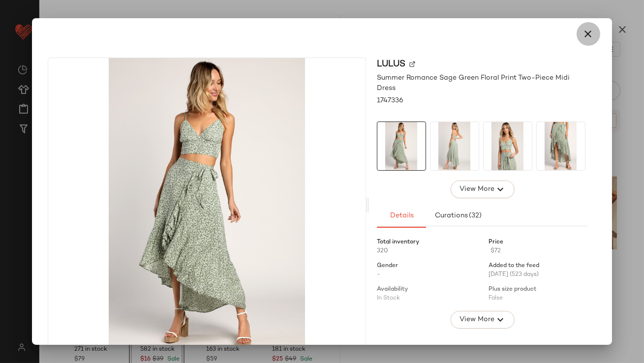
click at [582, 34] on icon "button" at bounding box center [588, 34] width 12 height 12
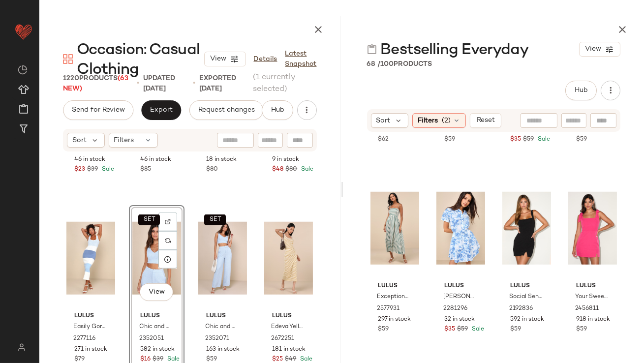
scroll to position [1487, 0]
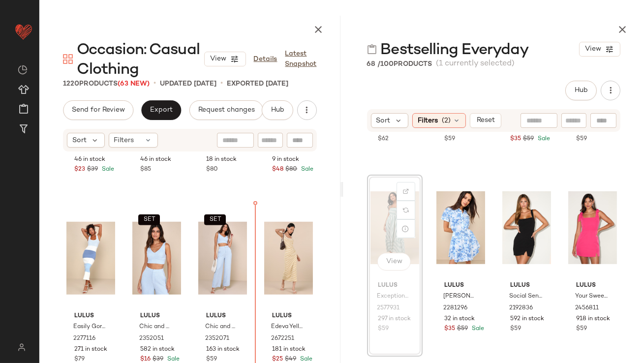
drag, startPoint x: 395, startPoint y: 234, endPoint x: 389, endPoint y: 235, distance: 6.5
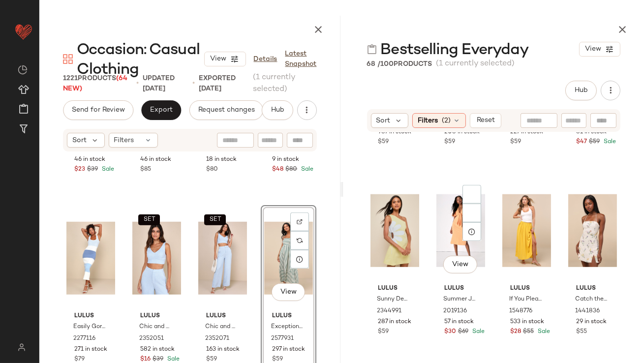
scroll to position [1896, 0]
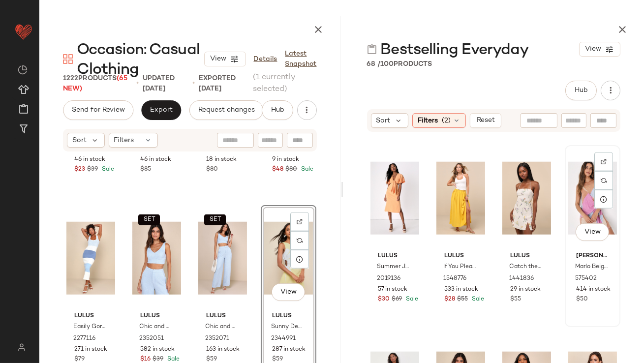
scroll to position [1896, 0]
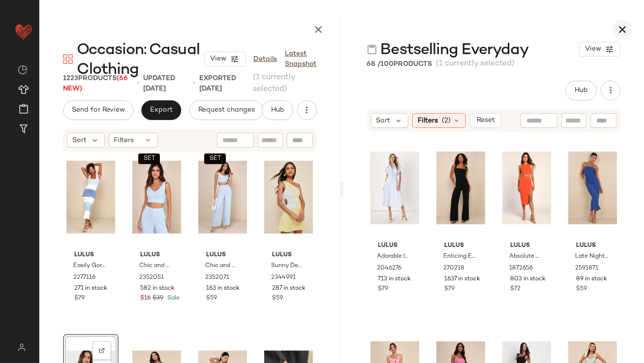
click at [625, 24] on icon "button" at bounding box center [622, 30] width 12 height 12
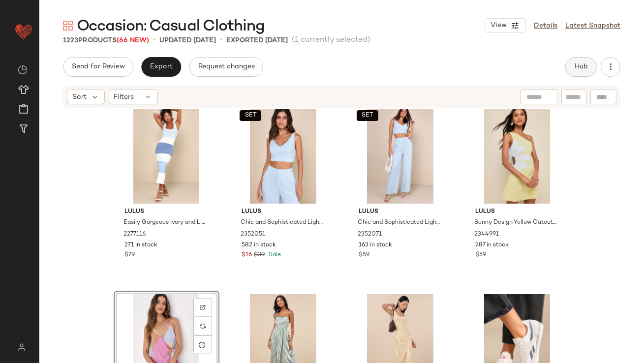
click at [582, 63] on span "Hub" at bounding box center [581, 67] width 14 height 8
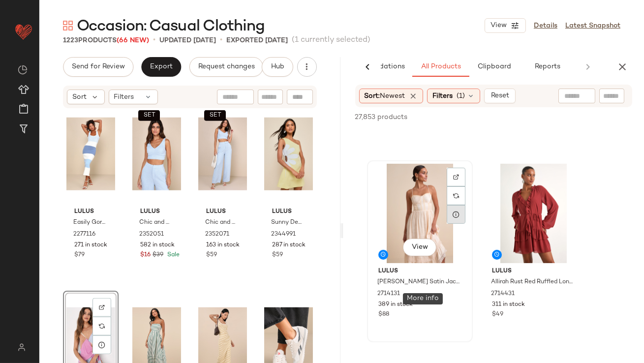
scroll to position [1080, 0]
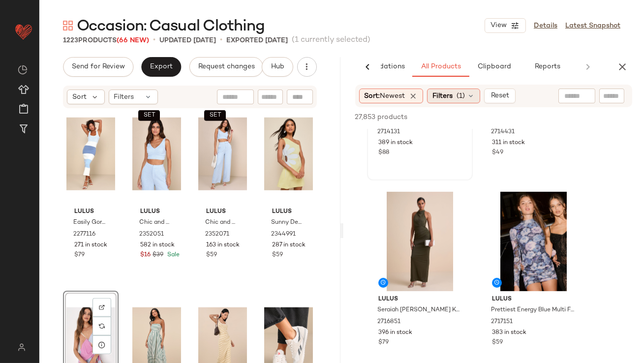
click at [450, 94] on span "Filters" at bounding box center [442, 96] width 20 height 10
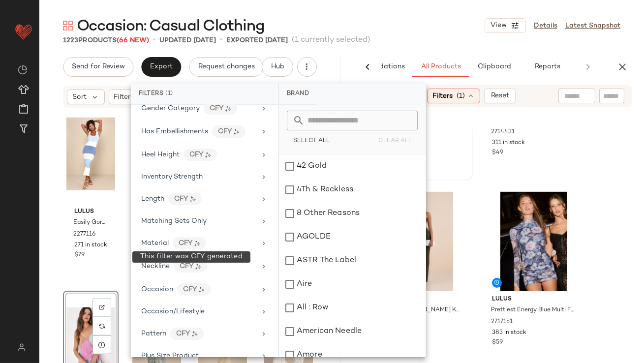
scroll to position [350, 0]
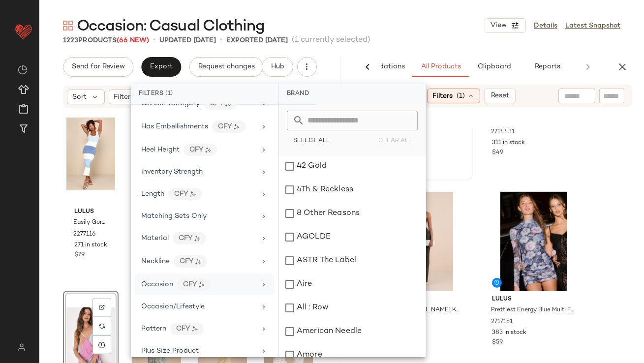
click at [168, 284] on span "Occasion" at bounding box center [157, 284] width 32 height 7
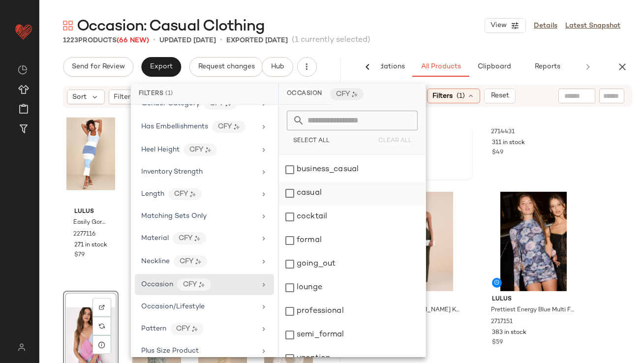
scroll to position [28, 0]
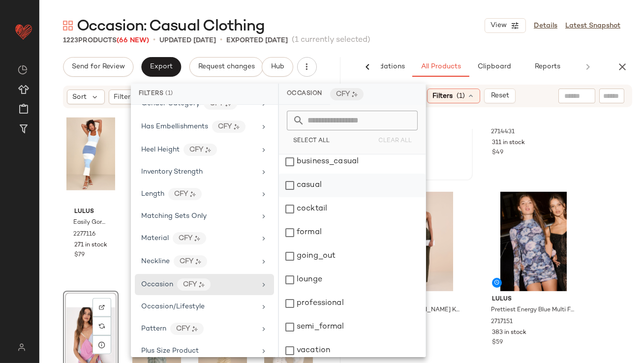
click at [290, 197] on div "casual" at bounding box center [352, 209] width 147 height 24
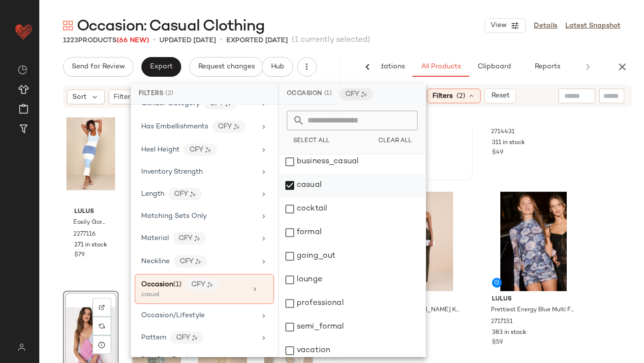
scroll to position [0, 0]
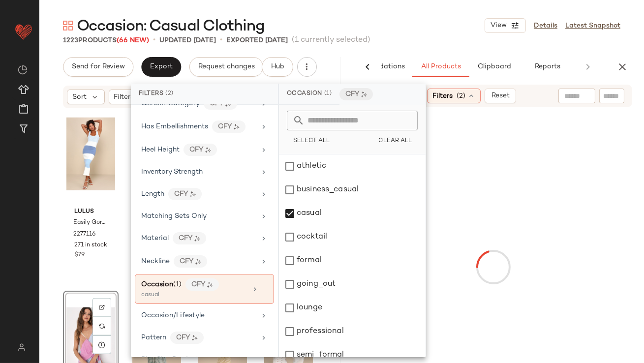
click at [408, 38] on div "1223 Products (66 New) • updated Sep 3rd • Exported Aug 27th (1 currently selec…" at bounding box center [341, 40] width 604 height 10
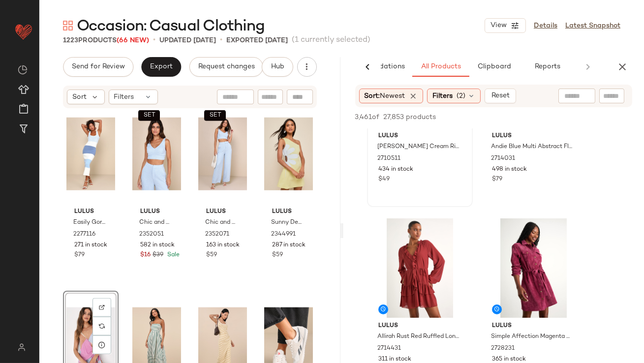
scroll to position [151, 0]
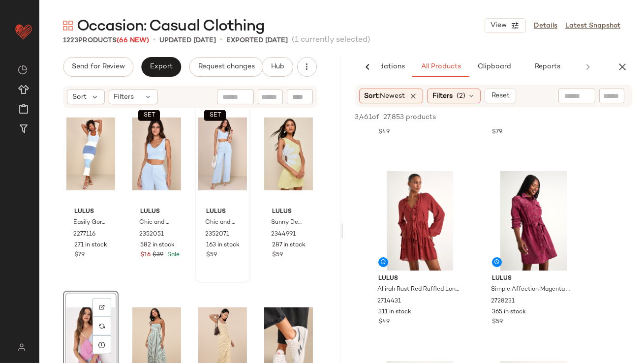
drag, startPoint x: 459, startPoint y: 91, endPoint x: 224, endPoint y: 147, distance: 242.3
click at [459, 91] on span "(2)" at bounding box center [460, 96] width 9 height 10
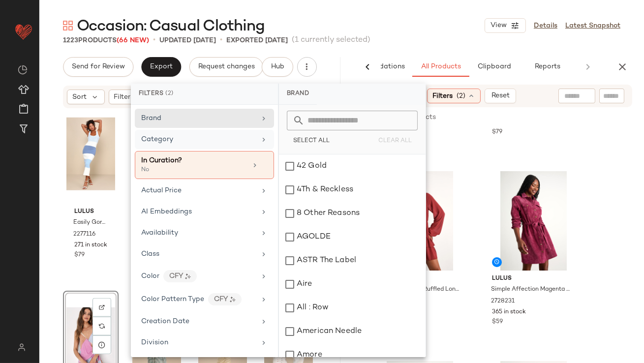
click at [181, 151] on div "Category" at bounding box center [204, 165] width 139 height 28
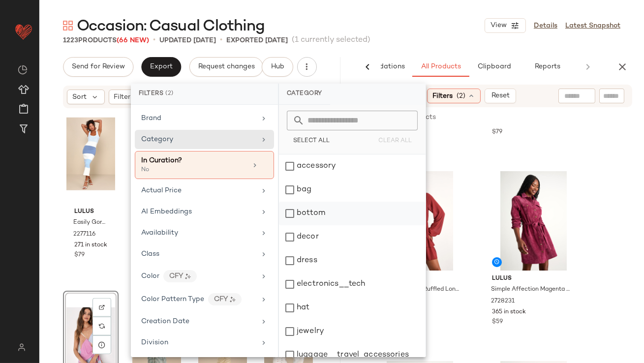
click at [296, 225] on div "bottom" at bounding box center [352, 237] width 147 height 24
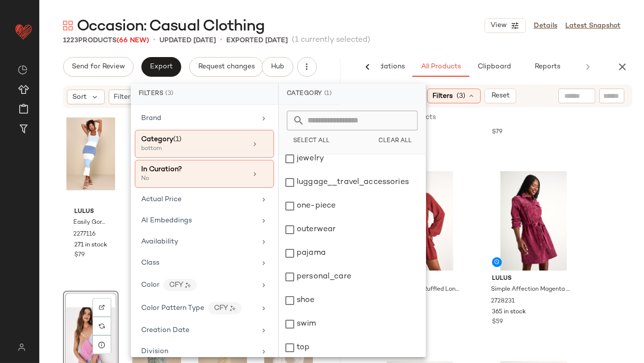
scroll to position [198, 0]
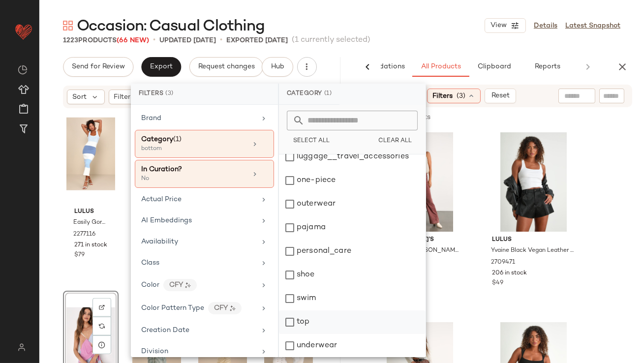
click at [298, 334] on div "top" at bounding box center [352, 346] width 147 height 24
click at [450, 26] on div "Occasion: Casual Clothing View Details Latest Snapshot" at bounding box center [341, 26] width 604 height 20
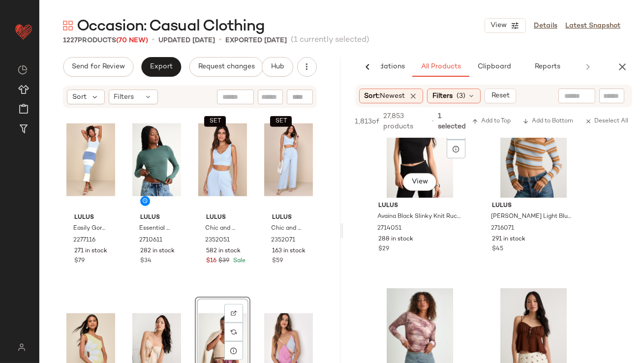
scroll to position [1064, 0]
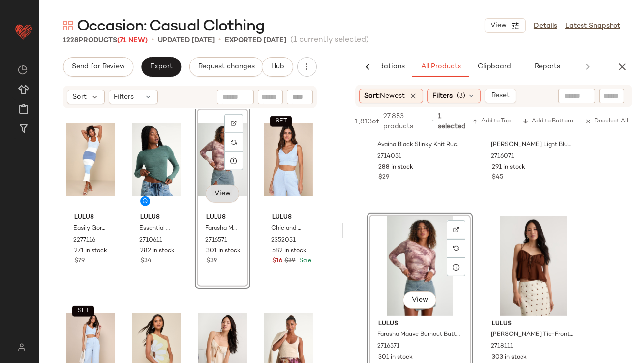
click at [222, 201] on button "View" at bounding box center [222, 194] width 33 height 18
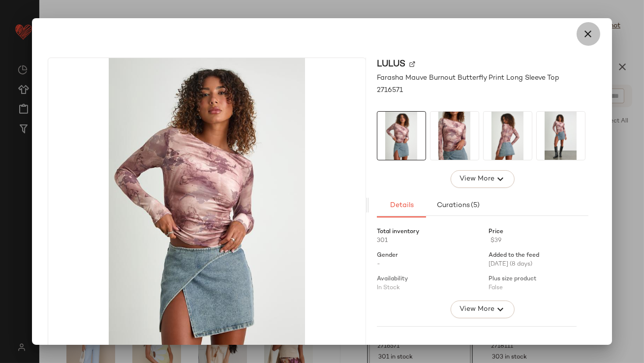
click at [576, 35] on button "button" at bounding box center [588, 34] width 24 height 24
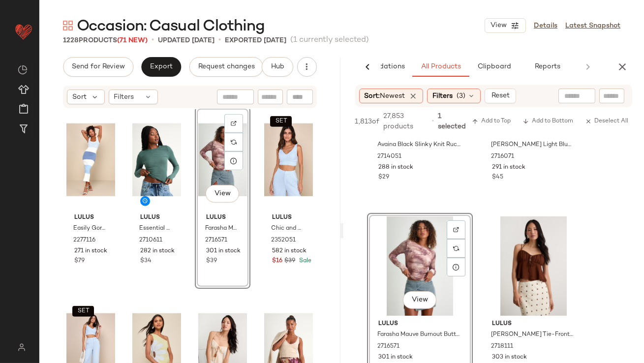
click at [210, 155] on div "View" at bounding box center [222, 159] width 49 height 99
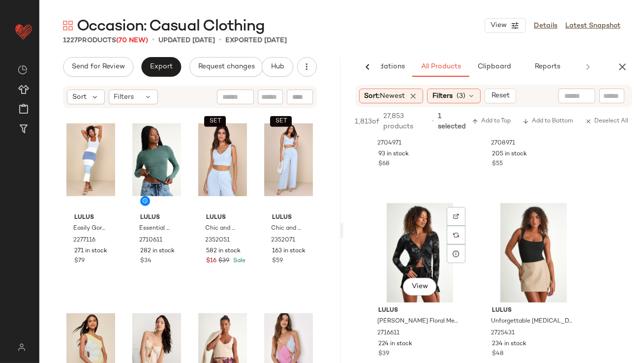
scroll to position [1457, 0]
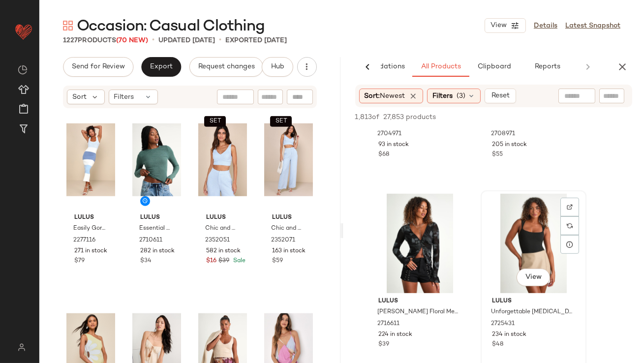
click at [529, 247] on div "View" at bounding box center [533, 243] width 99 height 99
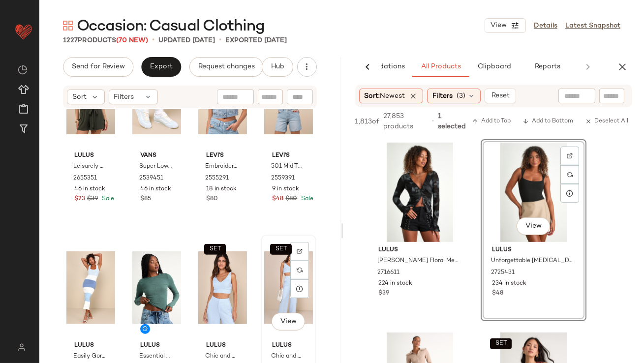
scroll to position [1634, 0]
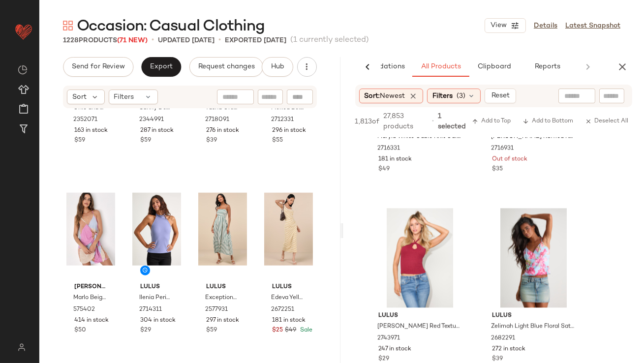
scroll to position [4761, 0]
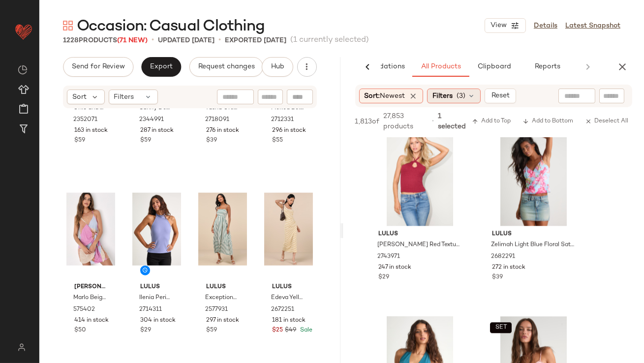
click at [457, 99] on div "Filters (3)" at bounding box center [454, 96] width 54 height 15
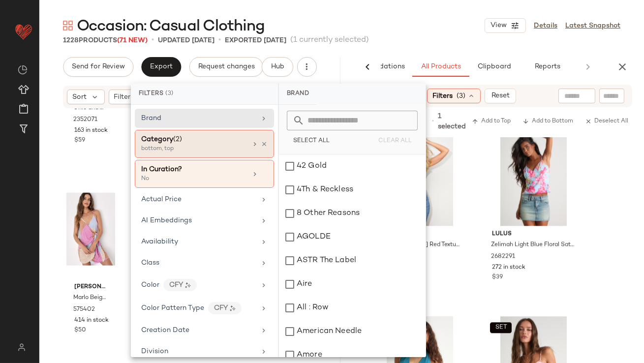
click at [217, 144] on div "Category (2)" at bounding box center [194, 139] width 106 height 10
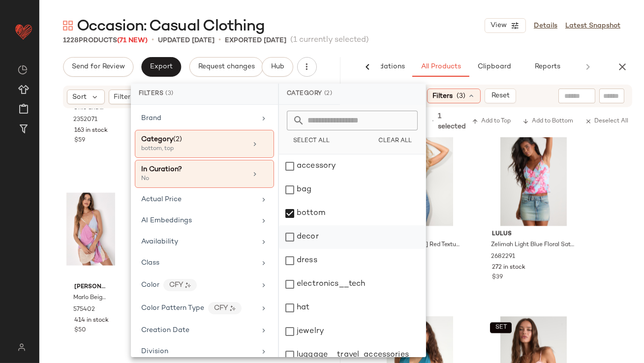
scroll to position [198, 0]
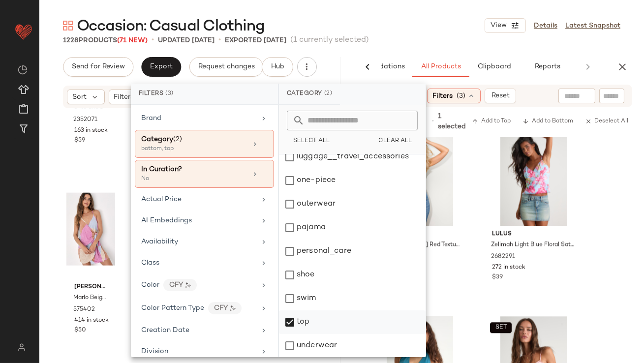
click at [283, 334] on div "top" at bounding box center [352, 346] width 147 height 24
click at [411, 53] on div "Occasion: Casual Clothing View Details Latest Snapshot 1228 Products (71 New) •…" at bounding box center [341, 189] width 604 height 347
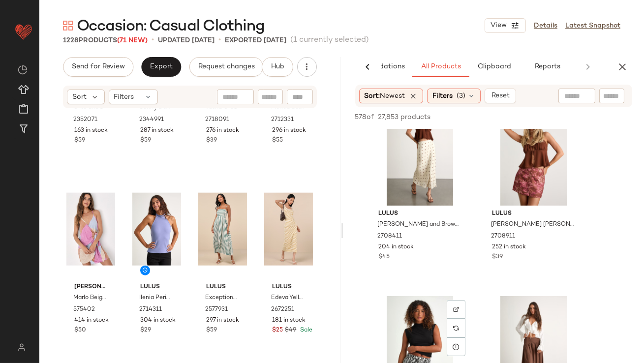
scroll to position [562, 0]
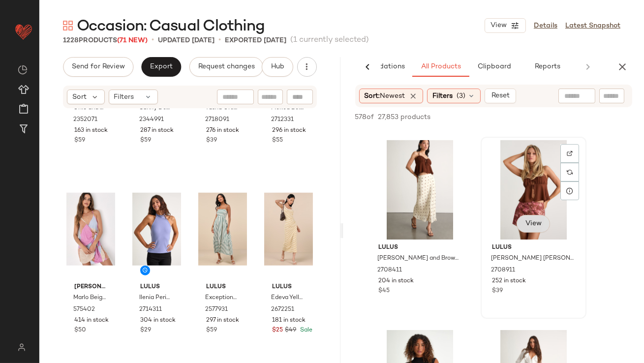
click at [517, 223] on button "View" at bounding box center [532, 224] width 33 height 18
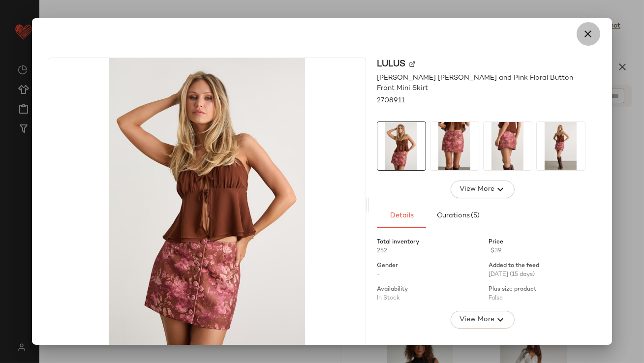
click at [584, 33] on icon "button" at bounding box center [588, 34] width 12 height 12
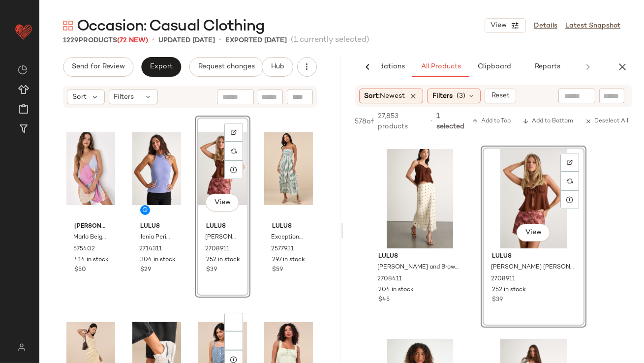
scroll to position [2163, 0]
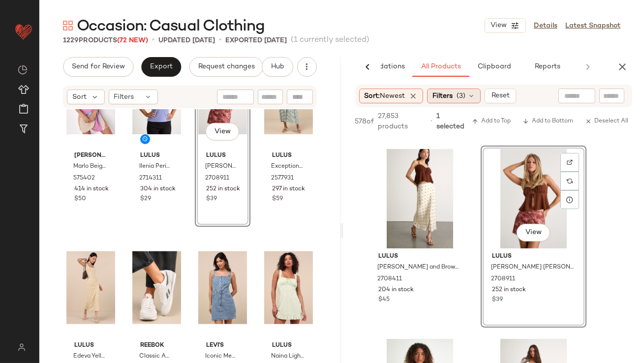
click at [460, 100] on span "(3)" at bounding box center [460, 96] width 9 height 10
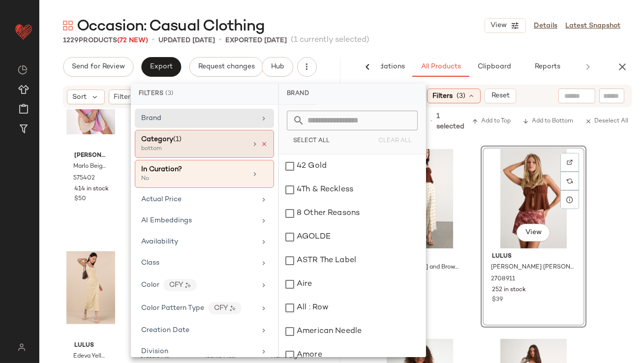
click at [261, 141] on icon at bounding box center [264, 144] width 7 height 7
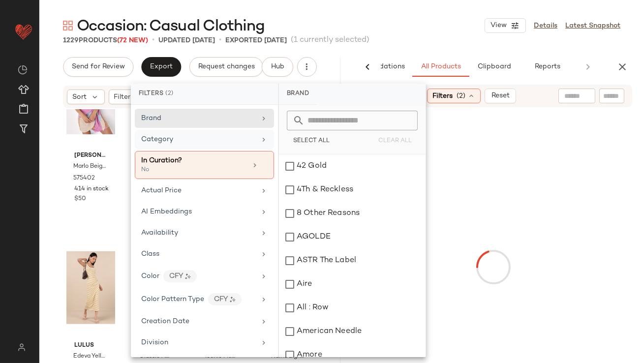
click at [248, 142] on div "Category" at bounding box center [198, 139] width 115 height 10
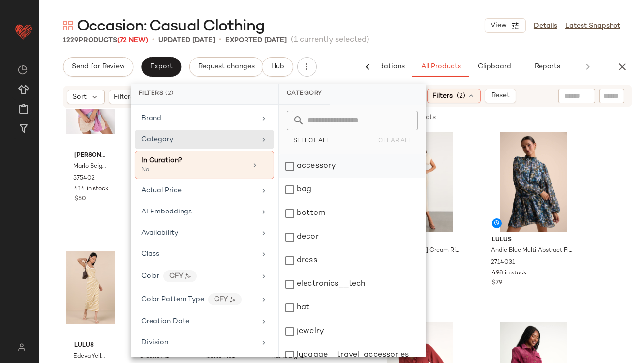
click at [303, 178] on div "accessory" at bounding box center [352, 190] width 147 height 24
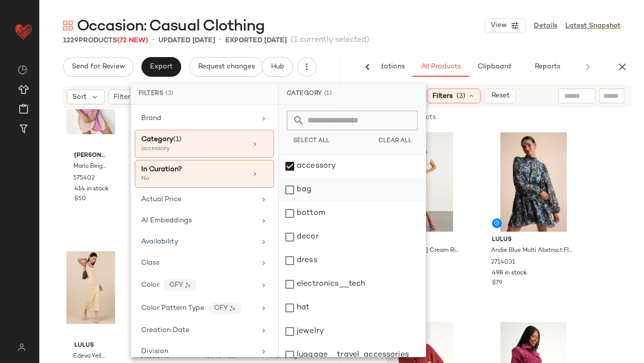
click at [303, 202] on div "bag" at bounding box center [352, 214] width 147 height 24
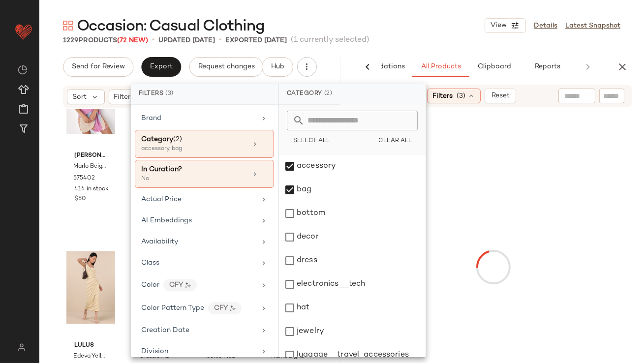
click at [421, 19] on div "Occasion: Casual Clothing View Details Latest Snapshot" at bounding box center [341, 26] width 604 height 20
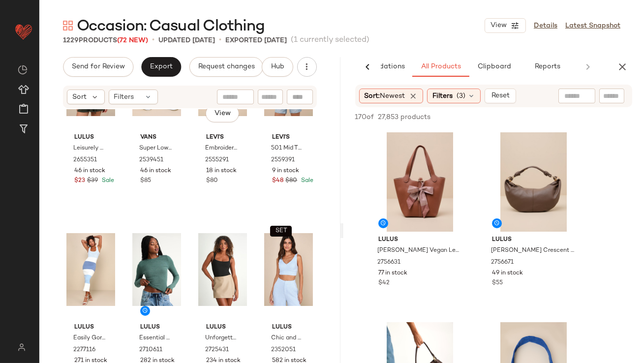
scroll to position [1613, 0]
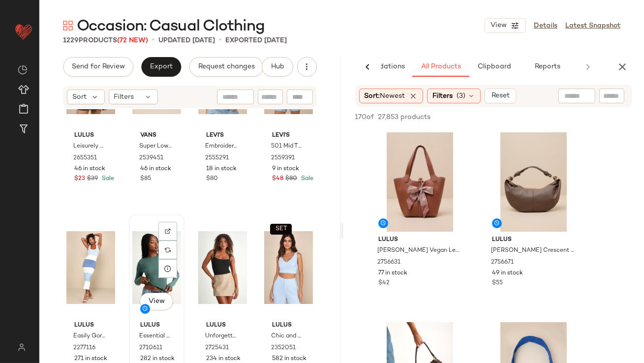
click at [149, 267] on div "View" at bounding box center [156, 267] width 49 height 99
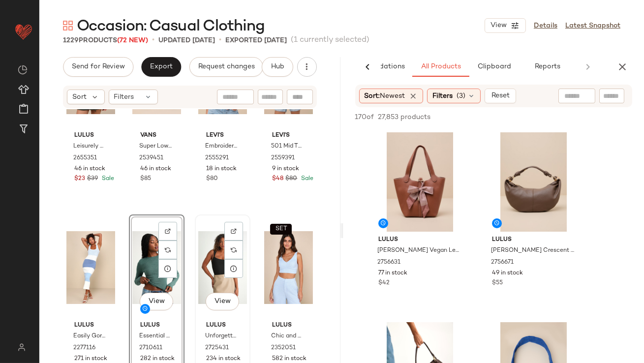
click at [208, 262] on div "View" at bounding box center [222, 267] width 49 height 99
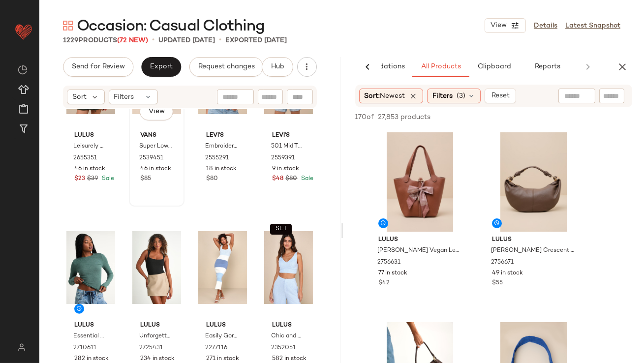
click at [131, 199] on div "View Vans Super Lowpro Hint of Mint Suede Leather Sneakers 2539451 46 in stock …" at bounding box center [157, 116] width 54 height 180
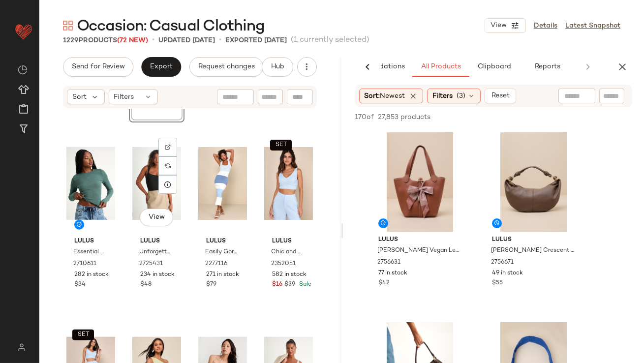
scroll to position [1774, 0]
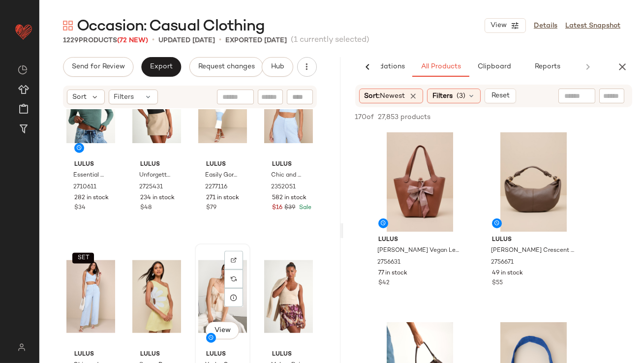
click at [206, 288] on div "View" at bounding box center [222, 296] width 49 height 99
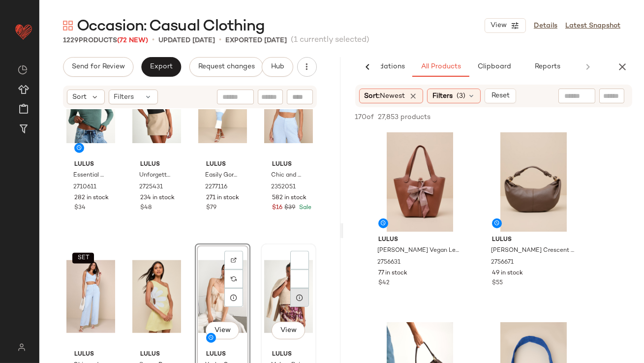
click at [290, 291] on div at bounding box center [299, 297] width 19 height 19
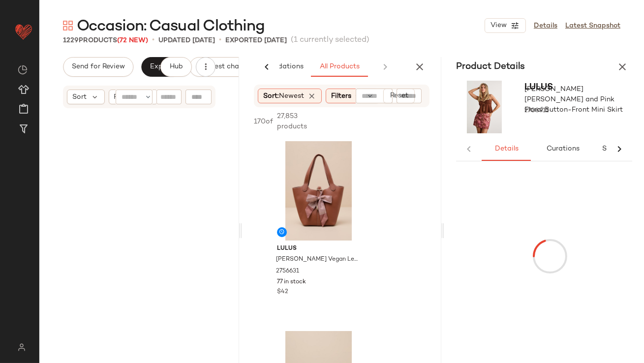
scroll to position [514, 0]
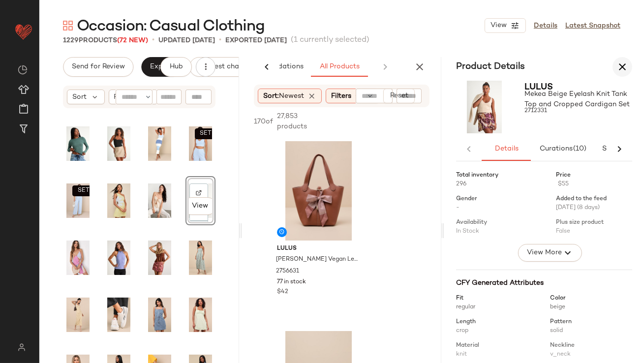
click at [625, 72] on icon "button" at bounding box center [622, 67] width 12 height 12
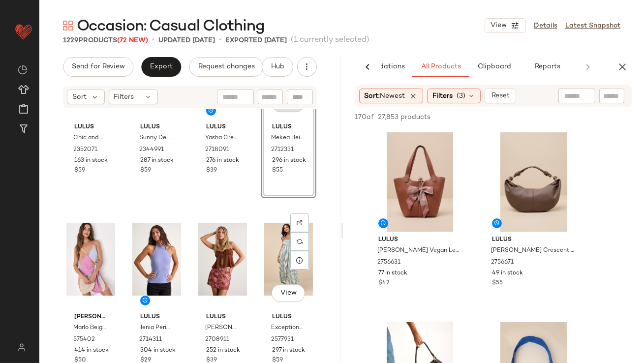
scroll to position [2058, 0]
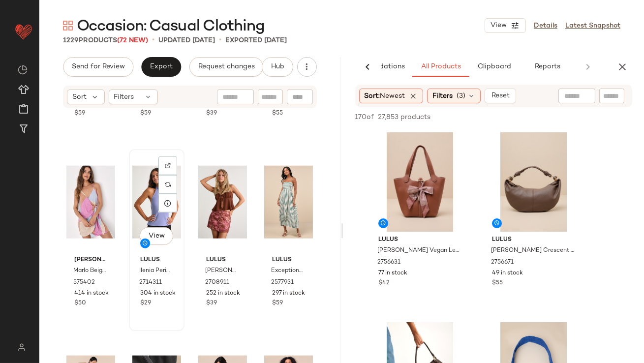
click at [145, 204] on div "View" at bounding box center [156, 201] width 49 height 99
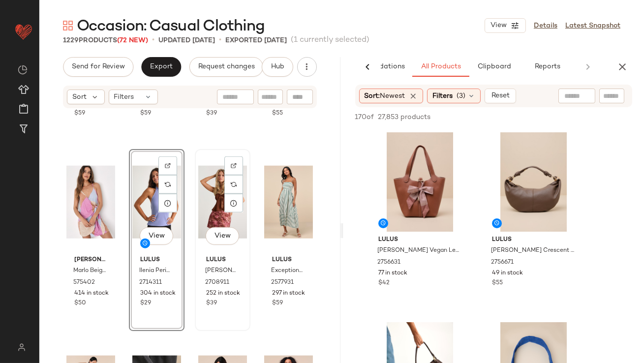
click at [217, 204] on div "View" at bounding box center [222, 201] width 49 height 99
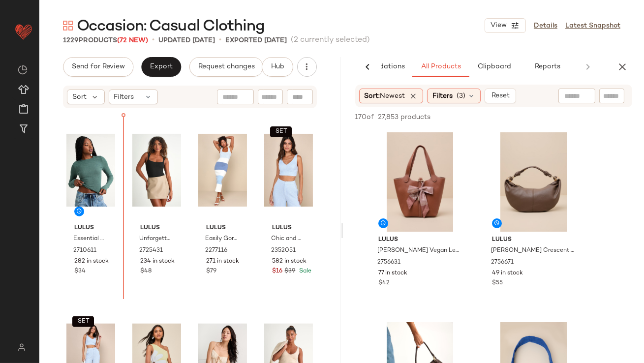
scroll to position [1673, 0]
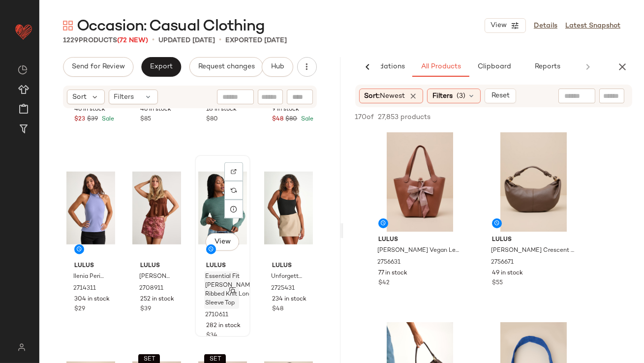
click at [212, 285] on span "Essential Fit Heather Green Ribbed Knit Long Sleeve Top" at bounding box center [230, 289] width 51 height 35
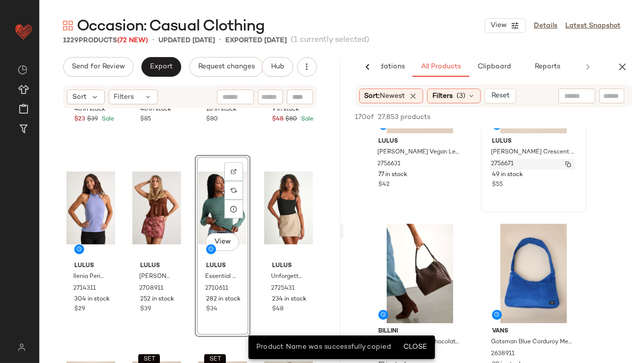
scroll to position [99, 0]
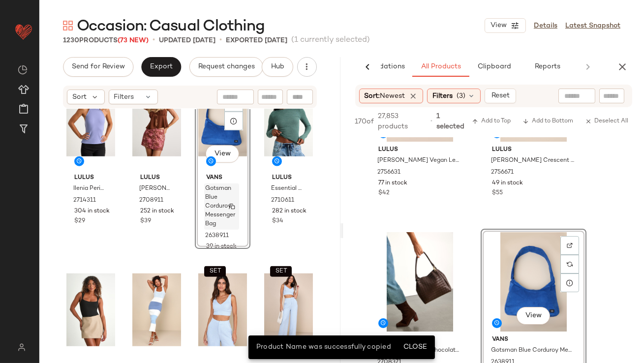
scroll to position [1762, 0]
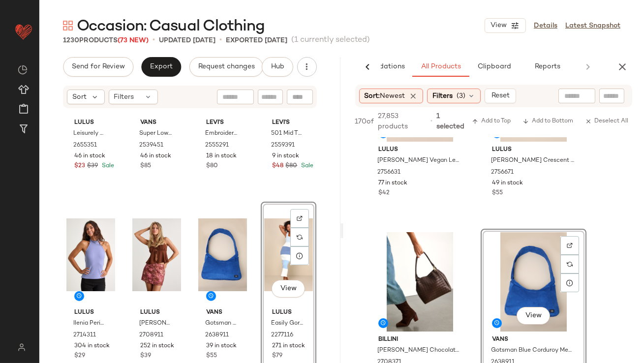
scroll to position [1654, 0]
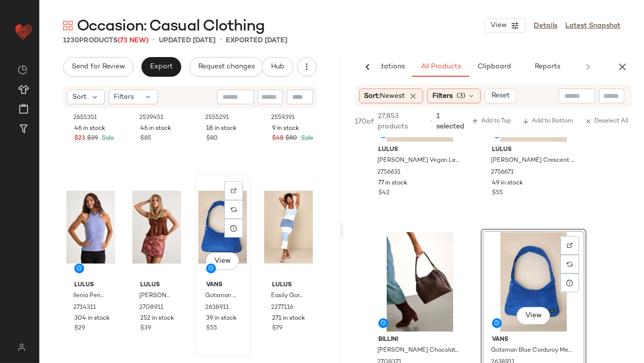
click at [218, 219] on div "View" at bounding box center [222, 227] width 49 height 99
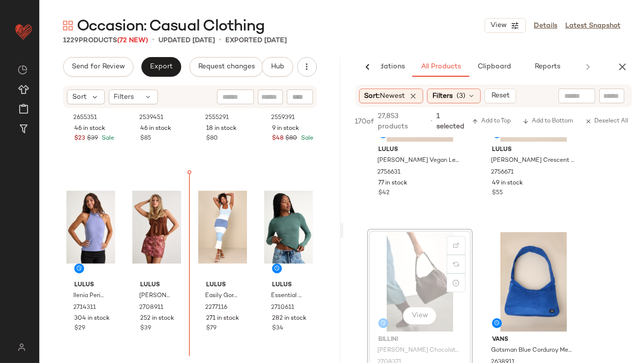
drag, startPoint x: 407, startPoint y: 242, endPoint x: 401, endPoint y: 242, distance: 5.9
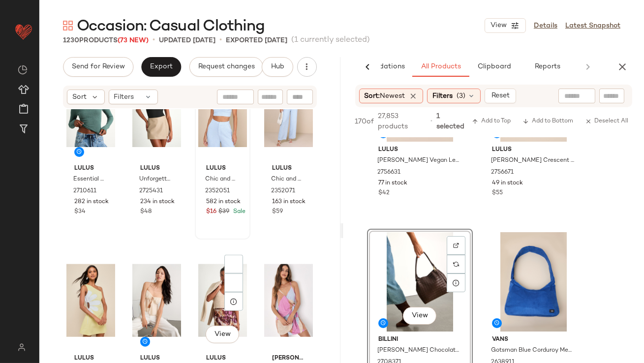
scroll to position [1996, 0]
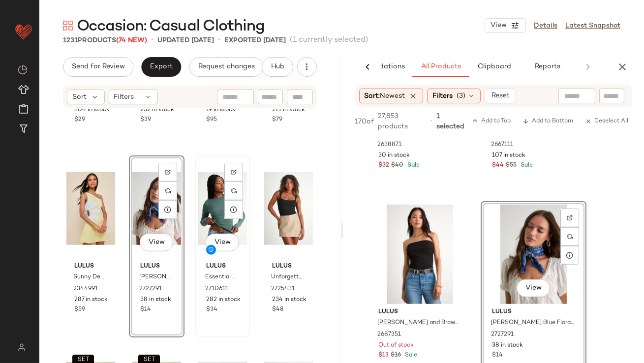
scroll to position [1925, 0]
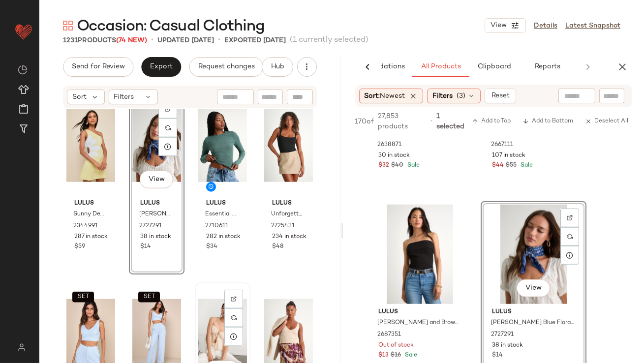
click at [208, 318] on div "View" at bounding box center [222, 335] width 49 height 99
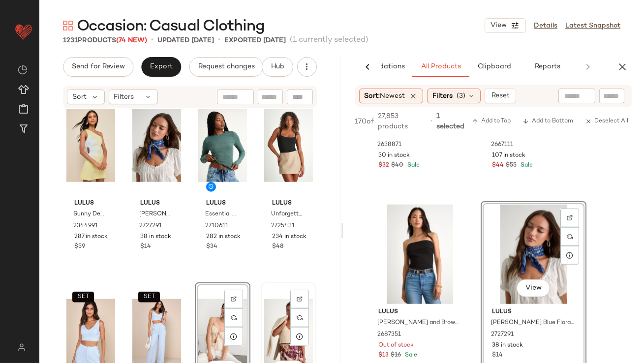
click at [266, 316] on div "View" at bounding box center [288, 335] width 49 height 99
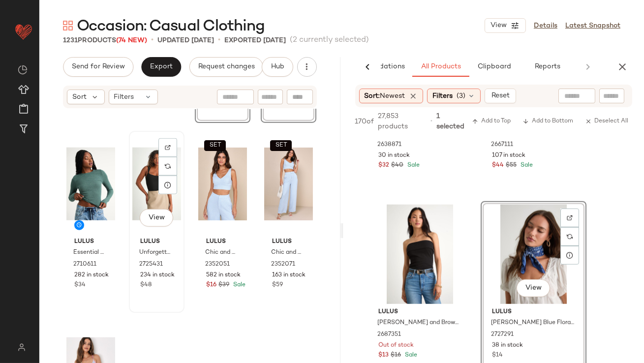
scroll to position [2113, 0]
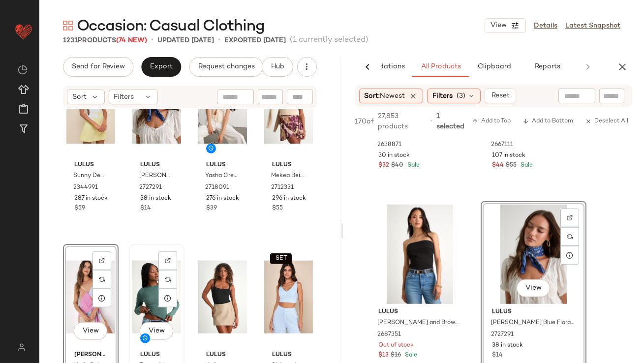
scroll to position [1963, 0]
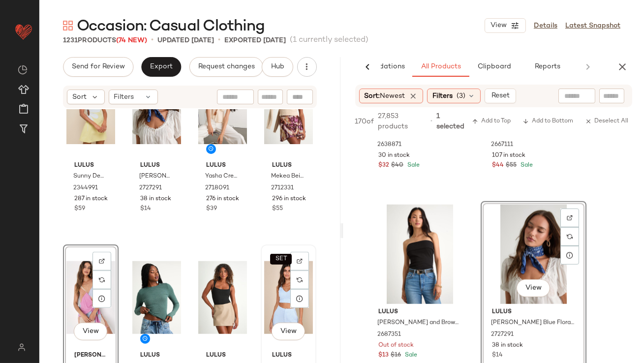
click at [264, 297] on div "SET View" at bounding box center [288, 297] width 49 height 99
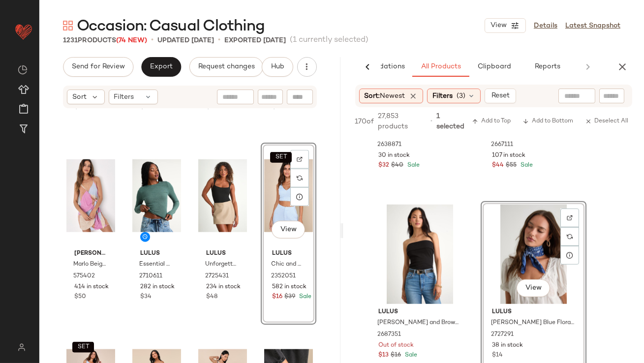
scroll to position [2147, 0]
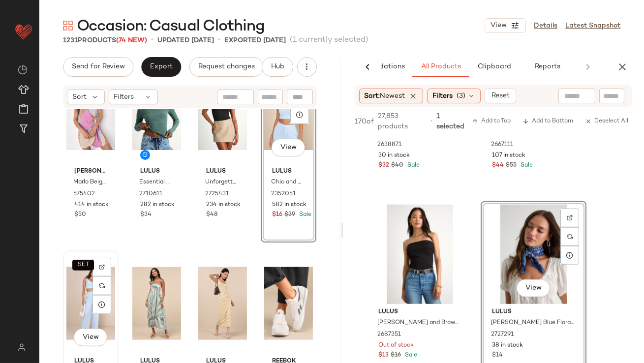
click at [83, 287] on div "SET View" at bounding box center [90, 303] width 49 height 99
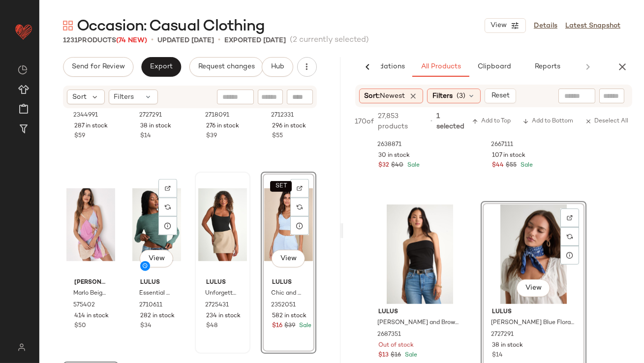
scroll to position [2023, 0]
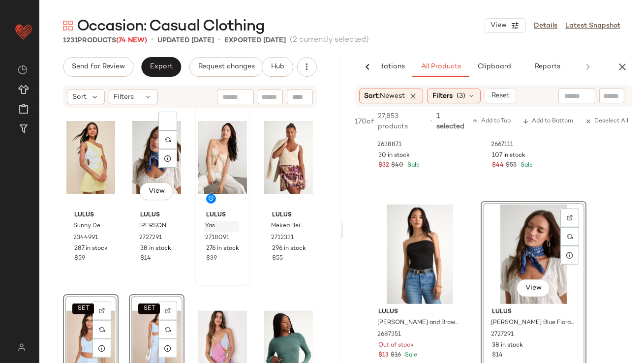
scroll to position [1913, 0]
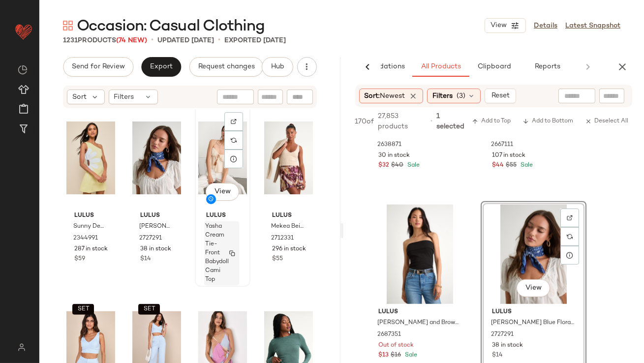
click at [205, 249] on span "Yasha Cream Tie-Front Babydoll Cami Top" at bounding box center [217, 253] width 24 height 62
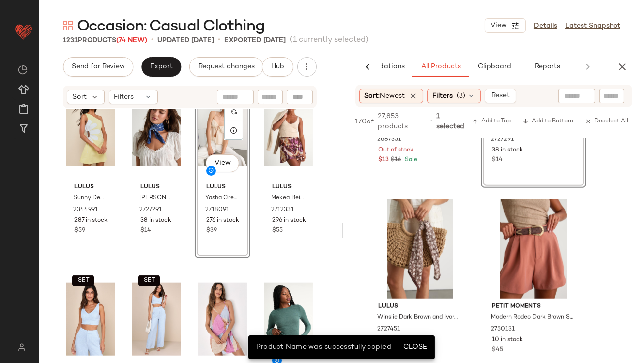
scroll to position [2009, 0]
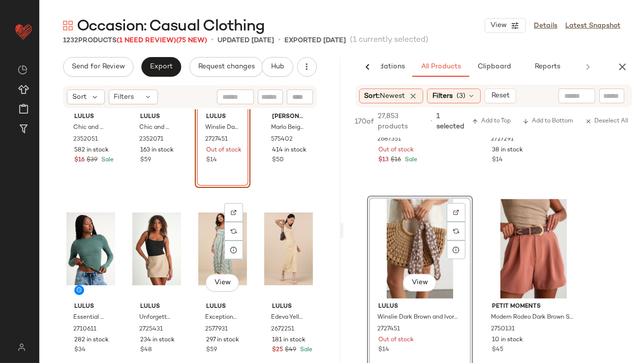
scroll to position [2180, 0]
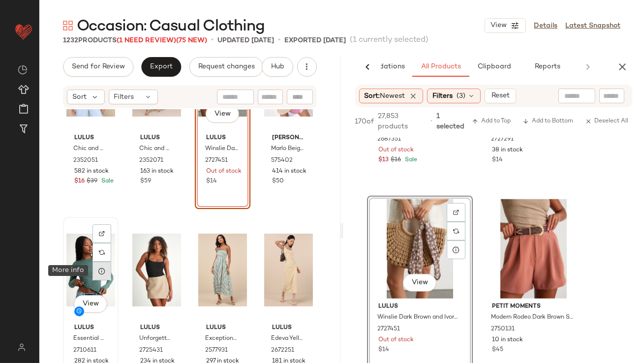
click at [94, 266] on div at bounding box center [101, 271] width 19 height 19
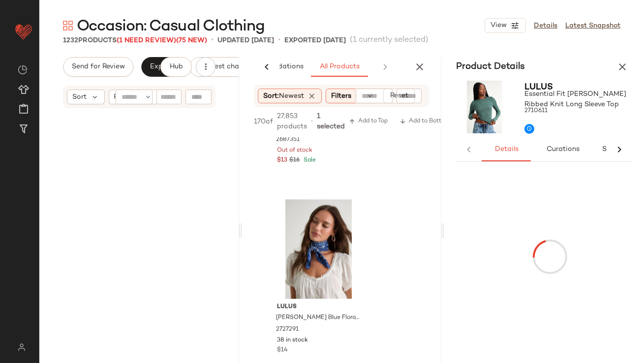
scroll to position [627, 0]
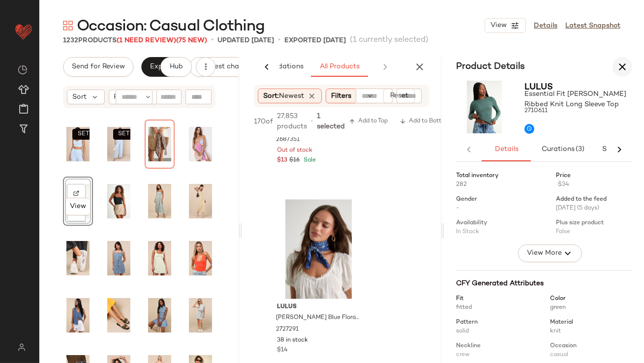
click at [625, 67] on icon "button" at bounding box center [622, 67] width 12 height 12
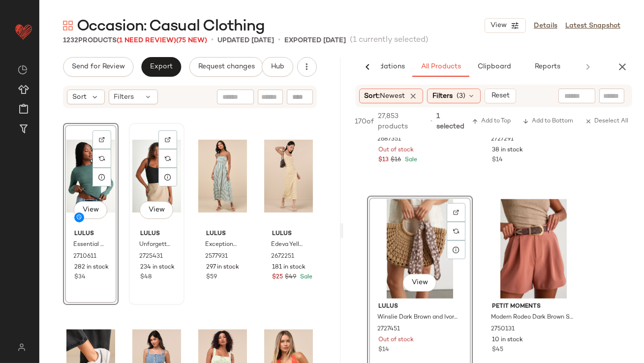
scroll to position [2241, 0]
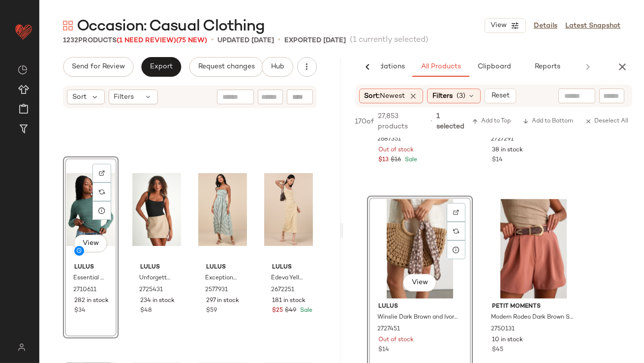
click at [80, 204] on div "View" at bounding box center [90, 209] width 49 height 99
click at [220, 150] on div "View Lulus Essential Fit Heather Green Ribbed Knit Long Sleeve Top 2710611 282 …" at bounding box center [189, 250] width 301 height 283
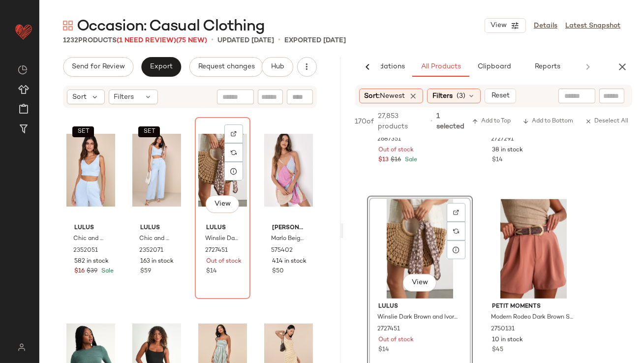
scroll to position [2059, 0]
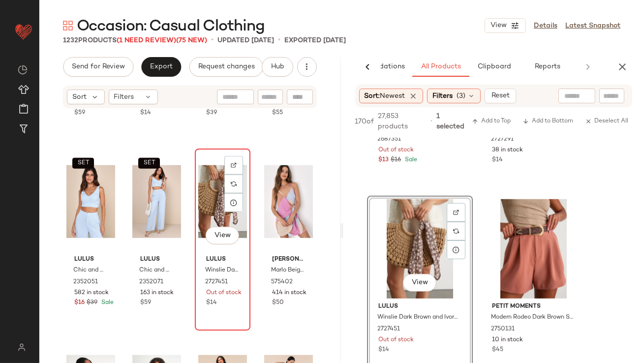
click at [211, 201] on div "View" at bounding box center [222, 201] width 49 height 99
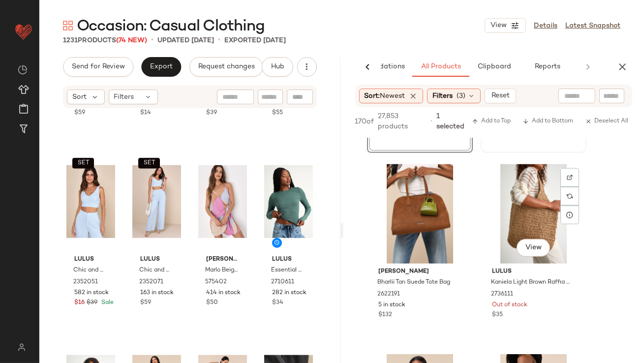
scroll to position [2257, 0]
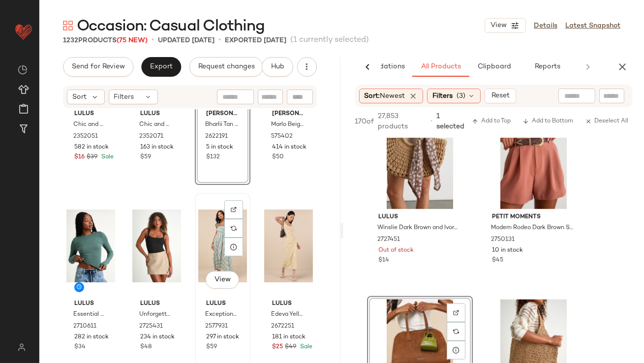
scroll to position [2216, 0]
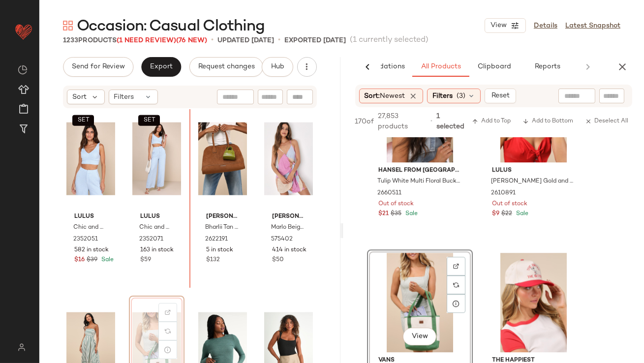
scroll to position [2103, 0]
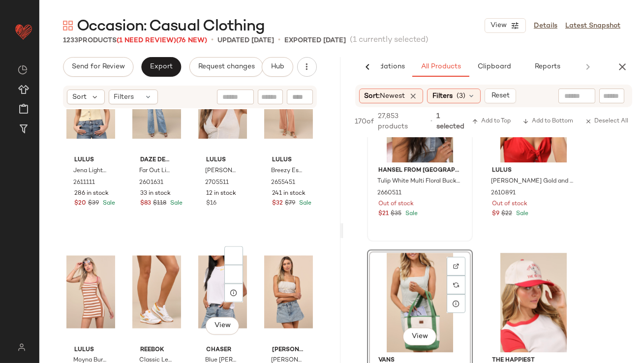
scroll to position [3494, 0]
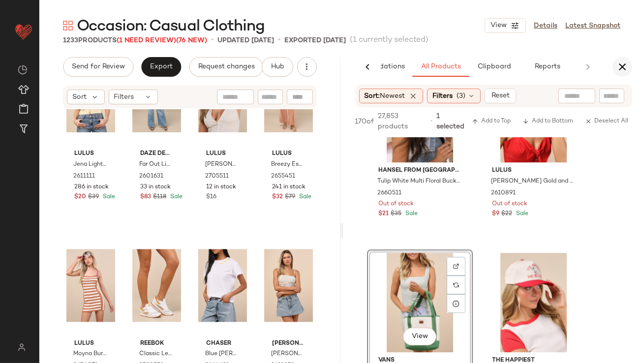
click at [627, 66] on icon "button" at bounding box center [622, 67] width 12 height 12
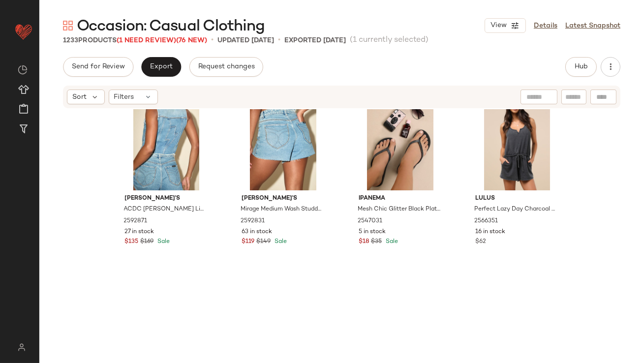
scroll to position [0, 0]
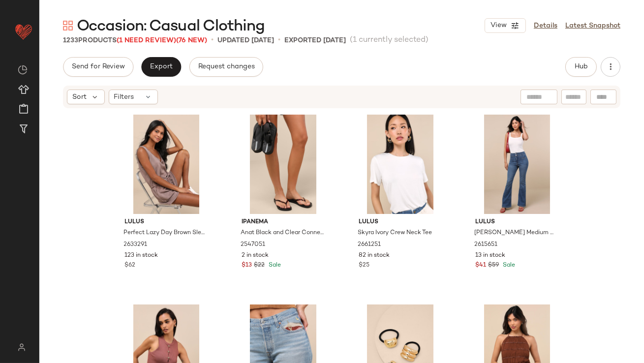
click at [159, 35] on span "Occasion: Casual Clothing" at bounding box center [171, 27] width 188 height 20
click at [158, 41] on span "(1 Need Review)" at bounding box center [147, 40] width 60 height 7
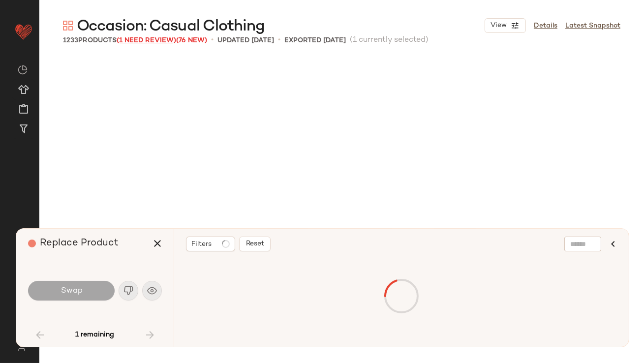
scroll to position [2088, 0]
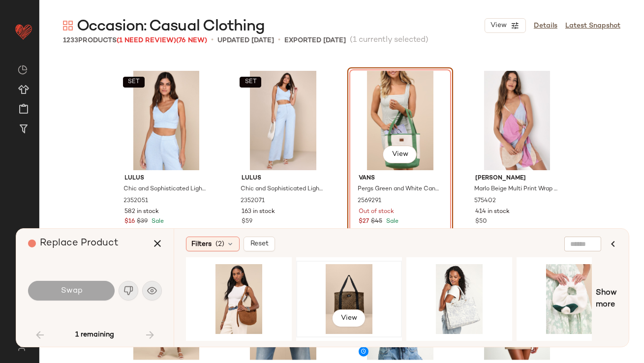
click at [335, 289] on div "View" at bounding box center [349, 299] width 99 height 70
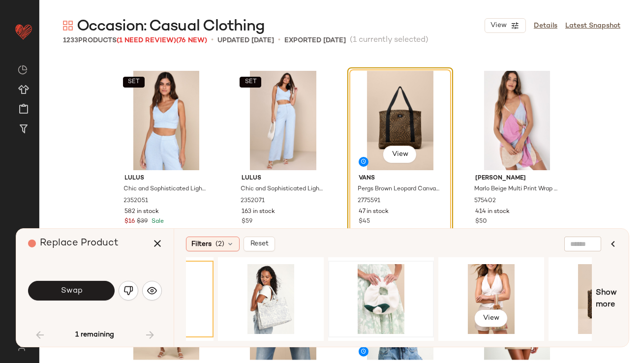
scroll to position [0, 201]
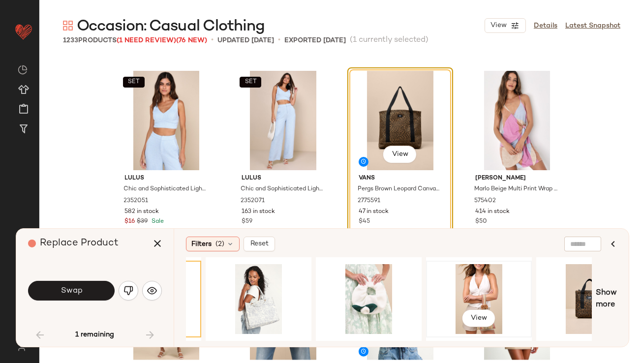
click at [484, 282] on div "View" at bounding box center [478, 299] width 99 height 70
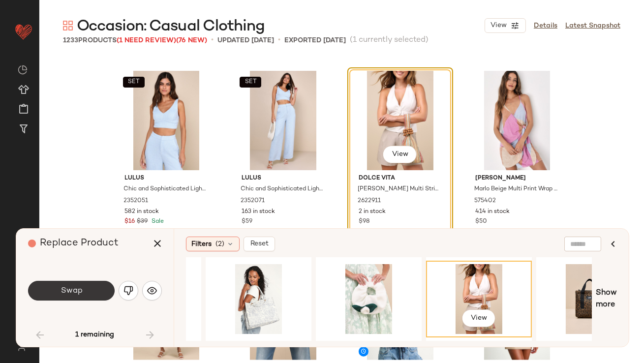
click at [87, 295] on button "Swap" at bounding box center [71, 291] width 87 height 20
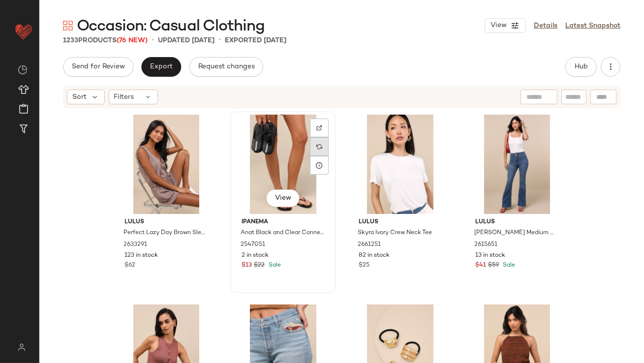
click at [320, 146] on div at bounding box center [319, 146] width 19 height 19
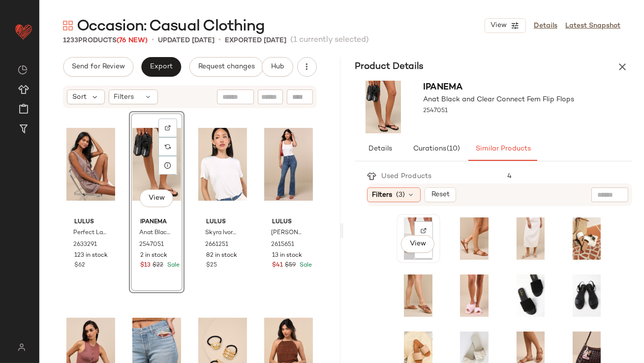
click at [409, 228] on div "View" at bounding box center [418, 238] width 37 height 42
click at [458, 225] on div "View" at bounding box center [474, 238] width 37 height 42
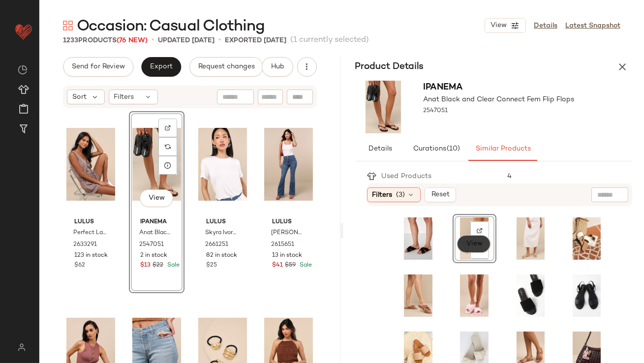
click at [465, 243] on span "View" at bounding box center [473, 244] width 17 height 8
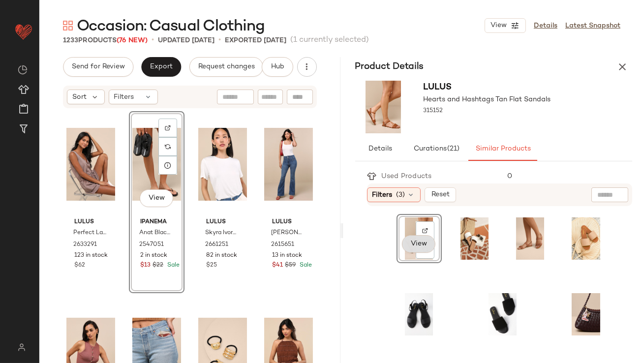
click at [414, 237] on button "View" at bounding box center [418, 244] width 33 height 18
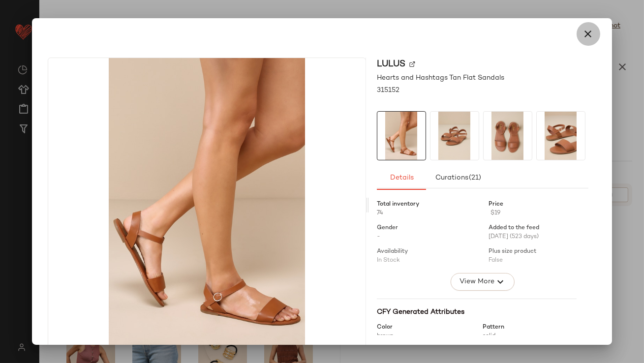
click at [592, 31] on button "button" at bounding box center [588, 34] width 24 height 24
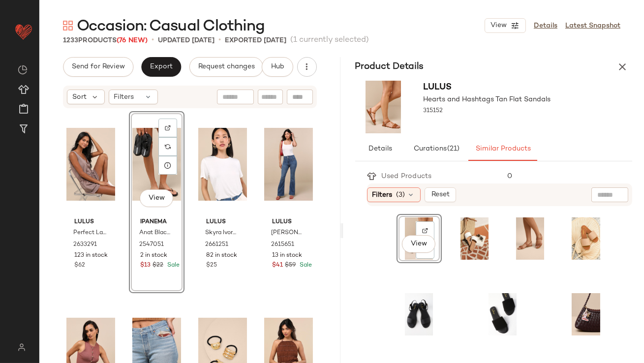
click at [409, 226] on div "View" at bounding box center [419, 238] width 38 height 42
click at [619, 68] on icon "button" at bounding box center [622, 67] width 12 height 12
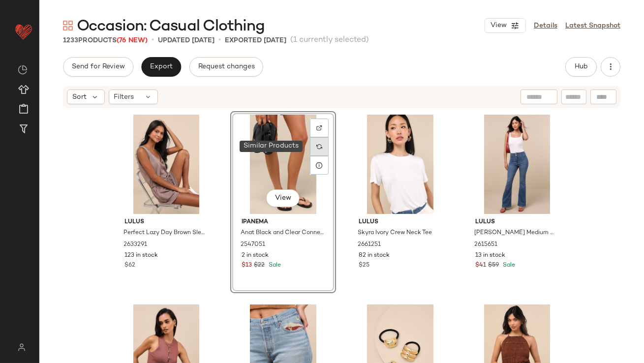
click at [316, 144] on img at bounding box center [319, 147] width 6 height 6
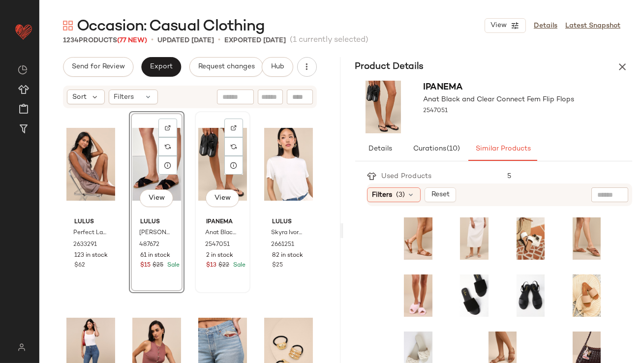
click at [210, 154] on div "View" at bounding box center [222, 164] width 49 height 99
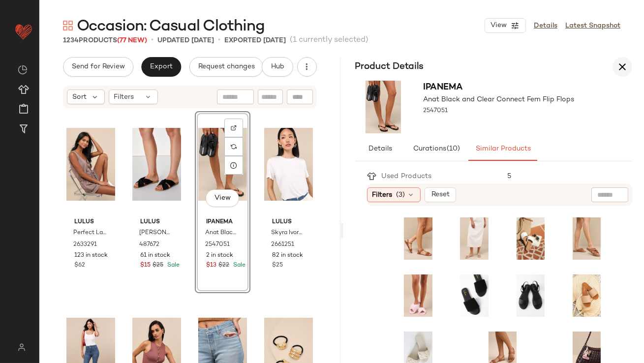
click at [625, 68] on icon "button" at bounding box center [622, 67] width 12 height 12
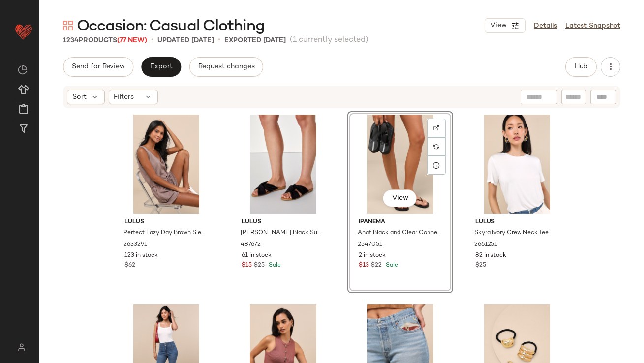
click at [363, 150] on div "View" at bounding box center [400, 164] width 99 height 99
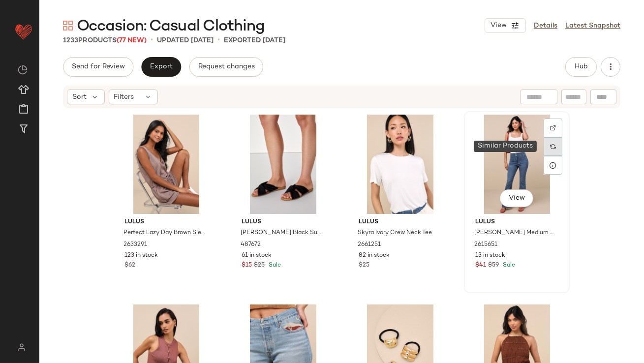
click at [546, 151] on div at bounding box center [553, 146] width 19 height 19
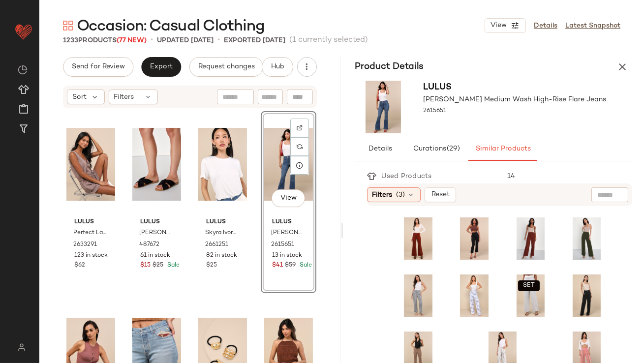
scroll to position [12, 0]
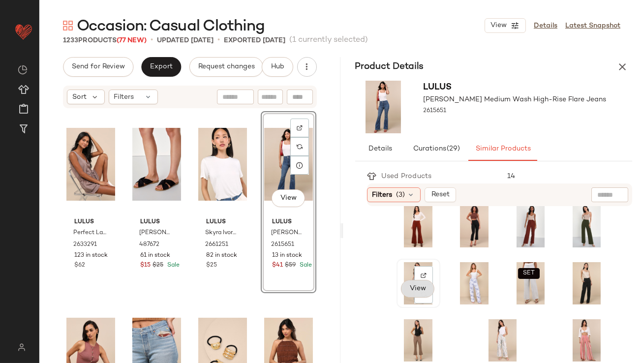
click at [415, 293] on button "View" at bounding box center [417, 289] width 33 height 18
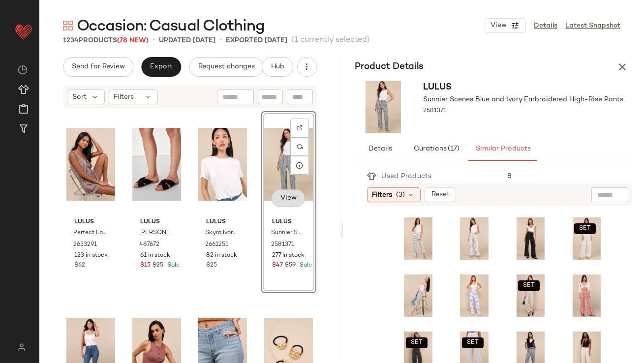
click at [280, 200] on span "View" at bounding box center [288, 198] width 17 height 8
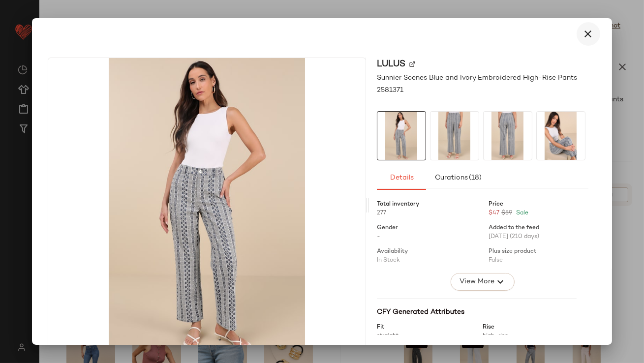
click at [583, 30] on icon "button" at bounding box center [588, 34] width 12 height 12
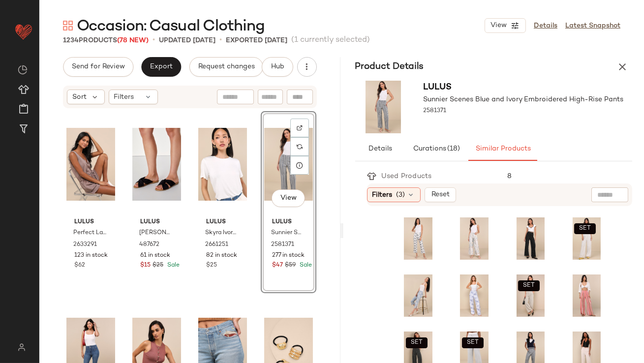
click at [272, 153] on div "View" at bounding box center [288, 164] width 49 height 99
click at [271, 165] on div "View" at bounding box center [288, 164] width 49 height 99
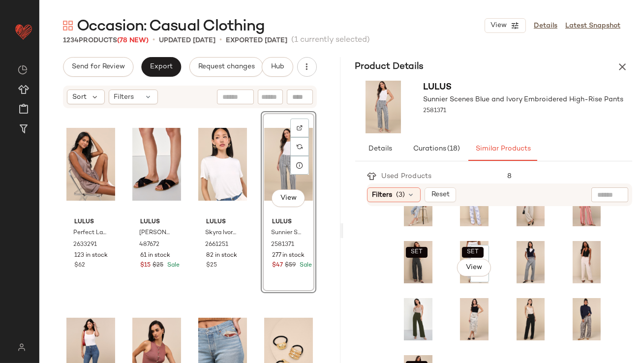
scroll to position [93, 0]
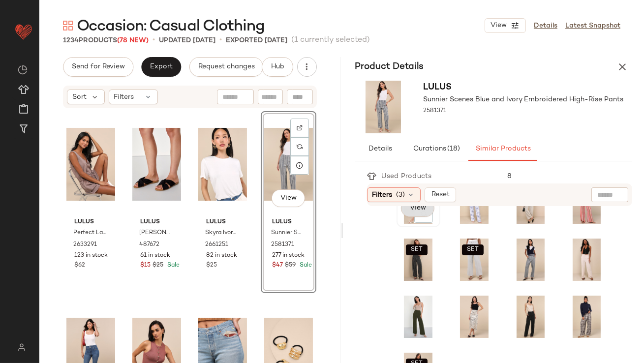
click at [412, 212] on button "View" at bounding box center [417, 208] width 33 height 18
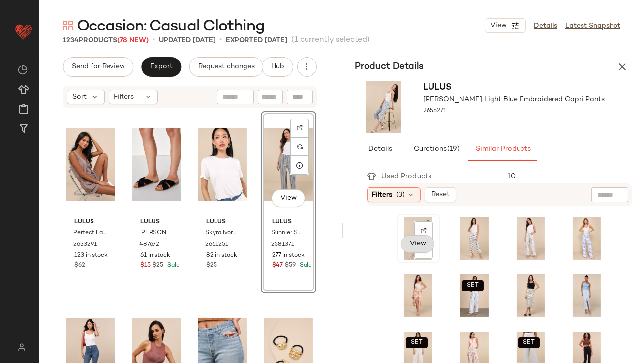
click at [414, 244] on span "View" at bounding box center [417, 244] width 17 height 8
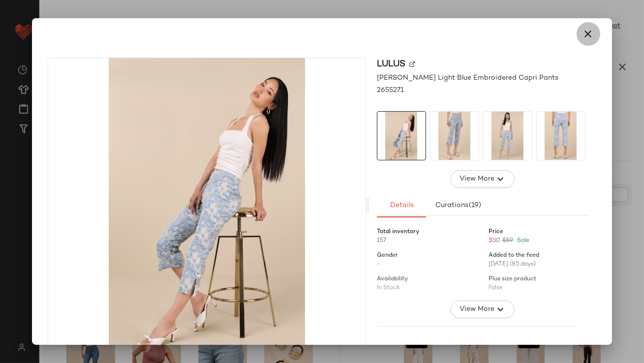
click at [585, 30] on icon "button" at bounding box center [588, 34] width 12 height 12
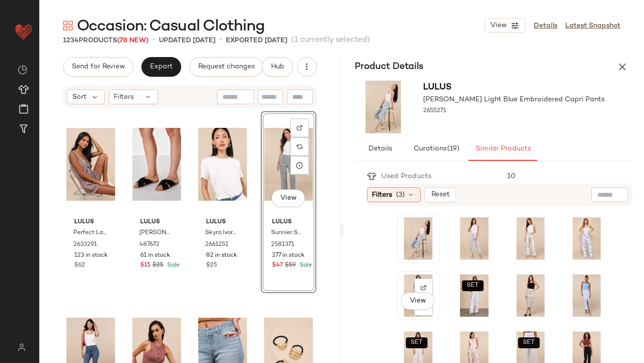
scroll to position [68, 0]
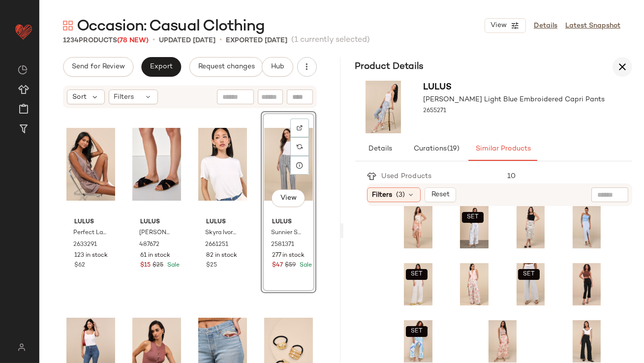
click at [620, 64] on icon "button" at bounding box center [622, 67] width 12 height 12
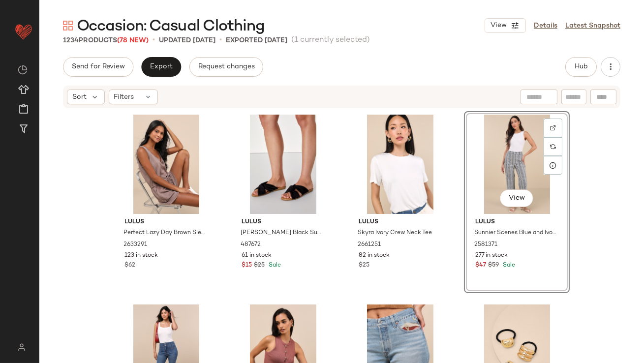
click at [514, 139] on div "View" at bounding box center [516, 164] width 99 height 99
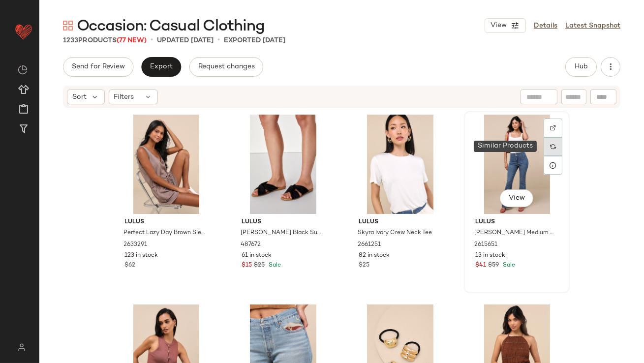
click at [552, 146] on img at bounding box center [553, 147] width 6 height 6
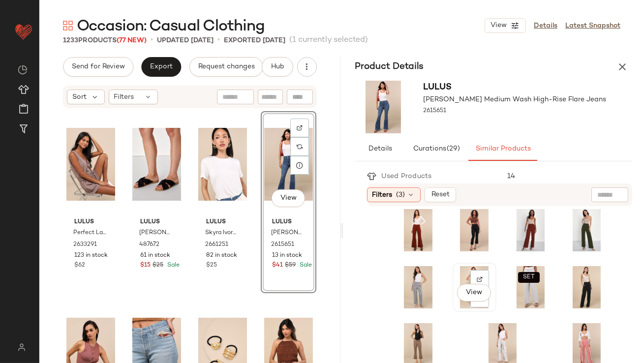
scroll to position [12, 0]
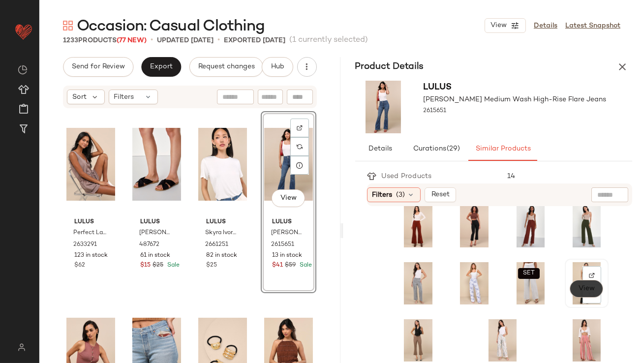
click at [577, 292] on span "View" at bounding box center [585, 289] width 17 height 8
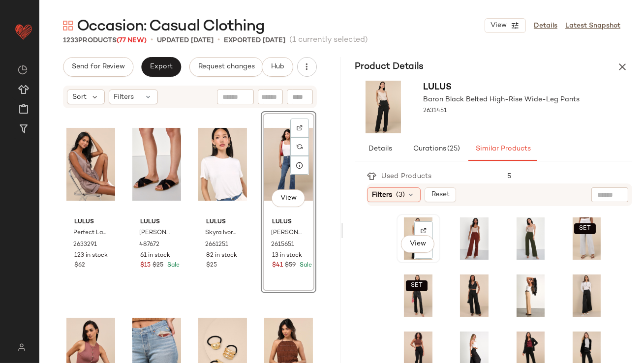
click at [415, 254] on div "View" at bounding box center [417, 245] width 33 height 20
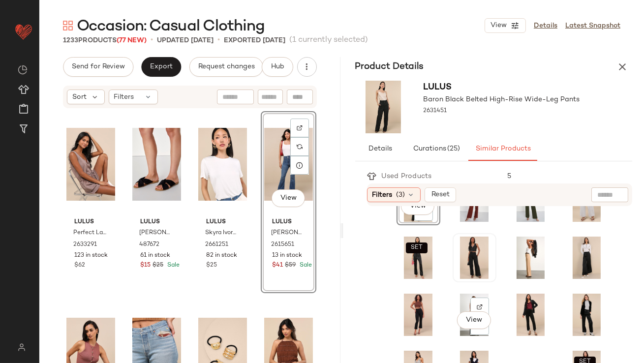
scroll to position [47, 0]
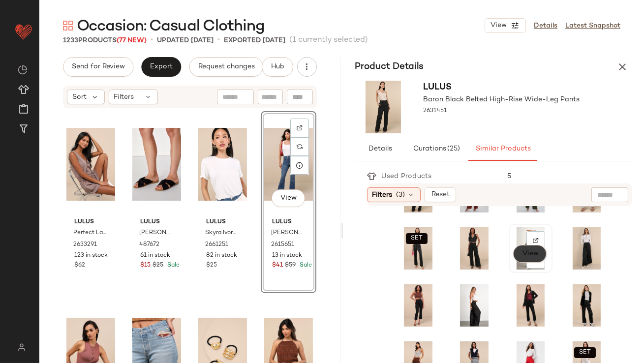
click at [521, 254] on span "View" at bounding box center [529, 254] width 17 height 8
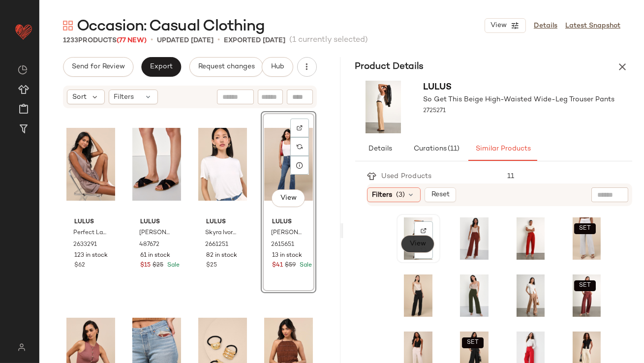
click at [412, 248] on button "View" at bounding box center [417, 244] width 33 height 18
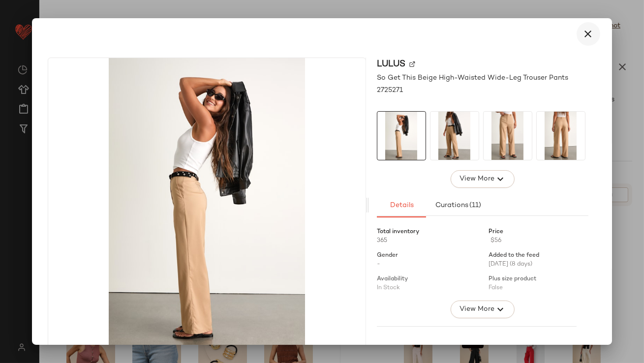
click at [585, 36] on icon "button" at bounding box center [588, 34] width 12 height 12
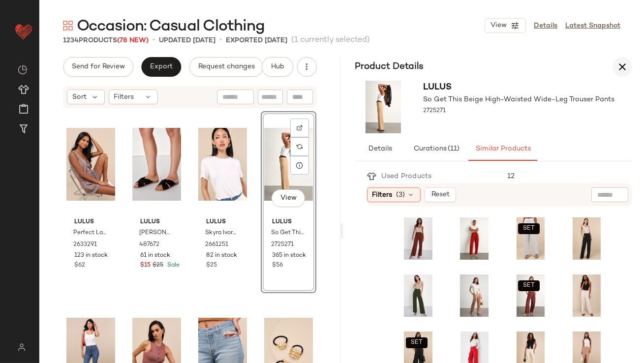
click at [619, 61] on icon "button" at bounding box center [622, 67] width 12 height 12
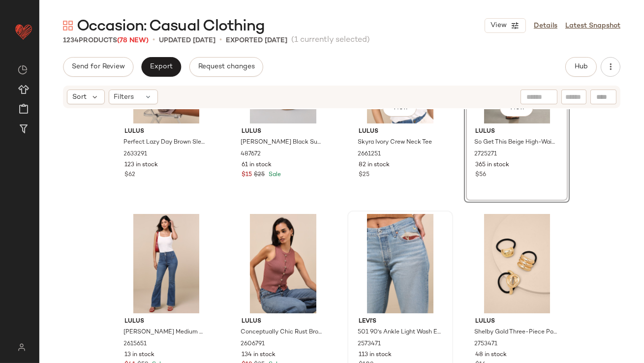
scroll to position [106, 0]
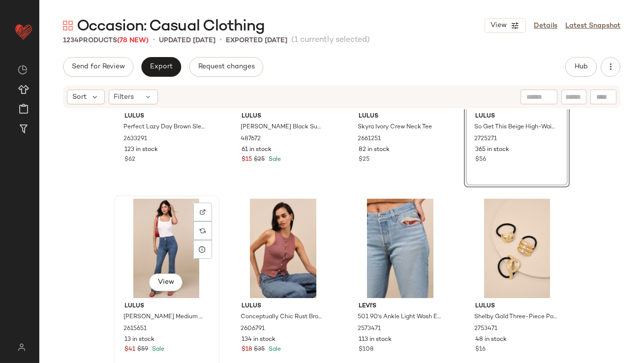
click at [170, 222] on div "View" at bounding box center [166, 248] width 99 height 99
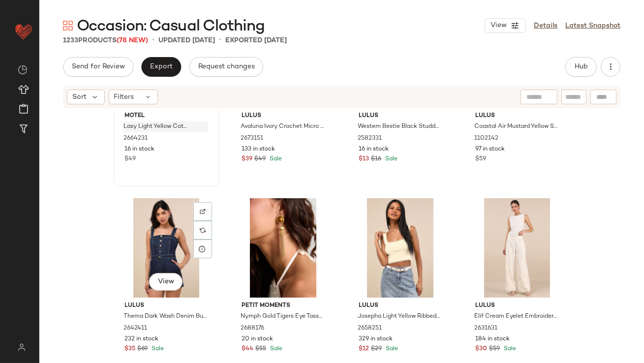
scroll to position [3923, 0]
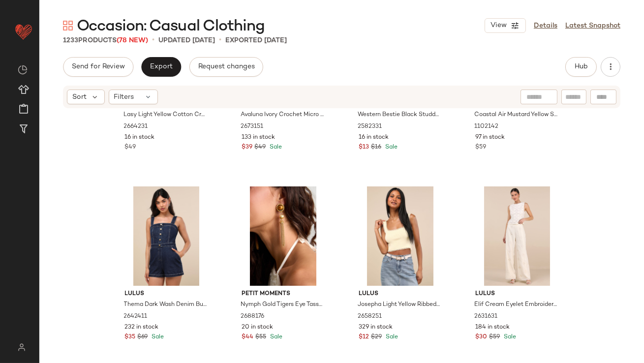
click at [166, 79] on div "Send for Review Export Request changes Hub Sort Filters Motel Lasy Light Yellow…" at bounding box center [341, 230] width 604 height 347
click at [162, 72] on button "Export" at bounding box center [161, 67] width 40 height 20
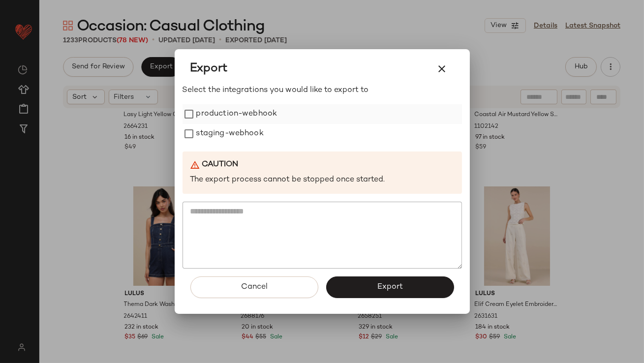
click at [239, 114] on label "production-webhook" at bounding box center [236, 114] width 81 height 20
click at [239, 136] on label "staging-webhook" at bounding box center [229, 134] width 67 height 20
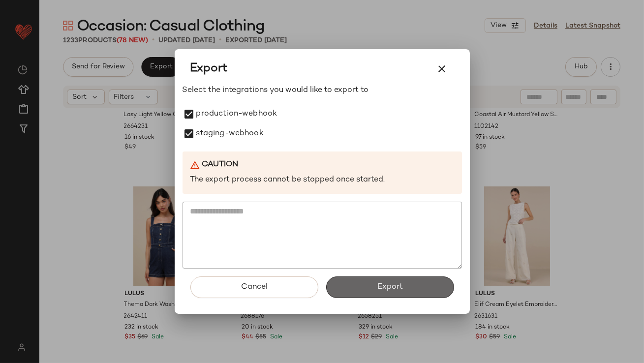
click at [330, 279] on button "Export" at bounding box center [390, 287] width 128 height 22
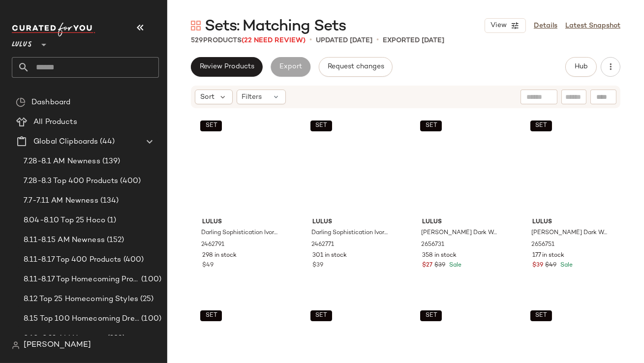
click at [137, 31] on icon "button" at bounding box center [140, 28] width 12 height 12
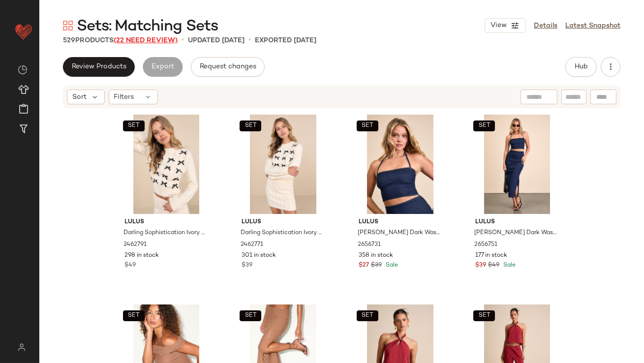
click at [167, 42] on span "(22 Need Review)" at bounding box center [146, 40] width 64 height 7
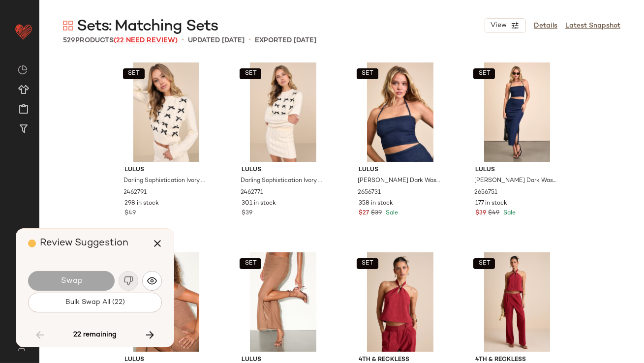
scroll to position [5506, 0]
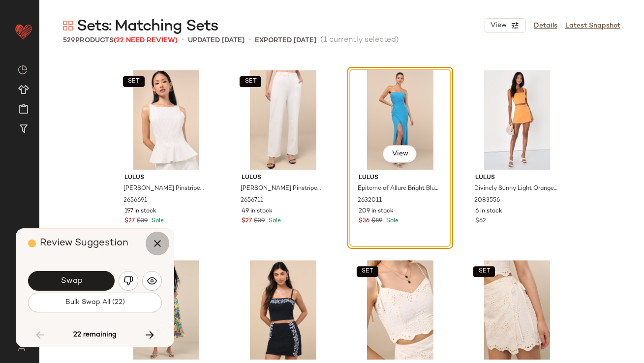
click at [157, 245] on icon "button" at bounding box center [157, 244] width 12 height 12
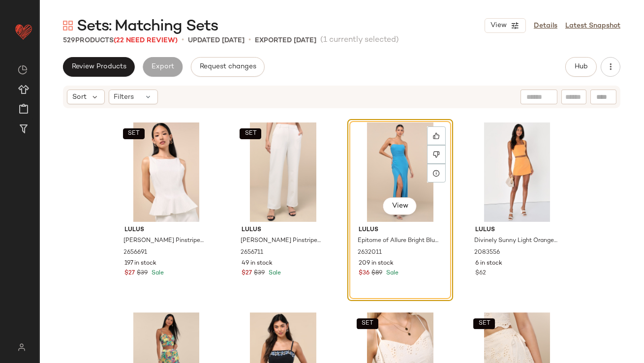
click at [373, 153] on div "View" at bounding box center [400, 171] width 99 height 99
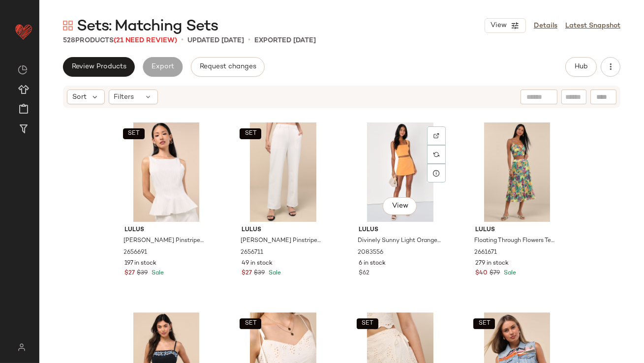
click at [374, 153] on div "View" at bounding box center [400, 171] width 99 height 99
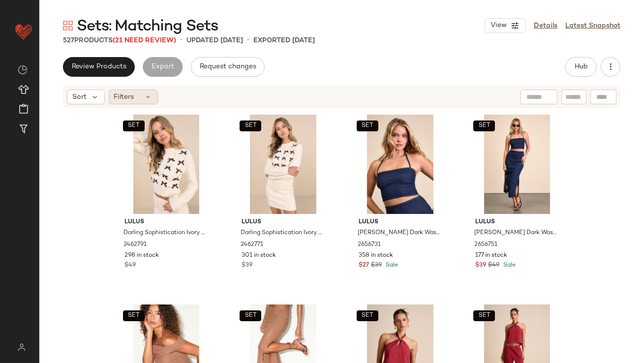
click at [142, 91] on div "Filters" at bounding box center [133, 97] width 49 height 15
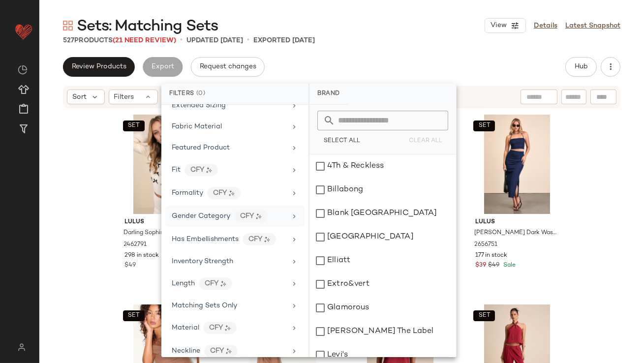
scroll to position [247, 0]
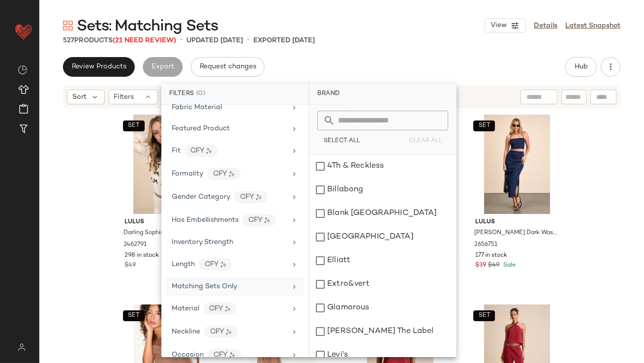
click at [196, 286] on span "Matching Sets Only" at bounding box center [204, 286] width 65 height 7
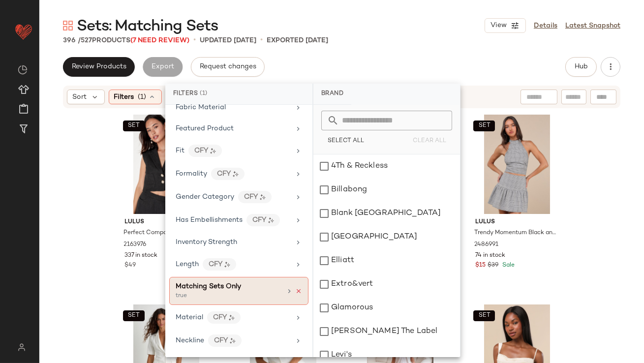
click at [295, 290] on icon at bounding box center [298, 291] width 7 height 7
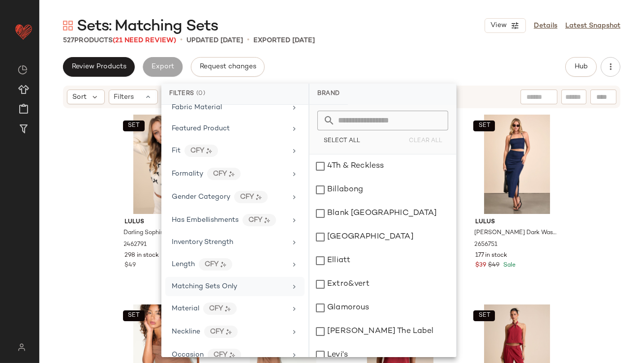
click at [269, 284] on div "Matching Sets Only" at bounding box center [229, 286] width 115 height 10
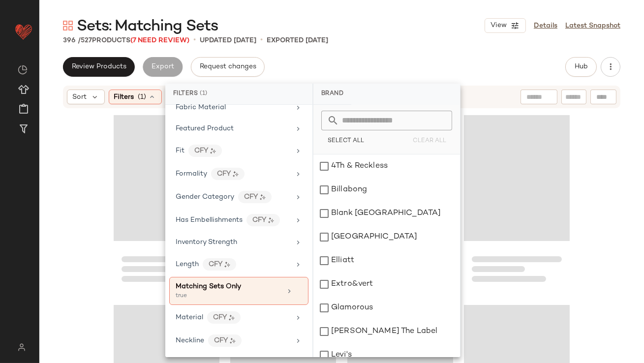
click at [389, 65] on div "Review Products Export Request changes Hub" at bounding box center [341, 67] width 557 height 20
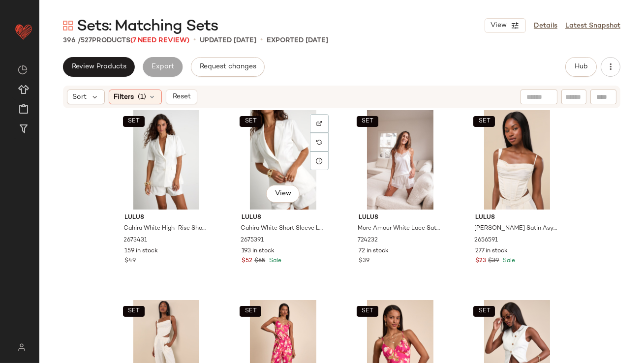
scroll to position [190, 0]
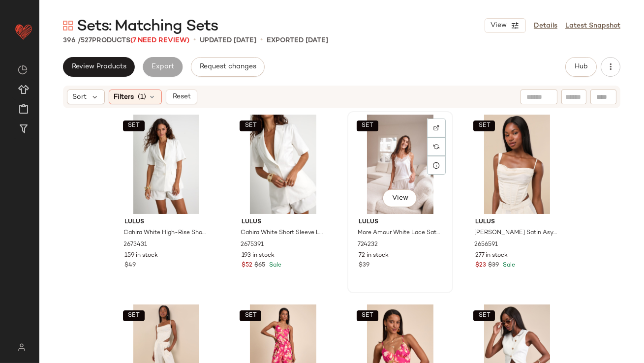
click at [393, 152] on div "SET View" at bounding box center [400, 164] width 99 height 99
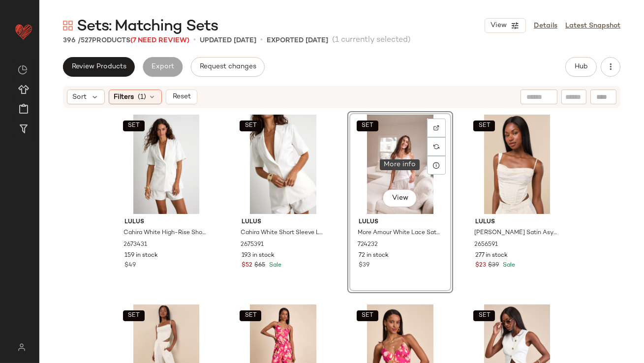
click at [428, 163] on div at bounding box center [436, 165] width 19 height 19
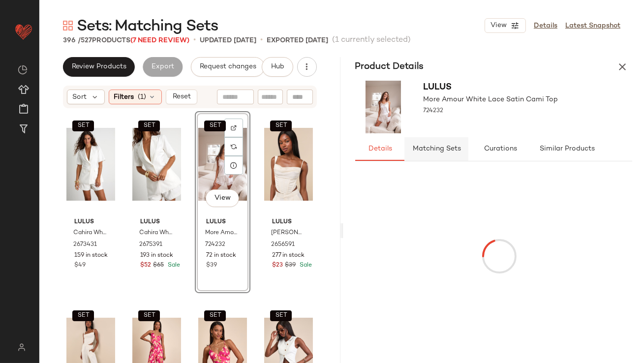
click at [449, 151] on span "Matching Sets" at bounding box center [436, 149] width 49 height 8
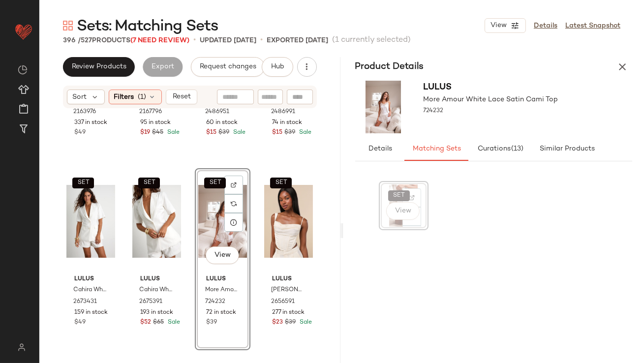
scroll to position [121, 0]
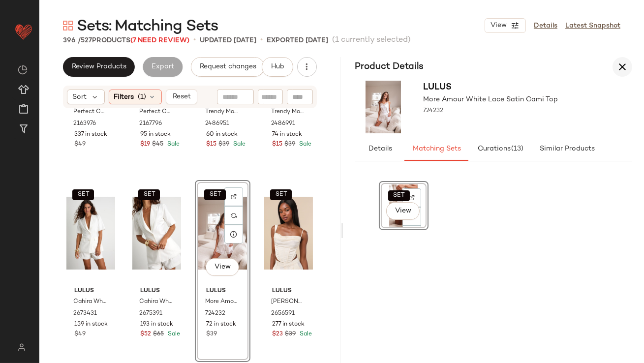
click at [624, 61] on icon "button" at bounding box center [622, 67] width 12 height 12
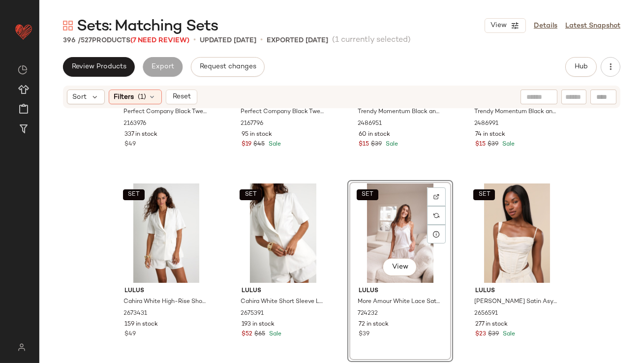
click at [369, 237] on div "SET View" at bounding box center [400, 232] width 99 height 99
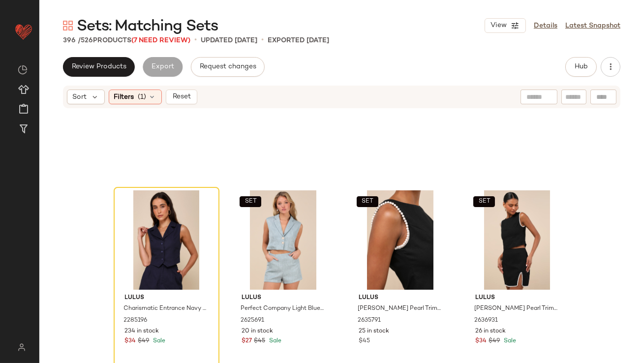
scroll to position [1450, 0]
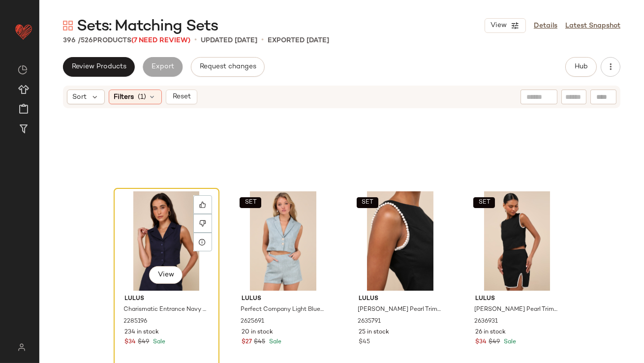
click at [145, 260] on div "View" at bounding box center [166, 240] width 99 height 99
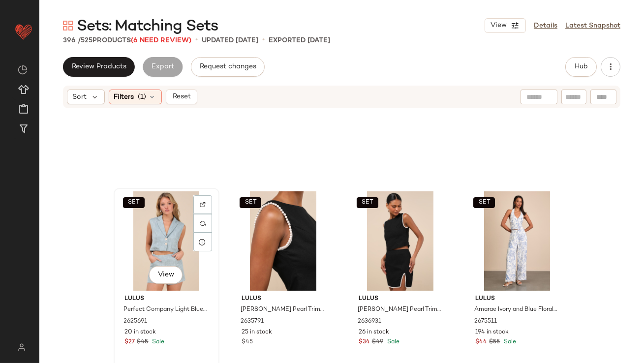
click at [145, 259] on div "SET View" at bounding box center [166, 240] width 99 height 99
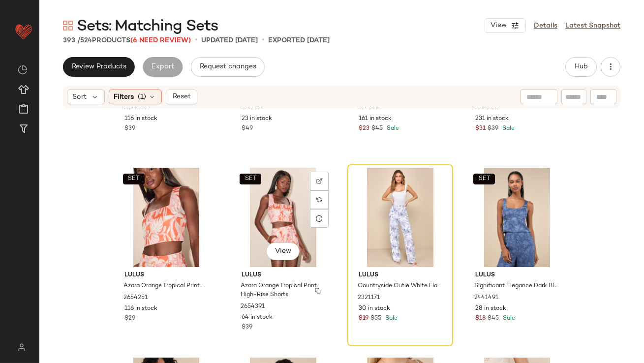
scroll to position [3193, 0]
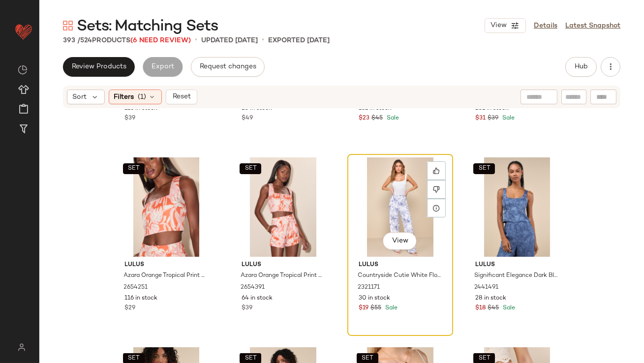
click at [422, 190] on div "View" at bounding box center [400, 206] width 99 height 99
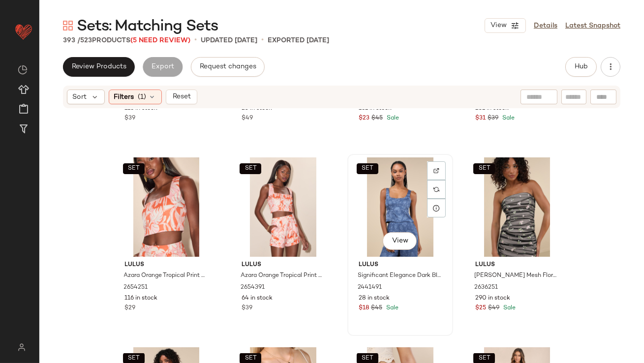
click at [404, 200] on div "SET View" at bounding box center [400, 206] width 99 height 99
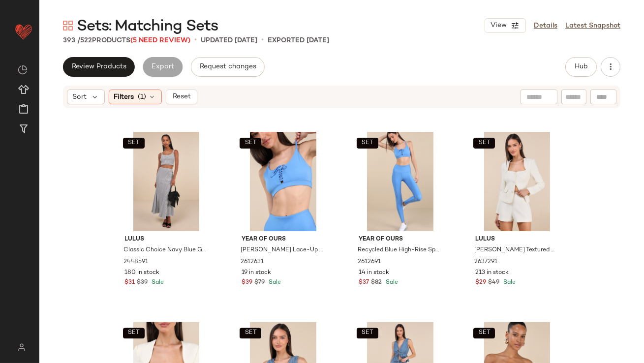
scroll to position [3989, 0]
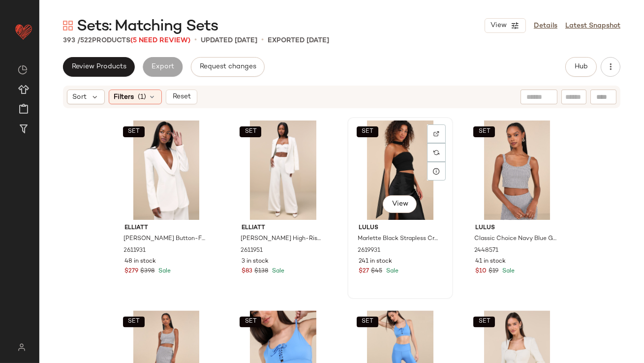
click at [393, 169] on div "SET View" at bounding box center [400, 170] width 99 height 99
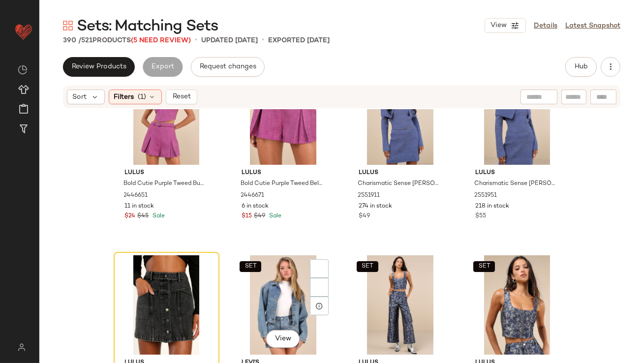
scroll to position [6084, 0]
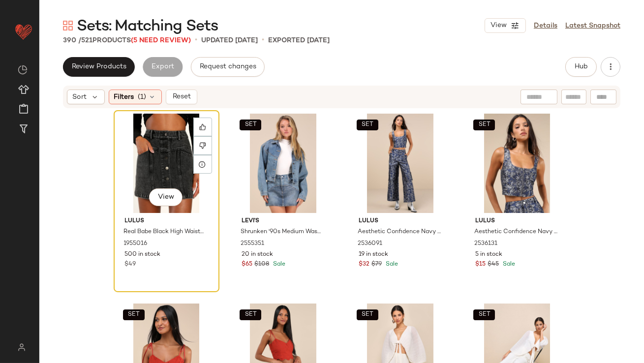
click at [152, 156] on div "View" at bounding box center [166, 163] width 99 height 99
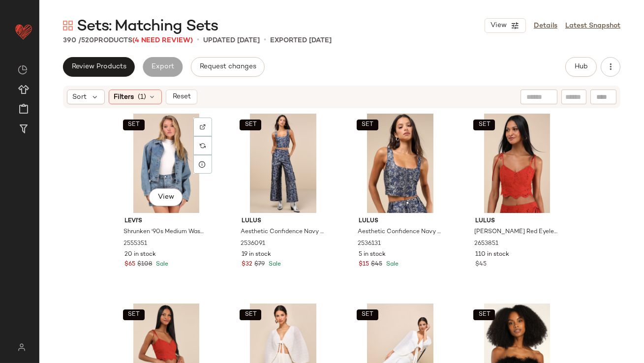
click at [152, 156] on div "SET View" at bounding box center [166, 163] width 99 height 99
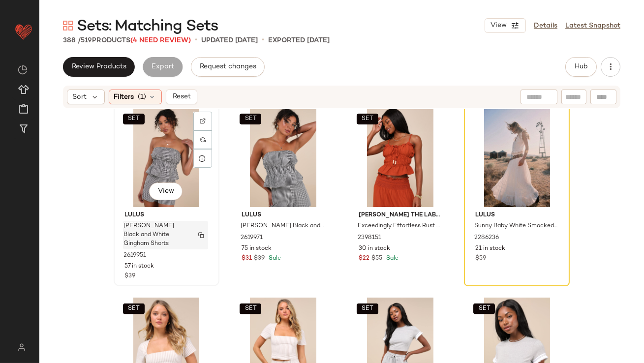
scroll to position [8903, 0]
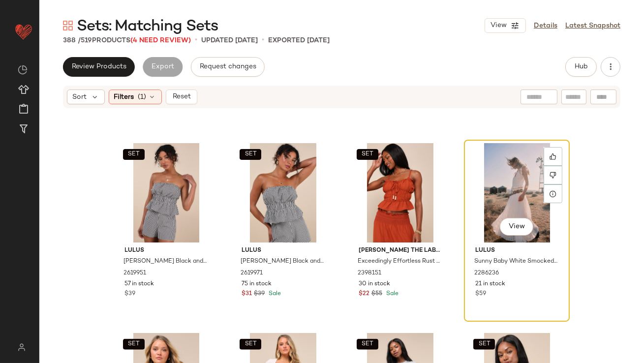
click at [476, 165] on div "View" at bounding box center [516, 192] width 99 height 99
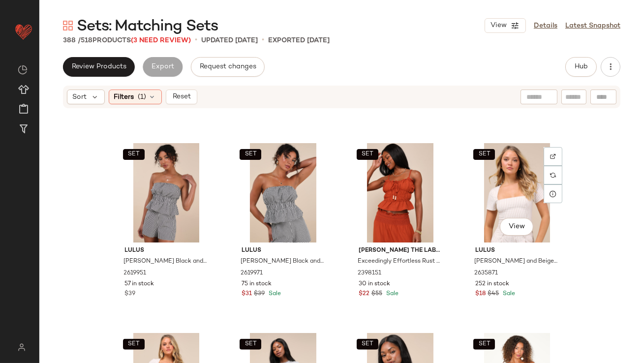
click at [476, 166] on div "SET View" at bounding box center [516, 192] width 99 height 99
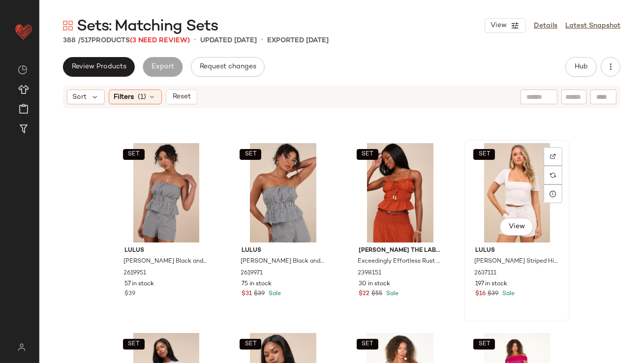
click at [491, 192] on div "SET View" at bounding box center [516, 192] width 99 height 99
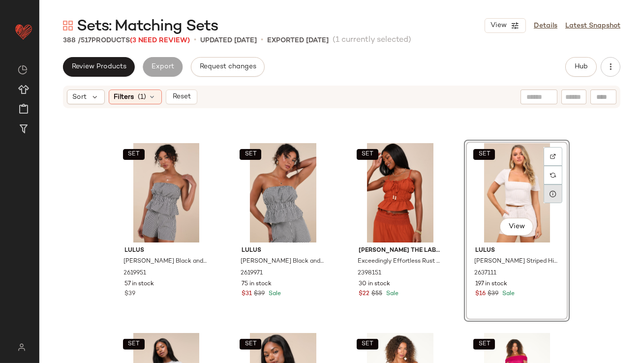
click at [552, 193] on icon at bounding box center [553, 194] width 8 height 8
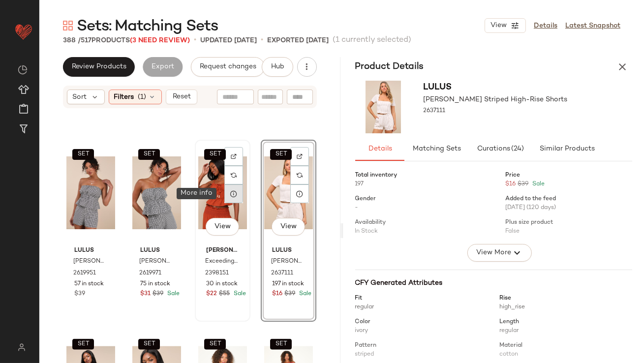
click at [229, 199] on div at bounding box center [233, 193] width 19 height 19
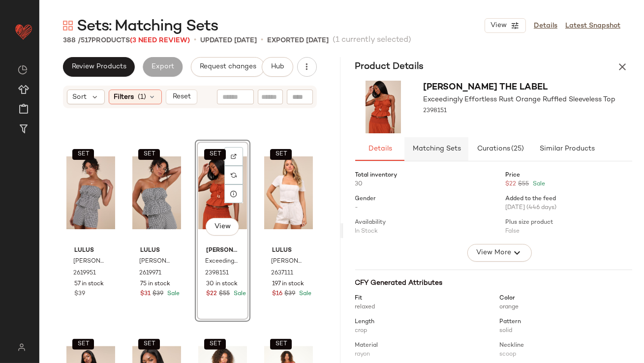
click at [451, 147] on span "Matching Sets" at bounding box center [436, 149] width 49 height 8
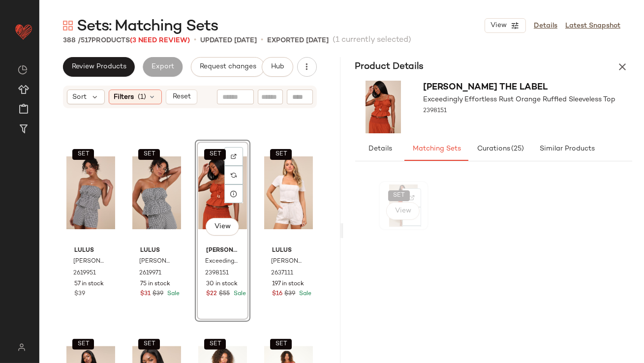
click at [388, 202] on div "View" at bounding box center [402, 212] width 33 height 20
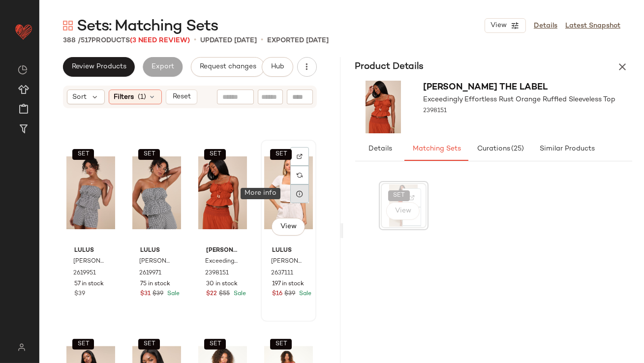
click at [302, 196] on div at bounding box center [299, 193] width 19 height 19
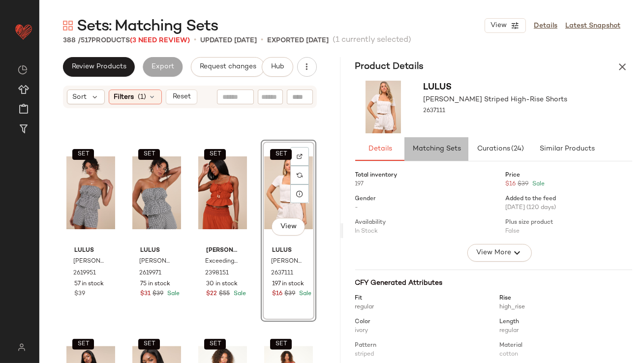
click at [426, 149] on span "Matching Sets" at bounding box center [436, 149] width 49 height 8
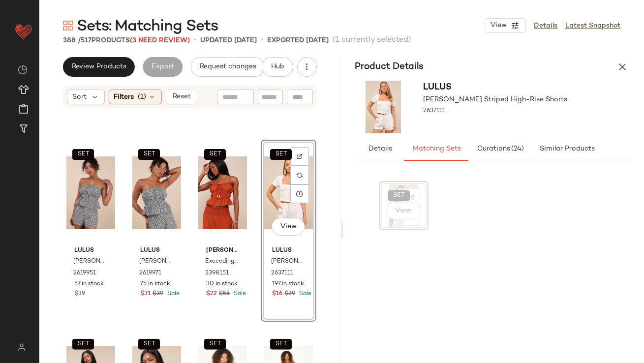
click at [633, 63] on div "Product Details" at bounding box center [493, 67] width 301 height 20
click at [624, 64] on icon "button" at bounding box center [622, 67] width 12 height 12
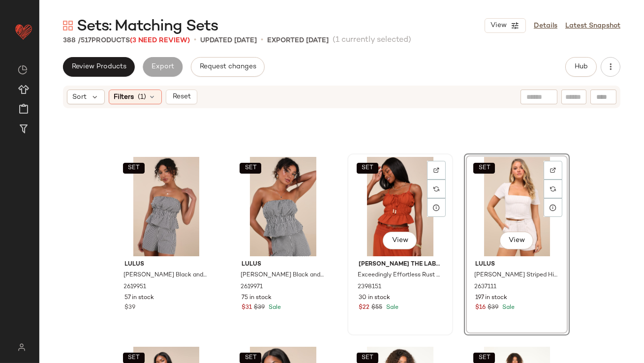
scroll to position [8884, 0]
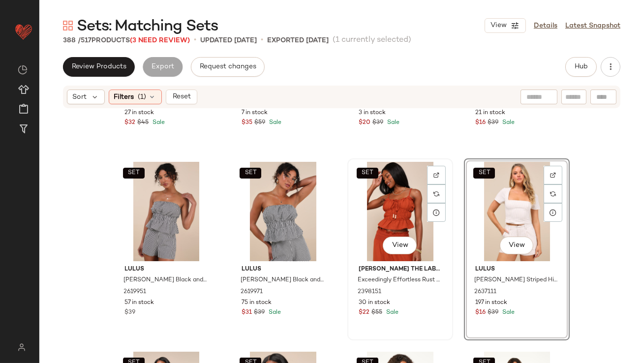
click at [380, 201] on div "SET View" at bounding box center [400, 211] width 99 height 99
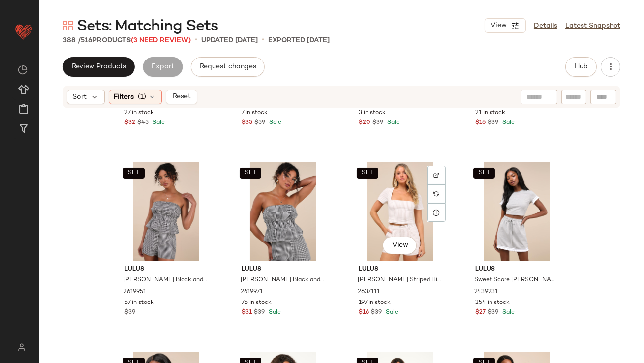
click at [380, 201] on div "SET View" at bounding box center [400, 211] width 99 height 99
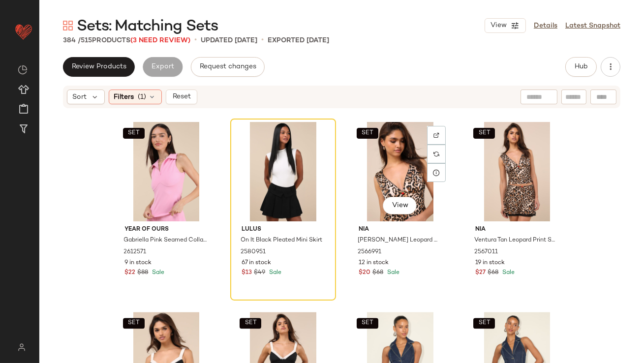
scroll to position [11155, 0]
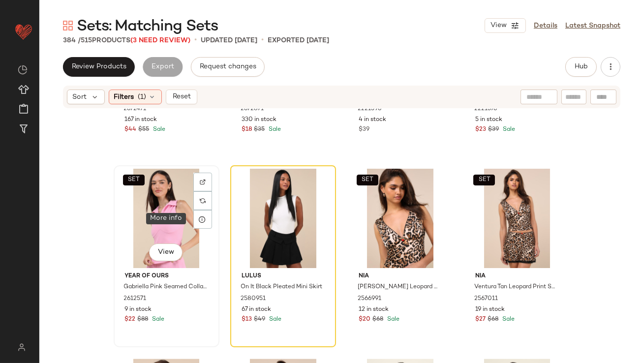
click at [171, 225] on div "SET View" at bounding box center [166, 218] width 99 height 99
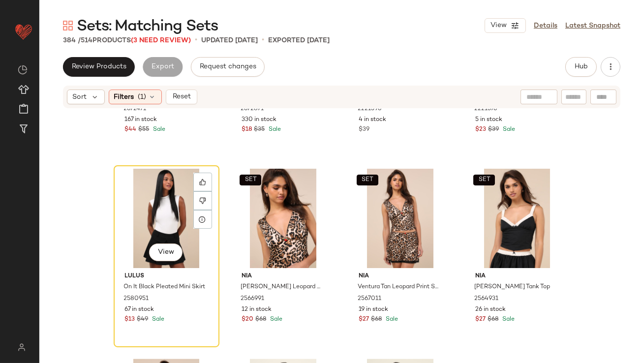
click at [171, 225] on div "View" at bounding box center [166, 218] width 99 height 99
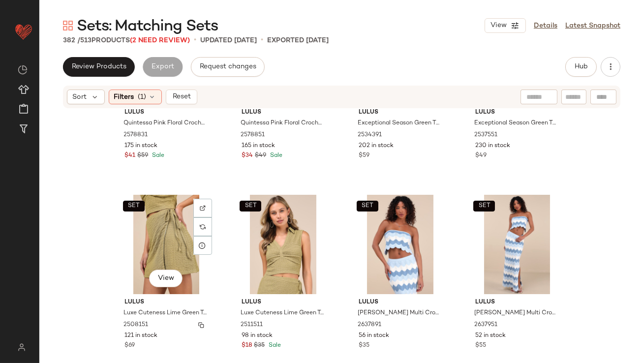
scroll to position [12268, 0]
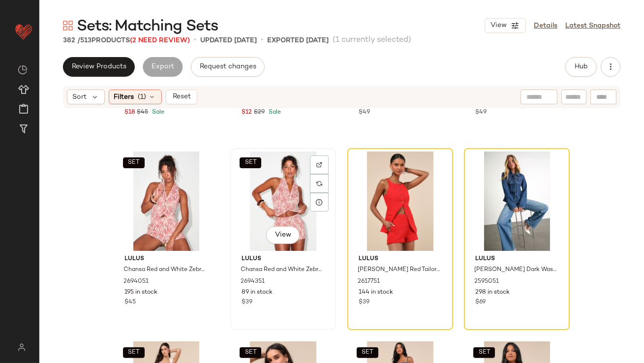
scroll to position [15349, 0]
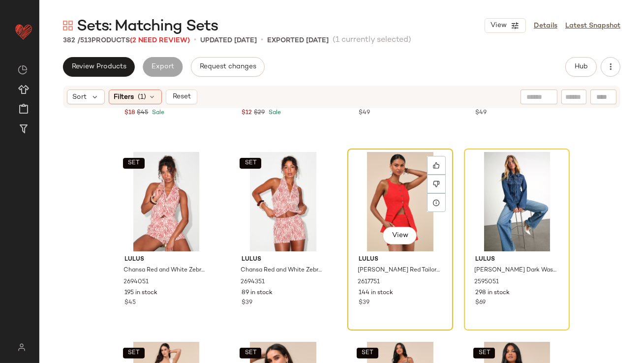
click at [367, 165] on div "View" at bounding box center [400, 201] width 99 height 99
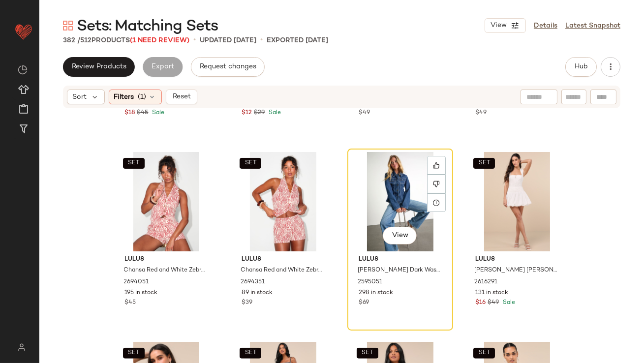
click at [368, 165] on div "View" at bounding box center [400, 201] width 99 height 99
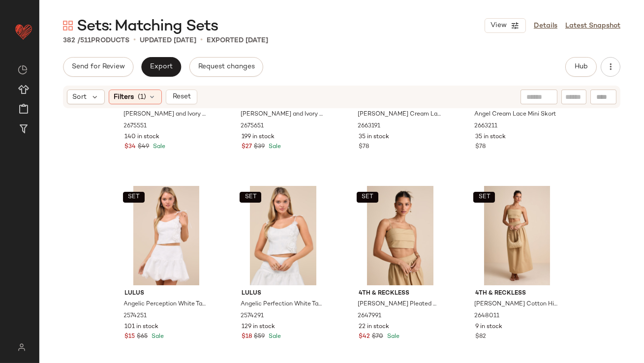
scroll to position [16370, 0]
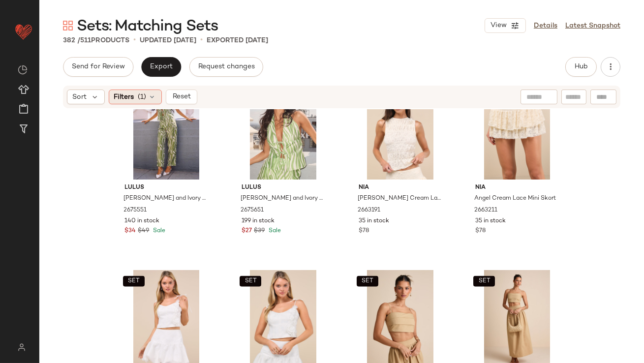
click at [151, 94] on icon at bounding box center [153, 97] width 8 height 8
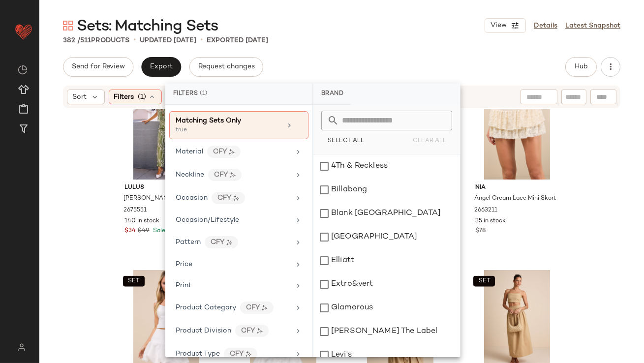
scroll to position [371, 0]
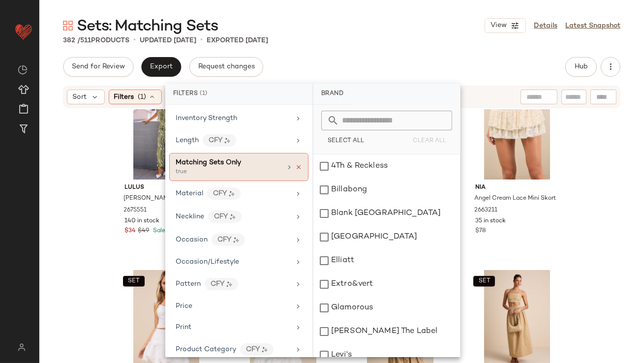
click at [295, 164] on icon at bounding box center [298, 167] width 7 height 7
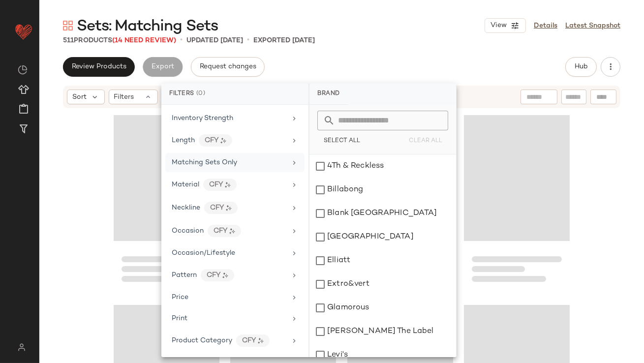
click at [383, 22] on div "Sets: Matching Sets View Details Latest Snapshot" at bounding box center [341, 26] width 604 height 20
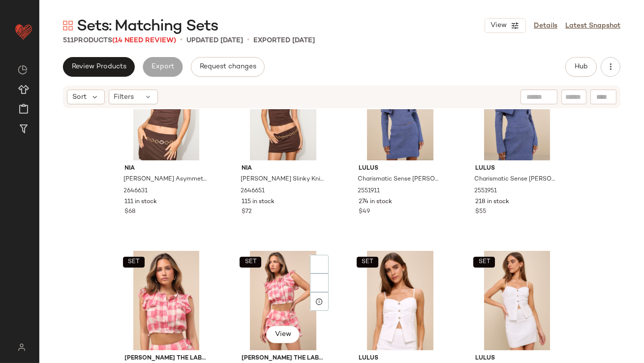
scroll to position [696, 0]
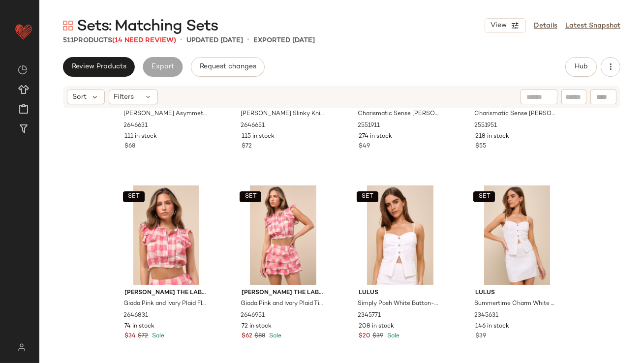
click at [164, 38] on span "(14 Need Review)" at bounding box center [144, 40] width 64 height 7
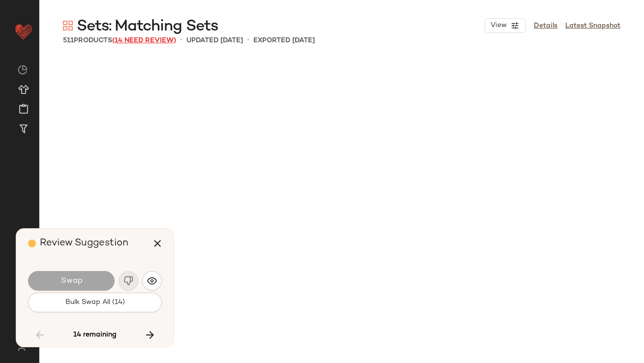
scroll to position [8923, 0]
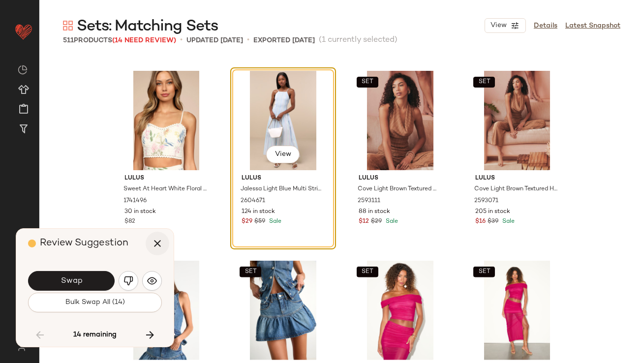
click at [163, 243] on icon "button" at bounding box center [157, 244] width 12 height 12
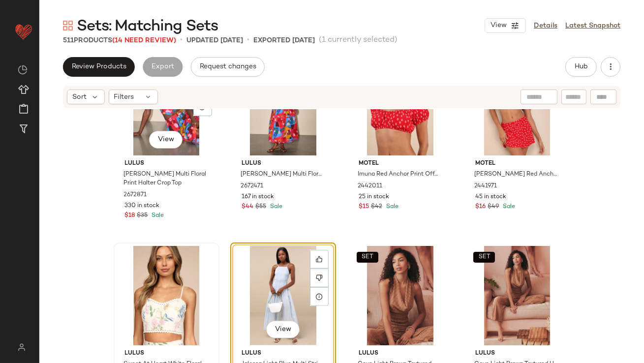
scroll to position [8826, 0]
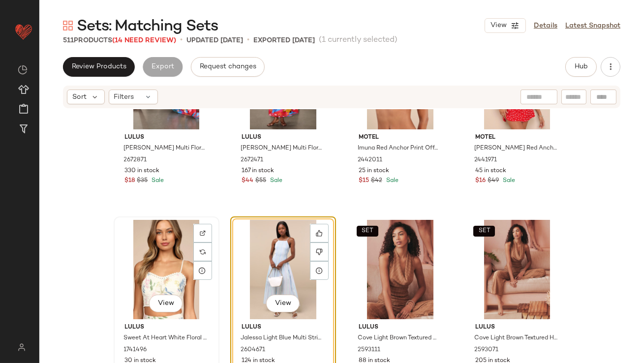
click at [133, 263] on div "View" at bounding box center [166, 269] width 99 height 99
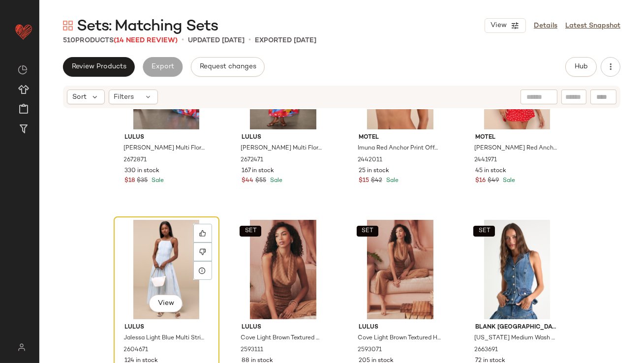
click at [144, 262] on div "View" at bounding box center [166, 269] width 99 height 99
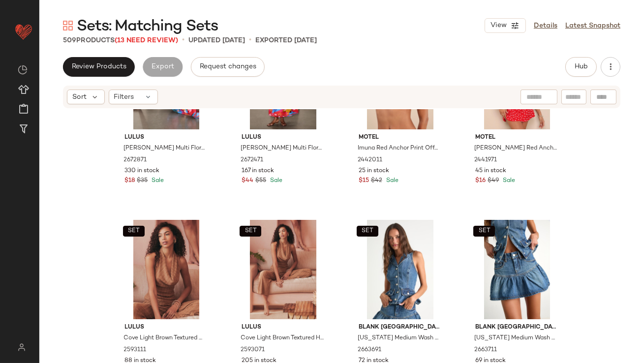
click at [152, 35] on span "Sets: Matching Sets" at bounding box center [147, 27] width 141 height 20
click at [152, 37] on span "(13 Need Review)" at bounding box center [146, 40] width 63 height 7
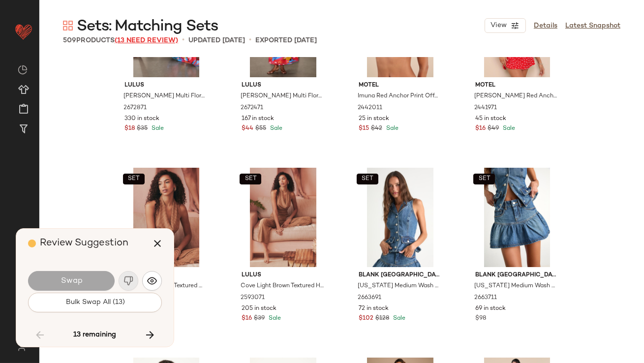
scroll to position [17087, 0]
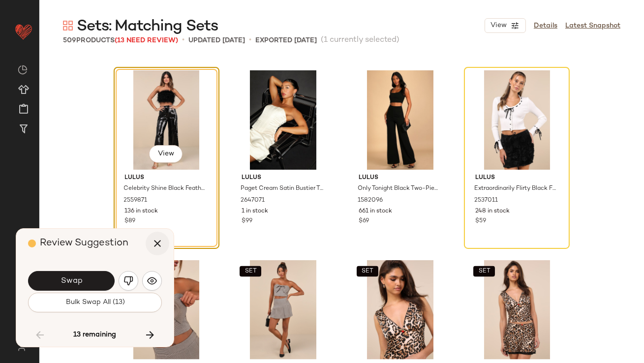
click at [155, 242] on icon "button" at bounding box center [157, 244] width 12 height 12
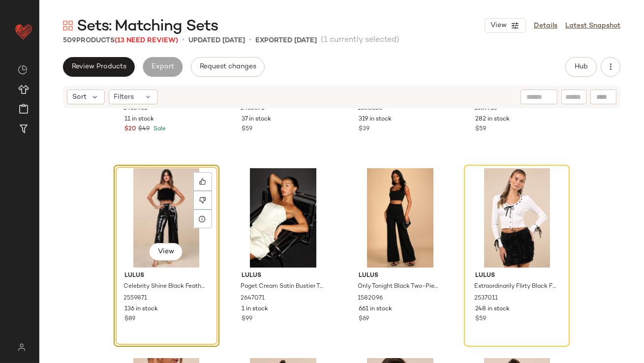
scroll to position [17112, 0]
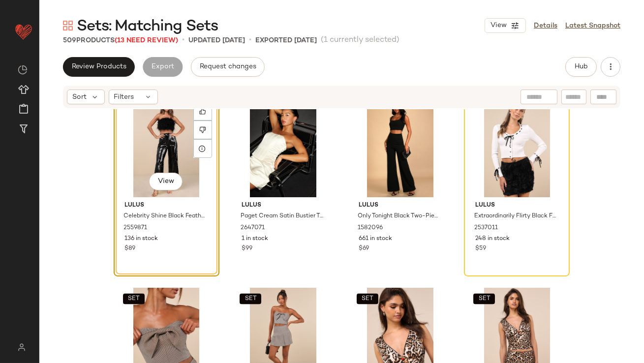
click at [151, 143] on div "View" at bounding box center [166, 147] width 99 height 99
click at [500, 132] on div "View" at bounding box center [516, 147] width 99 height 99
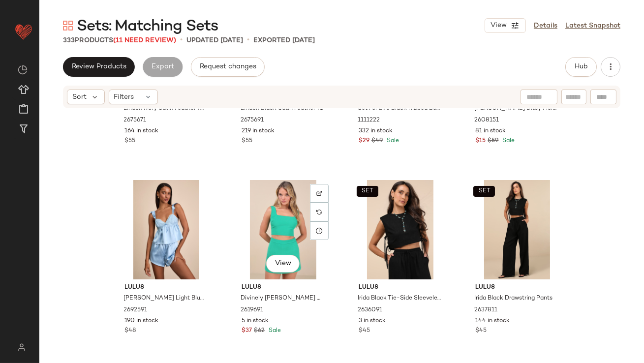
scroll to position [15506, 0]
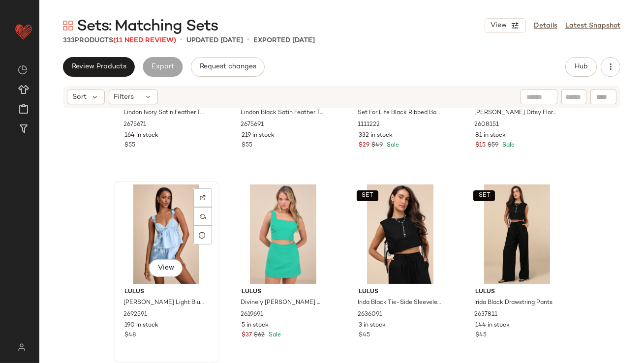
click at [151, 228] on div "View" at bounding box center [166, 233] width 99 height 99
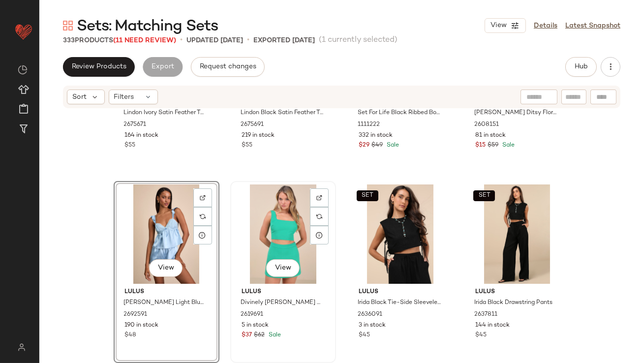
click at [259, 223] on div "View" at bounding box center [283, 233] width 99 height 99
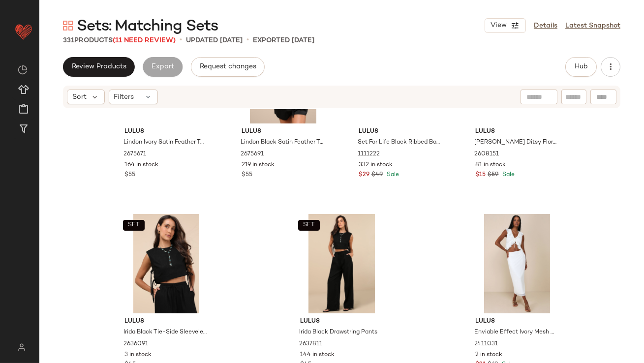
scroll to position [15476, 0]
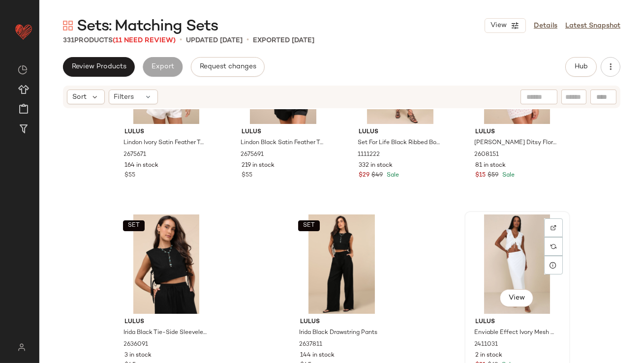
click at [498, 252] on div "View" at bounding box center [517, 263] width 99 height 99
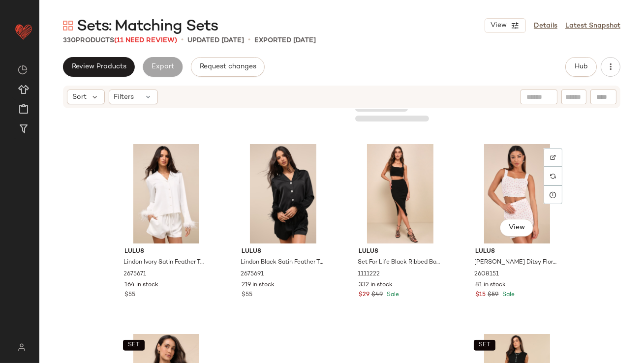
scroll to position [15355, 0]
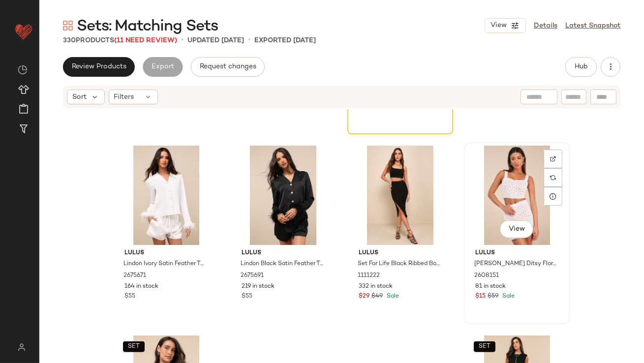
click at [491, 203] on div "View" at bounding box center [516, 195] width 99 height 99
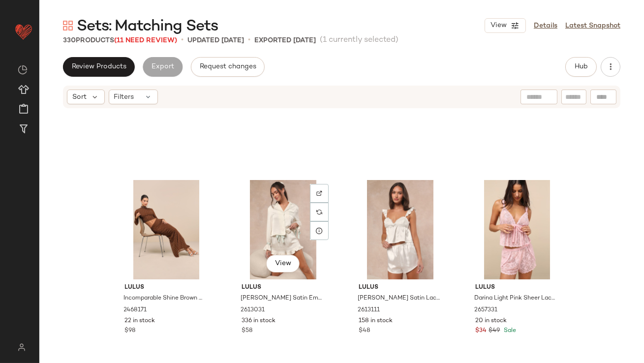
scroll to position [14735, 0]
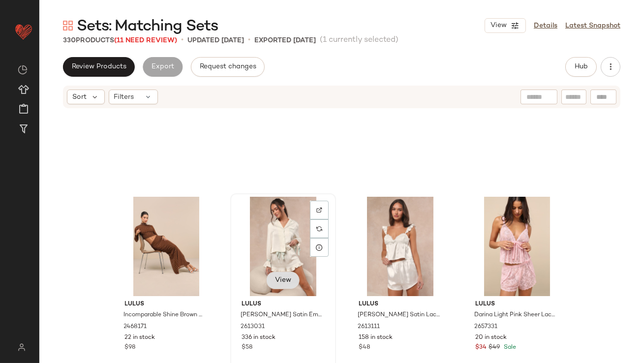
click at [277, 282] on span "View" at bounding box center [282, 280] width 17 height 8
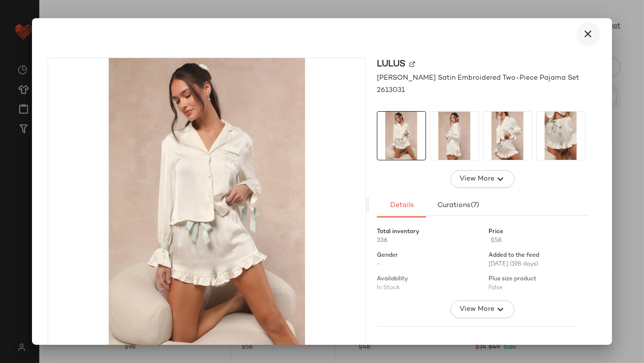
click at [582, 29] on icon "button" at bounding box center [588, 34] width 12 height 12
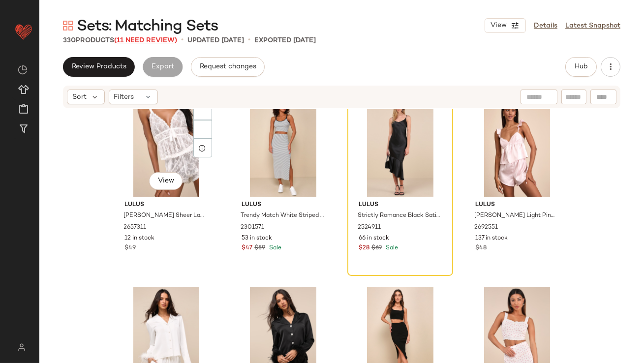
scroll to position [15226, 0]
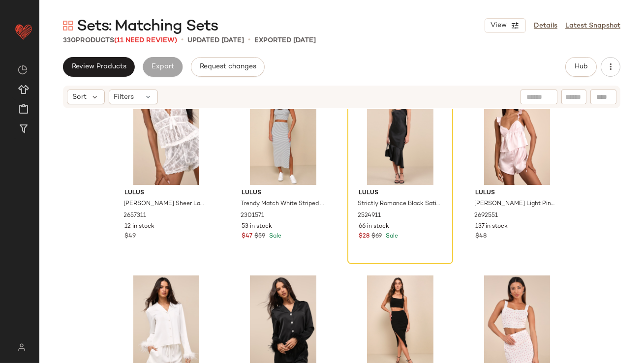
click at [166, 34] on span "Sets: Matching Sets" at bounding box center [147, 27] width 141 height 20
click at [165, 39] on span "(11 Need Review)" at bounding box center [145, 40] width 63 height 7
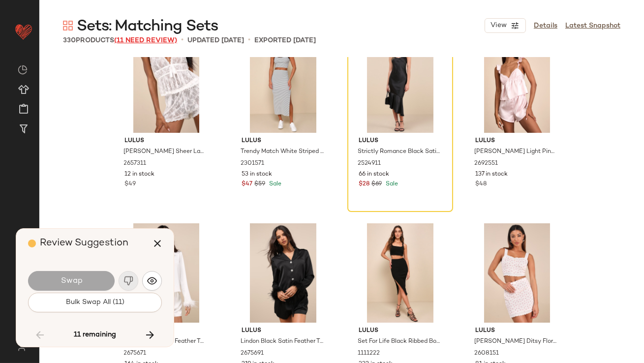
scroll to position [10252, 0]
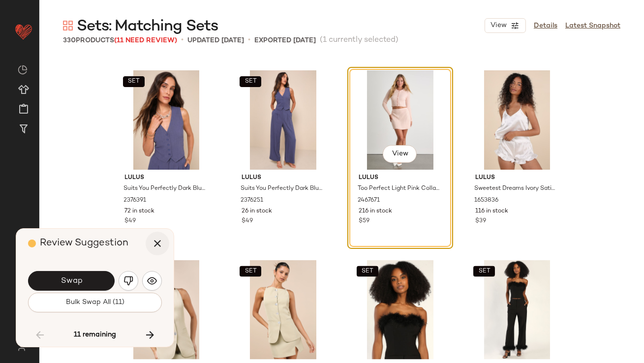
click at [164, 241] on button "button" at bounding box center [158, 244] width 24 height 24
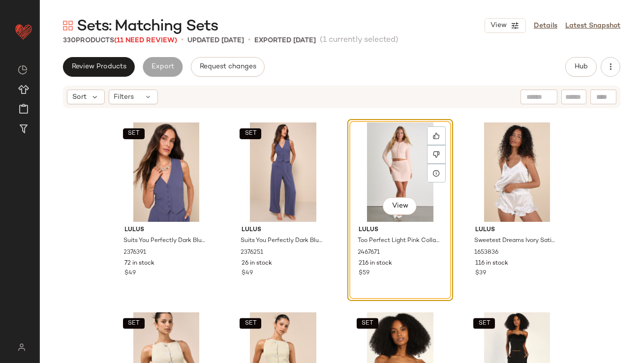
click at [362, 161] on div "View" at bounding box center [400, 171] width 99 height 99
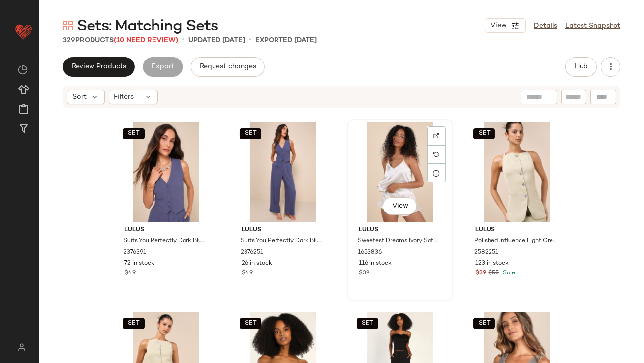
click at [408, 166] on div "View" at bounding box center [400, 171] width 99 height 99
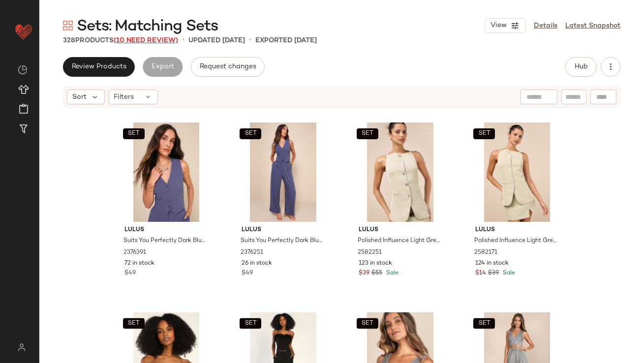
click at [144, 38] on span "(10 Need Review)" at bounding box center [146, 40] width 64 height 7
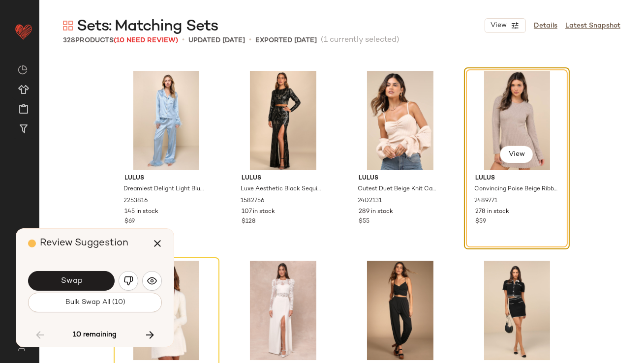
scroll to position [12717, 0]
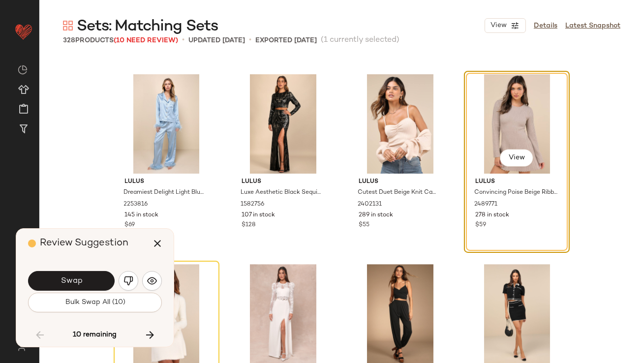
click at [497, 140] on div "View" at bounding box center [516, 123] width 99 height 99
click at [482, 144] on div "View" at bounding box center [516, 123] width 99 height 99
click at [521, 156] on span "View" at bounding box center [516, 158] width 17 height 8
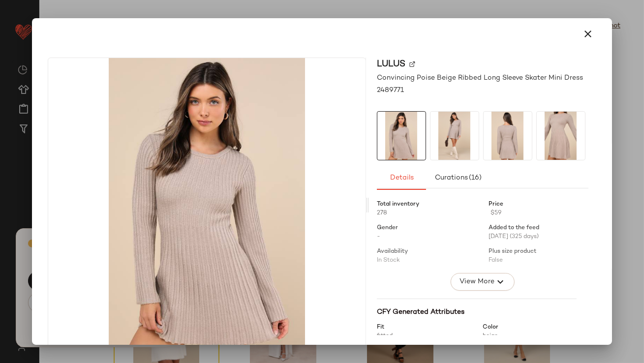
click at [582, 36] on icon "button" at bounding box center [588, 34] width 12 height 12
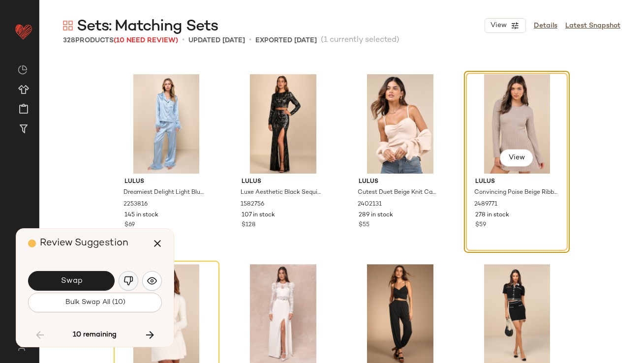
click at [126, 285] on img "button" at bounding box center [128, 281] width 10 height 10
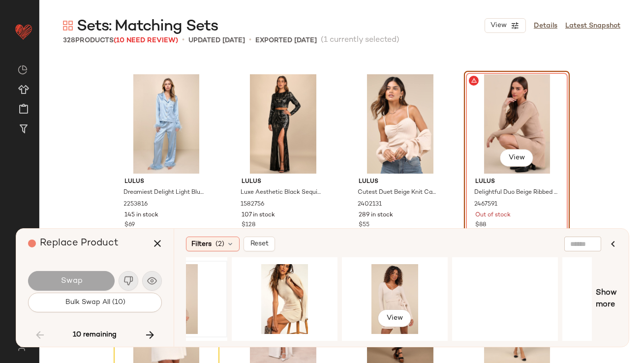
scroll to position [0, 359]
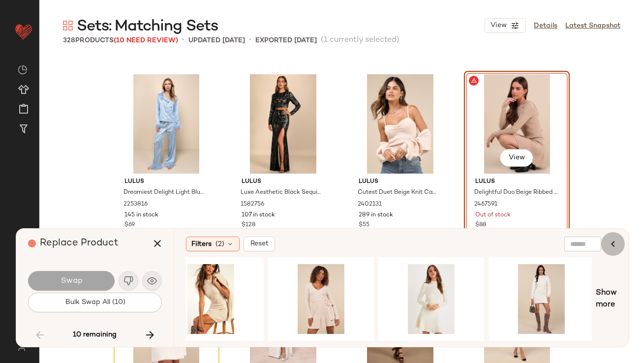
click at [614, 240] on icon "button" at bounding box center [613, 244] width 12 height 12
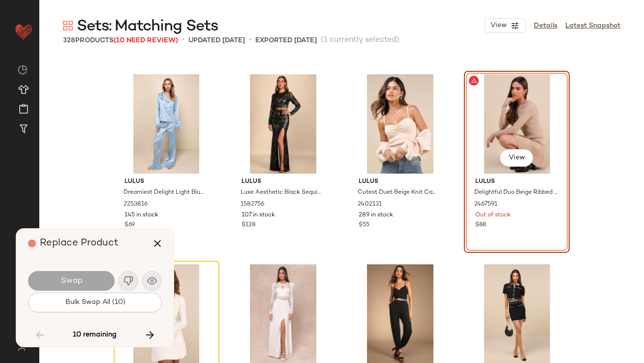
click at [516, 138] on div "View" at bounding box center [516, 123] width 99 height 99
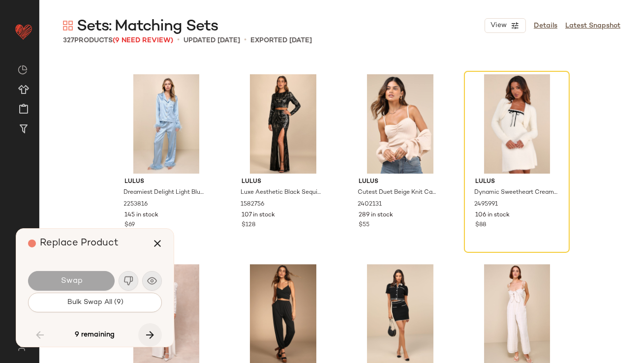
click at [154, 335] on icon "button" at bounding box center [150, 335] width 12 height 12
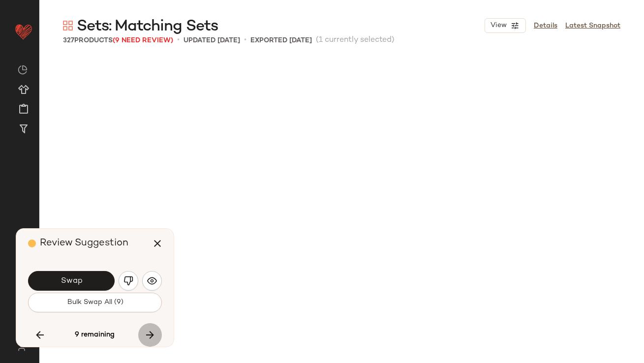
scroll to position [13290, 0]
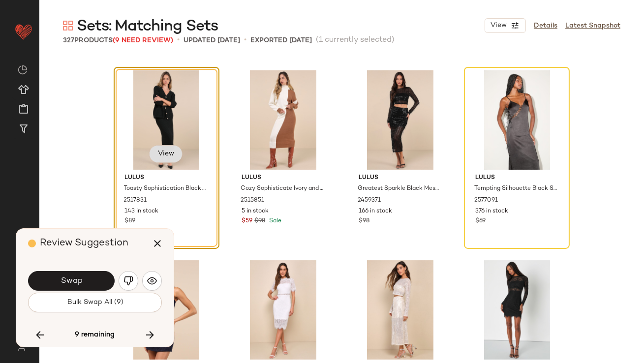
click at [163, 151] on span "View" at bounding box center [165, 154] width 17 height 8
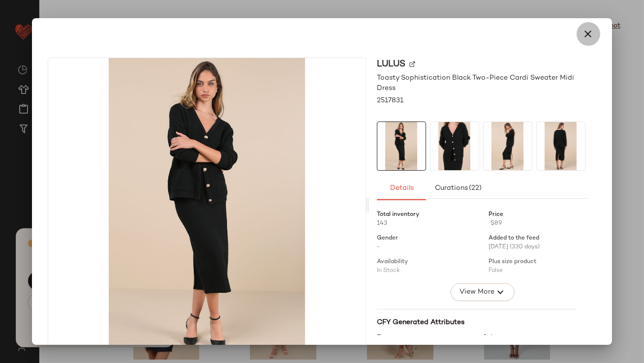
click at [584, 29] on icon "button" at bounding box center [588, 34] width 12 height 12
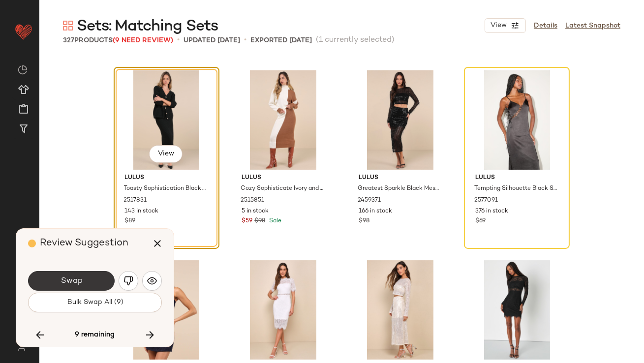
click at [81, 281] on span "Swap" at bounding box center [71, 280] width 22 height 9
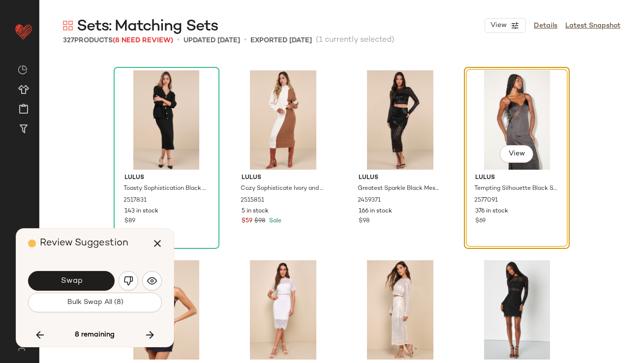
click at [123, 286] on button "button" at bounding box center [129, 281] width 20 height 20
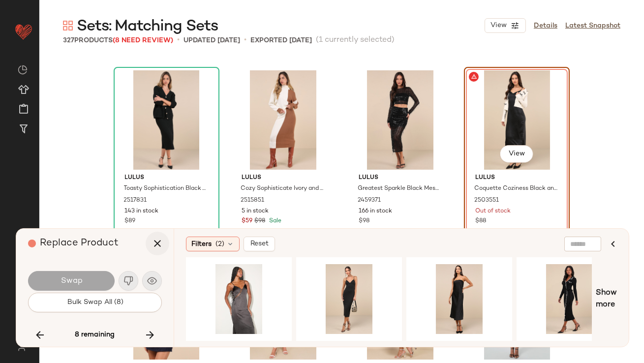
click at [159, 244] on icon "button" at bounding box center [157, 244] width 12 height 12
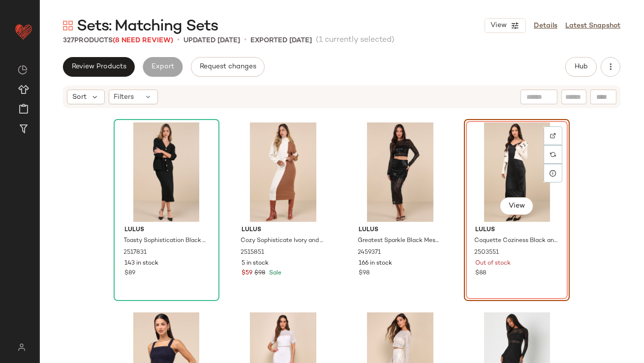
click at [470, 160] on div "View" at bounding box center [516, 171] width 99 height 99
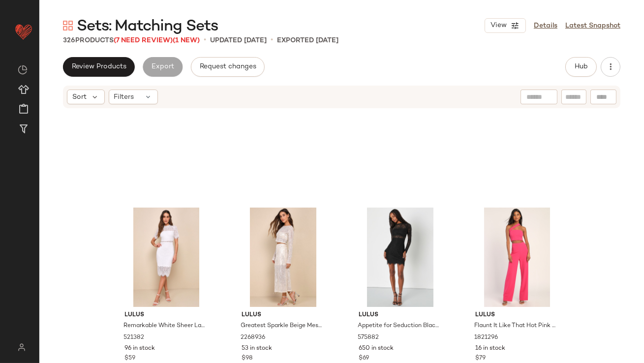
scroll to position [13604, 0]
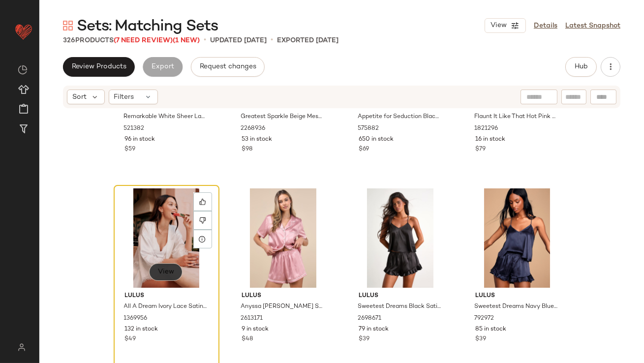
click at [170, 266] on button "View" at bounding box center [165, 272] width 33 height 18
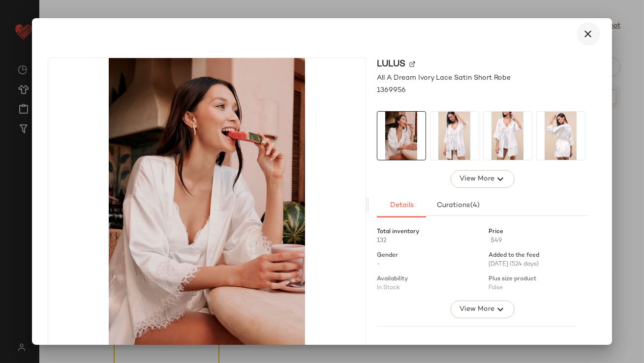
click at [582, 28] on icon "button" at bounding box center [588, 34] width 12 height 12
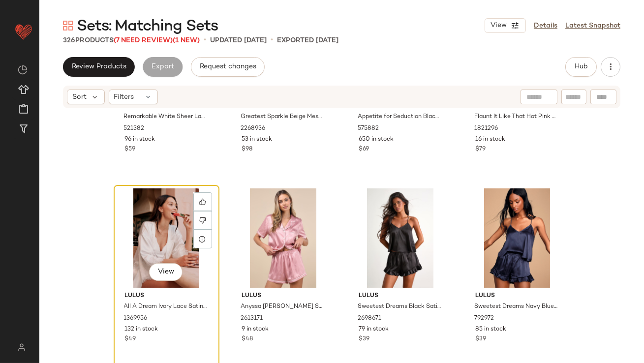
click at [163, 203] on div "View" at bounding box center [166, 237] width 99 height 99
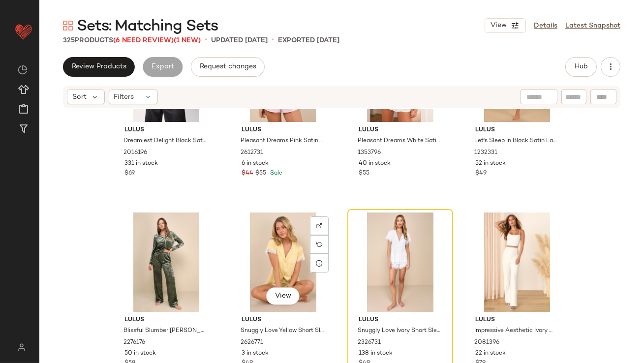
scroll to position [13992, 0]
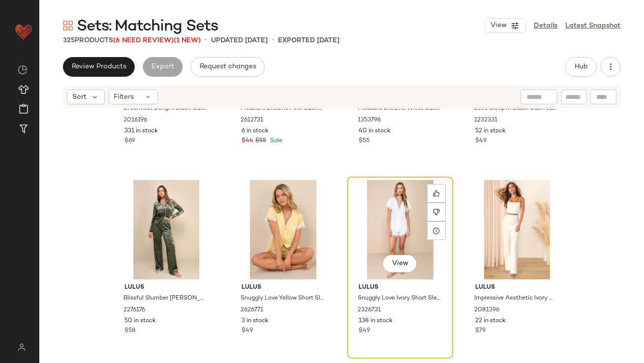
click at [379, 237] on div "View" at bounding box center [400, 229] width 99 height 99
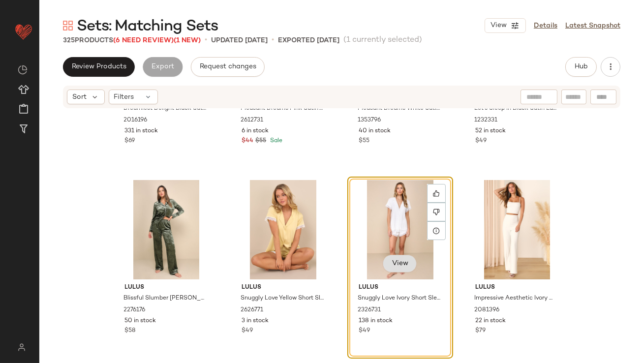
click at [393, 267] on span "View" at bounding box center [399, 264] width 17 height 8
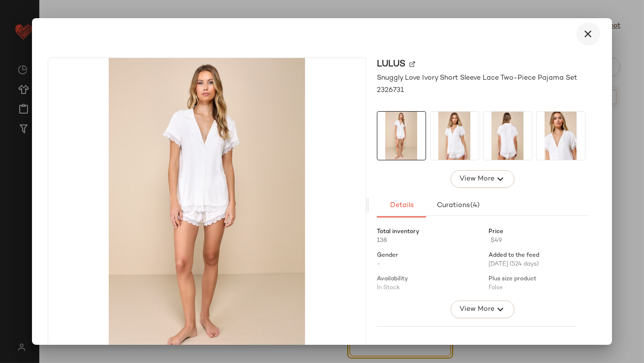
click at [582, 30] on icon "button" at bounding box center [588, 34] width 12 height 12
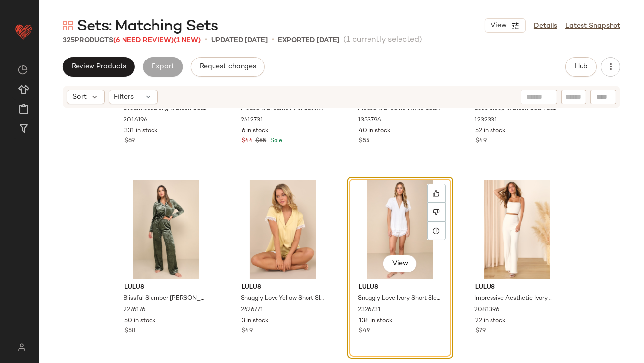
click at [369, 239] on div "View" at bounding box center [400, 229] width 99 height 99
click at [434, 192] on icon at bounding box center [436, 193] width 6 height 6
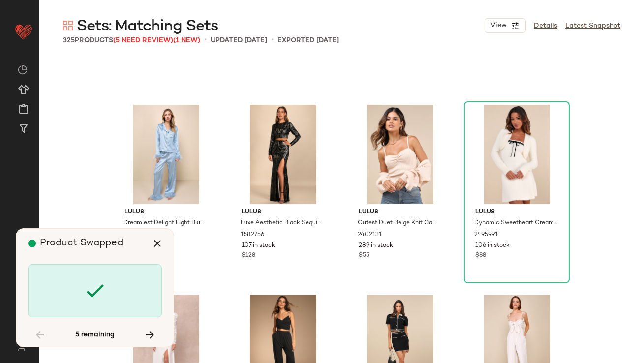
scroll to position [12683, 0]
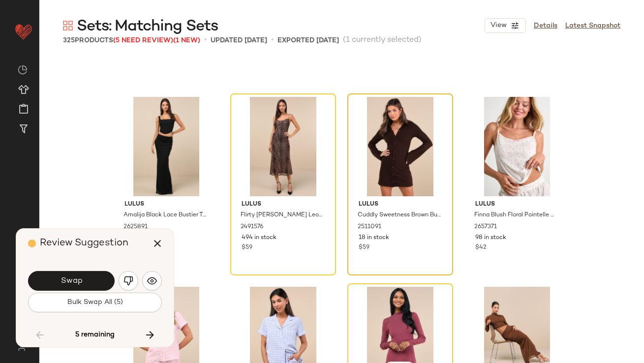
scroll to position [14212, 0]
click at [389, 134] on div "View" at bounding box center [400, 146] width 99 height 99
click at [287, 133] on div "View" at bounding box center [283, 146] width 99 height 99
click at [122, 283] on button "button" at bounding box center [129, 281] width 20 height 20
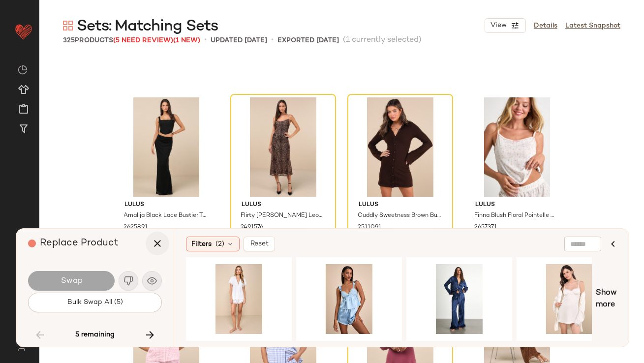
click at [157, 241] on icon "button" at bounding box center [157, 244] width 12 height 12
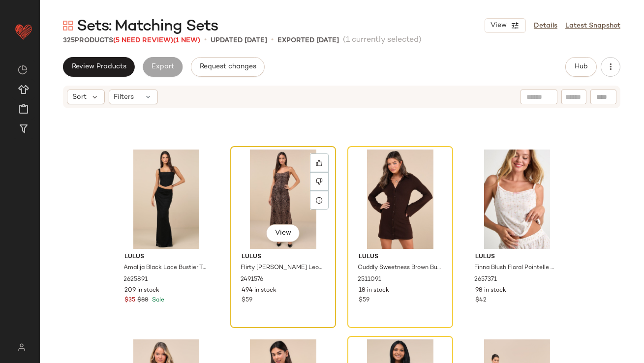
click at [271, 188] on div "View" at bounding box center [283, 199] width 99 height 99
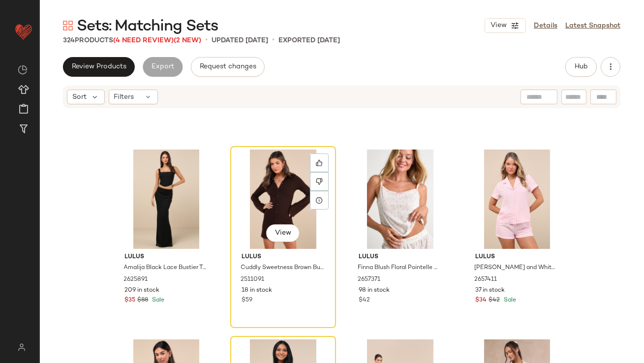
click at [272, 188] on div "View" at bounding box center [283, 199] width 99 height 99
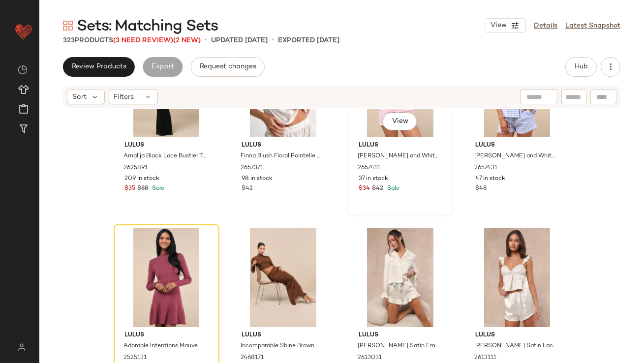
scroll to position [14345, 0]
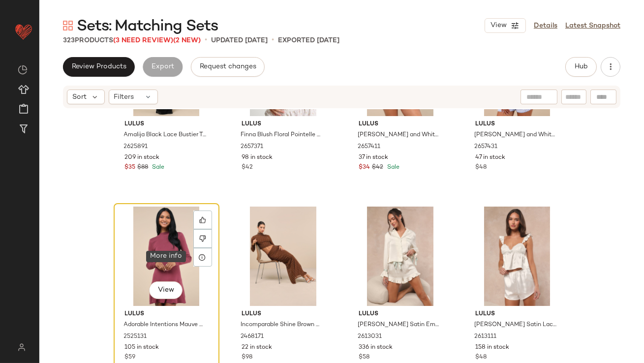
click at [156, 245] on div "View" at bounding box center [166, 256] width 99 height 99
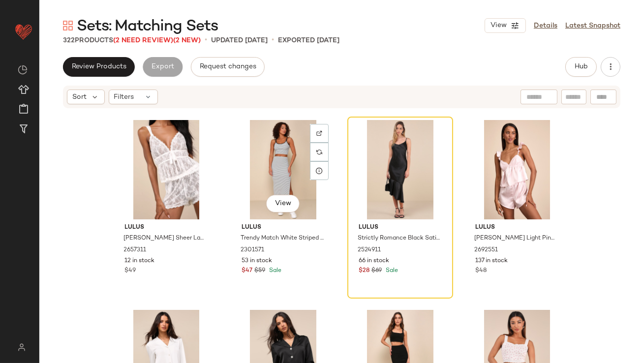
scroll to position [14811, 0]
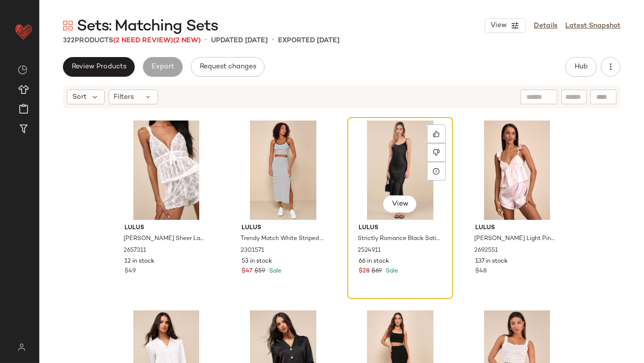
click at [389, 169] on div "View" at bounding box center [400, 170] width 99 height 99
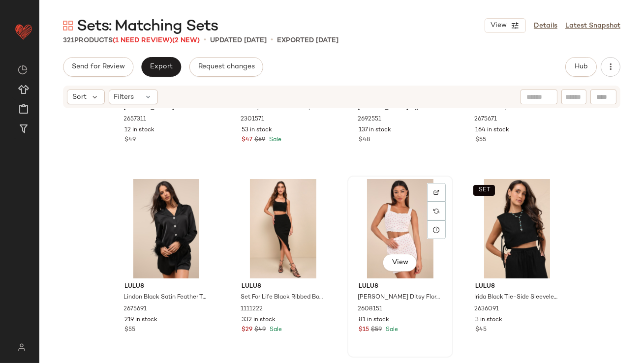
scroll to position [14931, 0]
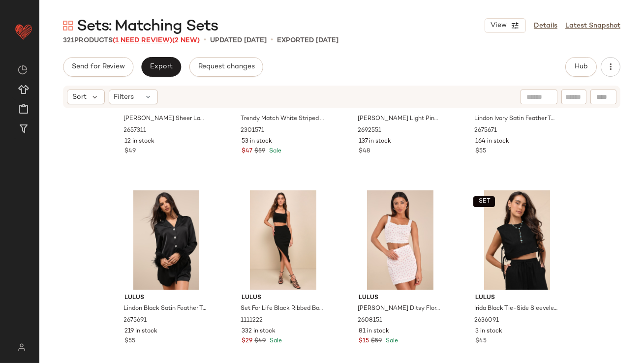
click at [149, 41] on span "(1 Need Review)" at bounding box center [143, 40] width 60 height 7
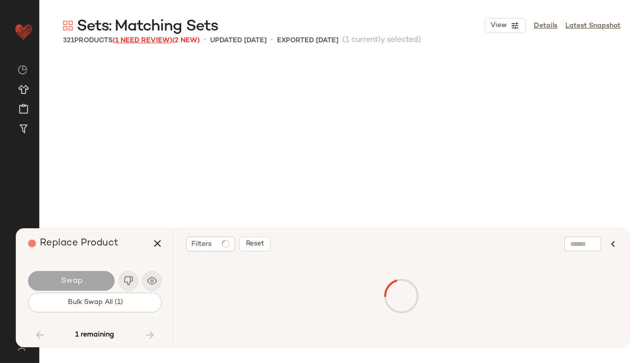
scroll to position [14049, 0]
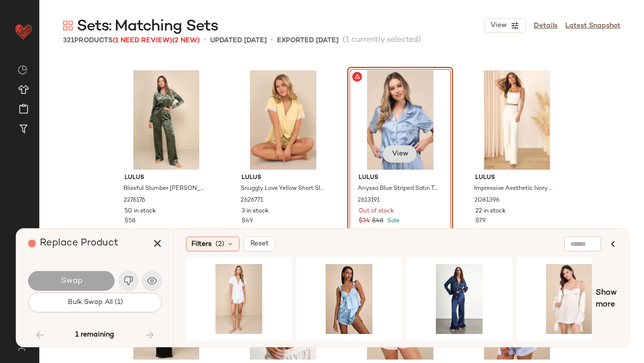
click at [394, 153] on span "View" at bounding box center [399, 154] width 17 height 8
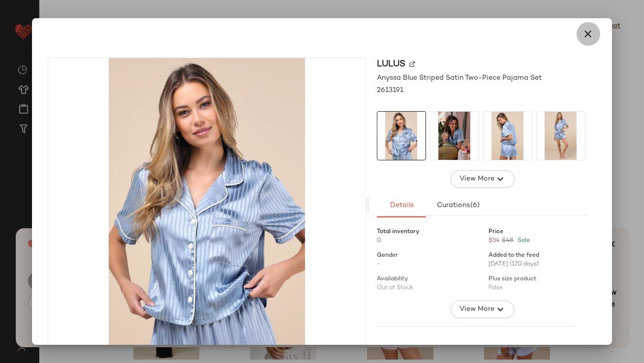
click at [591, 29] on button "button" at bounding box center [588, 34] width 24 height 24
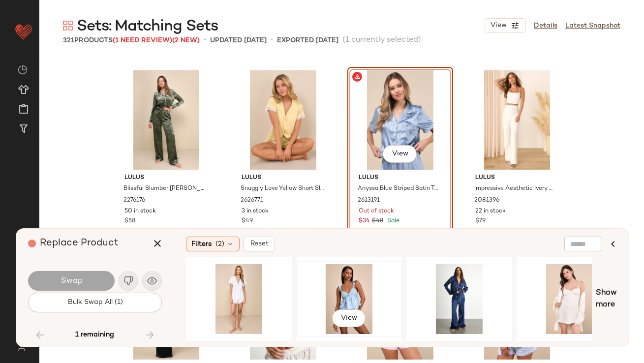
click at [331, 284] on div "View" at bounding box center [349, 299] width 99 height 70
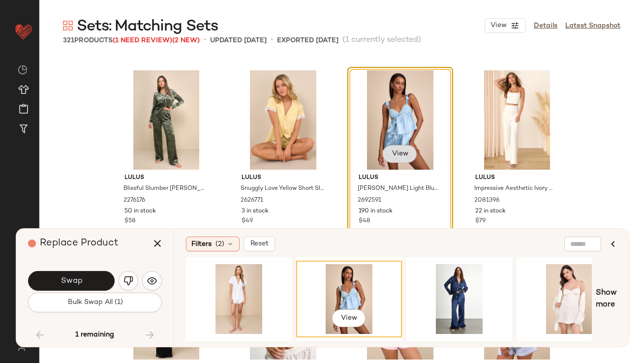
click at [407, 156] on button "View" at bounding box center [399, 154] width 33 height 18
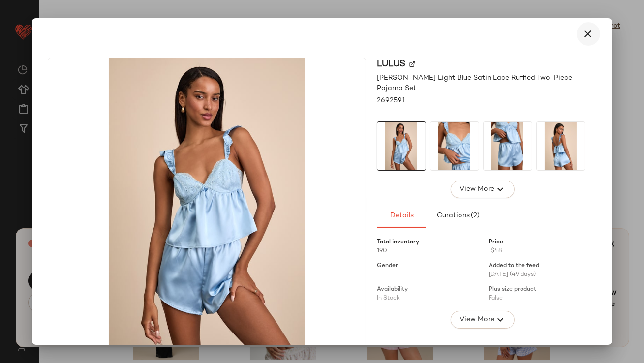
click at [582, 28] on icon "button" at bounding box center [588, 34] width 12 height 12
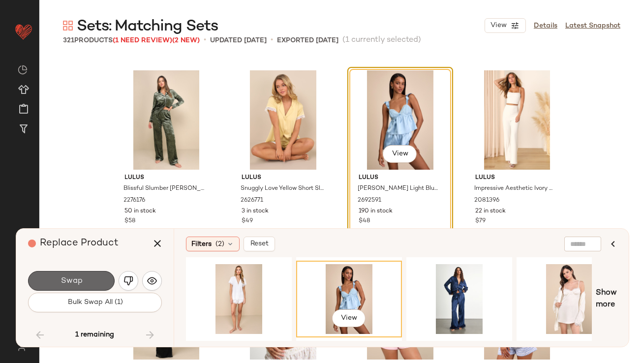
click at [98, 278] on button "Swap" at bounding box center [71, 281] width 87 height 20
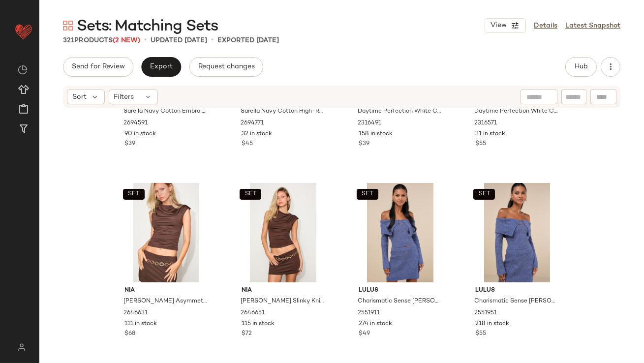
scroll to position [492, 0]
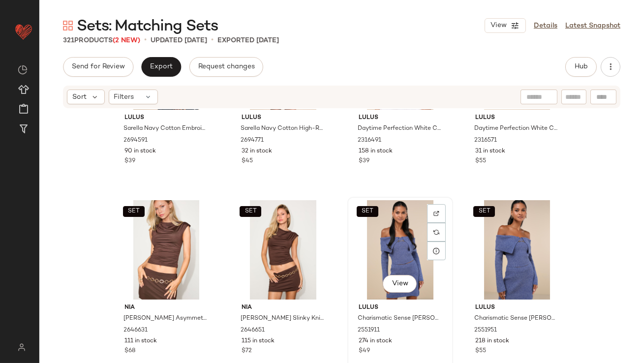
click at [376, 256] on div "SET View" at bounding box center [400, 249] width 99 height 99
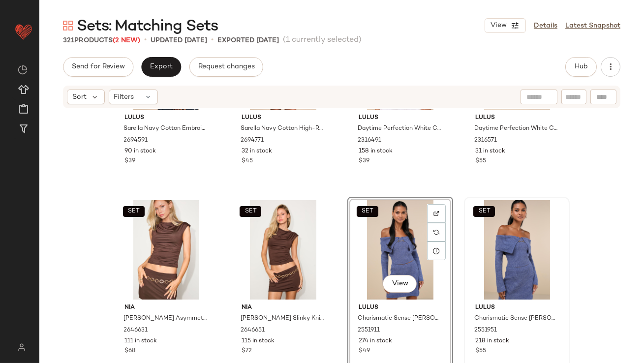
click at [513, 249] on div "SET" at bounding box center [516, 249] width 99 height 99
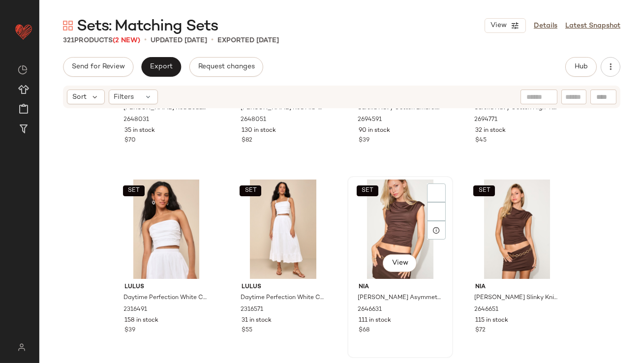
scroll to position [522, 0]
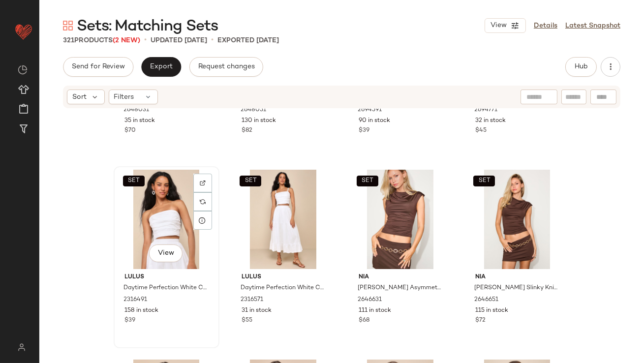
click at [168, 215] on div "SET View" at bounding box center [166, 219] width 99 height 99
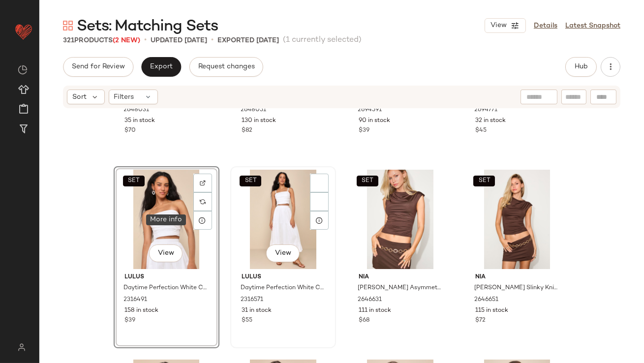
click at [264, 215] on div "SET View" at bounding box center [283, 219] width 99 height 99
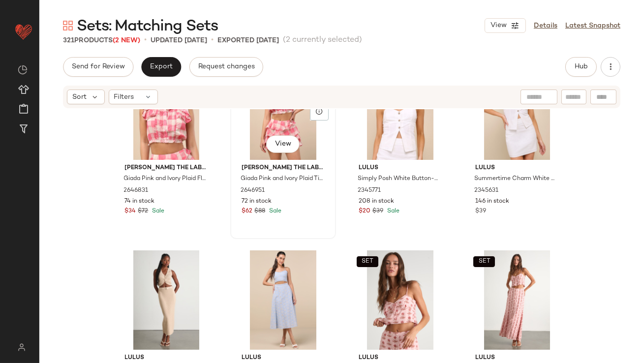
scroll to position [919, 0]
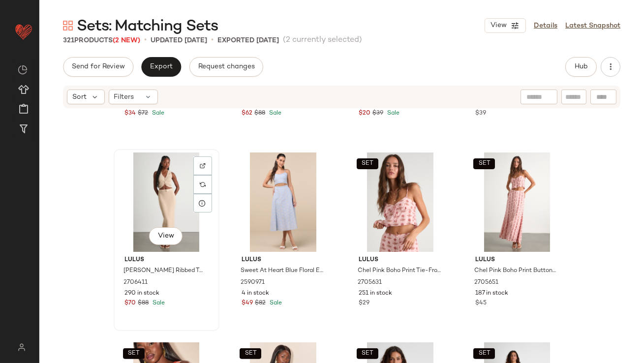
click at [160, 200] on div "View" at bounding box center [166, 201] width 99 height 99
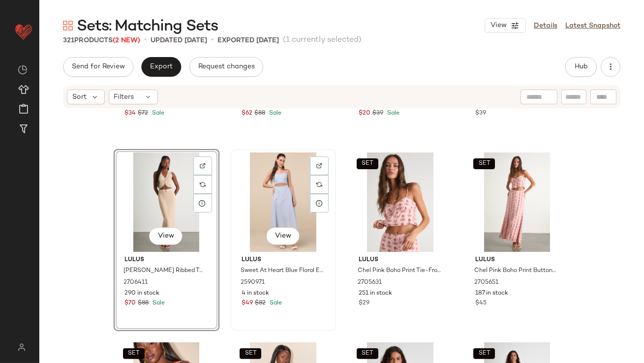
click at [234, 200] on div "View" at bounding box center [283, 201] width 99 height 99
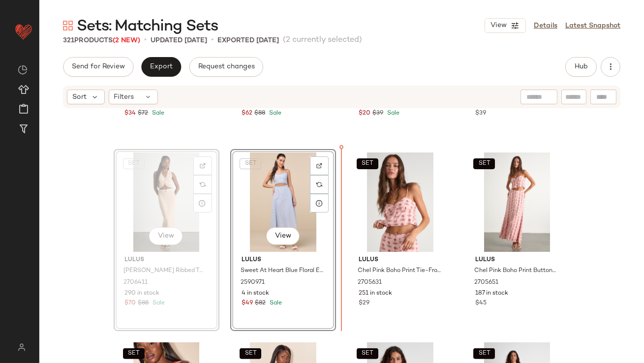
scroll to position [900, 0]
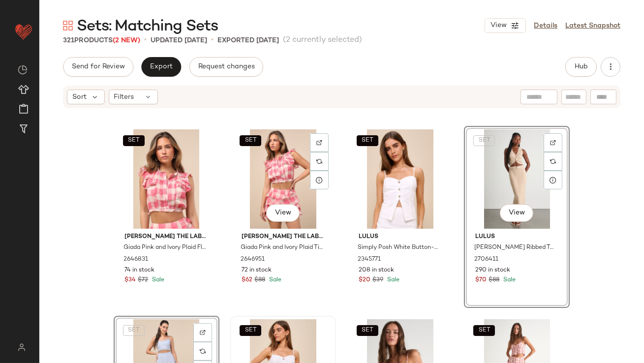
scroll to position [787, 0]
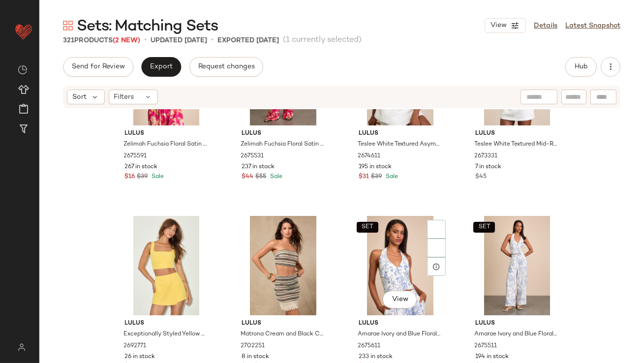
scroll to position [1744, 0]
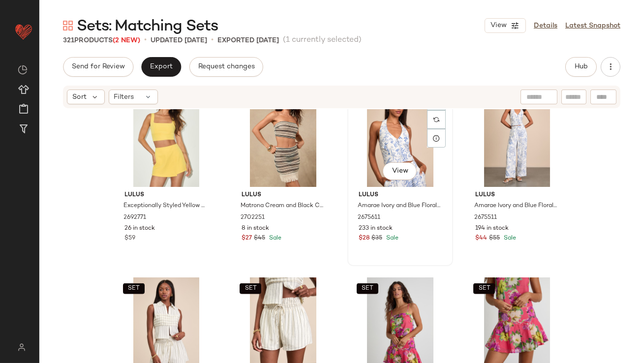
click at [393, 126] on div "SET View" at bounding box center [400, 137] width 99 height 99
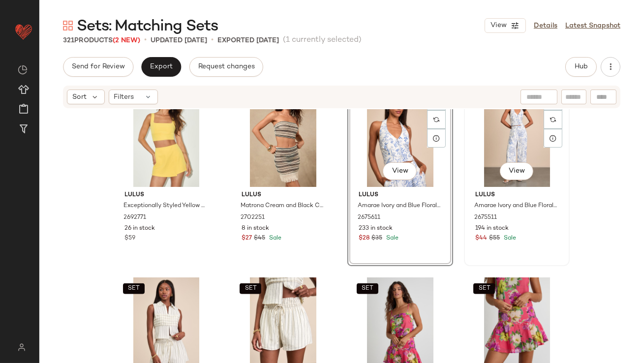
click at [510, 127] on div "SET View" at bounding box center [516, 137] width 99 height 99
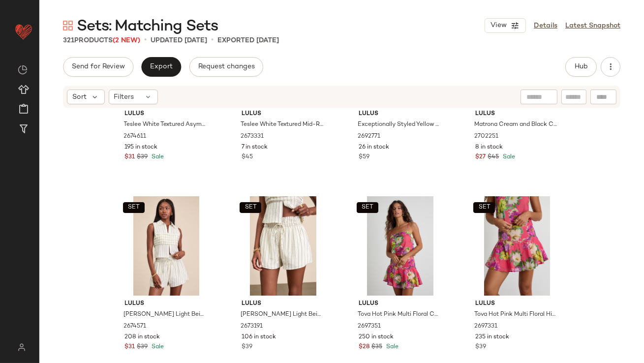
scroll to position [1825, 0]
click at [136, 252] on div "SET View" at bounding box center [166, 245] width 99 height 99
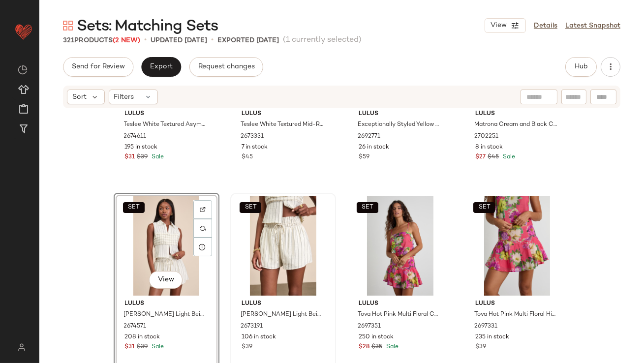
click at [246, 249] on div "SET" at bounding box center [283, 245] width 99 height 99
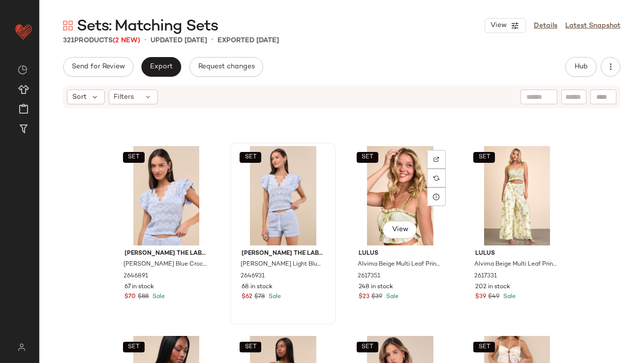
scroll to position [2440, 0]
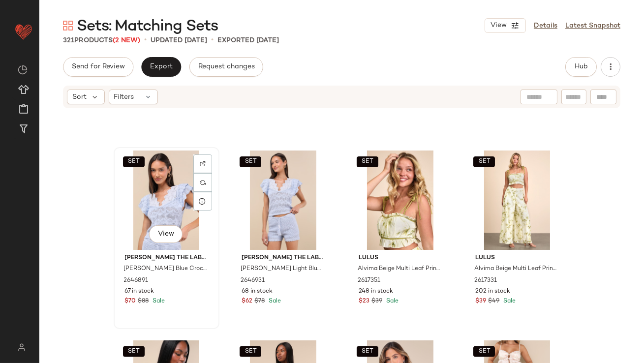
click at [175, 196] on div "SET View" at bounding box center [166, 200] width 99 height 99
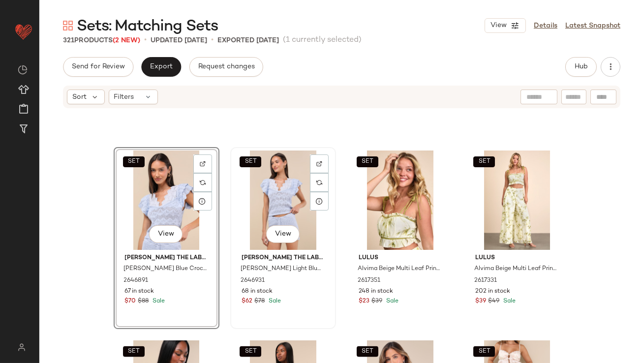
click at [265, 196] on div "SET View" at bounding box center [283, 200] width 99 height 99
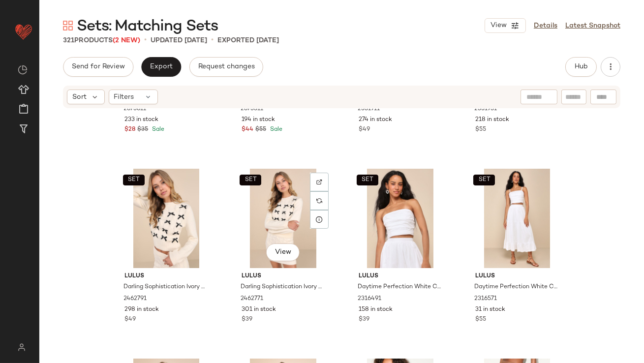
scroll to position [262, 0]
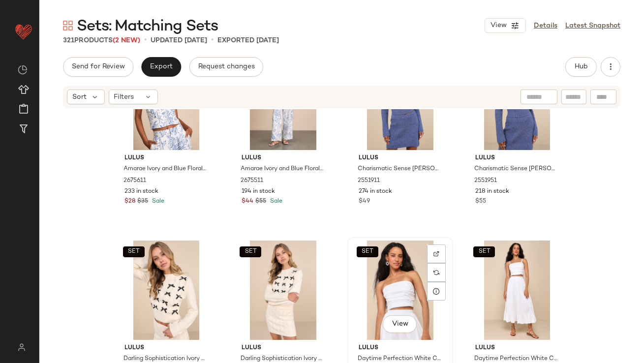
click at [379, 262] on div "SET View" at bounding box center [400, 290] width 99 height 99
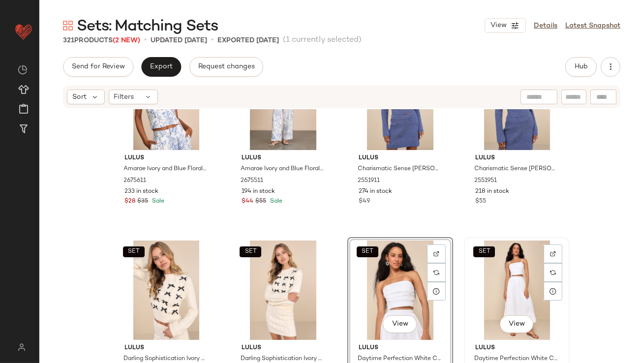
click at [513, 282] on div "SET View" at bounding box center [516, 290] width 99 height 99
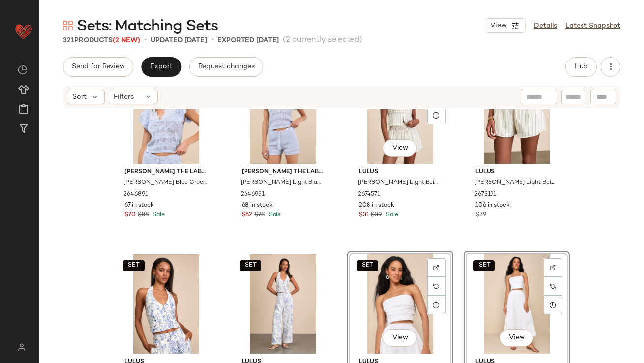
scroll to position [129, 0]
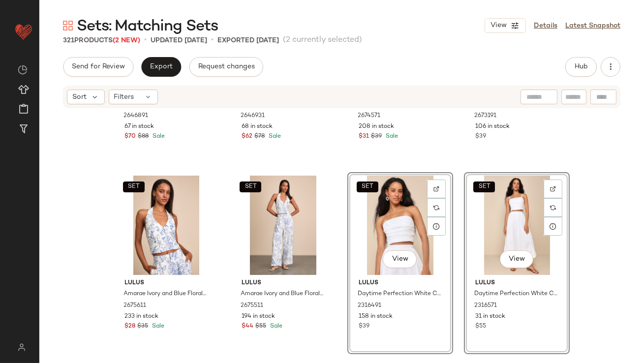
click at [388, 214] on div "SET View" at bounding box center [400, 225] width 99 height 99
click at [504, 221] on div "SET View" at bounding box center [516, 225] width 99 height 99
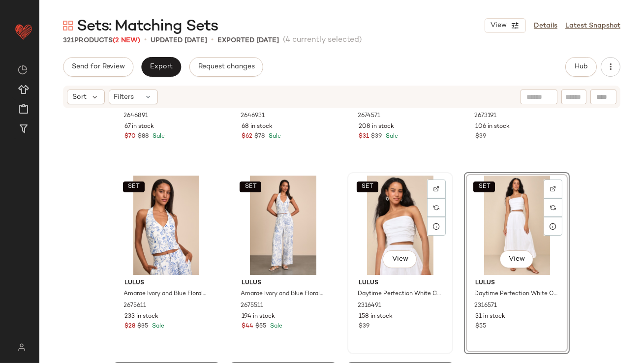
click at [402, 223] on div "SET View" at bounding box center [400, 225] width 99 height 99
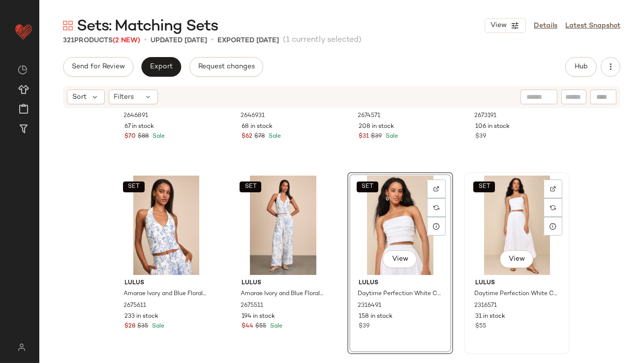
click at [497, 217] on div "SET View" at bounding box center [516, 225] width 99 height 99
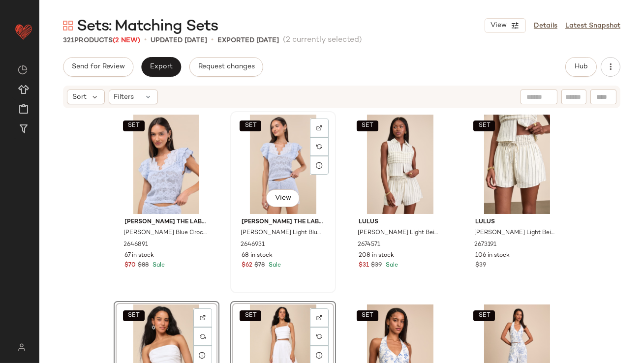
click at [316, 223] on span "Jacquie The Label" at bounding box center [283, 222] width 83 height 9
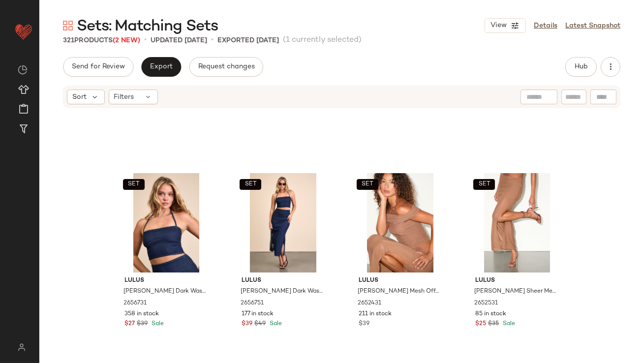
scroll to position [410, 0]
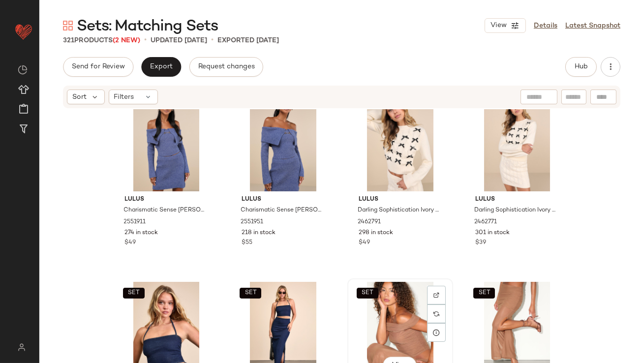
click at [393, 307] on div "SET View" at bounding box center [400, 331] width 99 height 99
click at [465, 303] on div "SET Lulus Cadie Brown Sheer Mesh Ruched Maxi Skirt 2652531 85 in stock $25 $35 …" at bounding box center [517, 369] width 104 height 180
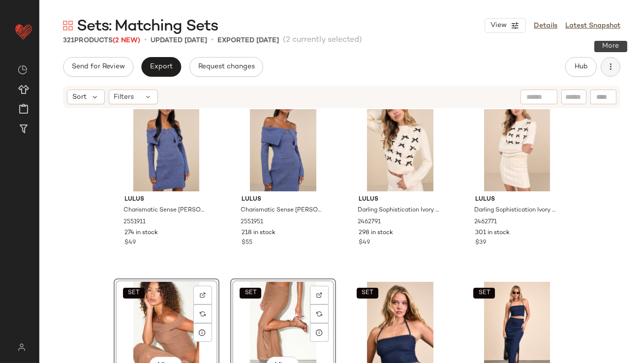
click at [614, 69] on icon "button" at bounding box center [610, 67] width 10 height 10
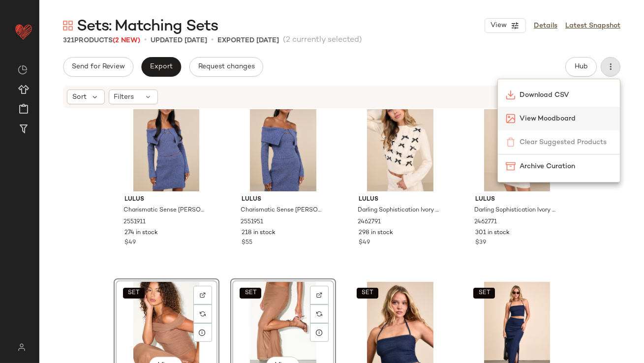
click at [562, 115] on span "View Moodboard" at bounding box center [565, 119] width 92 height 10
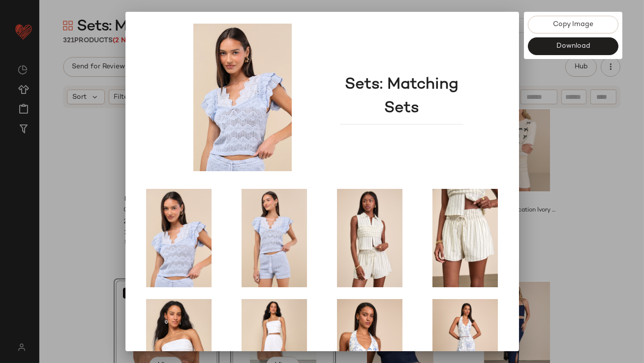
scroll to position [168, 0]
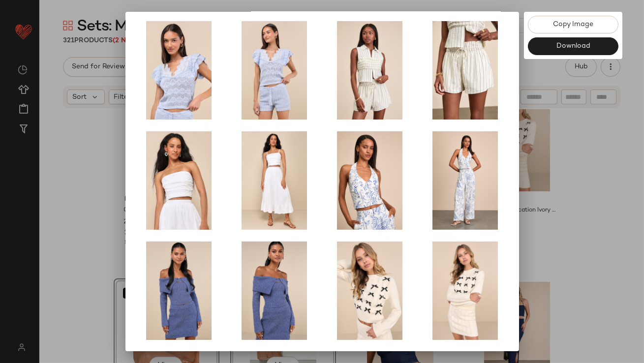
click at [518, 227] on div at bounding box center [322, 181] width 644 height 363
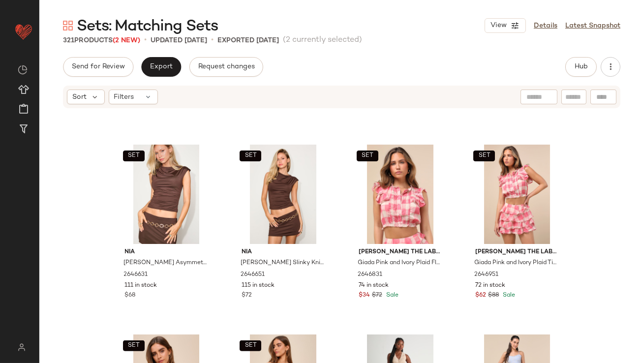
scroll to position [950, 0]
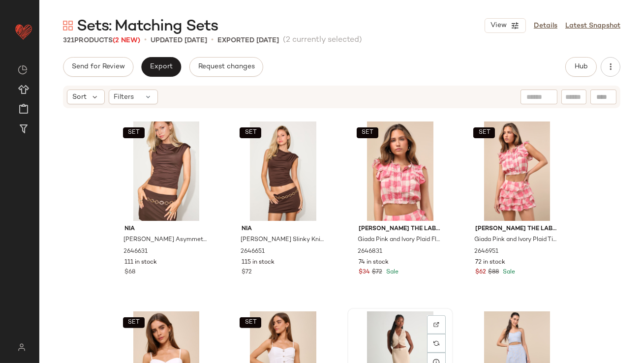
click at [371, 319] on div "View" at bounding box center [400, 360] width 99 height 99
click at [497, 324] on div "View" at bounding box center [516, 360] width 99 height 99
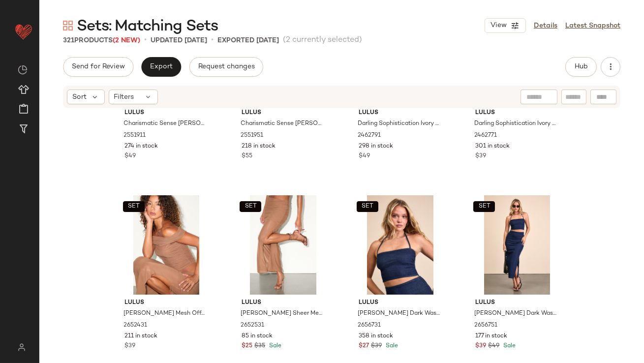
scroll to position [534, 0]
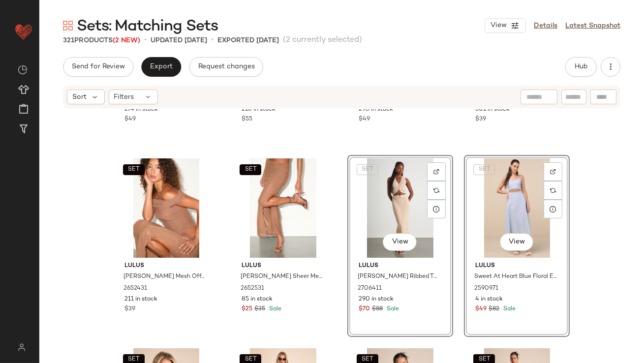
click at [334, 275] on div "SET Lulus Charismatic Sense Heather Blue Sweater Mini Skirt 2551911 274 in stoc…" at bounding box center [341, 250] width 604 height 283
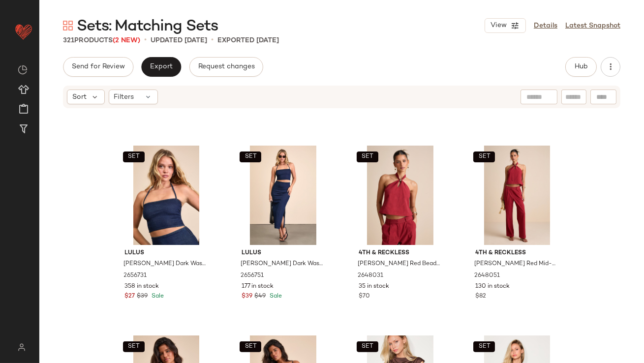
scroll to position [820, 0]
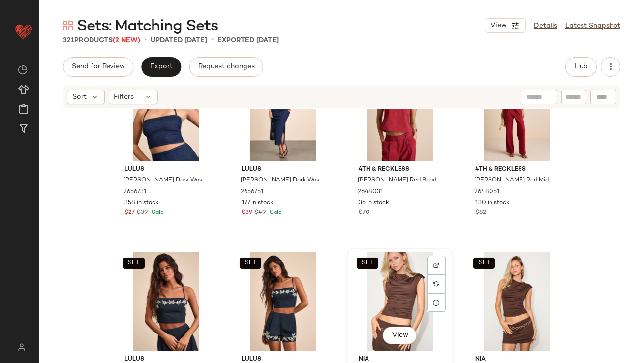
click at [390, 294] on div "SET View" at bounding box center [400, 301] width 99 height 99
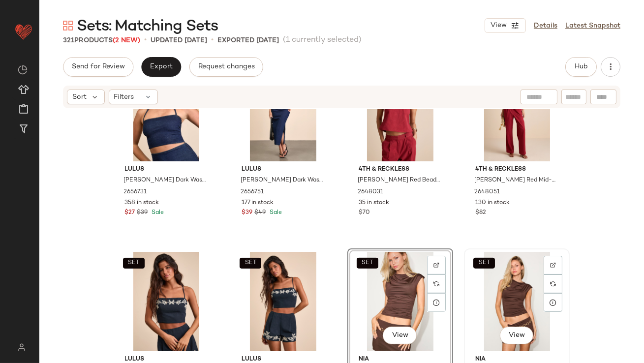
click at [471, 289] on div "SET View" at bounding box center [516, 301] width 99 height 99
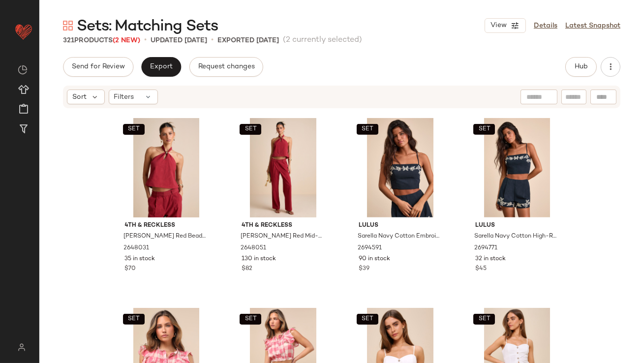
scroll to position [958, 0]
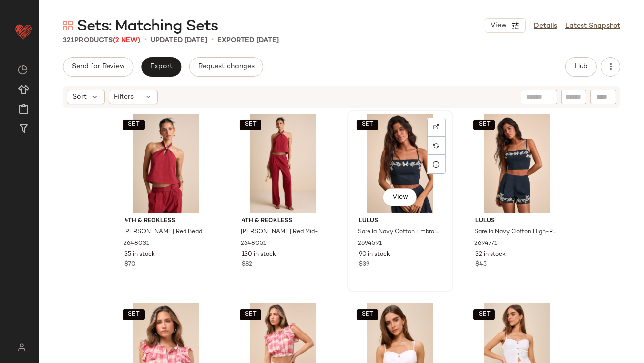
click at [387, 162] on div "SET View" at bounding box center [400, 163] width 99 height 99
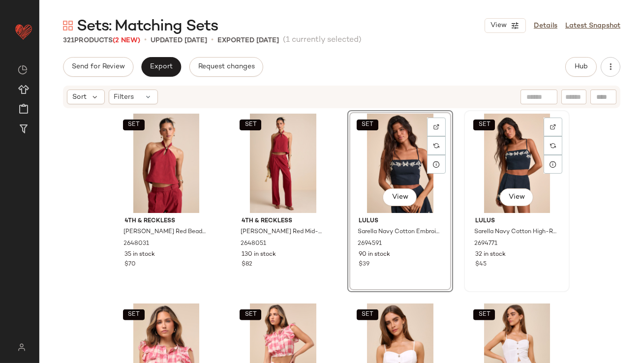
click at [490, 165] on div "SET View" at bounding box center [516, 163] width 99 height 99
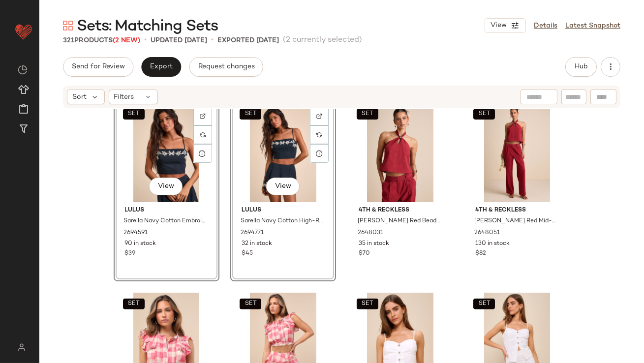
scroll to position [978, 0]
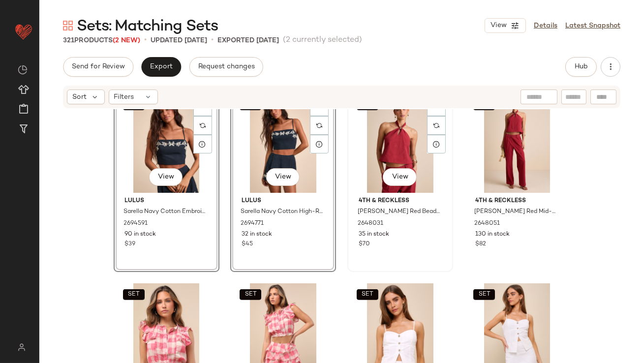
click at [383, 134] on div "SET View" at bounding box center [400, 142] width 99 height 99
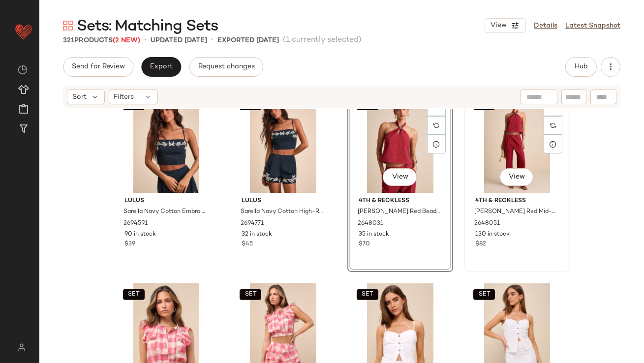
click at [487, 136] on div "SET View" at bounding box center [516, 142] width 99 height 99
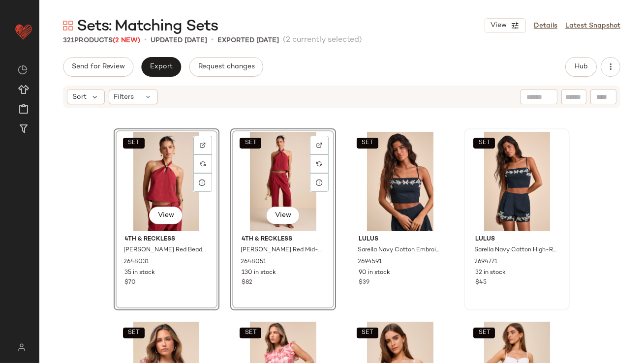
scroll to position [951, 0]
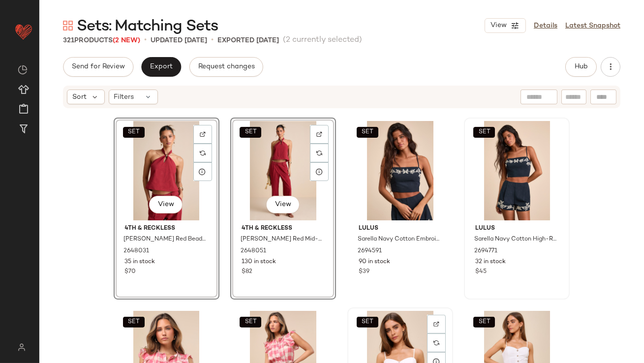
click at [397, 351] on div "SET View" at bounding box center [400, 360] width 99 height 99
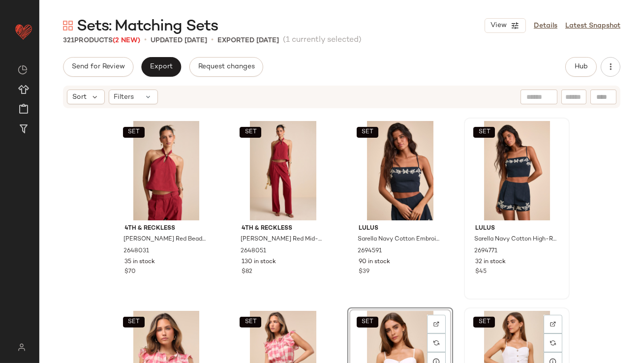
click at [477, 342] on div "SET View" at bounding box center [516, 360] width 99 height 99
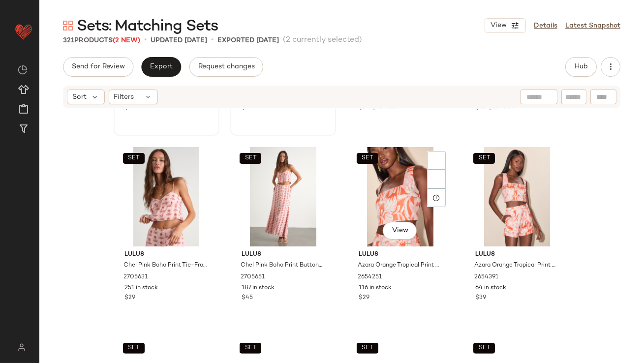
scroll to position [1411, 0]
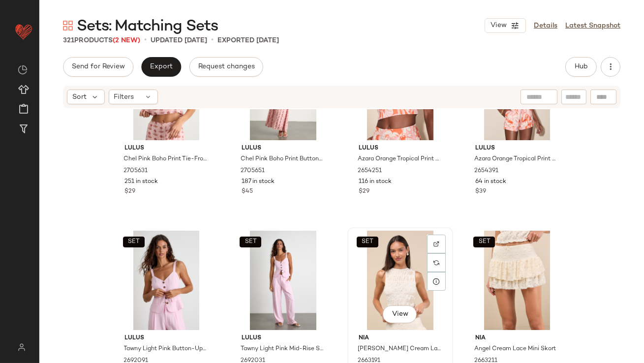
click at [390, 284] on div "SET View" at bounding box center [400, 280] width 99 height 99
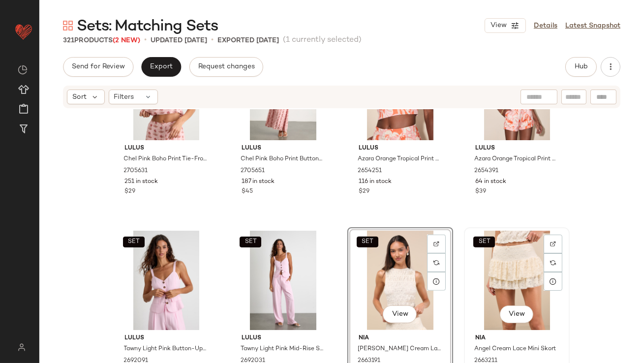
click at [497, 282] on div "SET View" at bounding box center [516, 280] width 99 height 99
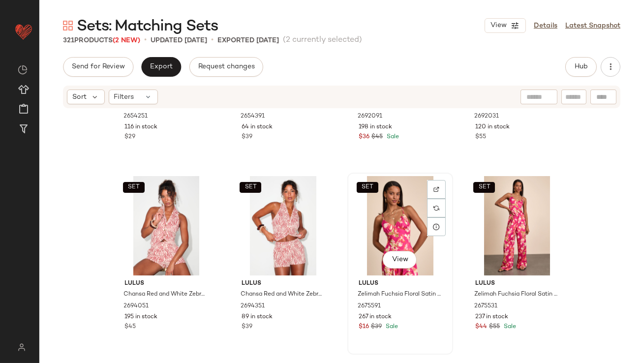
scroll to position [1813, 0]
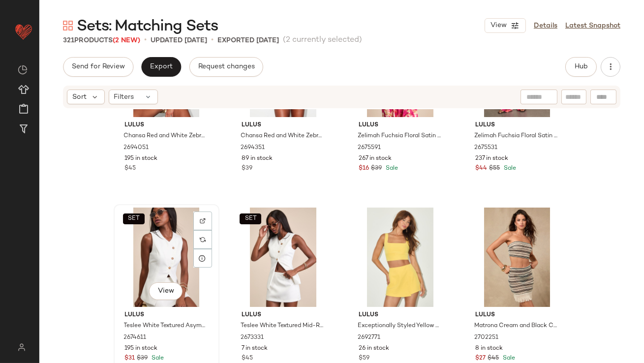
click at [151, 251] on div "SET View" at bounding box center [166, 257] width 99 height 99
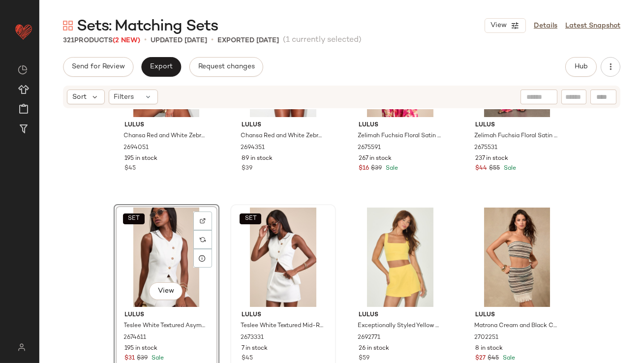
click at [245, 251] on div "SET" at bounding box center [283, 257] width 99 height 99
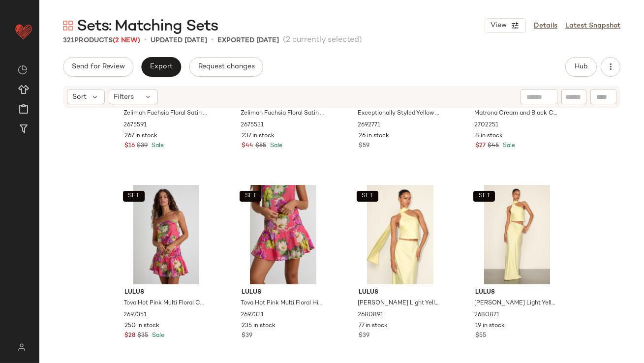
scroll to position [2157, 0]
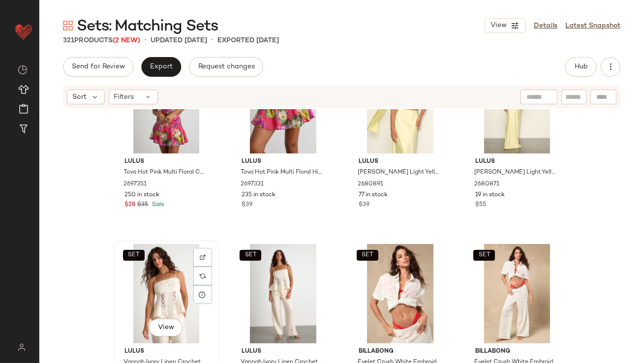
click at [159, 283] on div "SET View" at bounding box center [166, 293] width 99 height 99
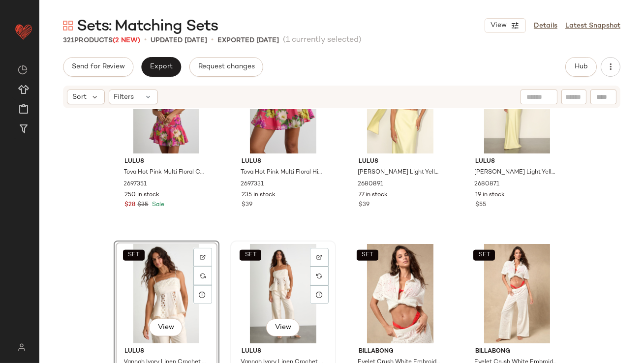
click at [262, 281] on div "SET View" at bounding box center [283, 293] width 99 height 99
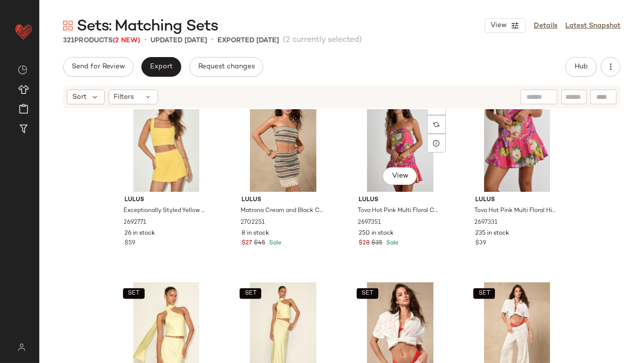
scroll to position [2240, 0]
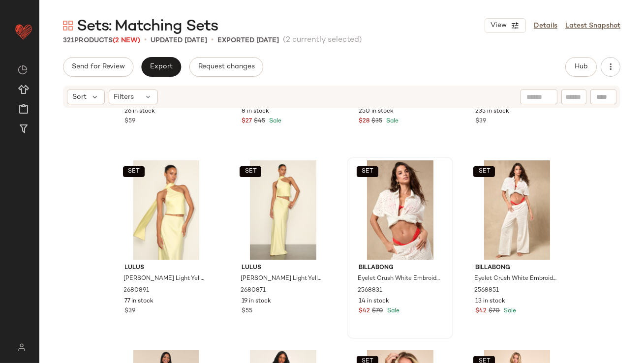
click at [392, 203] on div "SET" at bounding box center [400, 209] width 99 height 99
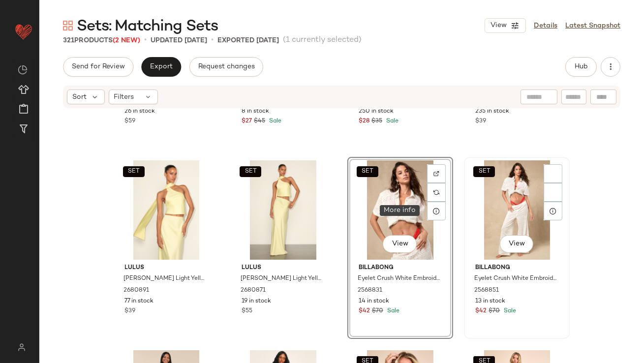
click at [503, 208] on div "SET View" at bounding box center [516, 209] width 99 height 99
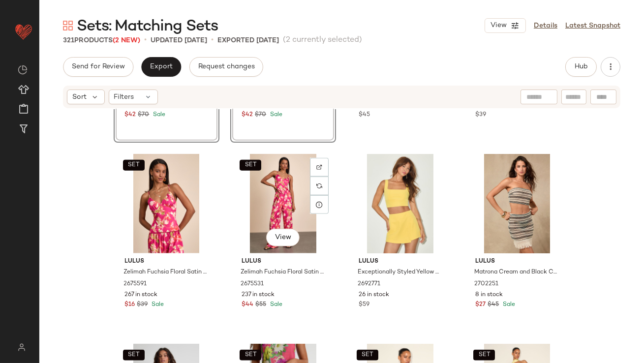
scroll to position [2182, 0]
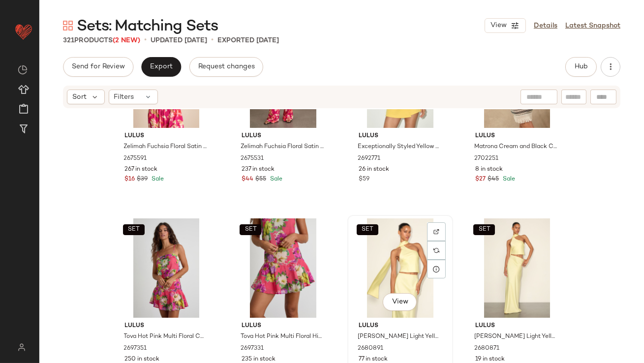
click at [389, 274] on div "SET View" at bounding box center [400, 267] width 99 height 99
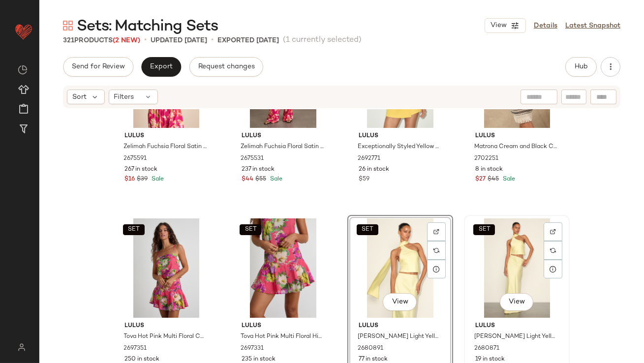
click at [481, 270] on div "SET View" at bounding box center [516, 267] width 99 height 99
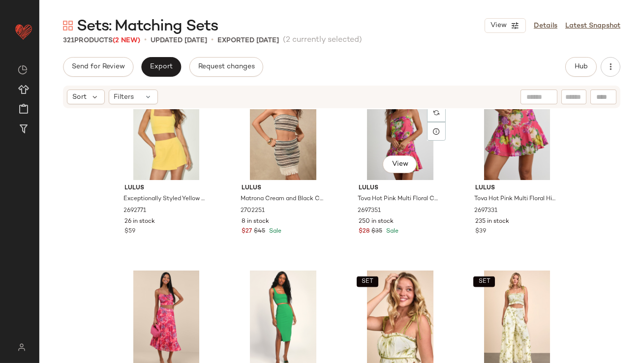
scroll to position [2396, 0]
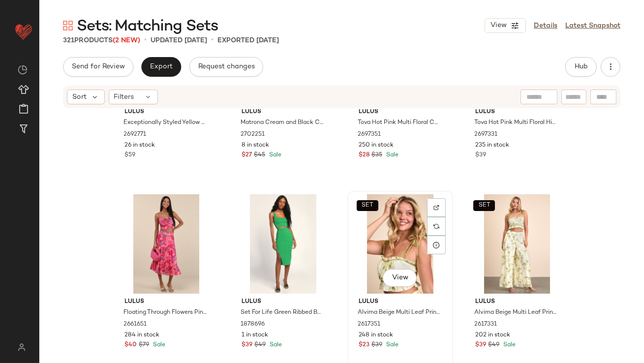
click at [377, 232] on div "SET View" at bounding box center [400, 243] width 99 height 99
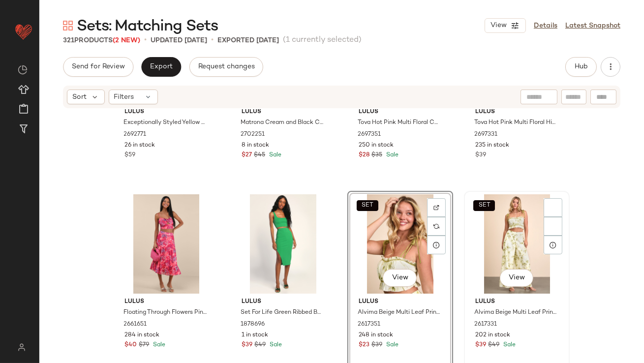
click at [487, 234] on div "SET View" at bounding box center [516, 243] width 99 height 99
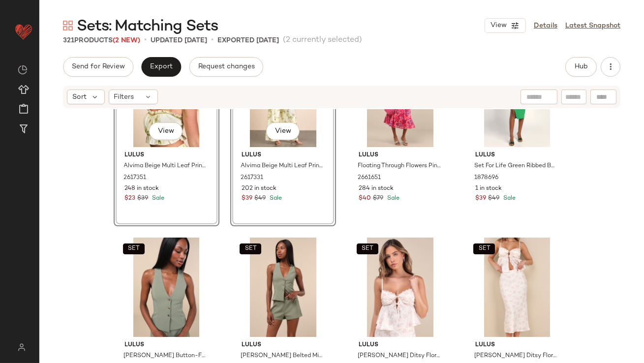
scroll to position [2563, 0]
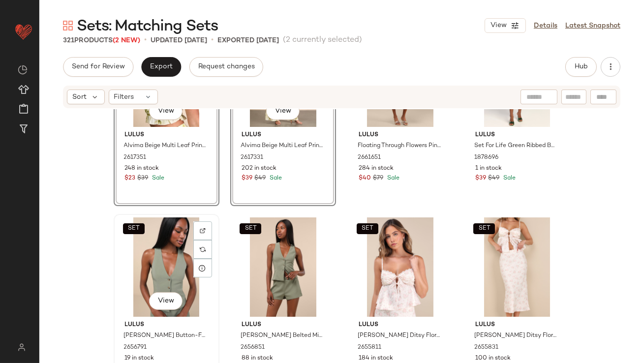
click at [163, 253] on div "SET View" at bounding box center [166, 266] width 99 height 99
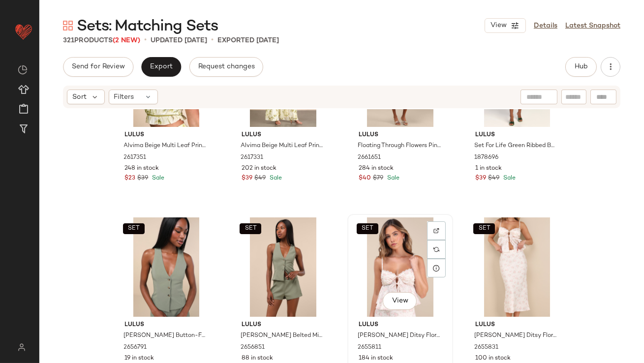
click at [400, 253] on div "SET View" at bounding box center [400, 266] width 99 height 99
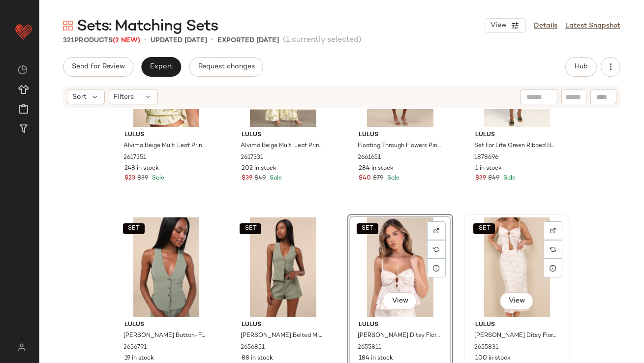
click at [471, 253] on div "SET View" at bounding box center [516, 266] width 99 height 99
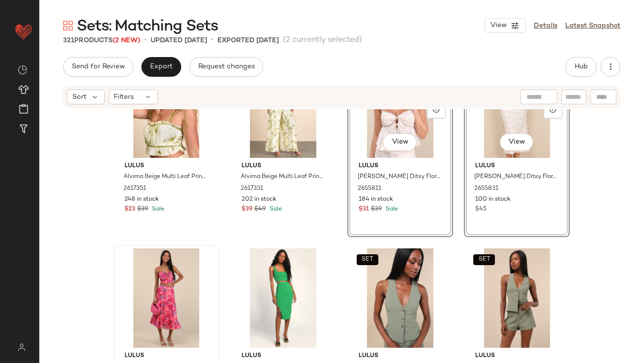
scroll to position [2582, 0]
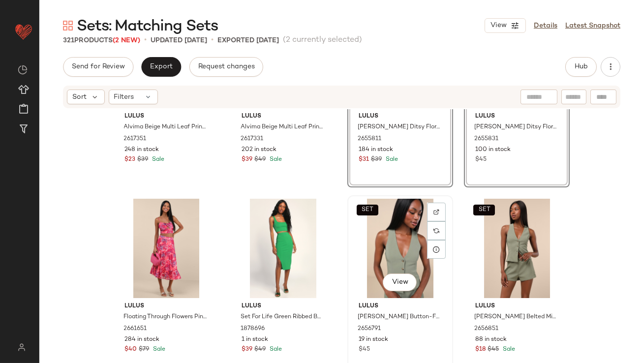
click at [390, 247] on div "SET View" at bounding box center [400, 248] width 99 height 99
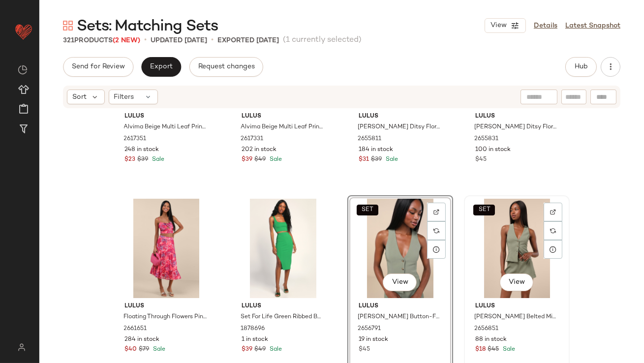
click at [511, 247] on div "SET View" at bounding box center [516, 248] width 99 height 99
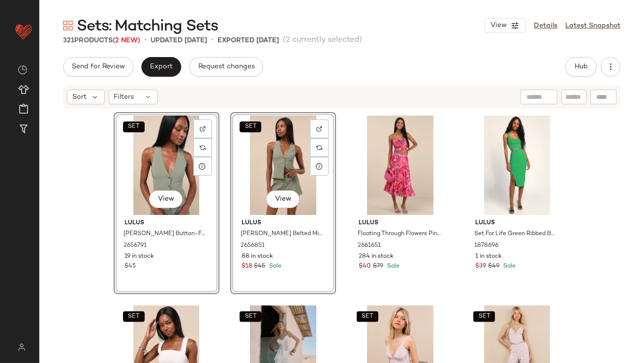
scroll to position [2728, 0]
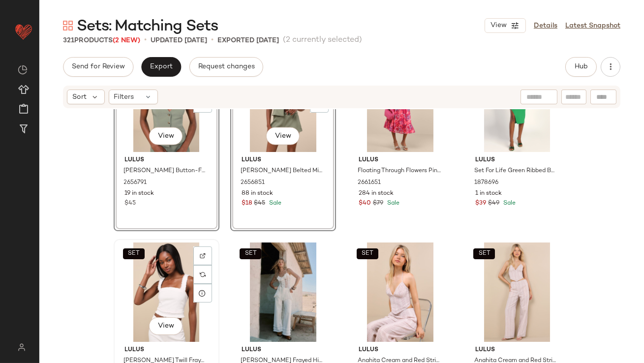
click at [182, 285] on div "SET View" at bounding box center [166, 291] width 99 height 99
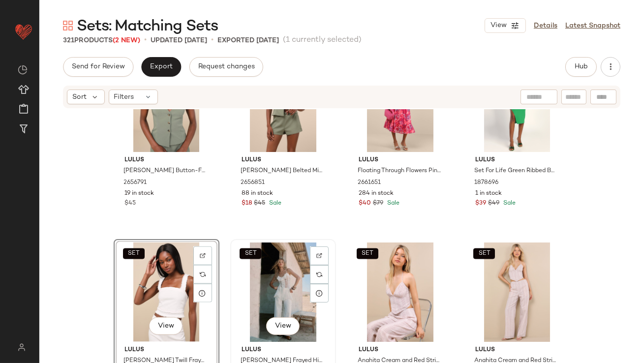
click at [275, 285] on div "SET View" at bounding box center [283, 291] width 99 height 99
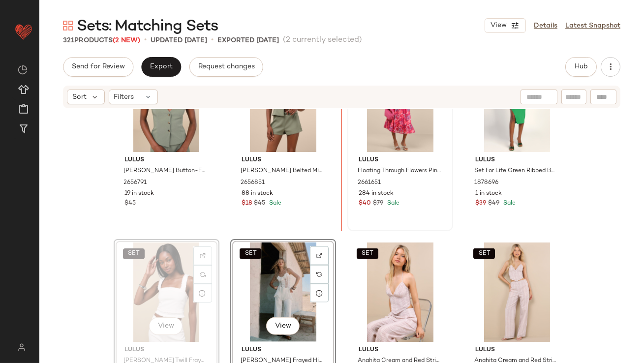
scroll to position [2726, 0]
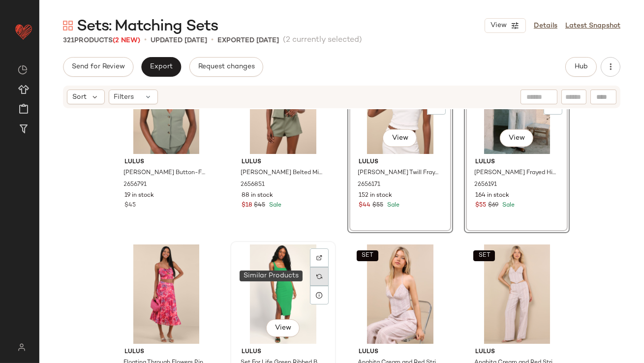
scroll to position [2724, 0]
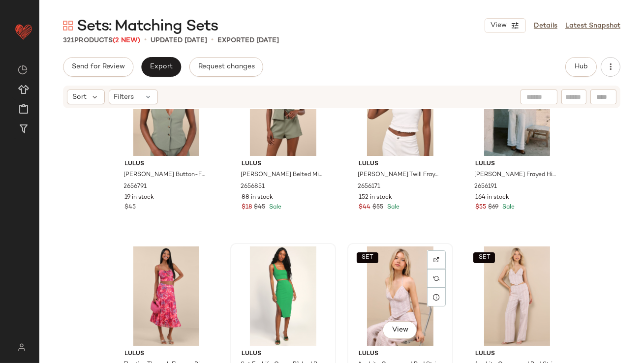
click at [390, 286] on div "SET View" at bounding box center [400, 295] width 99 height 99
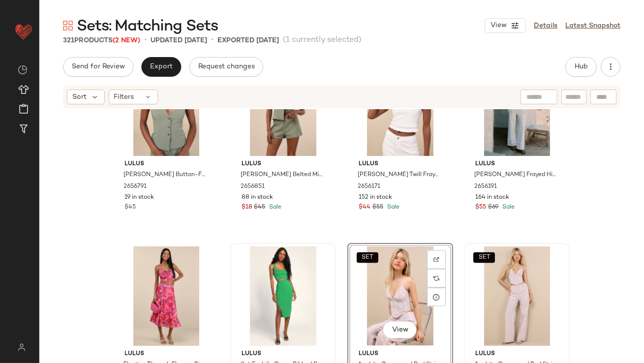
click at [497, 279] on div "SET" at bounding box center [516, 295] width 99 height 99
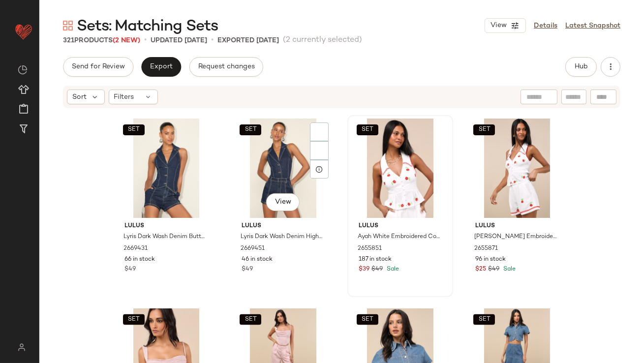
scroll to position [3189, 0]
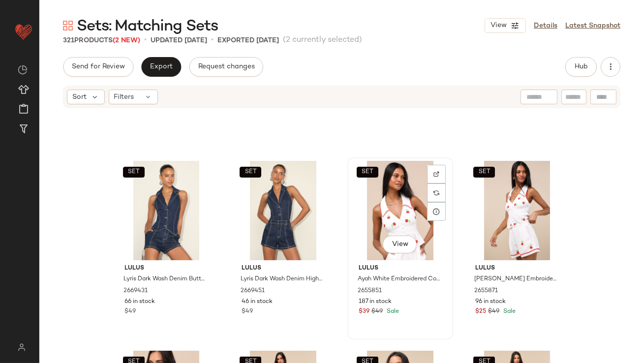
click at [383, 228] on div "SET View" at bounding box center [400, 210] width 99 height 99
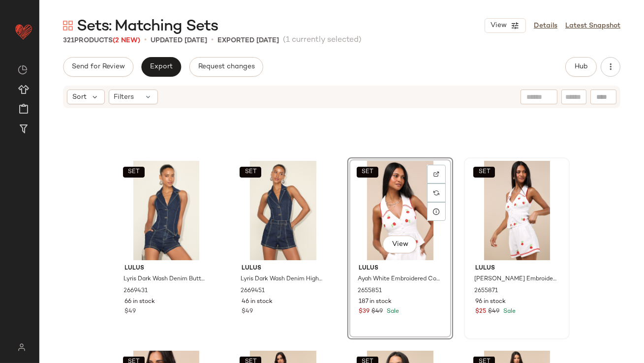
click at [474, 227] on div "SET" at bounding box center [516, 210] width 99 height 99
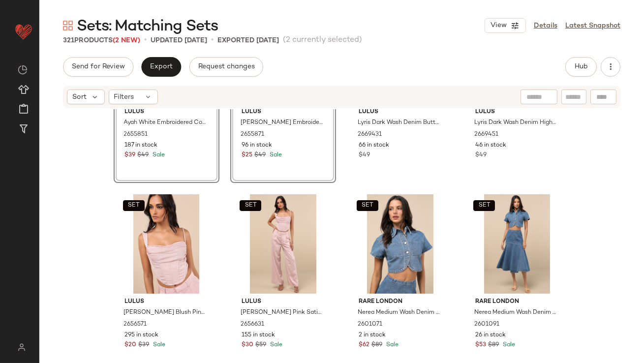
scroll to position [3368, 0]
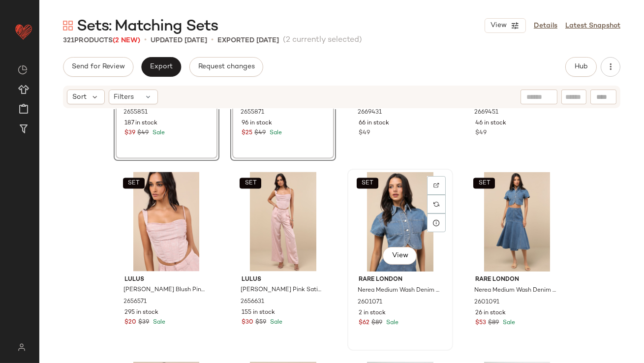
click at [385, 219] on div "SET View" at bounding box center [400, 221] width 99 height 99
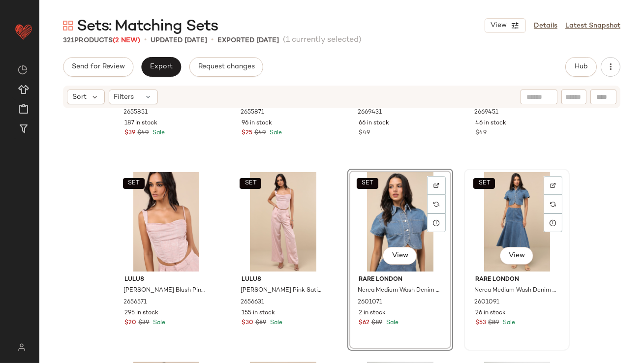
click at [487, 227] on div "SET View" at bounding box center [516, 221] width 99 height 99
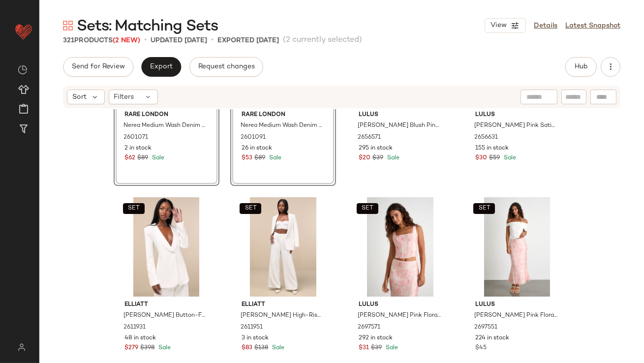
scroll to position [3547, 0]
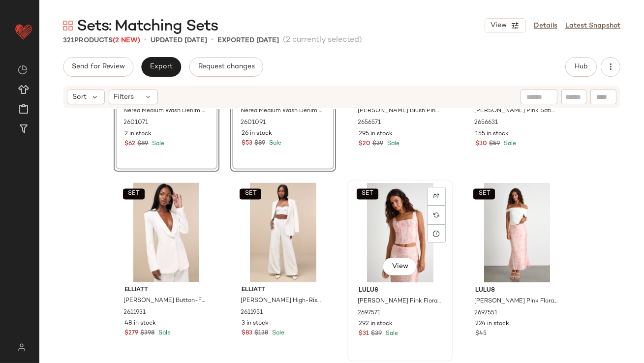
click at [388, 235] on div "SET View" at bounding box center [400, 232] width 99 height 99
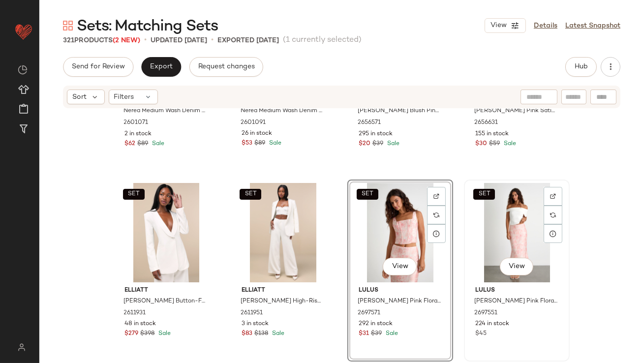
click at [488, 233] on div "SET View" at bounding box center [516, 232] width 99 height 99
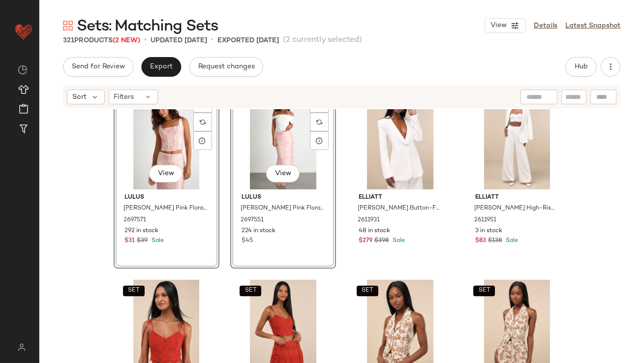
scroll to position [3672, 0]
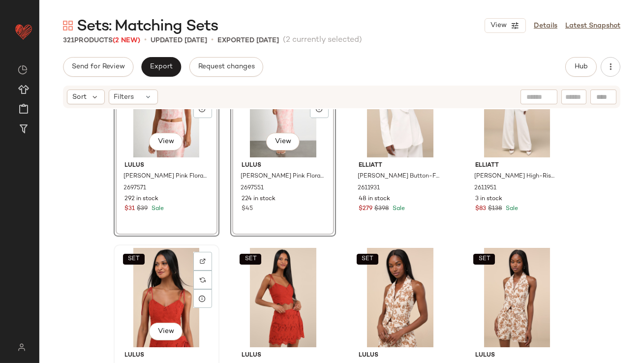
click at [154, 311] on div "SET View" at bounding box center [166, 297] width 99 height 99
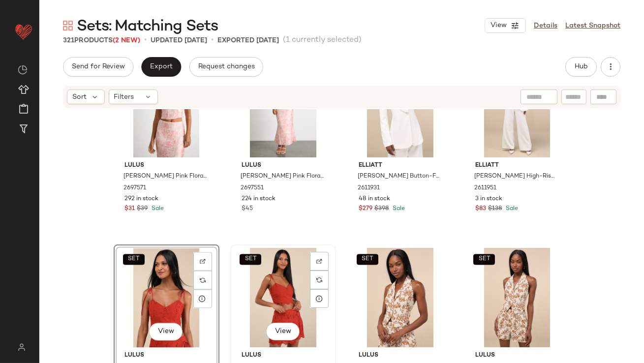
click at [267, 293] on div "SET View" at bounding box center [283, 297] width 99 height 99
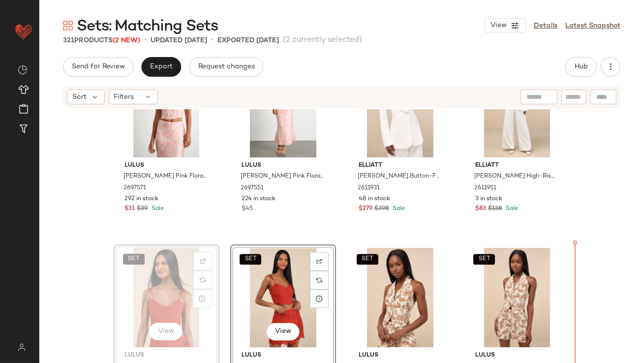
drag, startPoint x: 148, startPoint y: 292, endPoint x: 153, endPoint y: 292, distance: 5.4
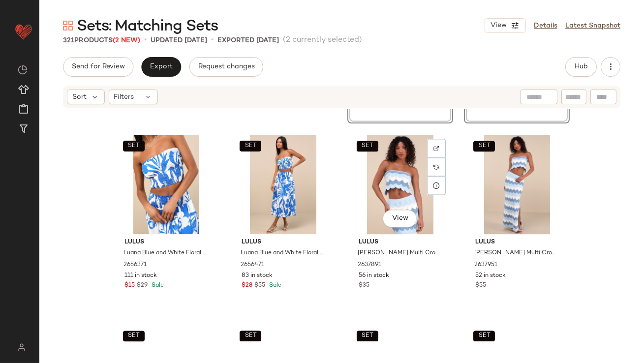
scroll to position [4061, 0]
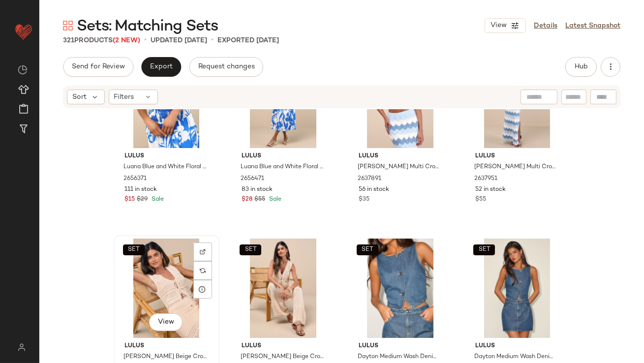
click at [173, 286] on div "SET View" at bounding box center [166, 288] width 99 height 99
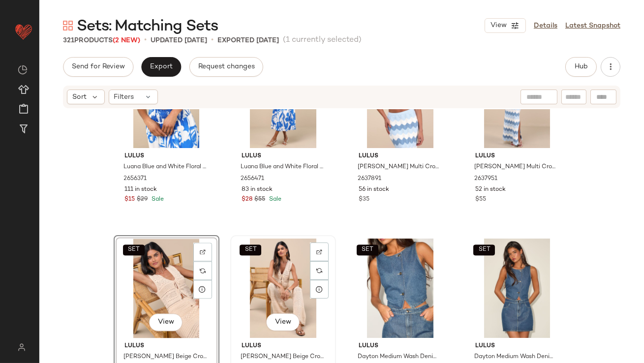
click at [267, 285] on div "SET View" at bounding box center [283, 288] width 99 height 99
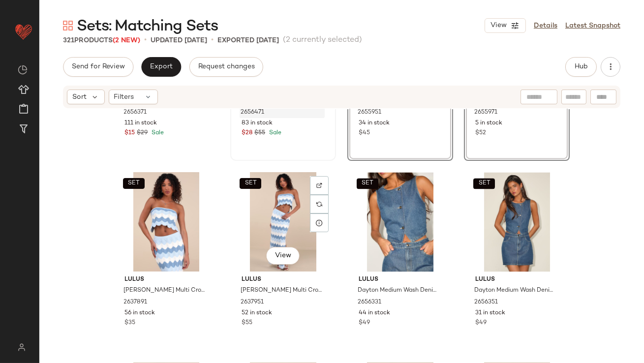
scroll to position [4220, 0]
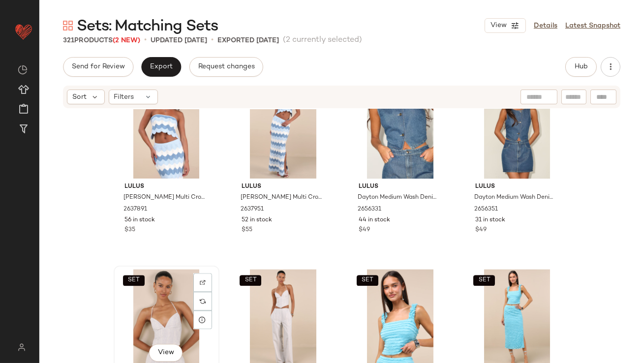
click at [167, 306] on div "SET View" at bounding box center [166, 318] width 99 height 99
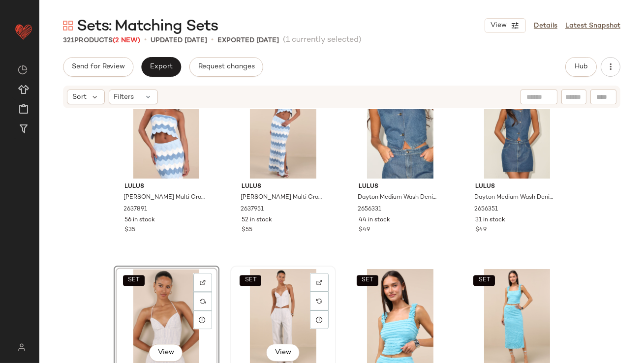
click at [251, 301] on div "SET View" at bounding box center [283, 318] width 99 height 99
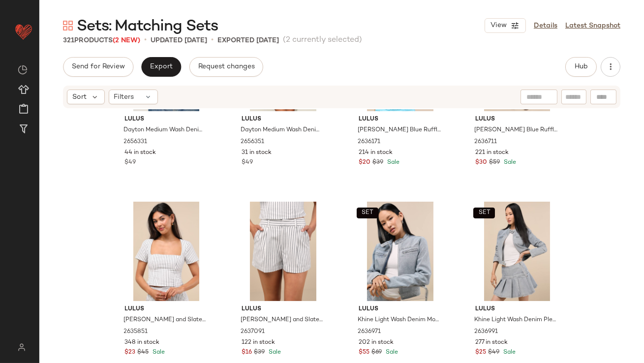
scroll to position [4495, 0]
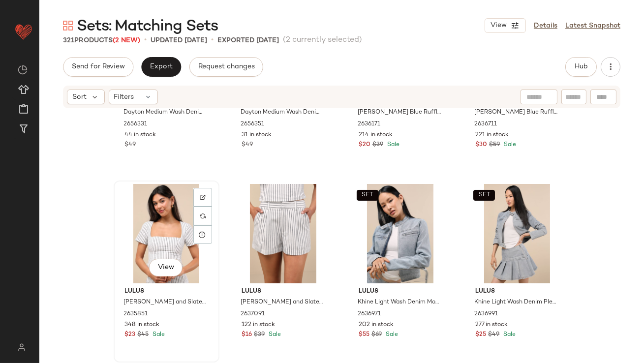
click at [138, 227] on div "View" at bounding box center [166, 233] width 99 height 99
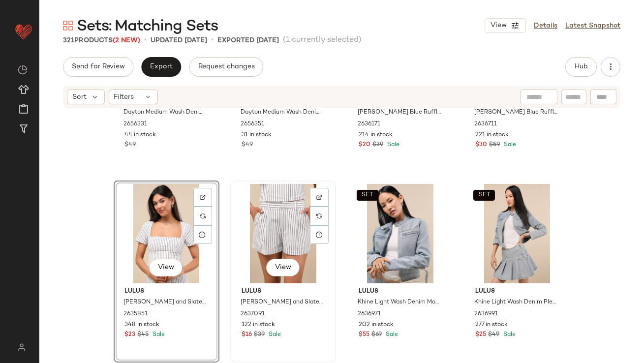
click at [258, 228] on div "View" at bounding box center [283, 233] width 99 height 99
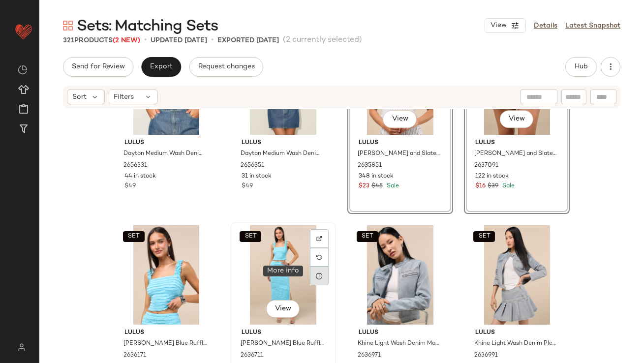
scroll to position [4483, 0]
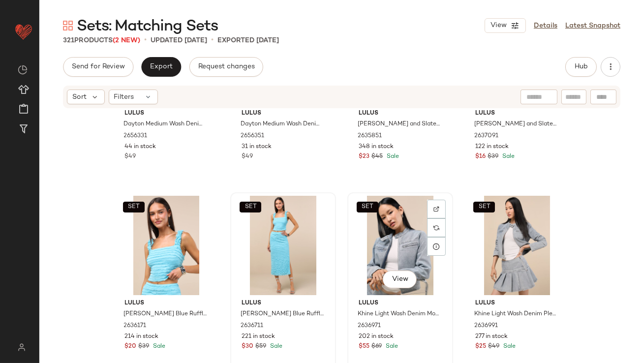
click at [372, 248] on div "SET View" at bounding box center [400, 245] width 99 height 99
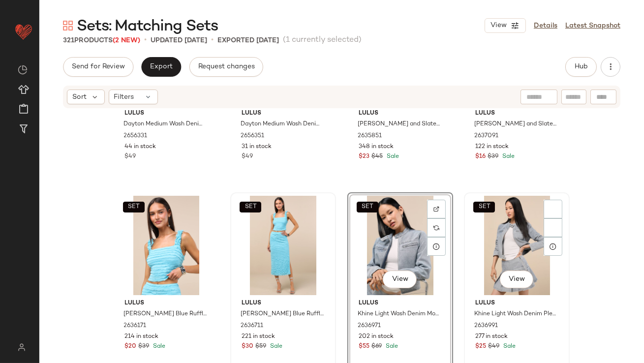
click at [480, 242] on div "SET View" at bounding box center [516, 245] width 99 height 99
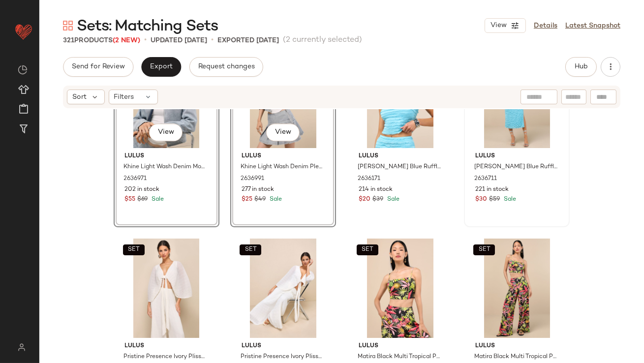
scroll to position [4630, 0]
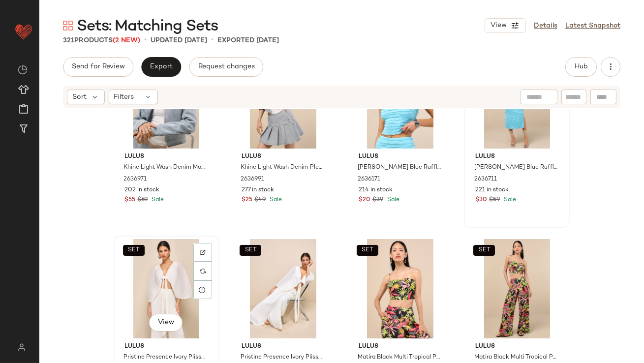
click at [175, 263] on div "SET View" at bounding box center [166, 288] width 99 height 99
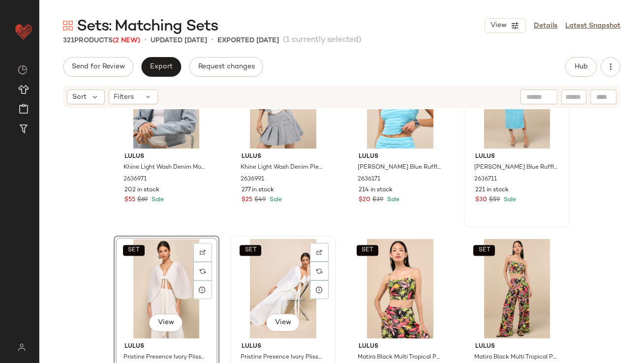
click at [244, 263] on div "SET View" at bounding box center [283, 288] width 99 height 99
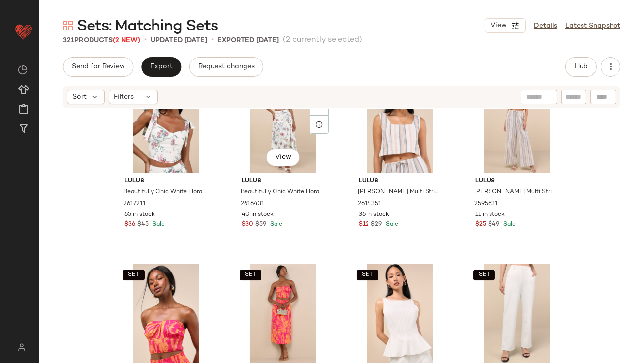
scroll to position [5175, 0]
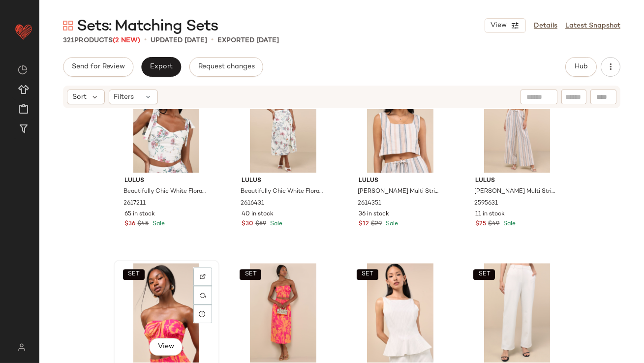
click at [151, 305] on div "SET View" at bounding box center [166, 312] width 99 height 99
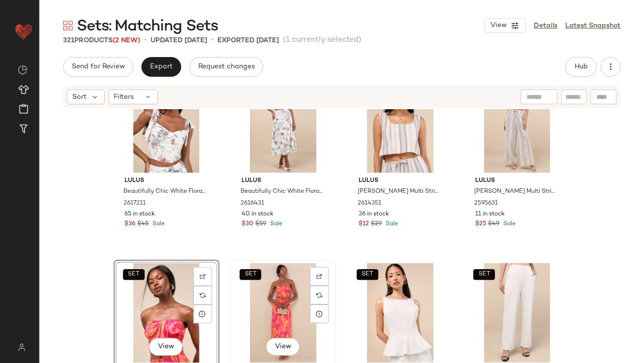
click at [249, 305] on div "SET View" at bounding box center [283, 312] width 99 height 99
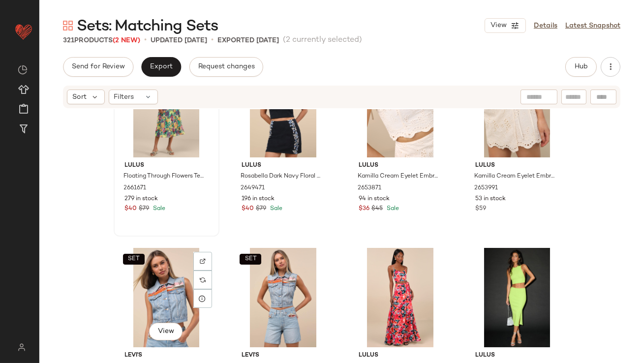
scroll to position [5576, 0]
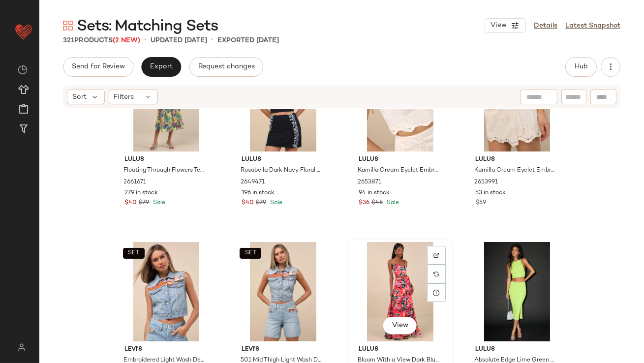
click at [375, 289] on div "View" at bounding box center [400, 291] width 99 height 99
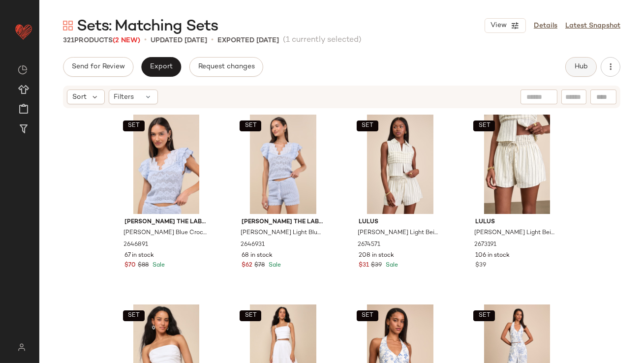
click at [579, 76] on button "Hub" at bounding box center [580, 67] width 31 height 20
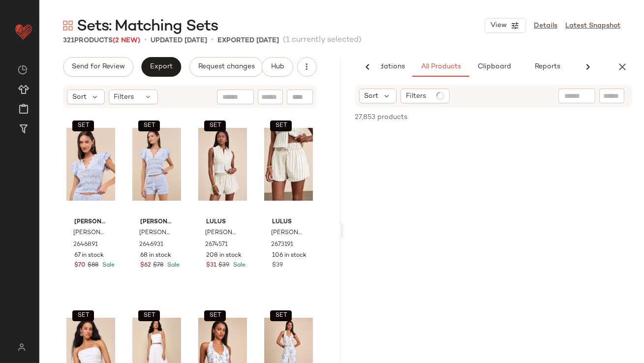
scroll to position [0, 55]
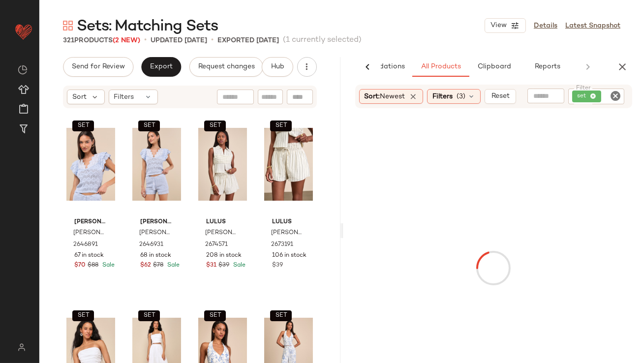
click at [592, 93] on div "set" at bounding box center [596, 97] width 56 height 16
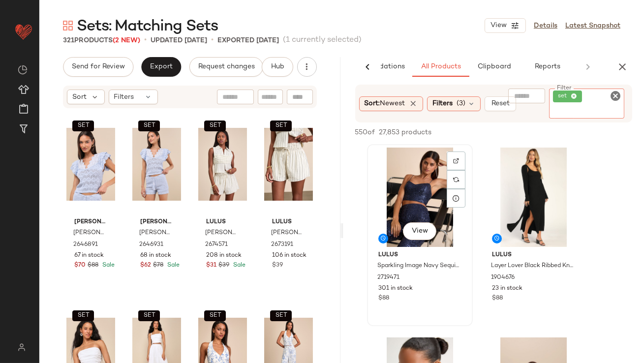
click at [401, 235] on div "View Lulus Sparkling Image Navy Sequin Two-Piece Jumpsuit 2719471 301 in stock …" at bounding box center [420, 235] width 104 height 180
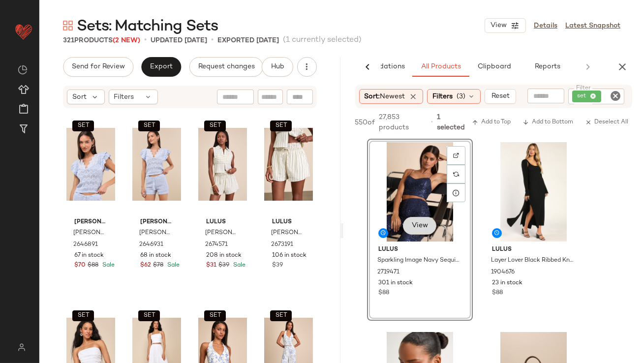
click at [412, 231] on button "View" at bounding box center [418, 226] width 33 height 18
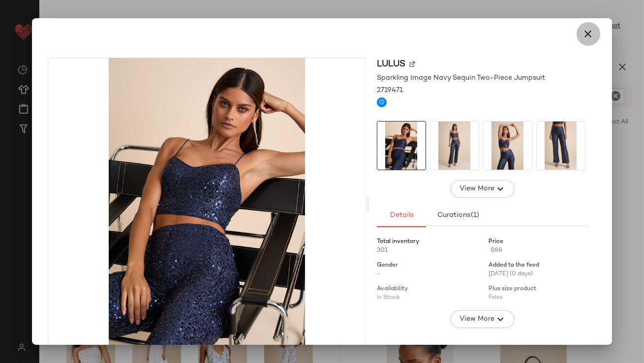
click at [576, 32] on button "button" at bounding box center [588, 34] width 24 height 24
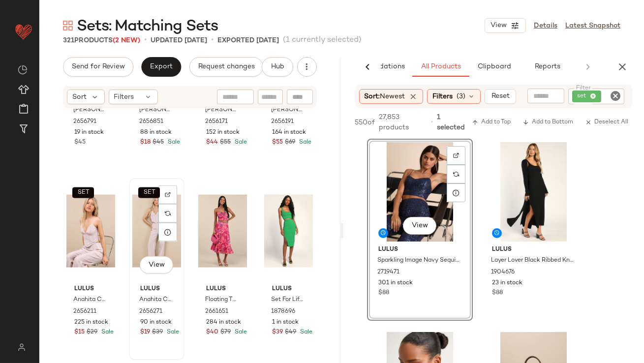
scroll to position [2807, 0]
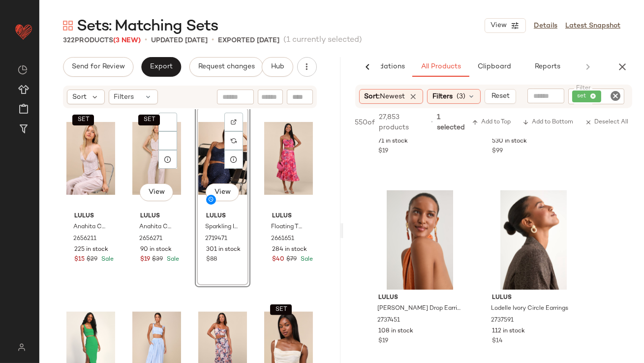
scroll to position [2826, 0]
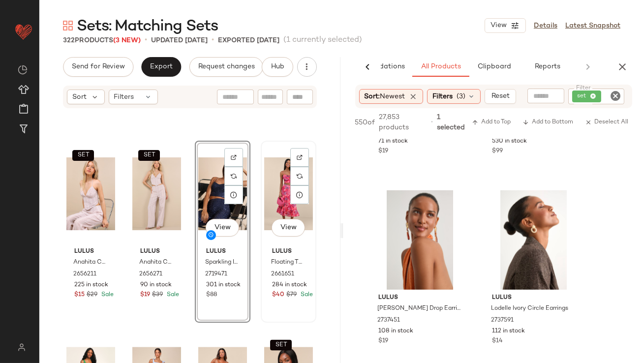
click at [266, 175] on div "View" at bounding box center [288, 193] width 49 height 99
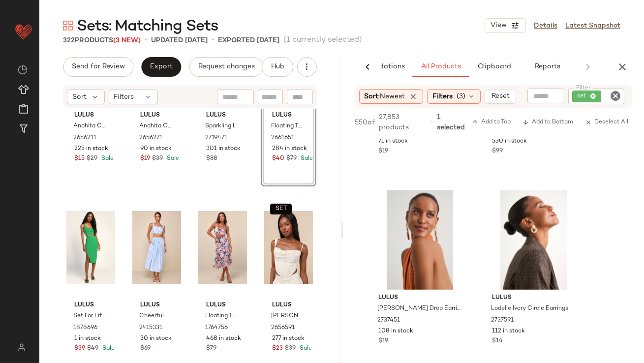
scroll to position [2961, 0]
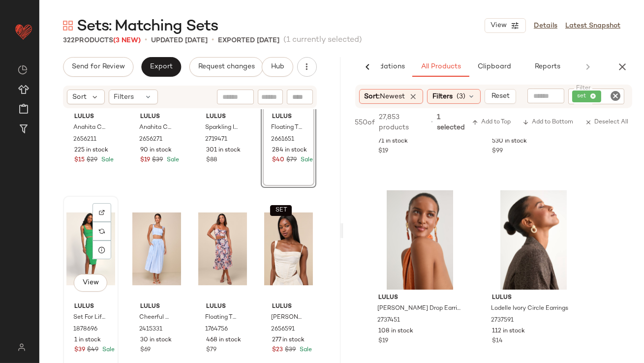
click at [80, 237] on div "View" at bounding box center [90, 248] width 49 height 99
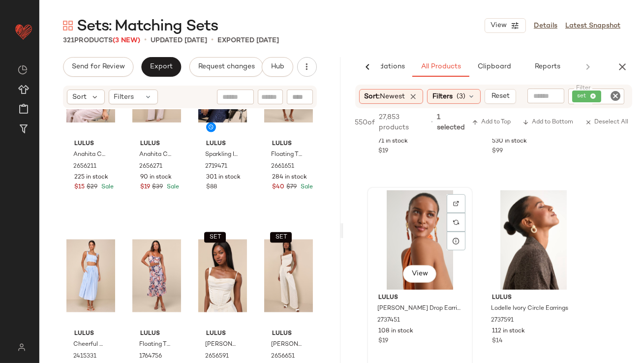
scroll to position [1664, 0]
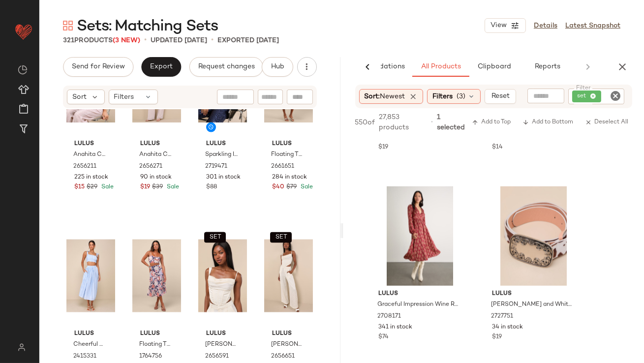
click at [593, 96] on div "set" at bounding box center [596, 97] width 56 height 16
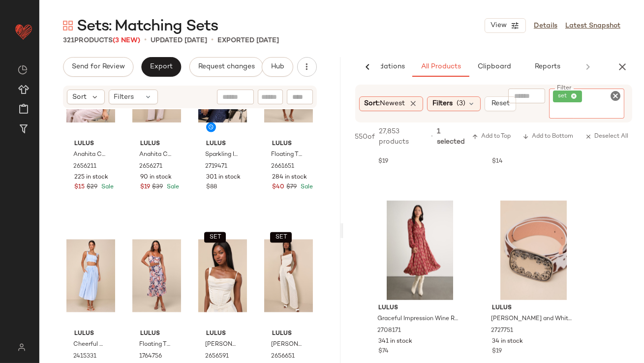
click at [575, 96] on icon at bounding box center [574, 96] width 6 height 6
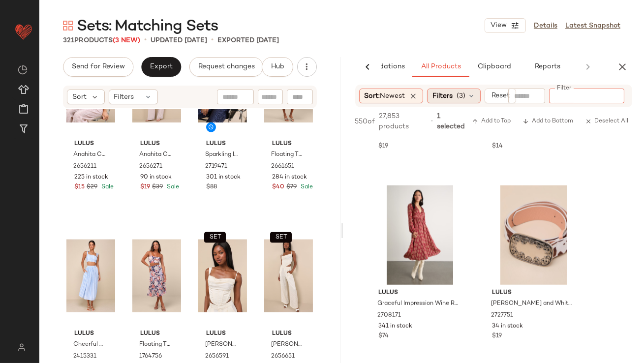
click at [465, 91] on span "(3)" at bounding box center [460, 96] width 9 height 10
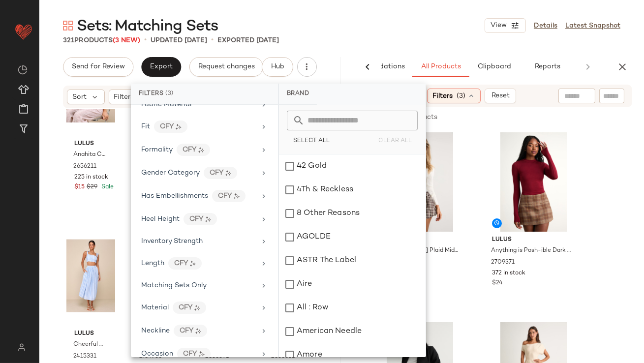
scroll to position [292, 0]
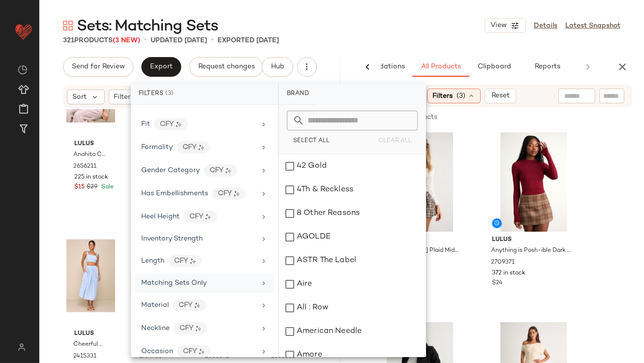
click at [151, 295] on div "Matching Sets Only" at bounding box center [204, 305] width 139 height 21
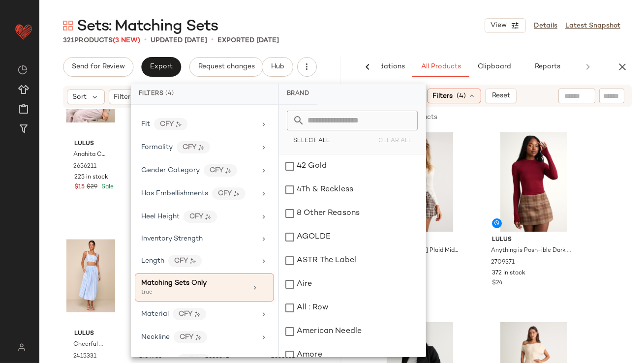
click at [361, 37] on div "321 Products (3 New) • updated Sep 3rd • Exported Aug 27th" at bounding box center [341, 40] width 604 height 10
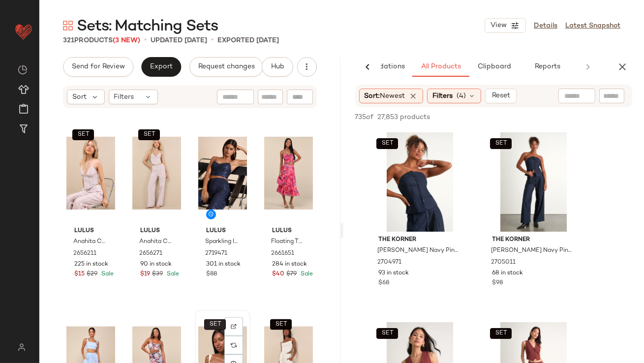
scroll to position [2848, 0]
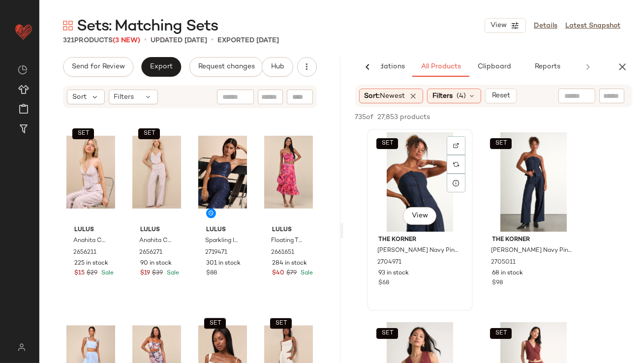
click at [406, 182] on div "SET View" at bounding box center [419, 181] width 99 height 99
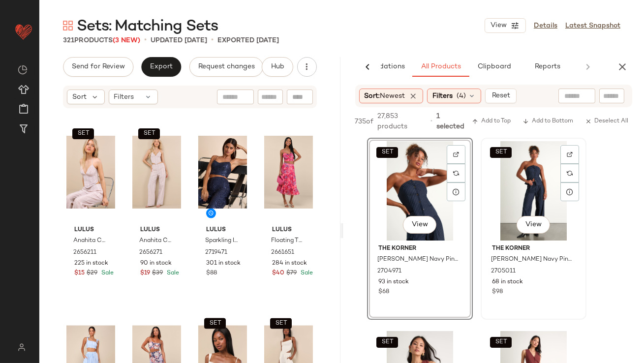
click at [511, 175] on div "SET View" at bounding box center [533, 190] width 99 height 99
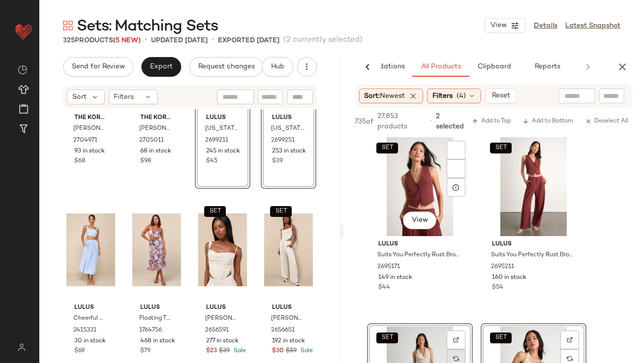
scroll to position [0, 0]
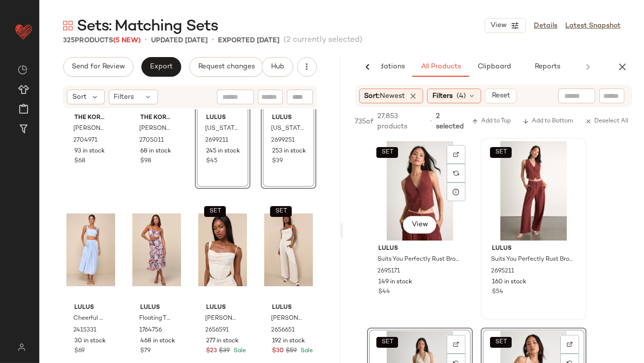
click at [417, 183] on div "SET View" at bounding box center [419, 190] width 99 height 99
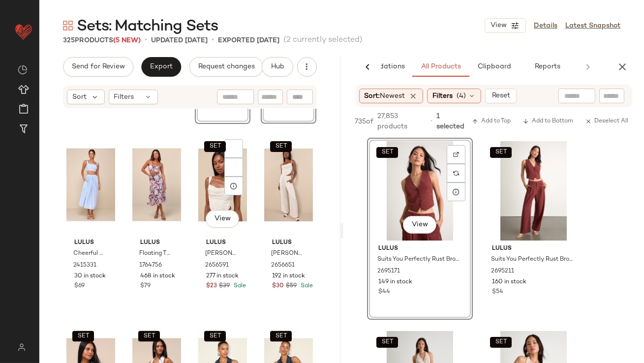
scroll to position [3144, 0]
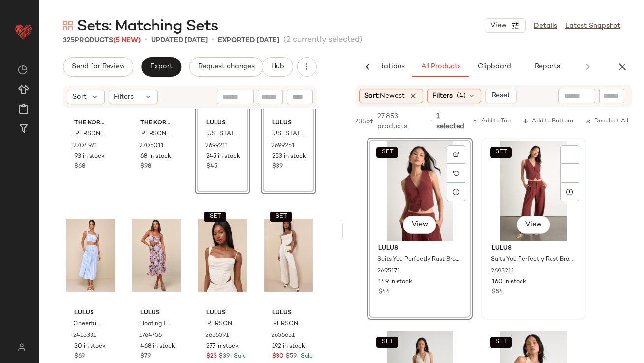
click at [498, 186] on div "SET View" at bounding box center [533, 190] width 99 height 99
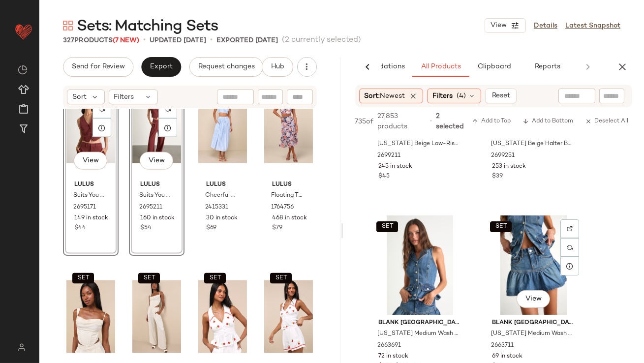
scroll to position [336, 0]
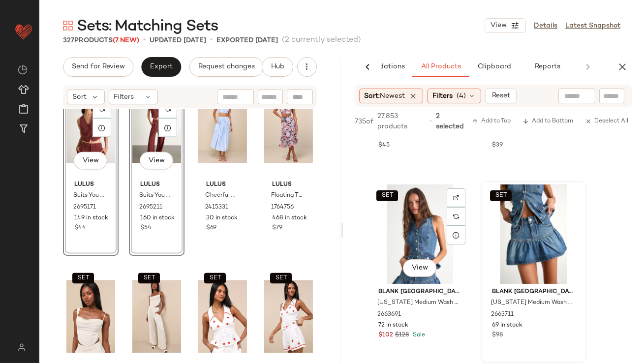
drag, startPoint x: 412, startPoint y: 236, endPoint x: 527, endPoint y: 233, distance: 115.1
click at [412, 236] on div "SET View" at bounding box center [419, 233] width 99 height 99
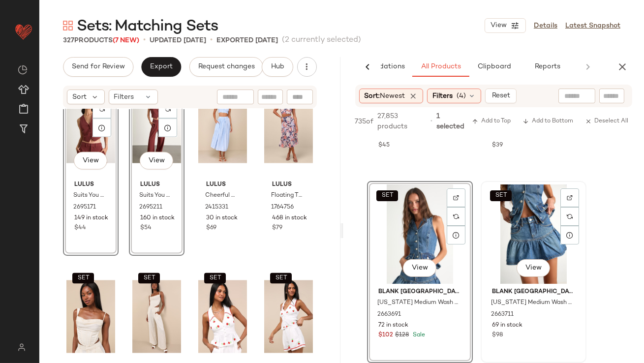
click at [529, 233] on div "SET View" at bounding box center [533, 233] width 99 height 99
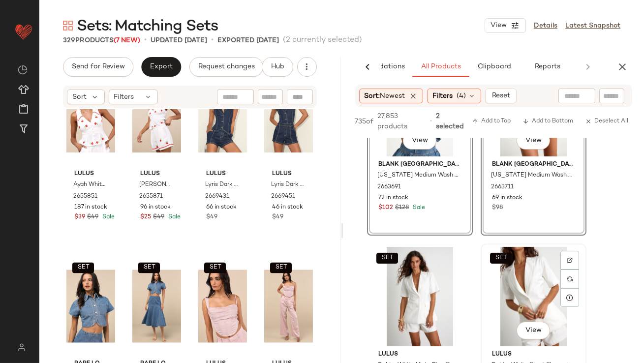
scroll to position [554, 0]
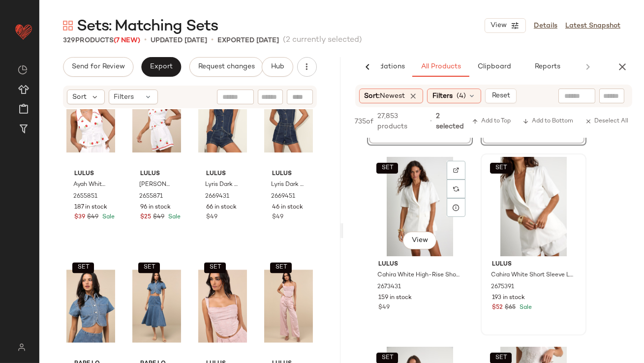
click at [418, 195] on div "SET View" at bounding box center [419, 206] width 99 height 99
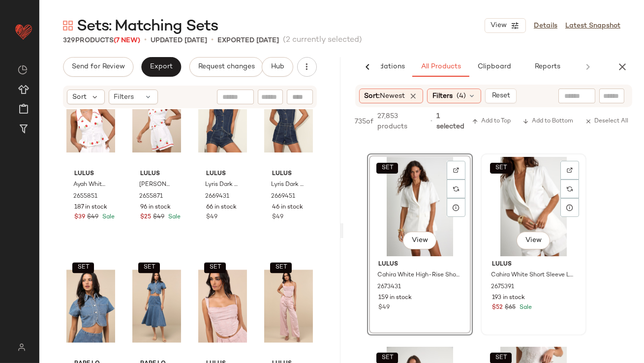
click at [515, 197] on div "SET View" at bounding box center [533, 206] width 99 height 99
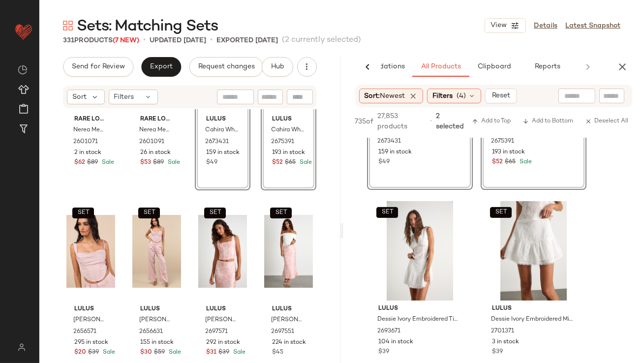
scroll to position [704, 0]
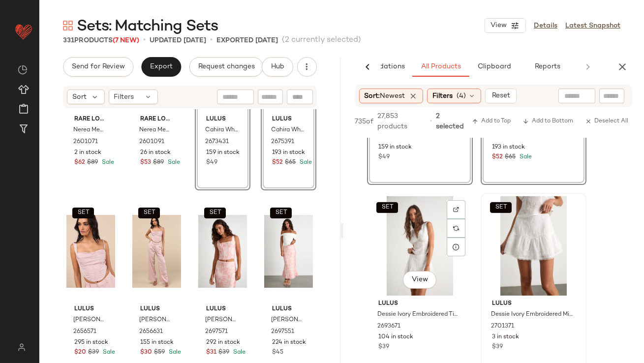
drag, startPoint x: 417, startPoint y: 253, endPoint x: 504, endPoint y: 252, distance: 87.6
click at [417, 253] on div "SET View" at bounding box center [419, 245] width 99 height 99
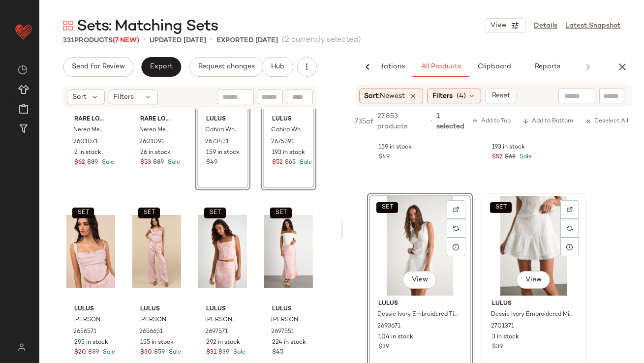
click at [522, 249] on div "SET View" at bounding box center [533, 245] width 99 height 99
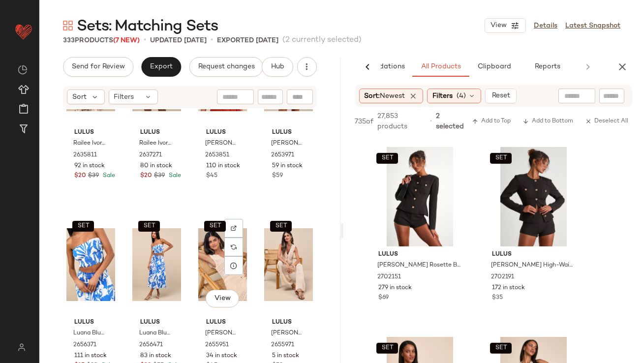
scroll to position [4387, 0]
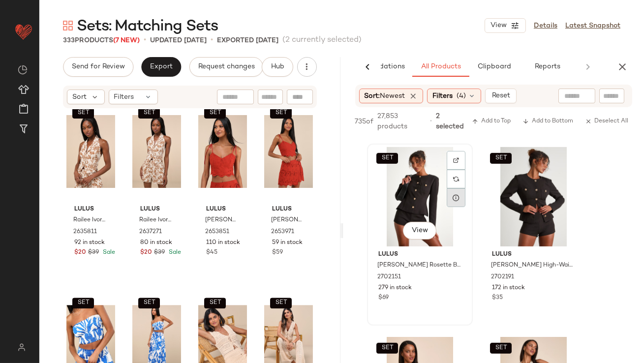
click at [416, 198] on div "SET View" at bounding box center [419, 196] width 99 height 99
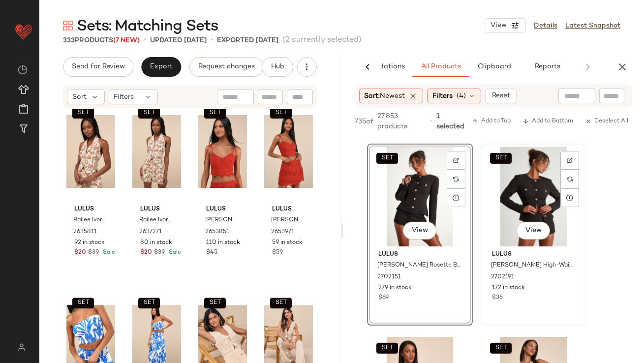
click at [525, 200] on div "SET View" at bounding box center [533, 196] width 99 height 99
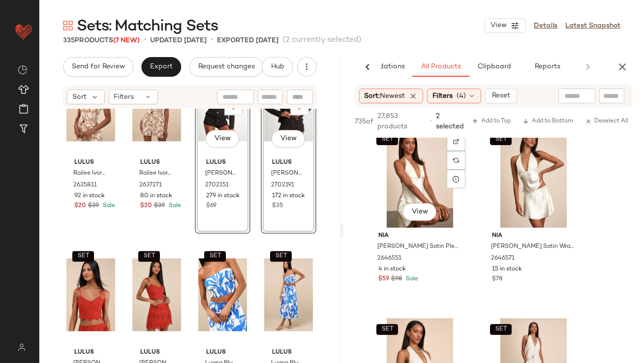
scroll to position [1152, 0]
click at [408, 167] on div "SET View" at bounding box center [419, 177] width 99 height 99
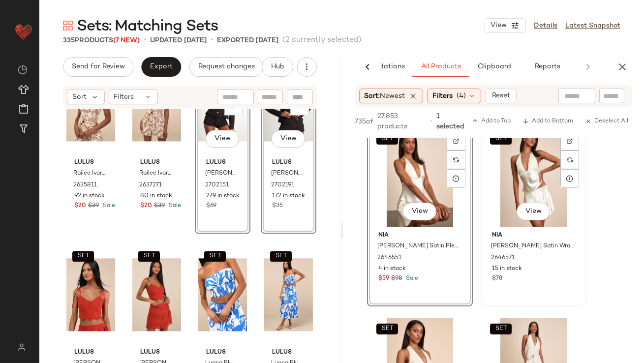
click at [527, 162] on div "SET View" at bounding box center [533, 177] width 99 height 99
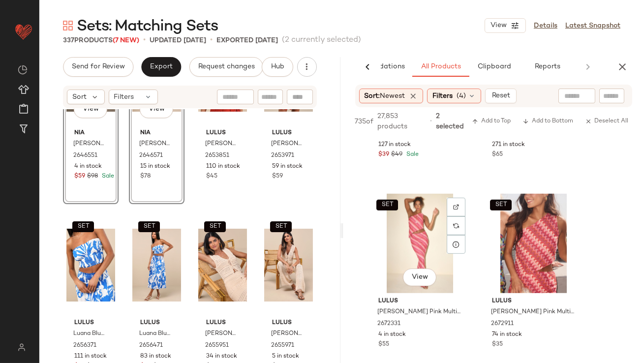
scroll to position [1659, 0]
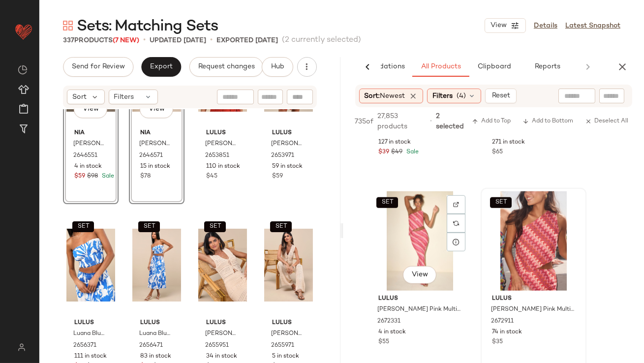
drag, startPoint x: 416, startPoint y: 227, endPoint x: 502, endPoint y: 227, distance: 85.6
click at [416, 227] on div "SET View" at bounding box center [419, 240] width 99 height 99
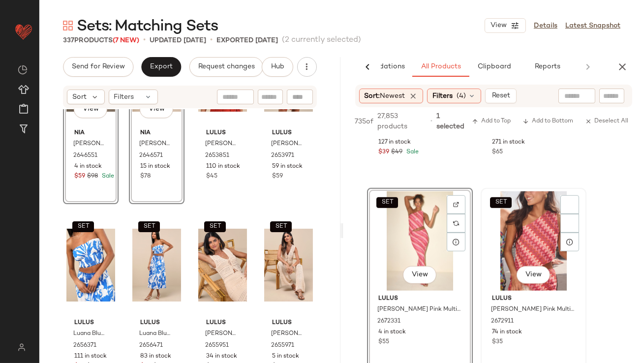
click at [505, 227] on div "SET View" at bounding box center [533, 240] width 99 height 99
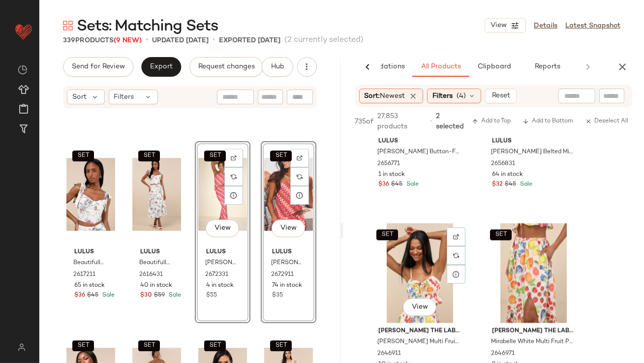
scroll to position [3376, 0]
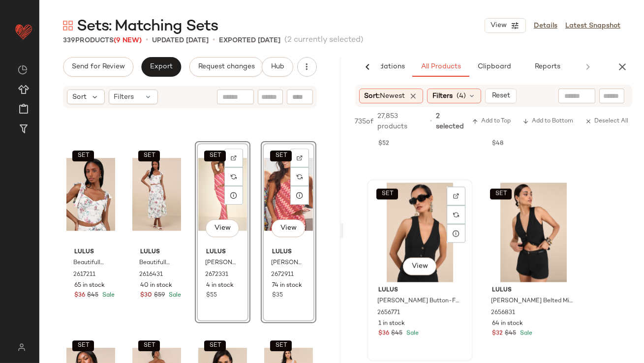
click at [416, 248] on div "SET View" at bounding box center [419, 232] width 99 height 99
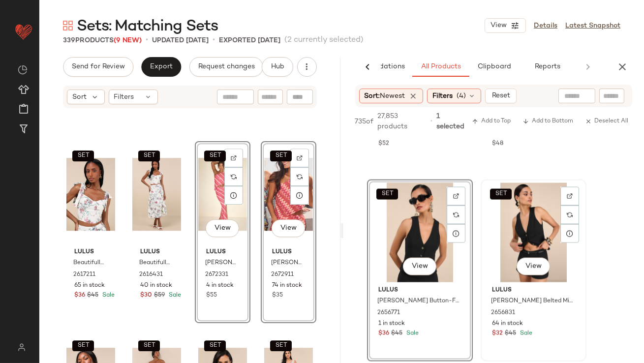
click at [509, 228] on div "SET View" at bounding box center [533, 232] width 99 height 99
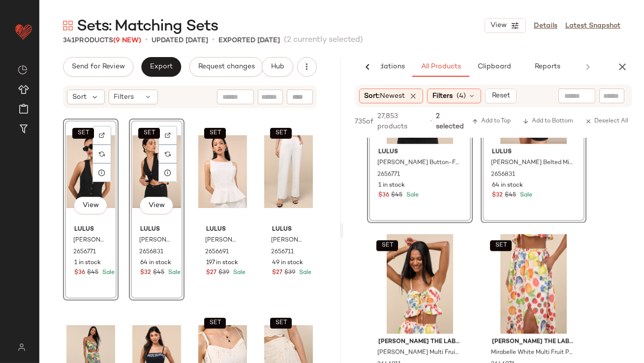
scroll to position [6339, 0]
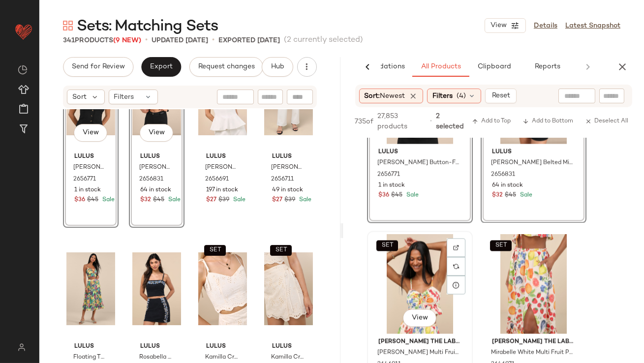
click at [377, 280] on div "SET View" at bounding box center [419, 284] width 99 height 99
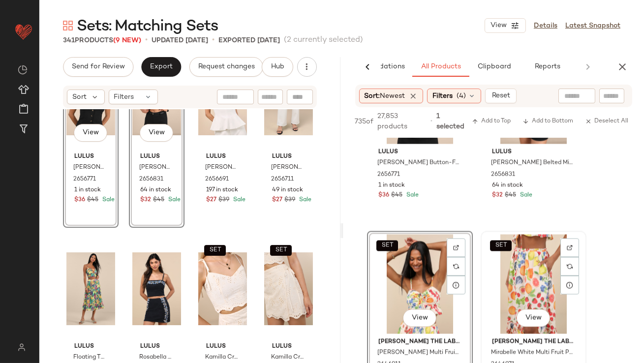
drag, startPoint x: 515, startPoint y: 267, endPoint x: 493, endPoint y: 270, distance: 22.8
click at [515, 267] on div "SET View" at bounding box center [533, 284] width 99 height 99
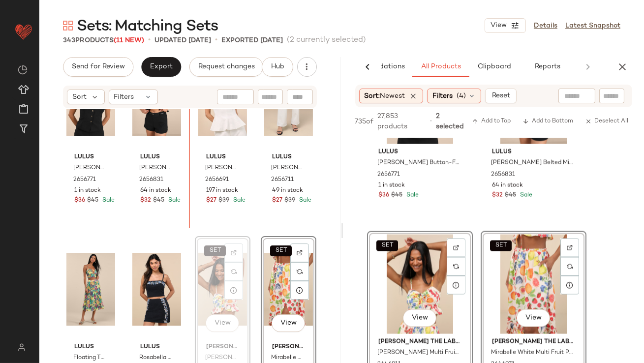
scroll to position [6317, 0]
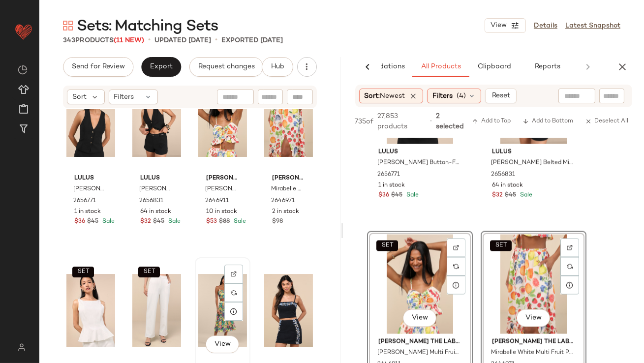
click at [219, 311] on div "View" at bounding box center [222, 310] width 49 height 99
click at [277, 303] on div at bounding box center [288, 310] width 49 height 99
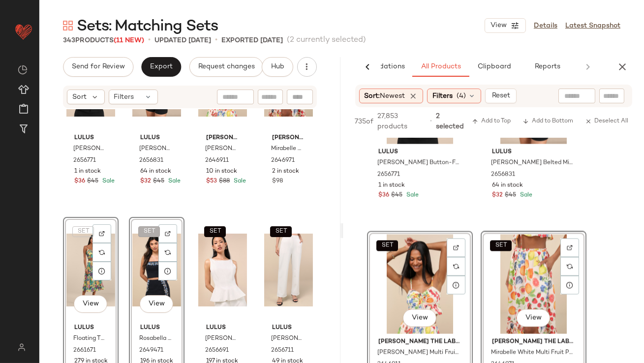
scroll to position [6487, 0]
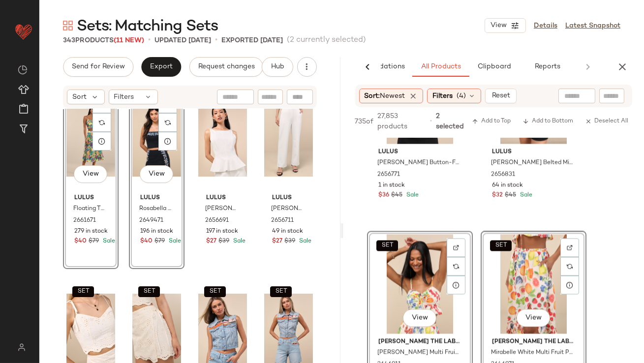
click at [176, 258] on div "SET View Lulus Rosabella Dark Navy Floral Embroidered Two-Piece Mini Dress 2649…" at bounding box center [157, 178] width 56 height 182
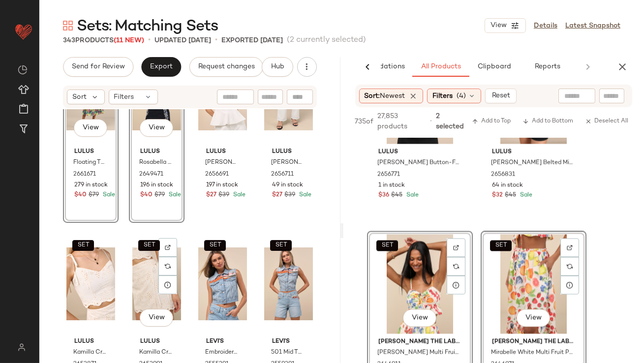
scroll to position [6569, 0]
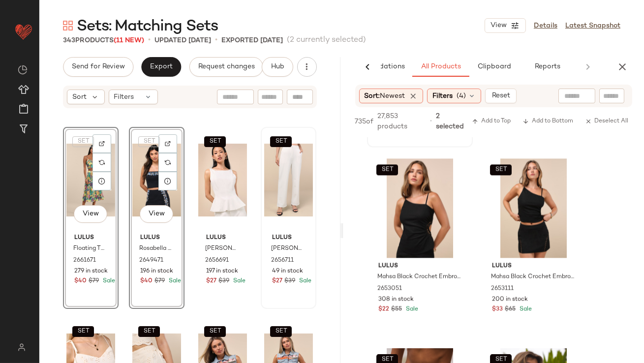
scroll to position [6500, 0]
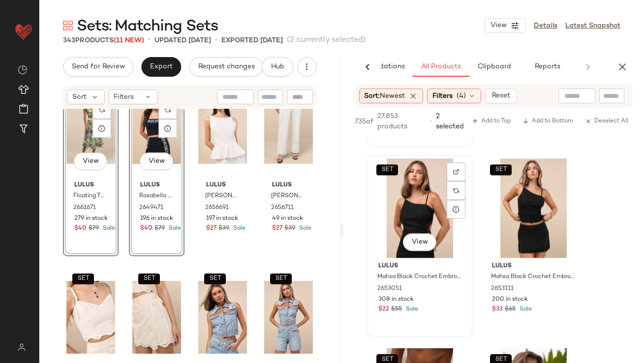
click at [386, 211] on div "SET View" at bounding box center [419, 207] width 99 height 99
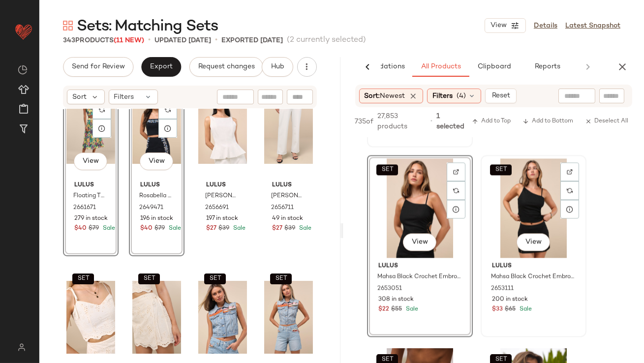
click at [534, 191] on div "SET View" at bounding box center [533, 207] width 99 height 99
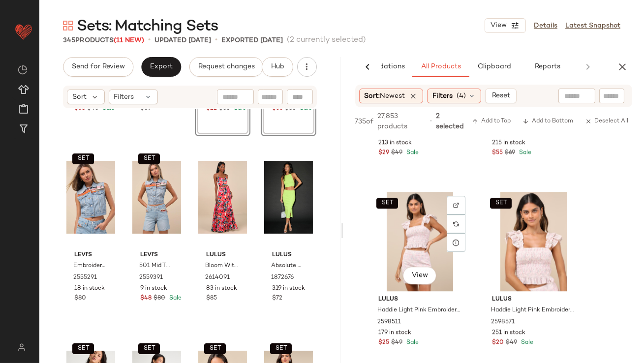
scroll to position [5454, 0]
drag, startPoint x: 418, startPoint y: 241, endPoint x: 528, endPoint y: 231, distance: 110.6
click at [418, 241] on div "SET View" at bounding box center [419, 242] width 99 height 99
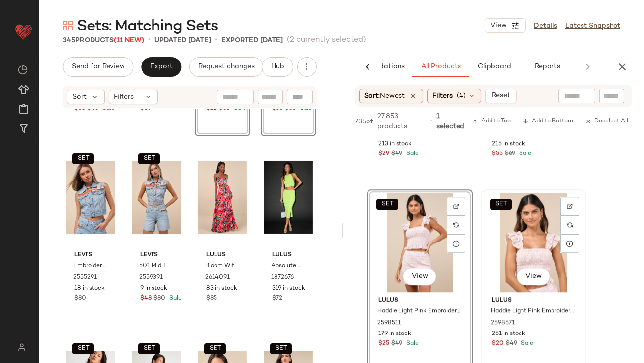
click at [538, 230] on div "SET View" at bounding box center [533, 242] width 99 height 99
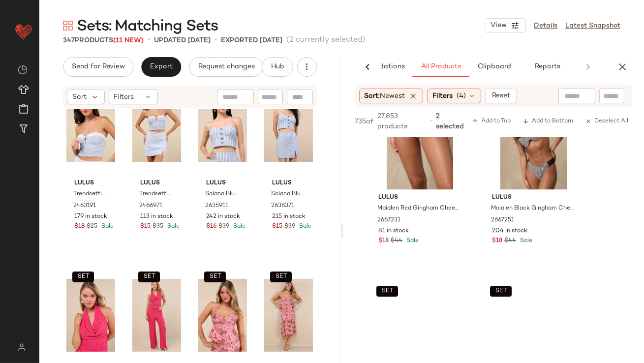
scroll to position [6106, 0]
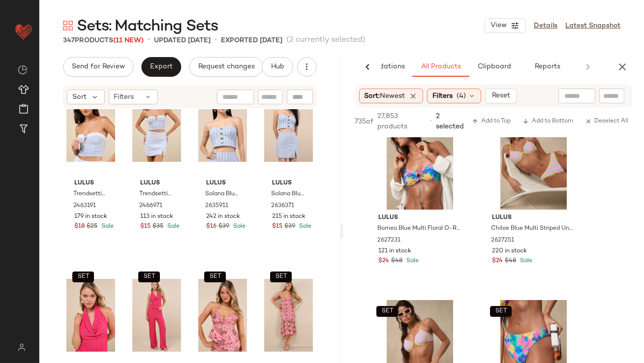
click at [622, 59] on button "button" at bounding box center [622, 67] width 20 height 20
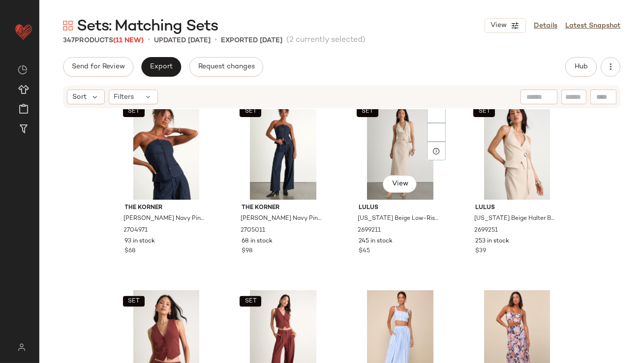
scroll to position [3014, 0]
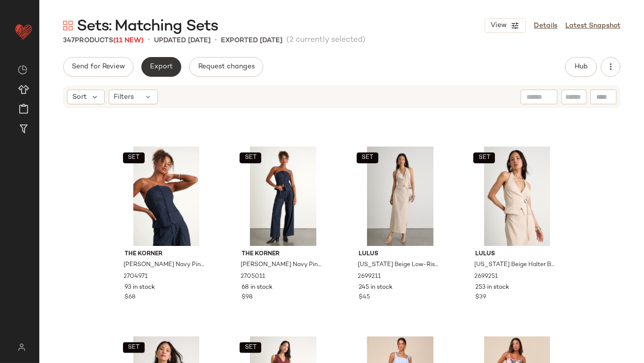
click at [167, 69] on span "Export" at bounding box center [161, 67] width 23 height 8
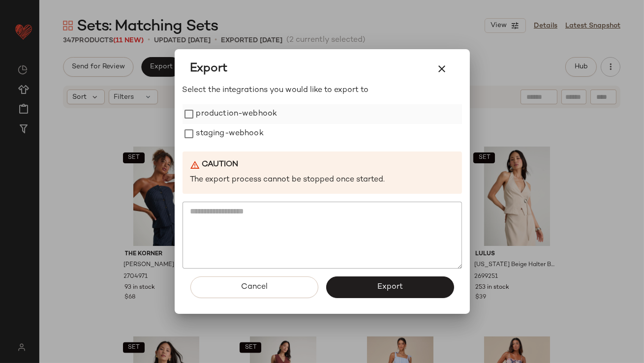
click at [218, 108] on label "production-webhook" at bounding box center [236, 114] width 81 height 20
click at [219, 148] on div "Select the integrations you would like to export to production-webhook staging-…" at bounding box center [321, 177] width 279 height 184
drag, startPoint x: 216, startPoint y: 140, endPoint x: 217, endPoint y: 150, distance: 9.9
click at [216, 140] on label "staging-webhook" at bounding box center [229, 134] width 67 height 20
click at [344, 283] on button "Export" at bounding box center [390, 287] width 128 height 22
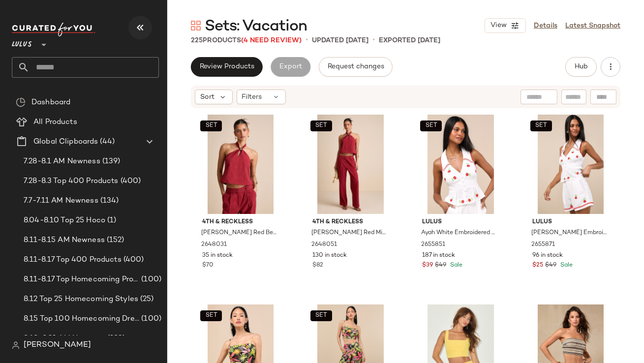
click at [145, 33] on icon "button" at bounding box center [140, 28] width 12 height 12
